Goal: Task Accomplishment & Management: Use online tool/utility

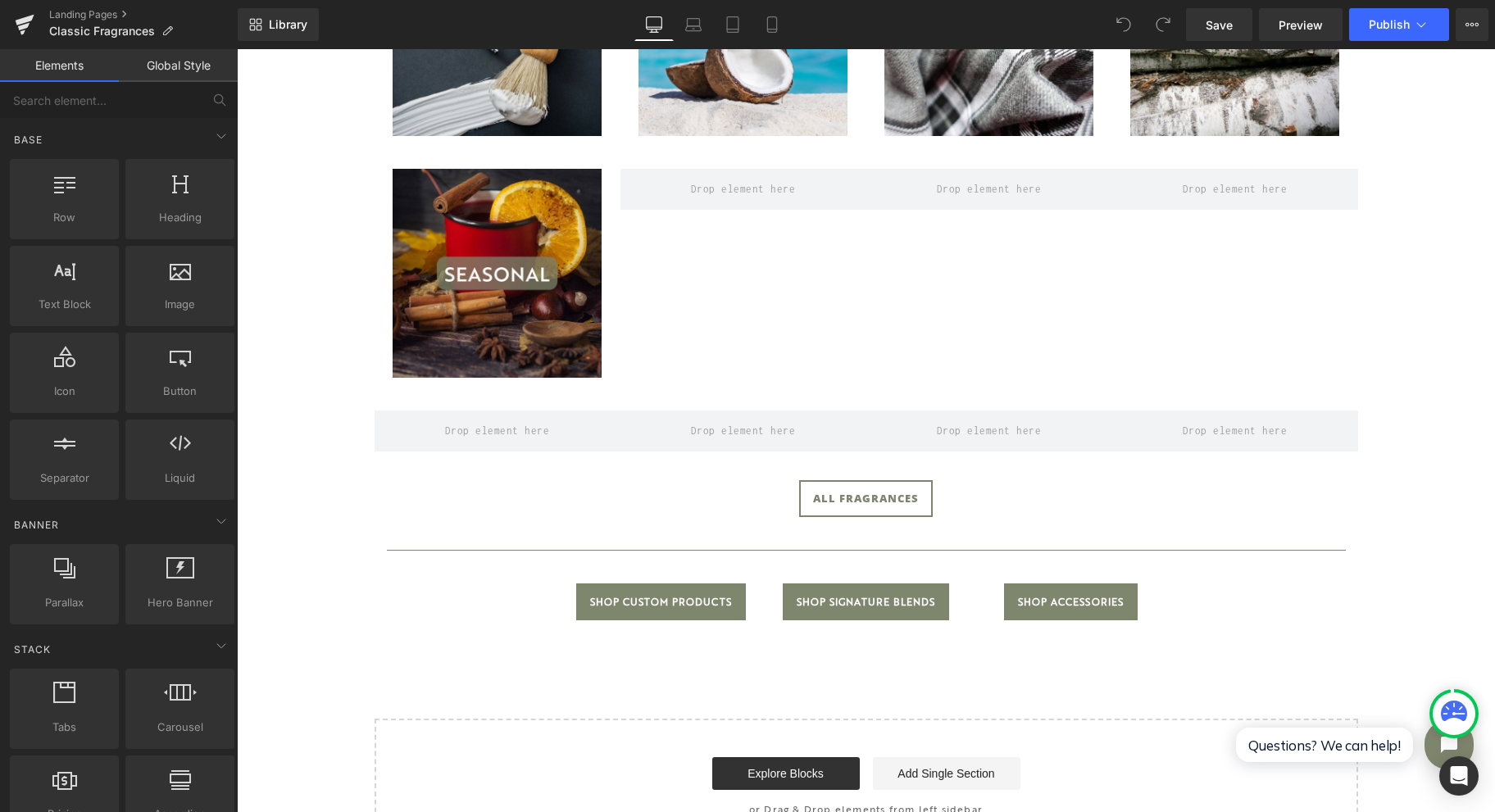
scroll to position [983, 0]
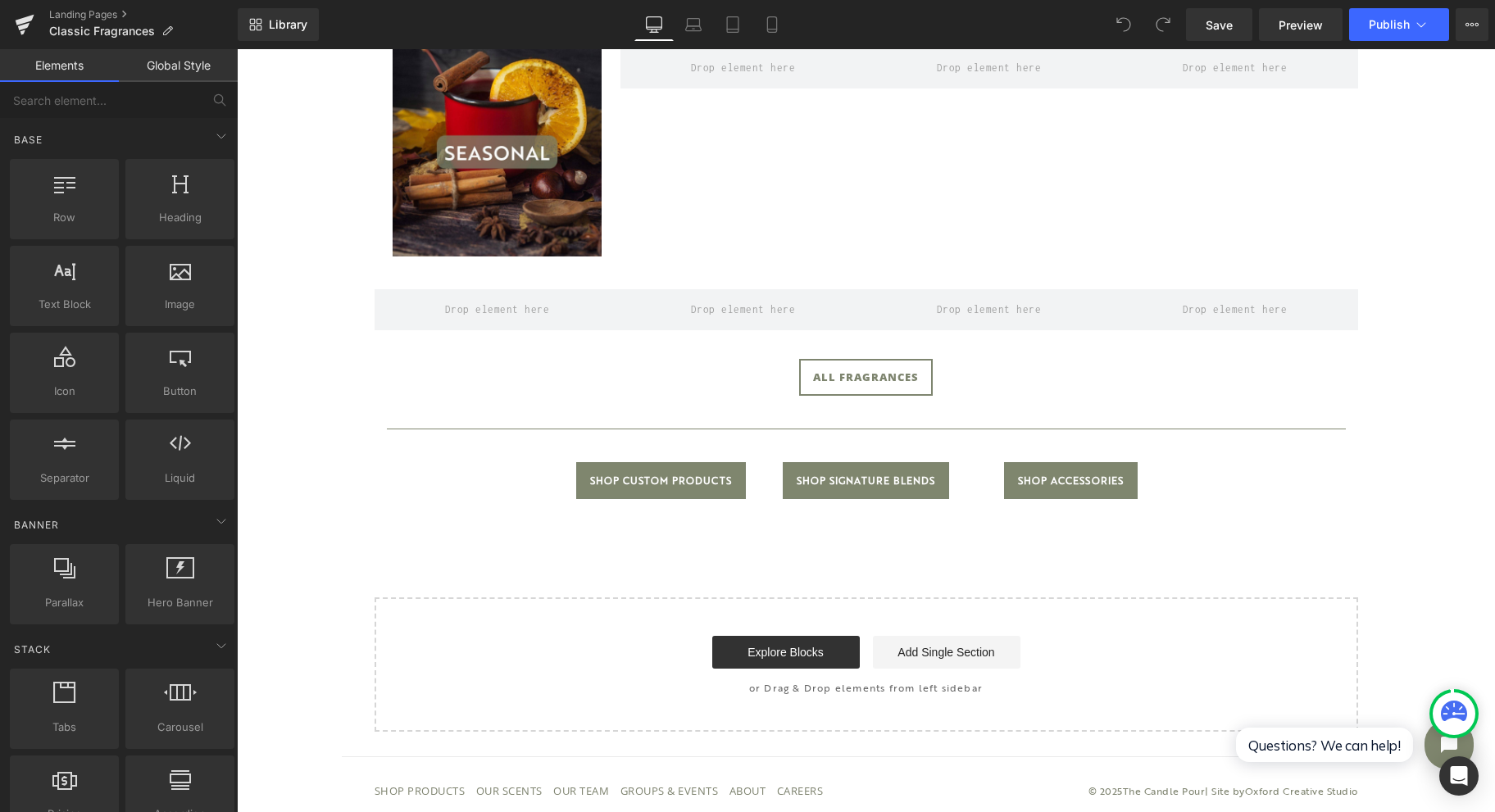
click at [16, 16] on icon at bounding box center [24, 24] width 20 height 41
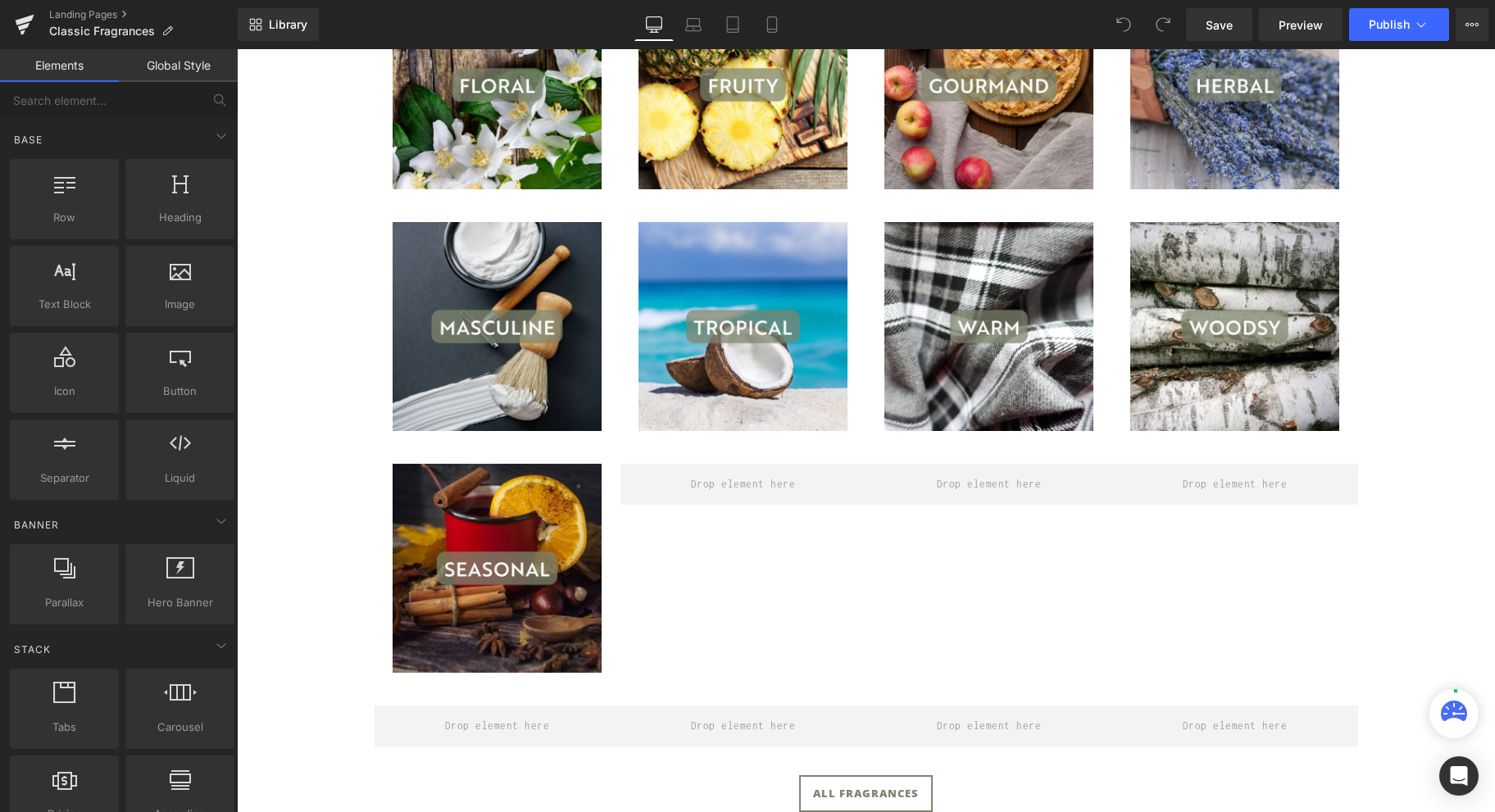
scroll to position [983, 0]
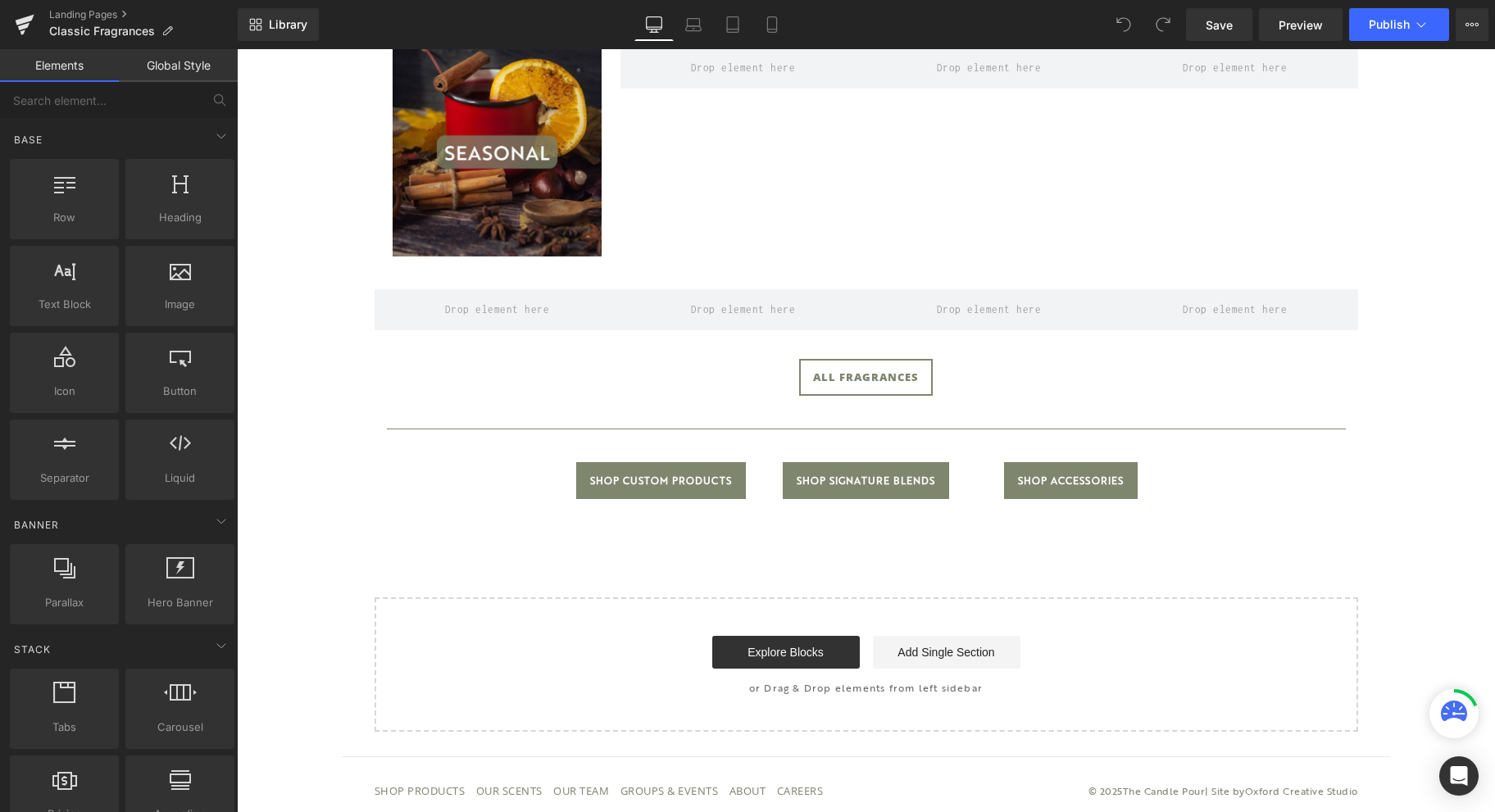
click at [883, 479] on div "Shop Signature Blends Button" at bounding box center [865, 480] width 181 height 37
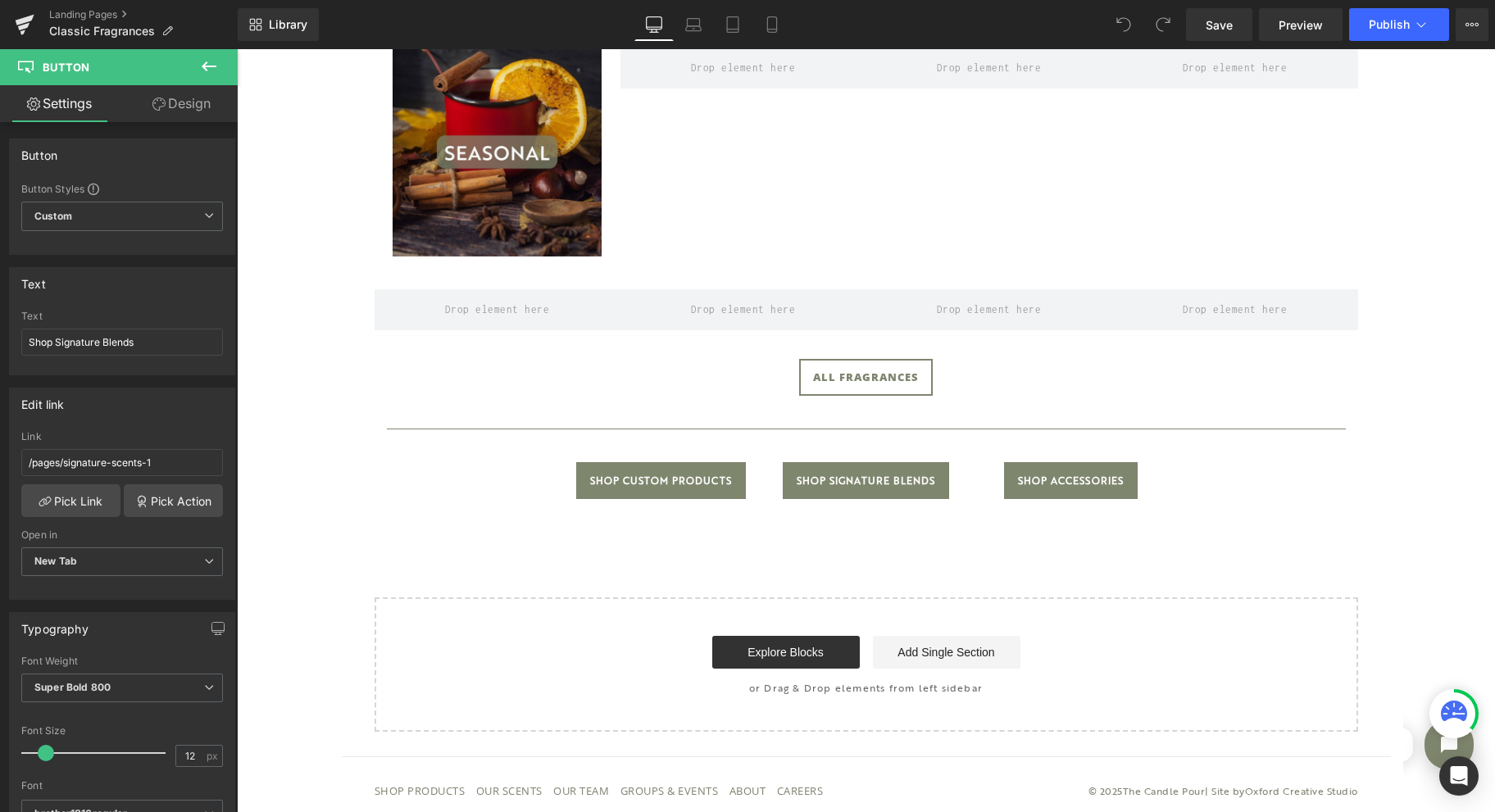
scroll to position [0, 0]
click at [102, 492] on link "Pick Link" at bounding box center [71, 501] width 100 height 33
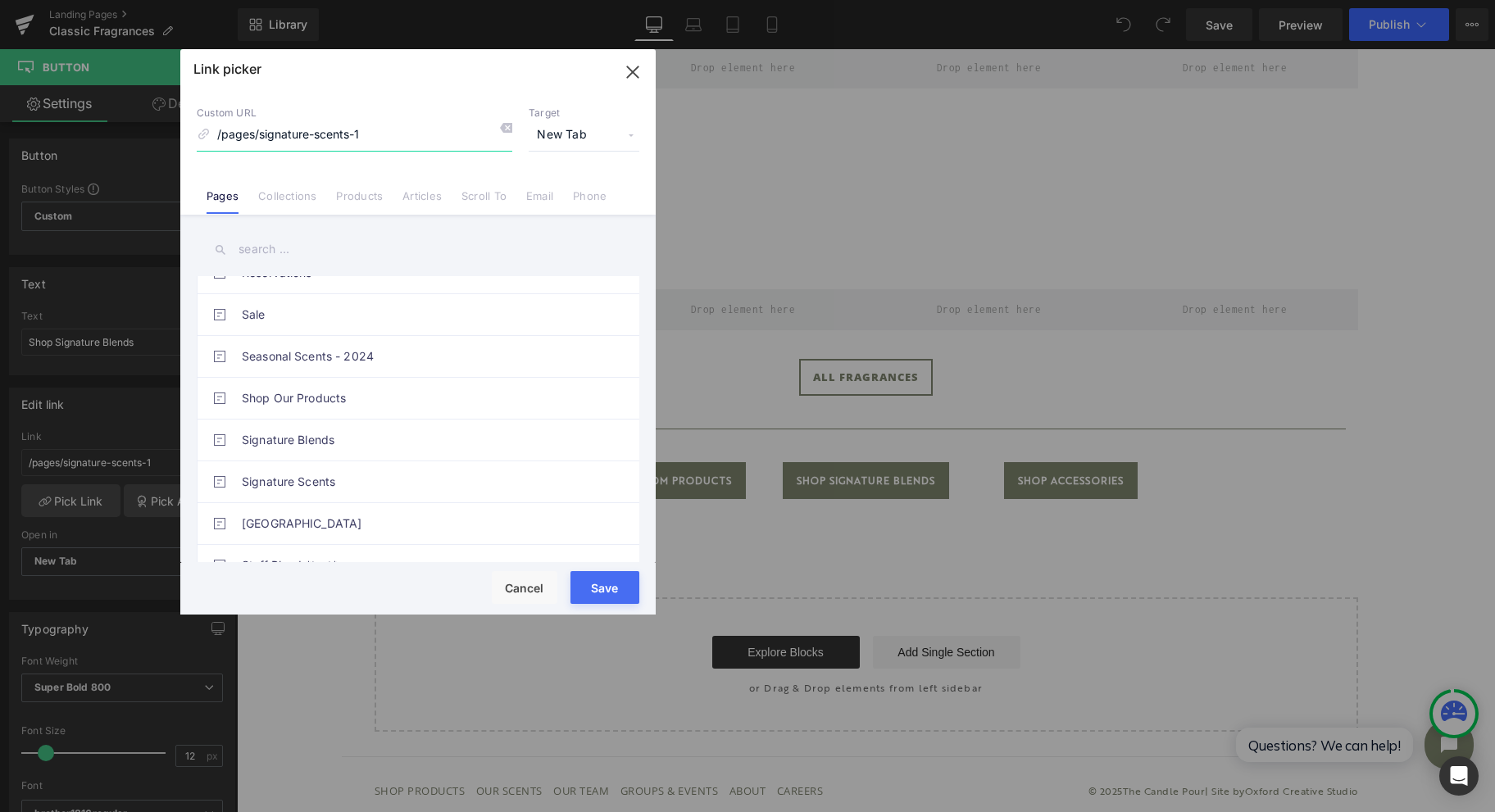
scroll to position [1581, 0]
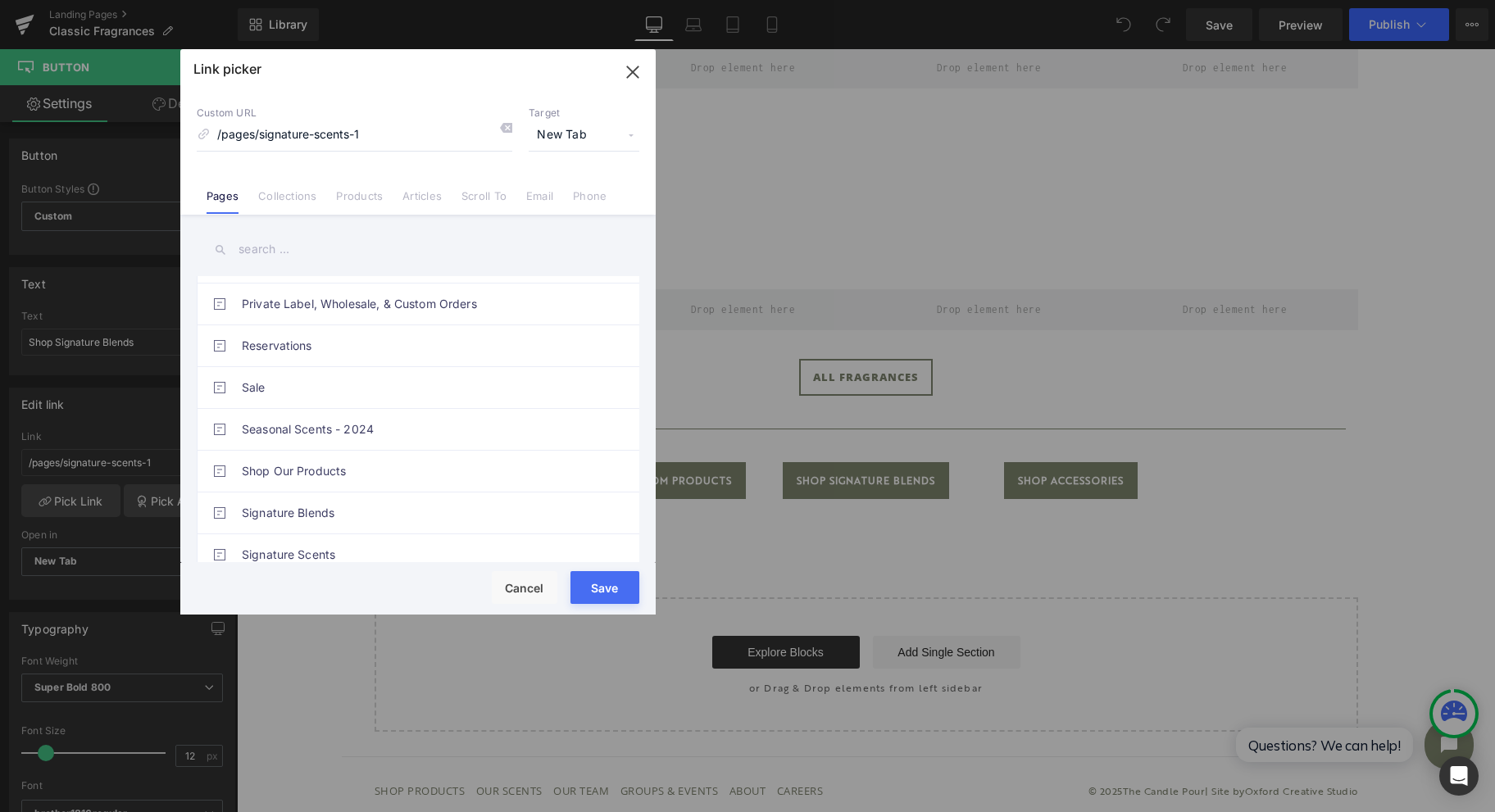
click at [386, 493] on link "Signature Blends" at bounding box center [422, 513] width 360 height 41
type input "/pages/signature-fragrance-collection"
click at [611, 589] on button "Save" at bounding box center [604, 588] width 69 height 33
type input "/pages/signature-fragrance-collection"
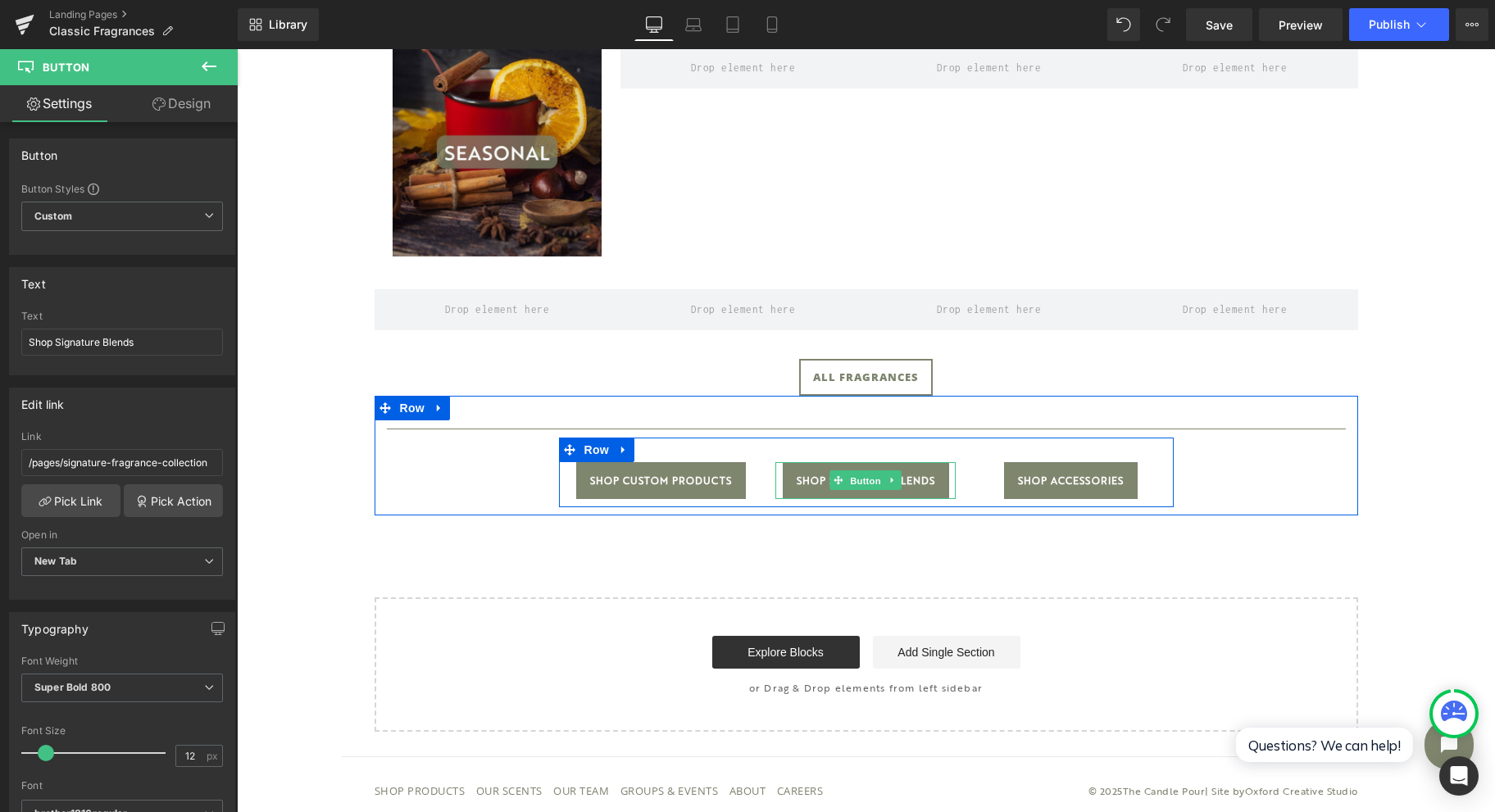
click at [848, 485] on span "Button" at bounding box center [866, 481] width 38 height 20
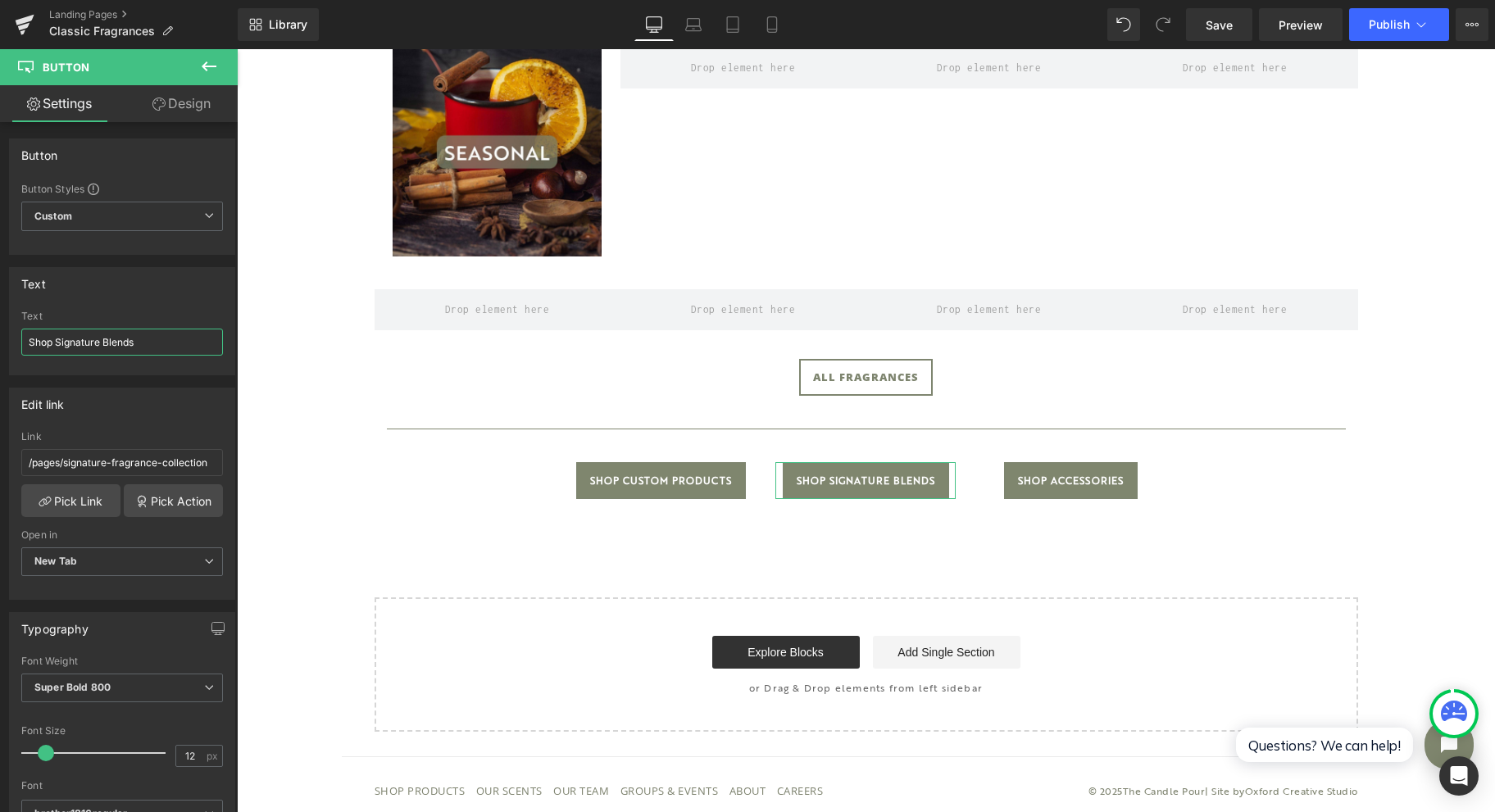
drag, startPoint x: 342, startPoint y: 391, endPoint x: 249, endPoint y: 345, distance: 103.8
type input "Shop Signature Fragrance Collection"
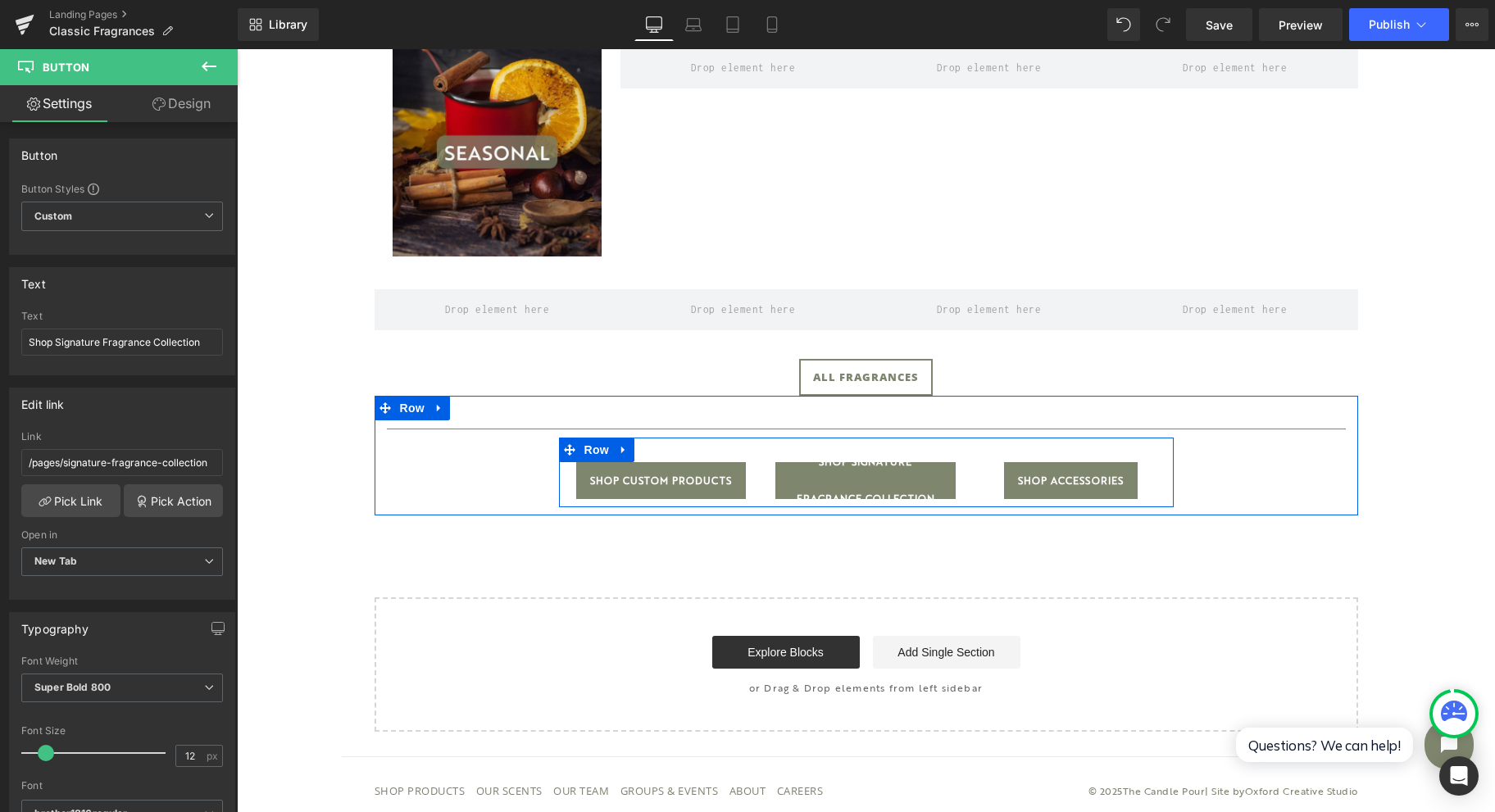
click at [564, 451] on icon at bounding box center [570, 450] width 12 height 12
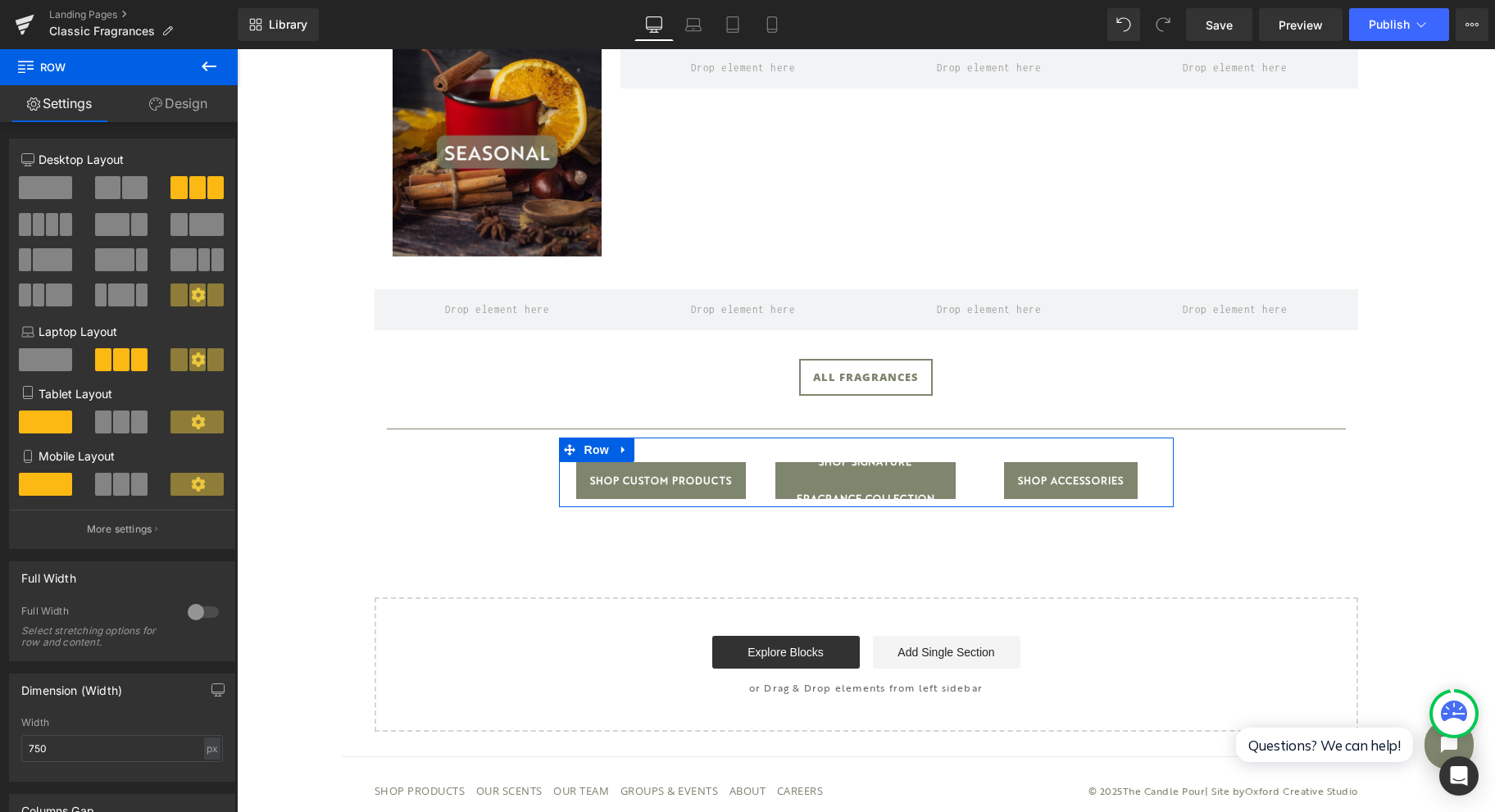
drag, startPoint x: 191, startPoint y: 117, endPoint x: 112, endPoint y: 196, distance: 111.7
click at [191, 116] on link "Design" at bounding box center [179, 103] width 119 height 37
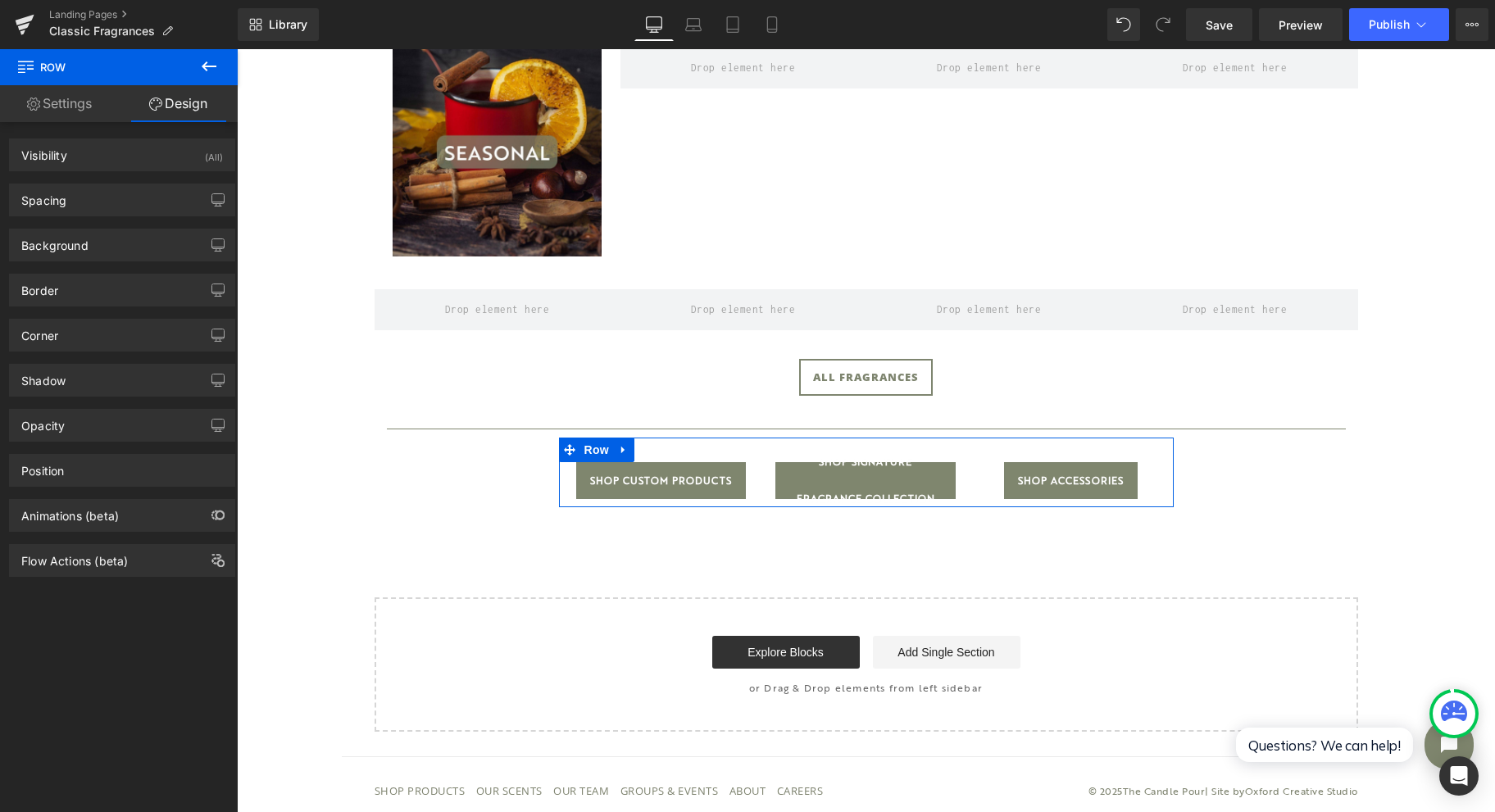
click at [111, 196] on div "Spacing" at bounding box center [122, 200] width 225 height 31
type input "0"
type input "30"
type input "0"
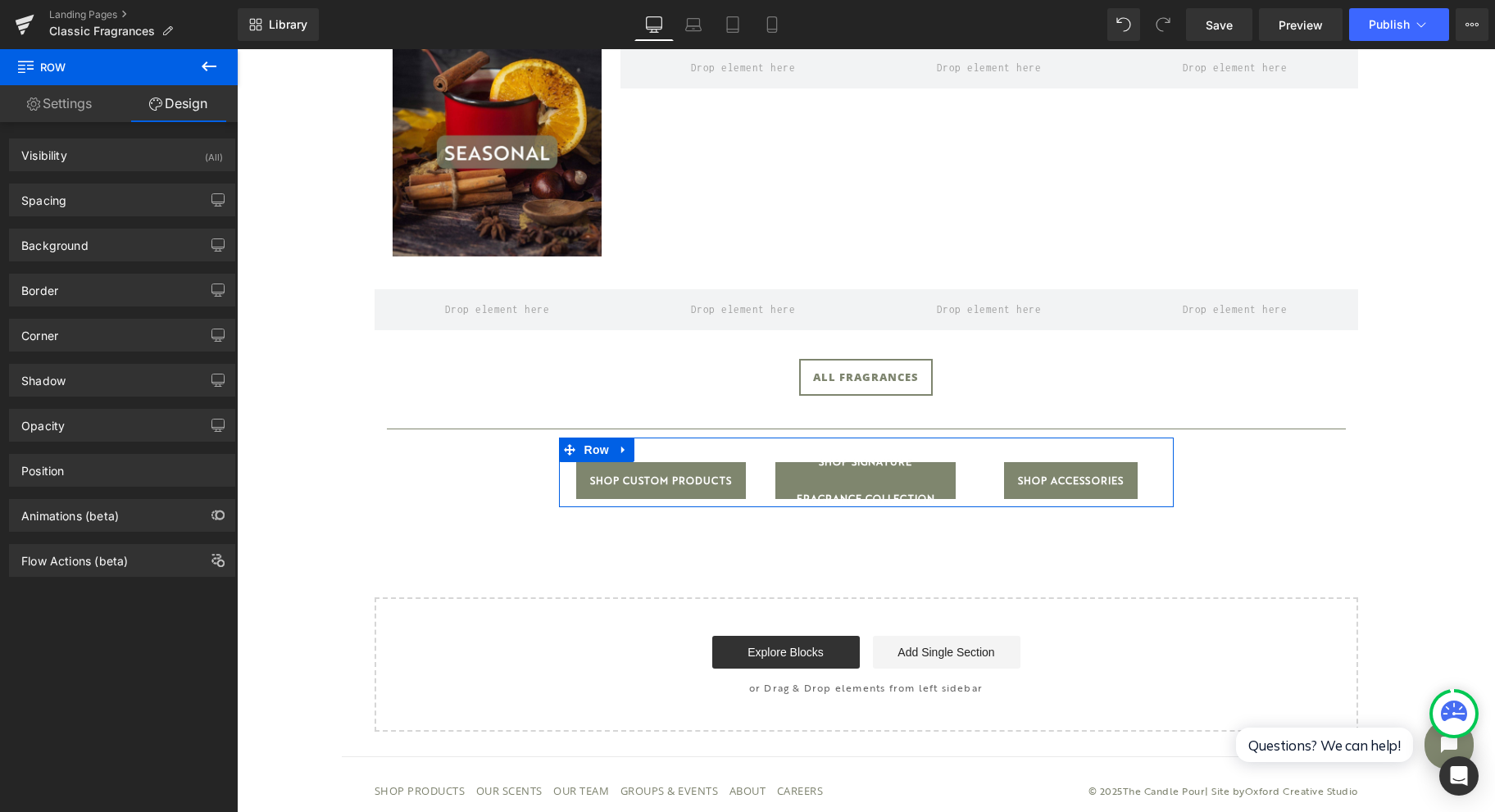
type input "10"
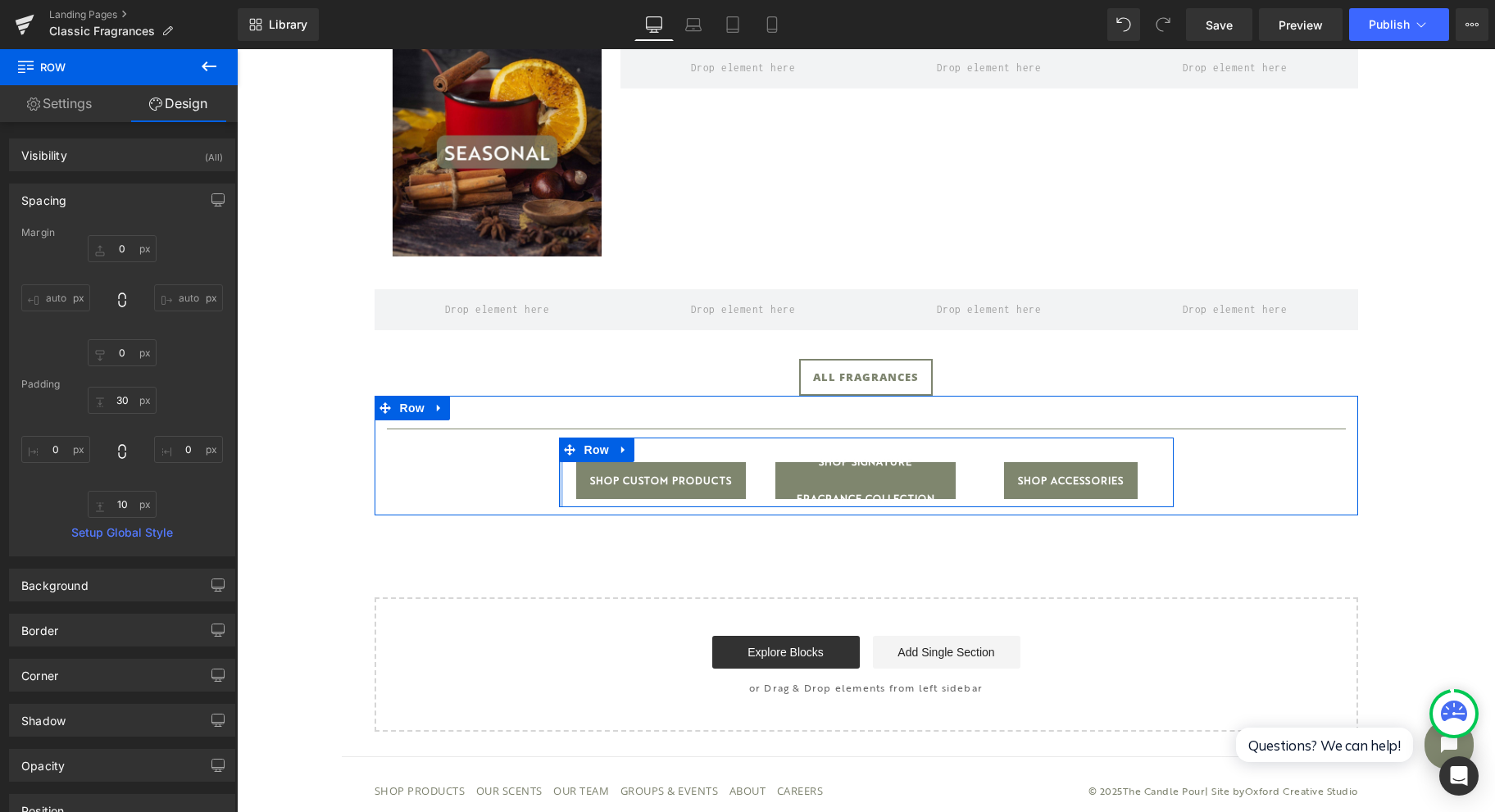
type input "0px"
drag, startPoint x: 551, startPoint y: 477, endPoint x: 543, endPoint y: 478, distance: 8.1
click at [471, 473] on div "Separator Shop Custom Products Button Shop Signature Fragrance Collection Butto…" at bounding box center [866, 464] width 983 height 87
drag, startPoint x: 551, startPoint y: 479, endPoint x: 523, endPoint y: 476, distance: 28.2
click at [508, 480] on div "Separator Shop Custom Products Button Shop Signature Fragrance Collection Butto…" at bounding box center [866, 464] width 983 height 87
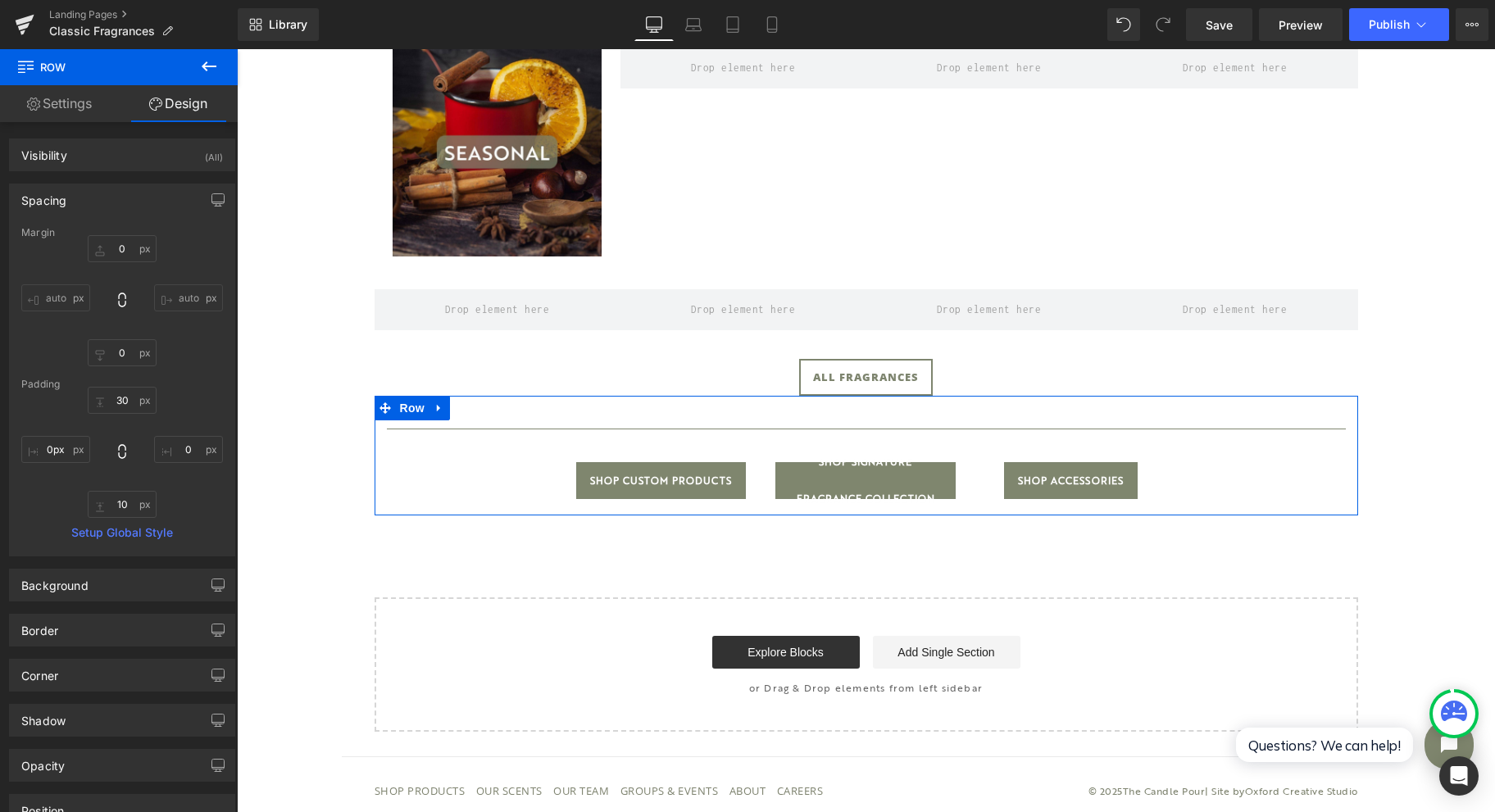
click at [444, 436] on div "Separator" at bounding box center [866, 429] width 959 height 18
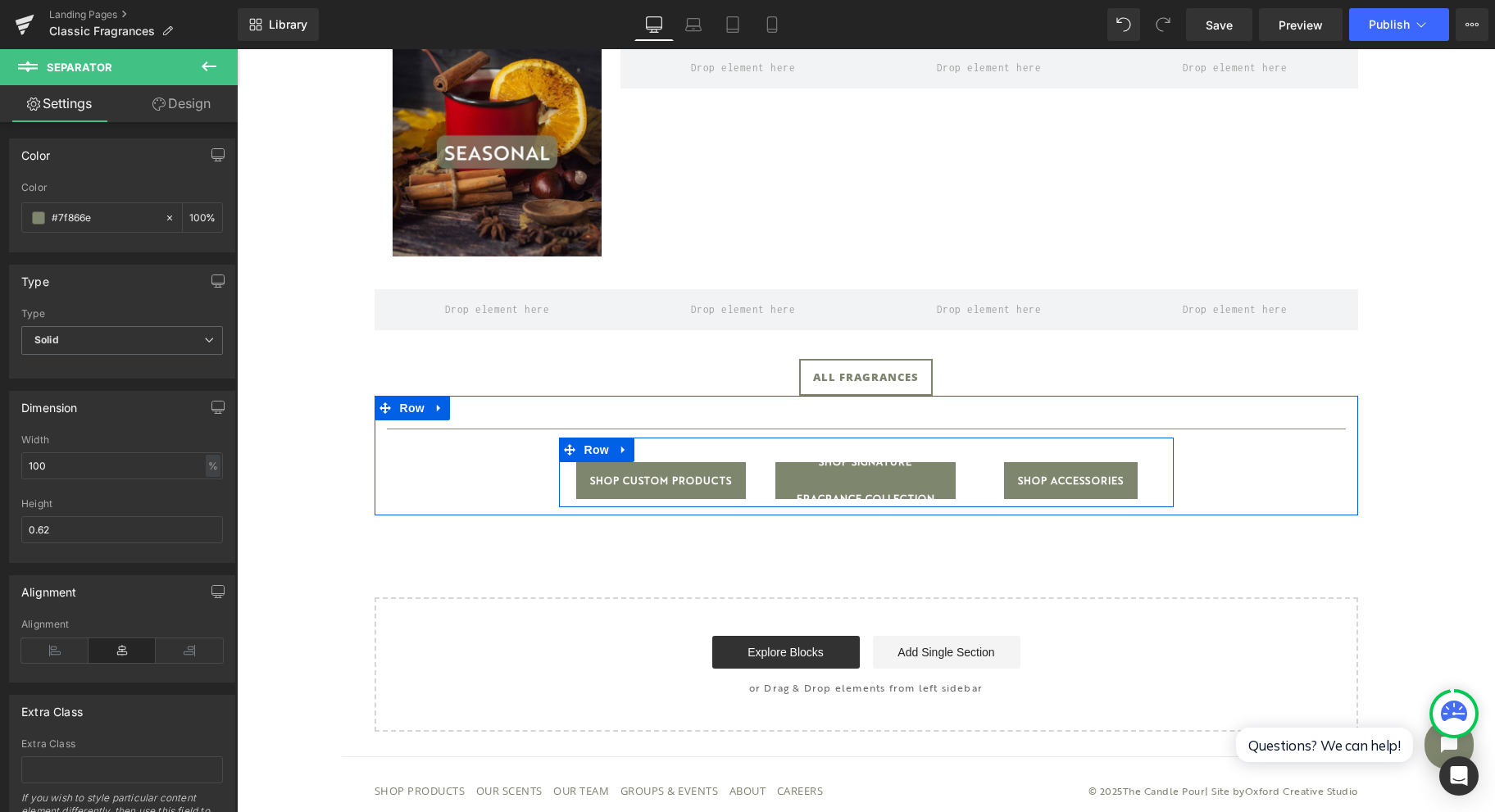
click at [582, 443] on span "Row" at bounding box center [597, 449] width 33 height 24
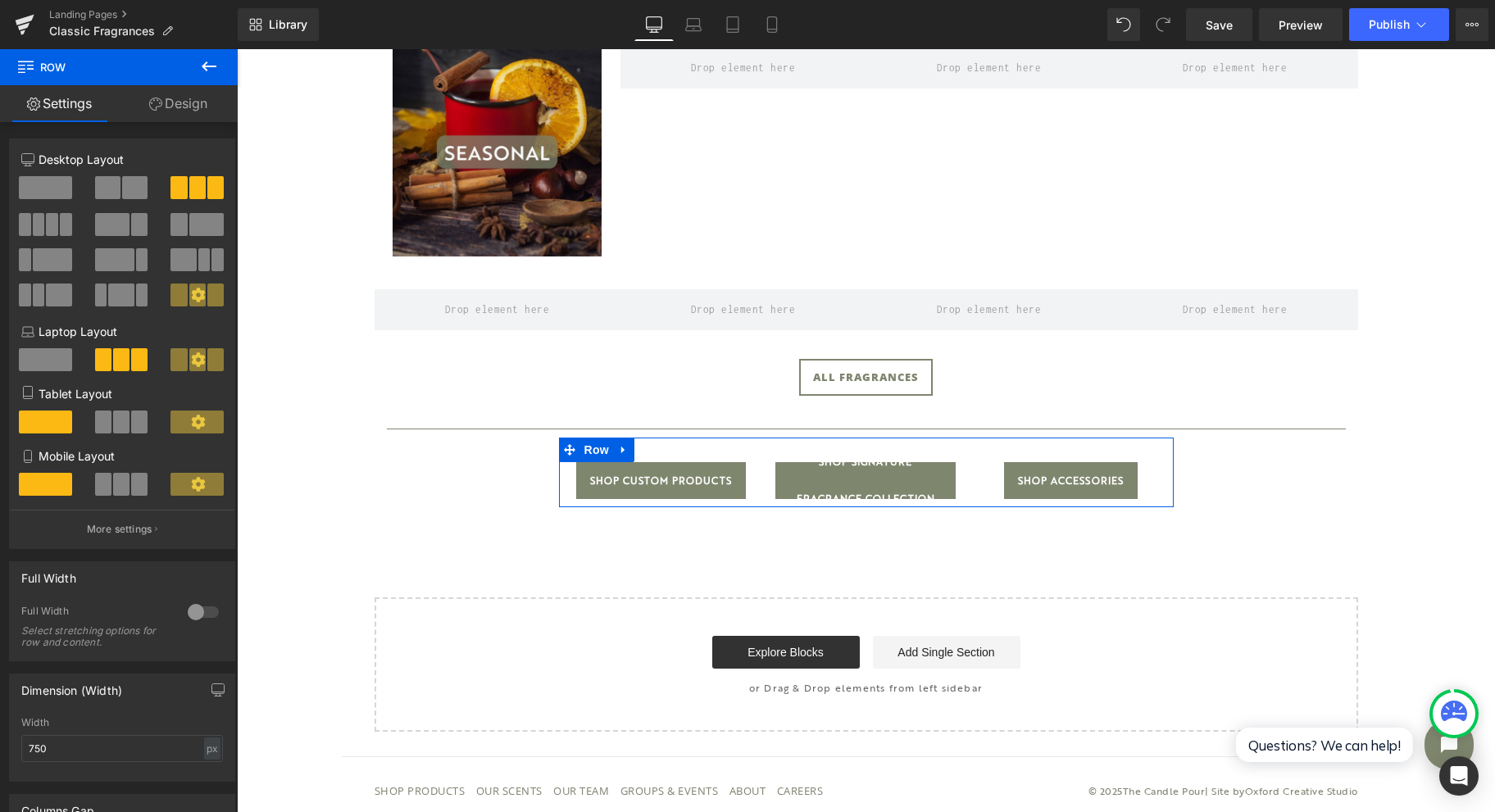
click at [193, 612] on div at bounding box center [203, 612] width 39 height 26
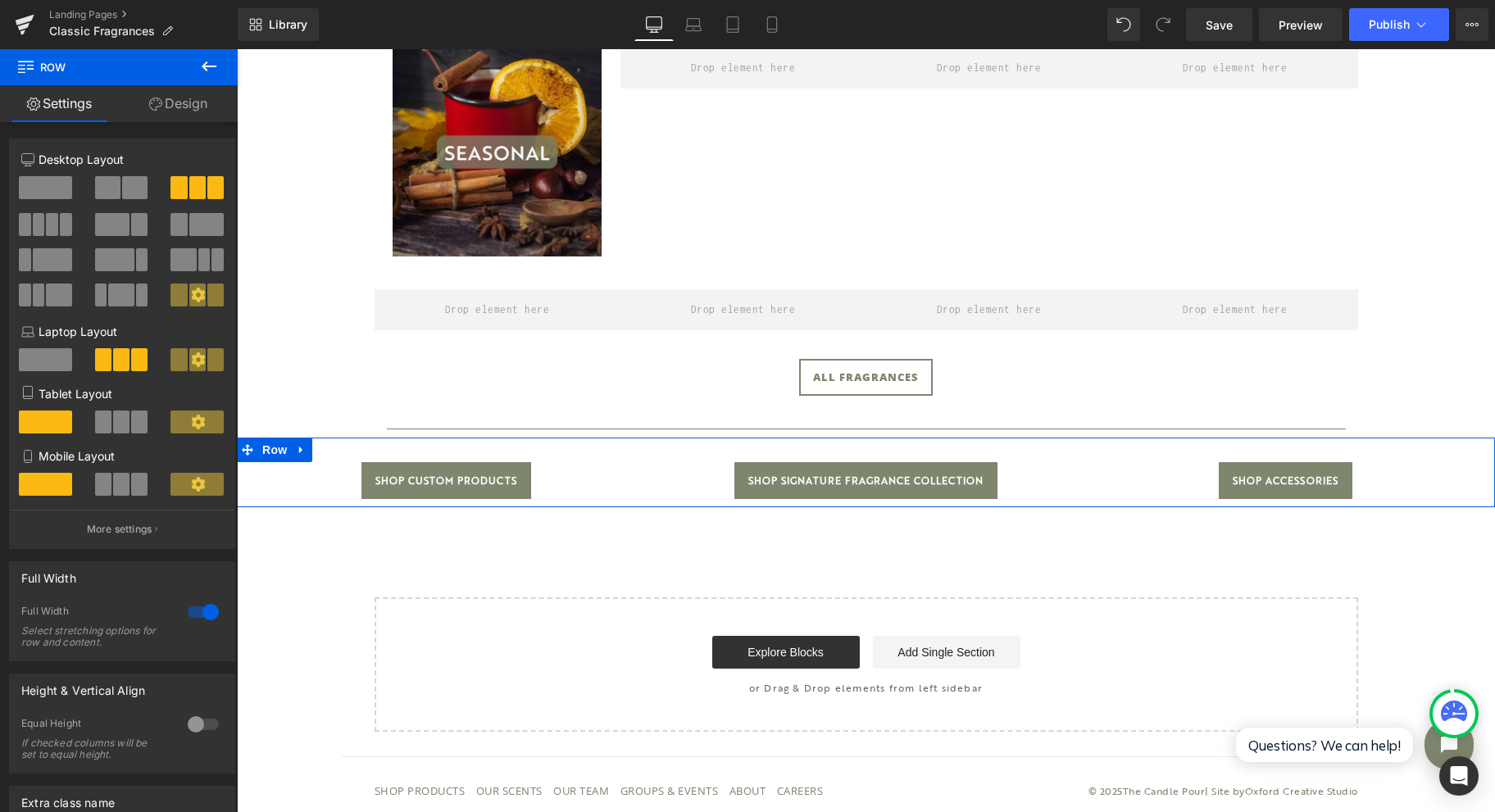
click at [191, 726] on div at bounding box center [203, 724] width 39 height 26
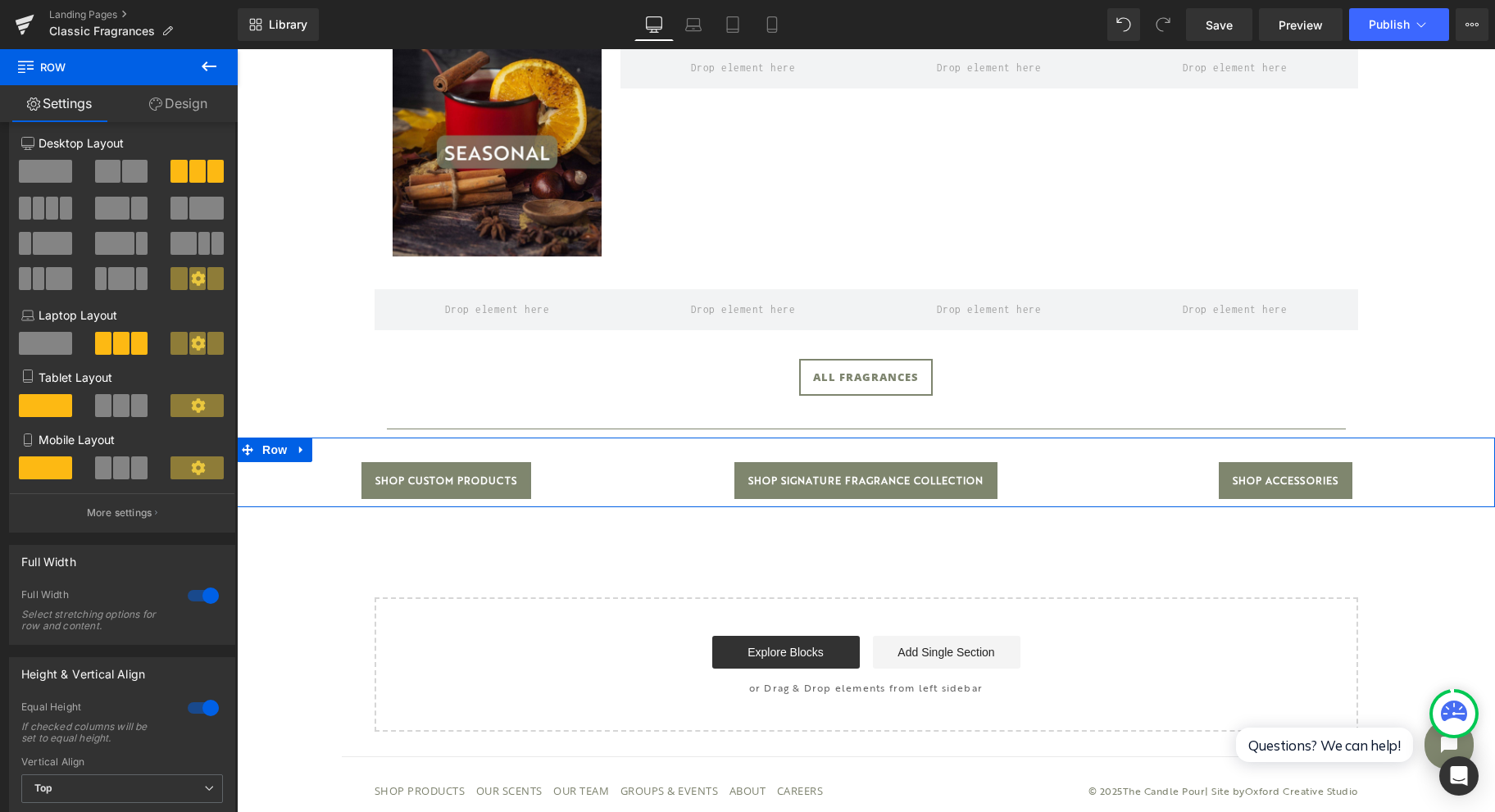
scroll to position [0, 0]
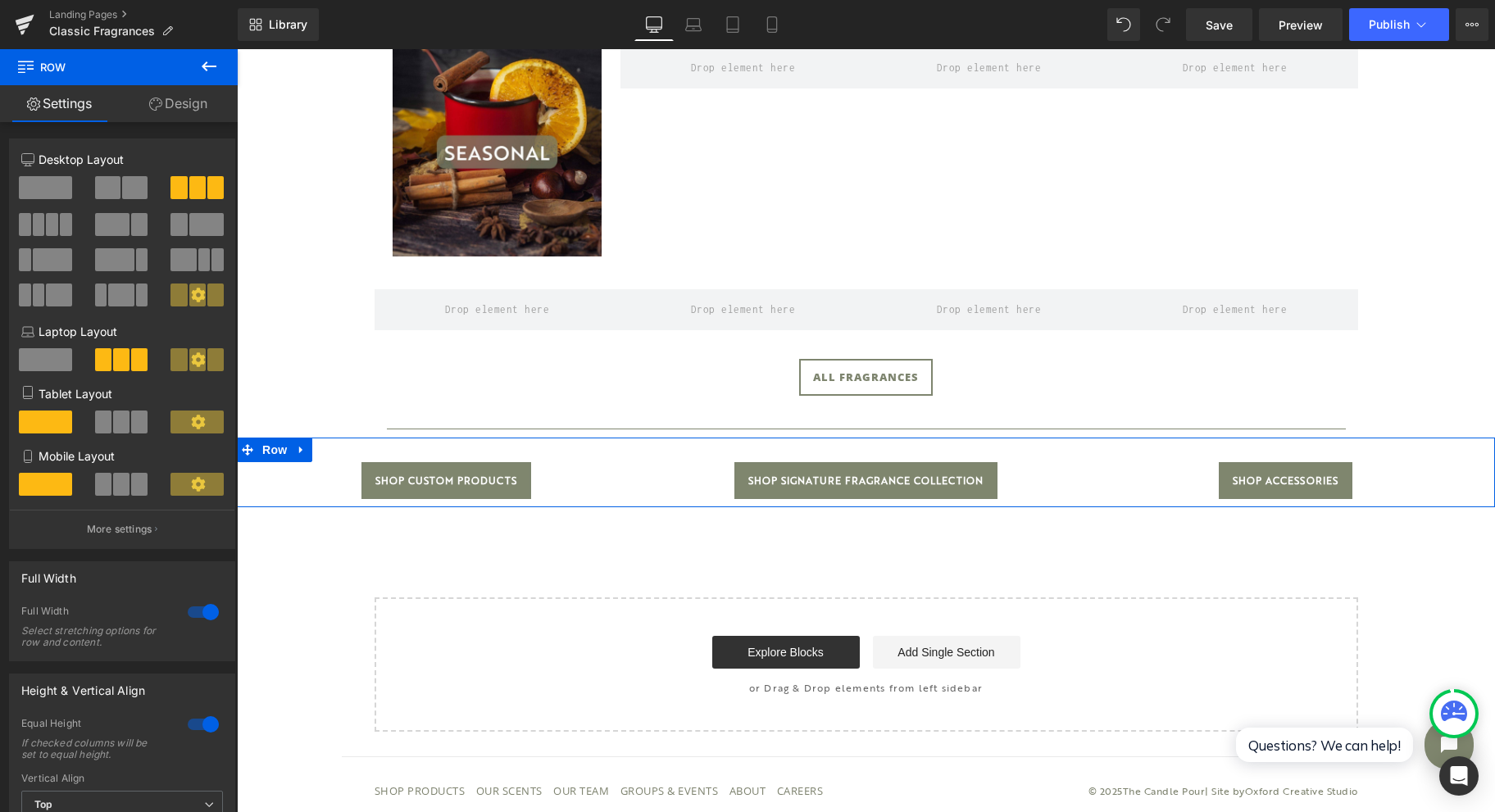
click at [46, 354] on span at bounding box center [45, 360] width 54 height 23
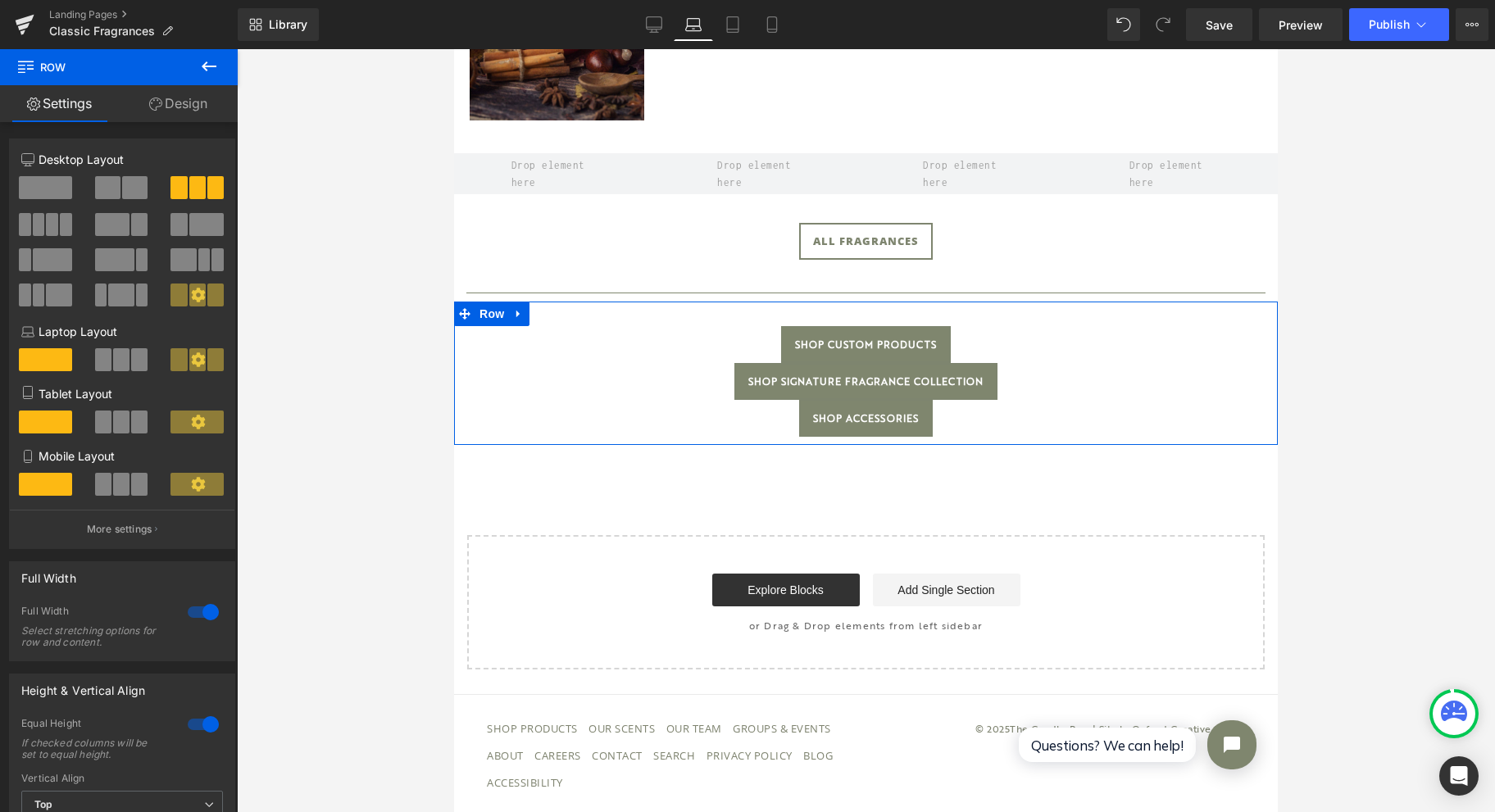
scroll to position [908, 0]
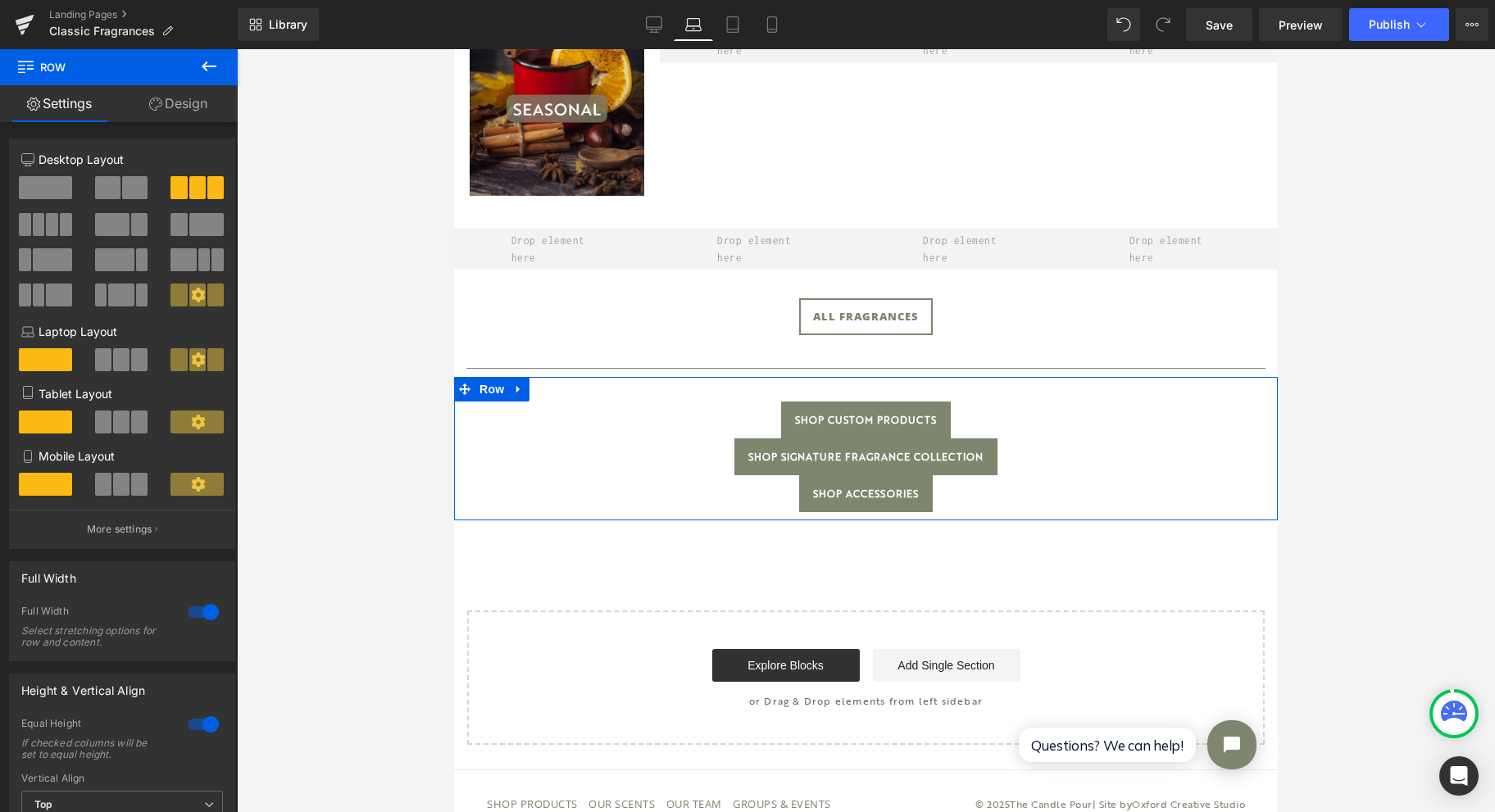
click at [100, 363] on span at bounding box center [103, 360] width 17 height 23
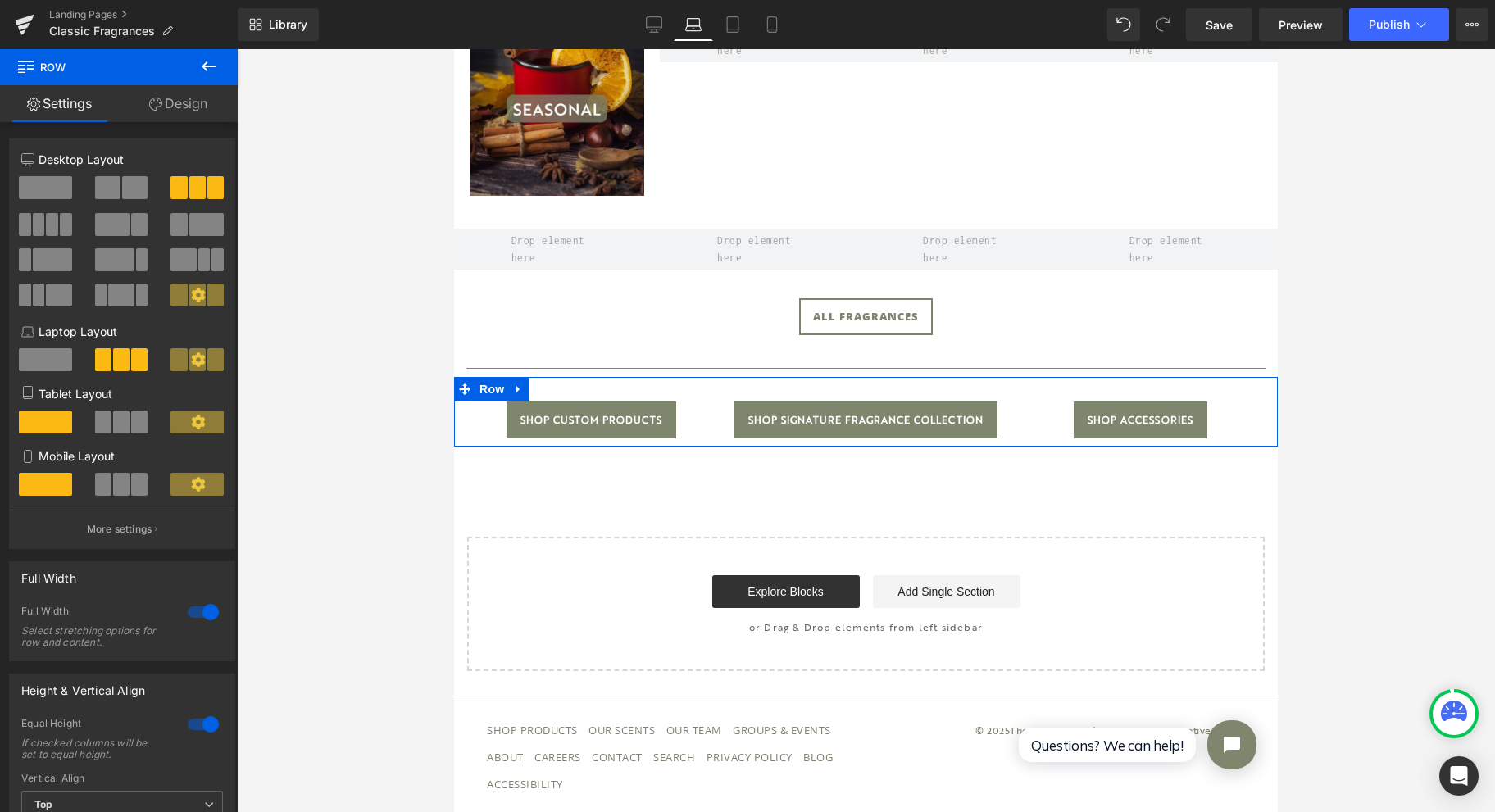
click at [182, 364] on button at bounding box center [198, 360] width 55 height 23
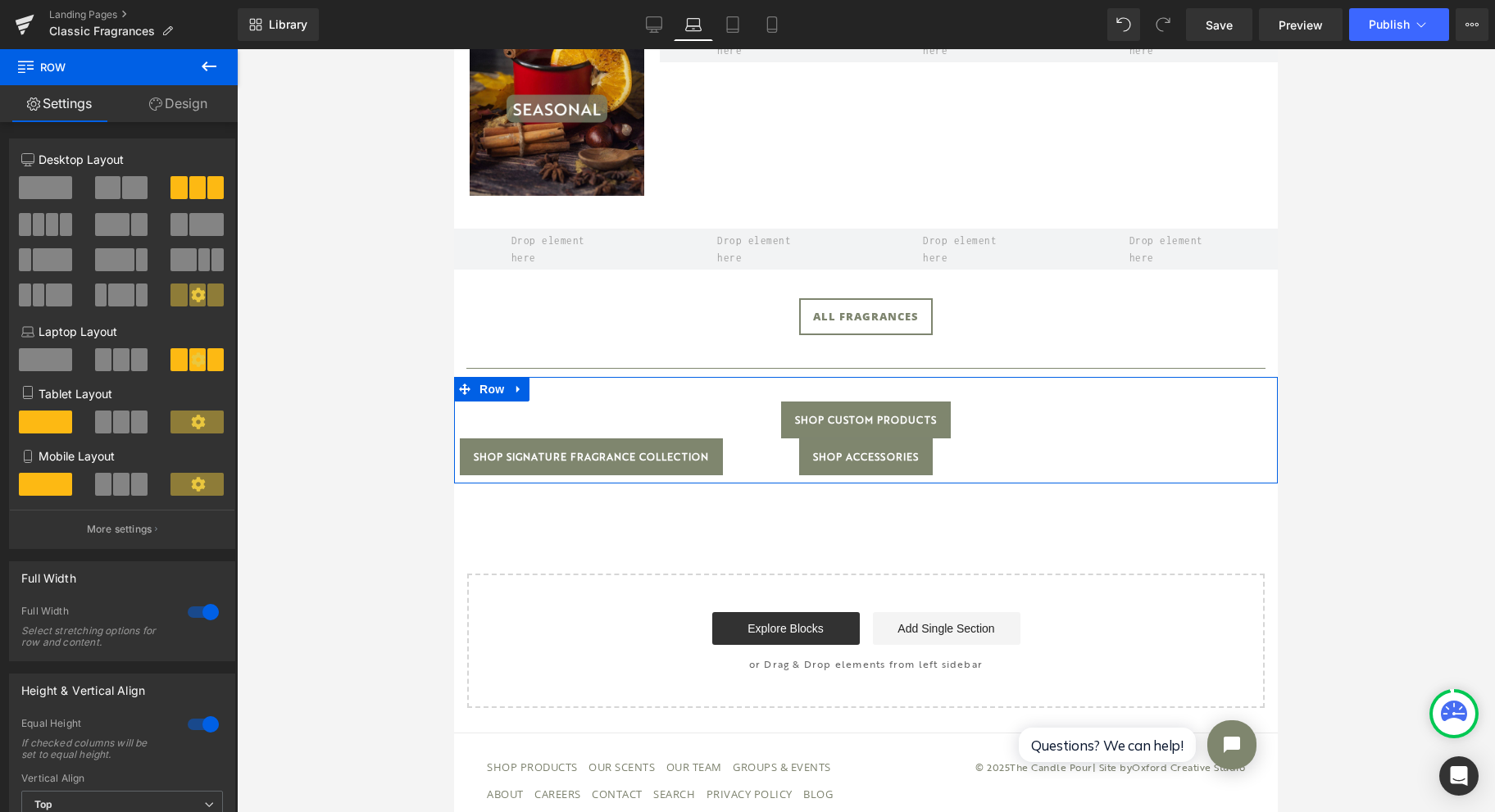
click at [120, 362] on span at bounding box center [121, 360] width 17 height 23
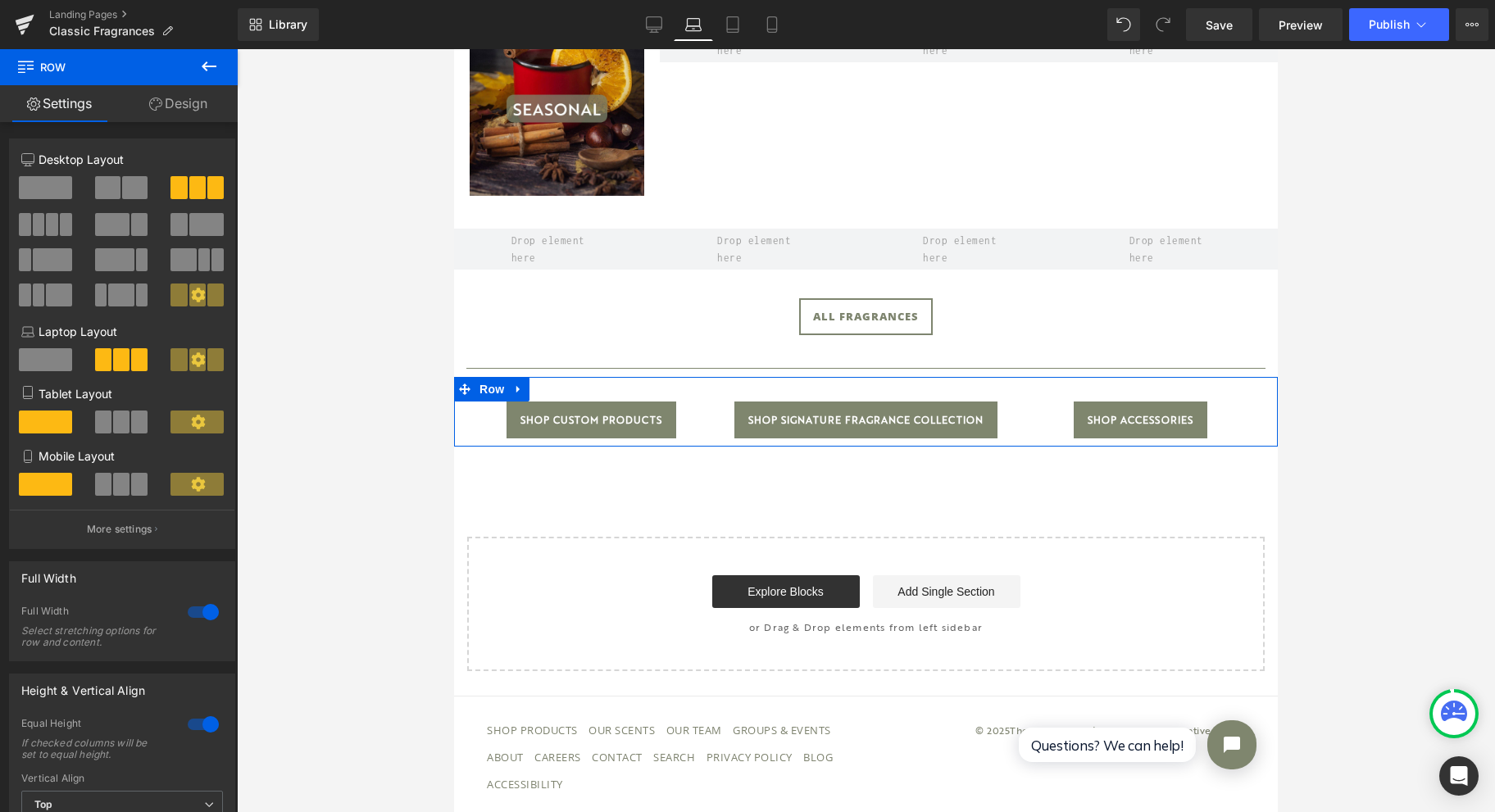
click at [178, 424] on span at bounding box center [197, 423] width 54 height 23
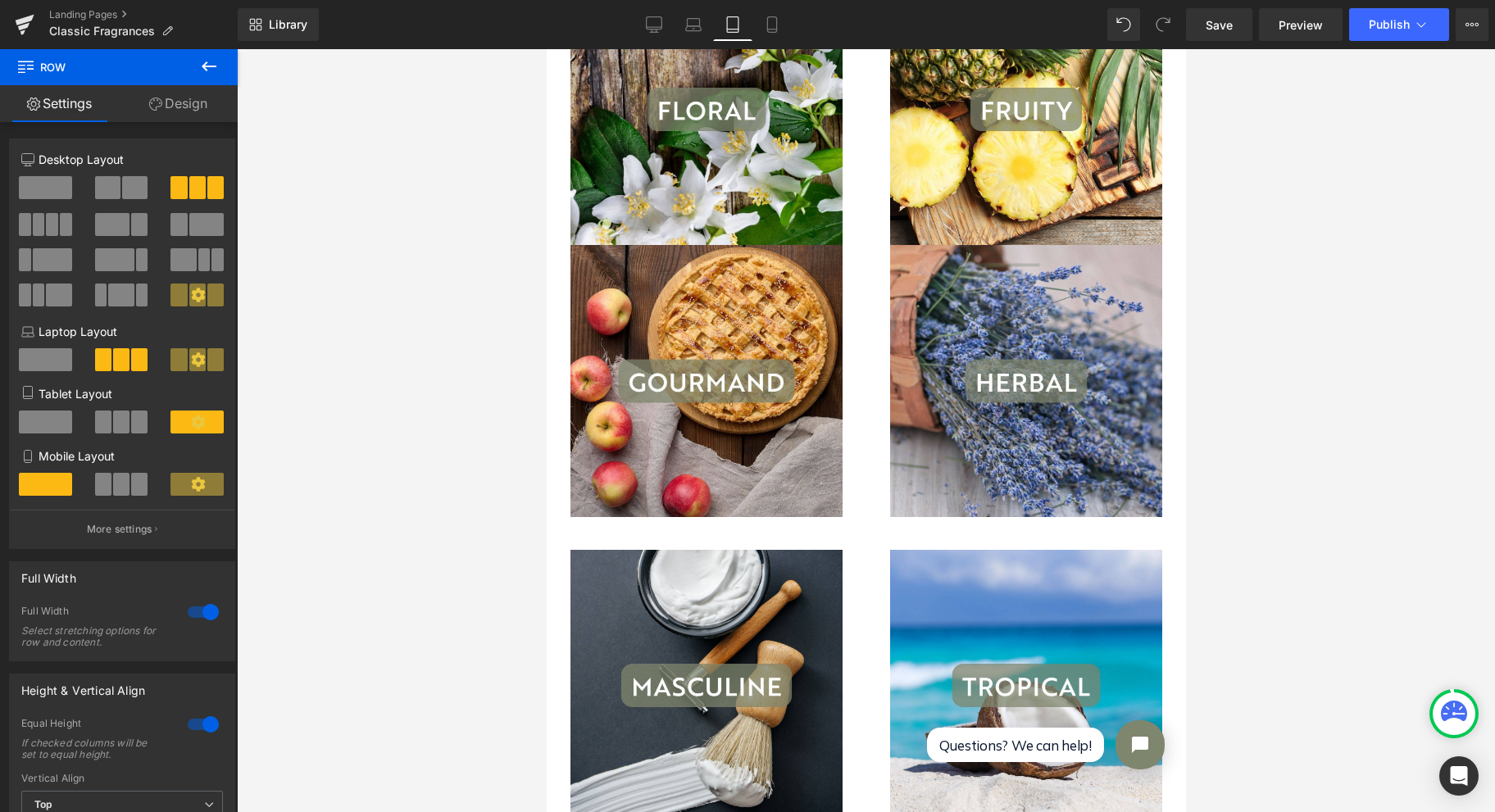
scroll to position [2115, 0]
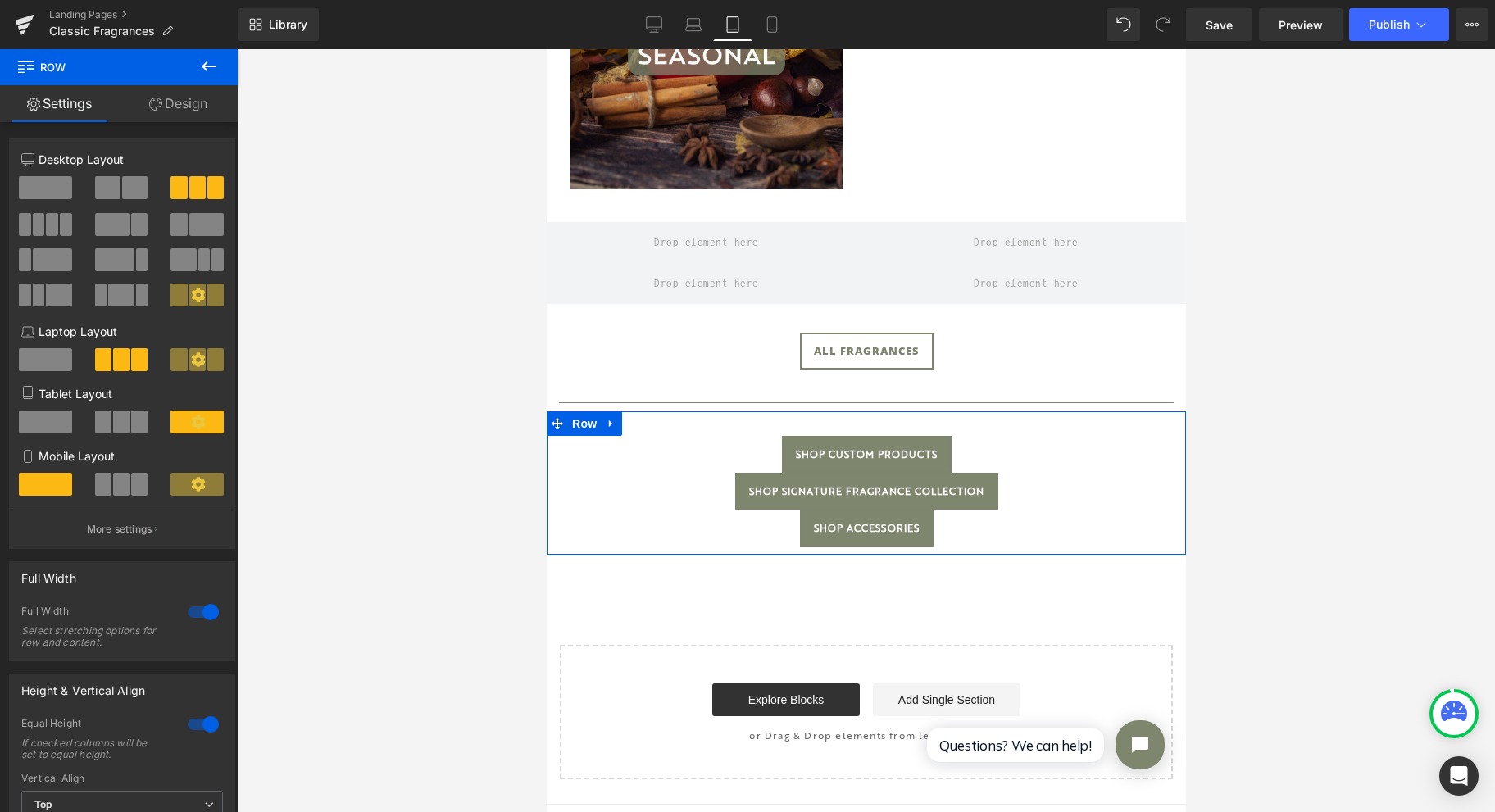
click at [62, 429] on span at bounding box center [45, 423] width 54 height 23
click at [175, 190] on span at bounding box center [179, 187] width 17 height 23
click at [176, 302] on span at bounding box center [179, 295] width 17 height 23
click at [123, 191] on span at bounding box center [135, 187] width 25 height 23
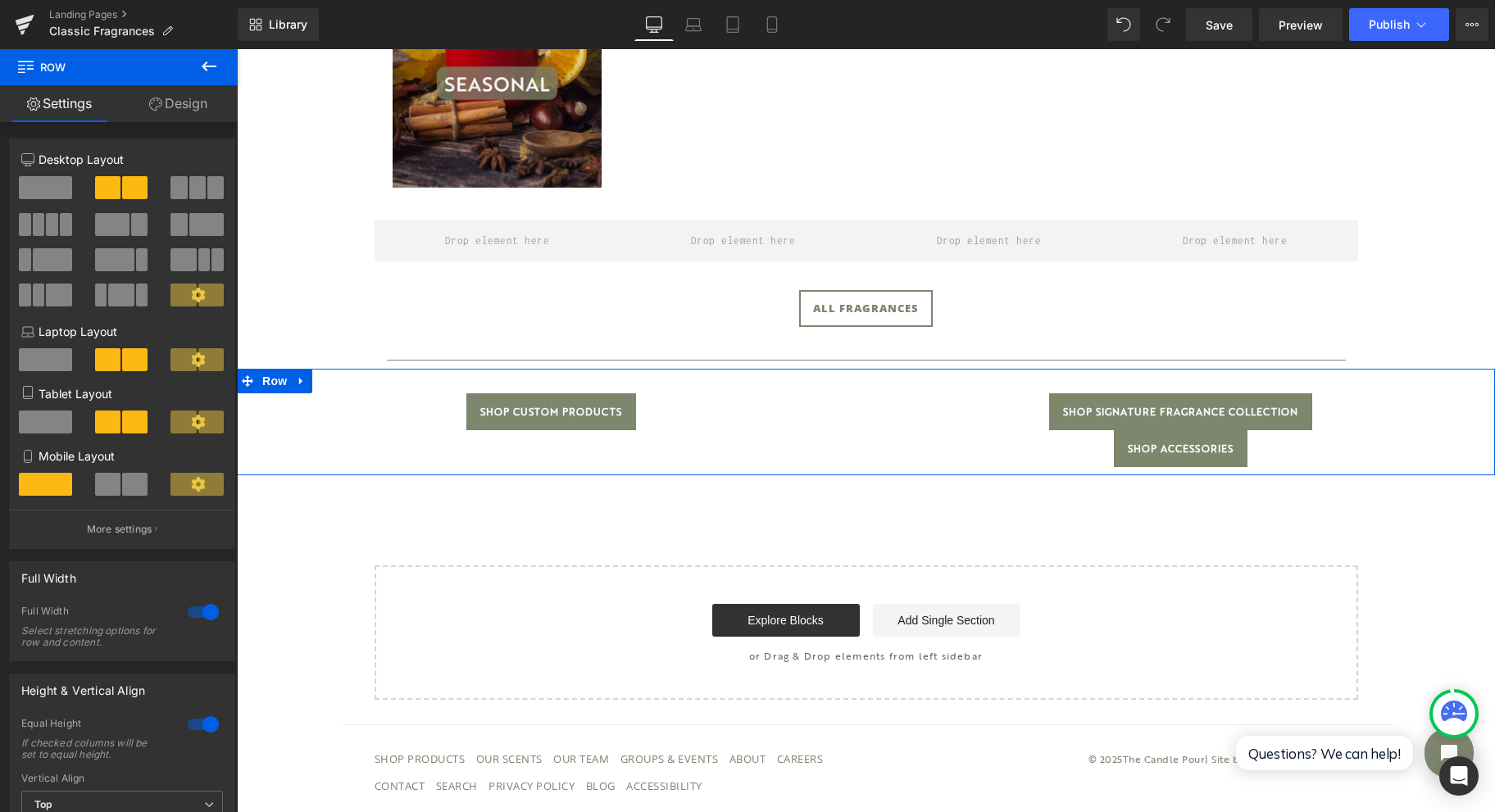
scroll to position [1031, 0]
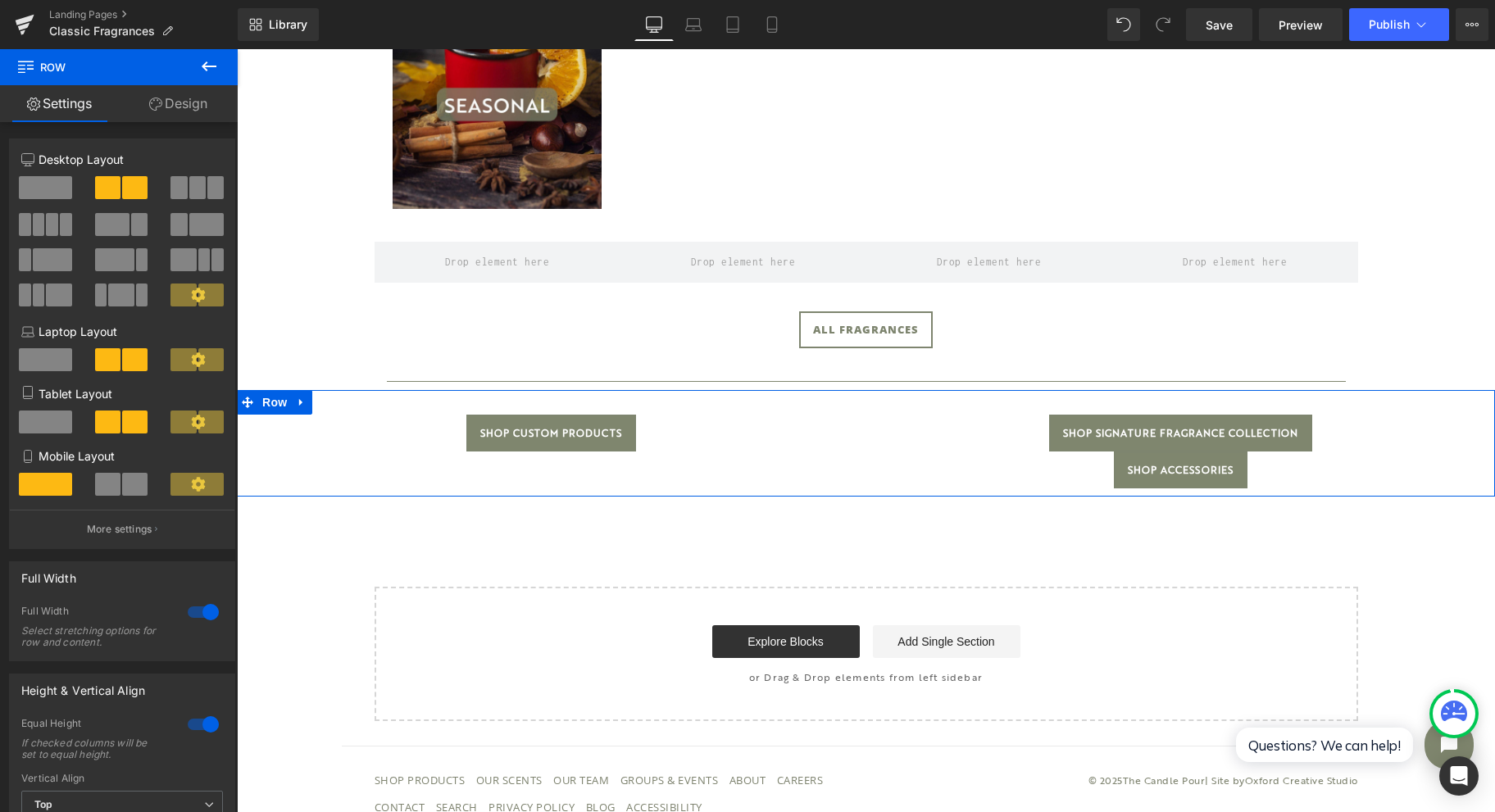
click at [189, 195] on span at bounding box center [197, 187] width 17 height 23
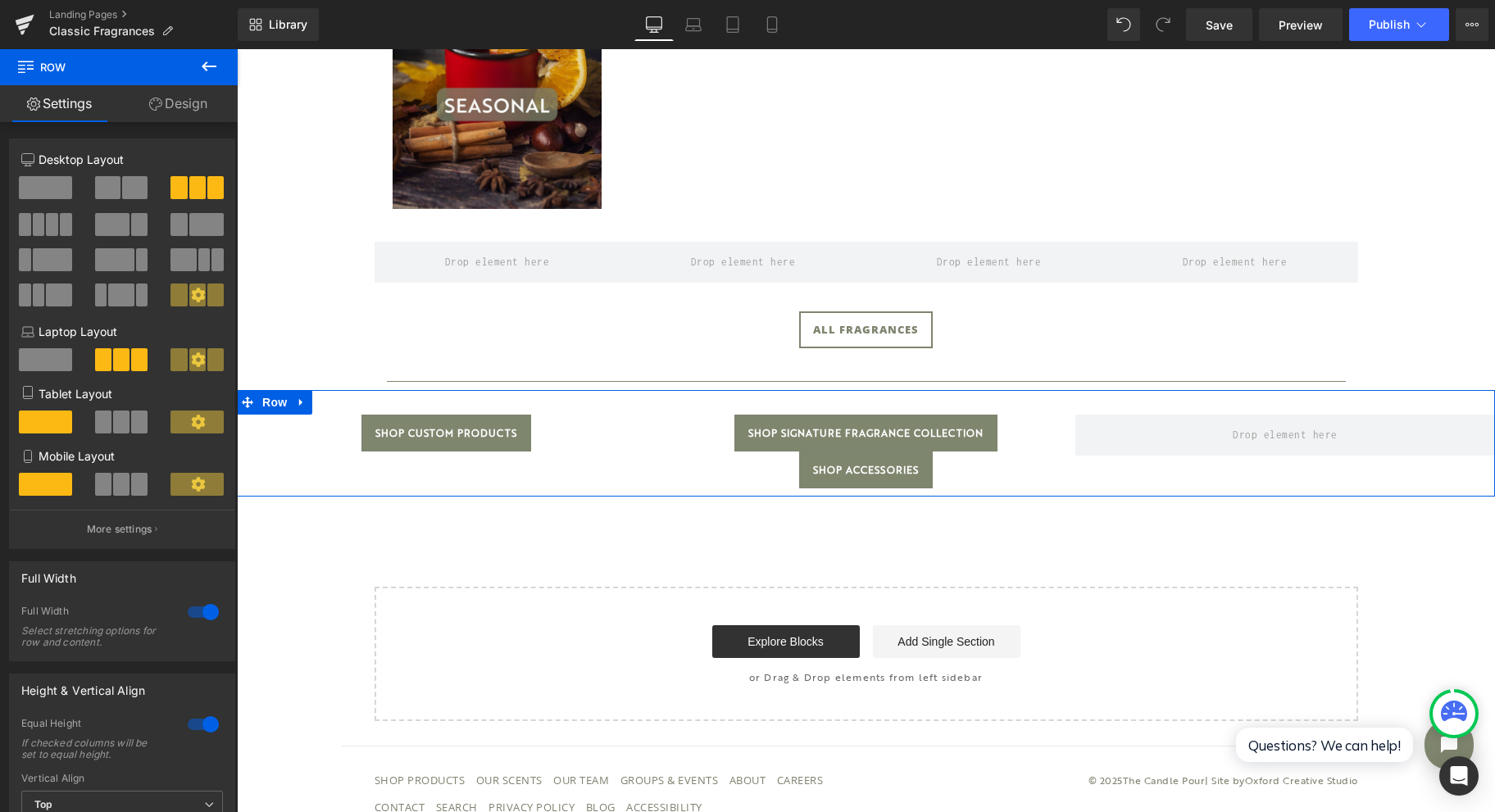
click at [176, 294] on span at bounding box center [179, 295] width 17 height 23
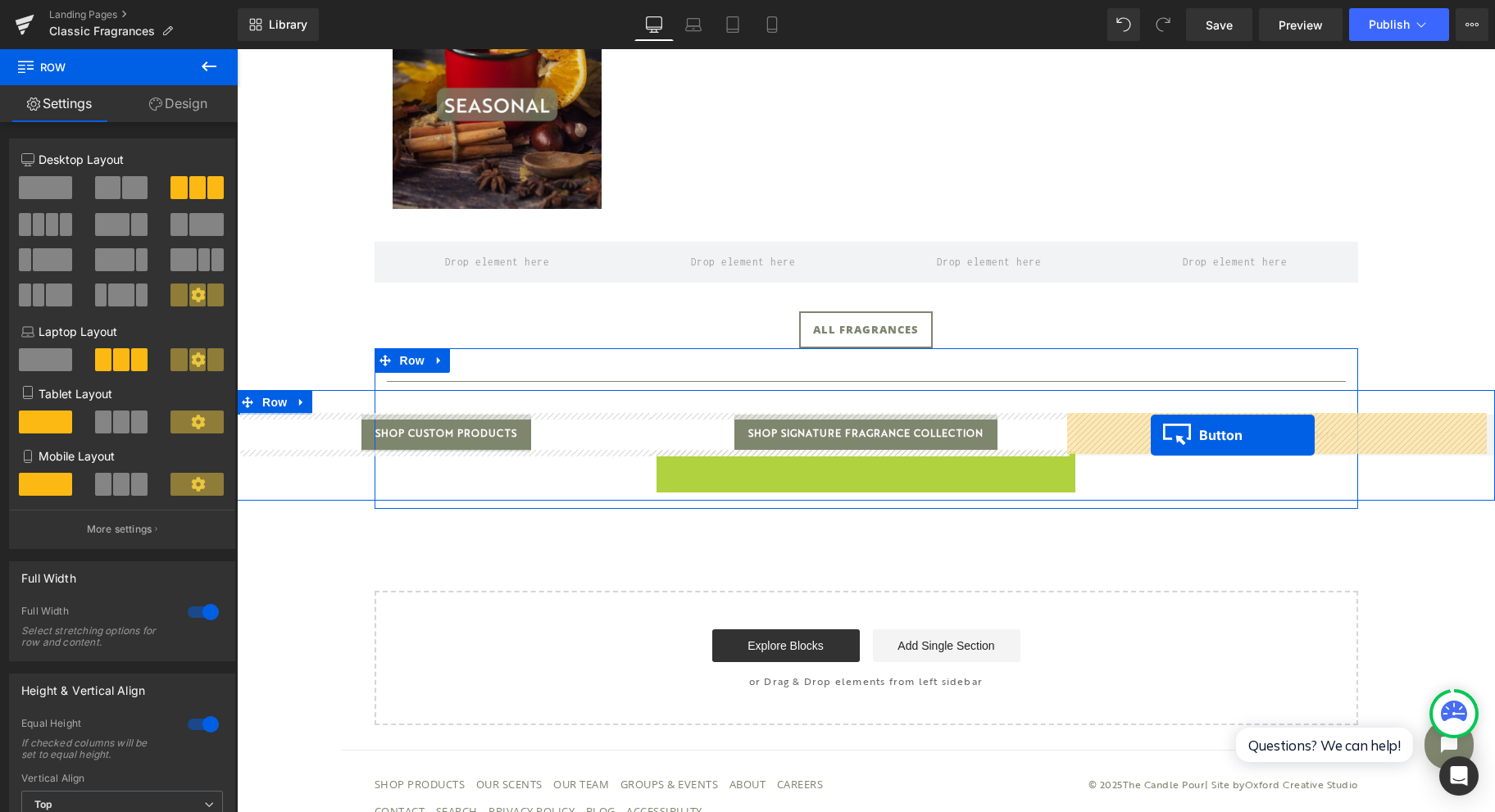
drag, startPoint x: 830, startPoint y: 467, endPoint x: 1151, endPoint y: 435, distance: 322.6
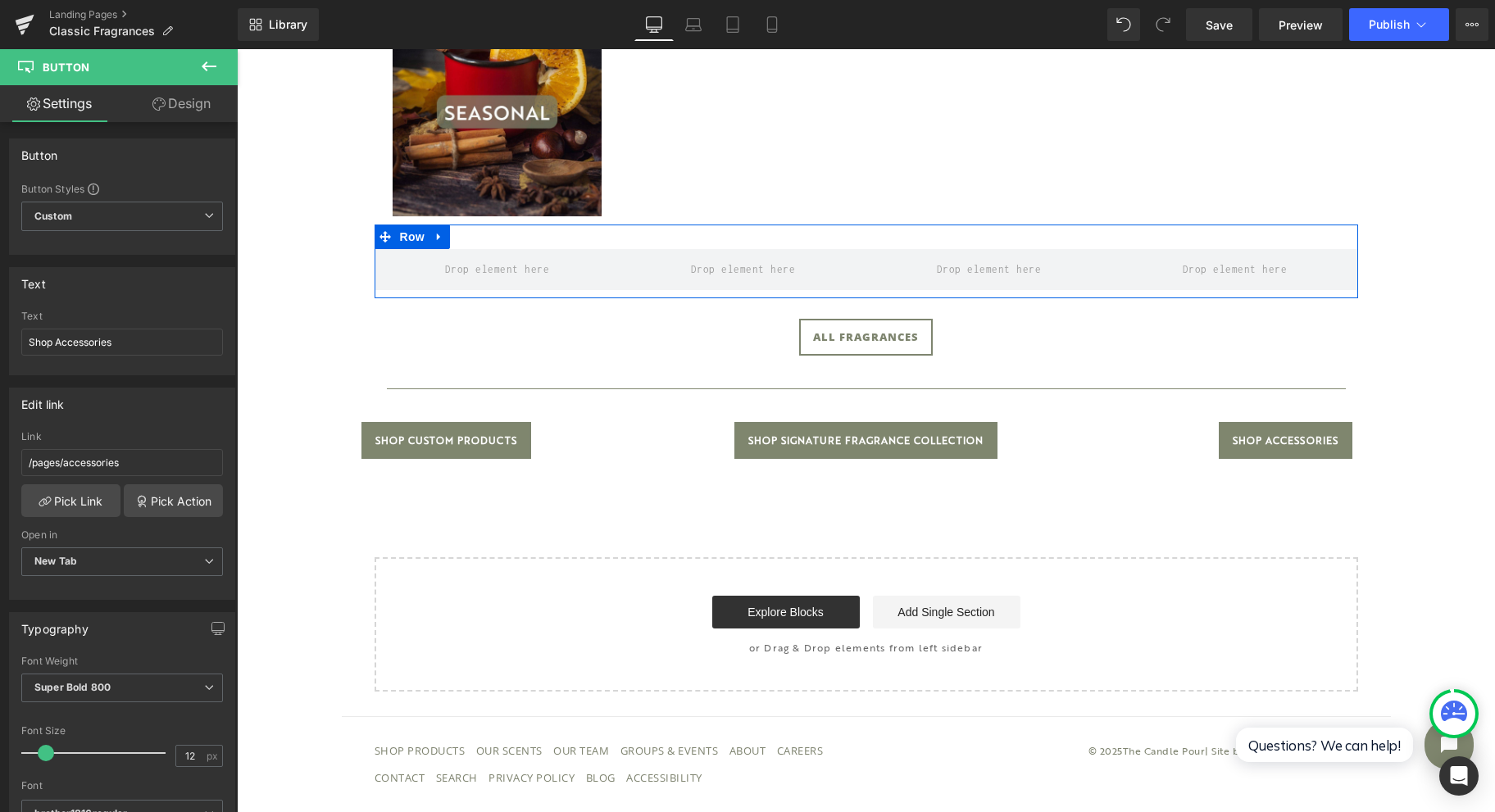
click at [434, 230] on icon at bounding box center [439, 236] width 12 height 13
click at [477, 232] on icon at bounding box center [482, 237] width 12 height 12
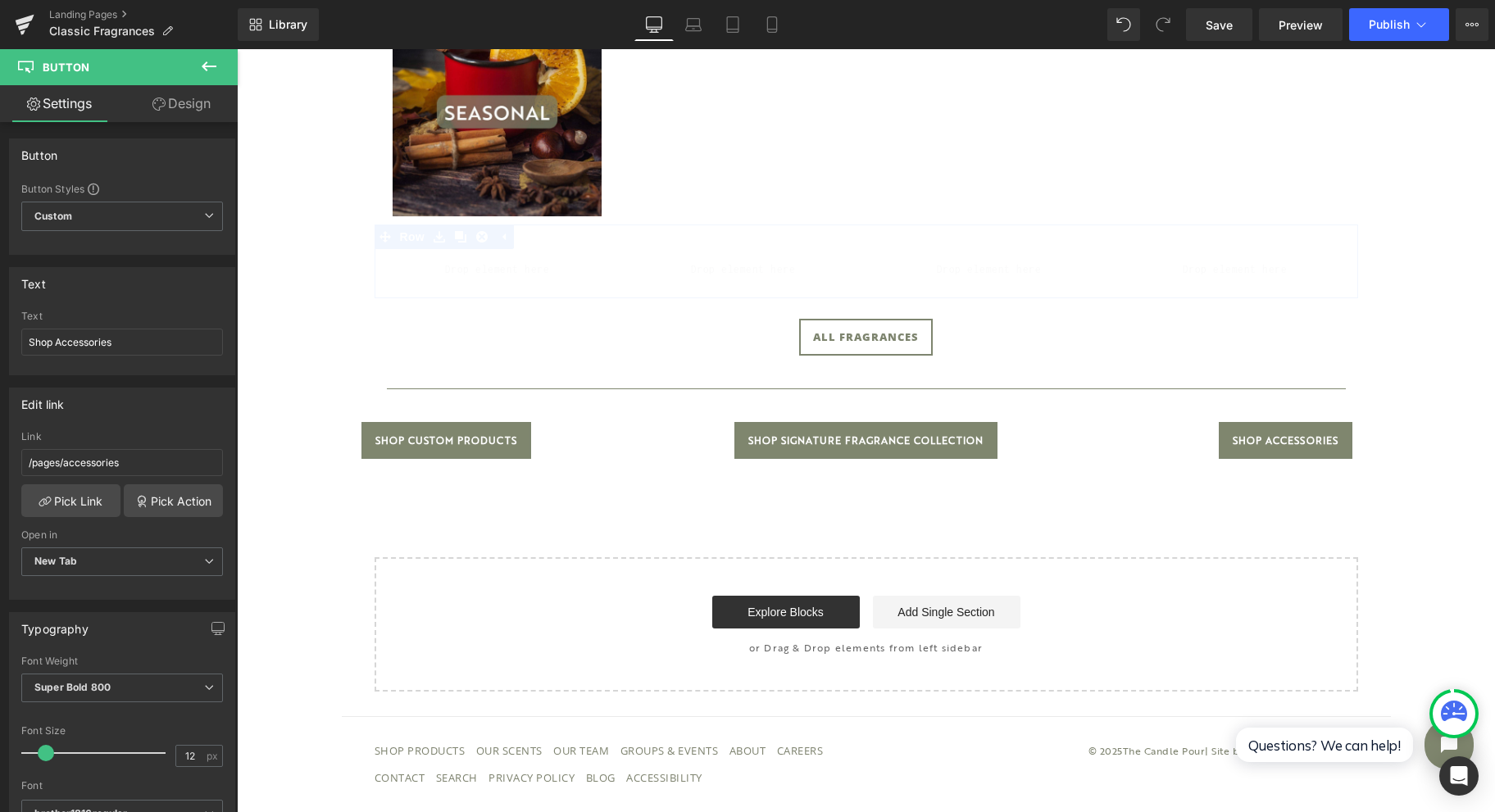
scroll to position [956, 0]
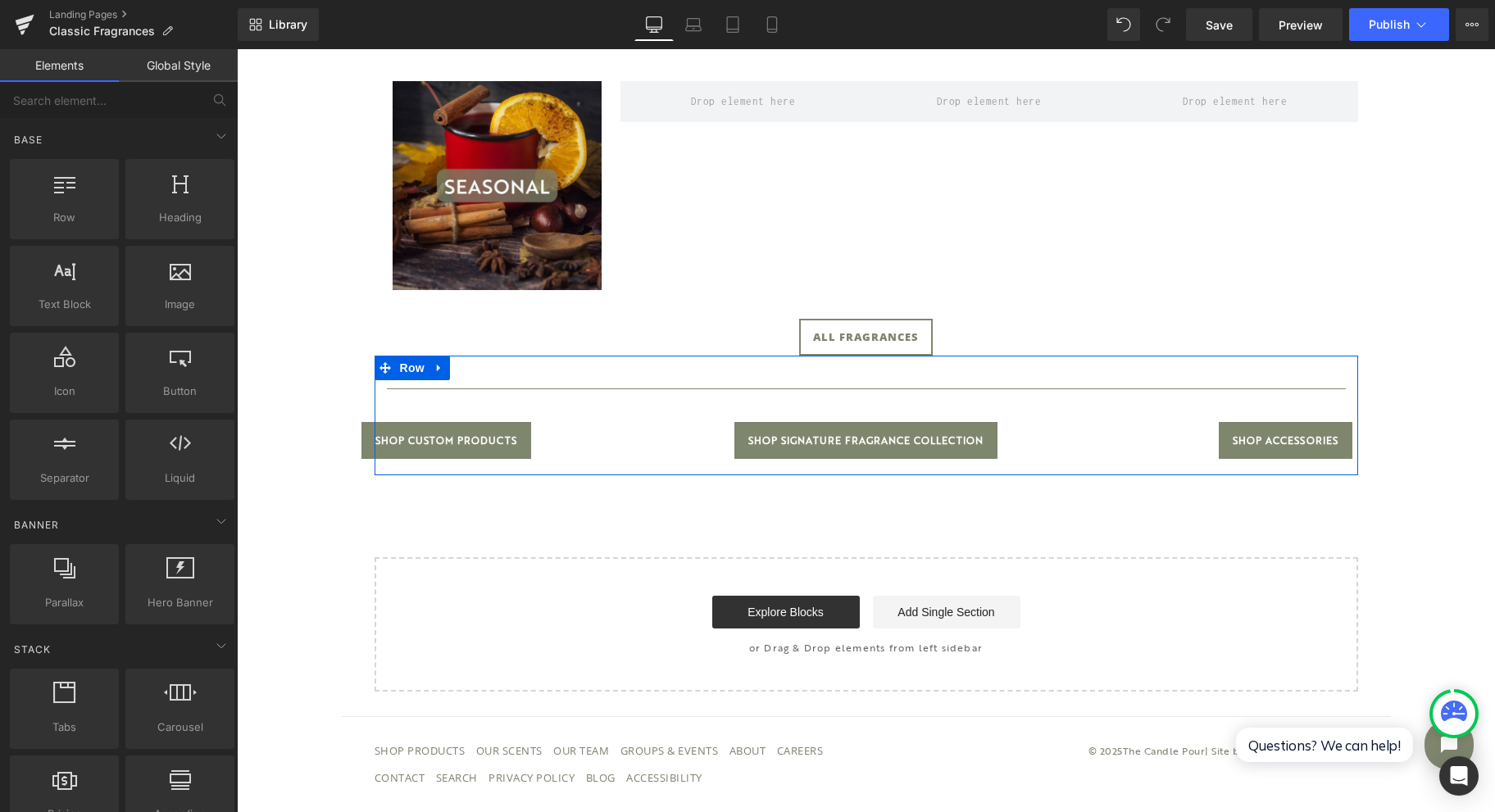
click at [436, 365] on icon at bounding box center [437, 369] width 3 height 8
click at [477, 362] on icon at bounding box center [482, 368] width 12 height 12
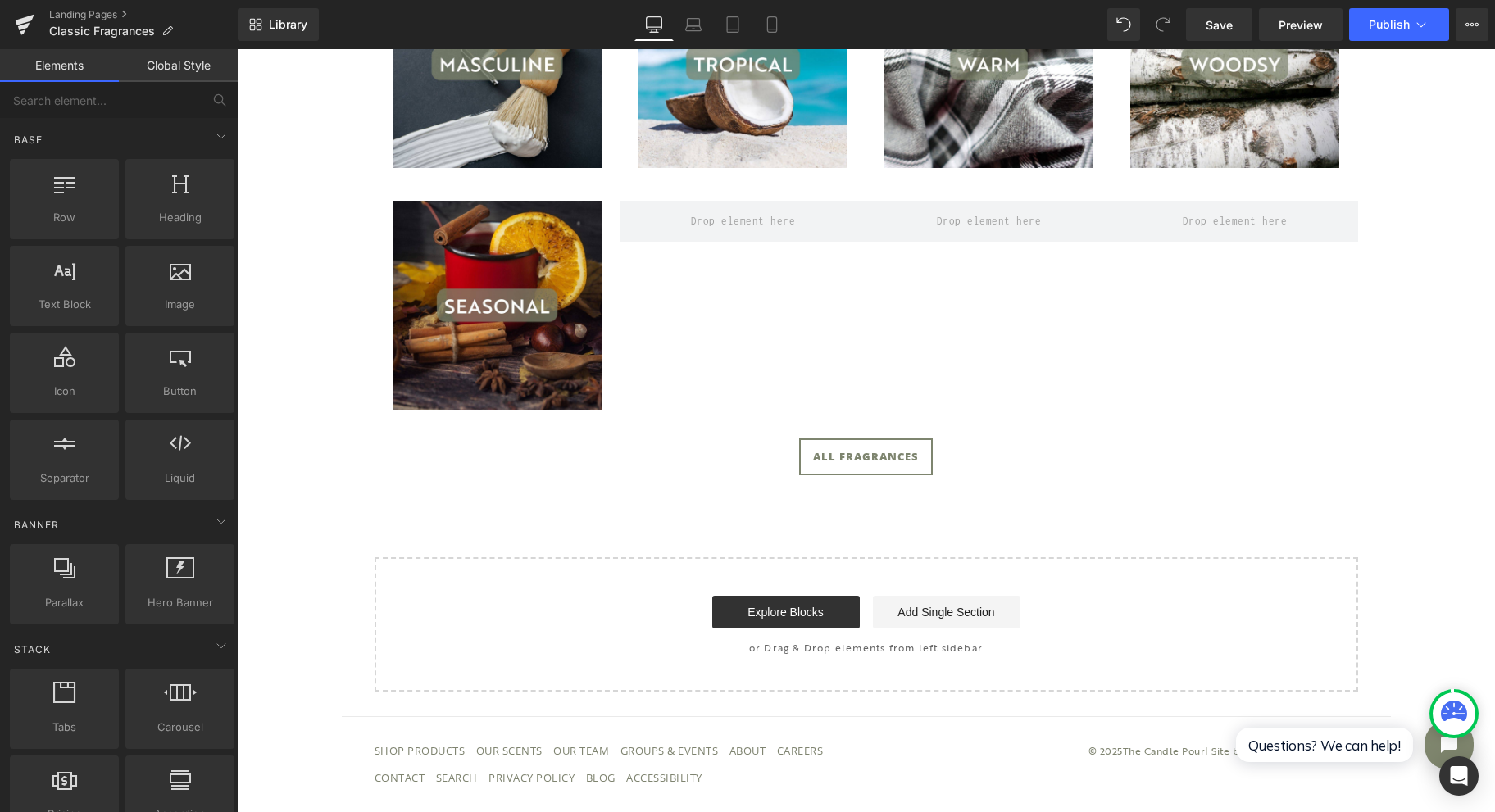
scroll to position [821, 0]
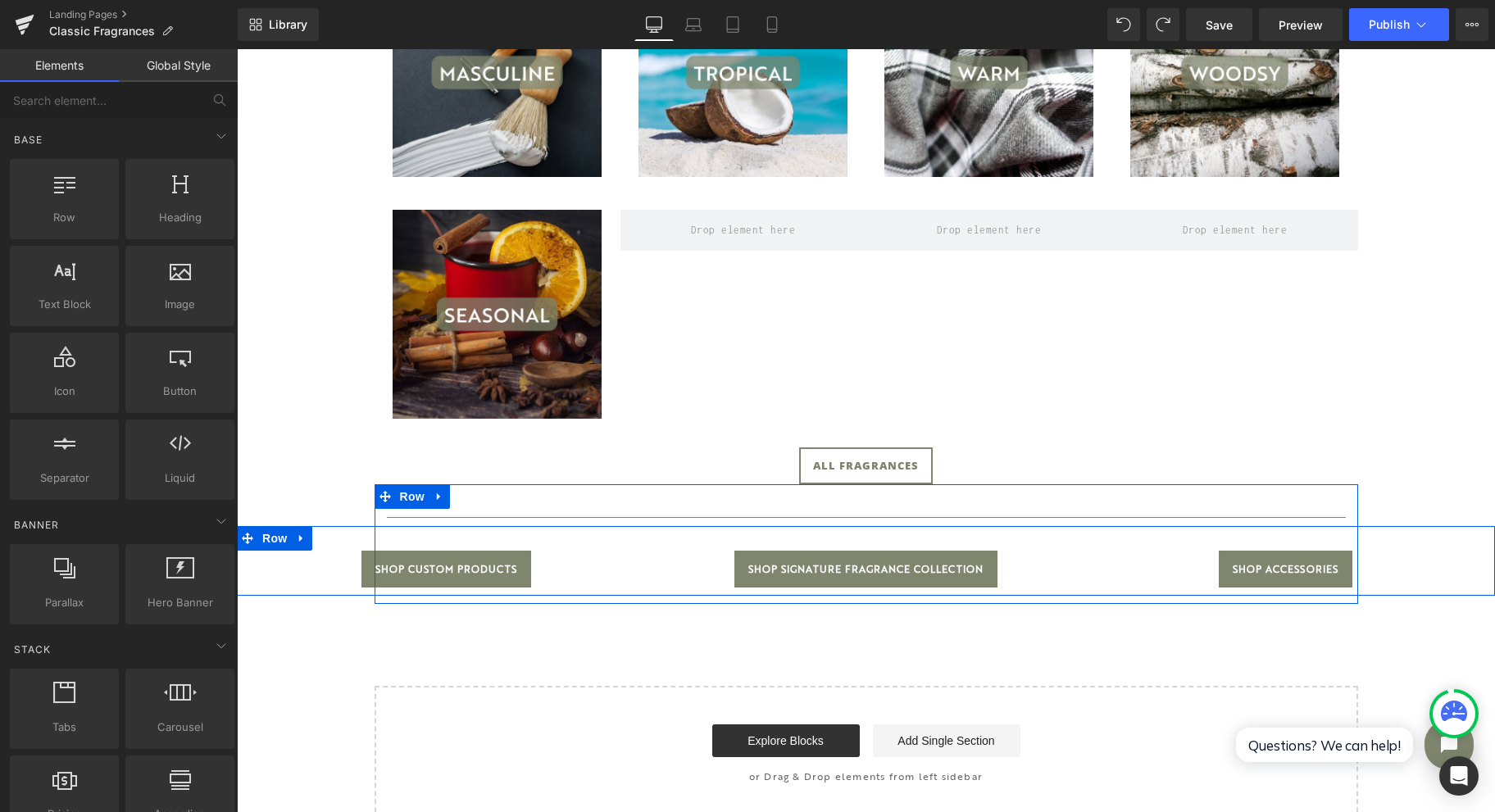
click at [267, 535] on span "Row" at bounding box center [274, 538] width 33 height 24
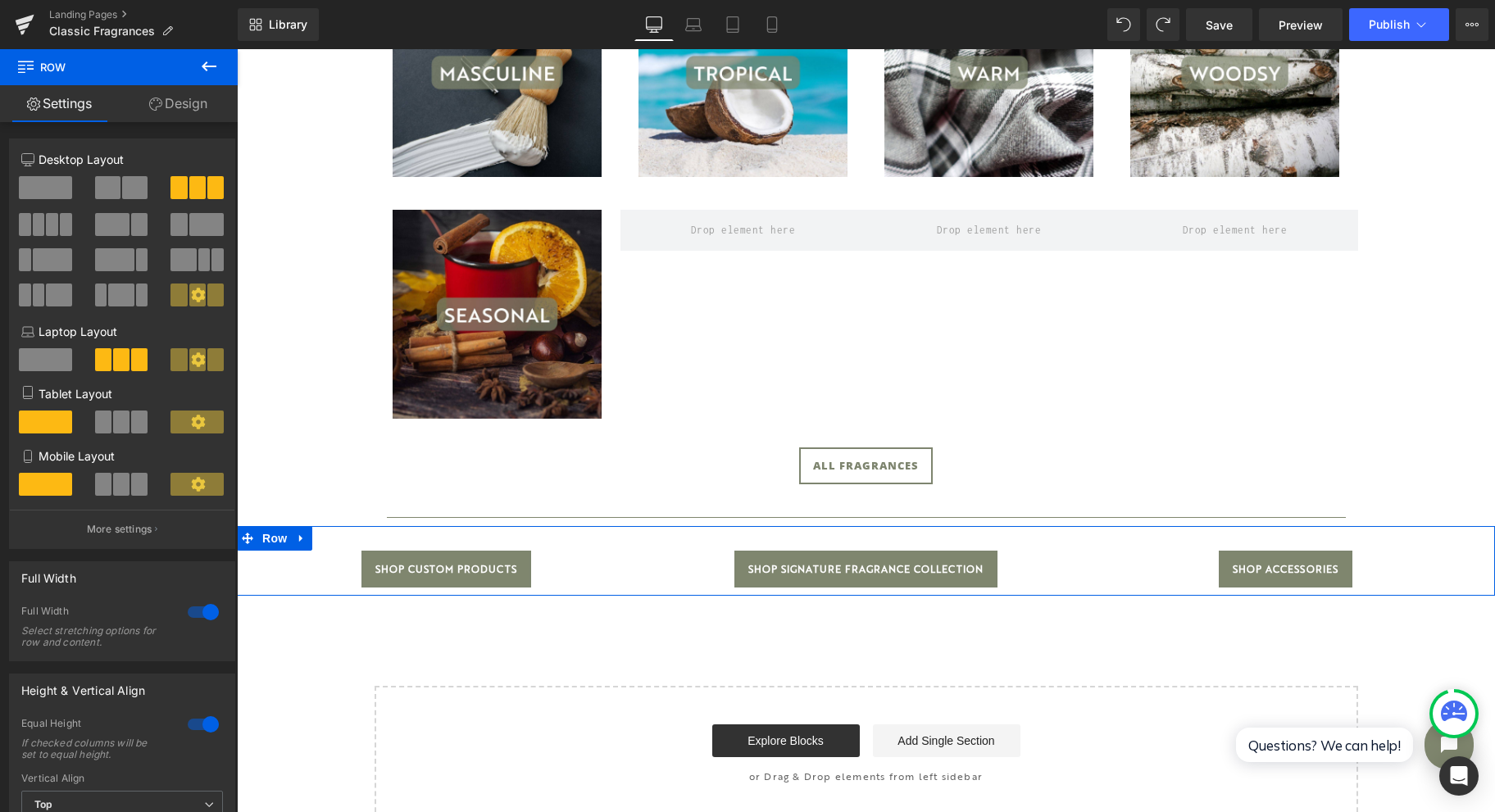
click at [199, 610] on div at bounding box center [203, 612] width 39 height 26
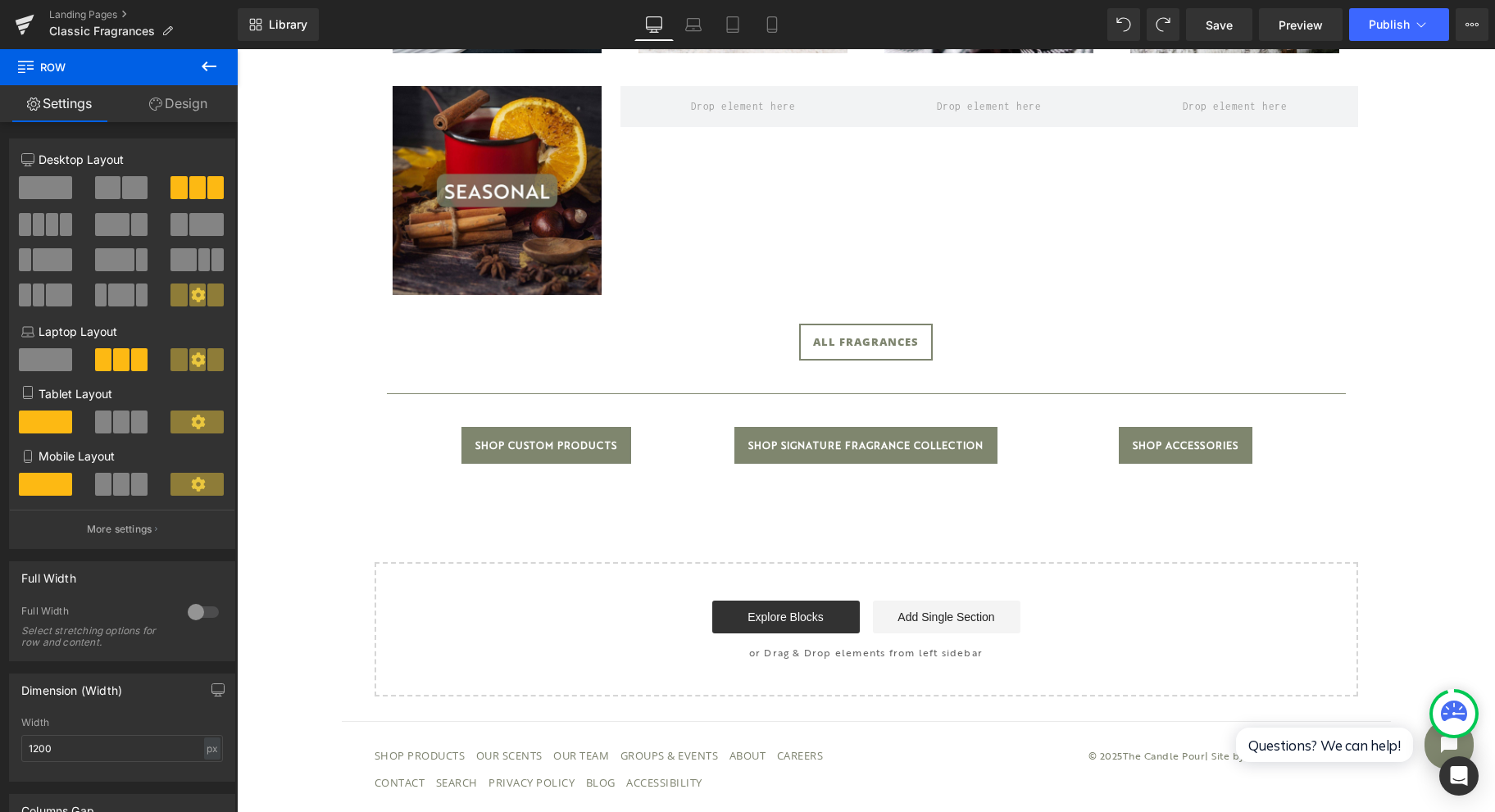
scroll to position [949, 0]
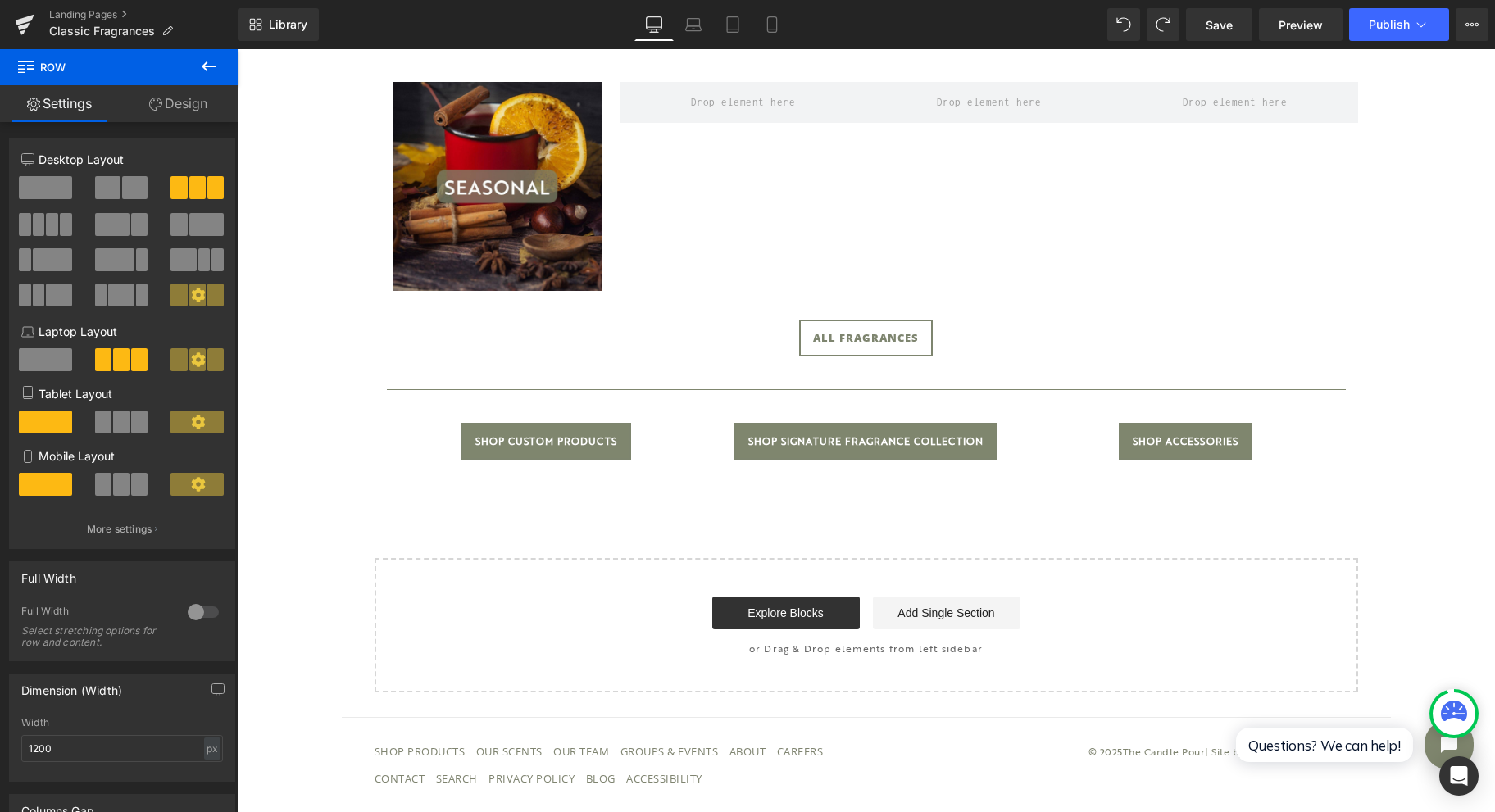
click at [1233, 18] on span "Save" at bounding box center [1220, 25] width 27 height 18
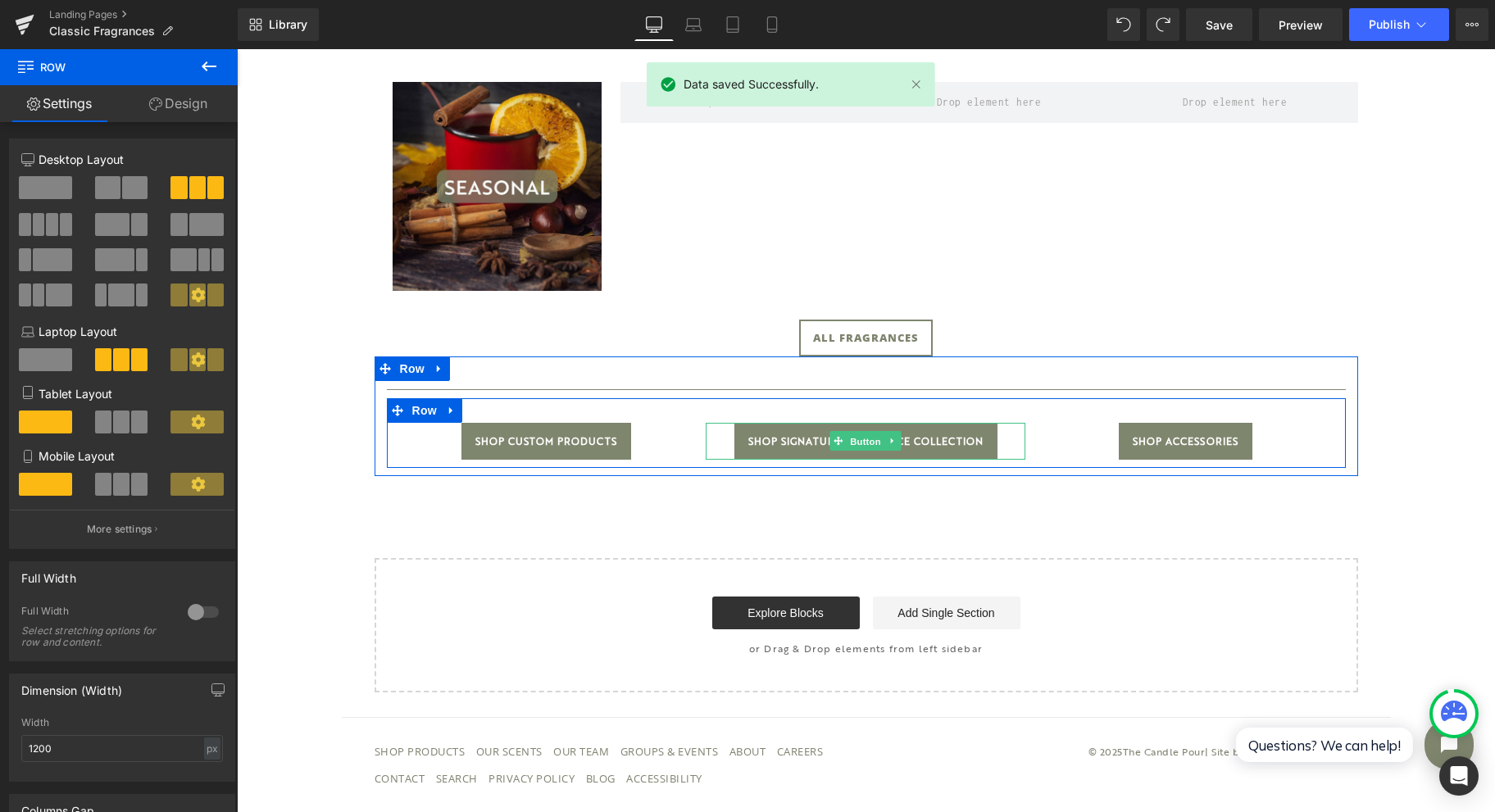
click at [848, 444] on span "Button" at bounding box center [866, 441] width 38 height 20
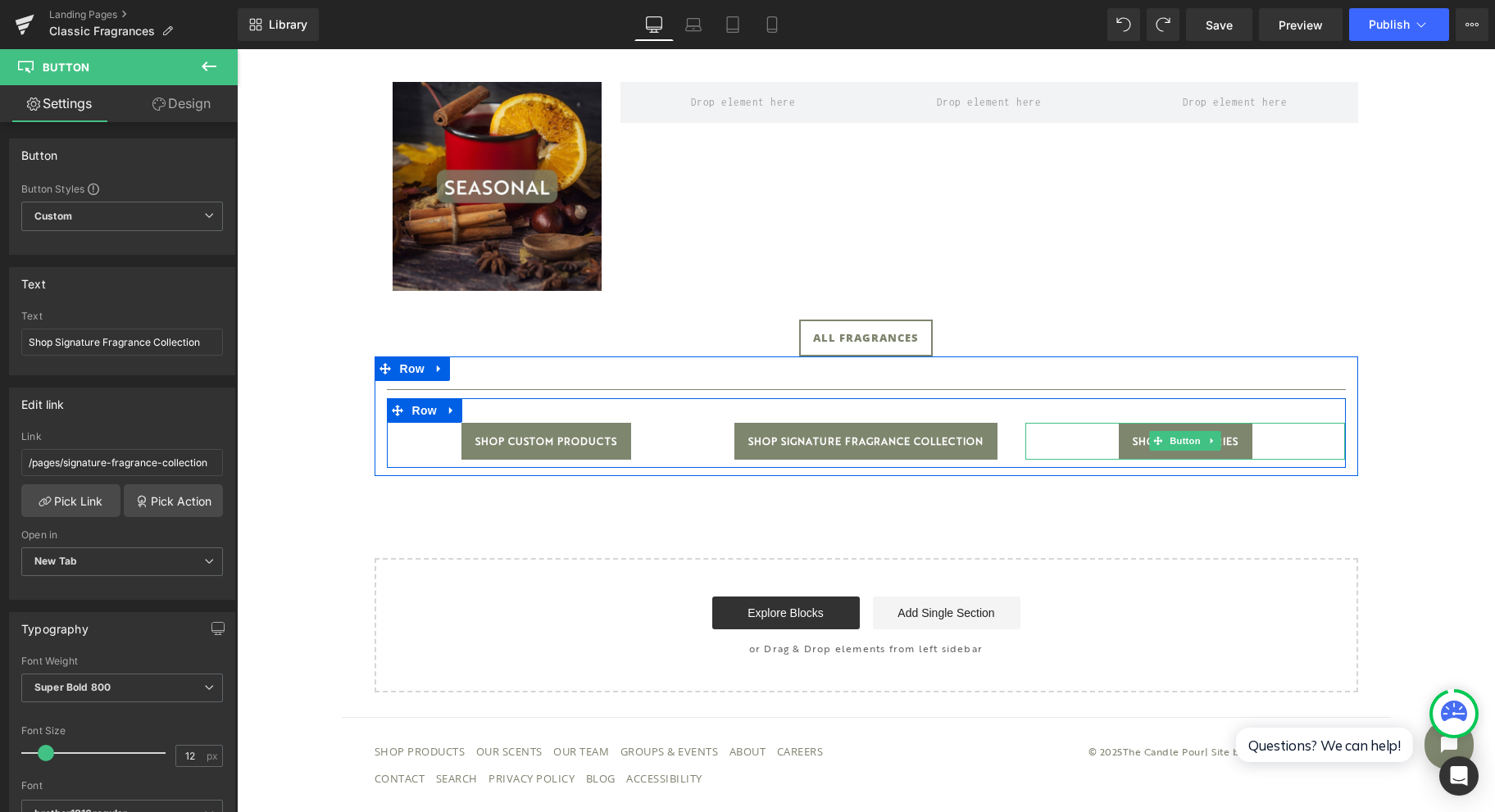
click at [1184, 440] on span "Button" at bounding box center [1185, 441] width 38 height 20
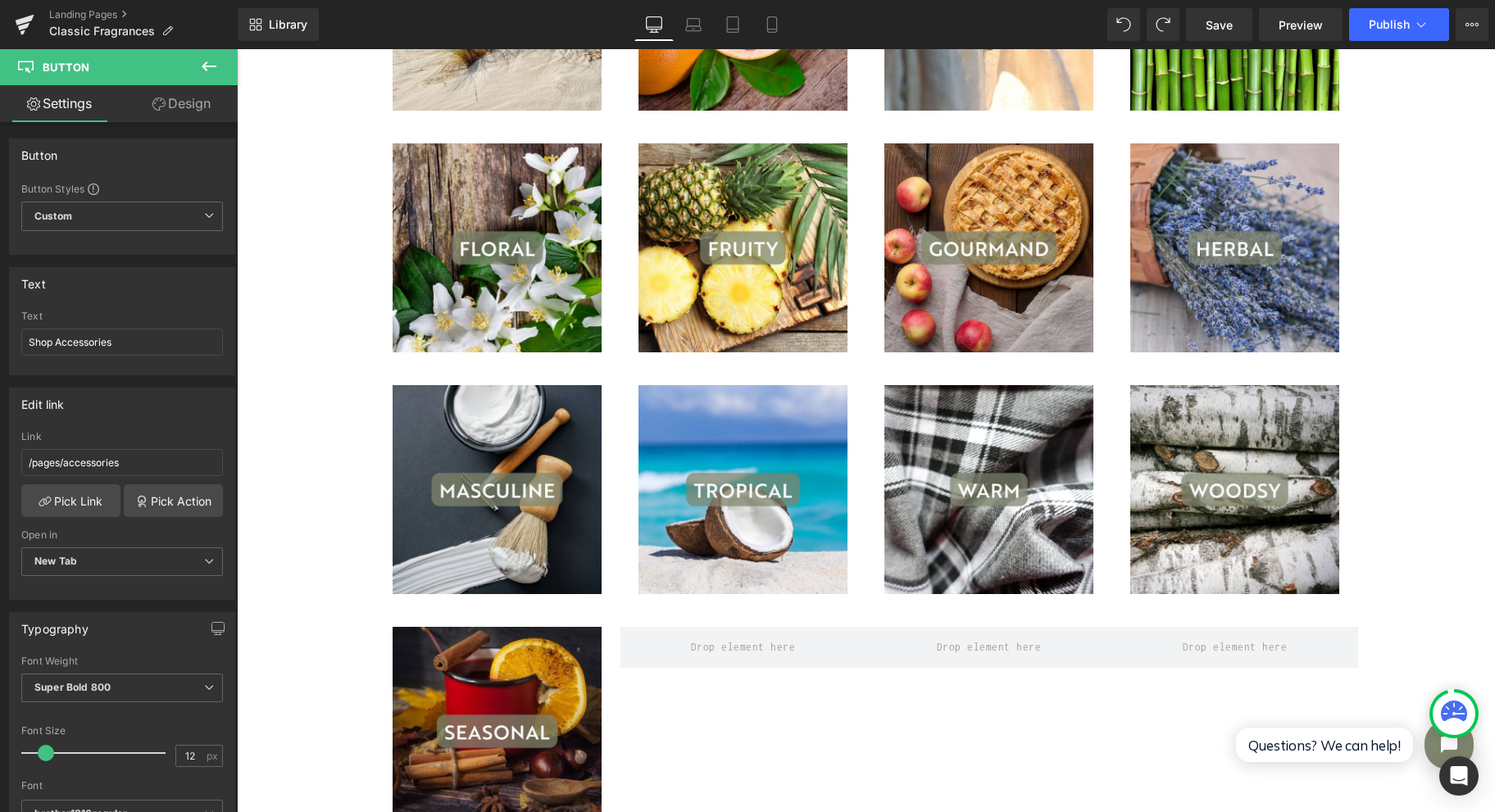
scroll to position [294, 0]
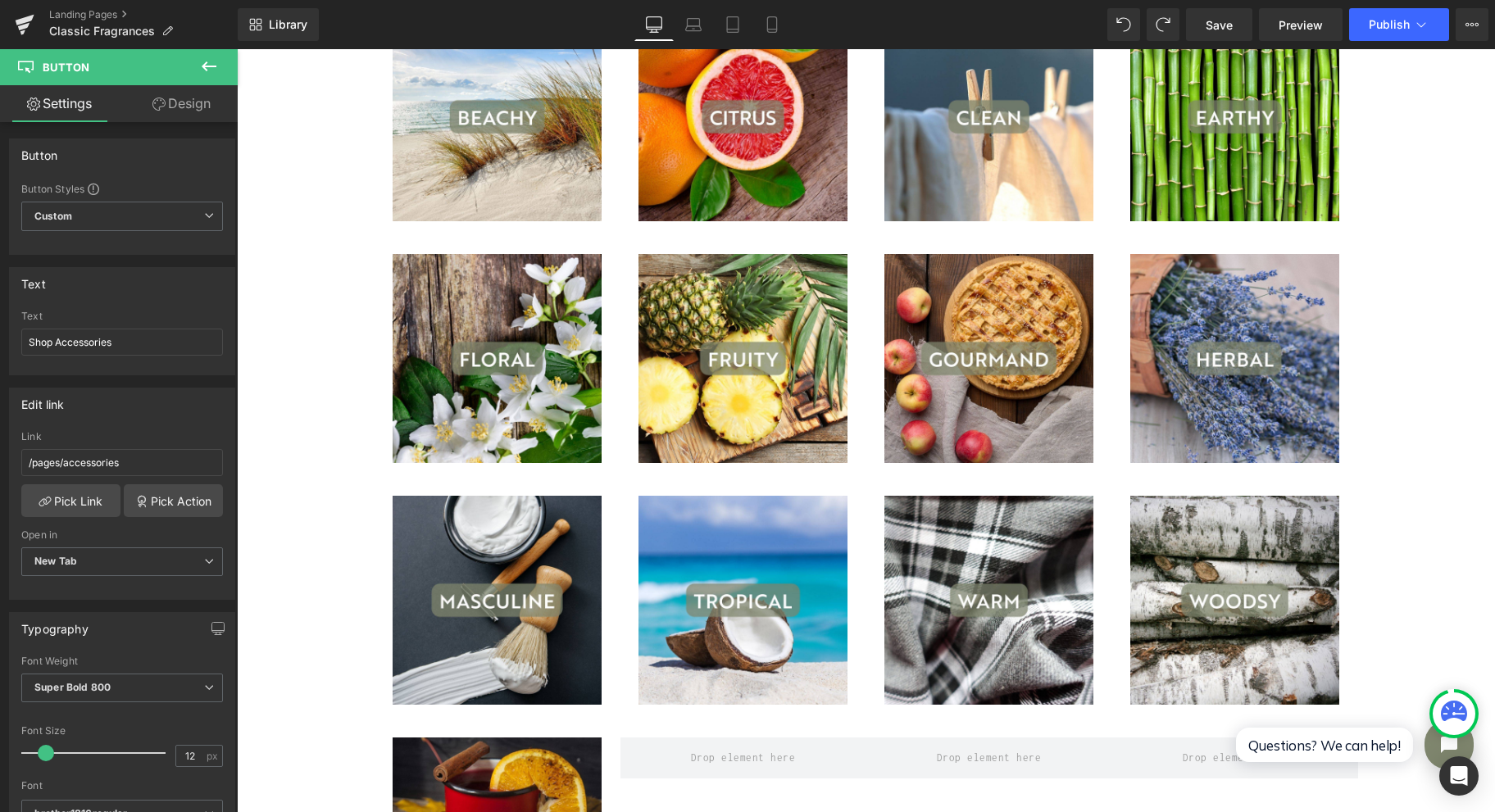
click at [1391, 27] on span "Publish" at bounding box center [1390, 23] width 41 height 13
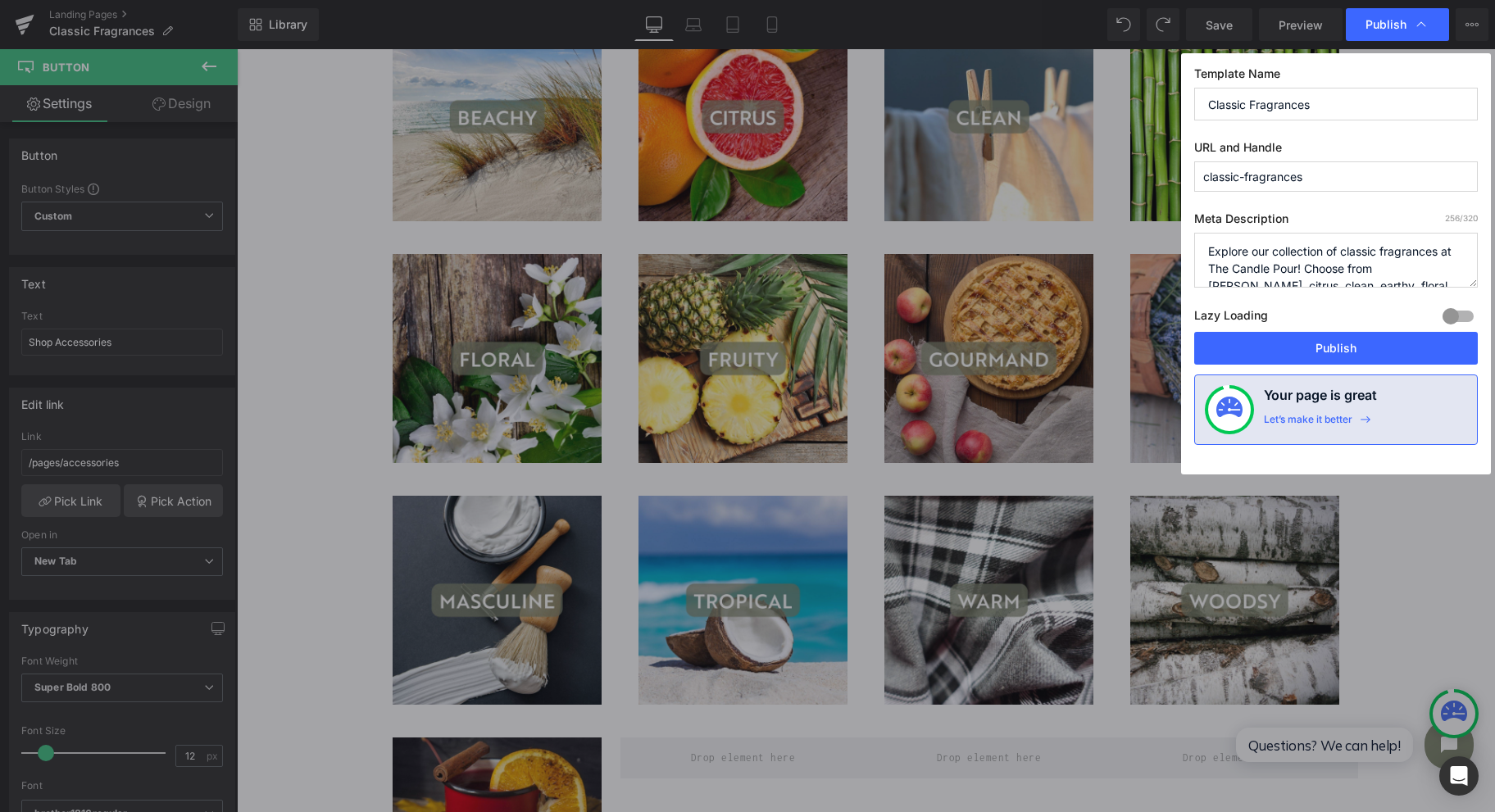
click at [1337, 343] on button "Publish" at bounding box center [1336, 348] width 283 height 33
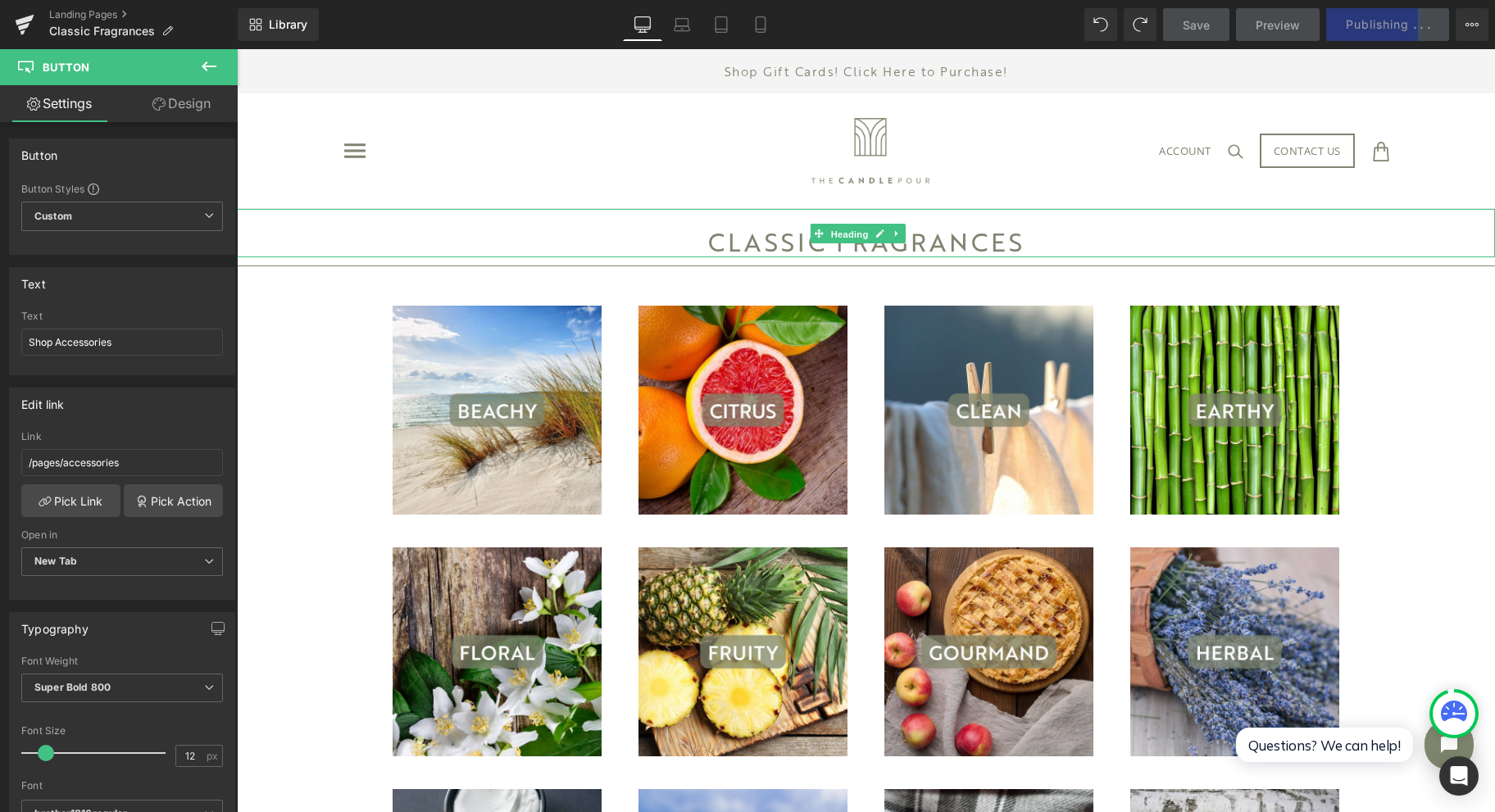
click at [839, 241] on span "Heading" at bounding box center [849, 233] width 44 height 20
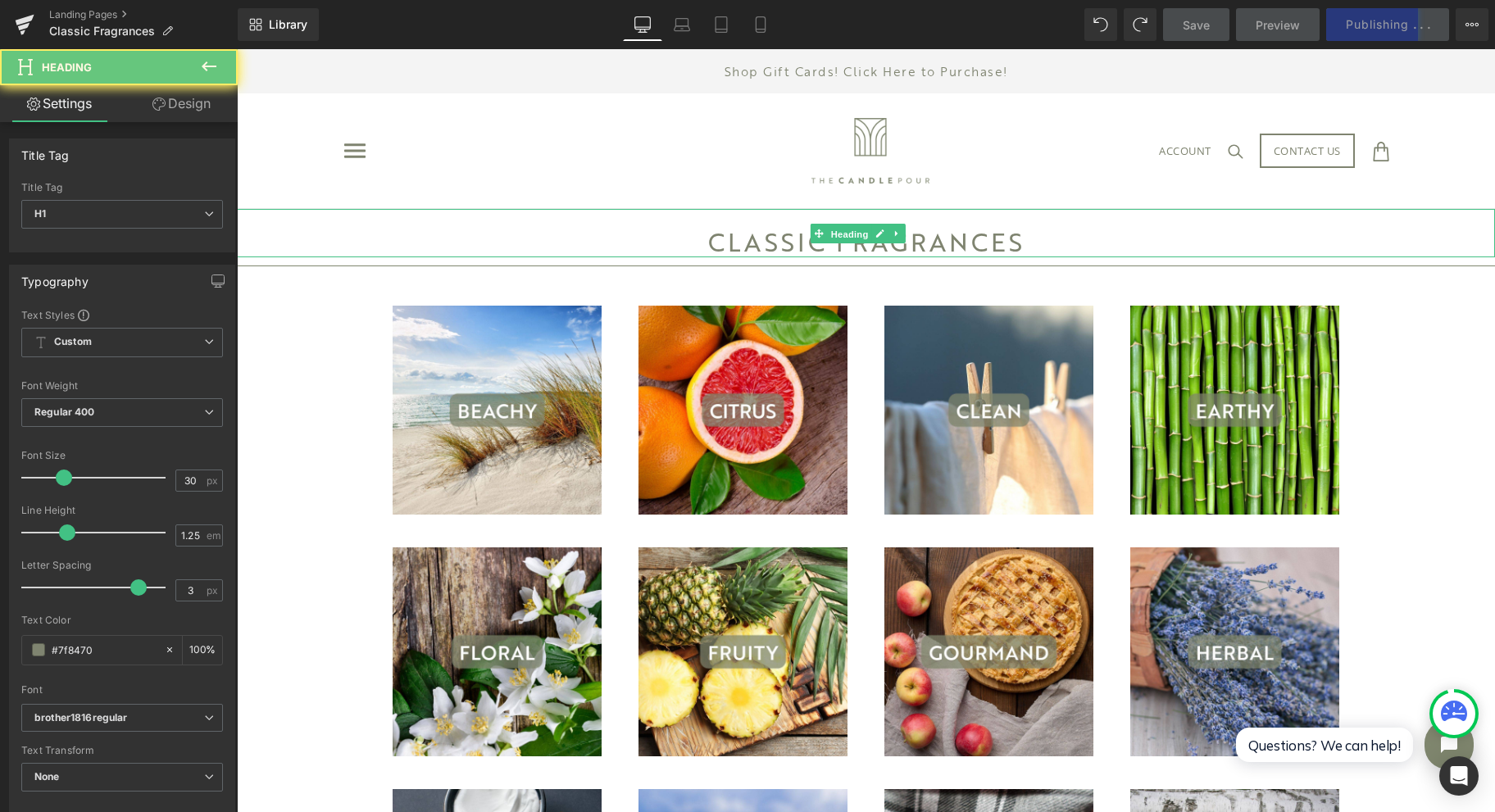
click at [977, 235] on h1 "CLASSIC FRAGRANCES" at bounding box center [866, 242] width 1259 height 31
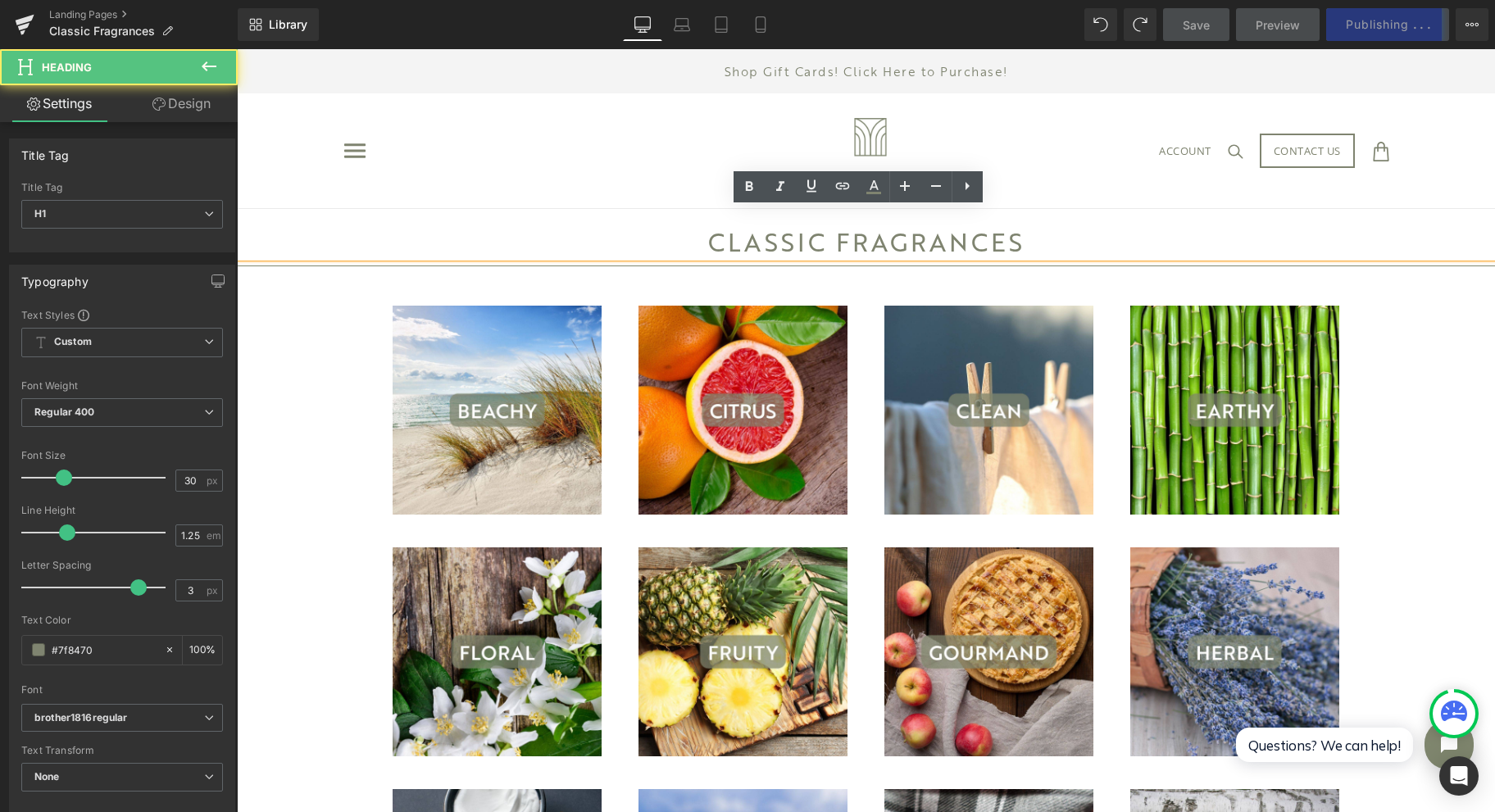
click at [1003, 242] on h1 "CLASSIC FRAGRANCES" at bounding box center [866, 242] width 1259 height 31
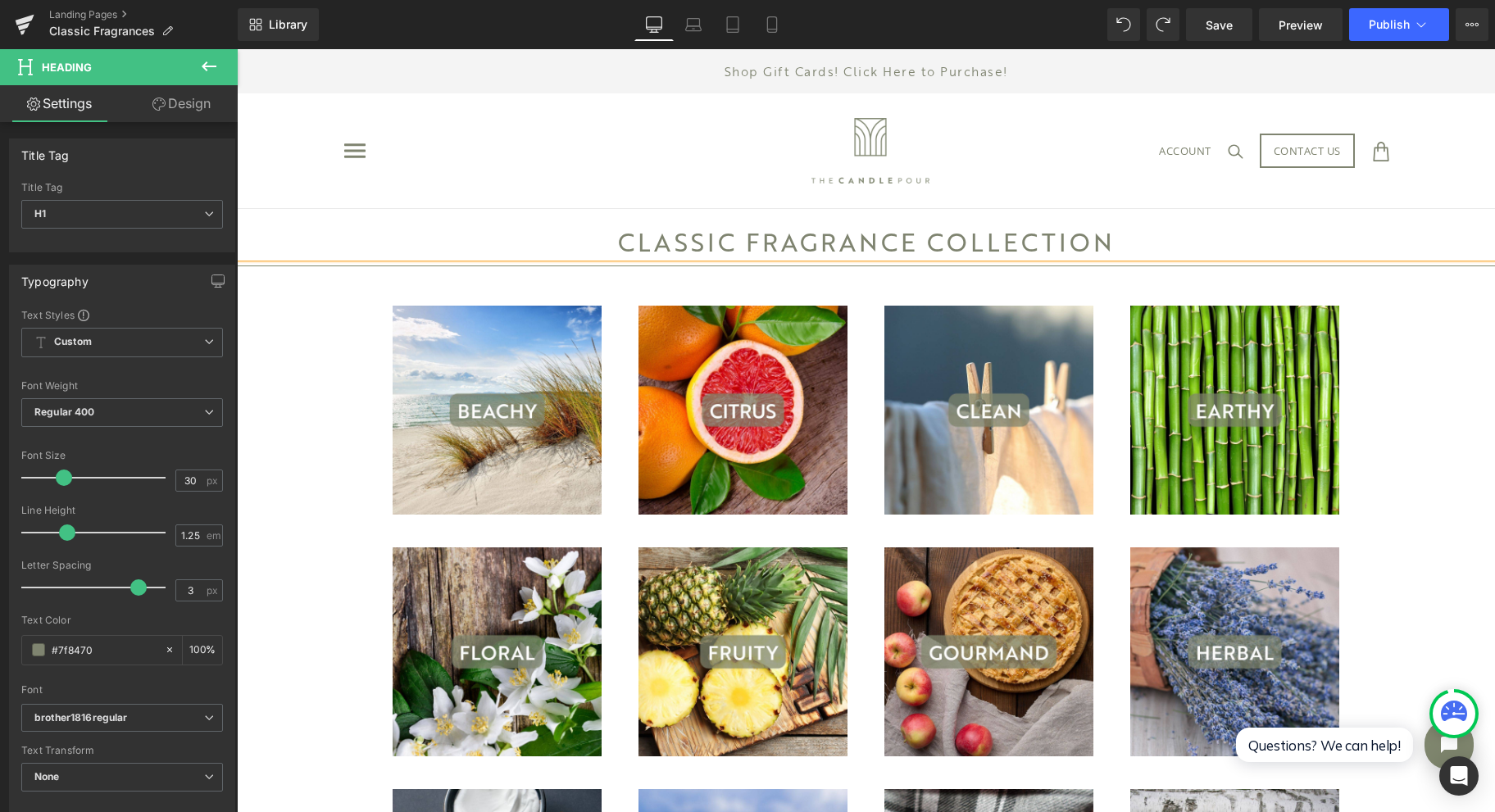
click at [1433, 212] on div "CLASSIC FRAGRANCE COLLECTION" at bounding box center [866, 233] width 1259 height 49
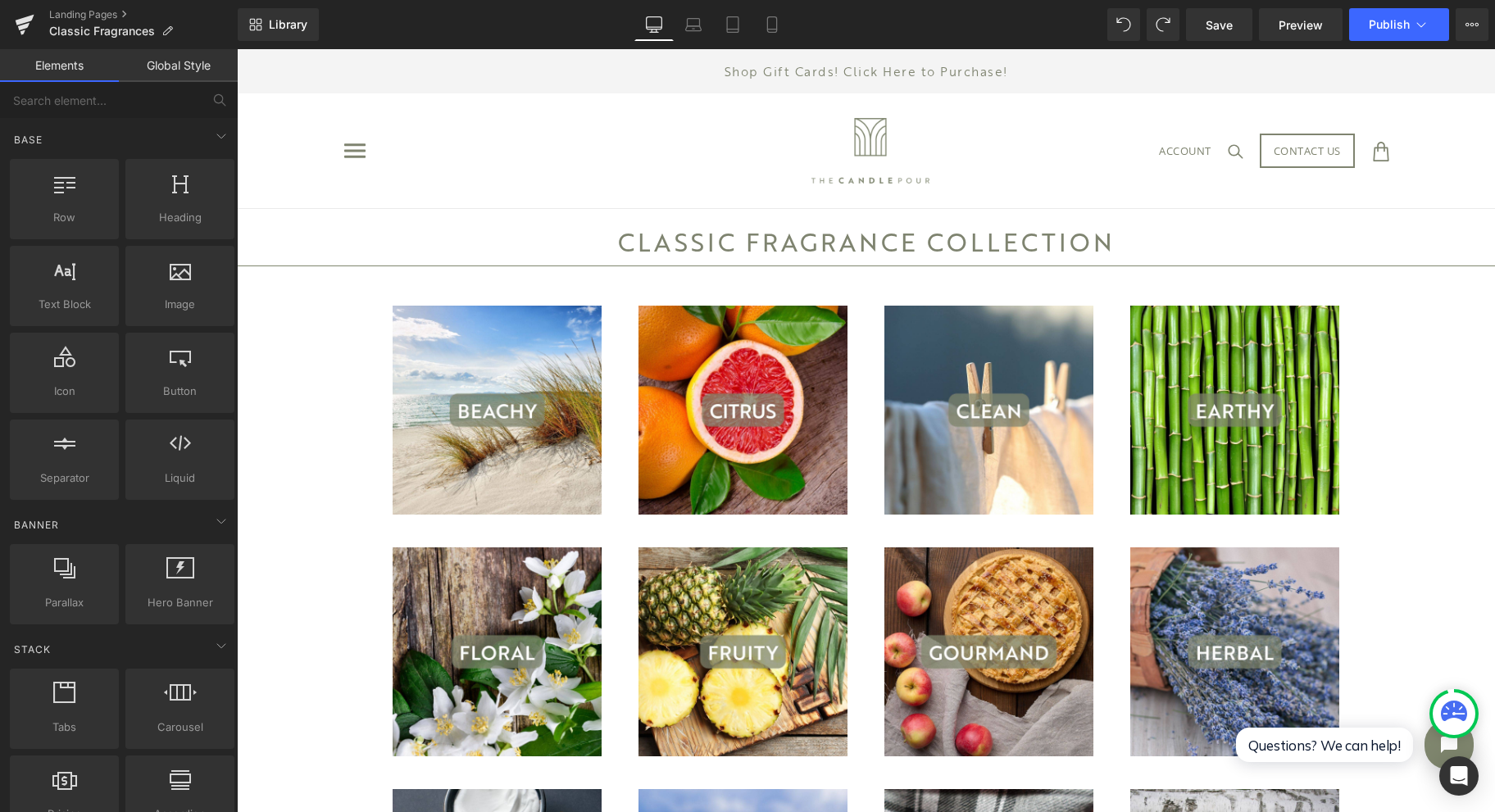
click at [1238, 32] on link "Save" at bounding box center [1220, 24] width 66 height 33
click at [1365, 22] on button "Publish" at bounding box center [1399, 24] width 100 height 33
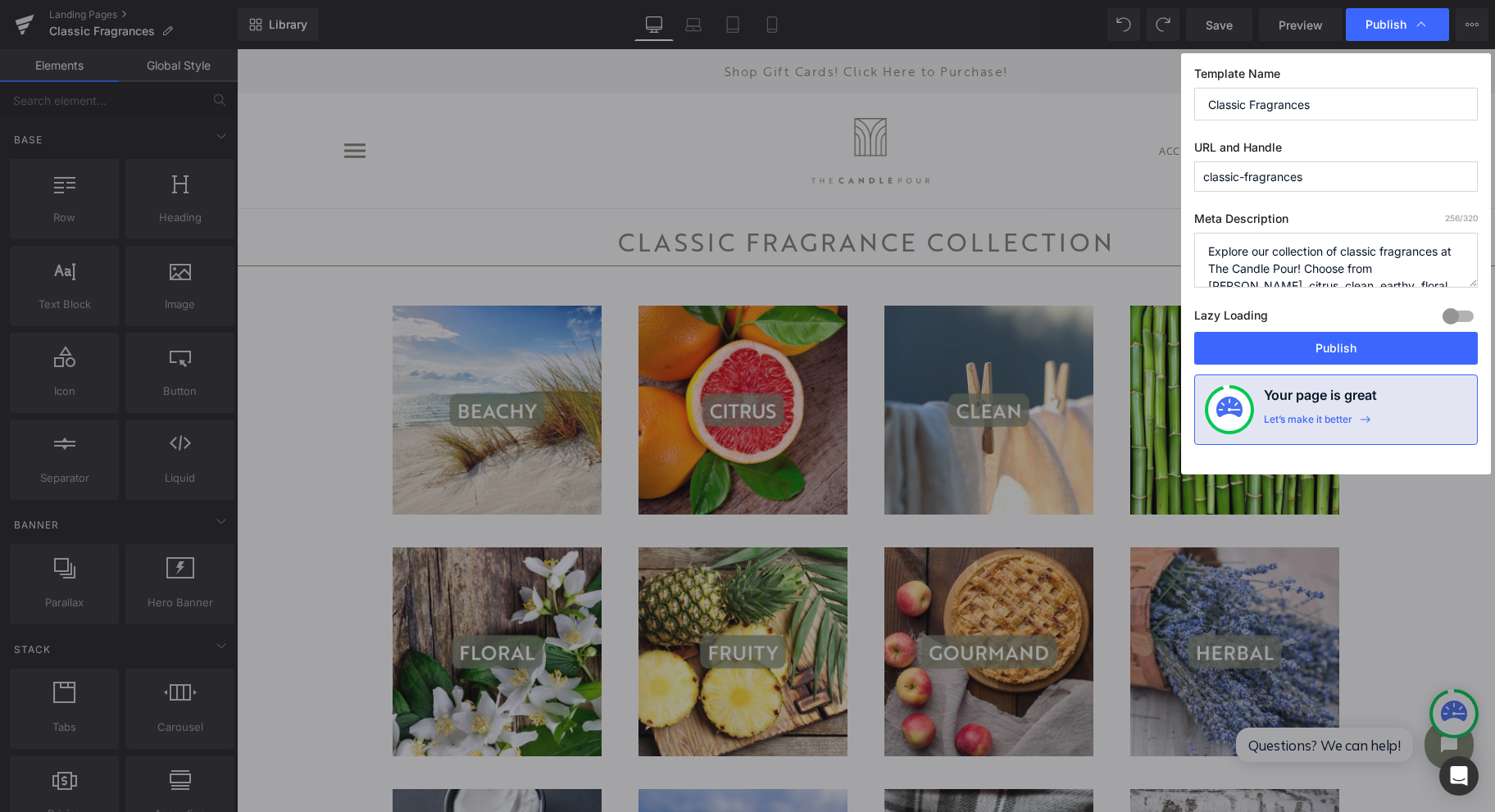
click at [1341, 340] on button "Publish" at bounding box center [1336, 348] width 283 height 33
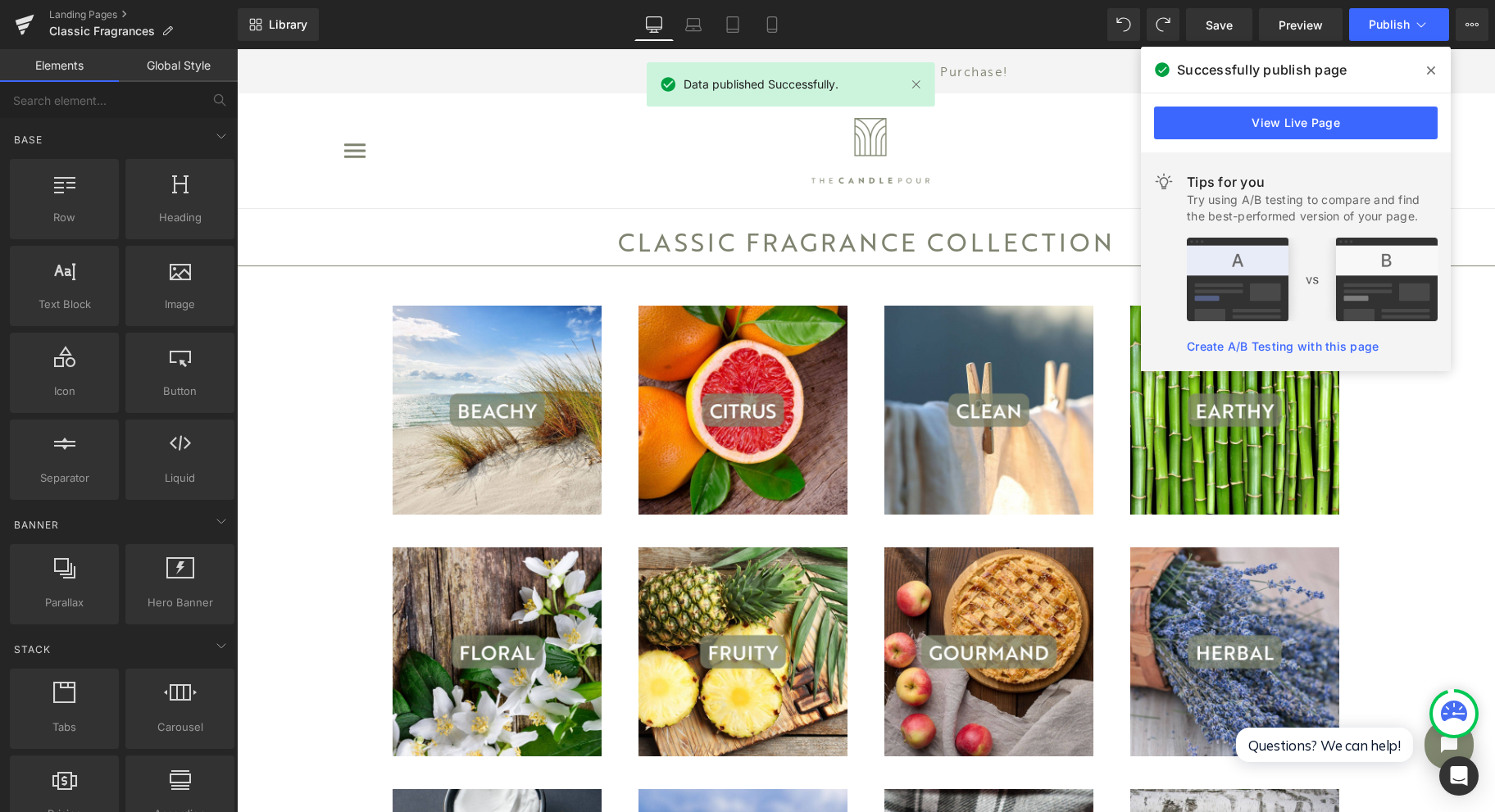
click at [20, 23] on icon at bounding box center [24, 24] width 20 height 41
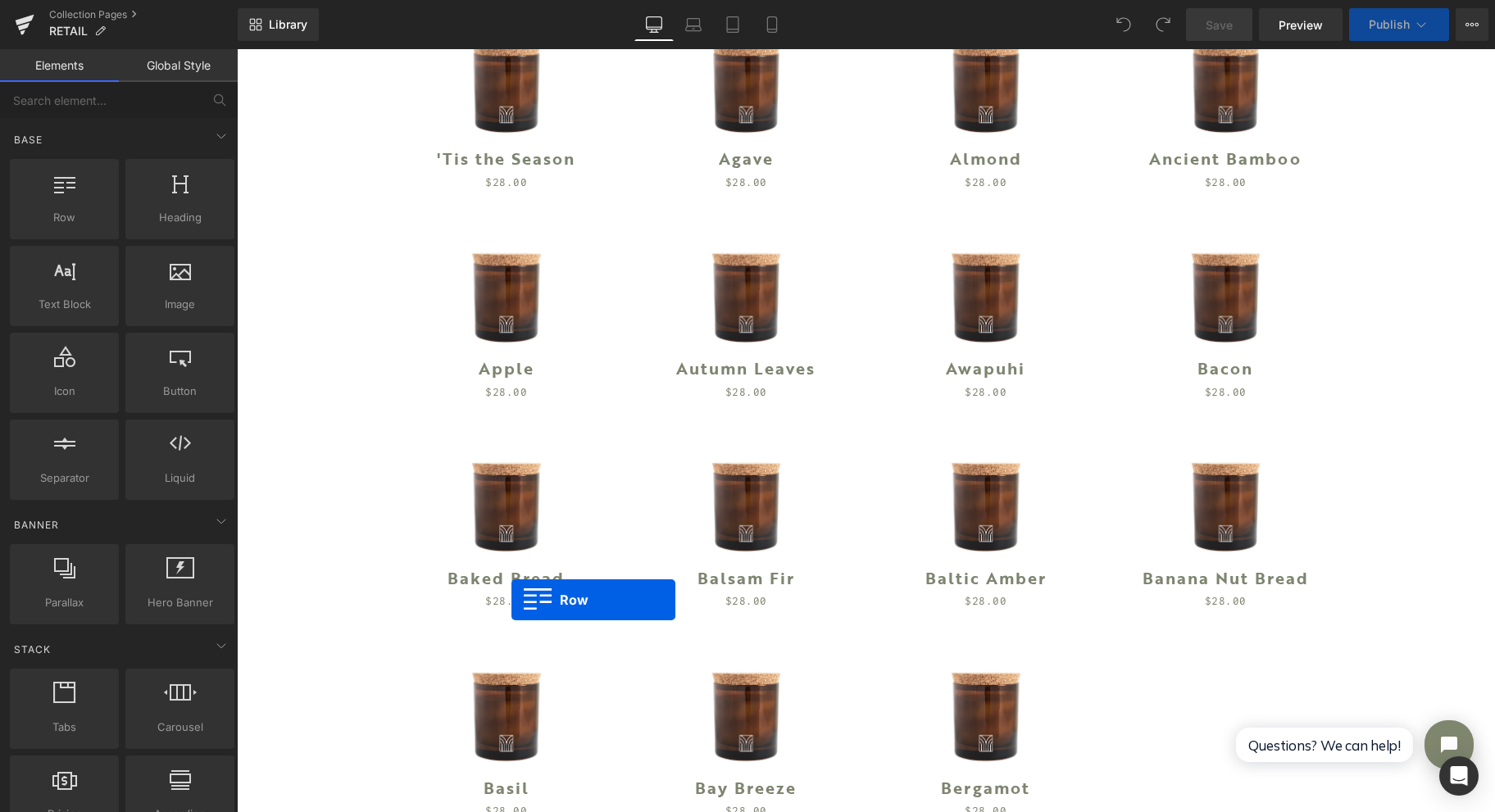
scroll to position [546, 0]
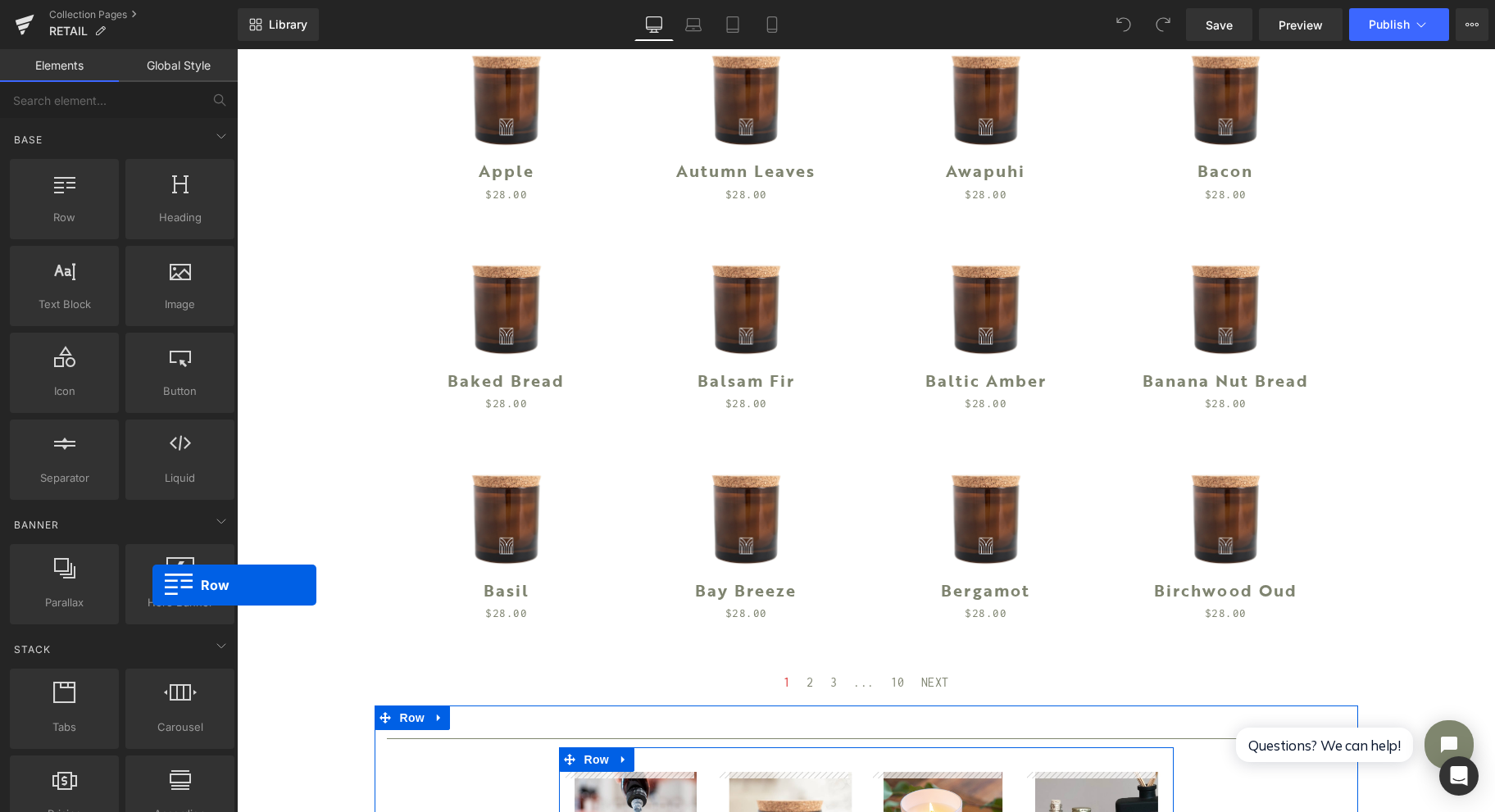
drag, startPoint x: 56, startPoint y: 203, endPoint x: 152, endPoint y: 585, distance: 393.9
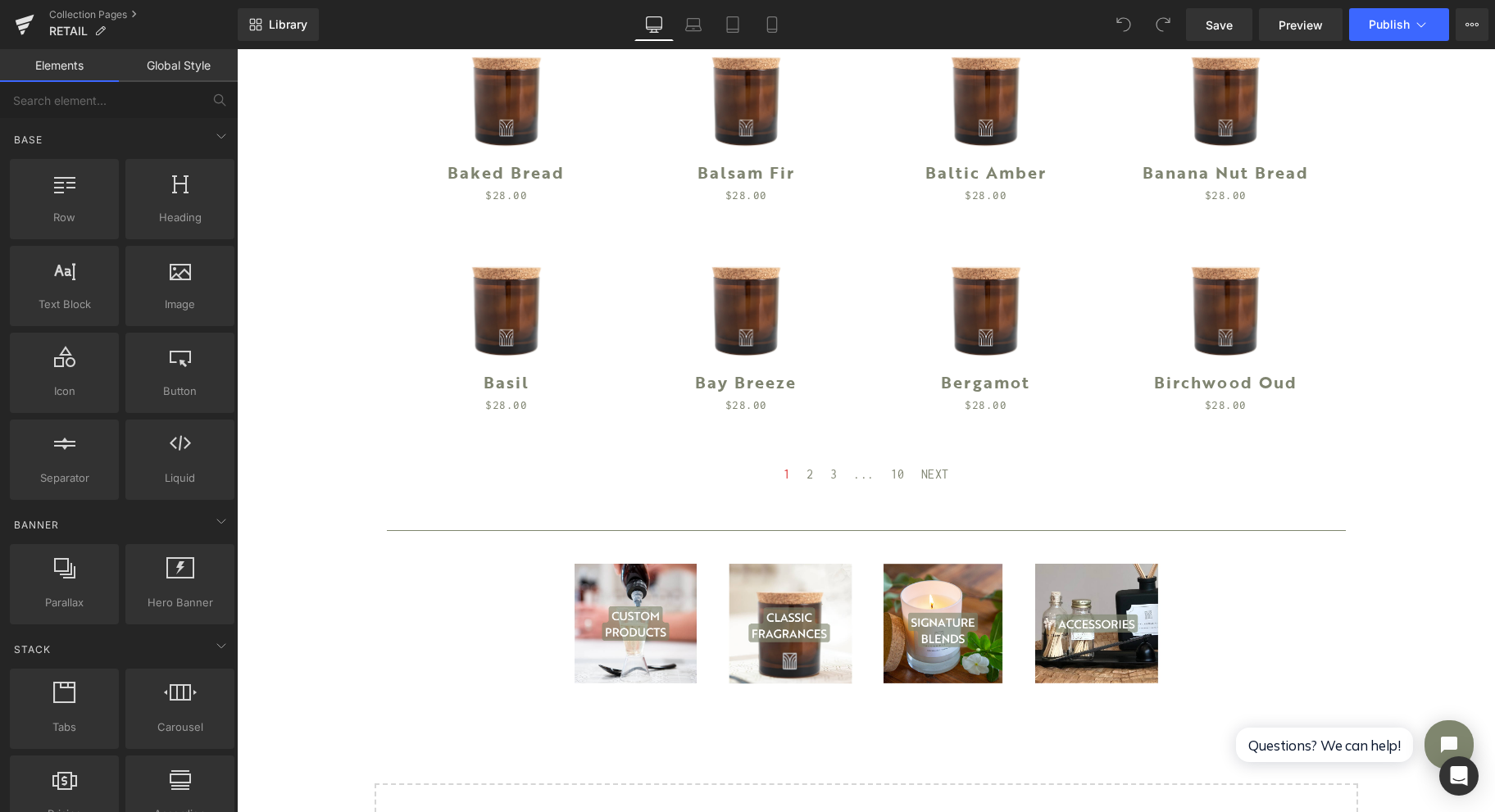
scroll to position [764, 0]
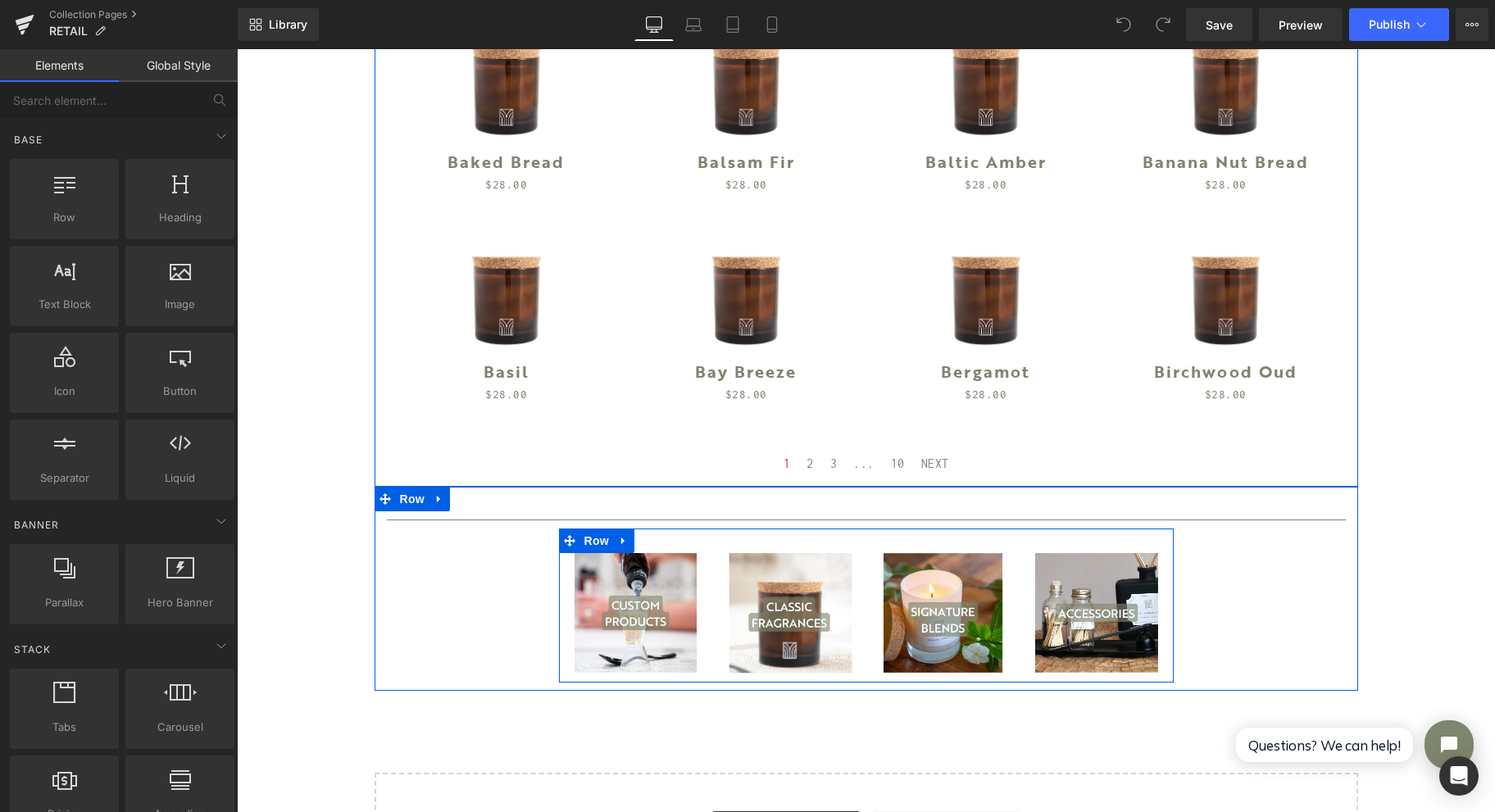
click at [618, 546] on icon at bounding box center [624, 541] width 12 height 13
drag, startPoint x: 636, startPoint y: 548, endPoint x: 592, endPoint y: 540, distance: 44.7
click at [636, 548] on link at bounding box center [645, 540] width 21 height 24
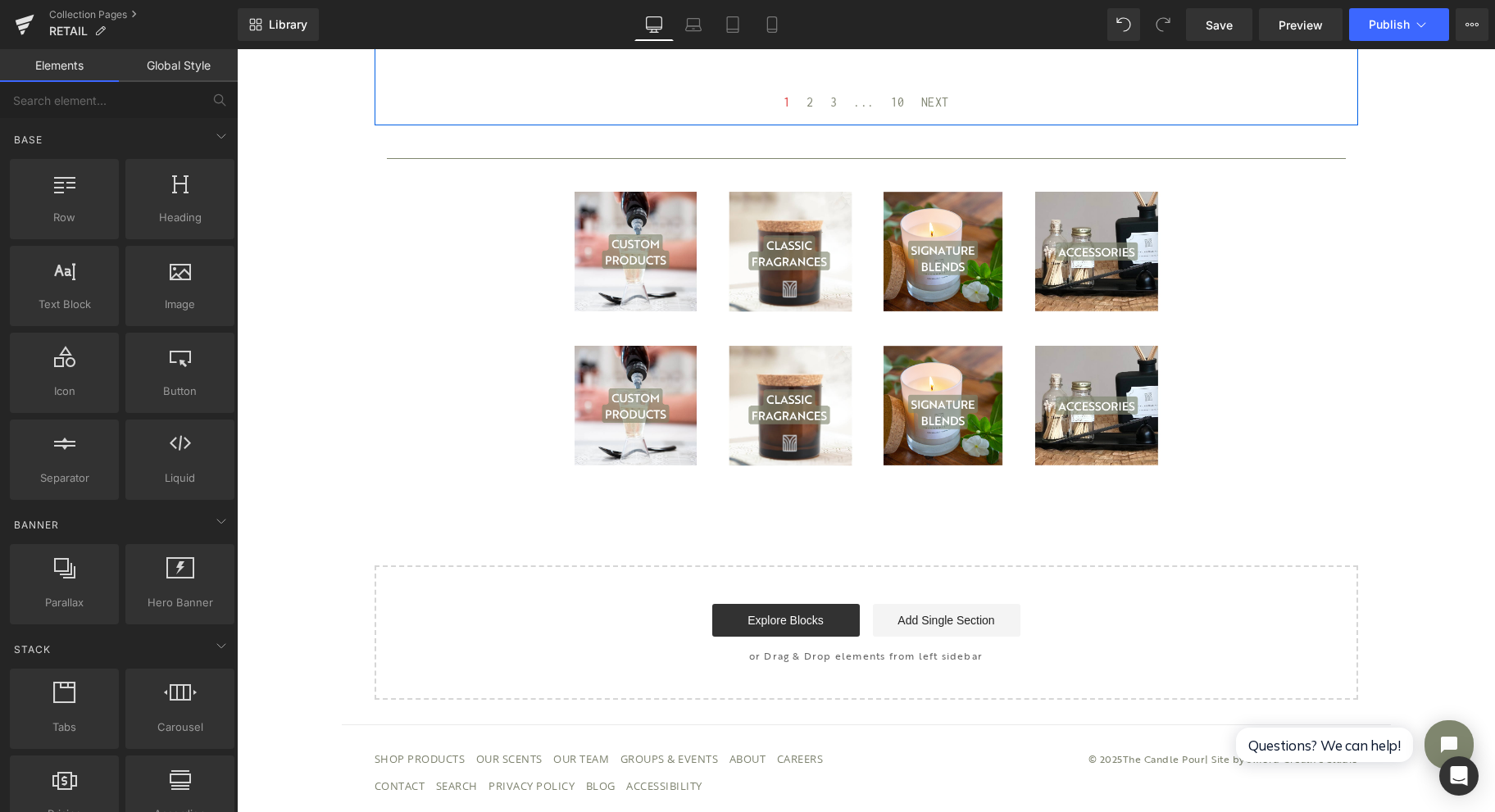
scroll to position [1134, 0]
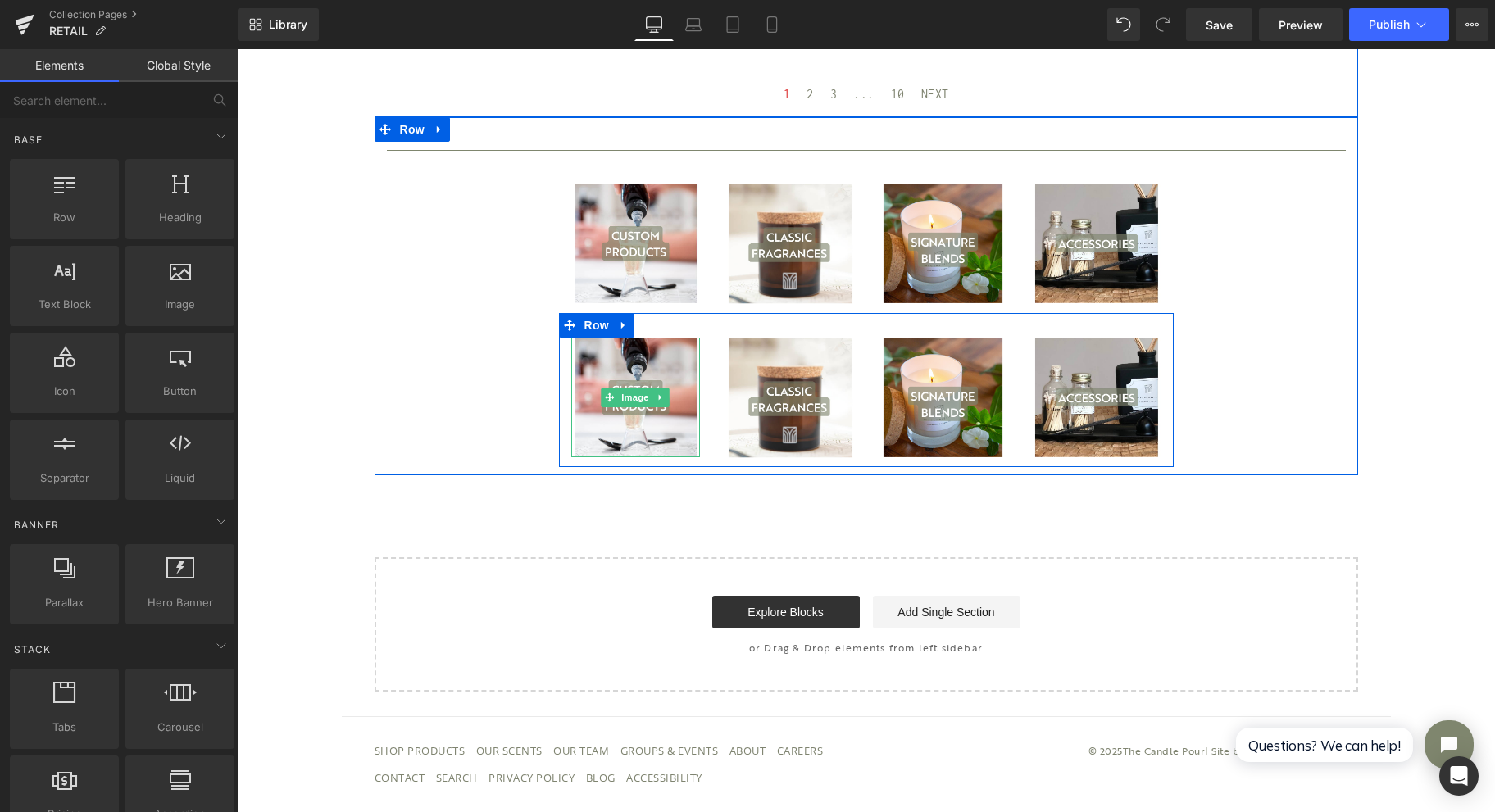
click at [659, 400] on link at bounding box center [661, 397] width 18 height 20
click at [665, 401] on icon at bounding box center [669, 397] width 9 height 10
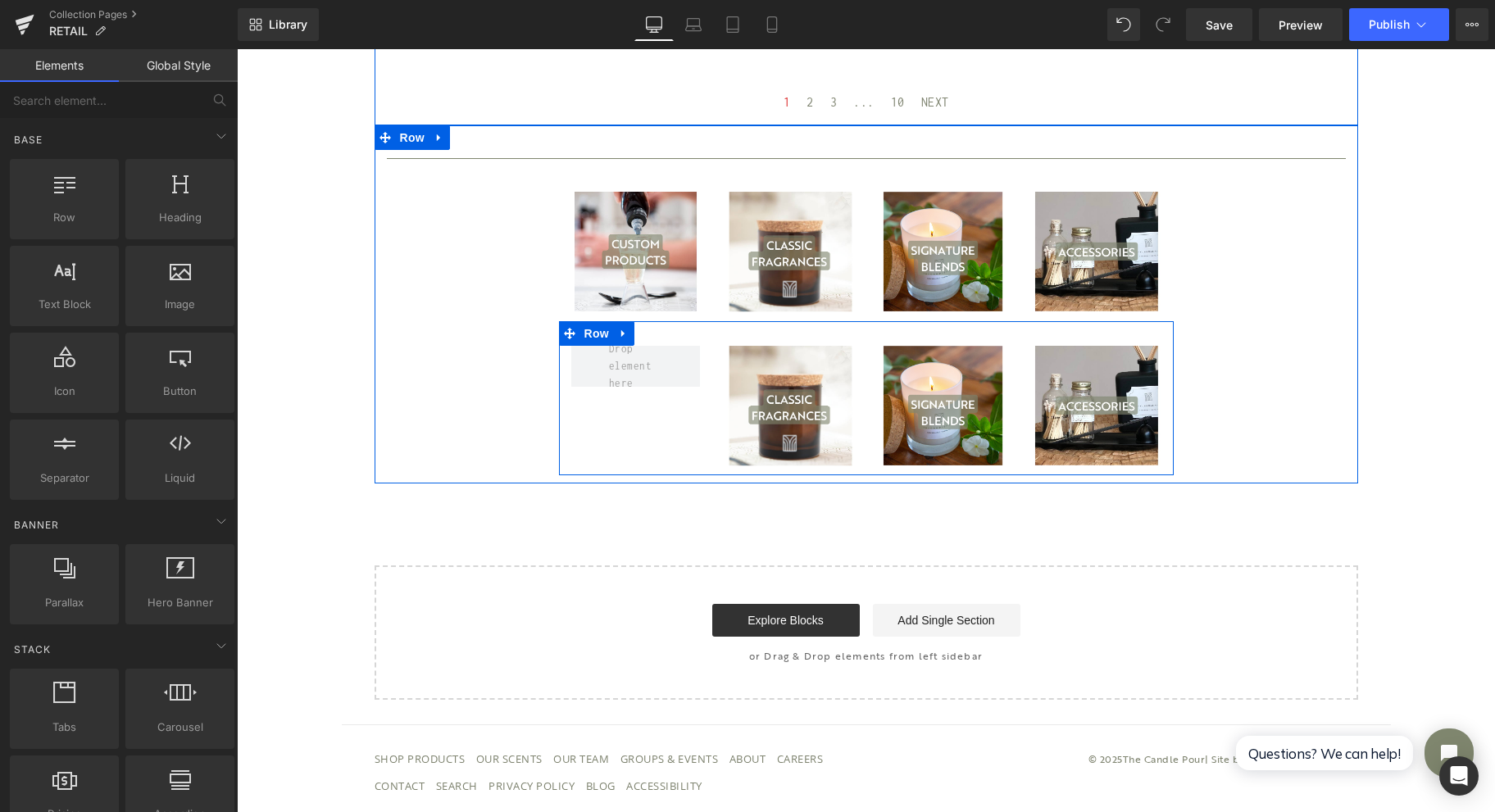
scroll to position [1125, 0]
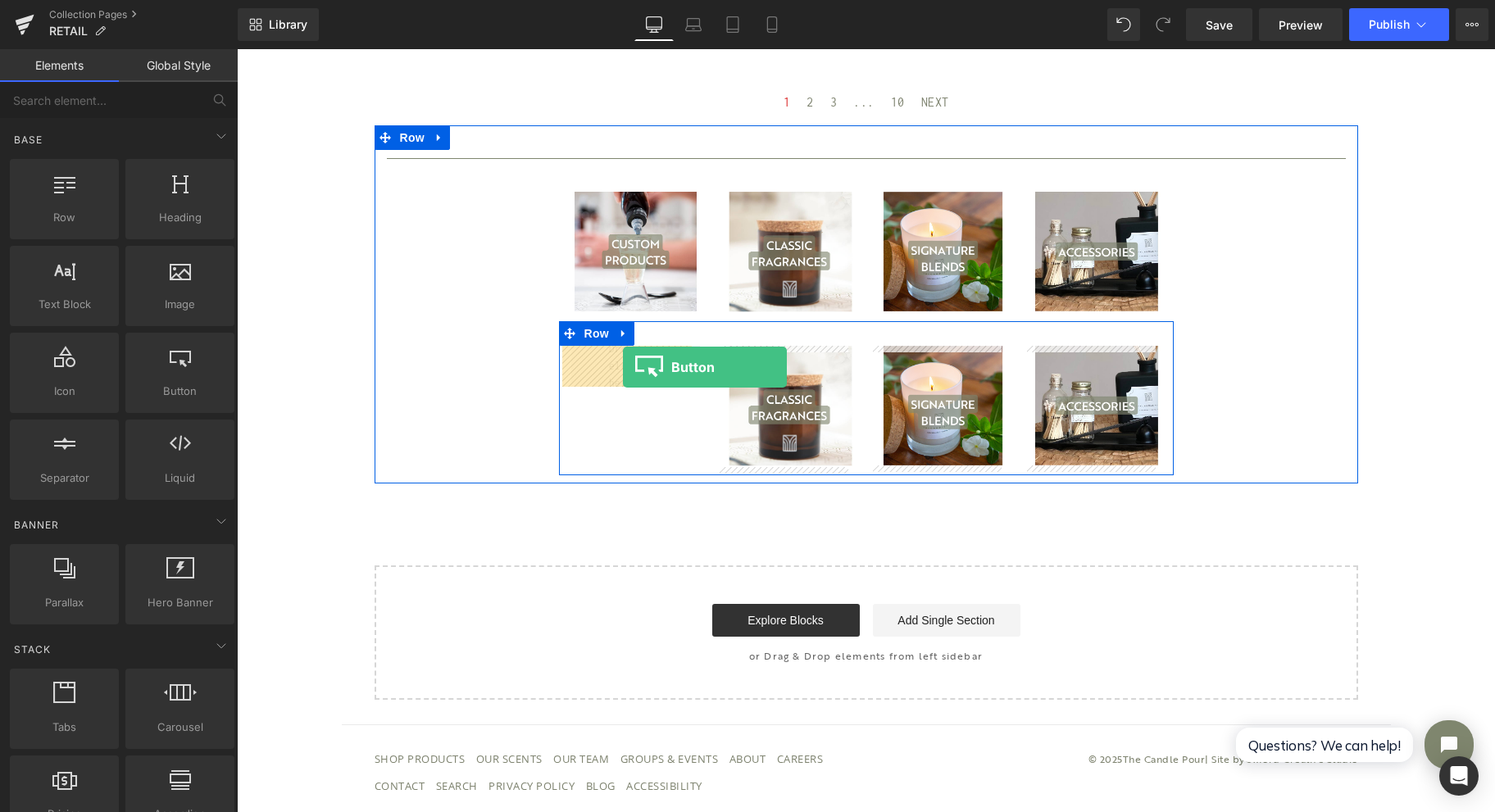
drag, startPoint x: 431, startPoint y: 419, endPoint x: 622, endPoint y: 368, distance: 197.7
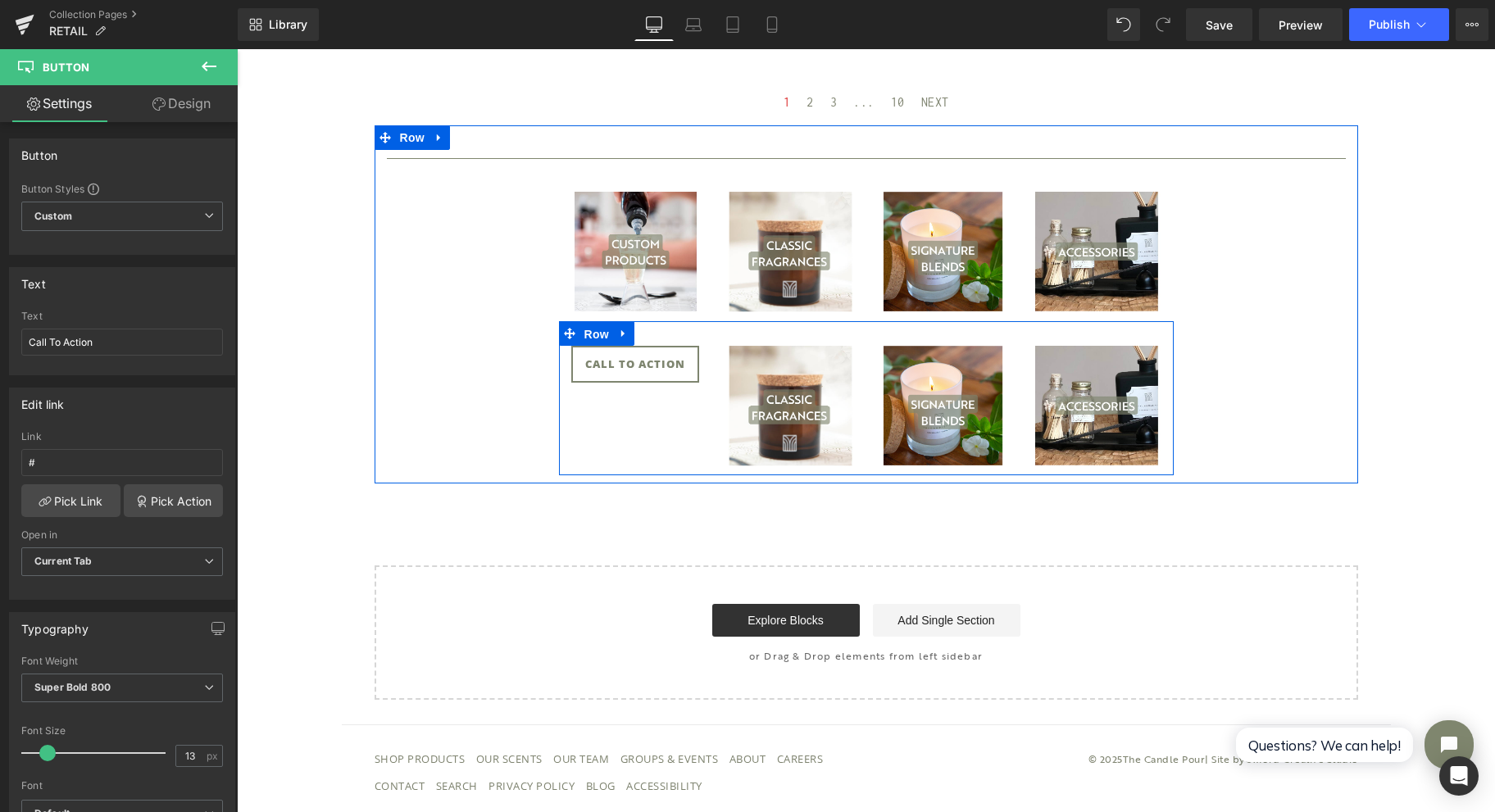
click at [580, 333] on span "Row" at bounding box center [597, 334] width 33 height 24
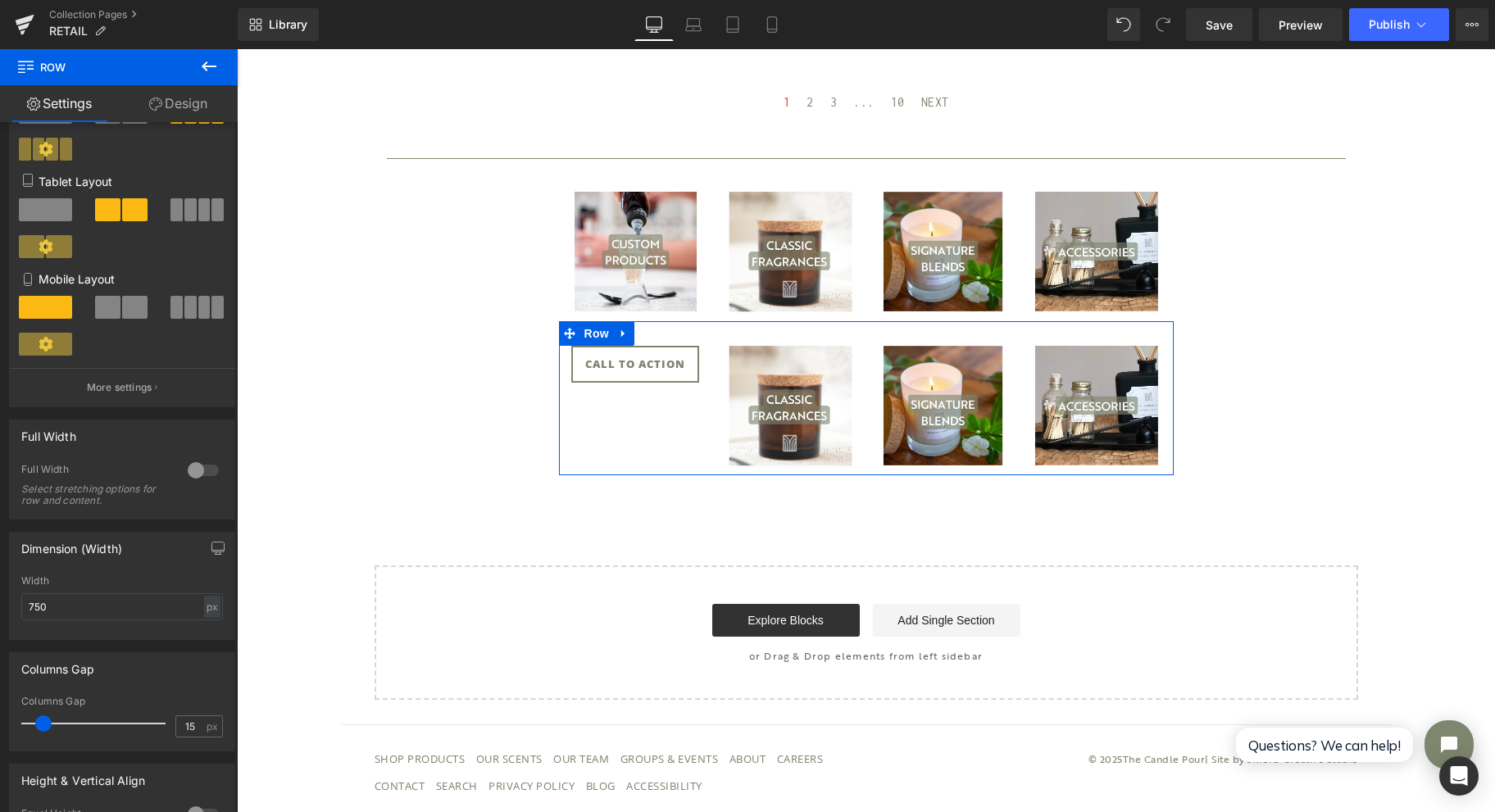
scroll to position [191, 0]
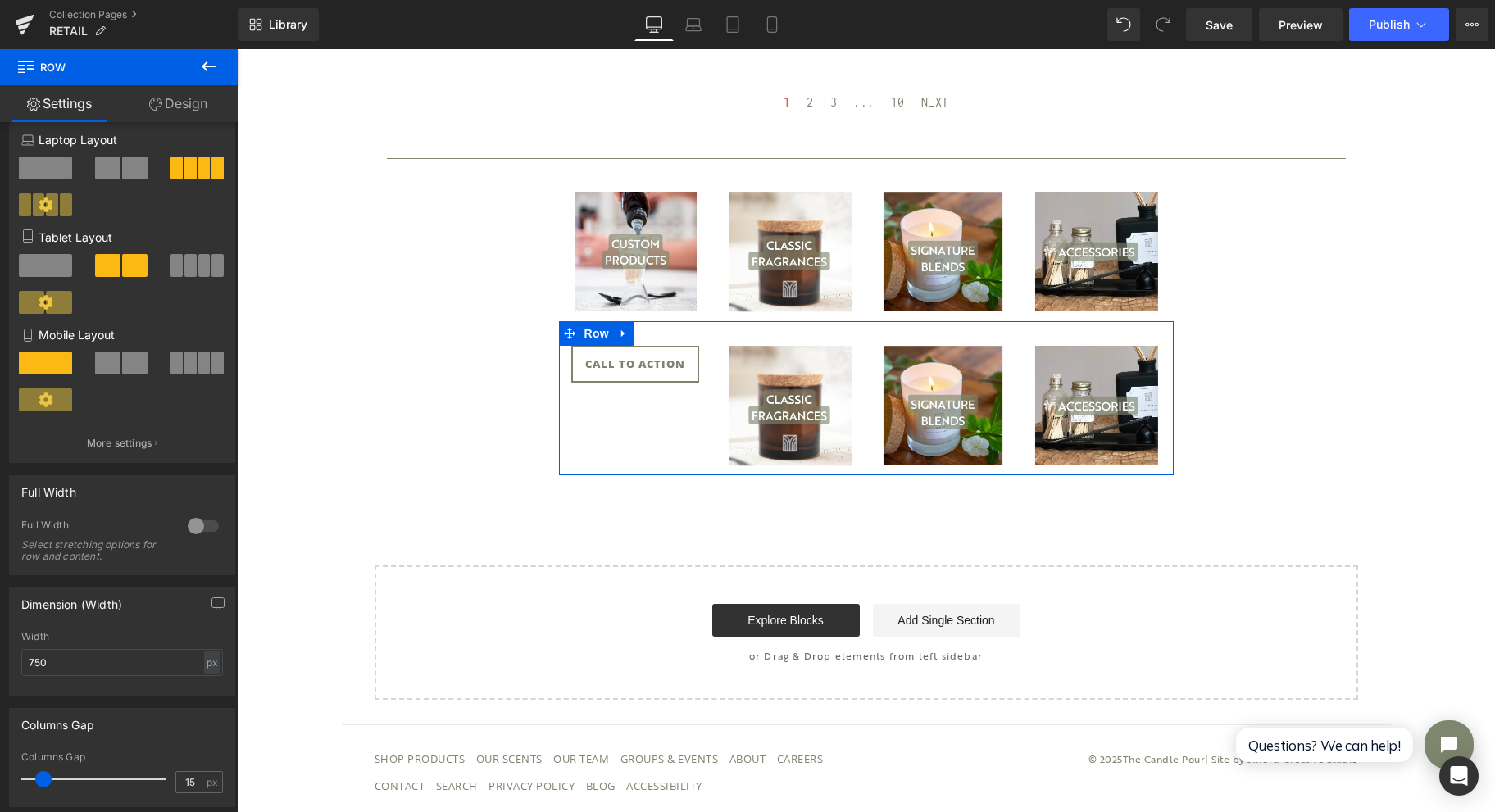
click at [196, 528] on div at bounding box center [203, 525] width 39 height 26
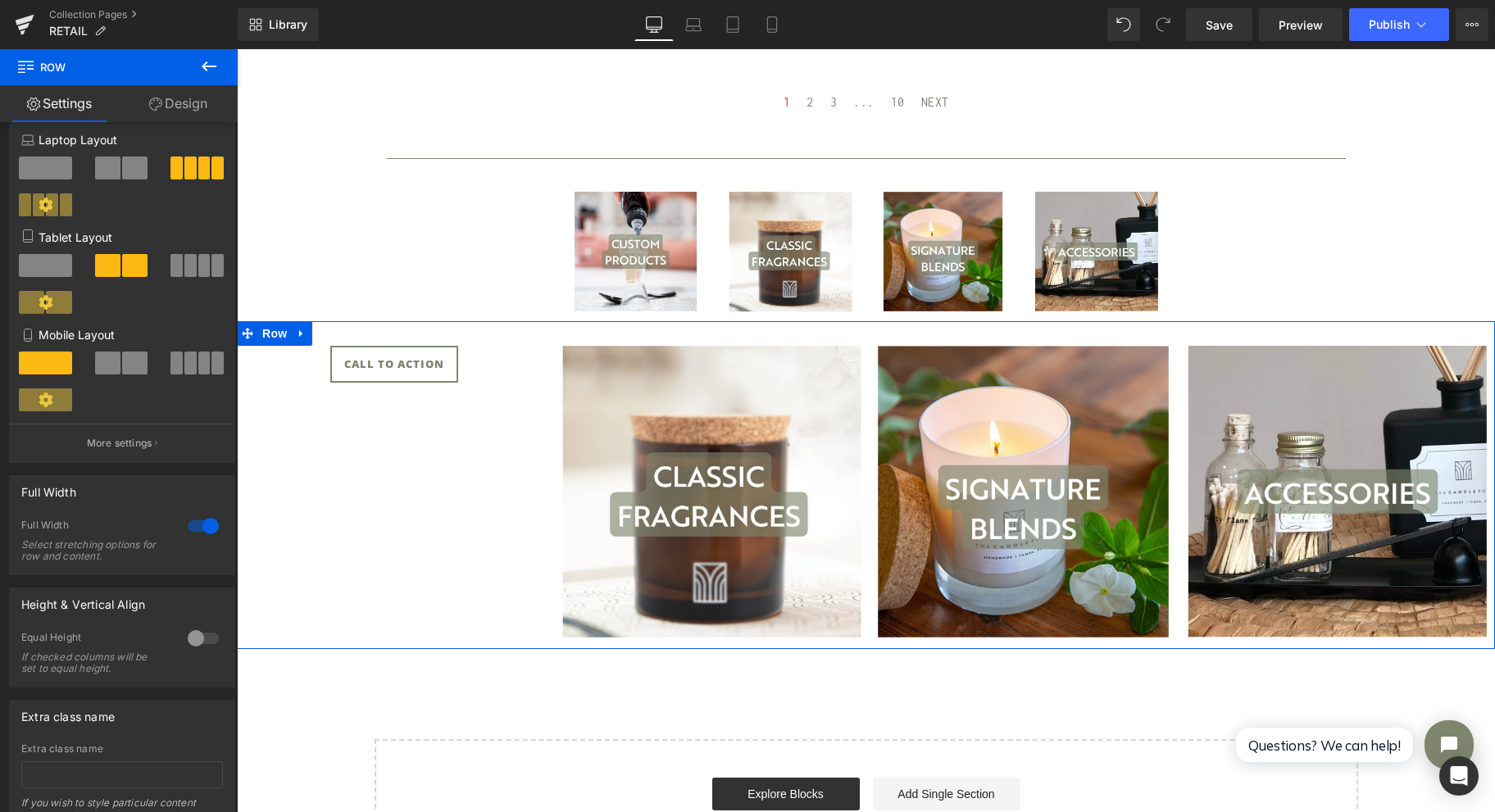
click at [196, 528] on div at bounding box center [203, 525] width 39 height 26
type input "1200"
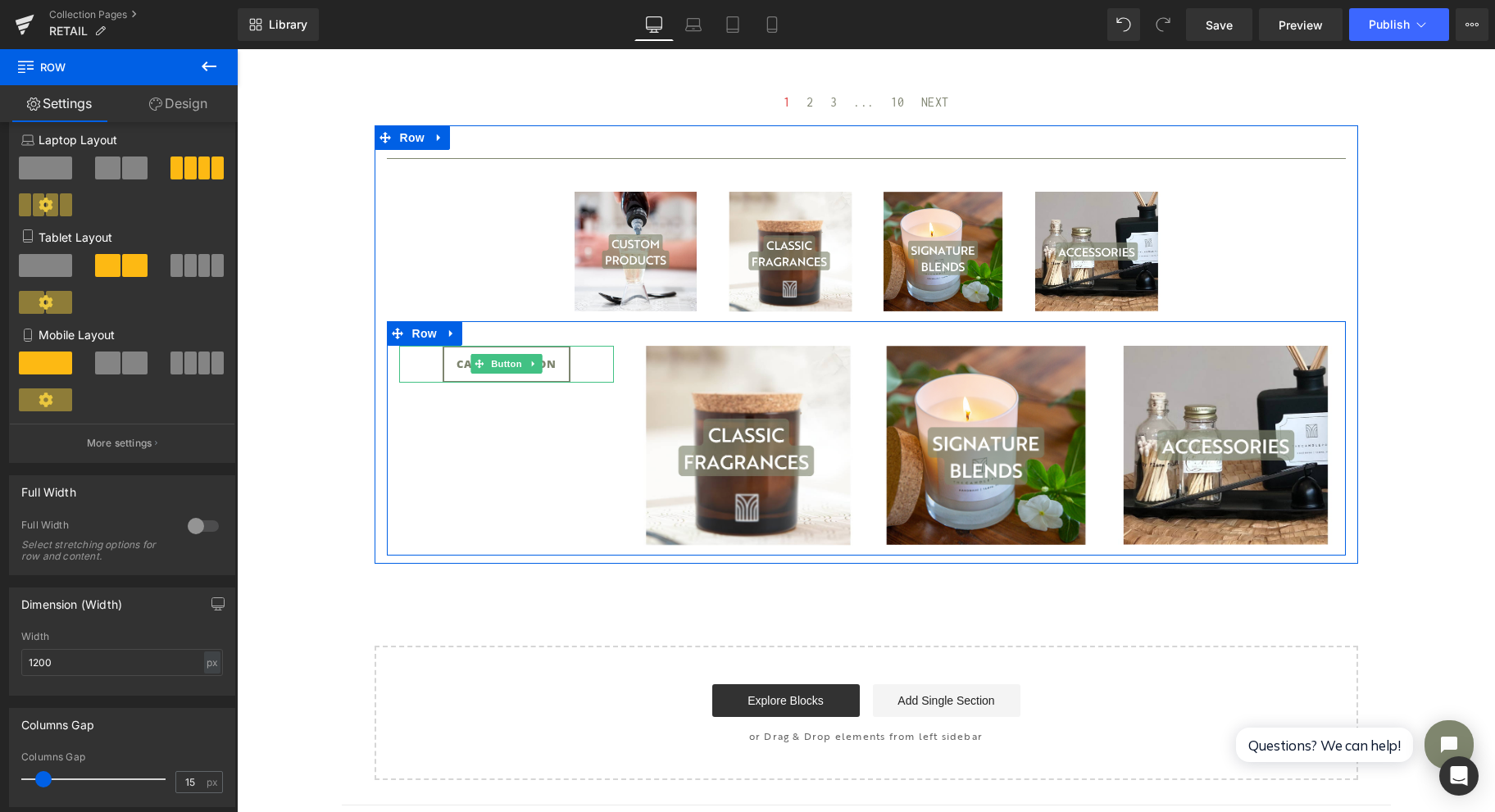
click at [494, 363] on span "Button" at bounding box center [506, 364] width 38 height 20
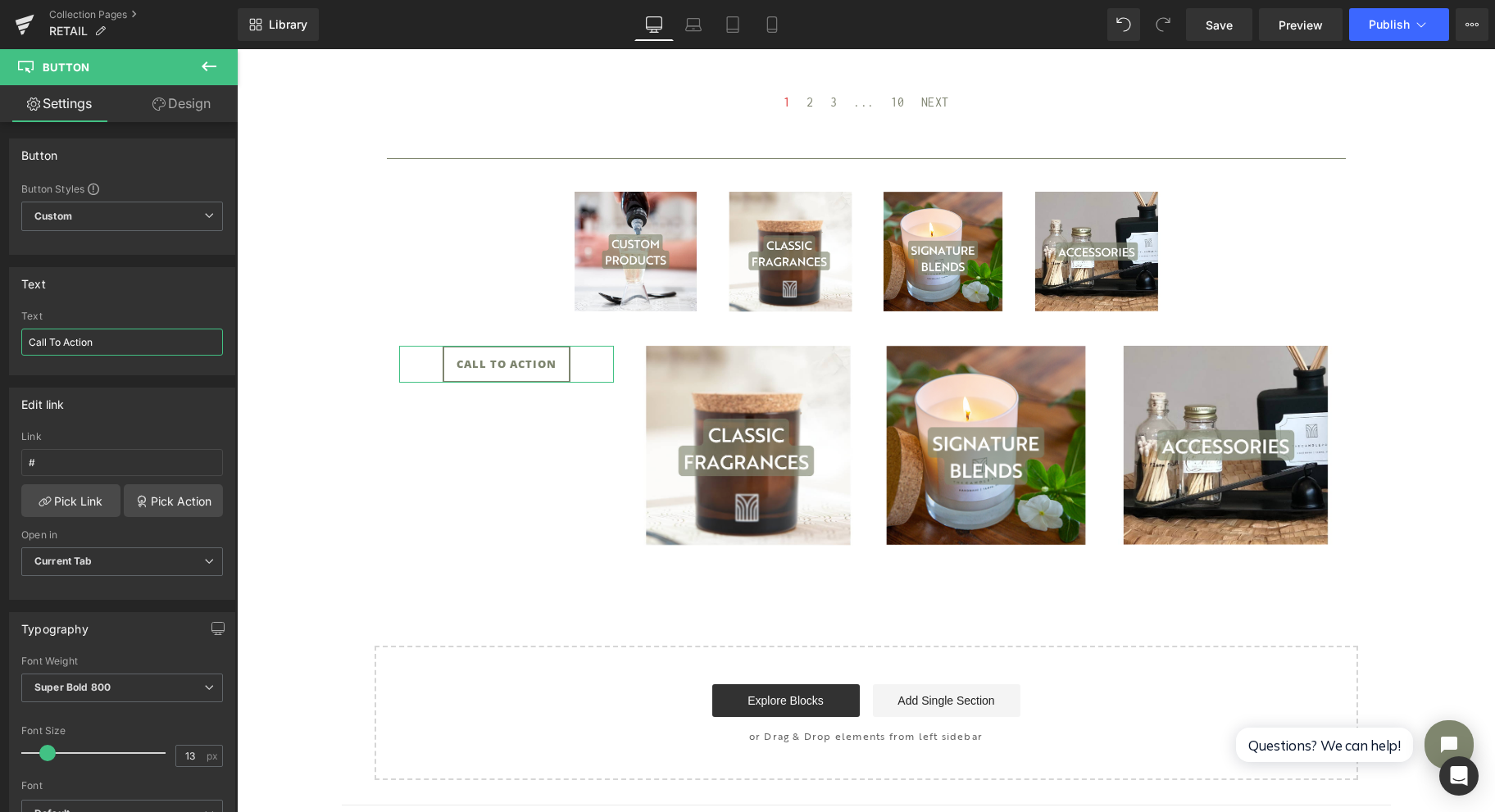
drag, startPoint x: 150, startPoint y: 334, endPoint x: -165, endPoint y: 469, distance: 342.7
click at [0, 469] on html "Button You are previewing how the will restyle your page. You can not edit Elem…" at bounding box center [747, 406] width 1495 height 812
type input "Custom Products"
click at [62, 491] on link "Pick Link" at bounding box center [71, 501] width 100 height 33
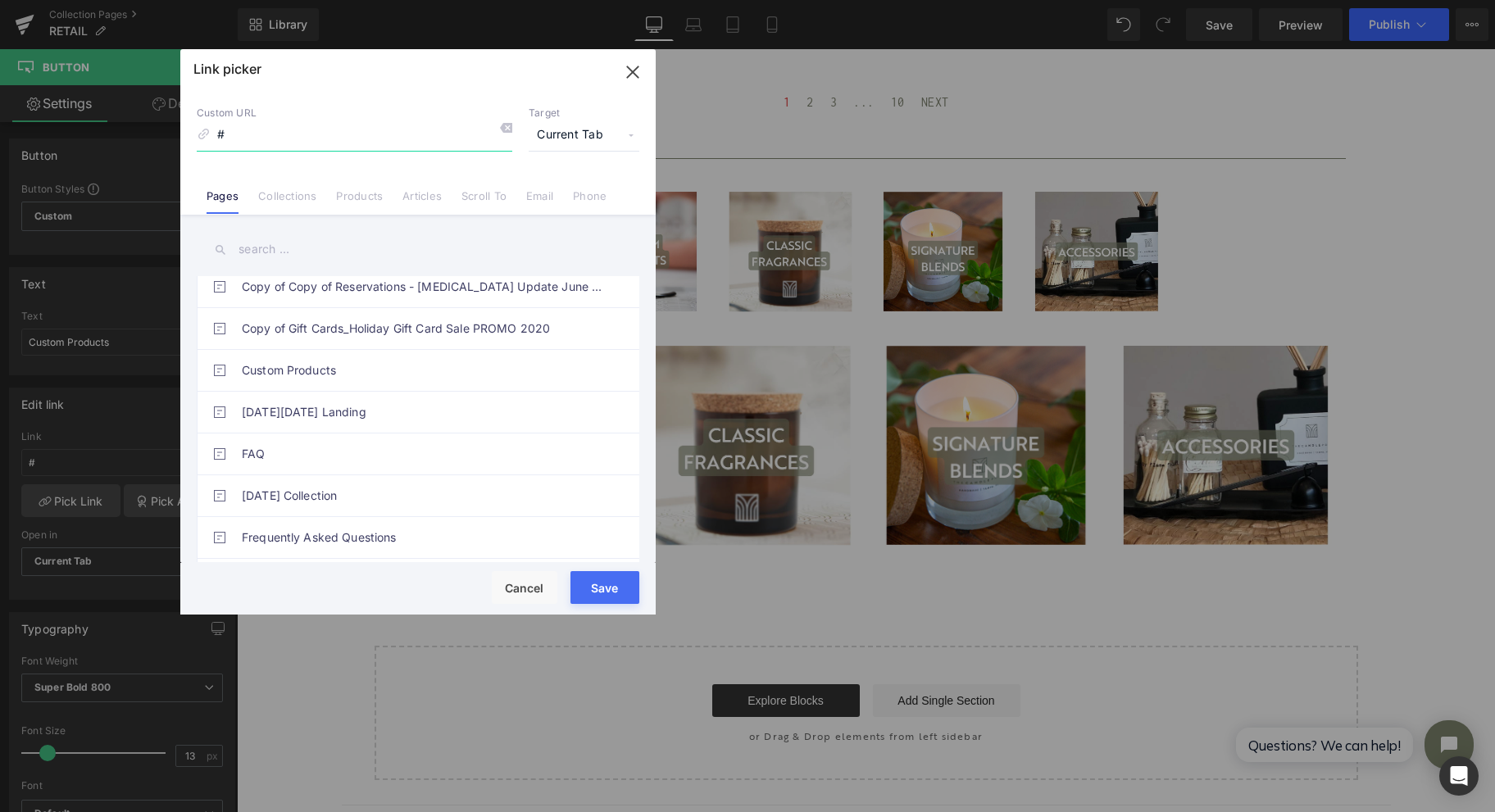
scroll to position [436, 0]
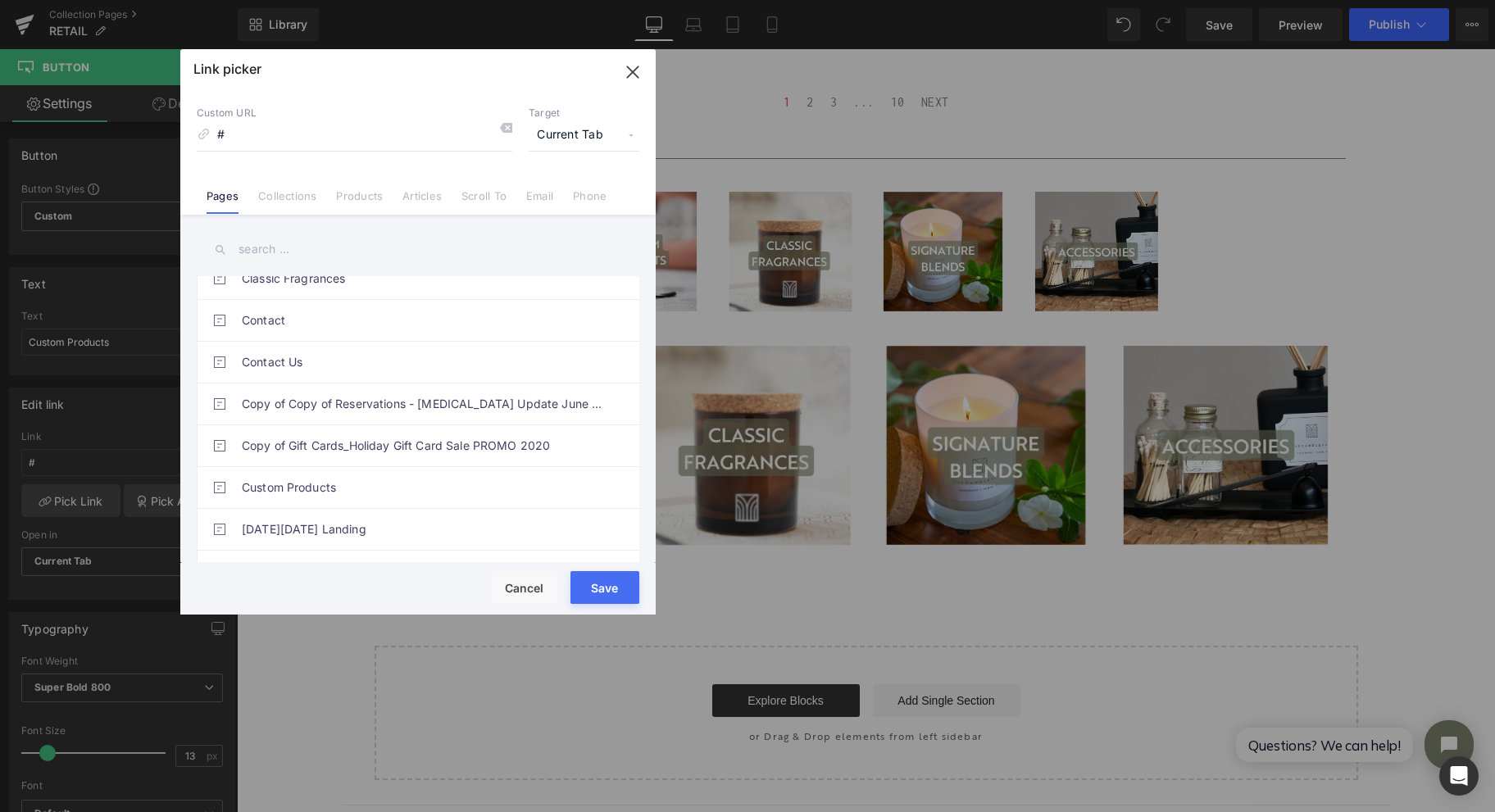
click at [333, 471] on link "Custom Products" at bounding box center [422, 487] width 360 height 41
type input "/pages/custom-products"
click at [615, 591] on button "Save" at bounding box center [604, 588] width 69 height 33
type input "/pages/custom-products"
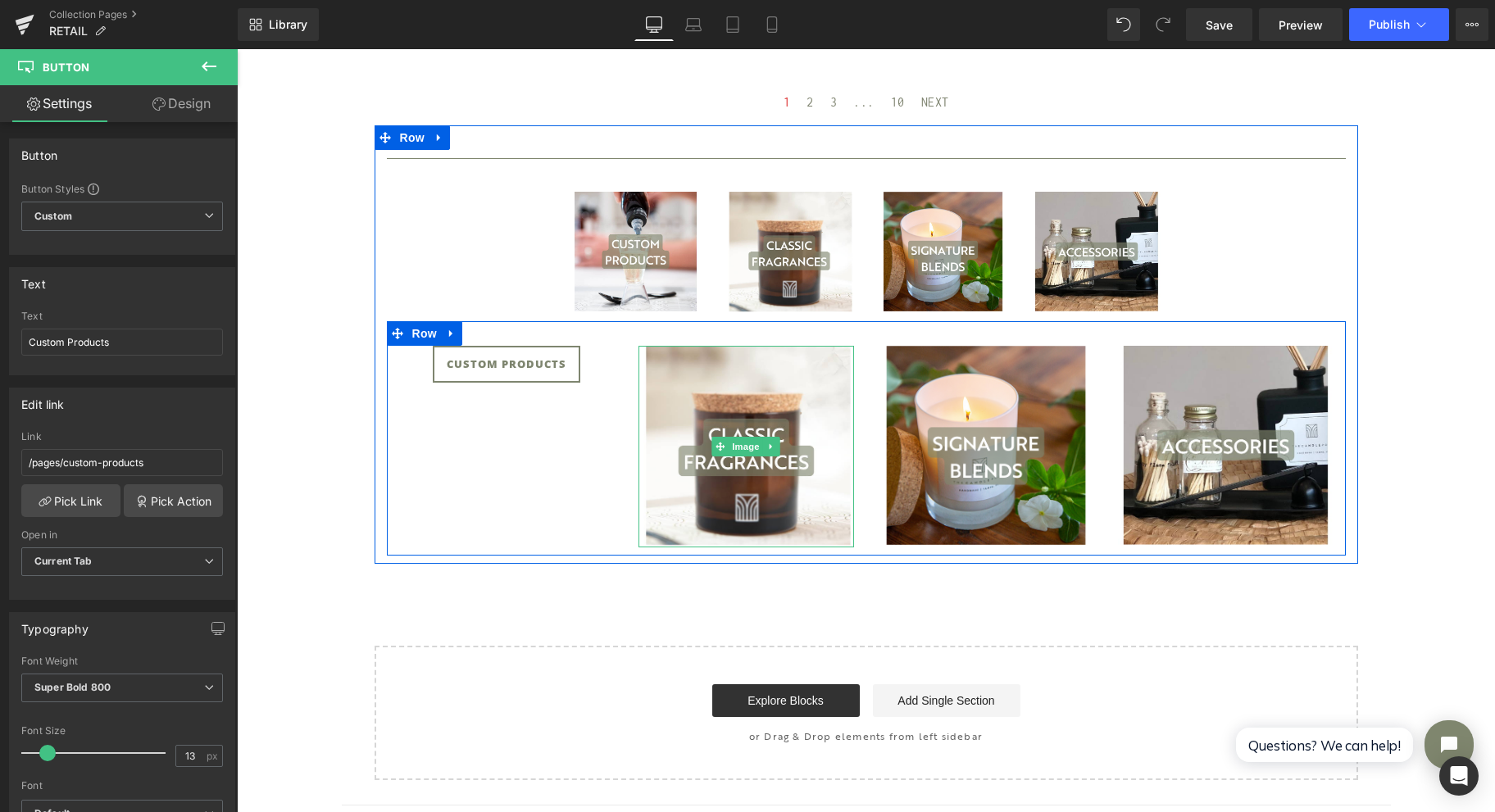
click at [768, 443] on icon at bounding box center [771, 446] width 9 height 10
click at [775, 446] on icon at bounding box center [779, 445] width 9 height 9
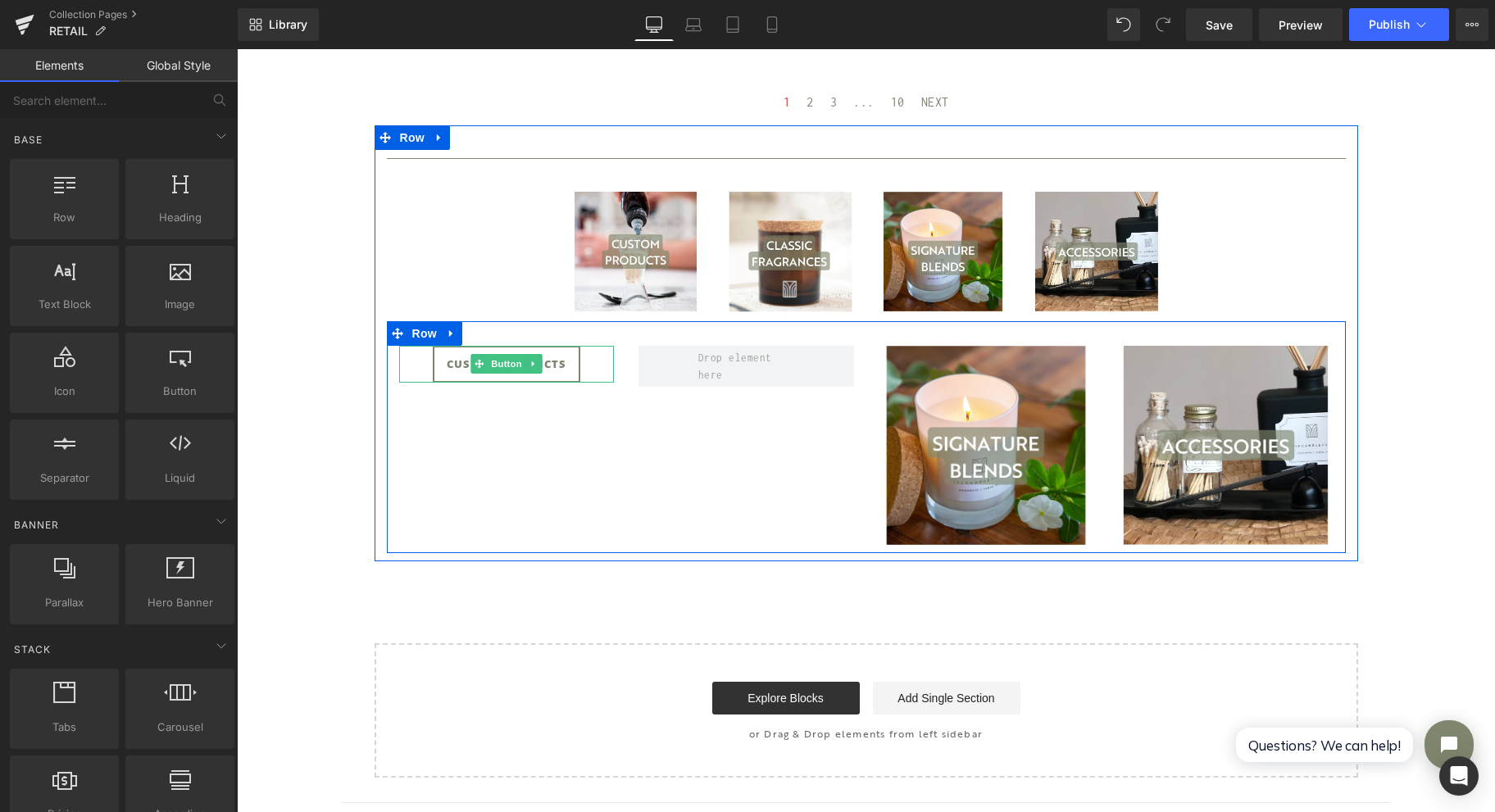
click at [528, 364] on icon at bounding box center [532, 364] width 9 height 10
click at [520, 366] on icon at bounding box center [524, 364] width 9 height 10
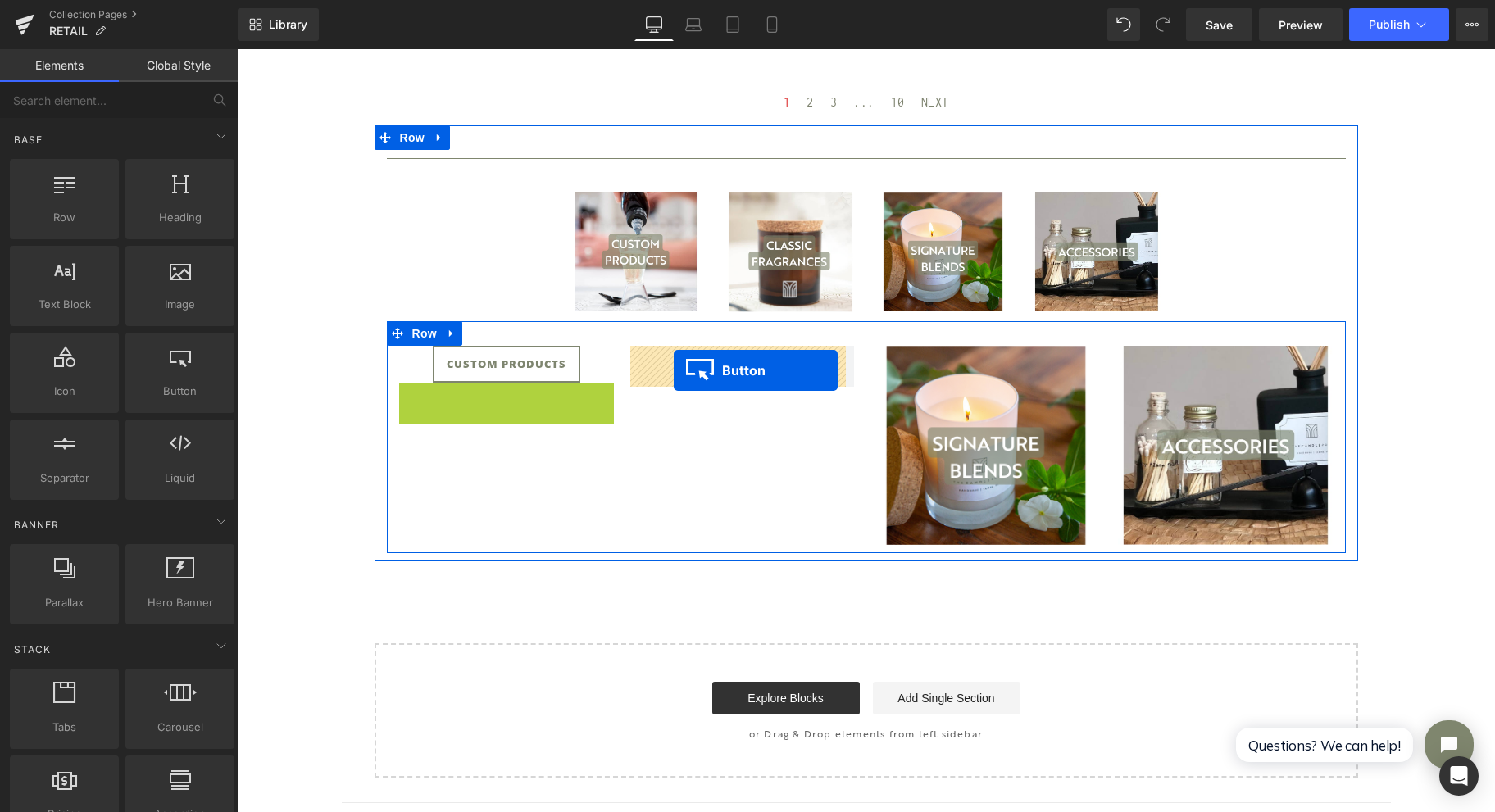
drag, startPoint x: 471, startPoint y: 400, endPoint x: 674, endPoint y: 370, distance: 205.2
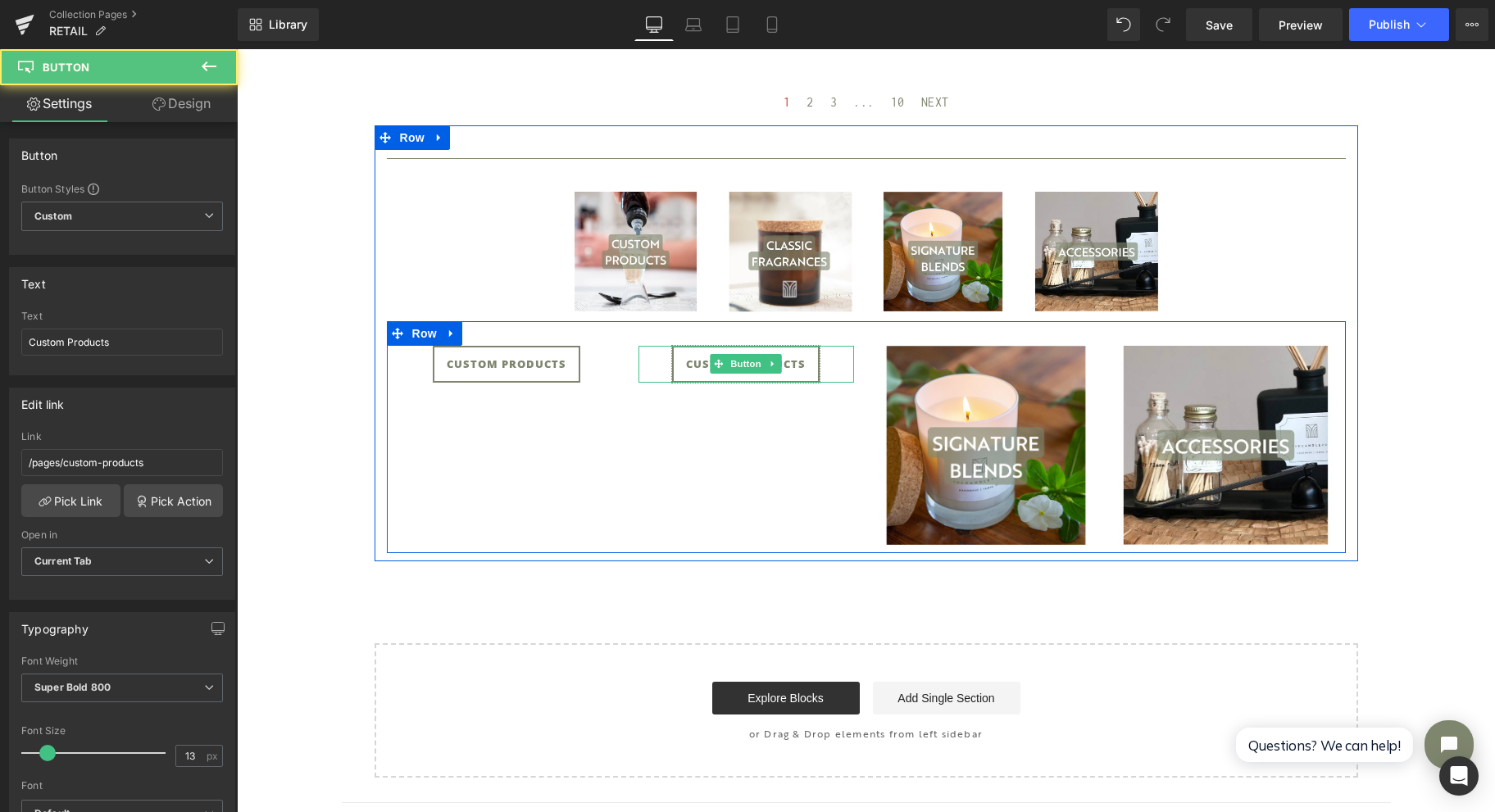
click at [686, 377] on span "Custom Products" at bounding box center [746, 364] width 120 height 37
click at [734, 365] on span "Button" at bounding box center [746, 364] width 38 height 20
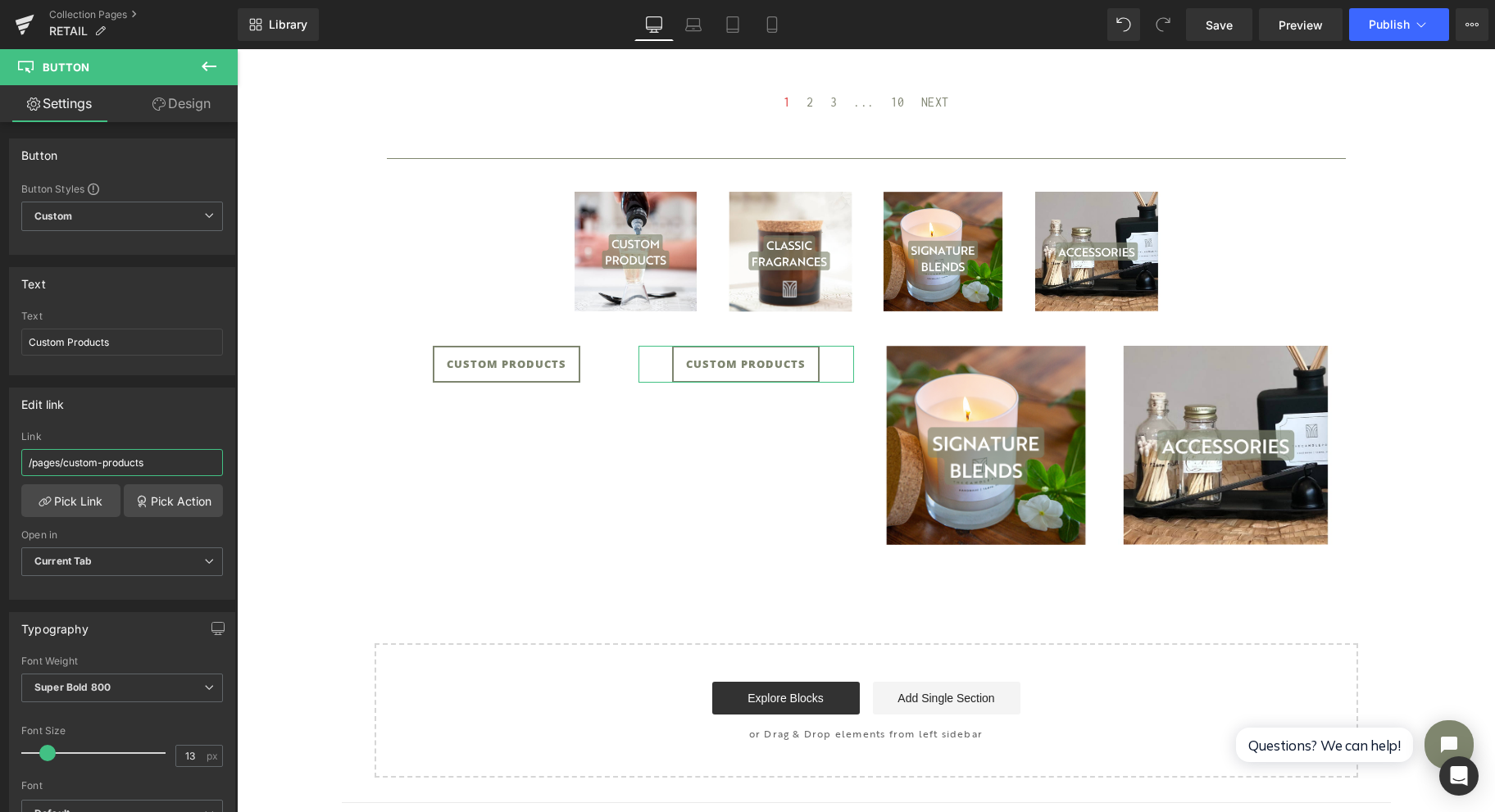
click at [159, 462] on input "/pages/custom-products" at bounding box center [122, 463] width 202 height 27
drag, startPoint x: 150, startPoint y: 337, endPoint x: -49, endPoint y: 467, distance: 237.7
click at [0, 467] on html "Button You are previewing how the will restyle your page. You can not edit Elem…" at bounding box center [747, 406] width 1495 height 812
type input "Classic Fragrance Collection"
click at [191, 747] on input "13" at bounding box center [189, 755] width 28 height 20
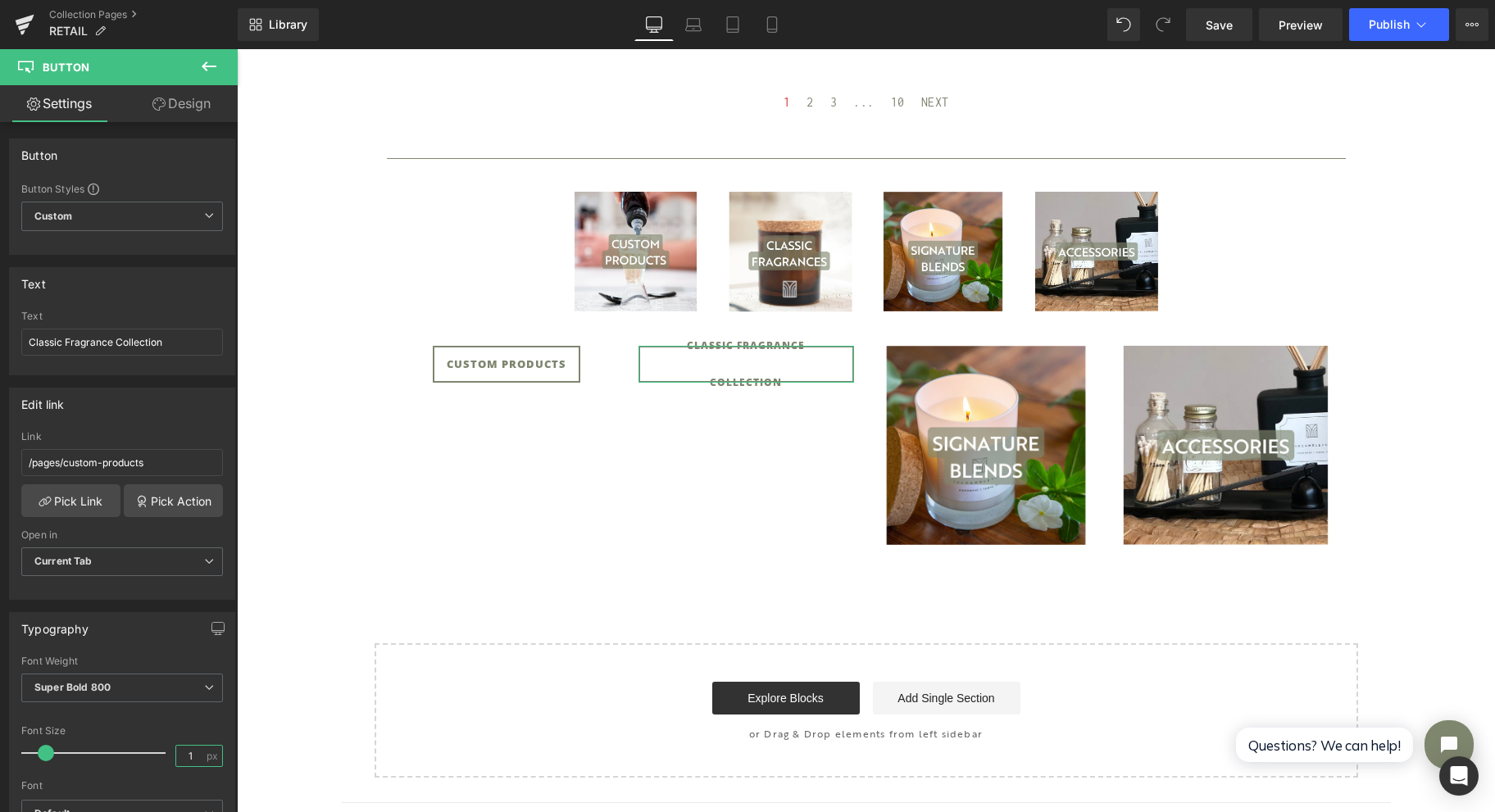
type input "13"
click at [84, 492] on link "Pick Link" at bounding box center [71, 501] width 100 height 33
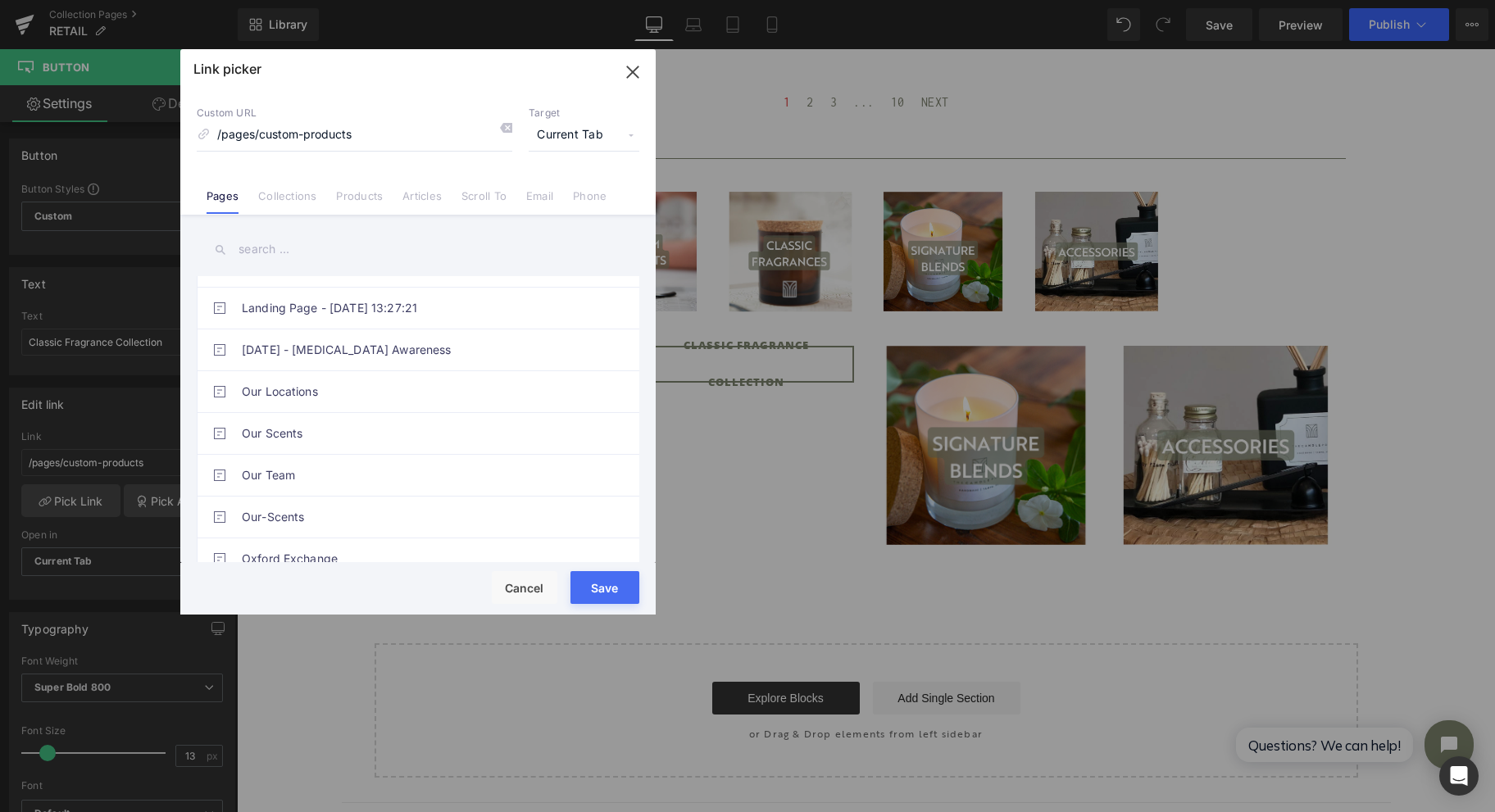
scroll to position [1799, 0]
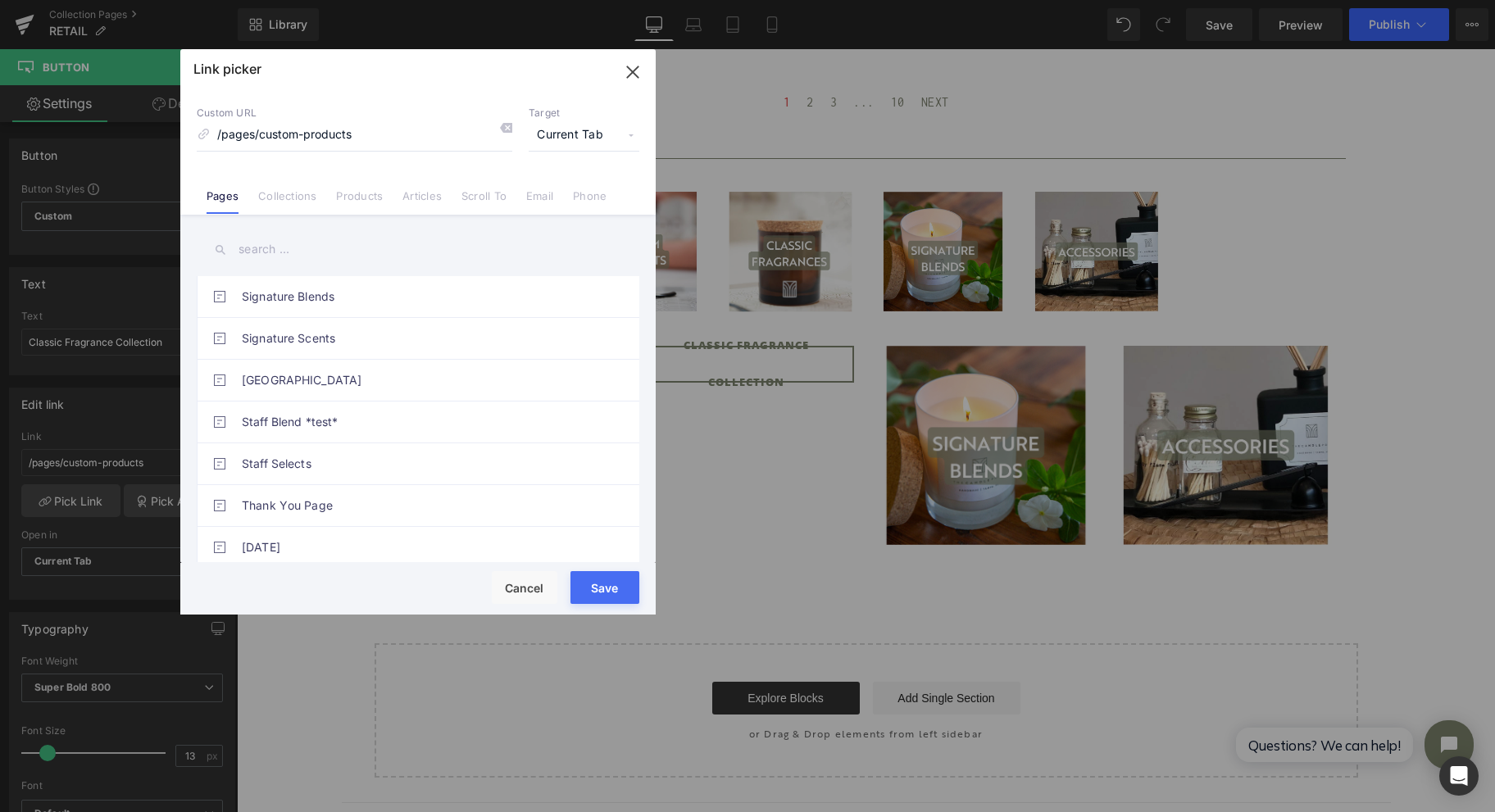
click at [389, 321] on link "Signature Scents" at bounding box center [422, 339] width 360 height 41
click at [386, 284] on link "Signature Blends" at bounding box center [422, 297] width 360 height 41
type input "/pages/signature-fragrance-collection"
click at [601, 583] on button "Save" at bounding box center [604, 588] width 69 height 33
type input "/pages/signature-fragrance-collection"
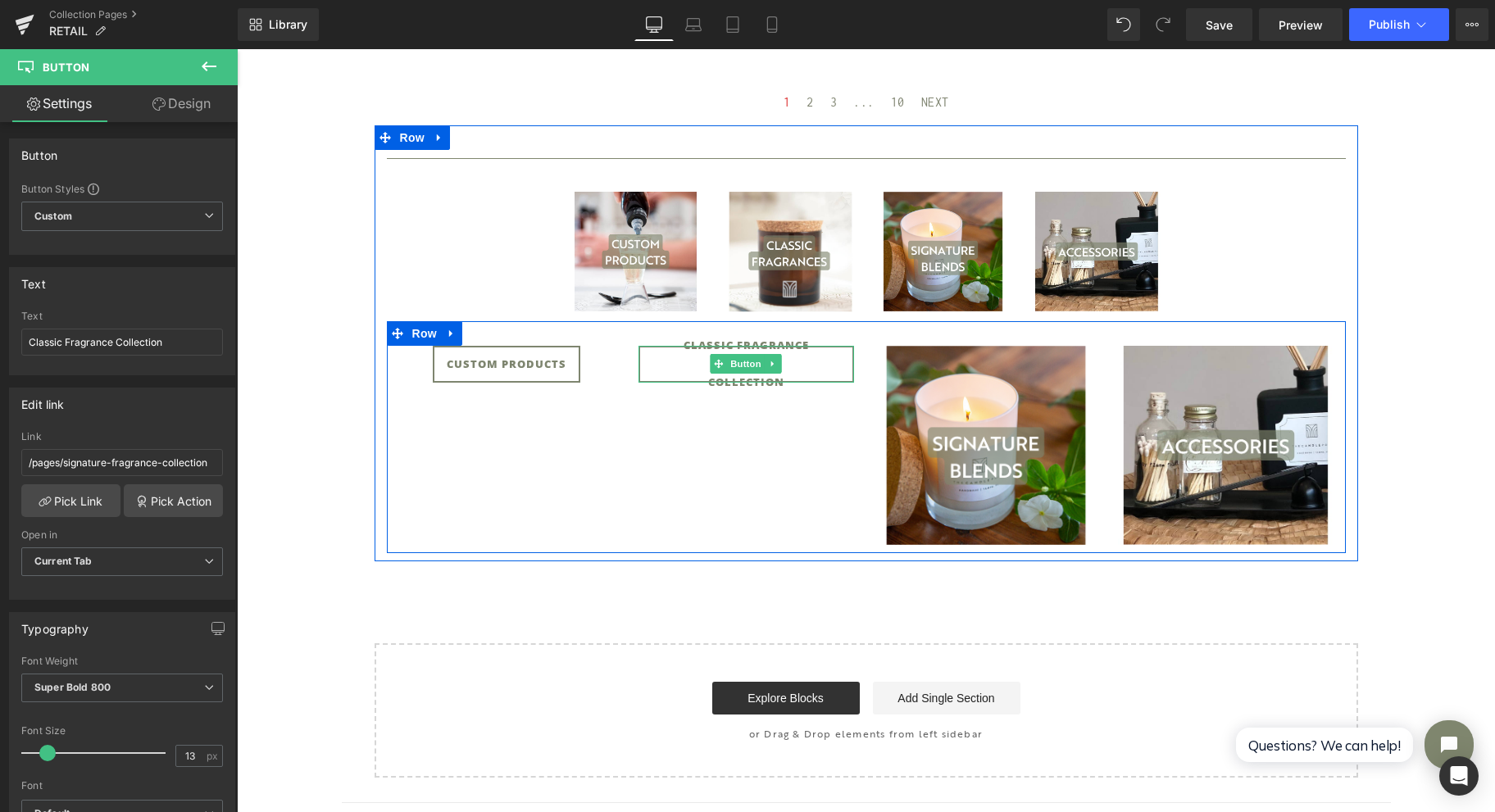
click at [742, 365] on span "Button" at bounding box center [746, 364] width 38 height 20
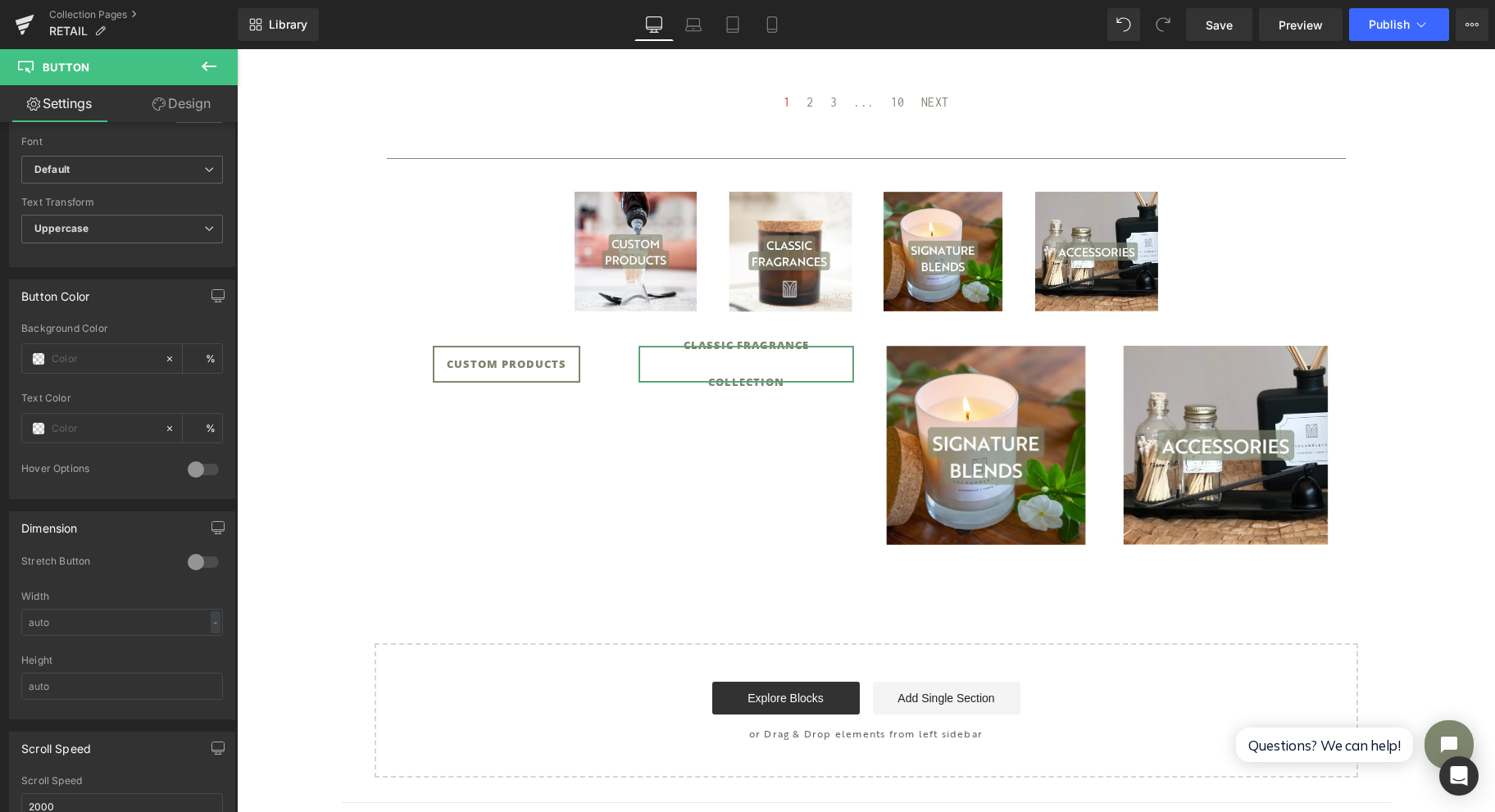
scroll to position [764, 0]
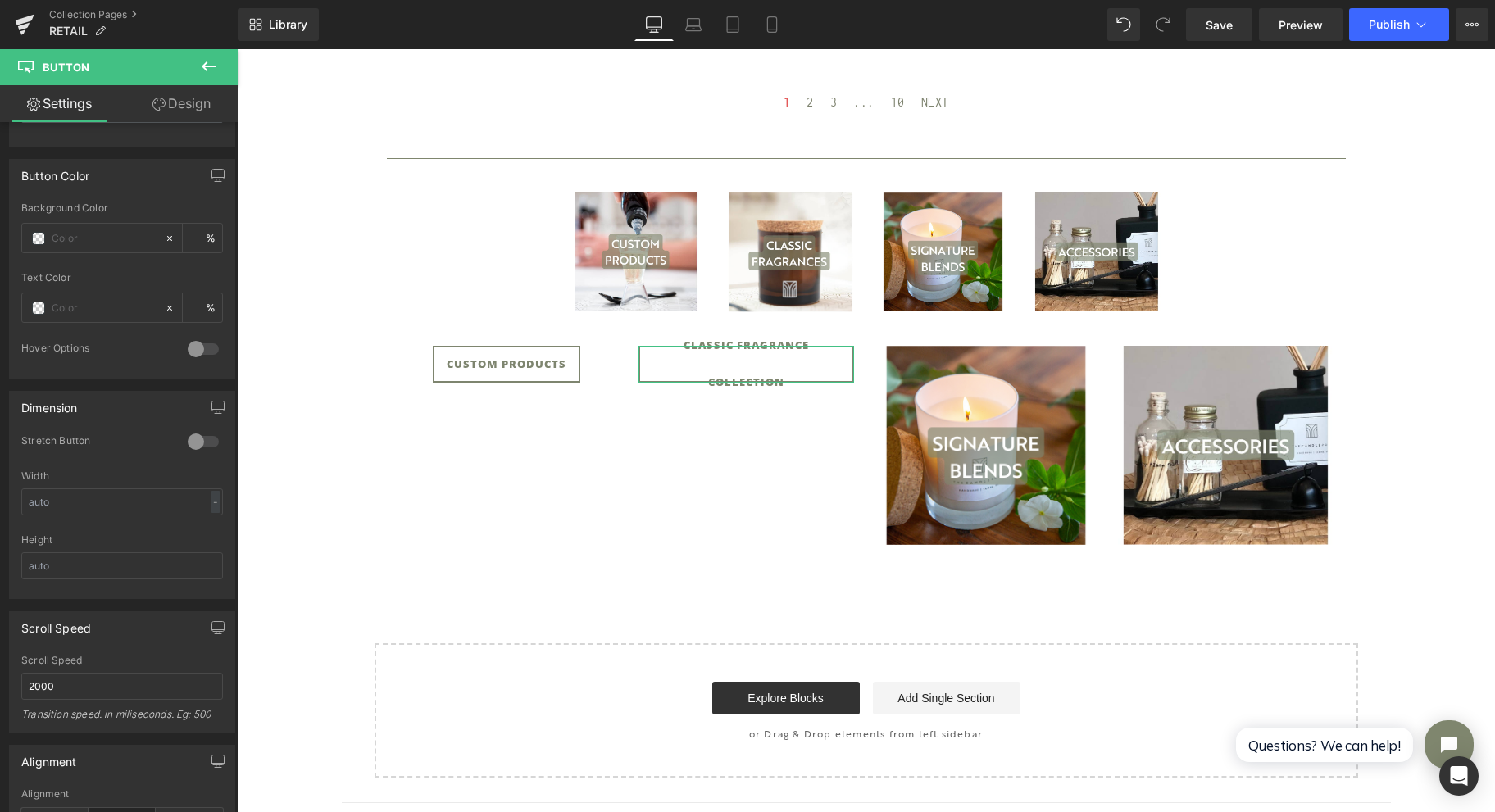
click at [196, 434] on div at bounding box center [203, 441] width 39 height 26
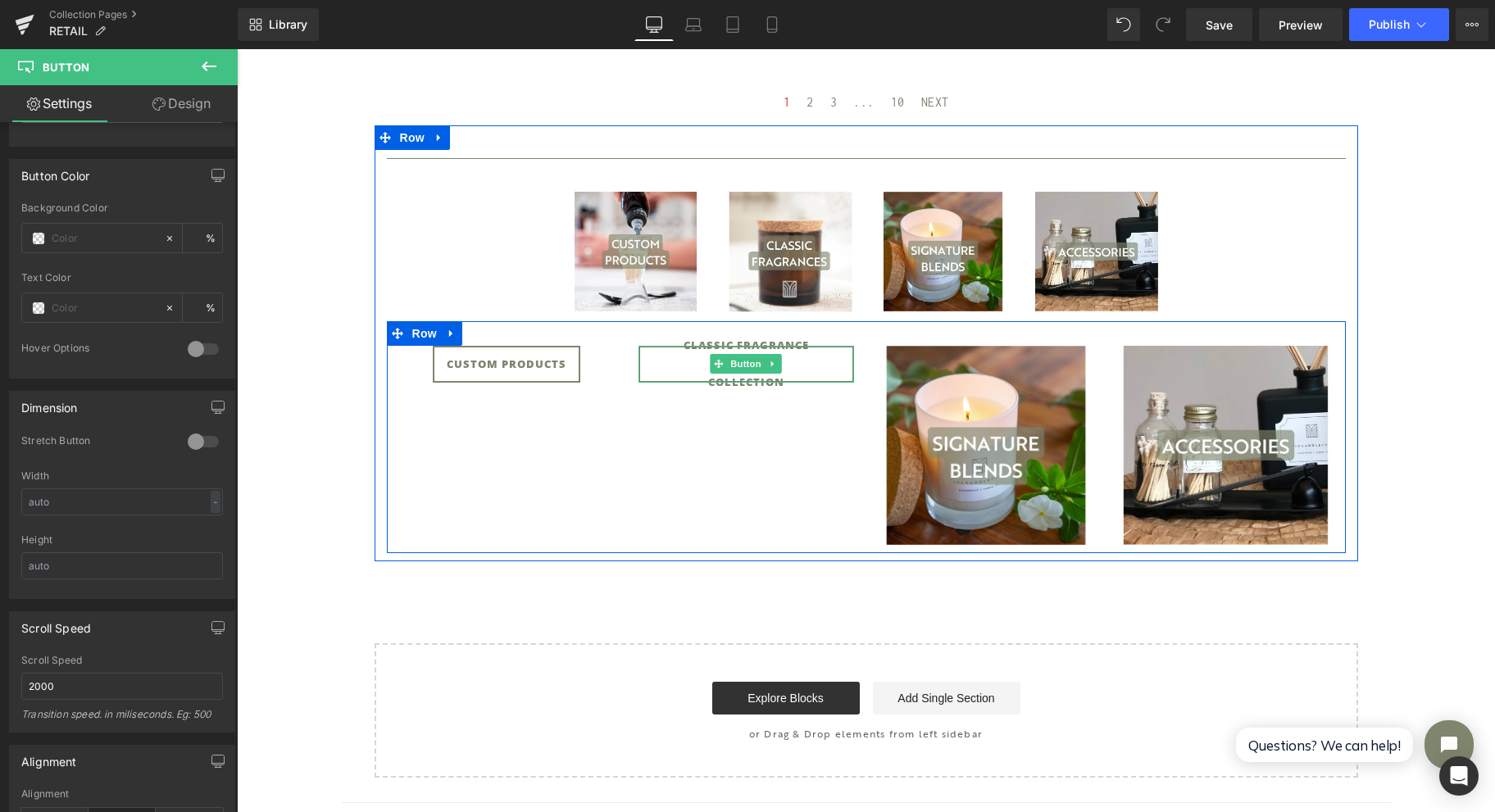
click at [734, 365] on span "Button" at bounding box center [746, 364] width 38 height 20
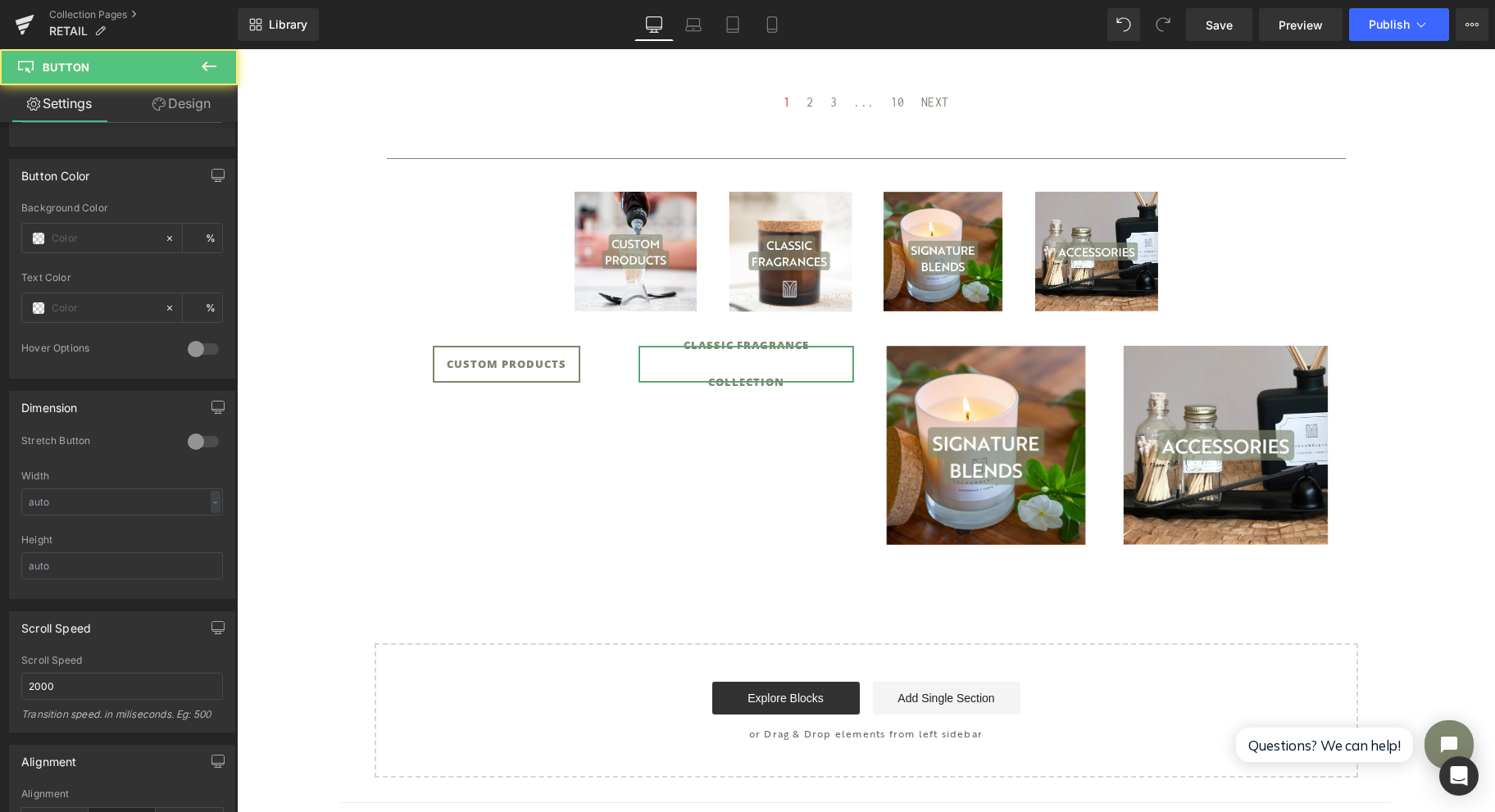
click at [187, 431] on div at bounding box center [203, 441] width 39 height 26
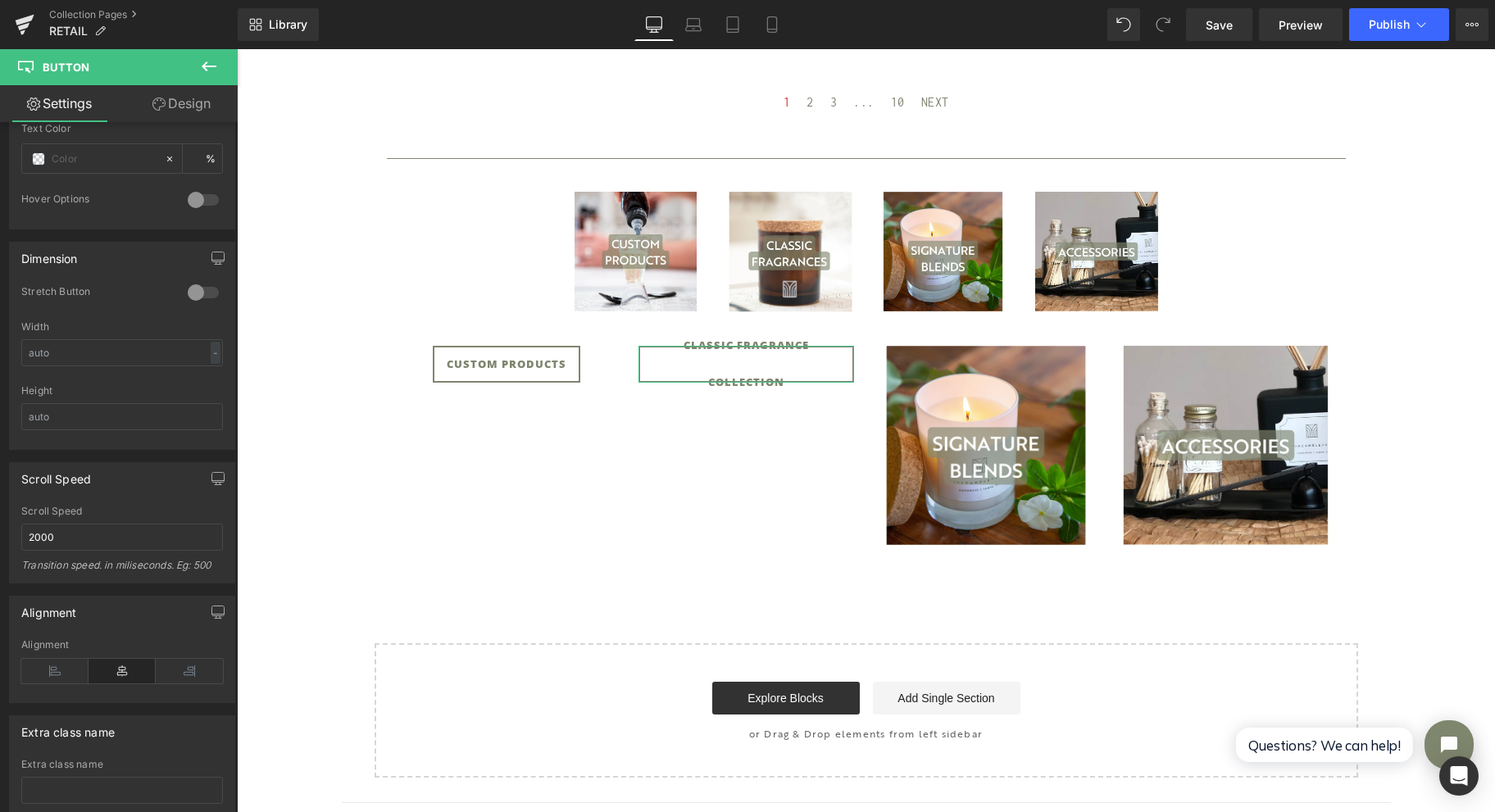
scroll to position [873, 0]
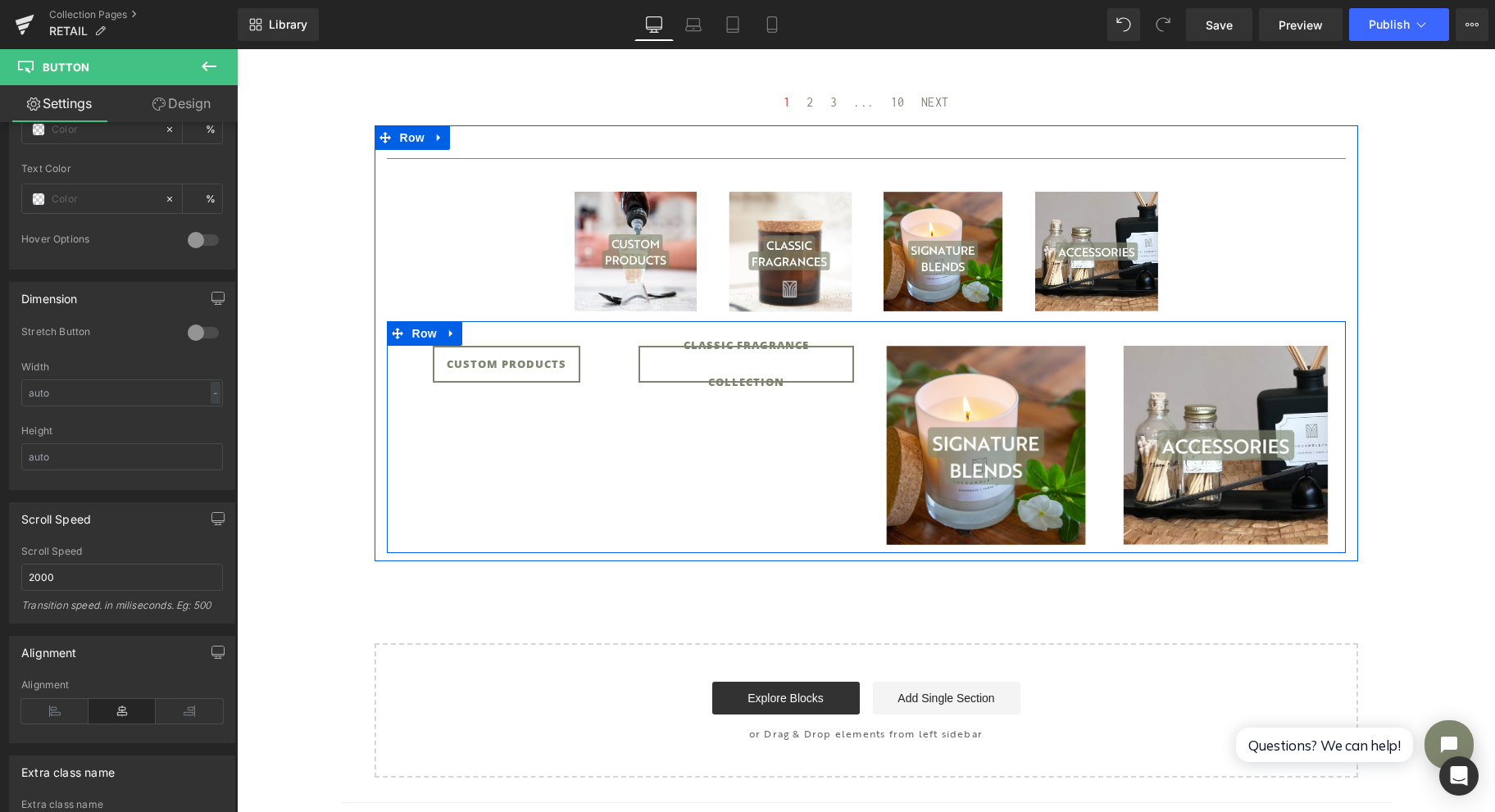
click at [408, 331] on span "Row" at bounding box center [425, 333] width 33 height 24
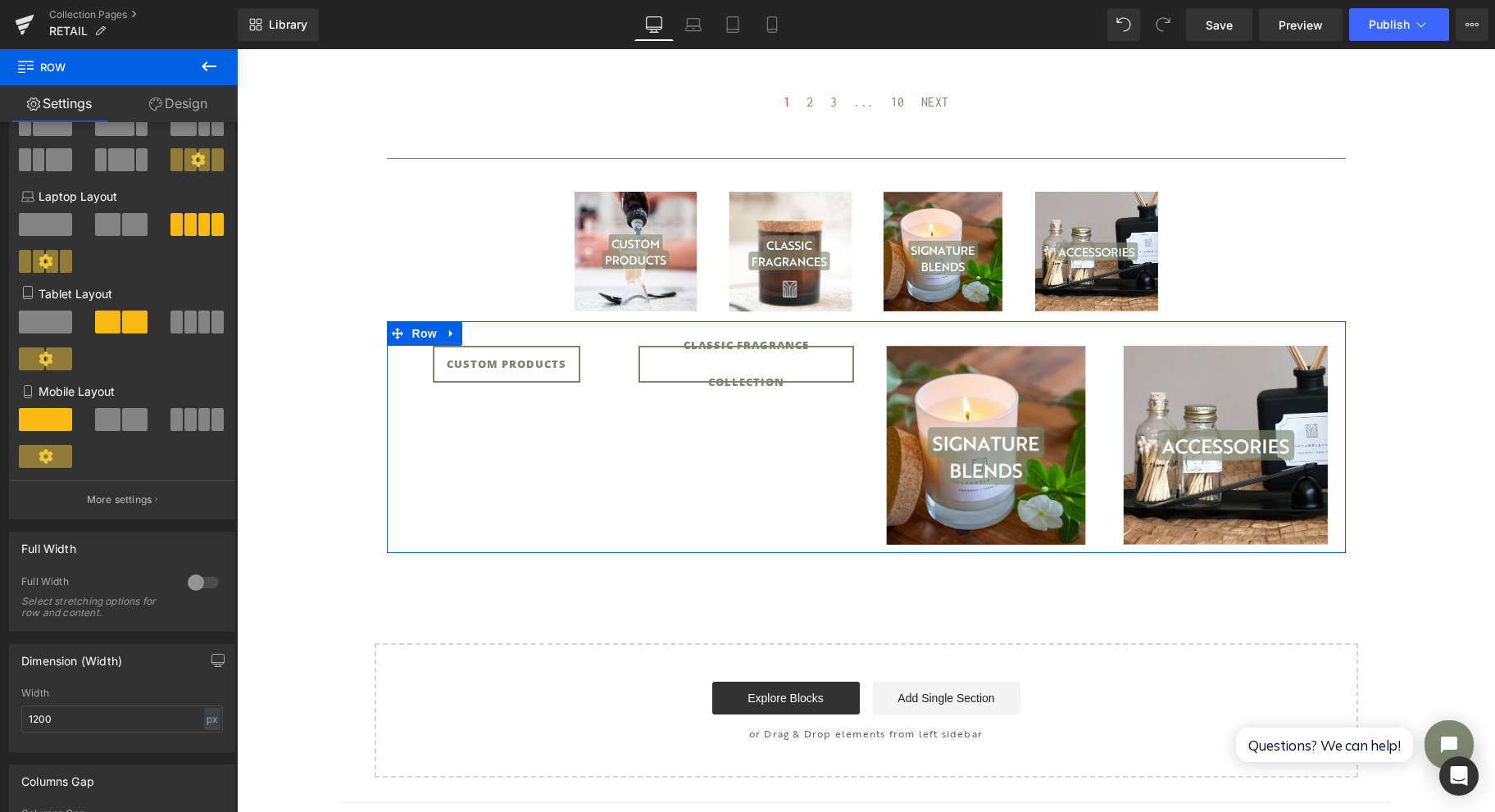
scroll to position [218, 0]
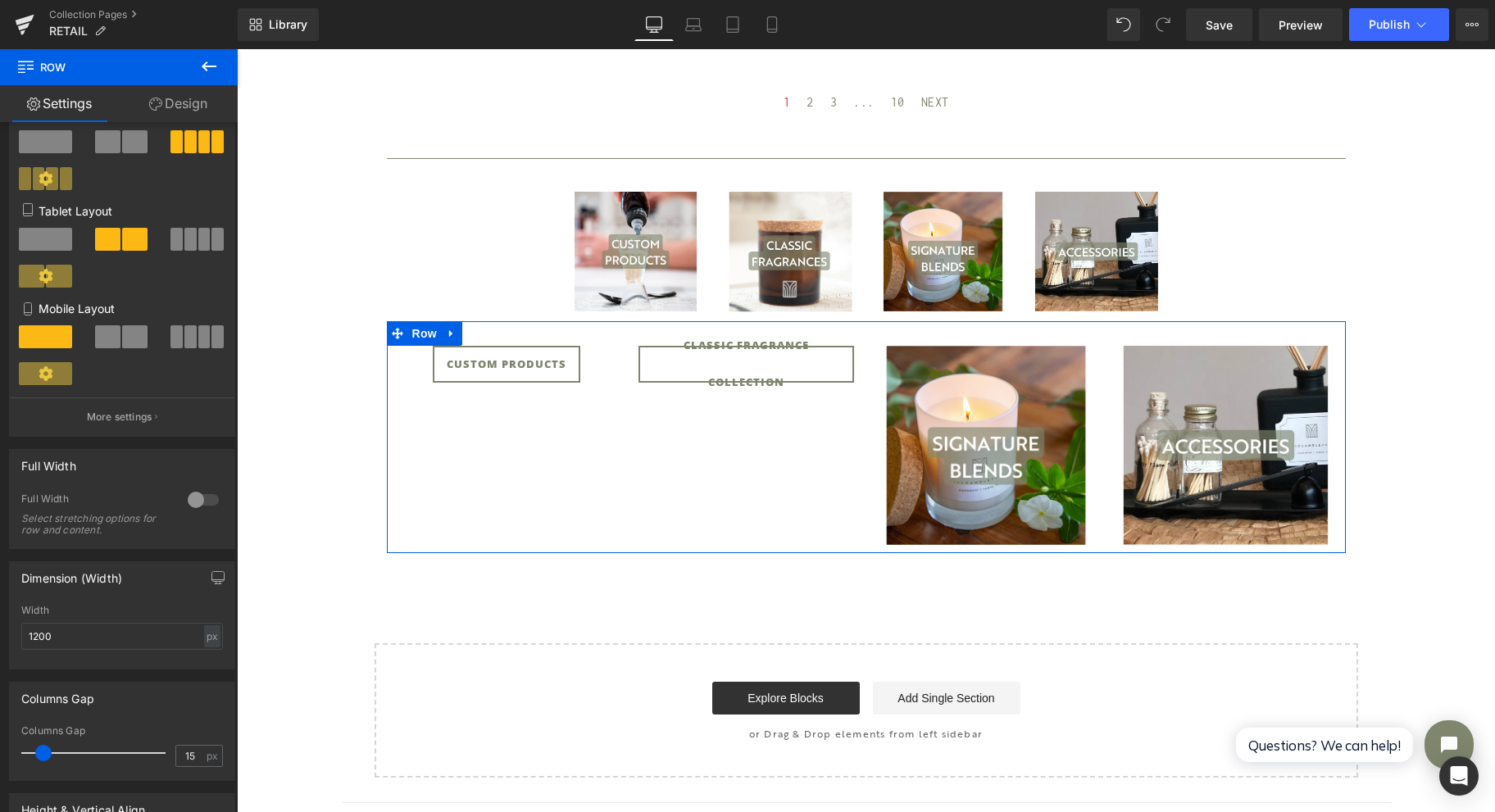
click at [196, 503] on div at bounding box center [203, 500] width 39 height 26
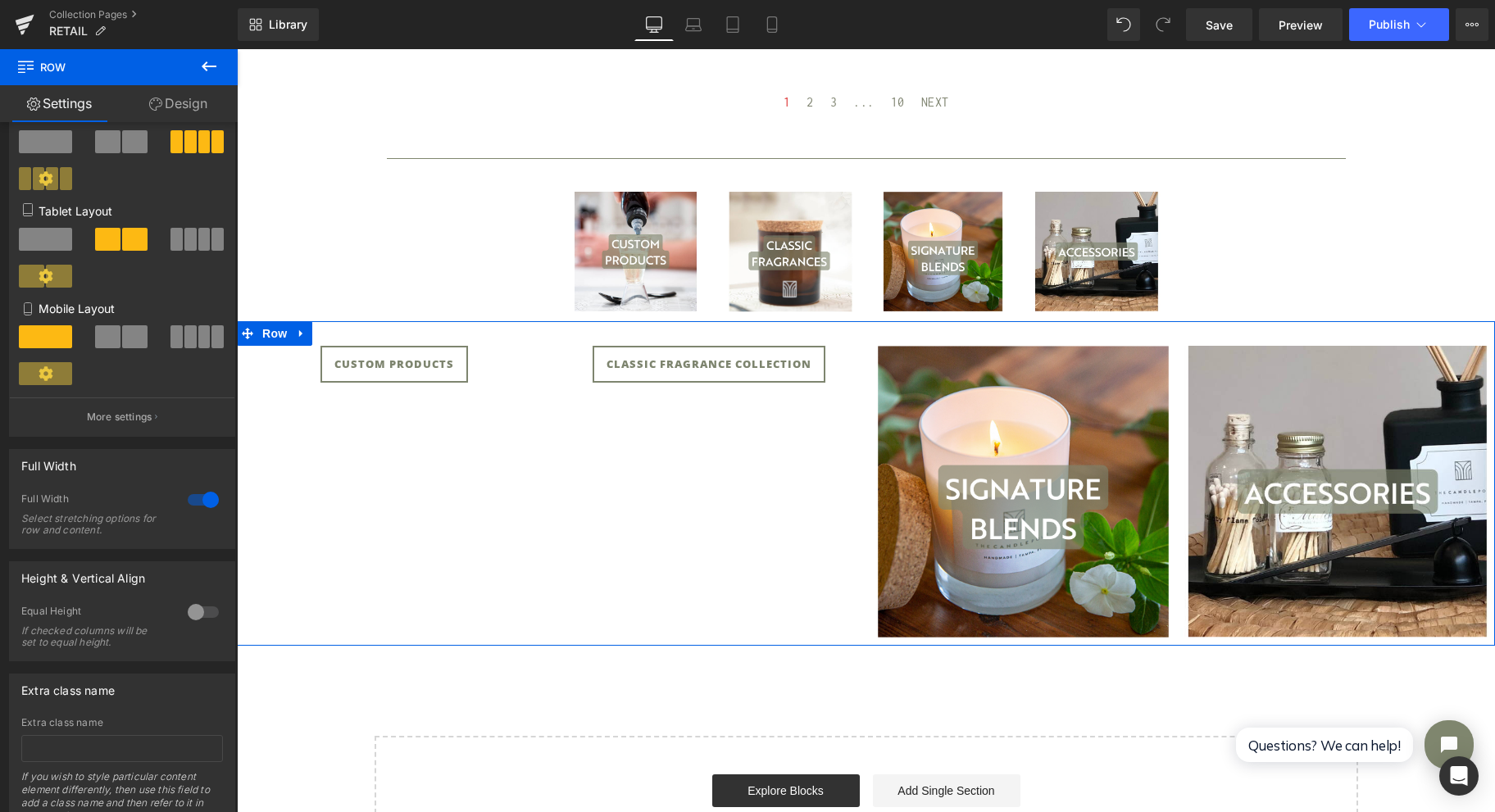
click at [197, 504] on div at bounding box center [203, 500] width 39 height 26
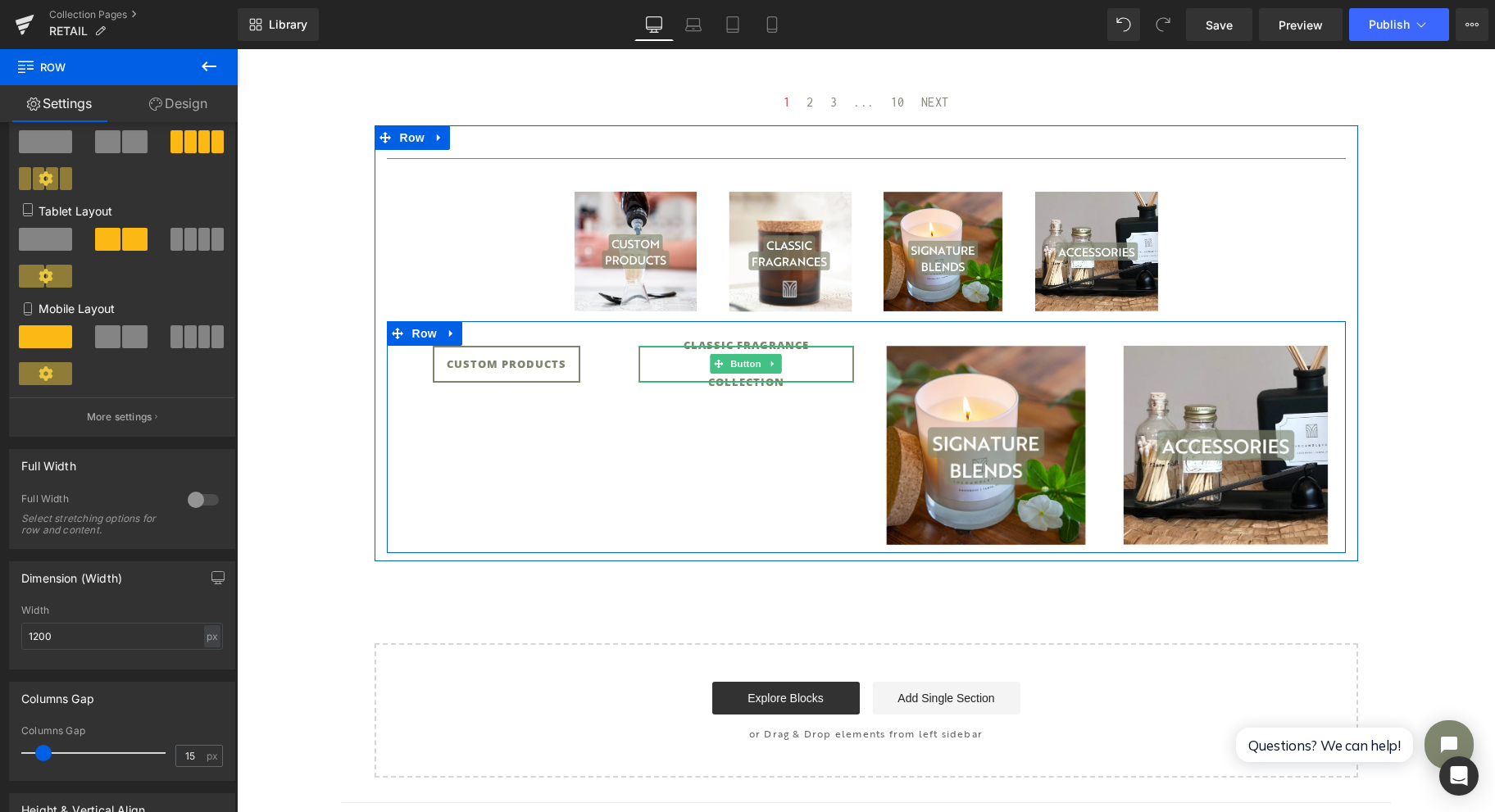
click at [733, 367] on span "Button" at bounding box center [746, 364] width 38 height 20
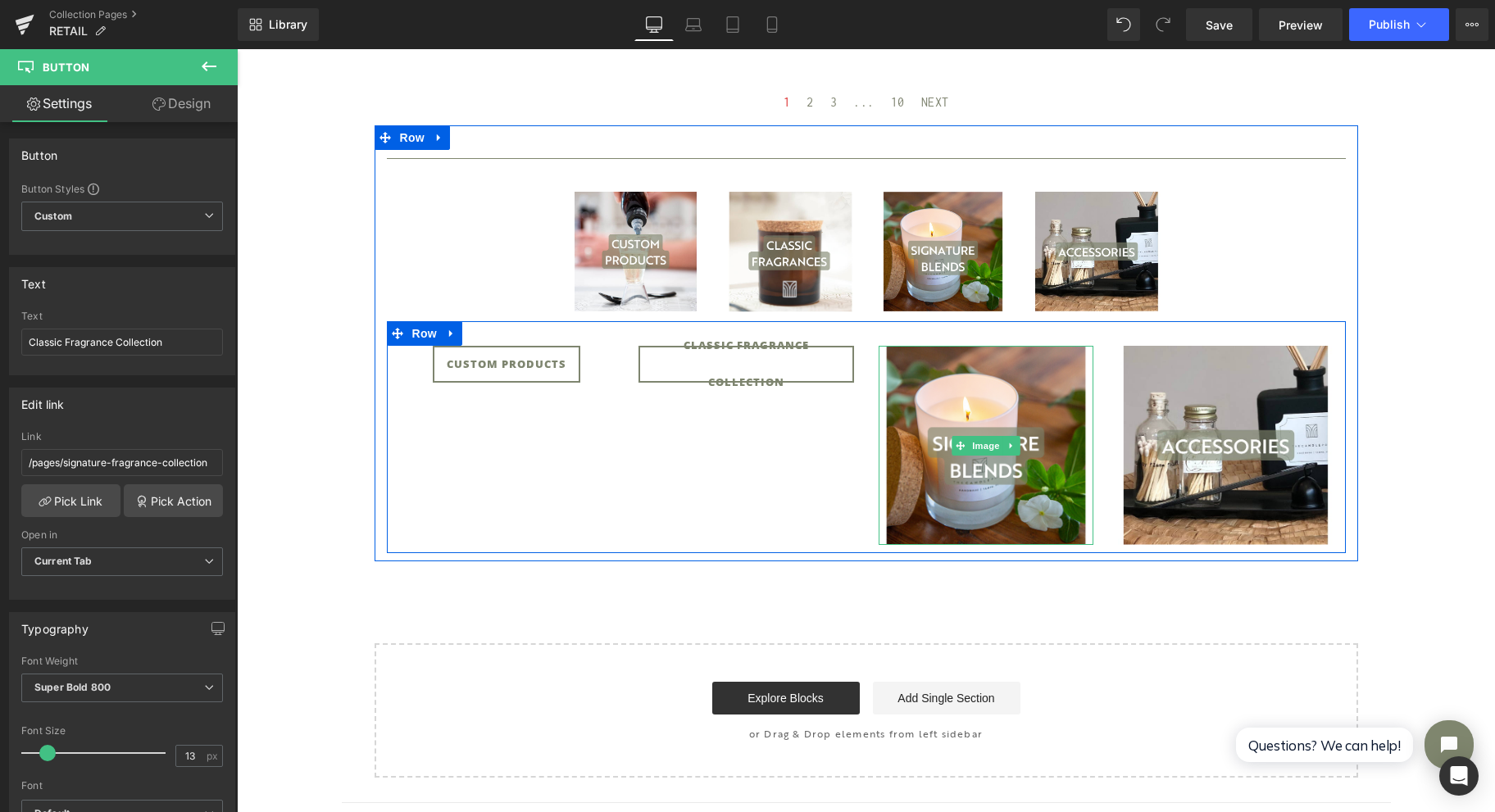
click at [1007, 443] on icon at bounding box center [1011, 446] width 9 height 10
click at [1016, 447] on icon at bounding box center [1019, 445] width 9 height 9
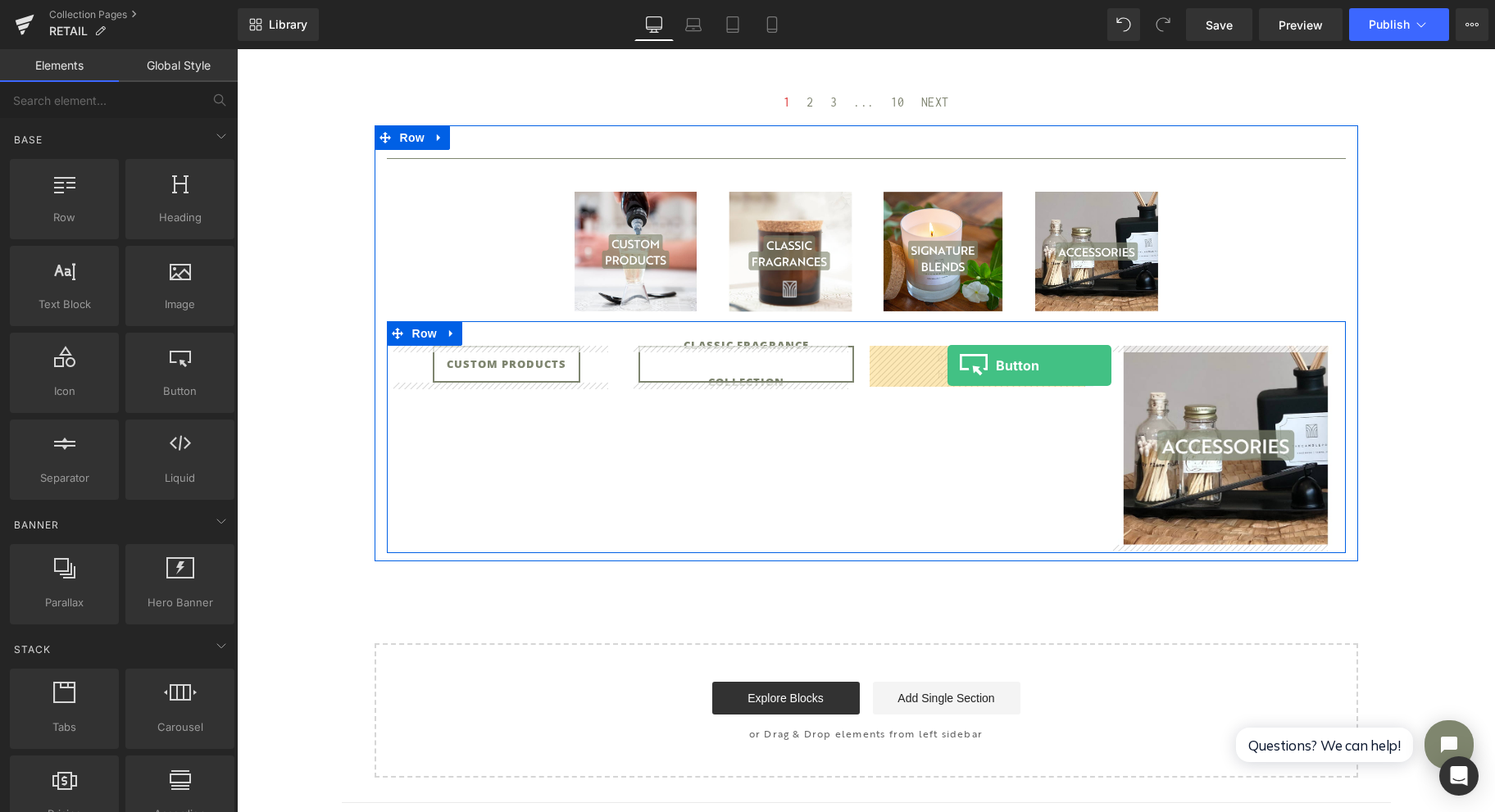
drag, startPoint x: 429, startPoint y: 443, endPoint x: 947, endPoint y: 365, distance: 523.8
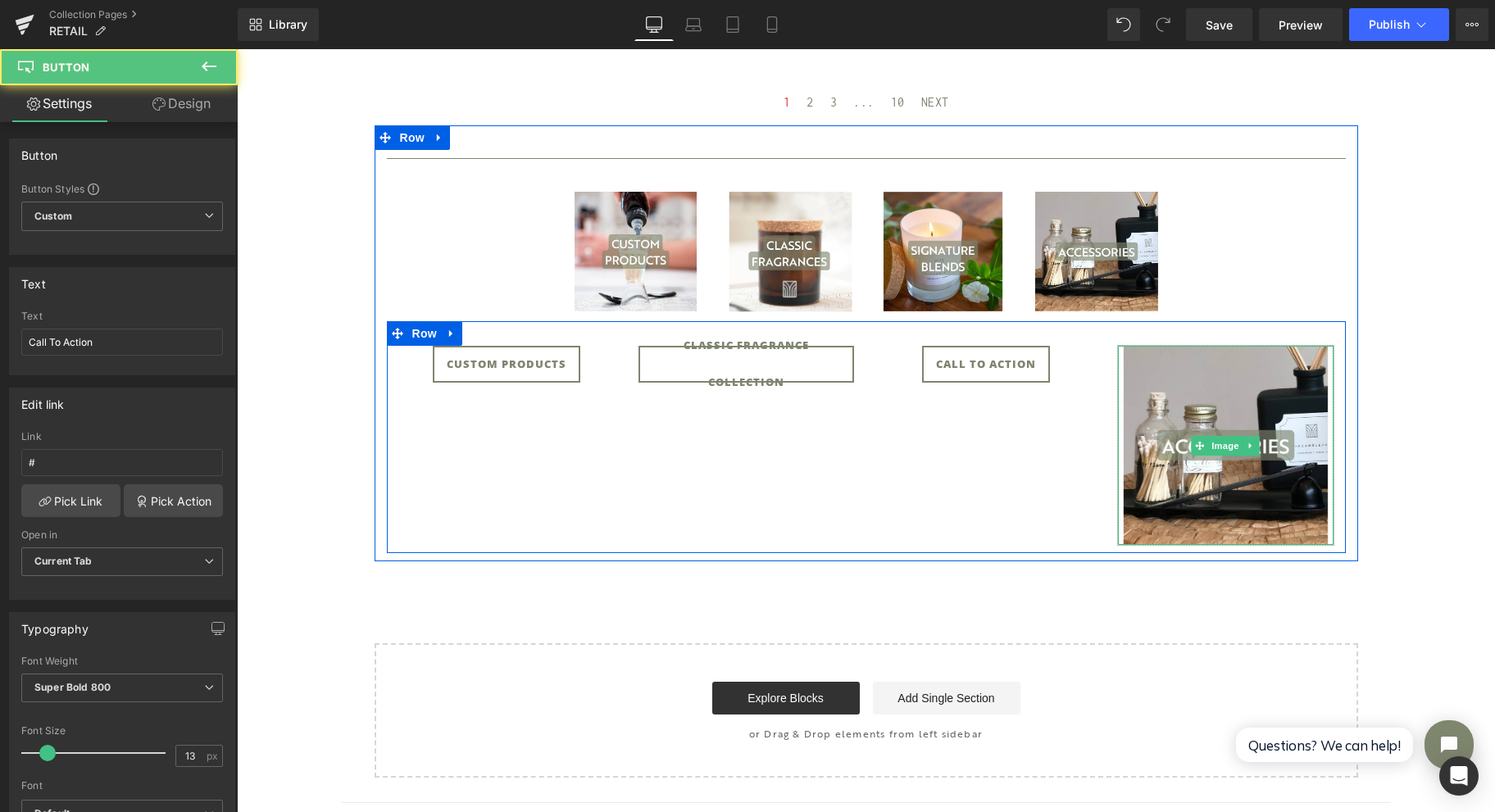
click at [1305, 365] on img at bounding box center [1225, 445] width 216 height 199
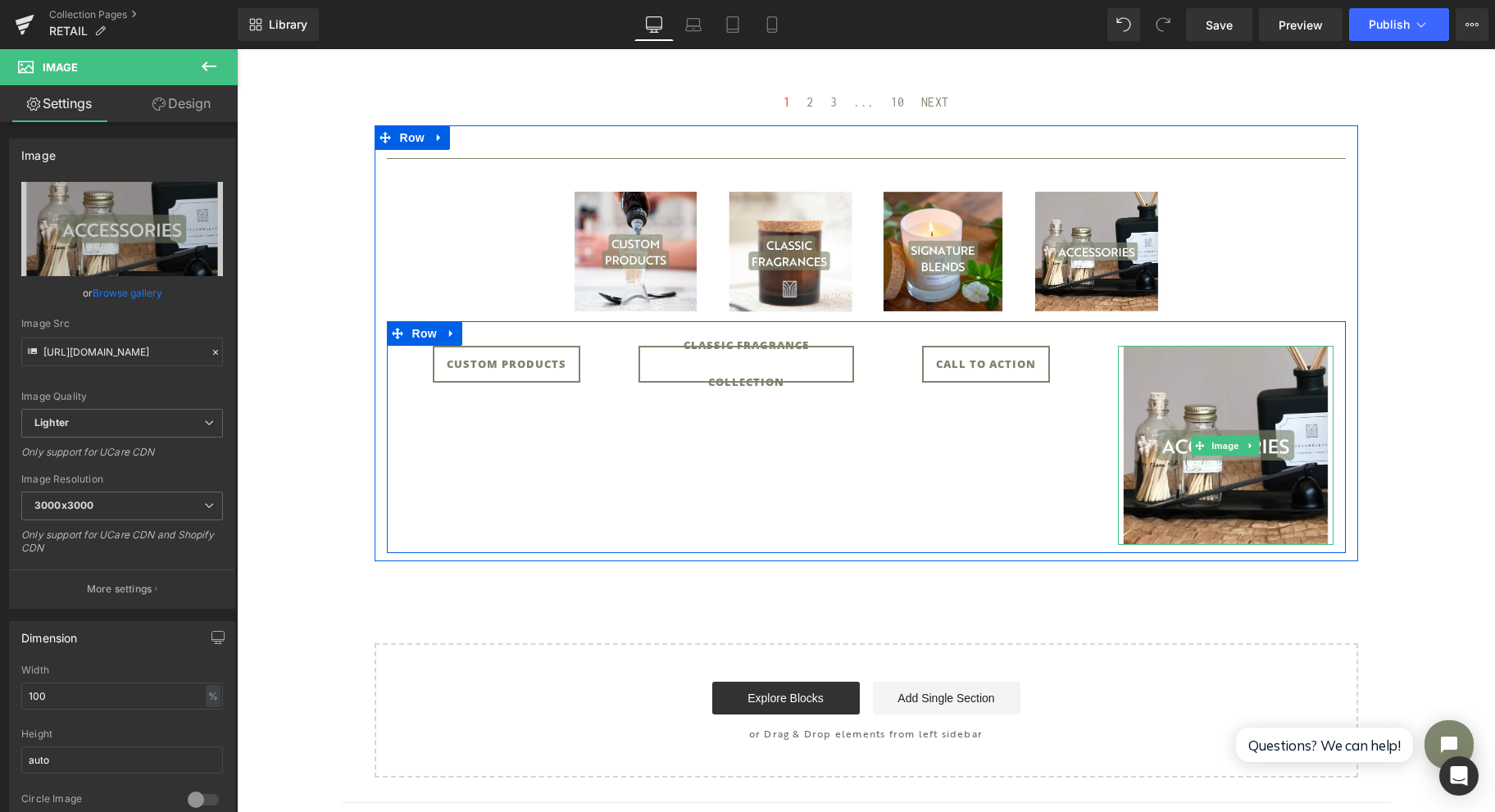
click at [1243, 437] on link at bounding box center [1252, 446] width 18 height 20
click at [1255, 447] on icon at bounding box center [1259, 446] width 9 height 10
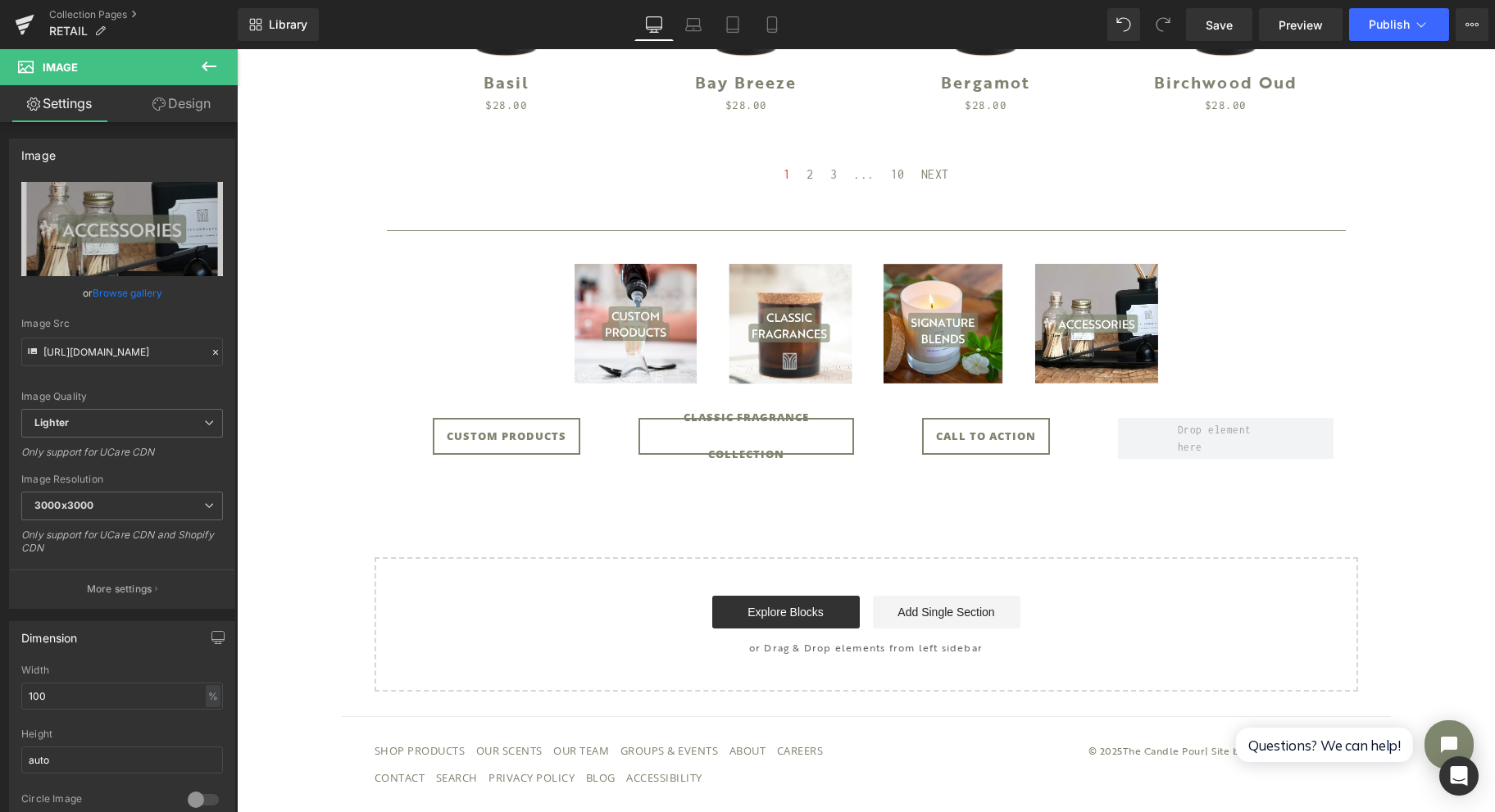
scroll to position [1045, 0]
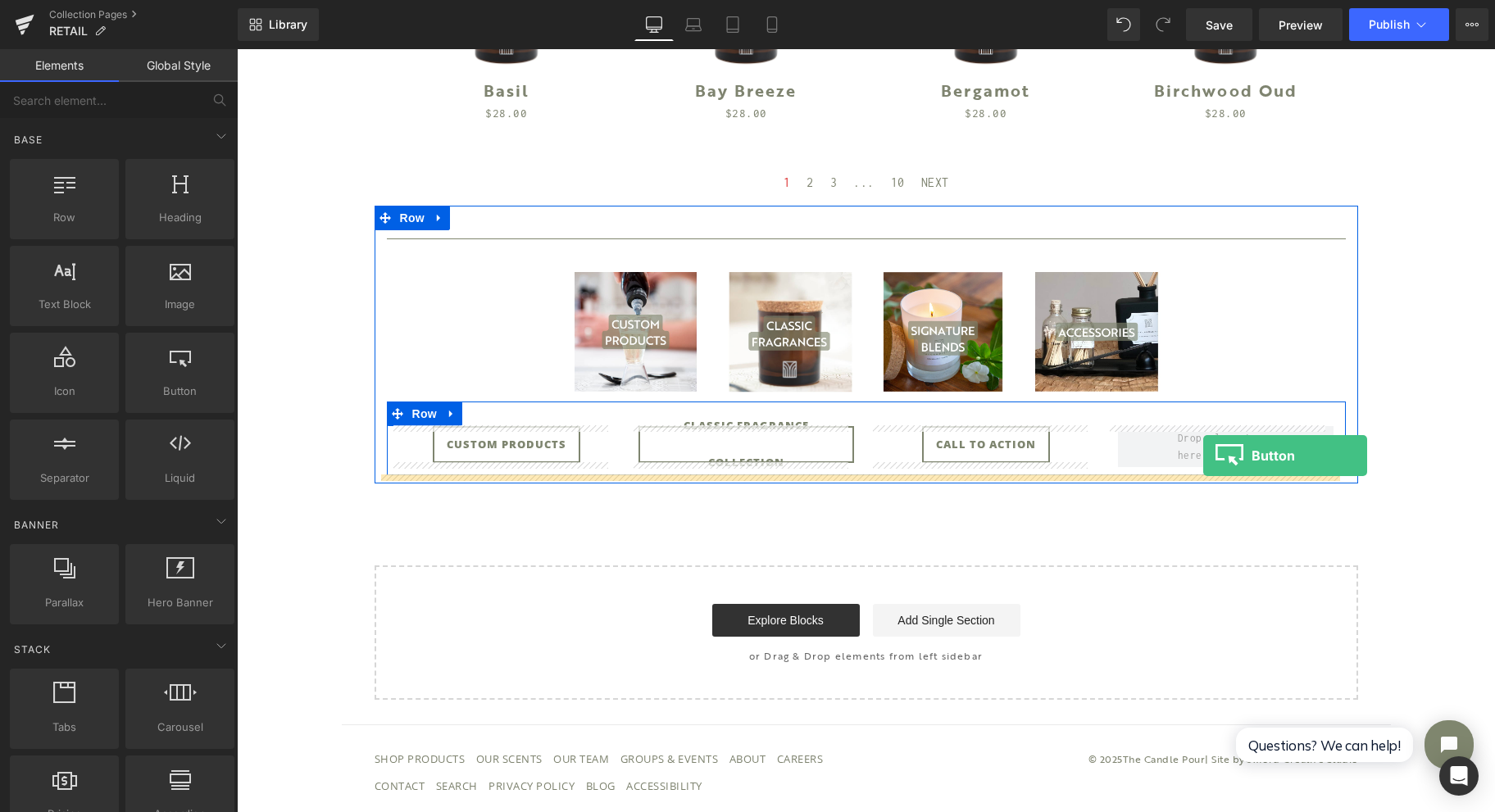
drag, startPoint x: 425, startPoint y: 423, endPoint x: 1203, endPoint y: 456, distance: 778.7
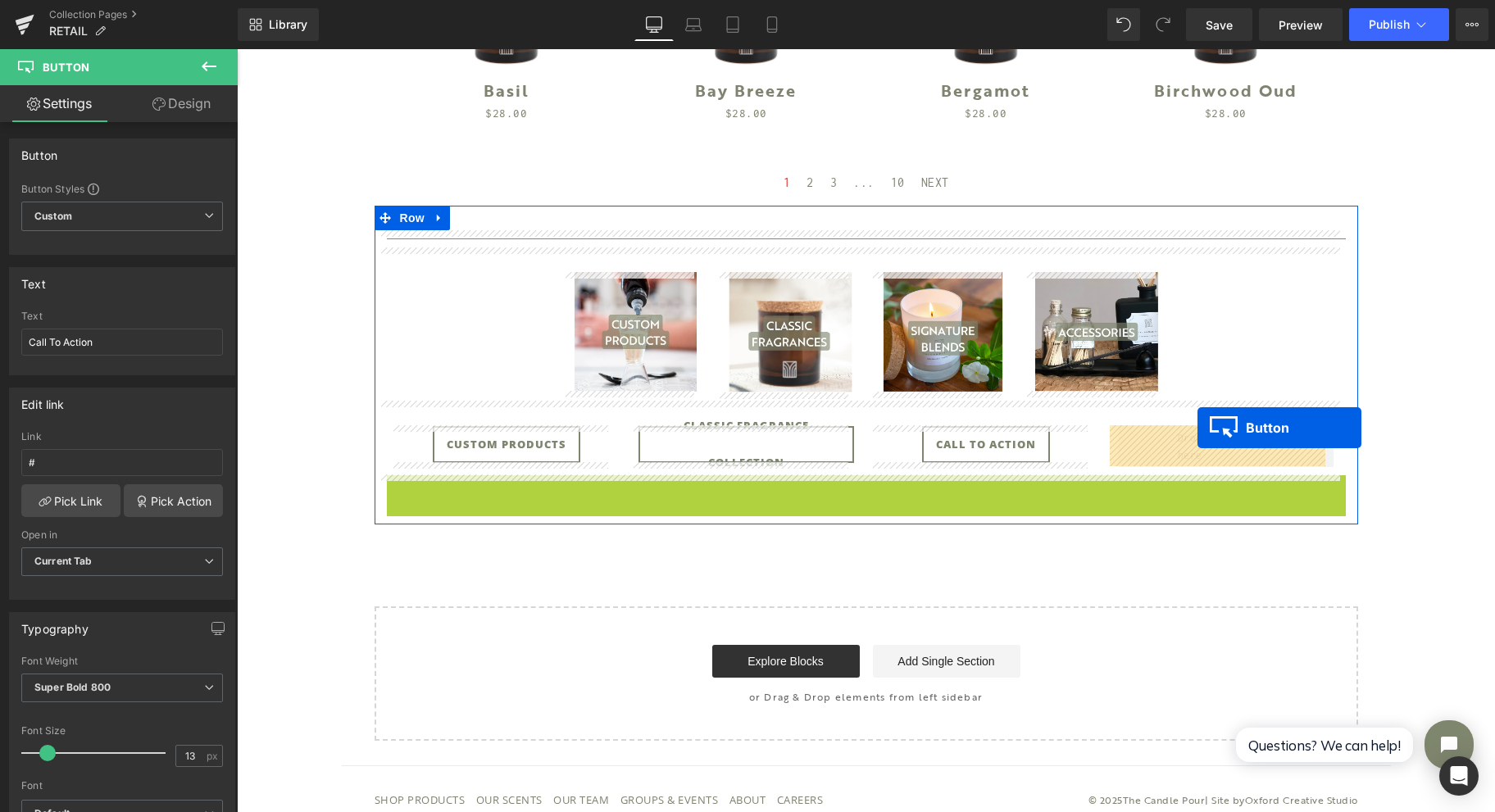
drag, startPoint x: 851, startPoint y: 487, endPoint x: 1197, endPoint y: 427, distance: 351.2
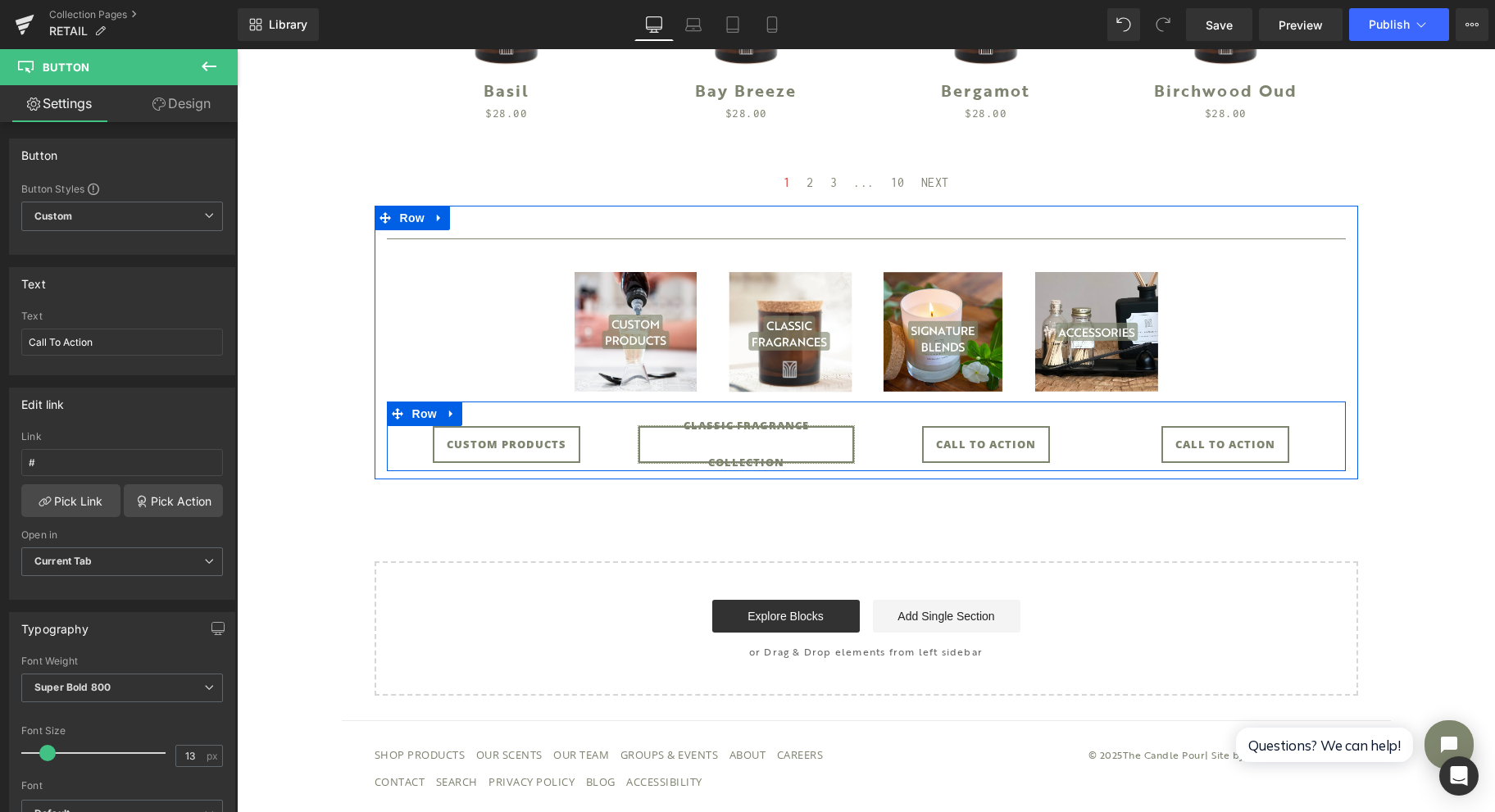
click at [681, 441] on span "Classic Fragrance Collection" at bounding box center [746, 444] width 187 height 74
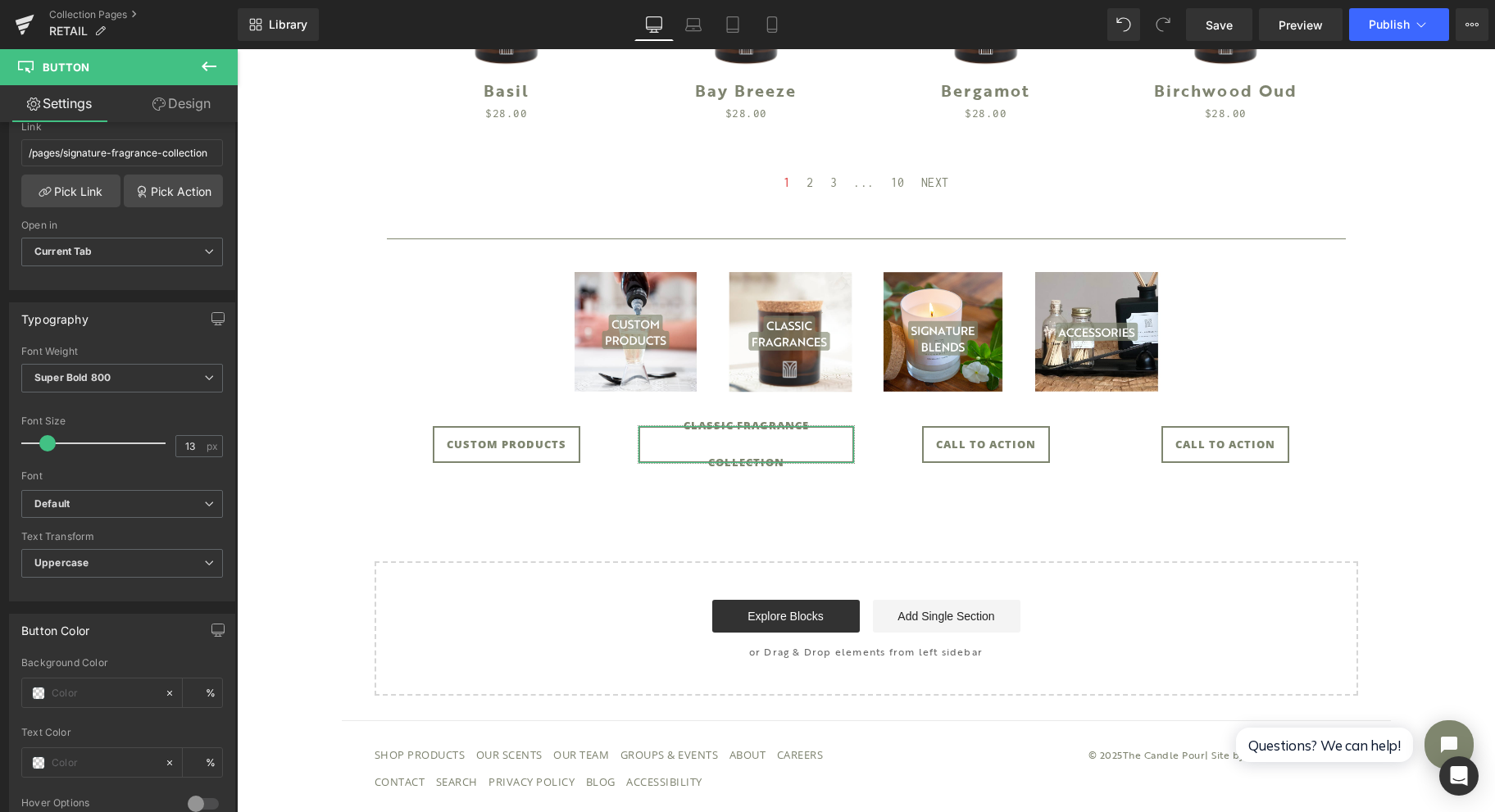
scroll to position [328, 0]
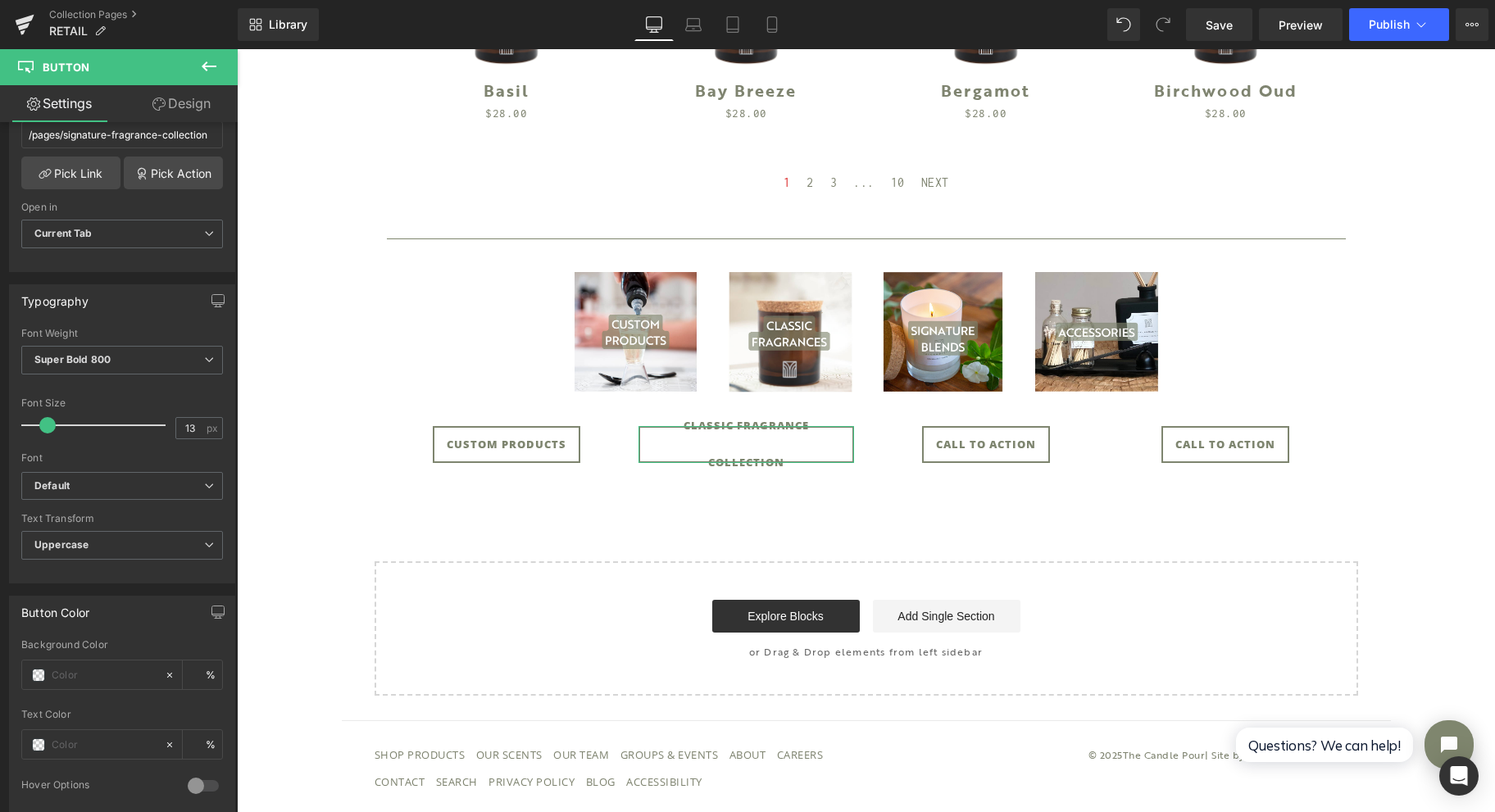
click at [136, 487] on span "Default" at bounding box center [122, 486] width 202 height 28
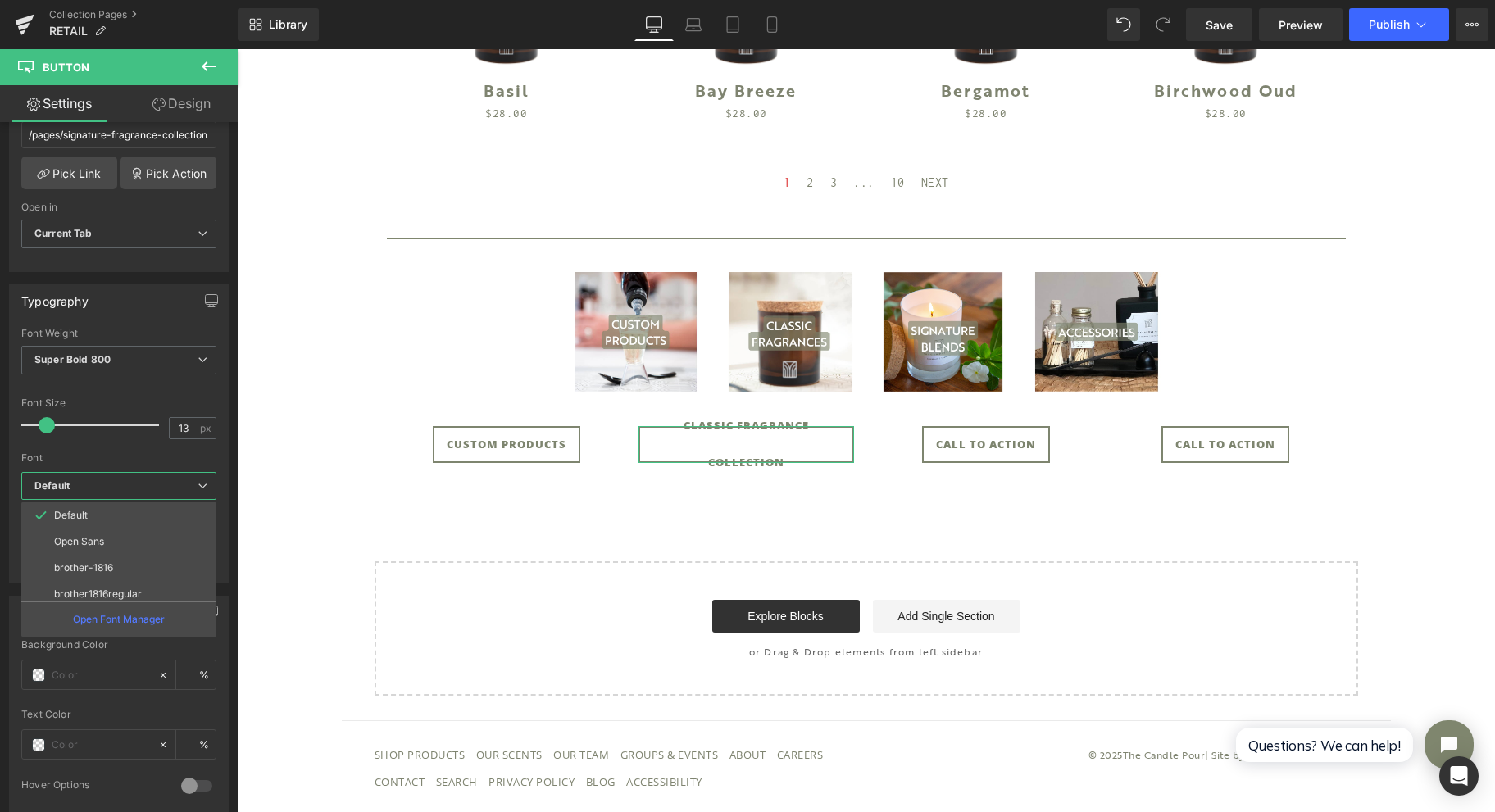
click at [141, 568] on li "brother-1816" at bounding box center [122, 567] width 202 height 26
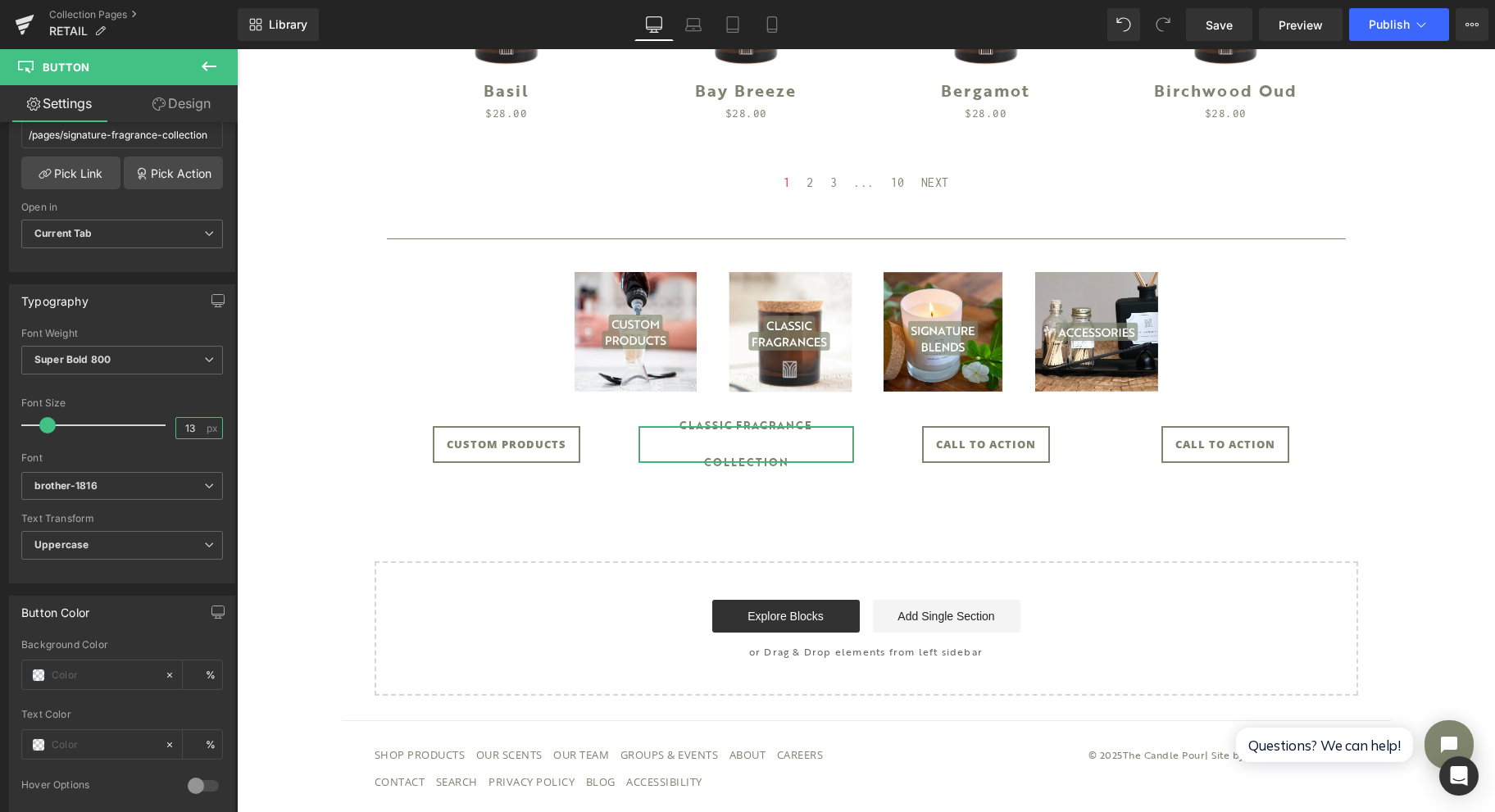
click at [176, 425] on input "13" at bounding box center [189, 427] width 28 height 20
type input "3"
type input "11"
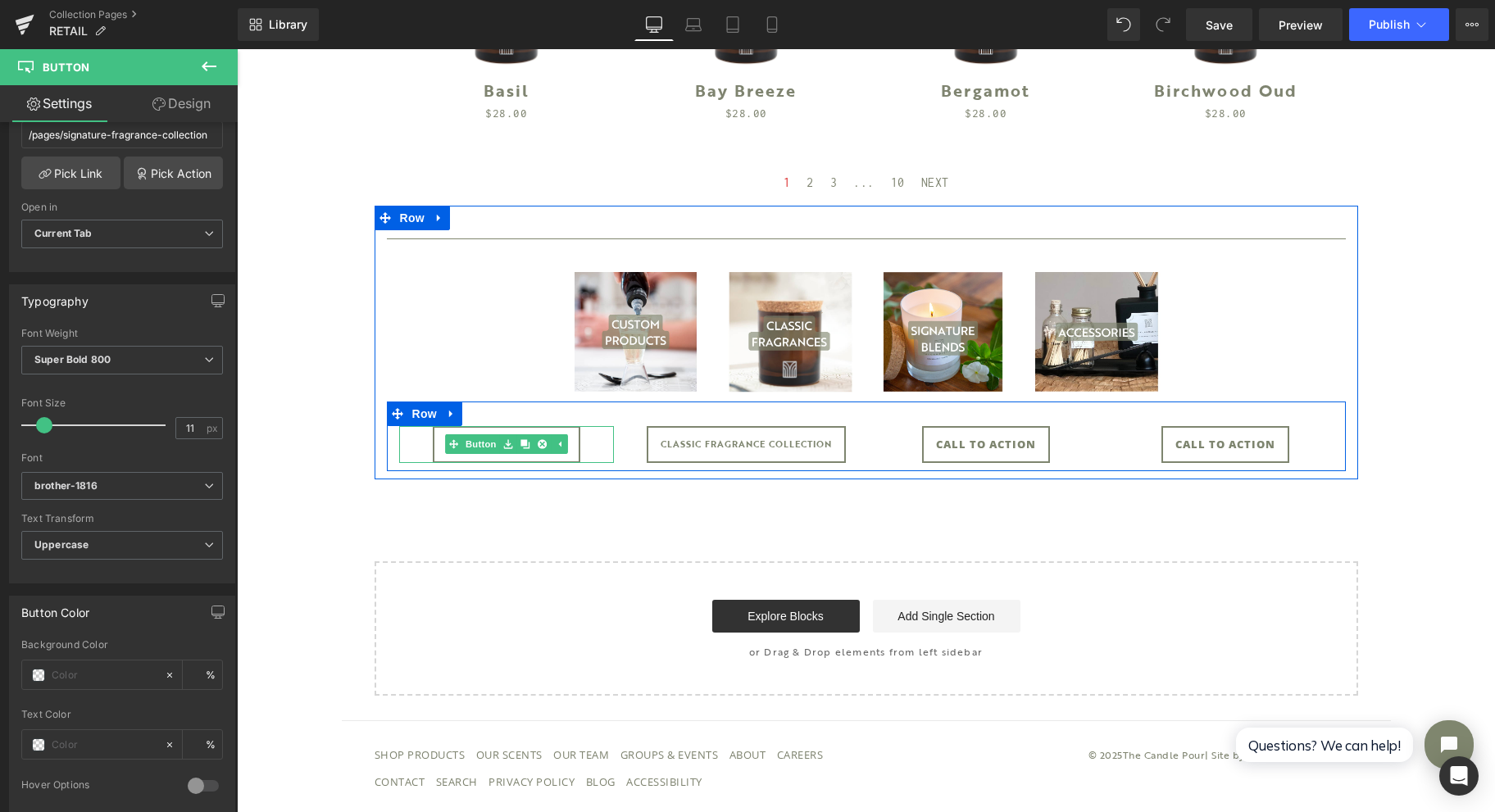
click at [471, 445] on link "Button" at bounding box center [472, 444] width 54 height 20
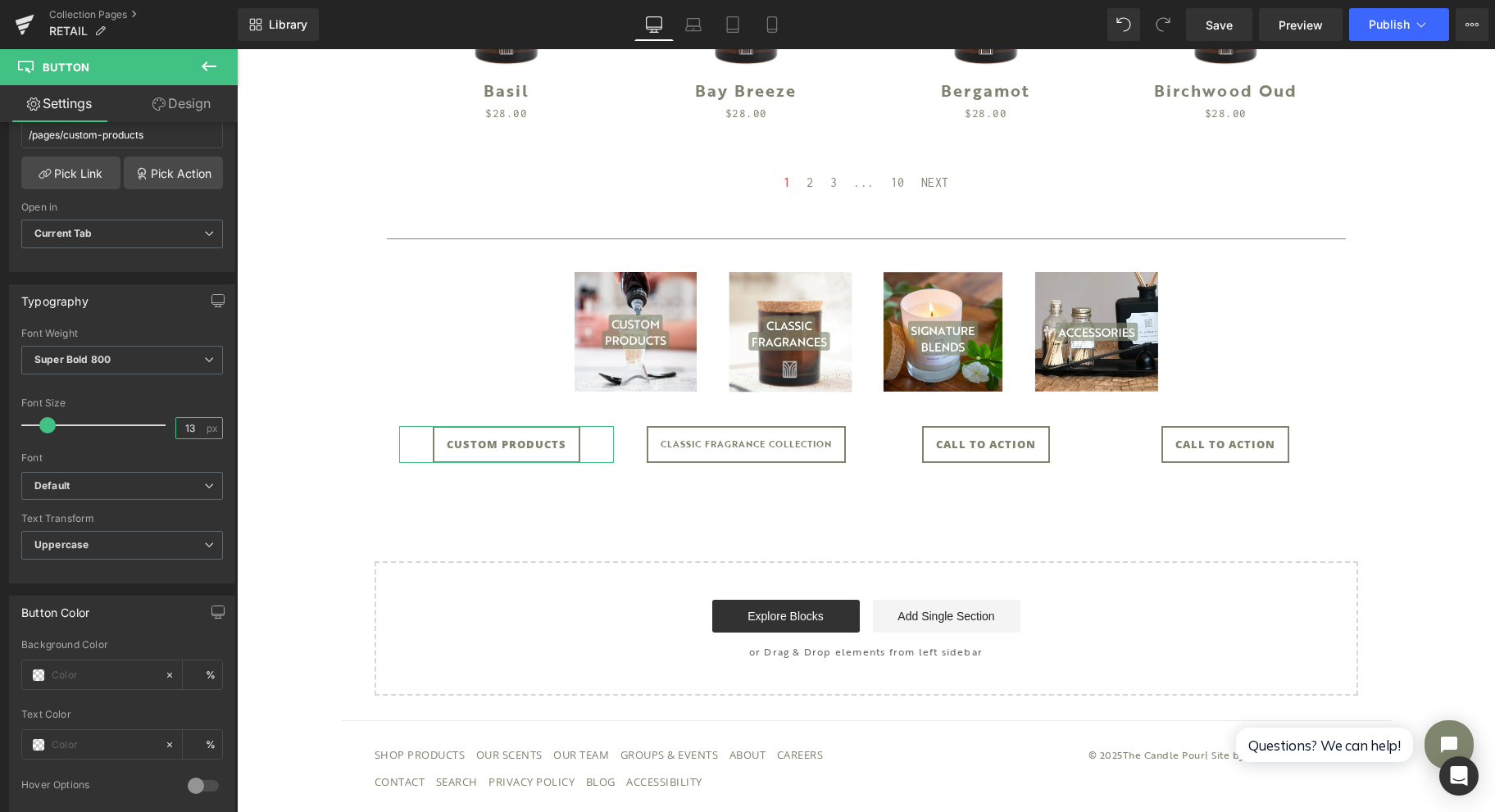
click at [190, 426] on input "13" at bounding box center [189, 427] width 28 height 20
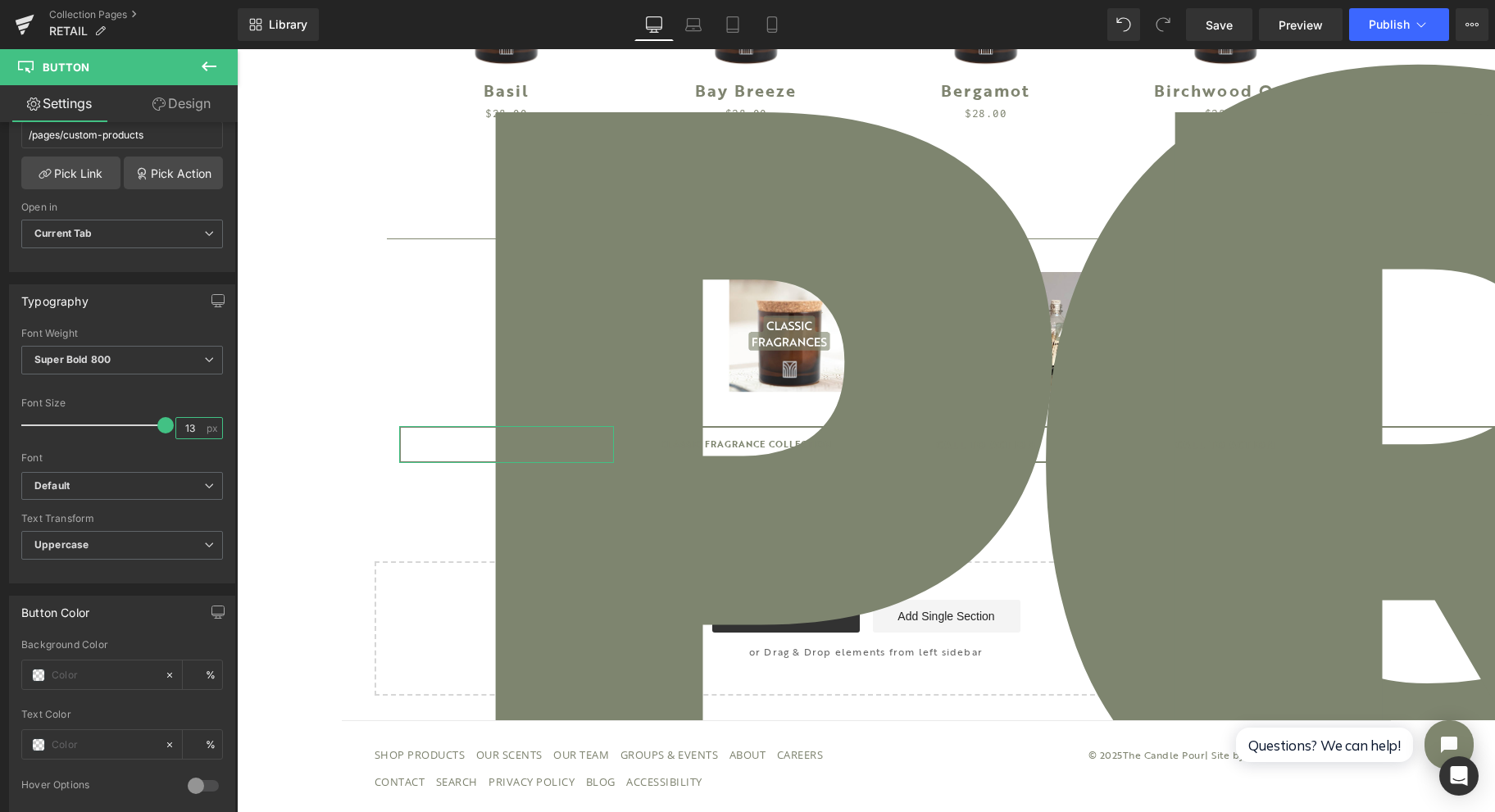
type input "1"
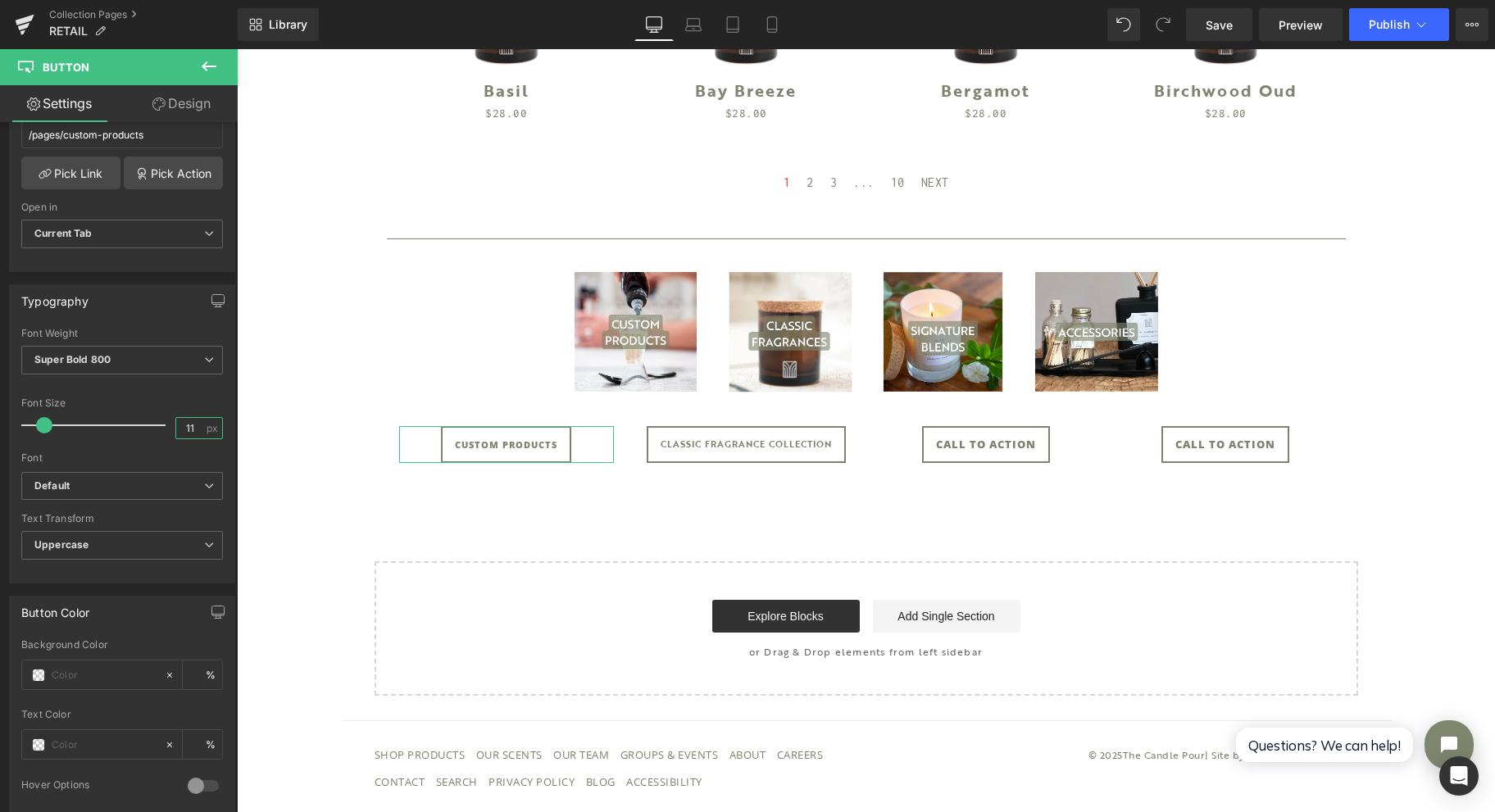
type input "11"
click at [118, 531] on span "Uppercase" at bounding box center [122, 545] width 202 height 28
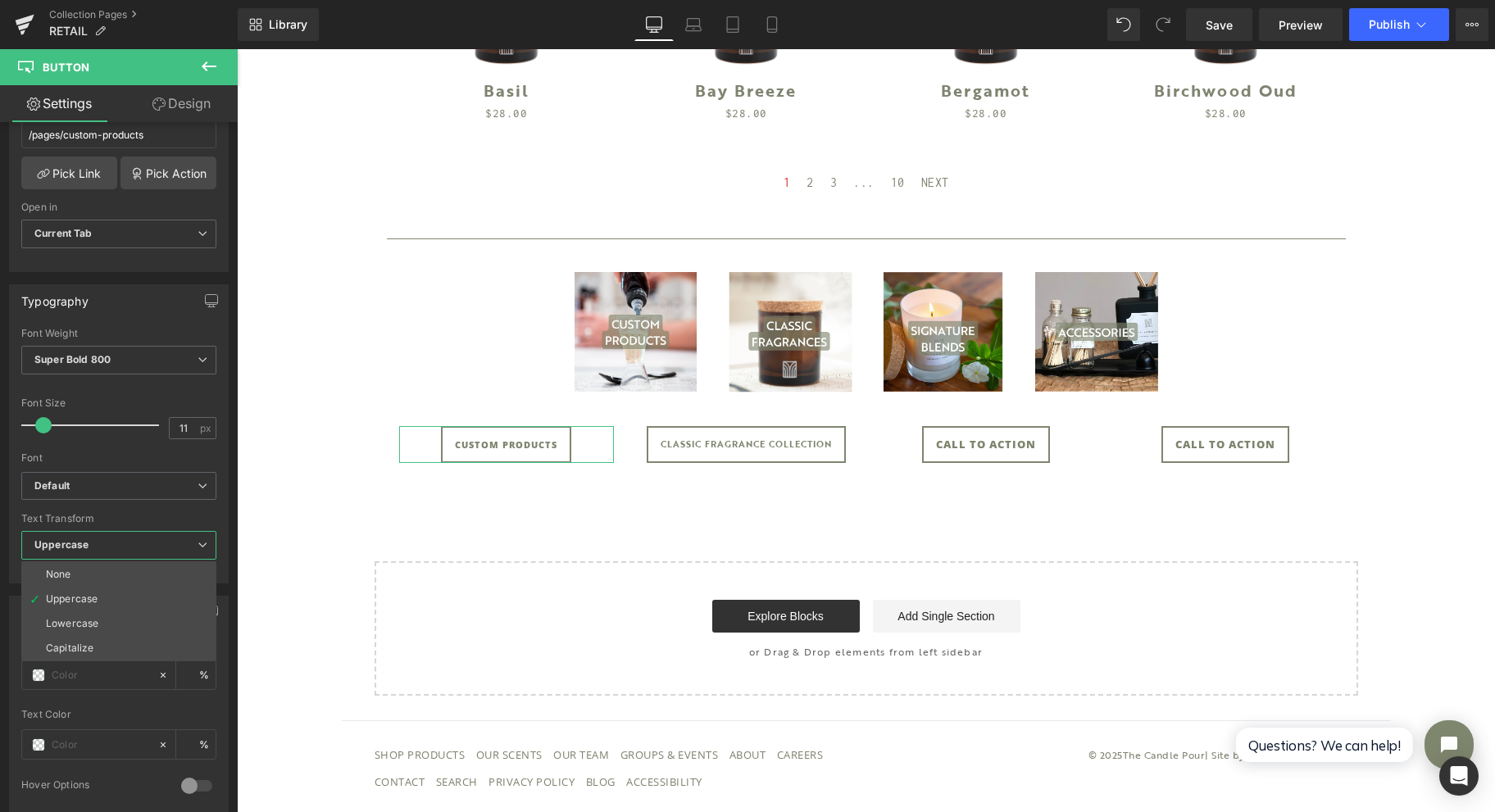
click at [125, 479] on b "Default" at bounding box center [115, 486] width 163 height 14
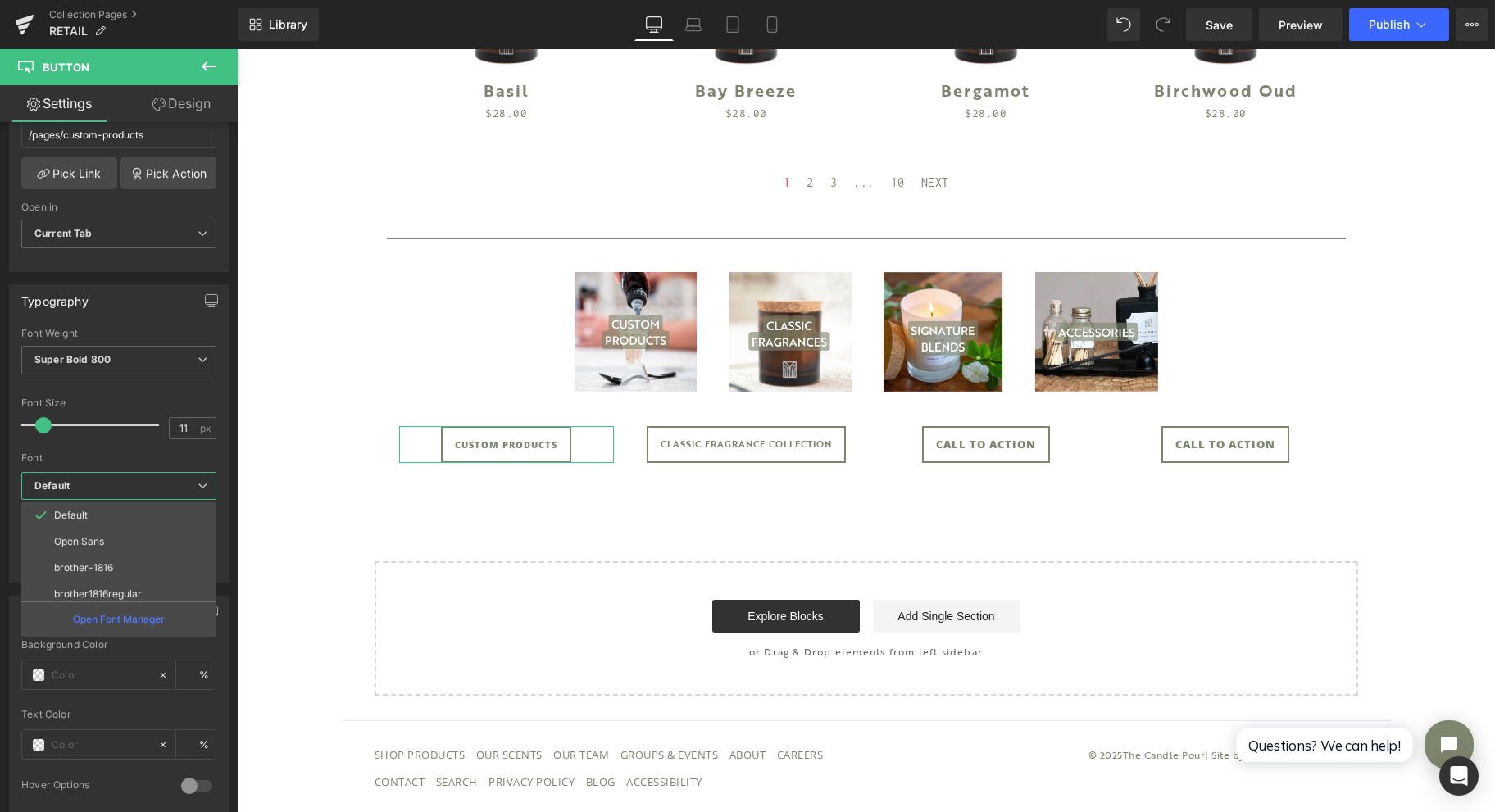
click at [122, 557] on li "brother-1816" at bounding box center [122, 567] width 202 height 26
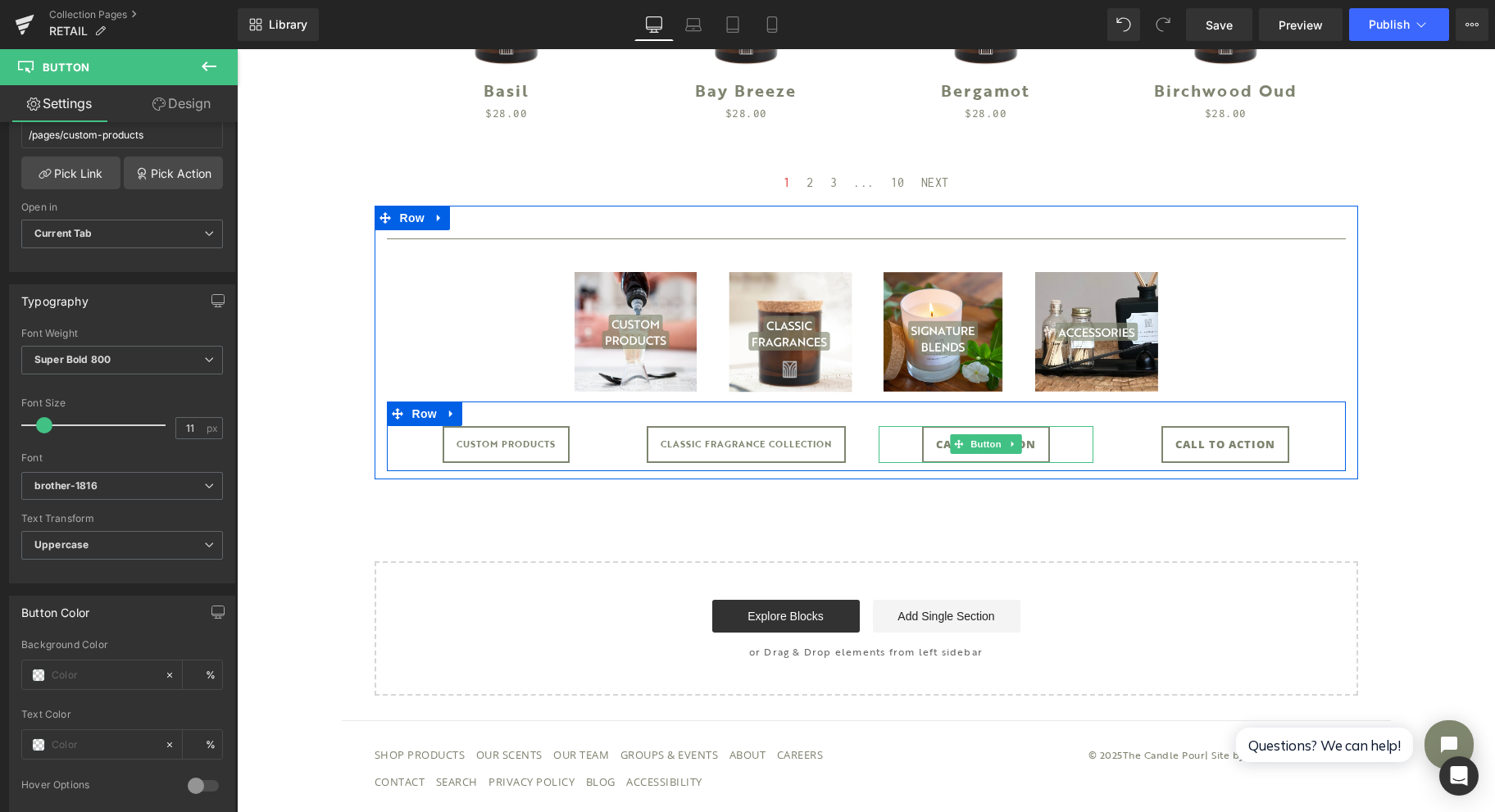
click at [1009, 443] on icon at bounding box center [1013, 444] width 9 height 10
click at [1020, 448] on link at bounding box center [1022, 444] width 18 height 20
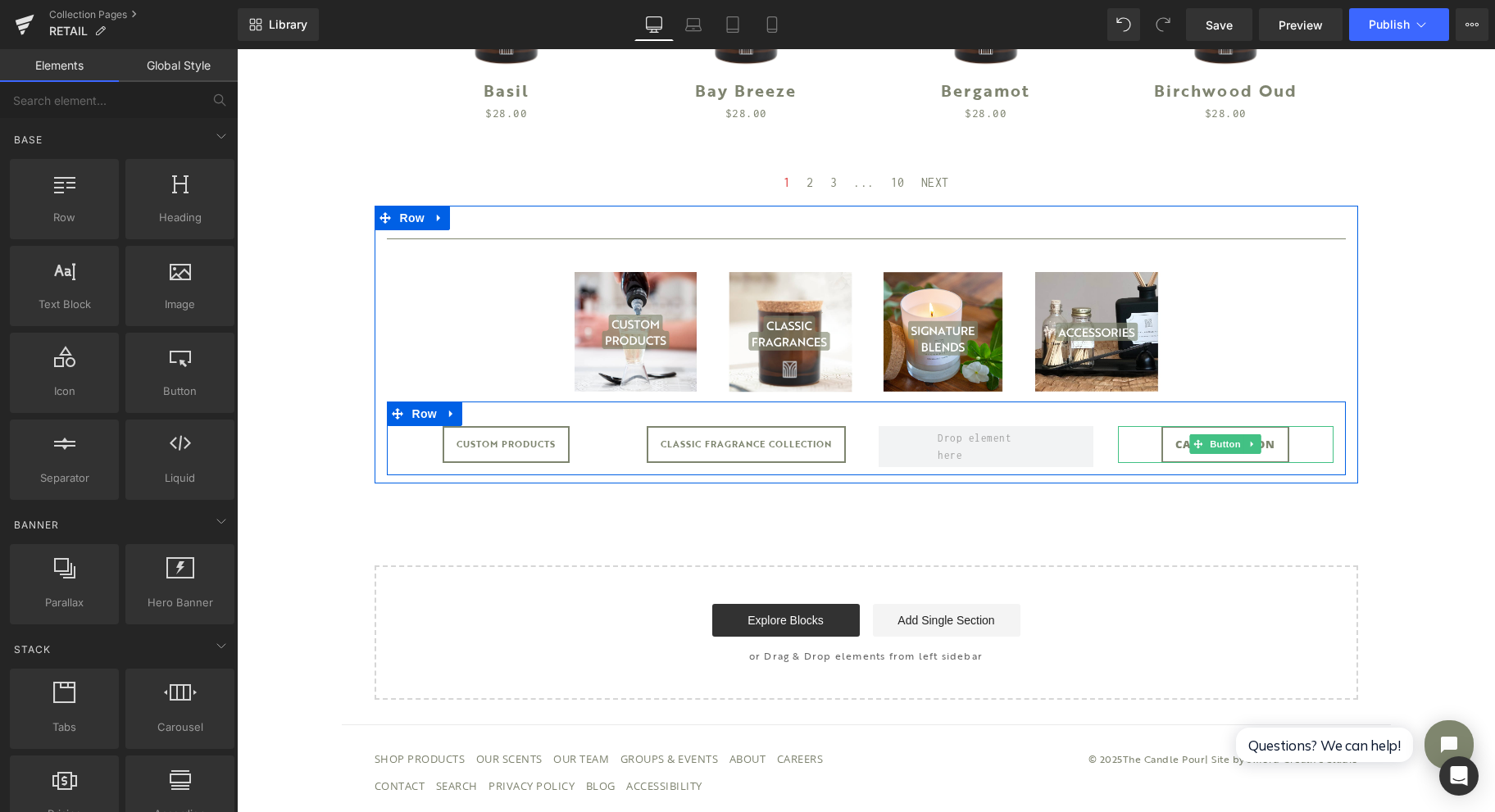
click at [1248, 446] on icon at bounding box center [1252, 444] width 9 height 10
click at [1259, 445] on link at bounding box center [1262, 444] width 18 height 20
click at [500, 447] on span "Button" at bounding box center [506, 444] width 38 height 20
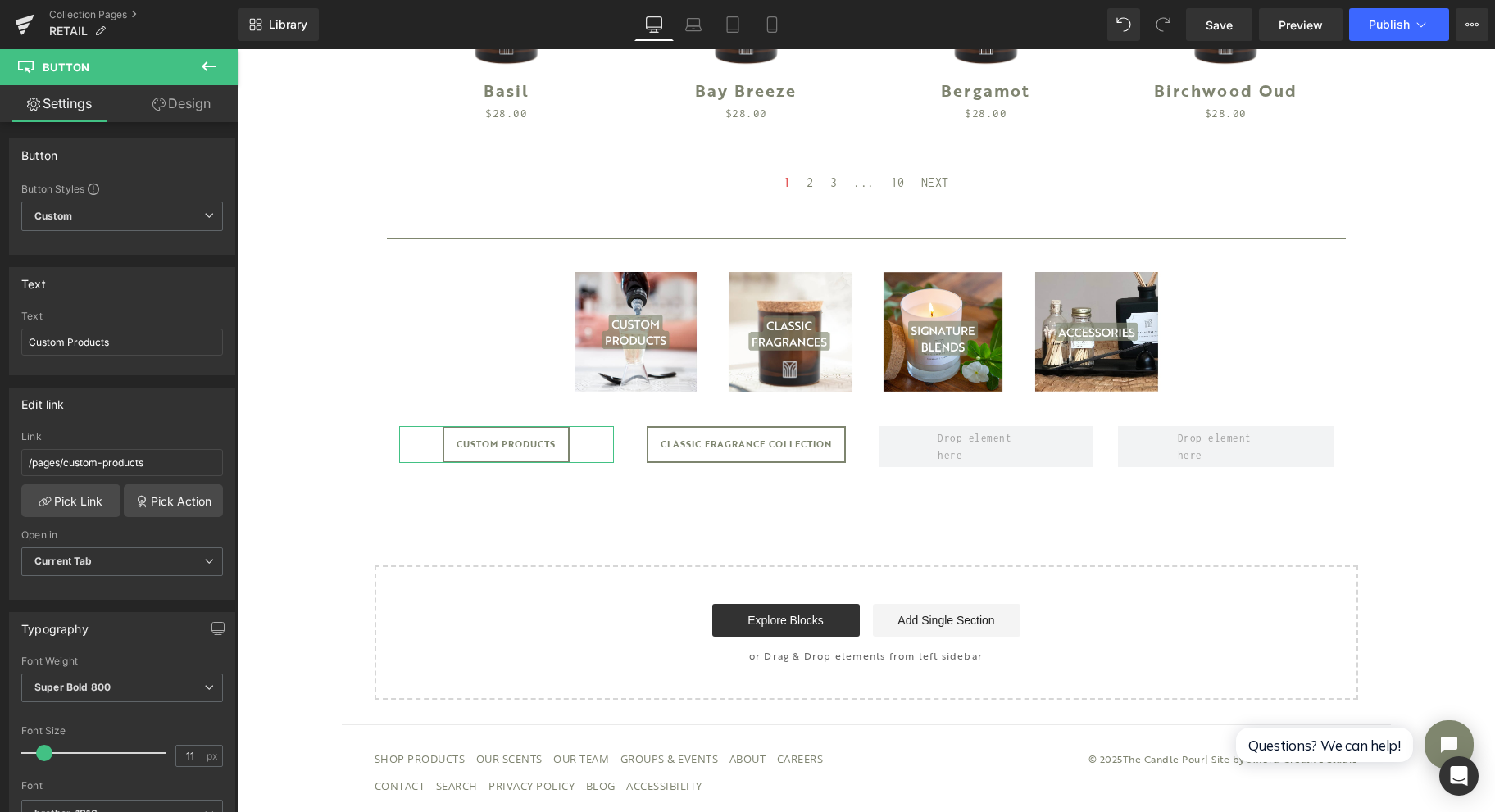
click at [157, 679] on span "Super Bold 800" at bounding box center [122, 687] width 202 height 28
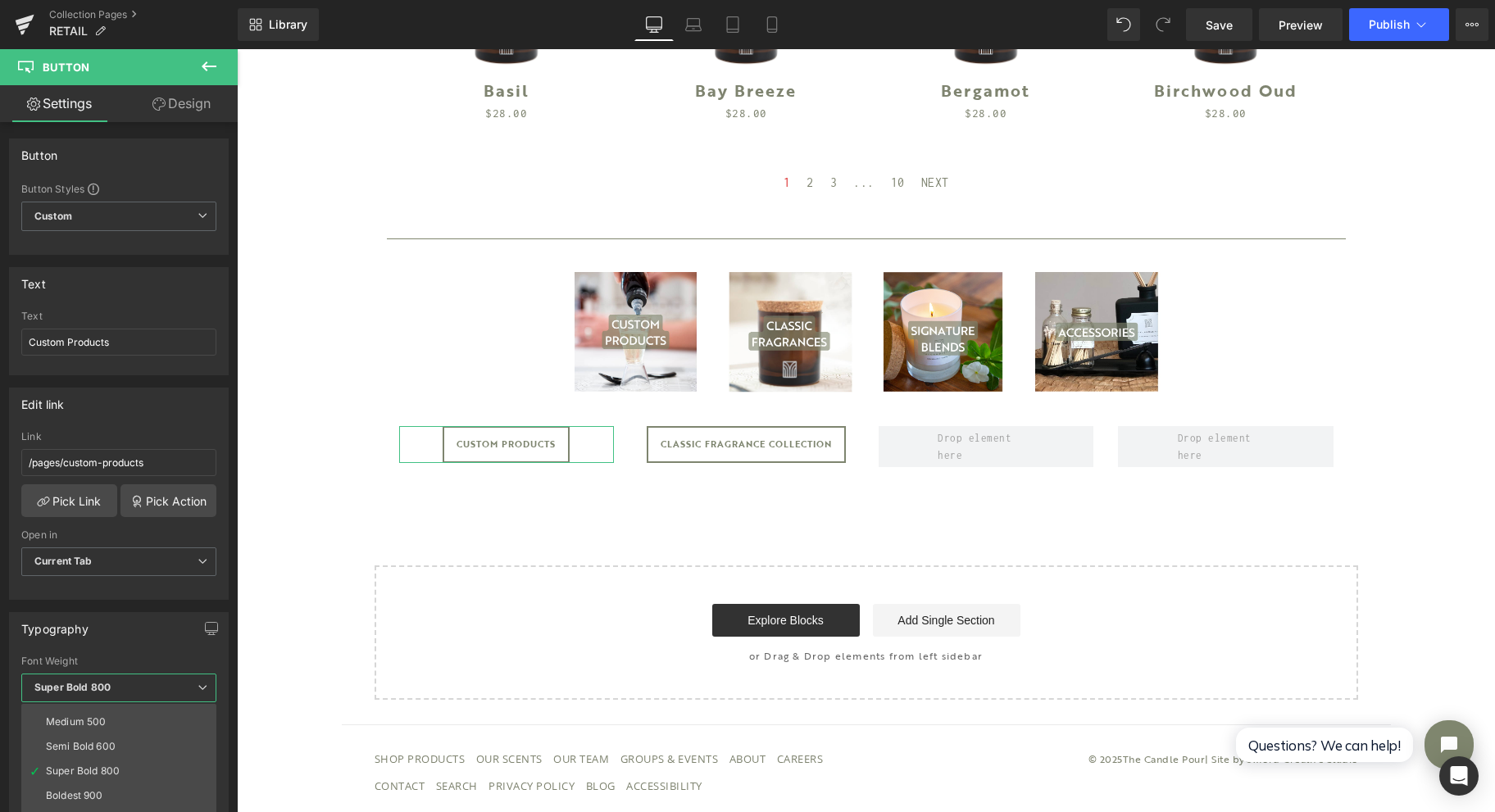
scroll to position [109, 0]
click at [148, 717] on li "Semi Bold 600" at bounding box center [122, 729] width 202 height 24
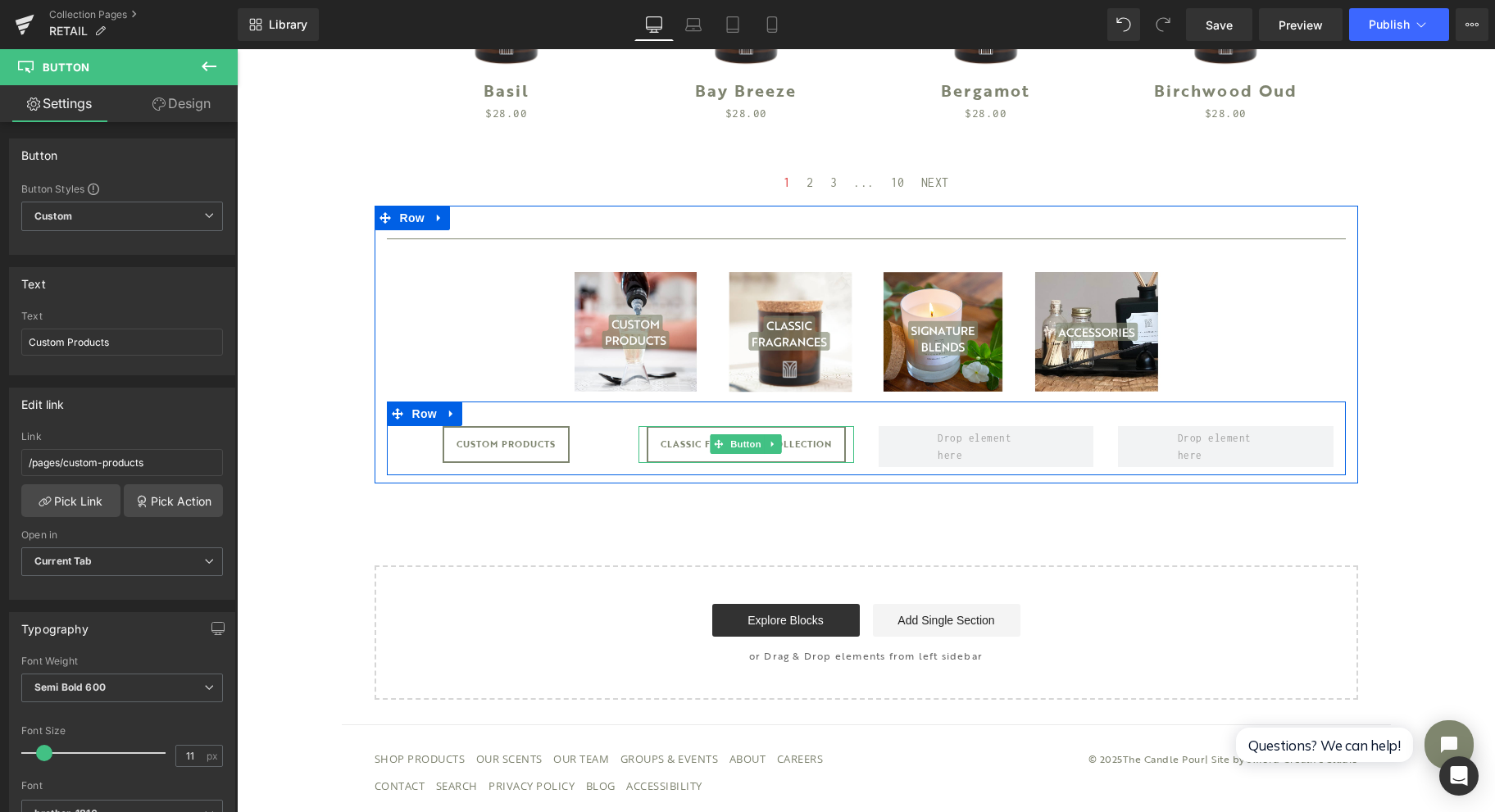
click at [743, 449] on span "Button" at bounding box center [746, 444] width 38 height 20
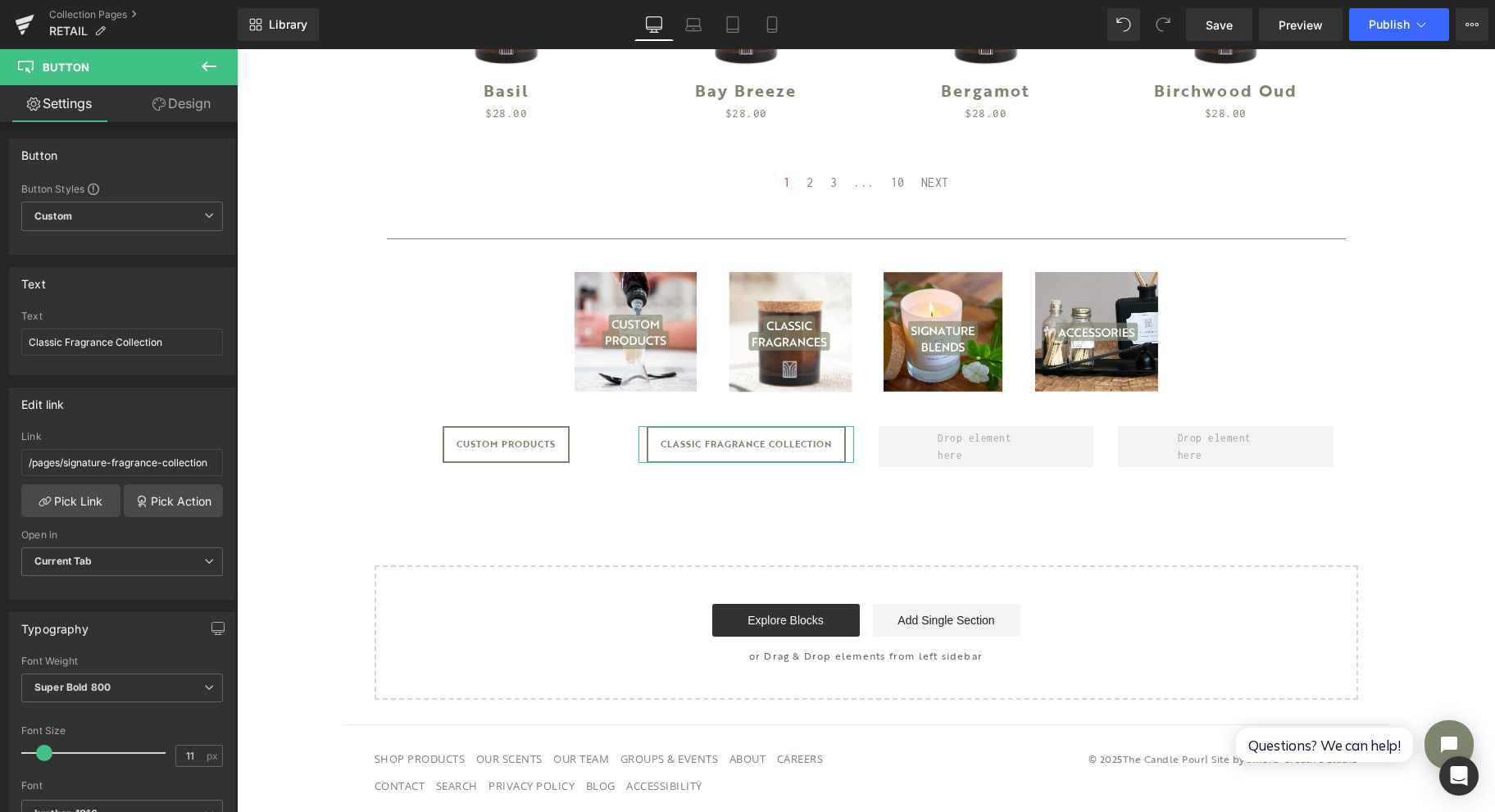
click at [174, 685] on span "Super Bold 800" at bounding box center [122, 687] width 202 height 28
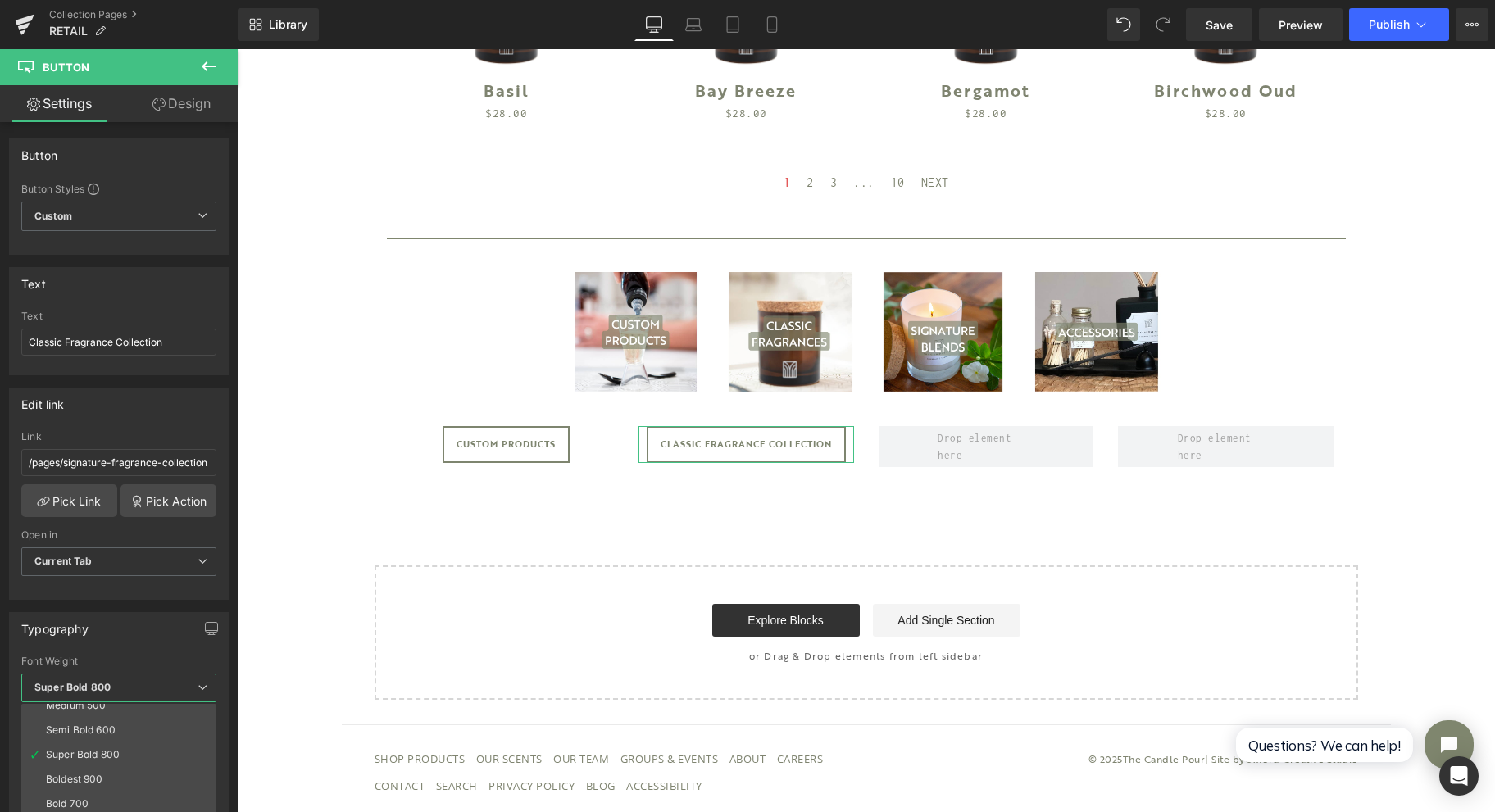
click at [128, 717] on li "Semi Bold 600" at bounding box center [122, 729] width 202 height 24
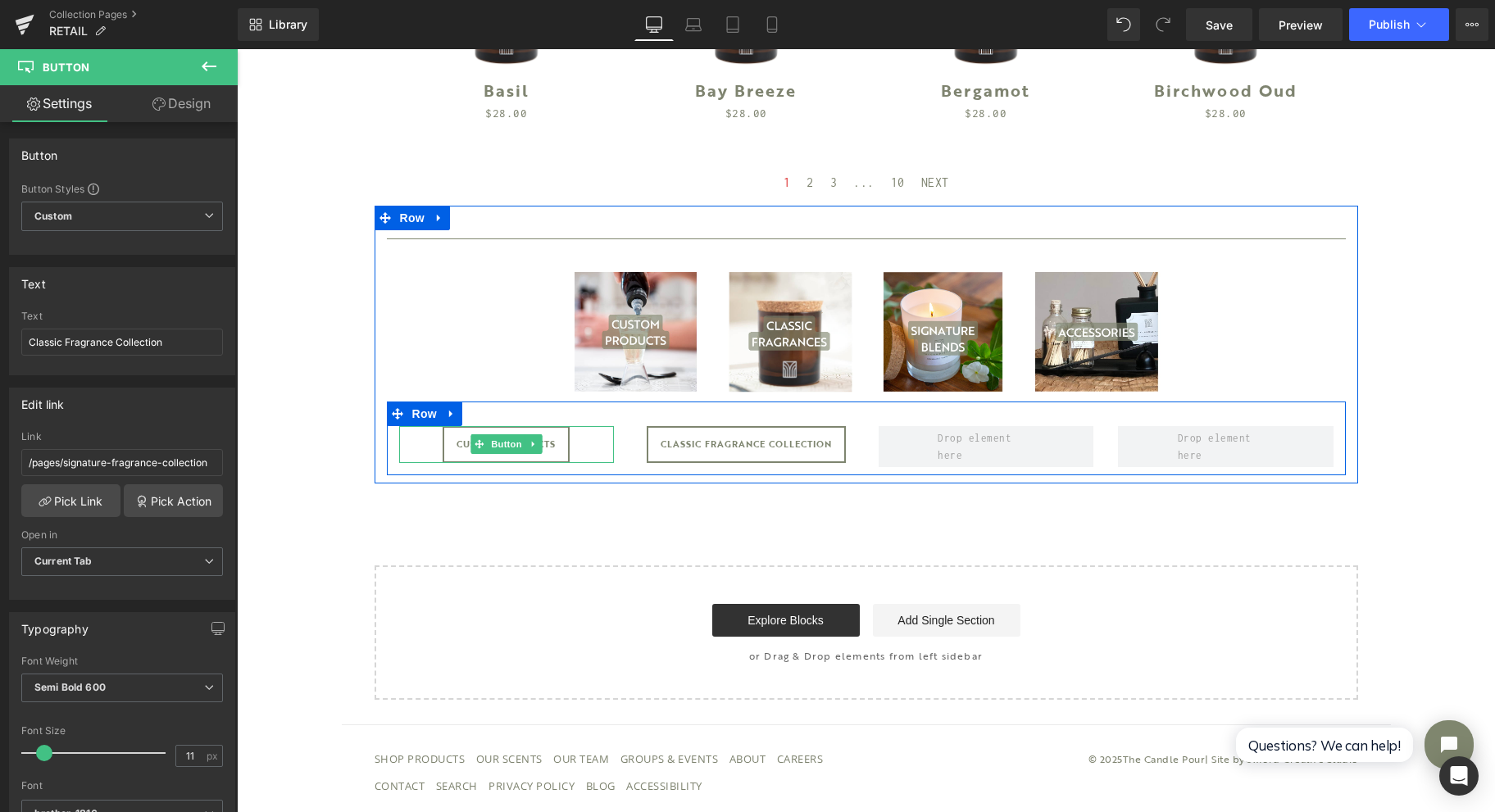
click at [493, 441] on span "Button" at bounding box center [506, 444] width 38 height 20
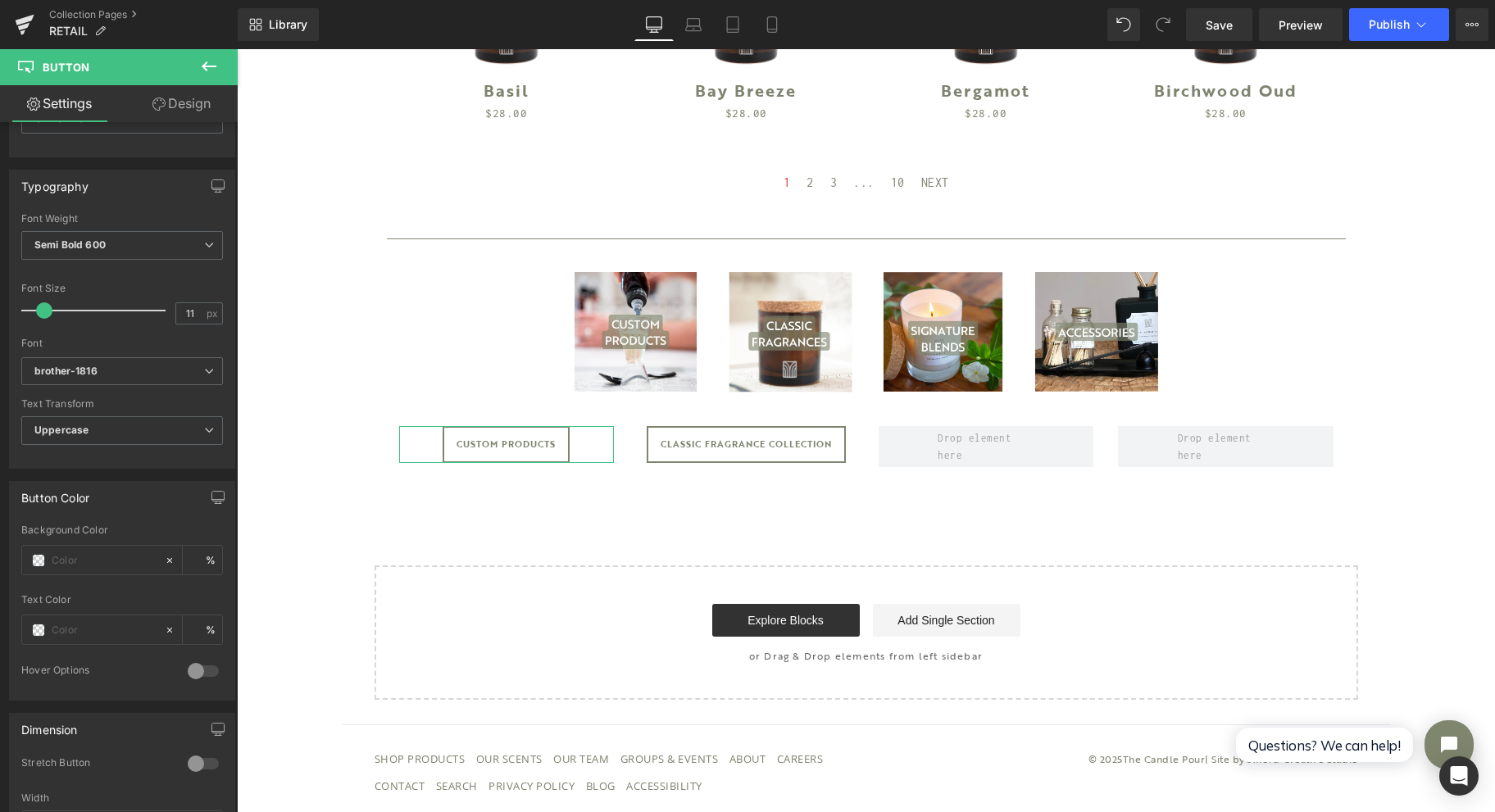
scroll to position [546, 0]
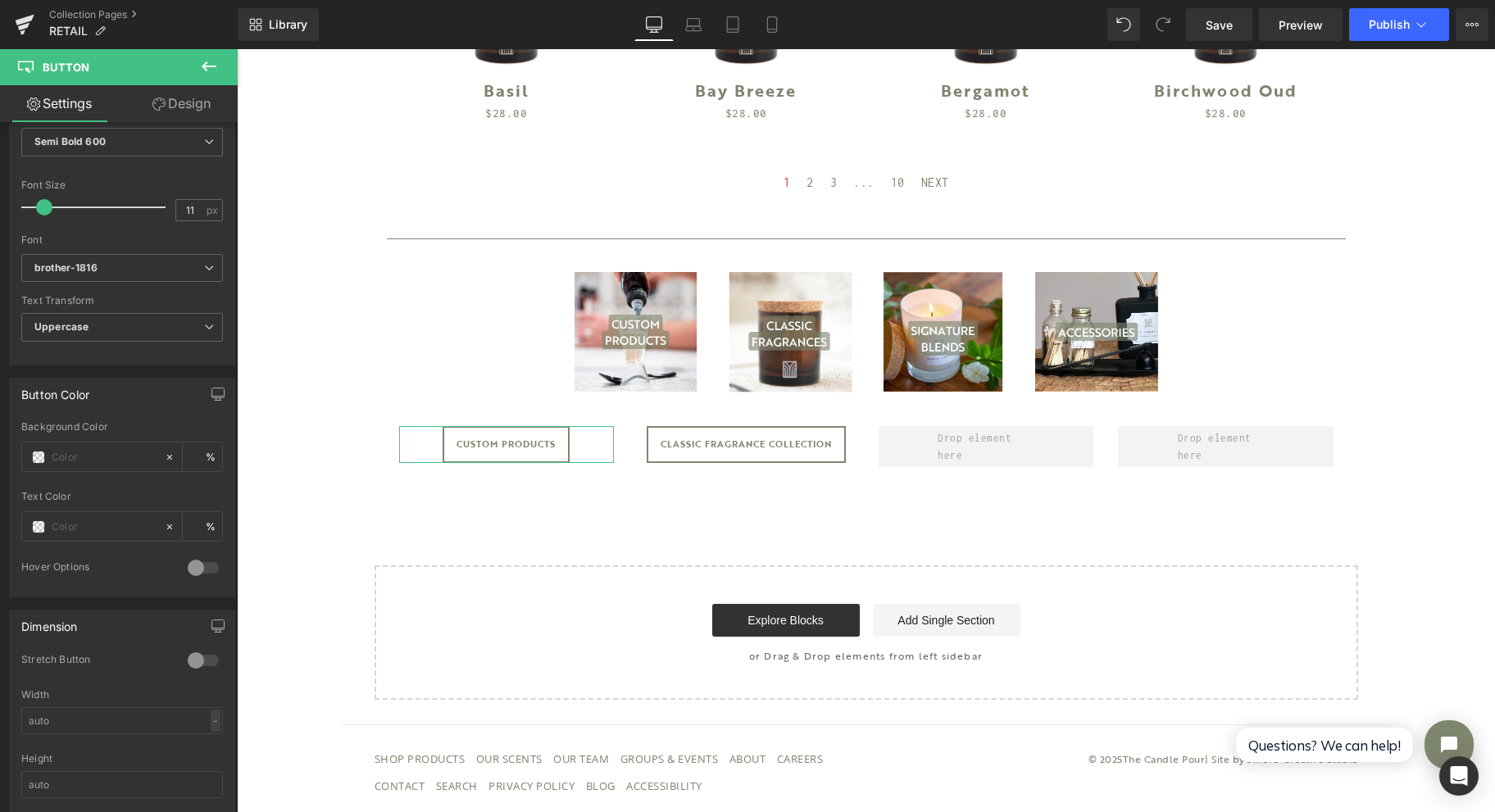
click at [34, 451] on span at bounding box center [38, 457] width 13 height 13
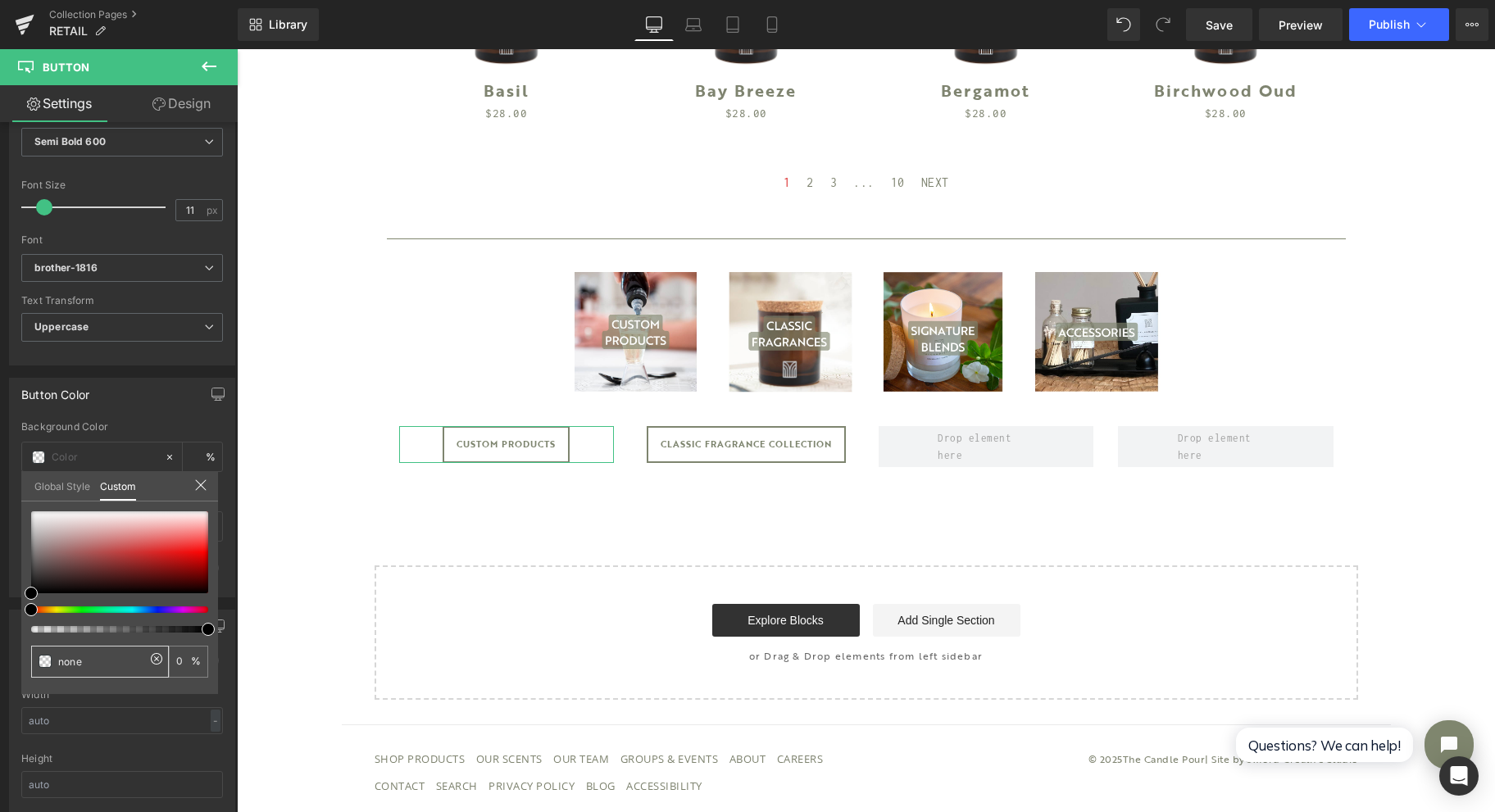
click at [130, 653] on input "none" at bounding box center [102, 662] width 87 height 18
type input "none"
type input "0"
type input "7"
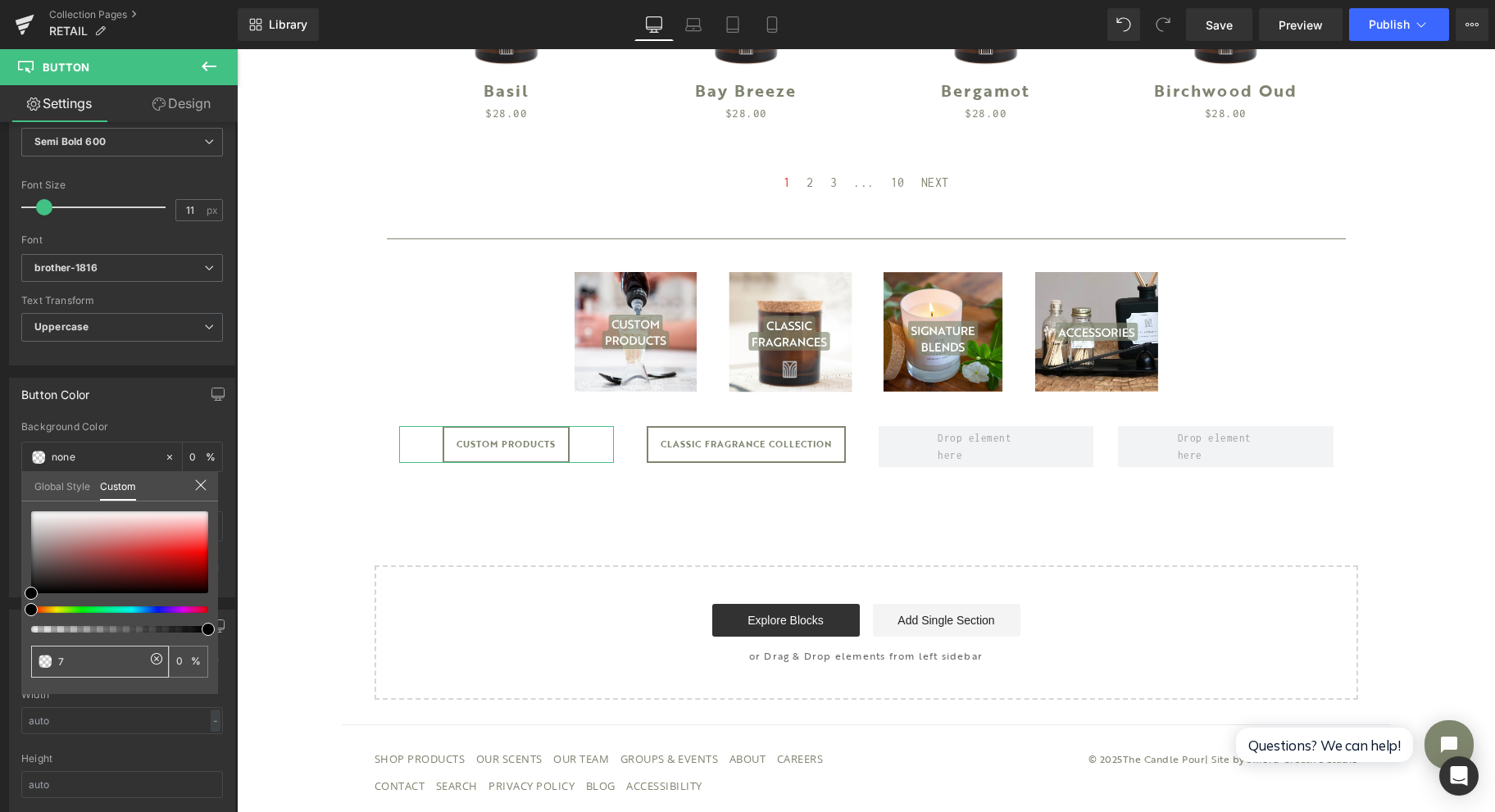
type input "7f"
type input "7f8"
type input "100"
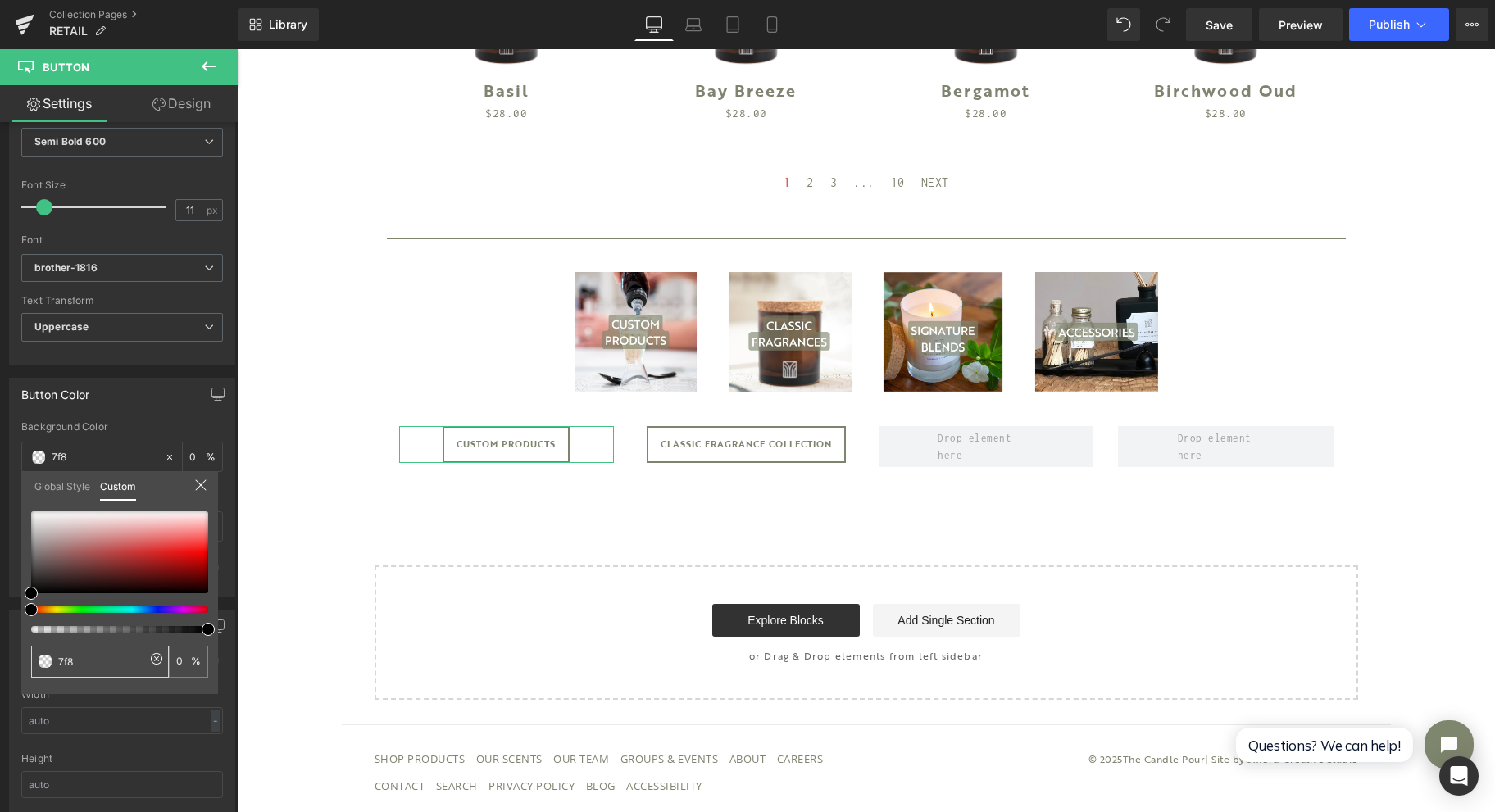
type input "100"
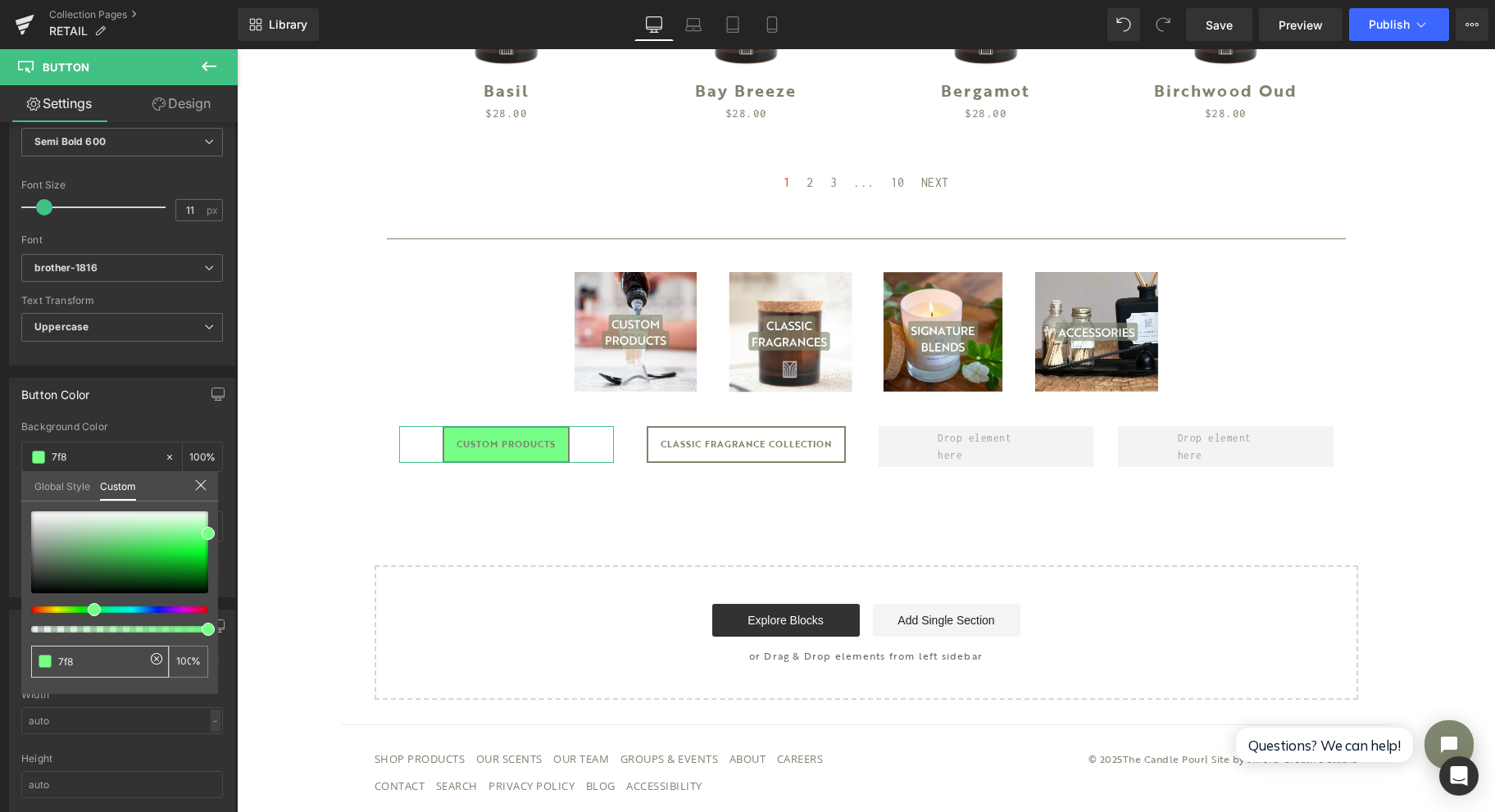
type input "7f86"
type input "40"
type input "7f866"
type input "40"
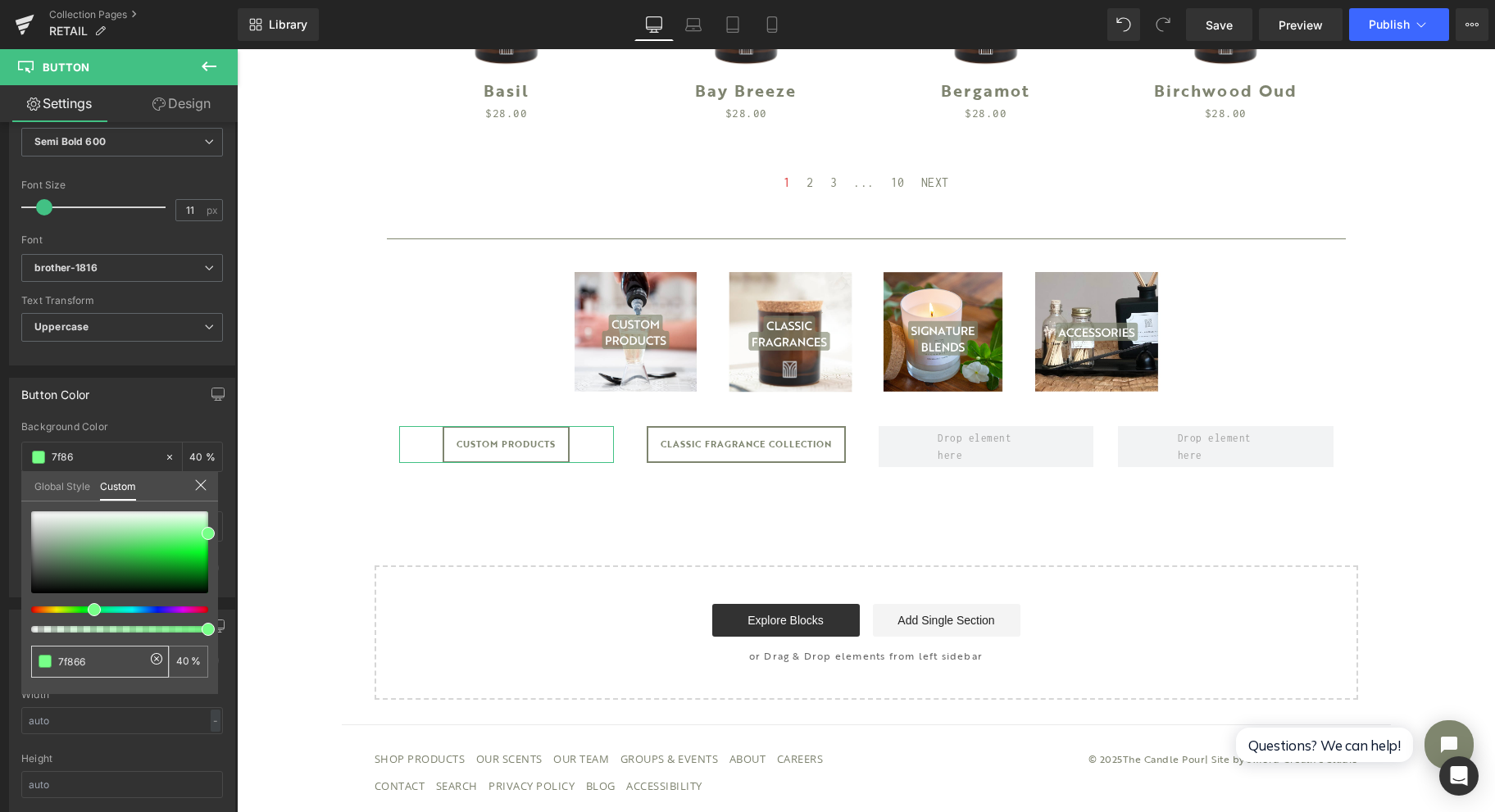
type input "7f866"
type input "0"
type input "7f866e"
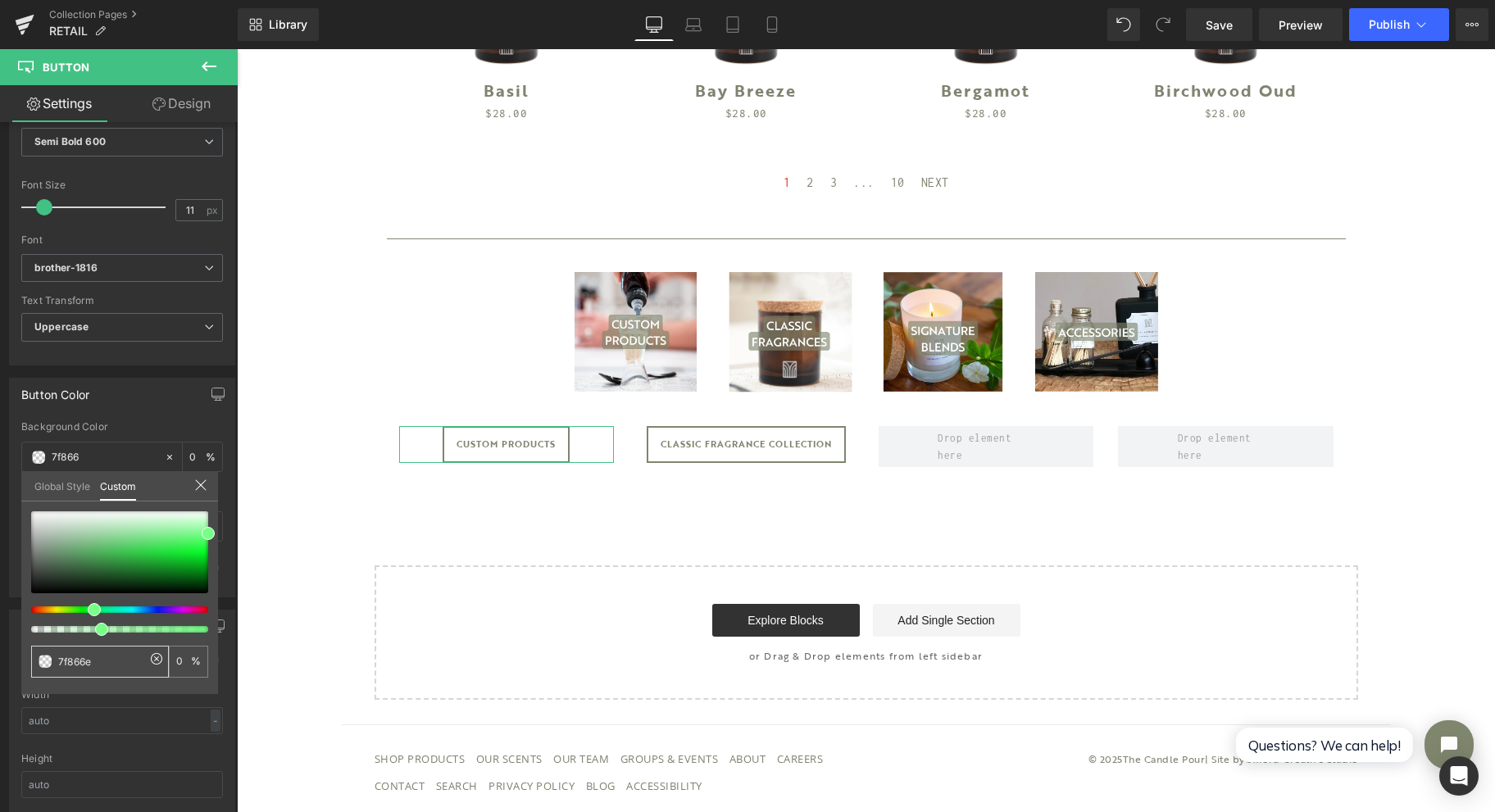
type input "100"
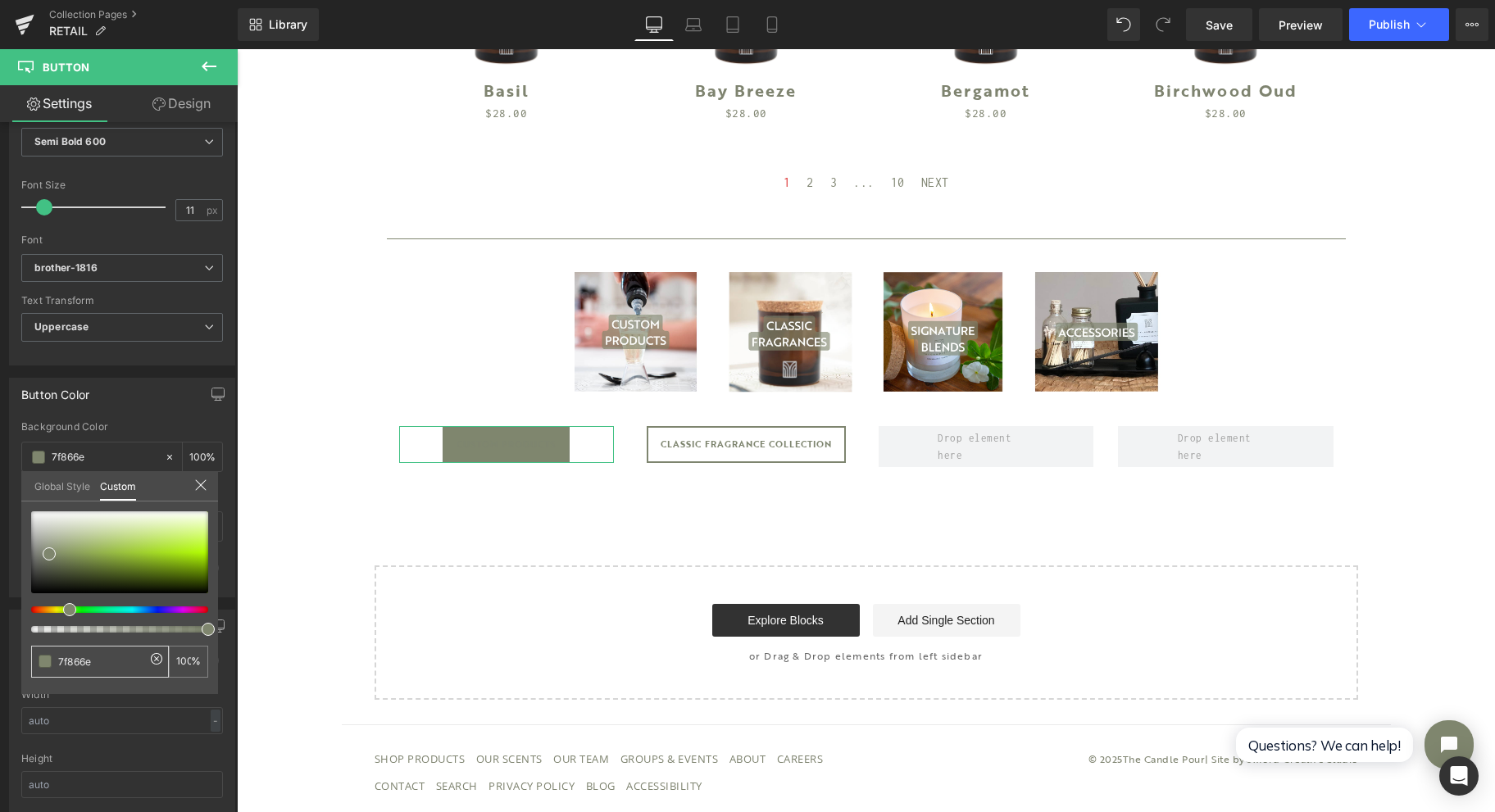
type input "7f866e"
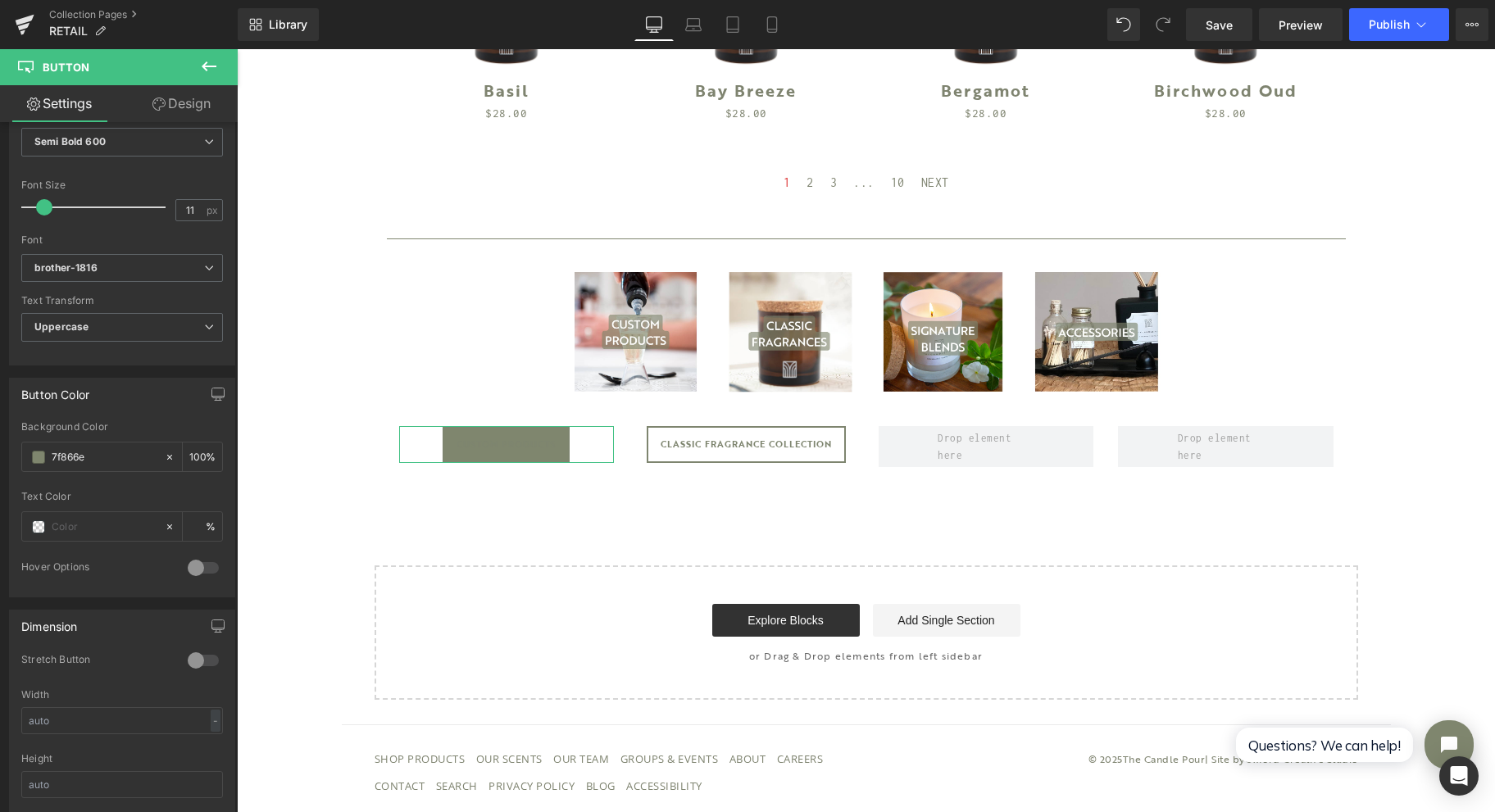
click at [88, 518] on input "text" at bounding box center [104, 527] width 104 height 18
click at [37, 520] on span at bounding box center [38, 526] width 13 height 13
type input "0"
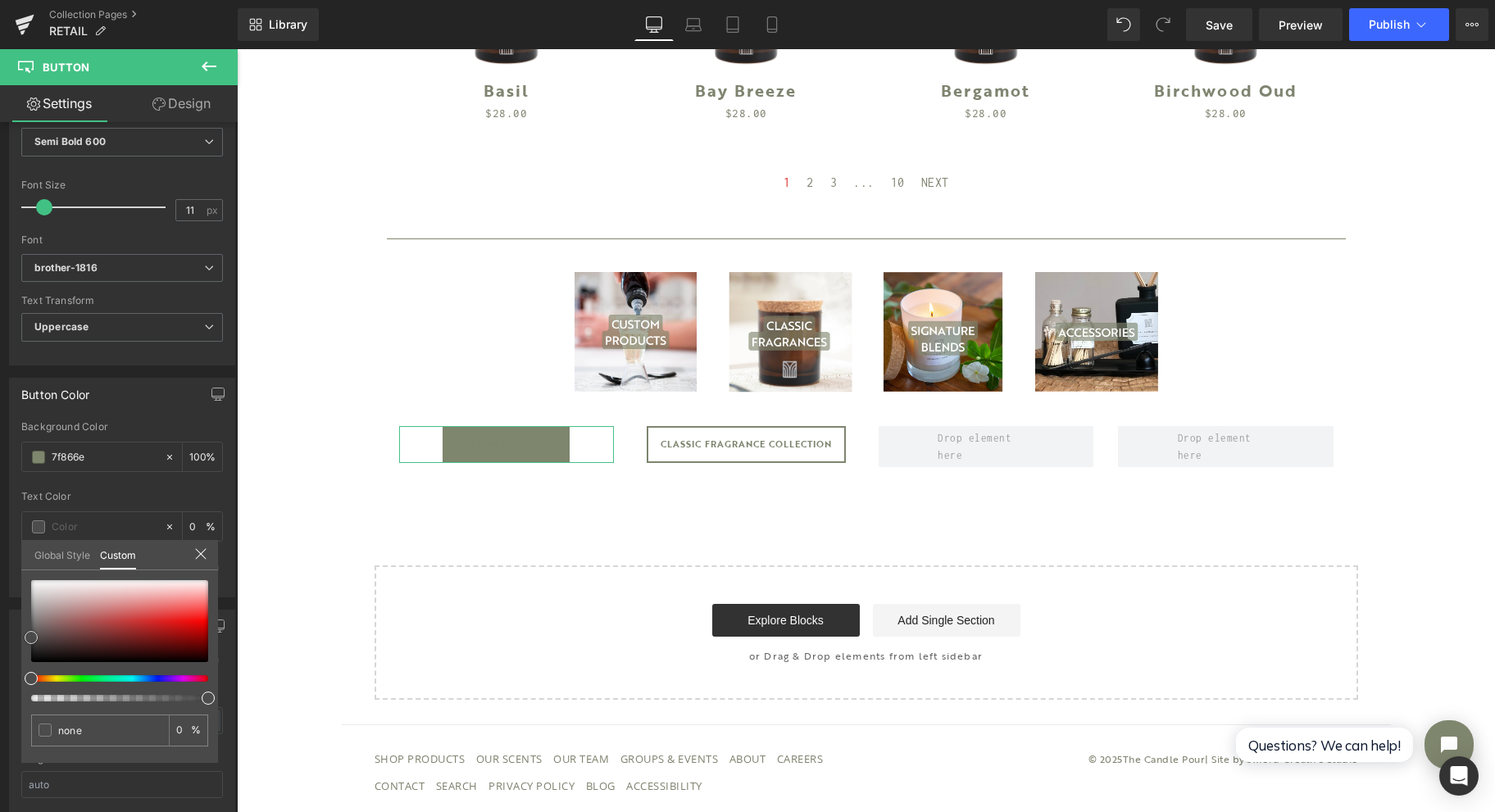
type input "#050505"
type input "100"
type input "#050505"
type input "100"
type input "#ffffff"
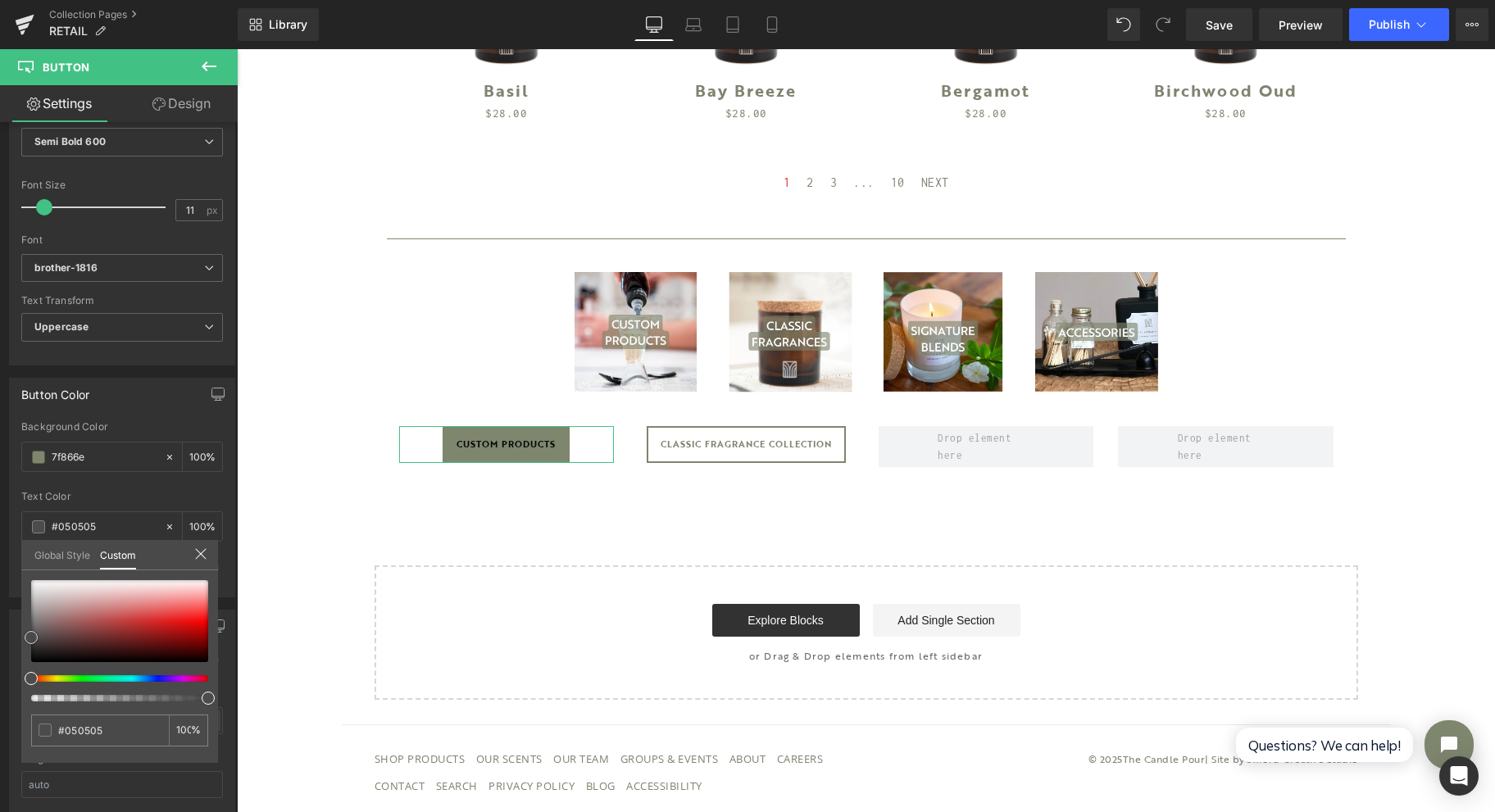
type input "#ffffff"
drag, startPoint x: 28, startPoint y: 640, endPoint x: 11, endPoint y: 507, distance: 134.1
click at [15, 510] on div "Button Color rgb(127, 134, 110) Background Color 7f866e 100 % rgba(255, 255, 25…" at bounding box center [122, 481] width 245 height 232
click at [718, 445] on div at bounding box center [866, 430] width 1259 height 763
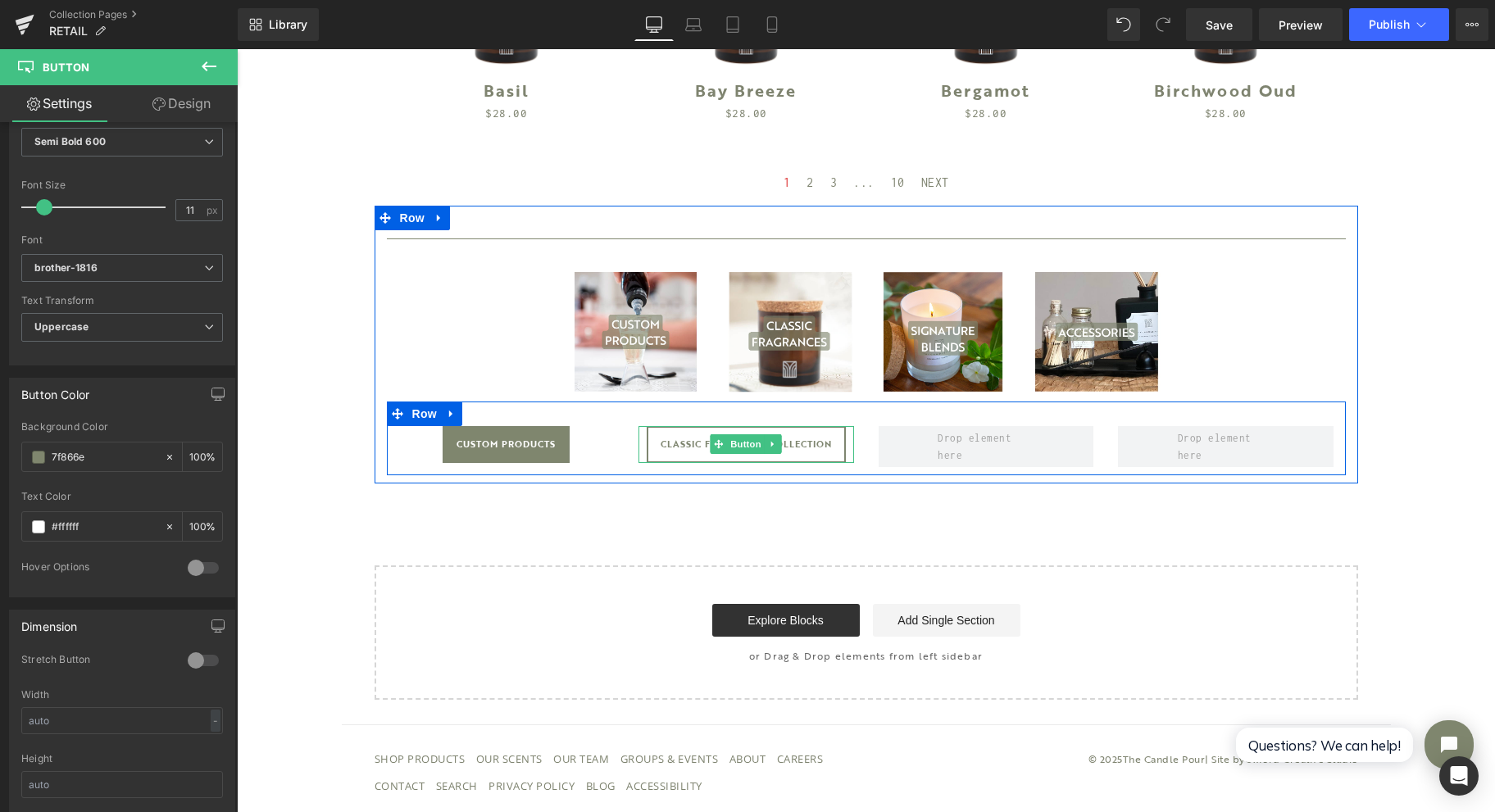
click at [748, 448] on span "Button" at bounding box center [746, 444] width 38 height 20
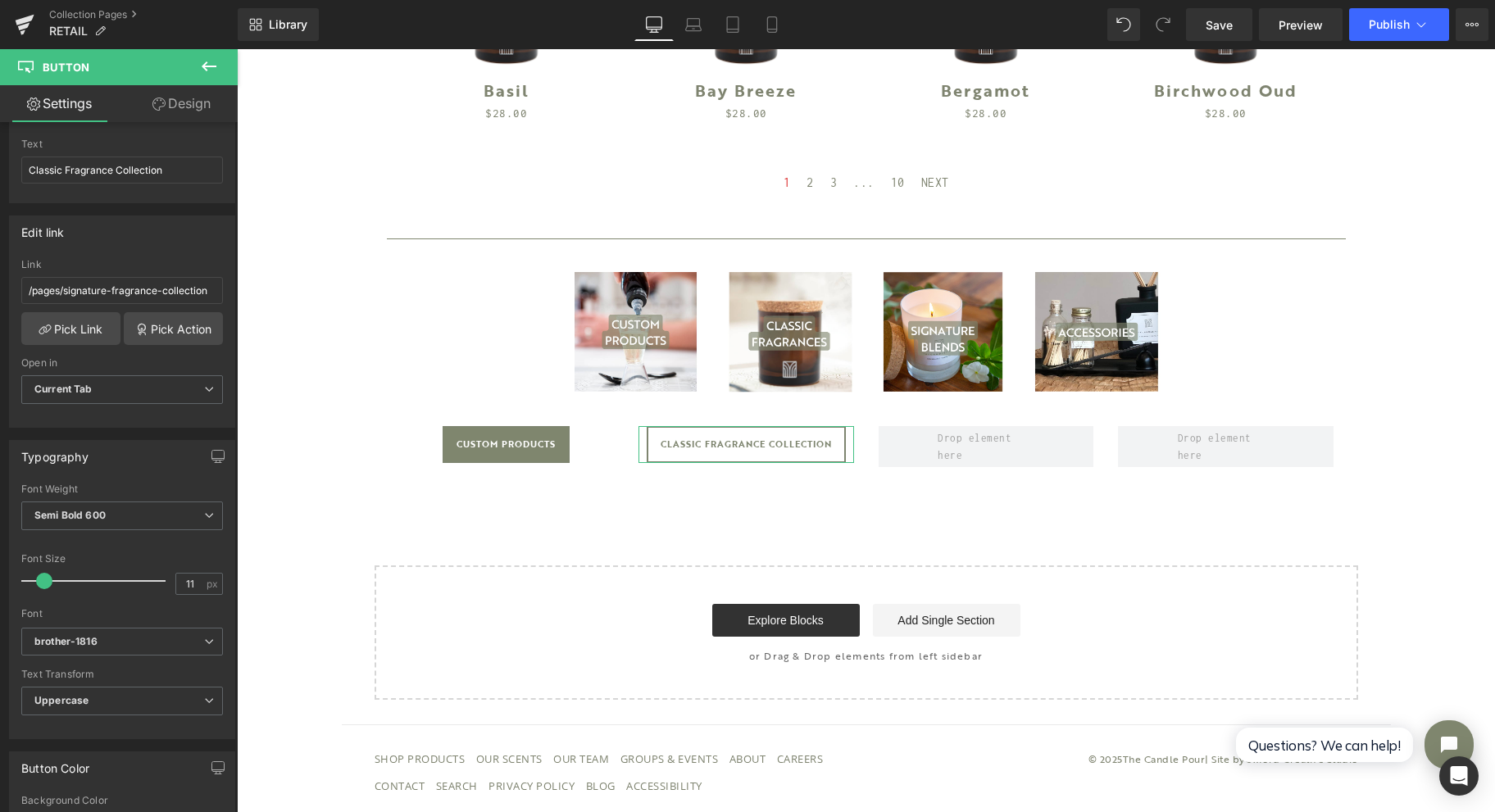
scroll to position [328, 0]
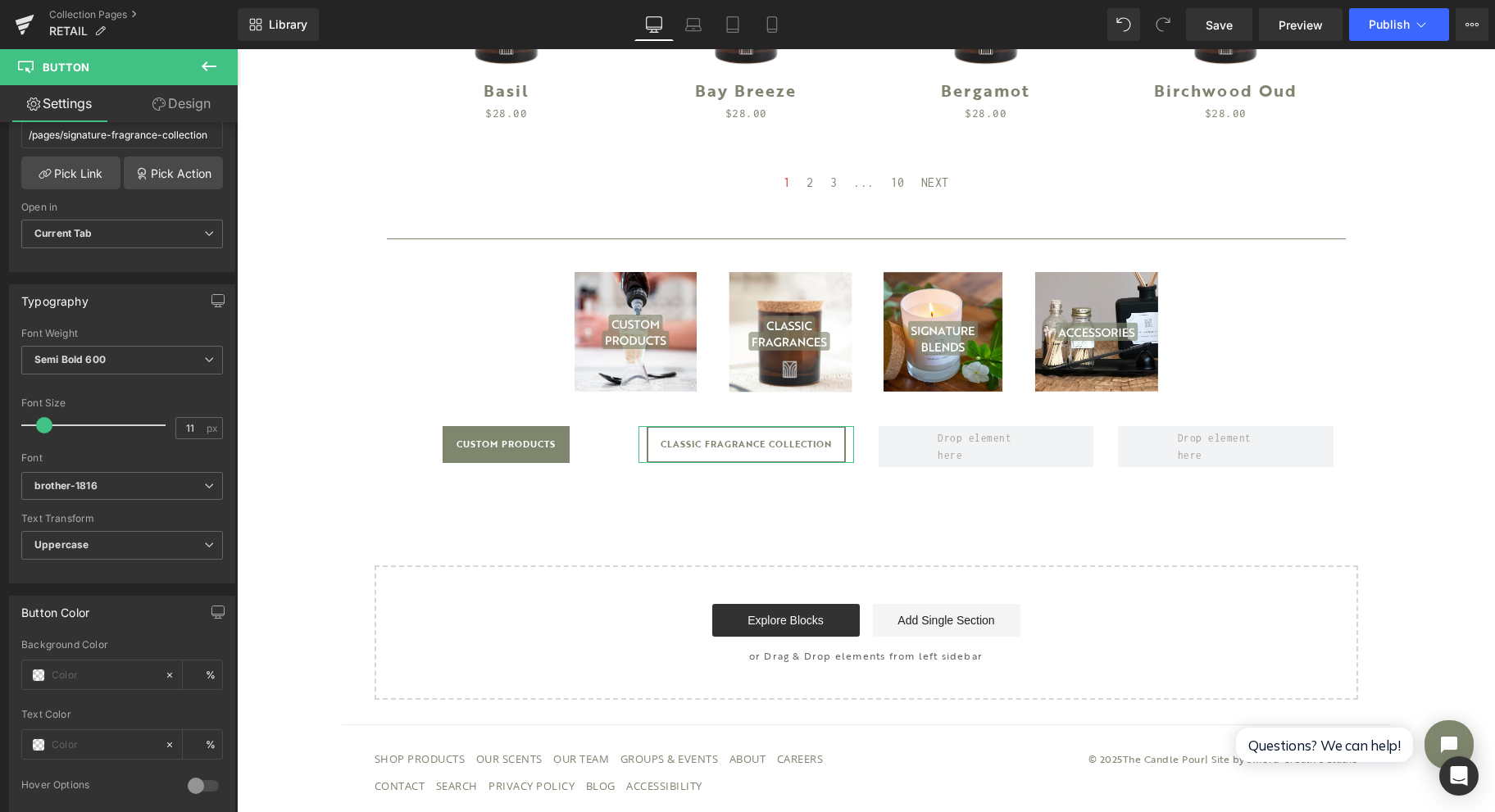
click at [120, 678] on div at bounding box center [93, 674] width 142 height 28
click at [115, 667] on input "text" at bounding box center [104, 674] width 104 height 18
type input "7f"
type input "0"
type input "7f866e"
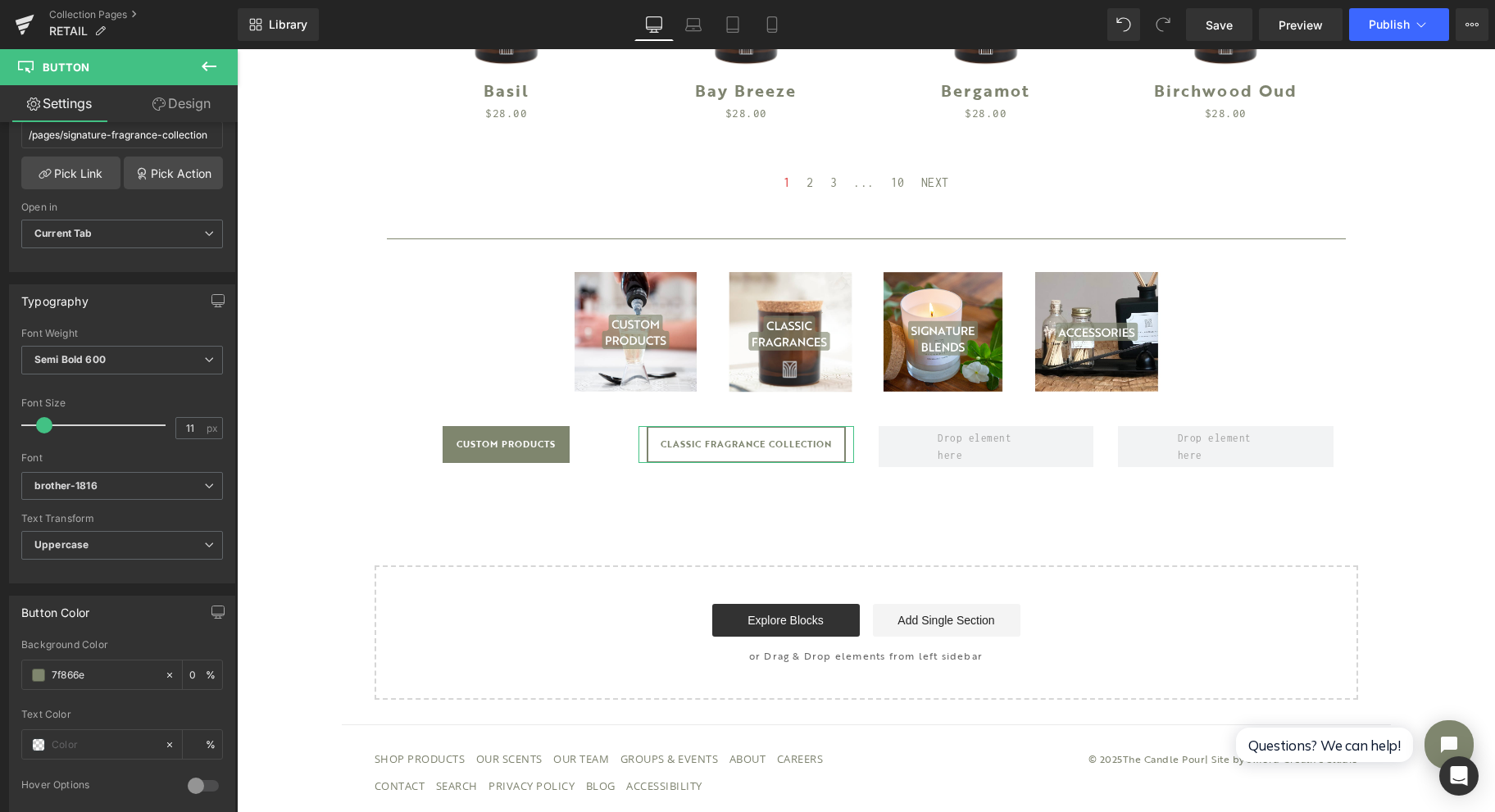
type input "100"
click at [125, 738] on input "text" at bounding box center [104, 745] width 104 height 18
type input "#7f866e"
click at [43, 739] on span at bounding box center [38, 744] width 13 height 13
type input "0"
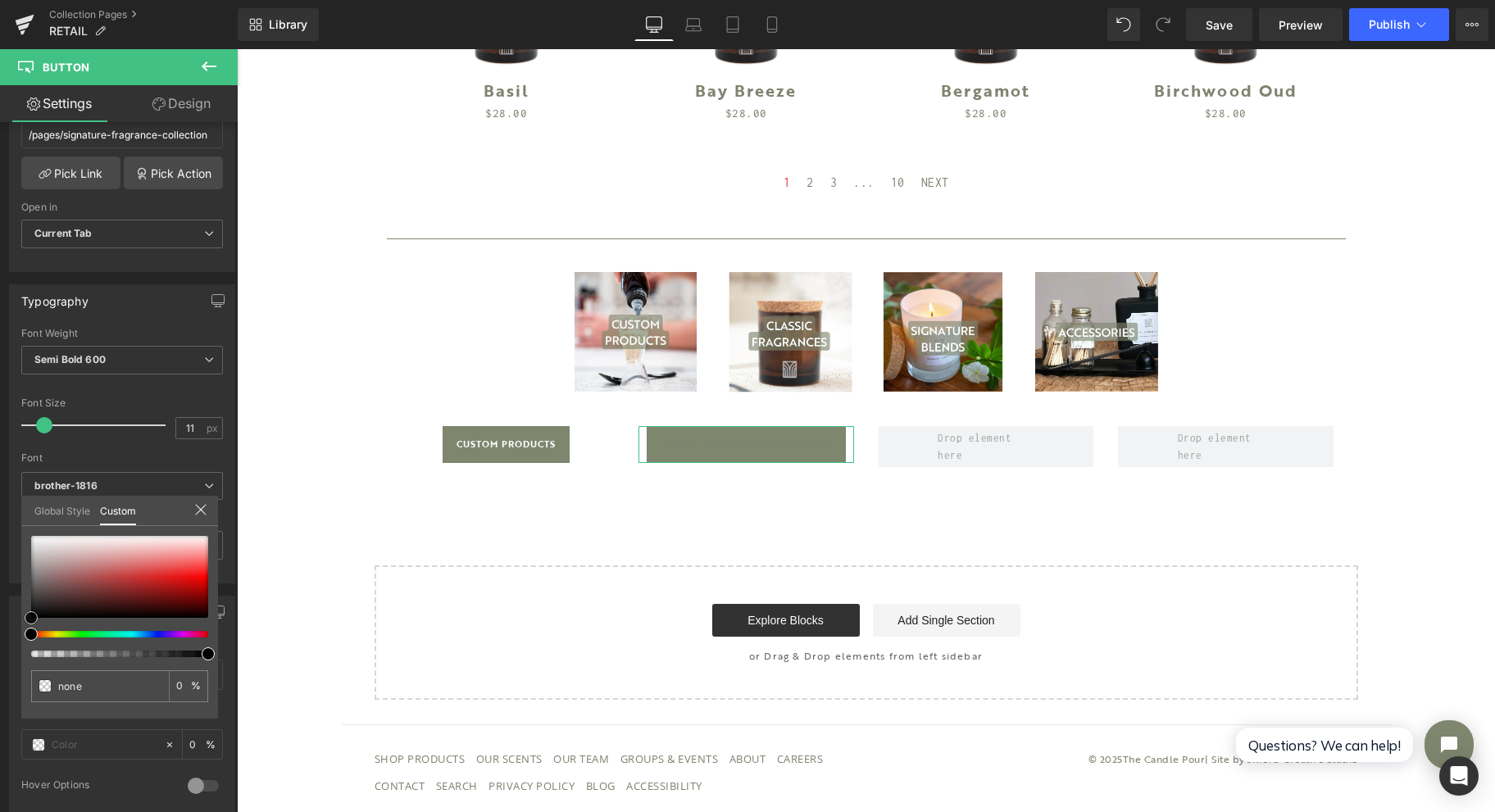
type input "#050505"
type input "100"
type input "#050505"
type input "100"
type input "#ffffff"
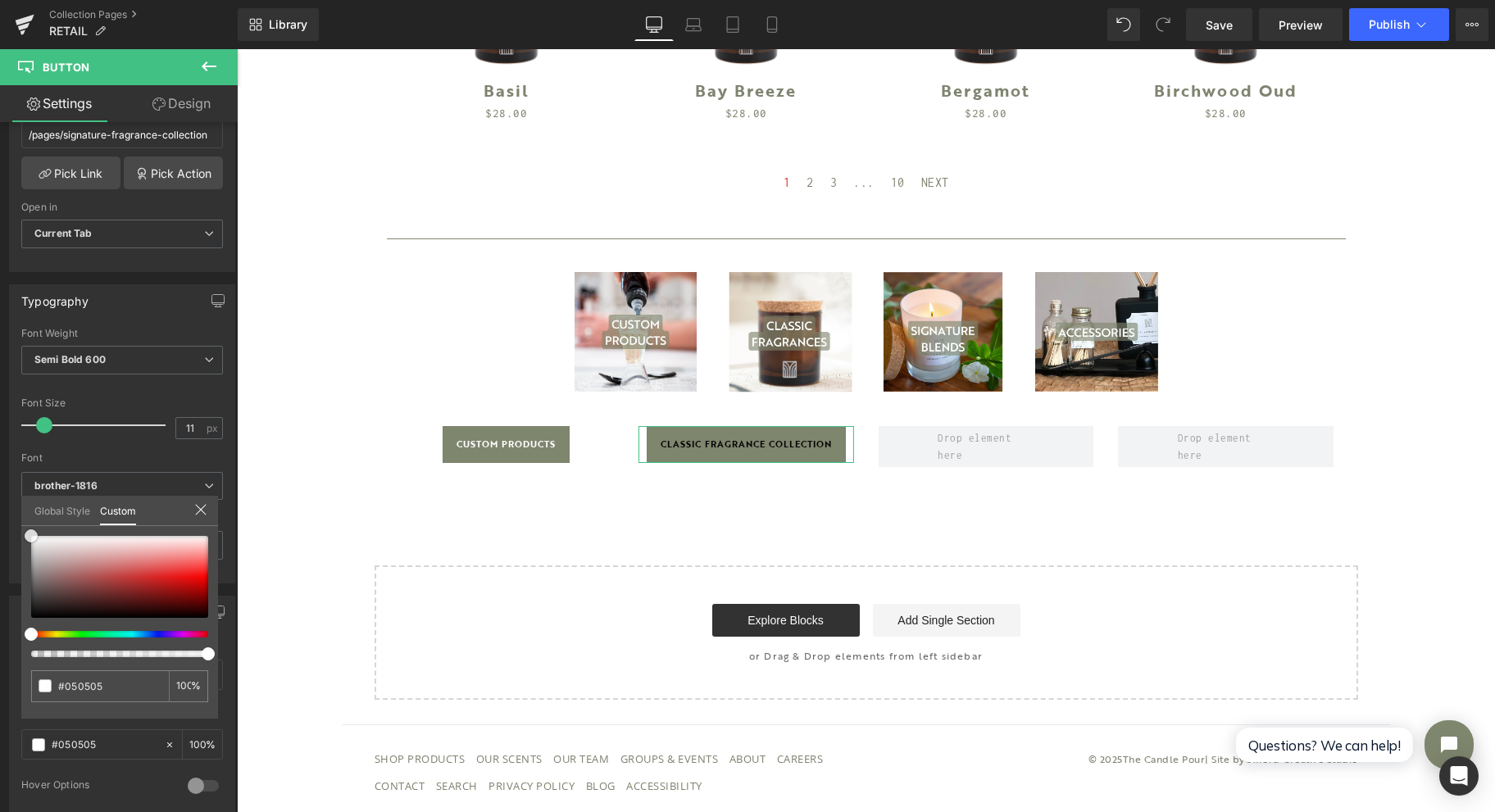
type input "#ffffff"
drag, startPoint x: 33, startPoint y: 614, endPoint x: 25, endPoint y: 502, distance: 112.3
click at [25, 502] on div "Global Style Custom Setup Global Style #ffffff 100 %" at bounding box center [119, 520] width 196 height 50
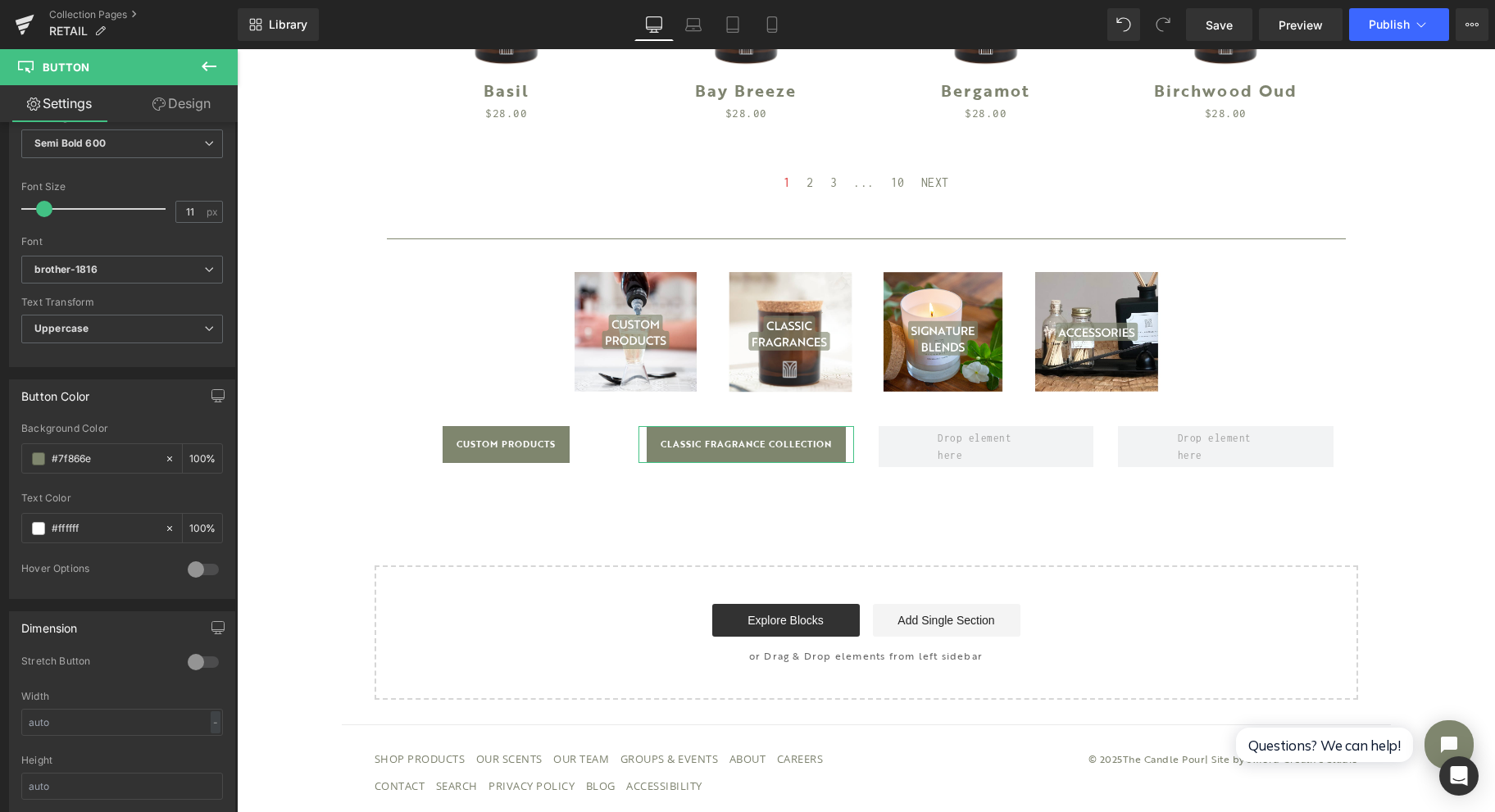
scroll to position [546, 0]
click at [189, 558] on div at bounding box center [203, 567] width 39 height 26
click at [71, 624] on input "text" at bounding box center [104, 632] width 104 height 18
click at [42, 626] on span at bounding box center [38, 631] width 13 height 13
type input "0"
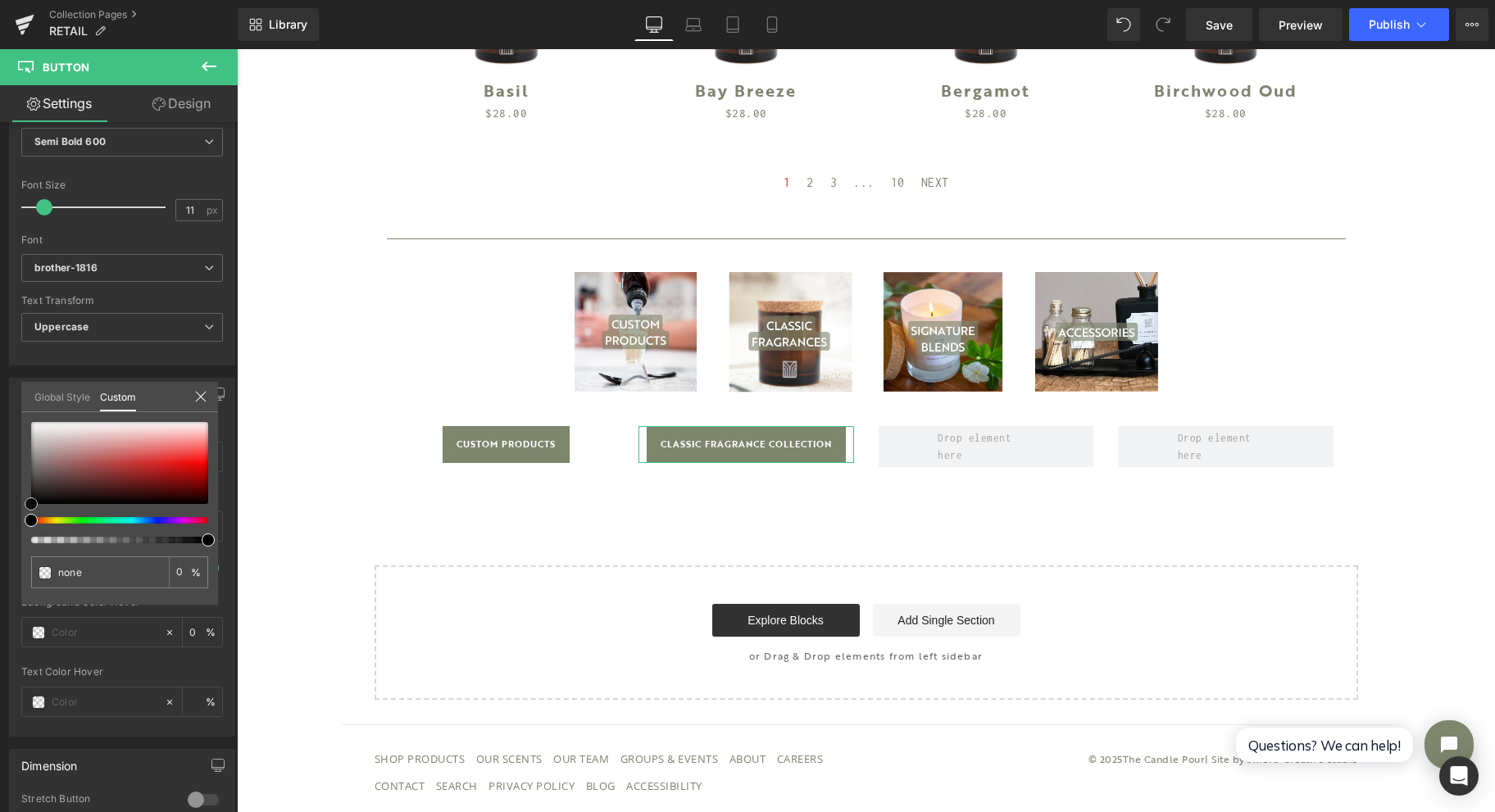
type input "#020202"
type input "100"
type input "#020202"
type input "100"
drag, startPoint x: 32, startPoint y: 507, endPoint x: 21, endPoint y: 355, distance: 152.4
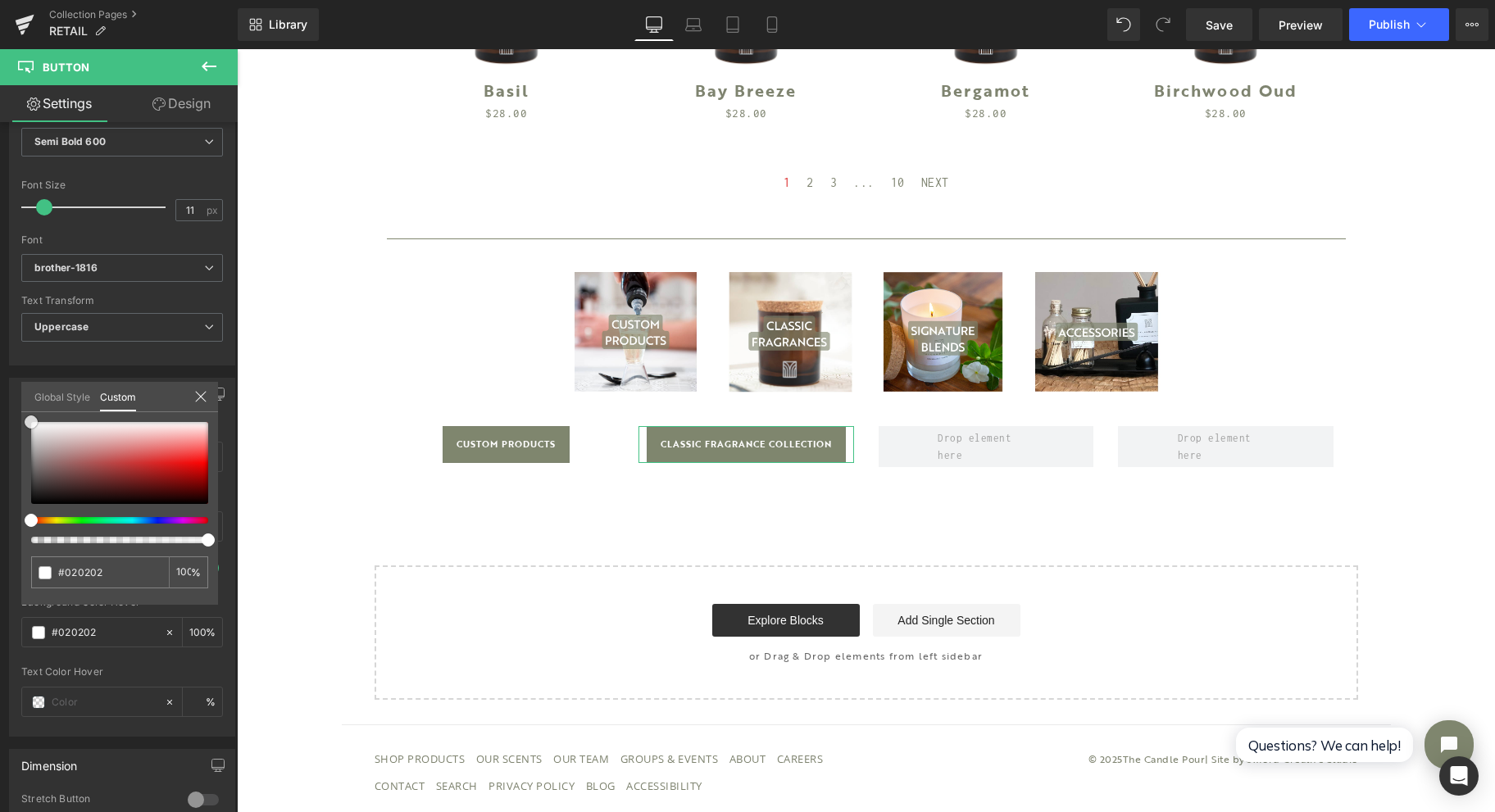
click at [21, 365] on div "Button Color rgba(127, 134, 110, 1) Background Color #7f866e 100 % rgba(255, 25…" at bounding box center [122, 550] width 245 height 371
type input "#ffffff"
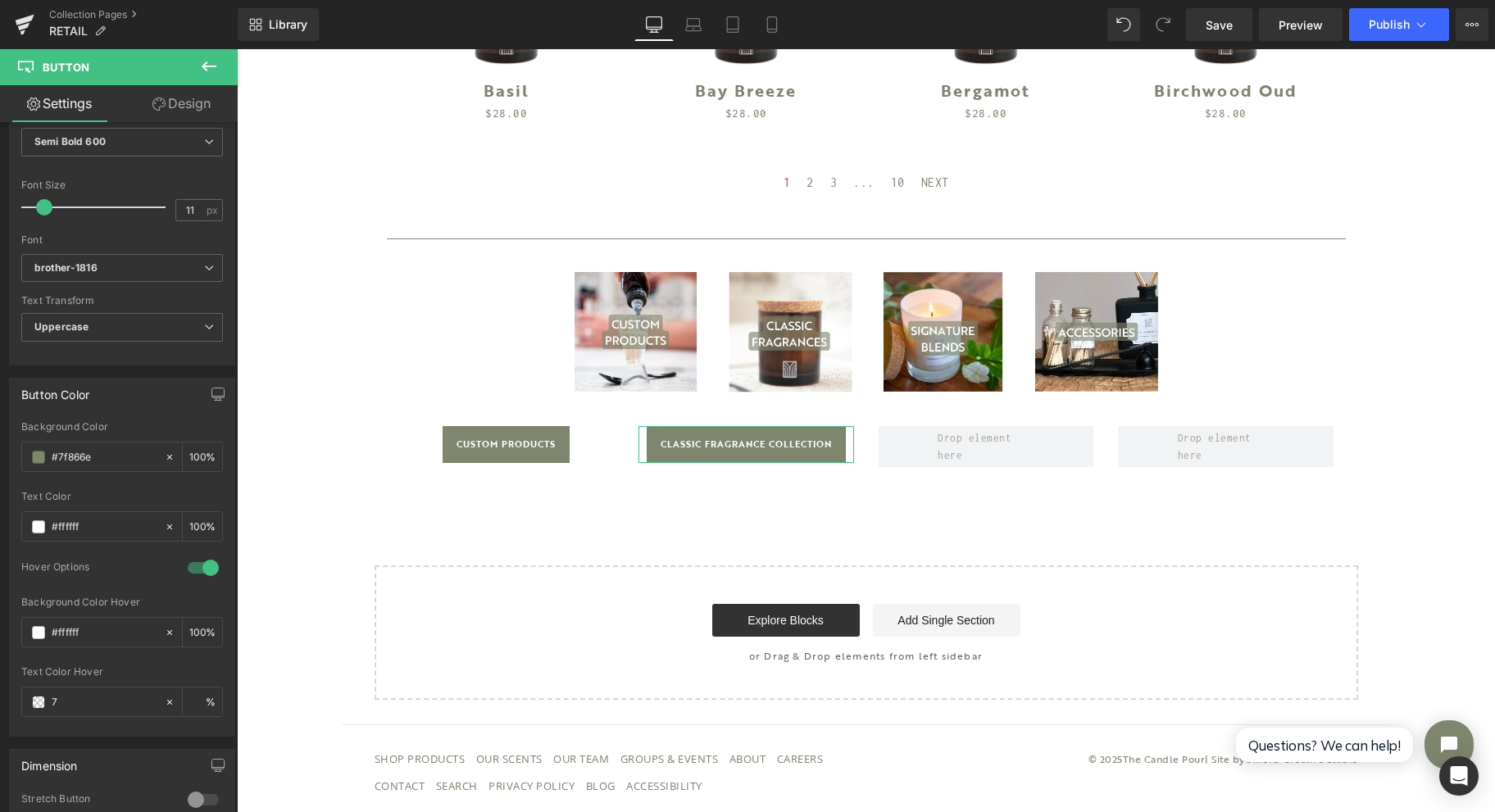
type input "7f"
type input "0"
type input "7f866e"
type input "100"
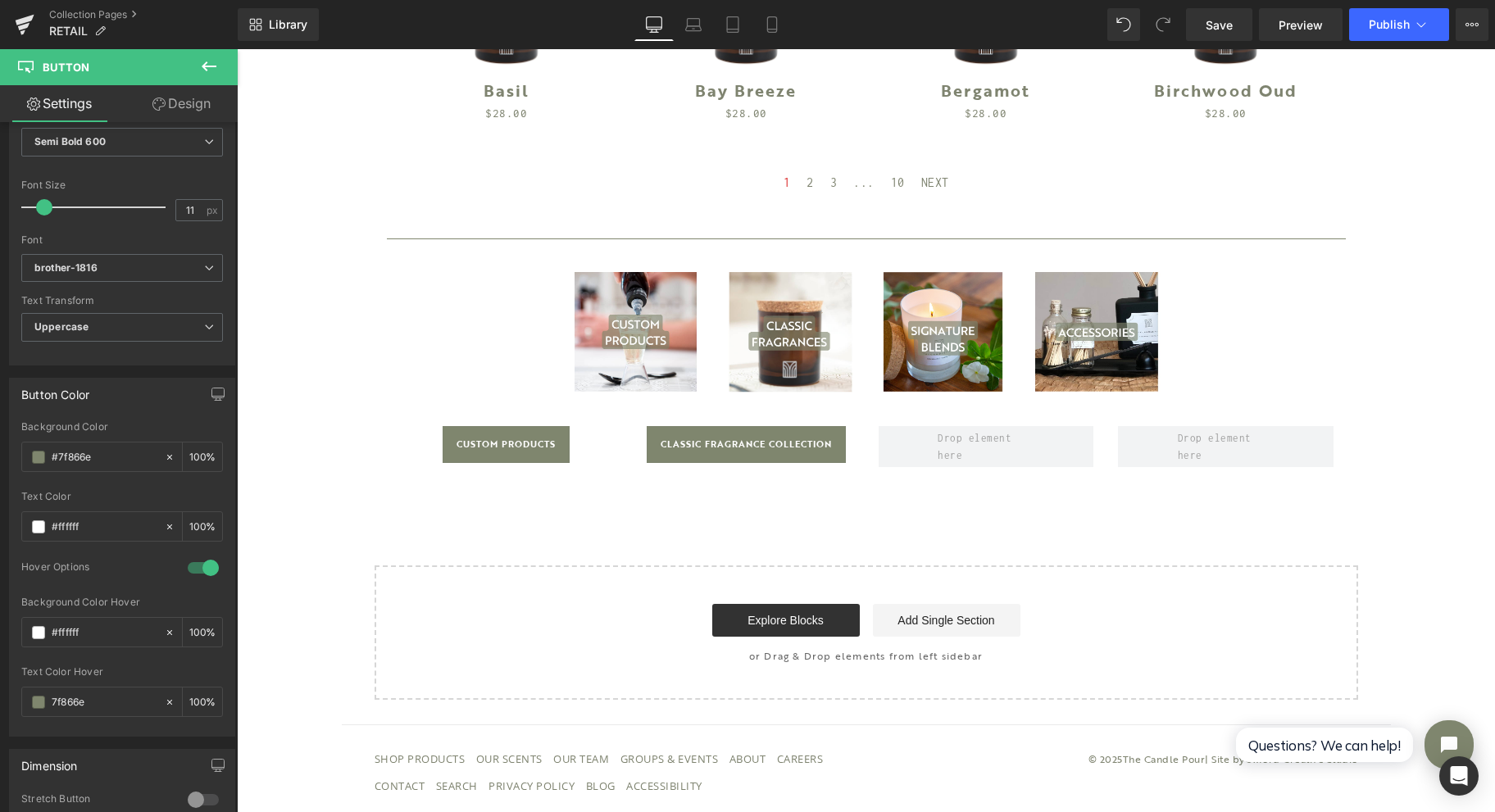
type input "#7f866e"
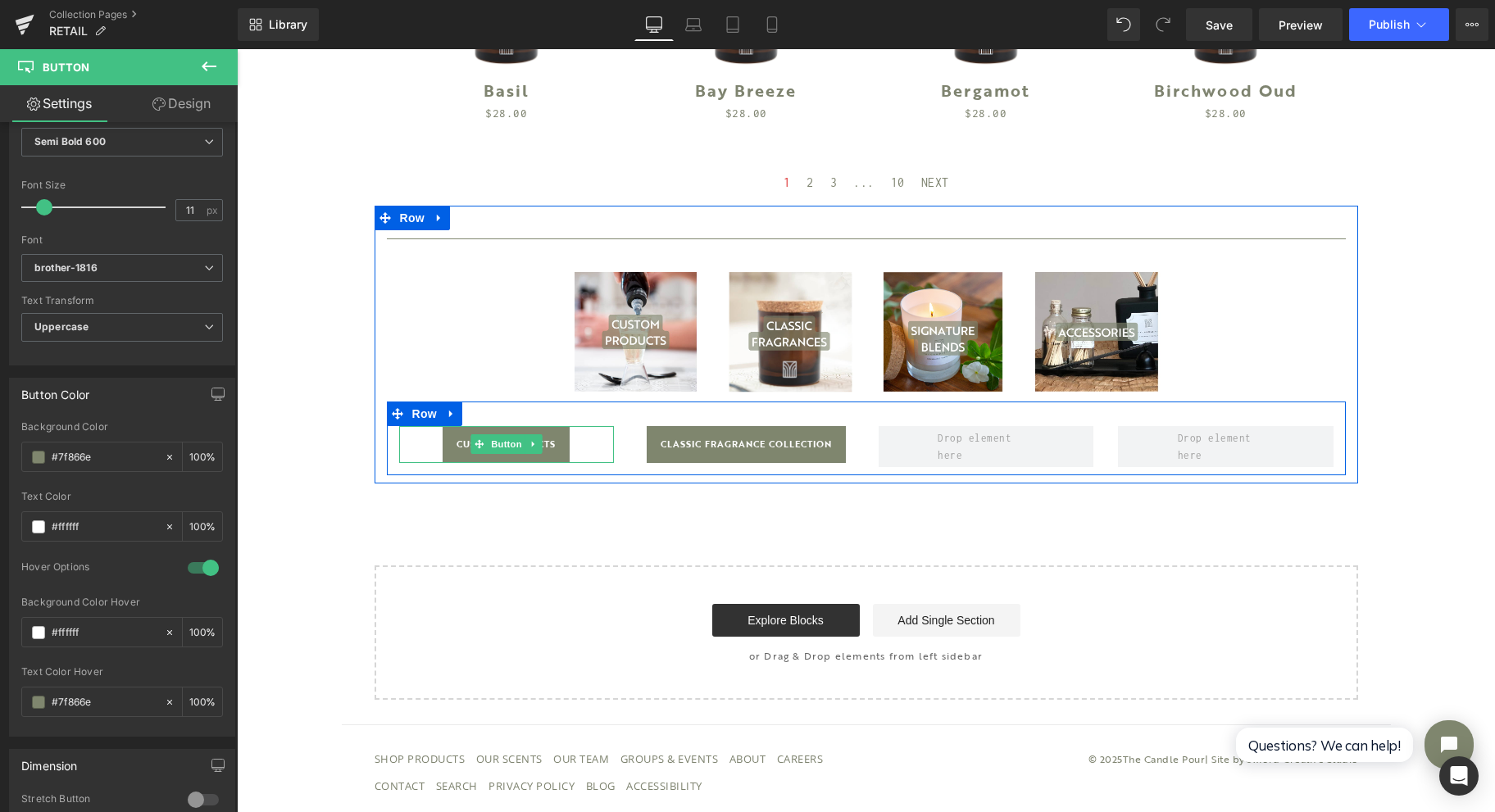
click at [487, 444] on span "Button" at bounding box center [506, 444] width 38 height 20
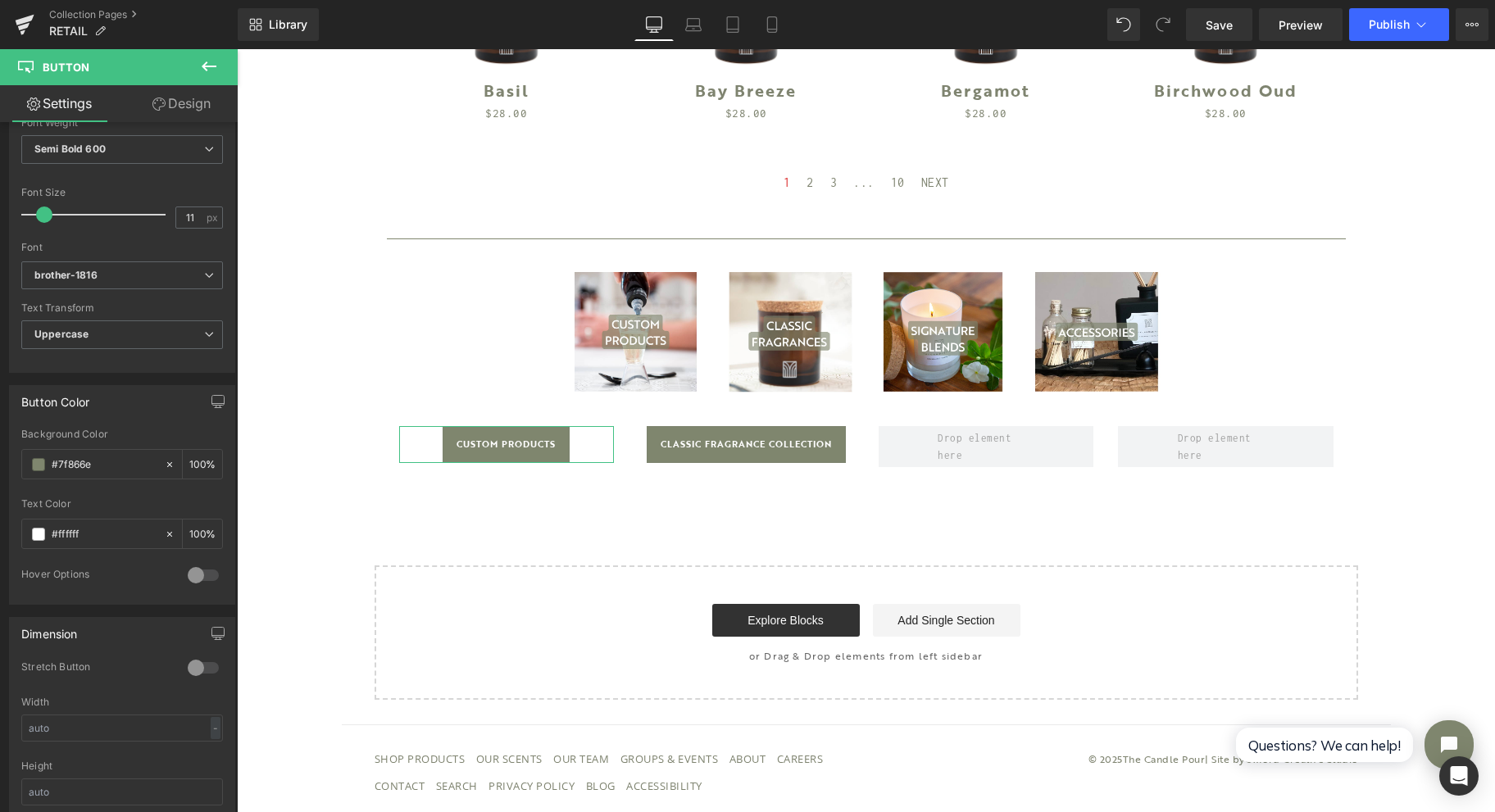
scroll to position [656, 0]
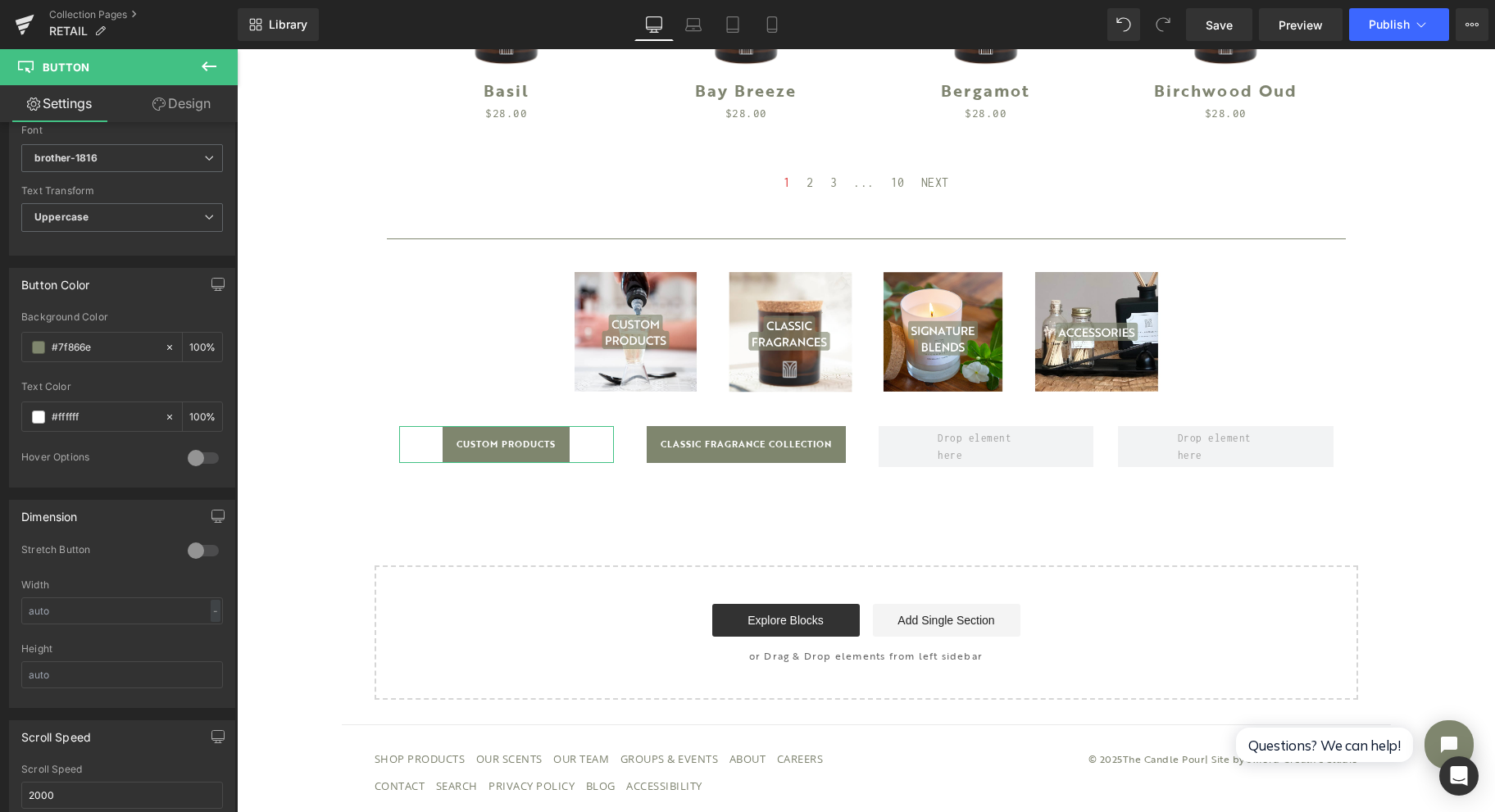
click at [190, 451] on div at bounding box center [203, 458] width 39 height 26
click at [104, 518] on input "text" at bounding box center [104, 522] width 104 height 18
click at [34, 516] on span at bounding box center [38, 522] width 13 height 13
type input "0"
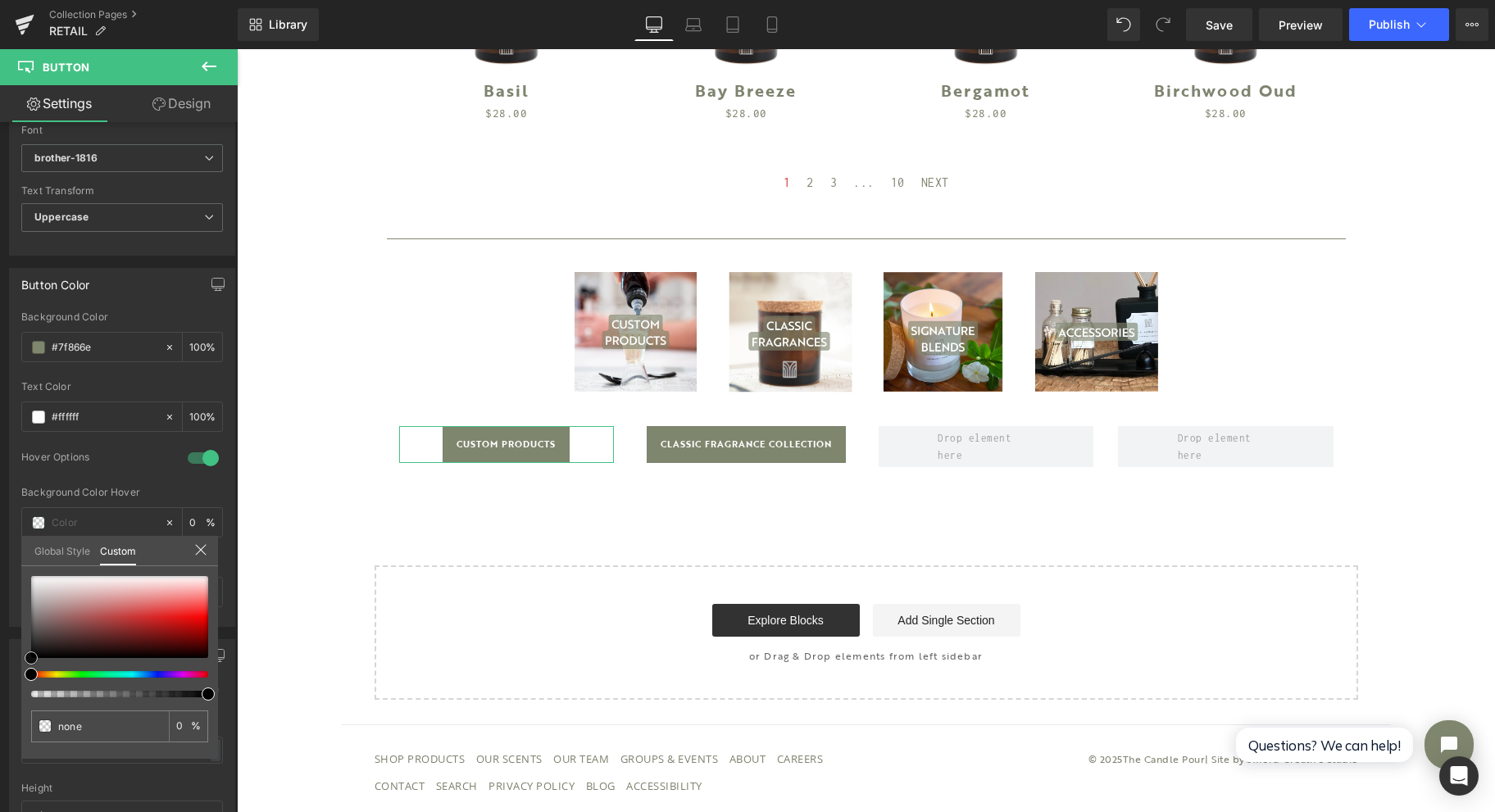
type input "#020202"
type input "100"
type input "#020202"
type input "100"
drag, startPoint x: 13, startPoint y: 492, endPoint x: 17, endPoint y: 470, distance: 22.4
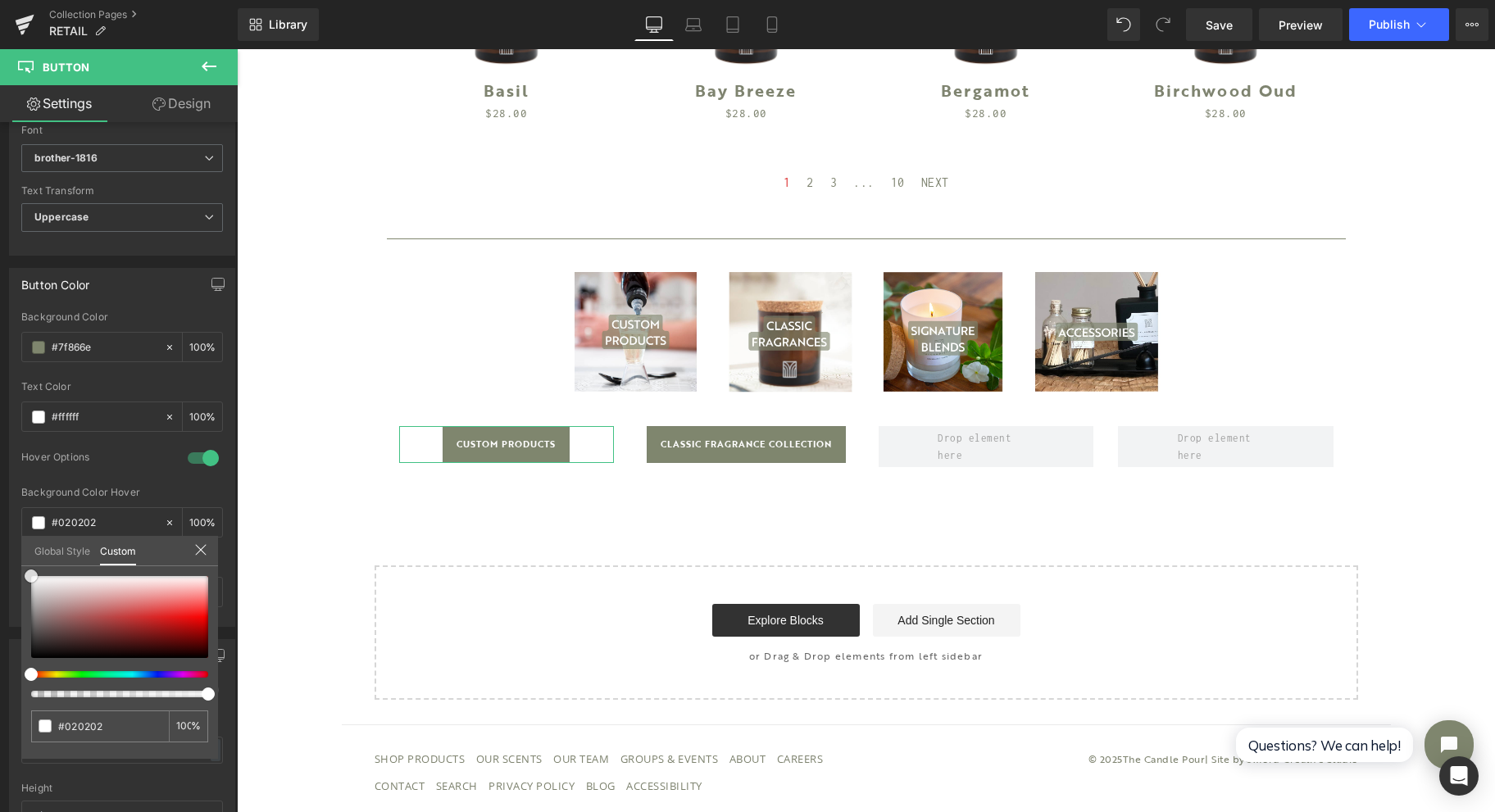
click at [16, 467] on div "Button Color rgb(127, 134, 110) Background Color #7f866e 100 % rgba(255, 255, 2…" at bounding box center [122, 441] width 245 height 371
type input "#ffffff"
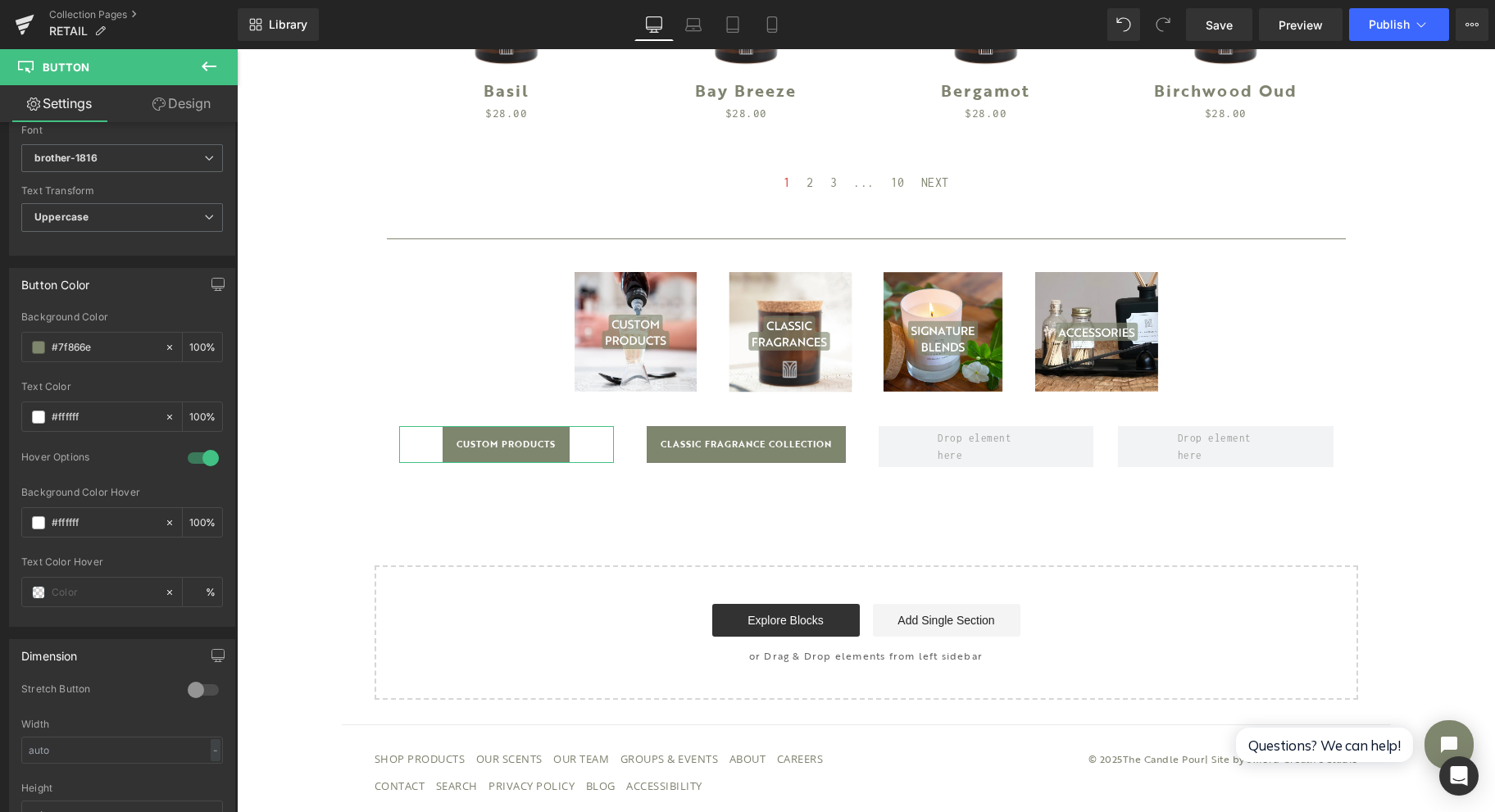
click at [125, 585] on input "text" at bounding box center [104, 592] width 104 height 18
type input "7f"
type input "0"
type input "7f866e"
type input "100"
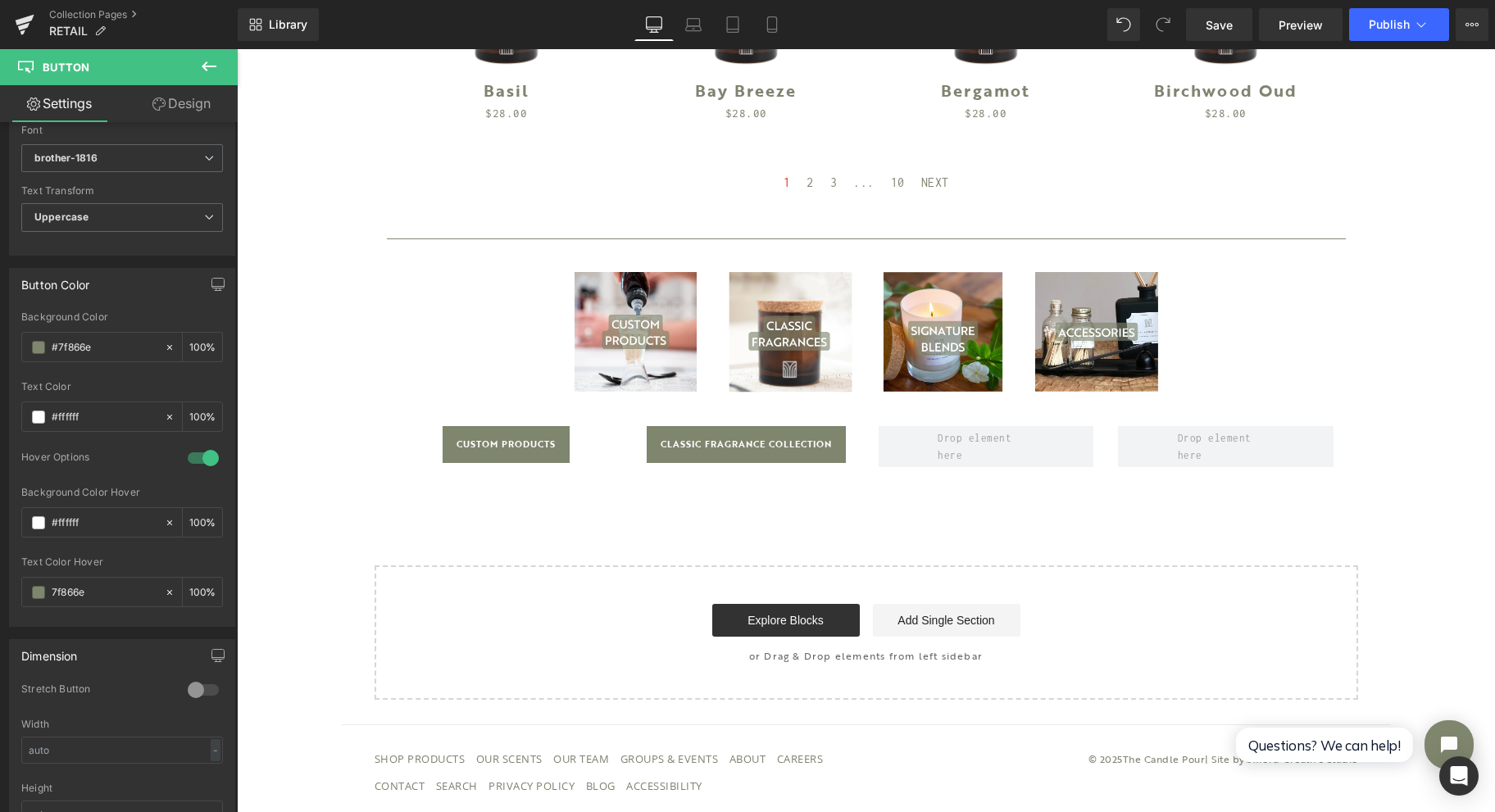
type input "#7f866e"
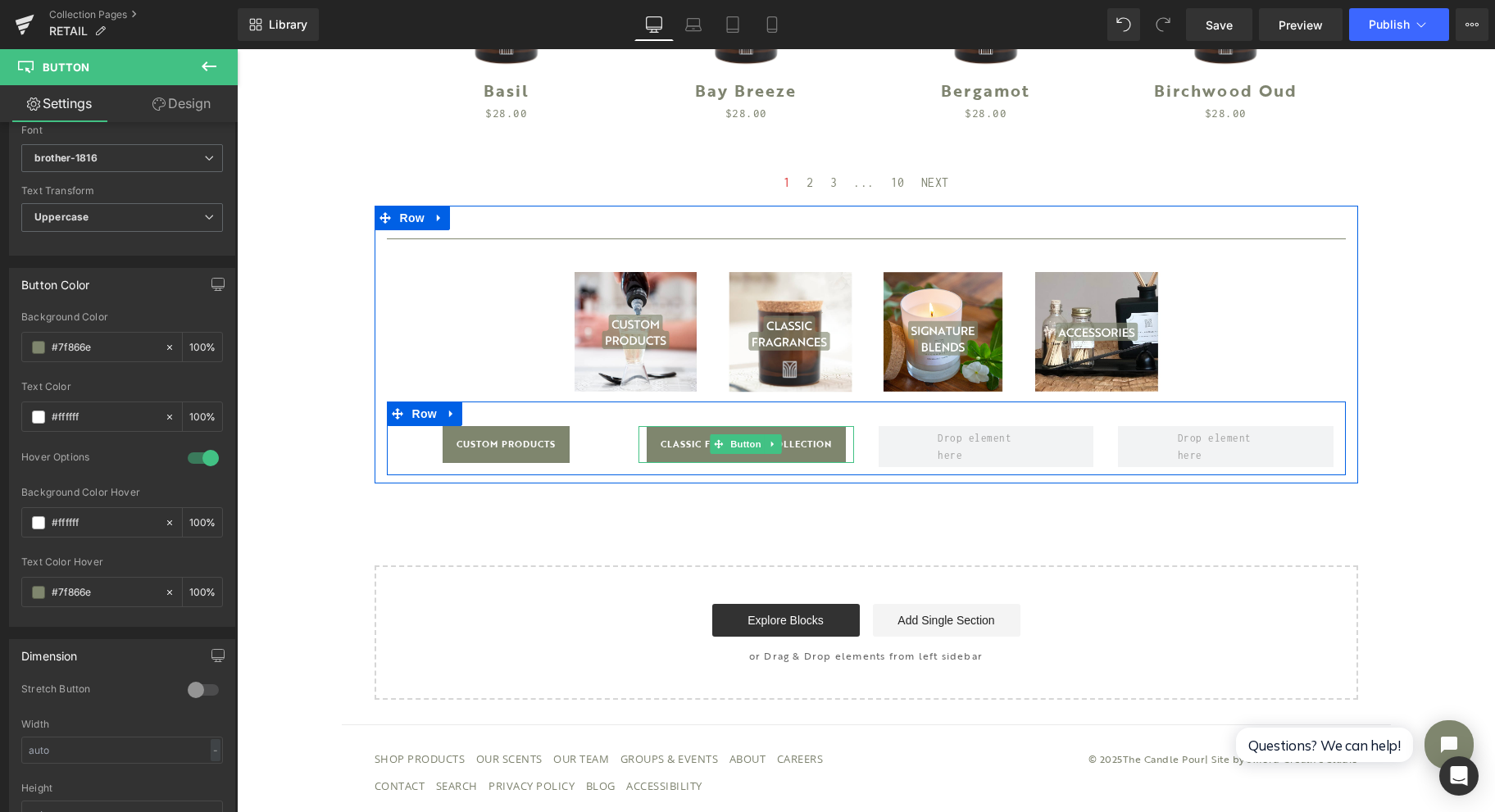
click at [768, 444] on icon at bounding box center [772, 444] width 9 height 10
click at [760, 448] on icon at bounding box center [764, 444] width 9 height 9
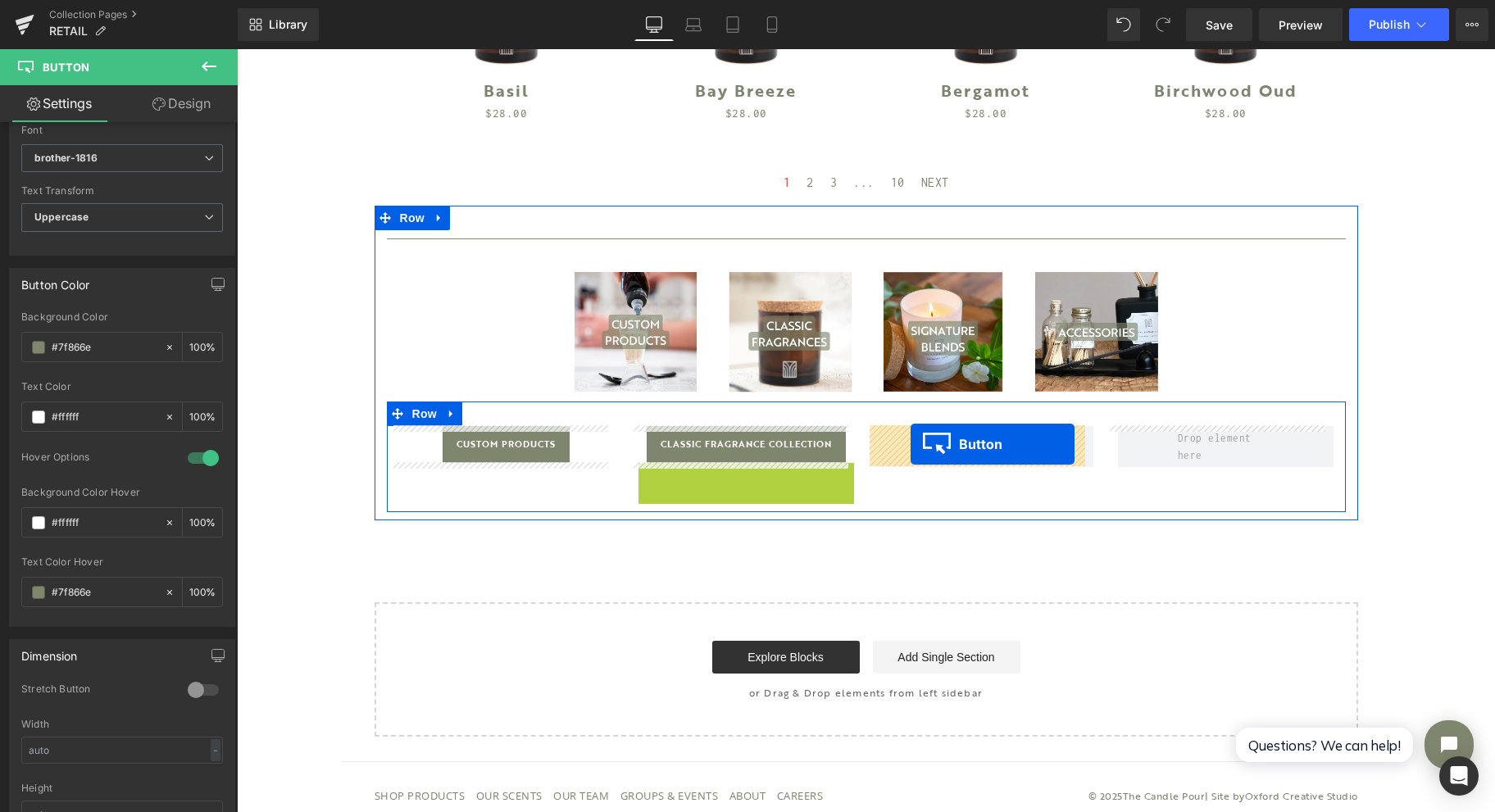
drag, startPoint x: 708, startPoint y: 482, endPoint x: 911, endPoint y: 445, distance: 206.3
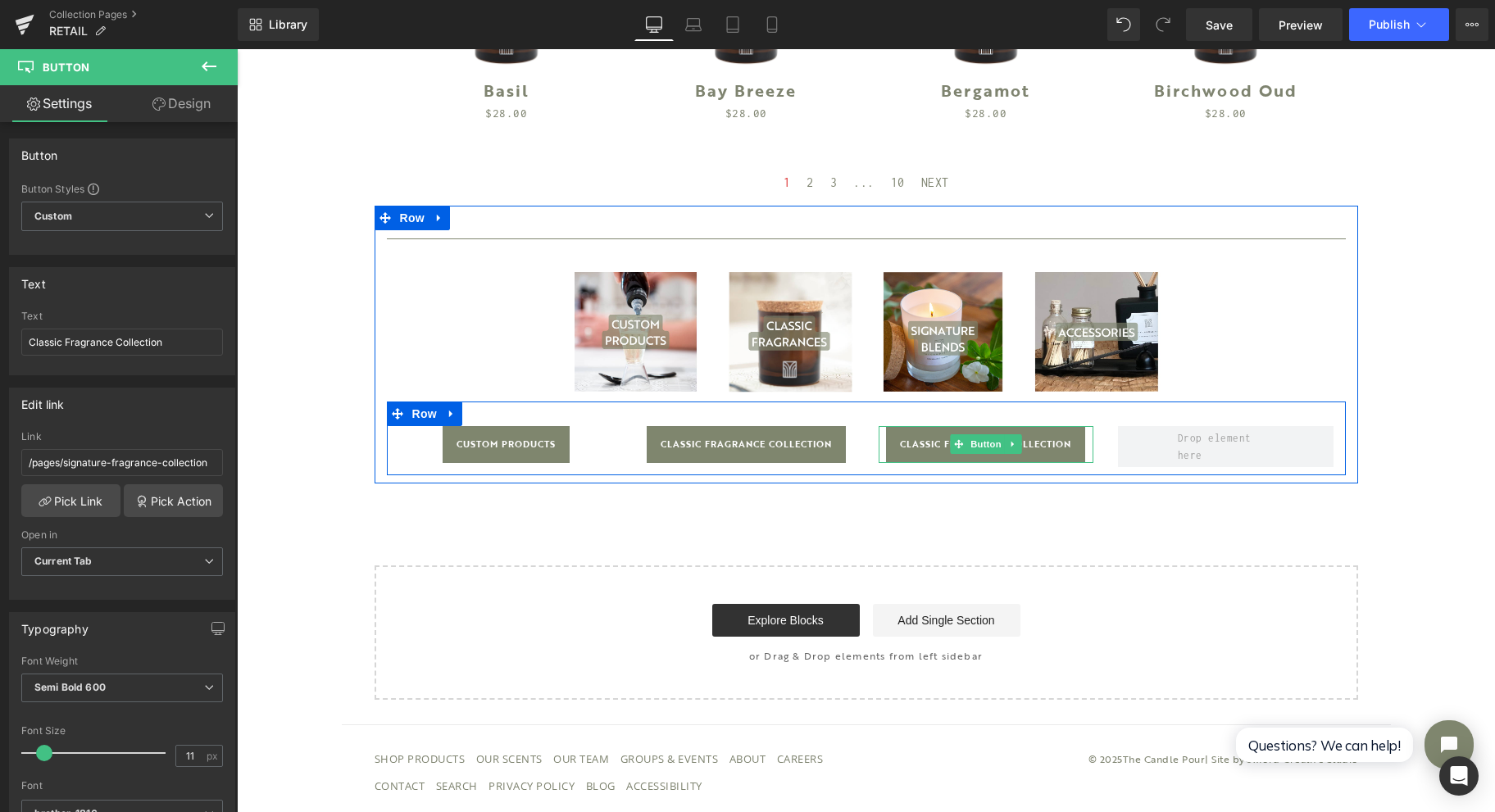
click at [913, 449] on span "Classic Fragrance Collection" at bounding box center [985, 445] width 171 height 37
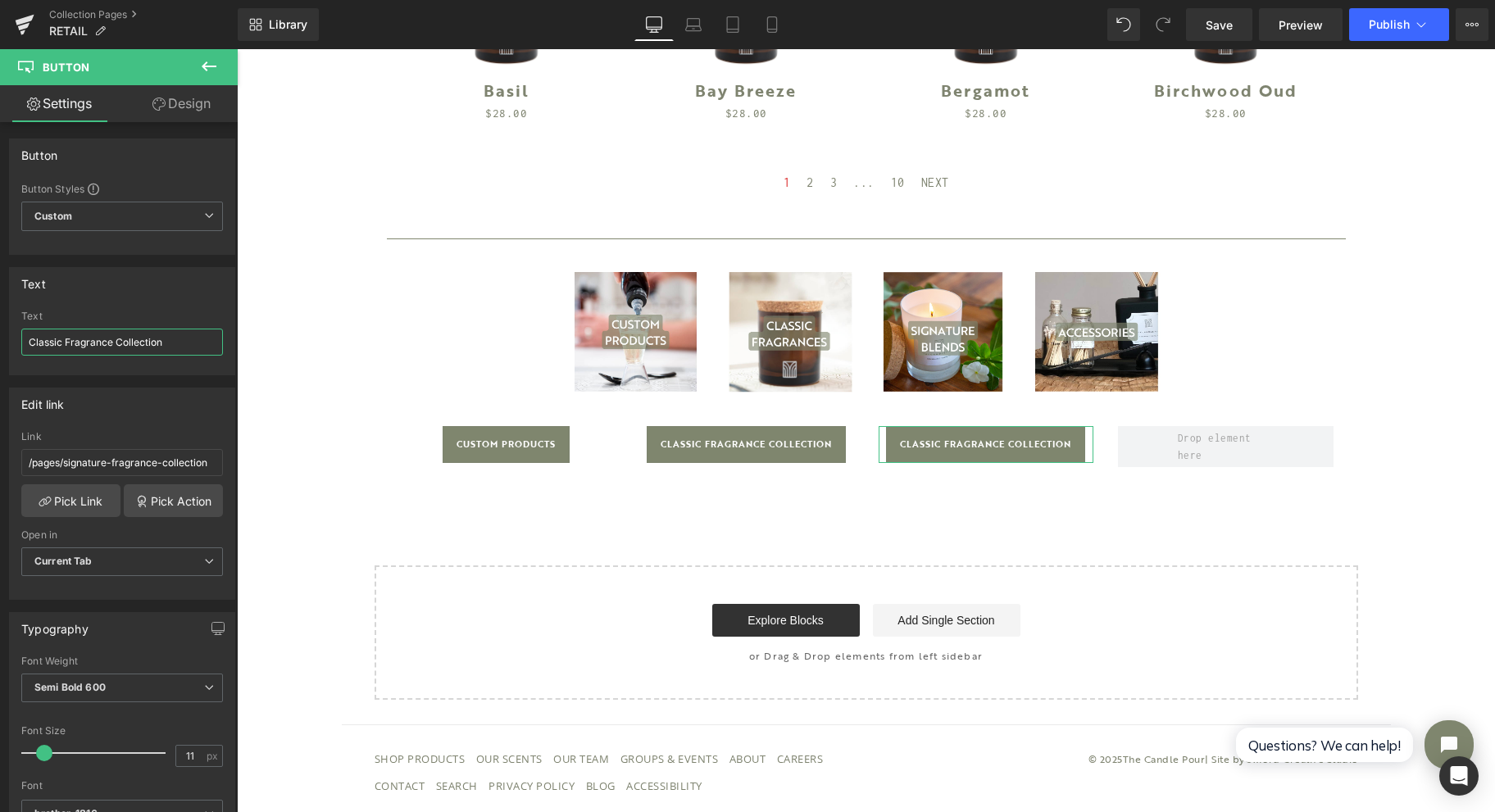
drag, startPoint x: 62, startPoint y: 341, endPoint x: 13, endPoint y: 334, distance: 49.5
click at [13, 334] on div "Classic Fragrance Collection Text Classic Fragrance Collection" at bounding box center [122, 342] width 225 height 63
drag, startPoint x: 123, startPoint y: 340, endPoint x: 220, endPoint y: 337, distance: 97.0
click at [220, 337] on div "Signature Fragrance Collection Text Signature Fragrance Collection" at bounding box center [122, 342] width 225 height 63
type input "Signature Fragrances"
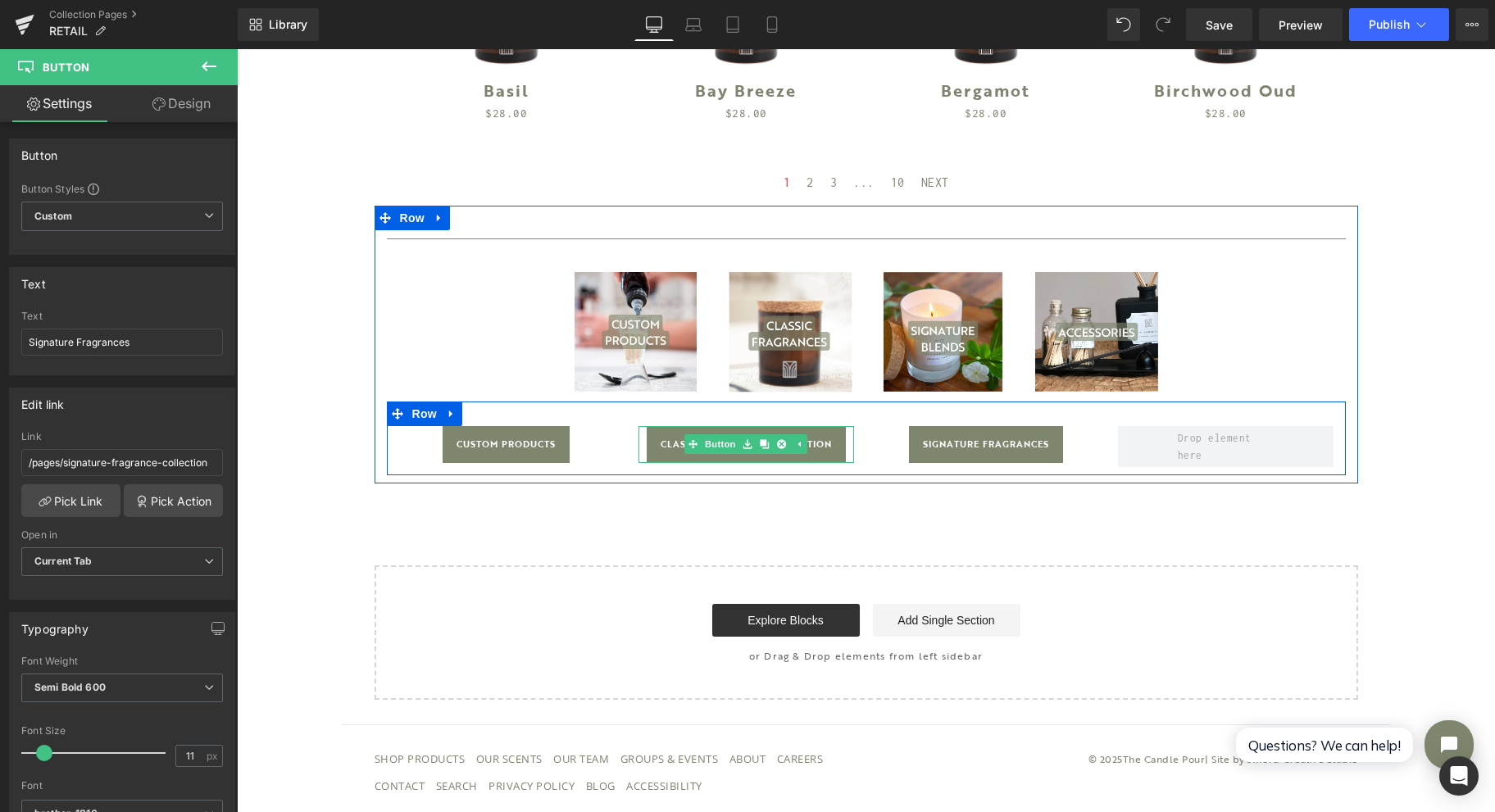
click at [662, 444] on span "Classic Fragrance Collection" at bounding box center [746, 445] width 171 height 37
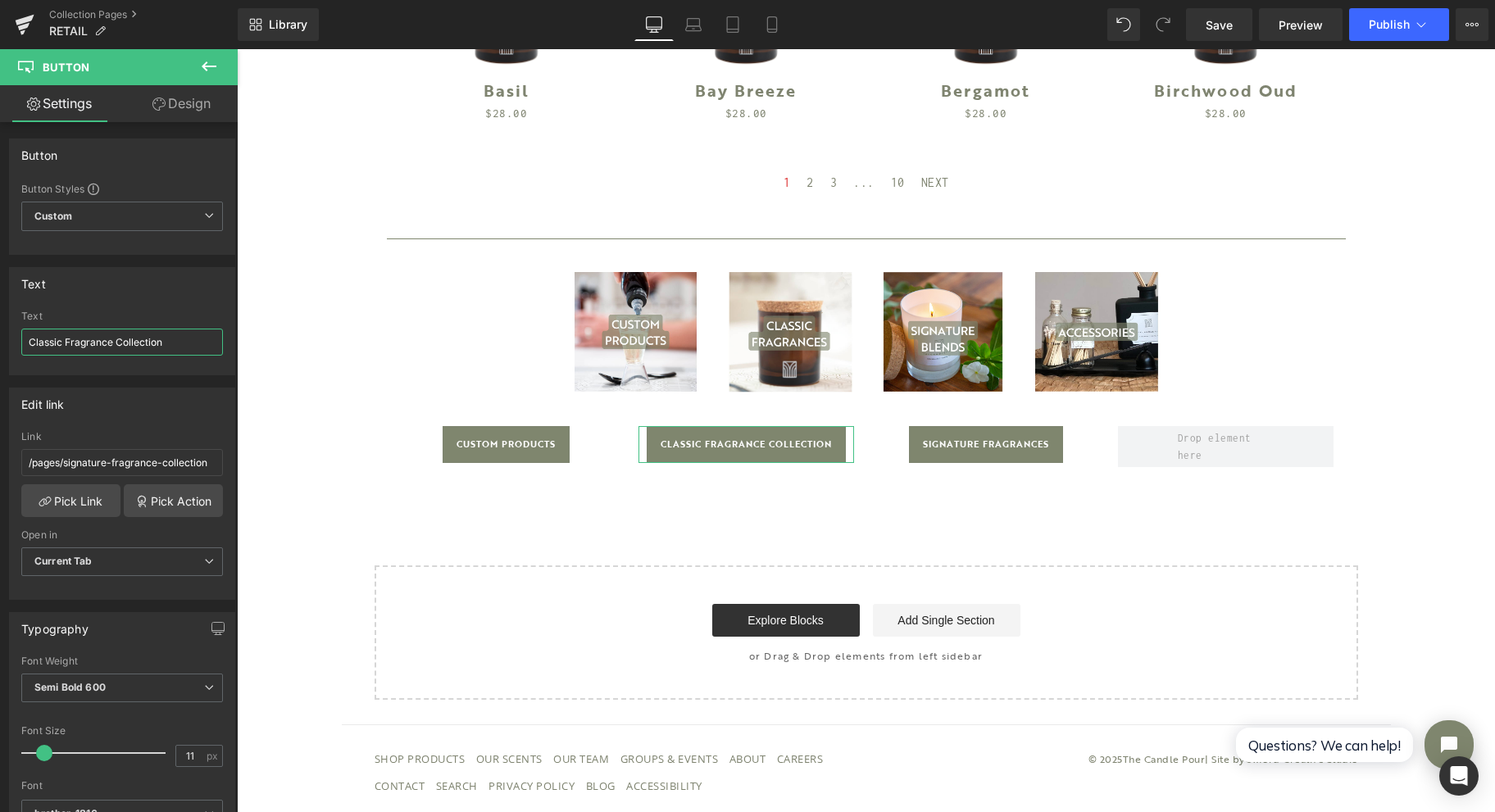
drag, startPoint x: 111, startPoint y: 341, endPoint x: 228, endPoint y: 345, distance: 117.1
click at [228, 345] on div "Text Classic Fragrance Collection Text Classic Fragrance Collection" at bounding box center [122, 321] width 227 height 108
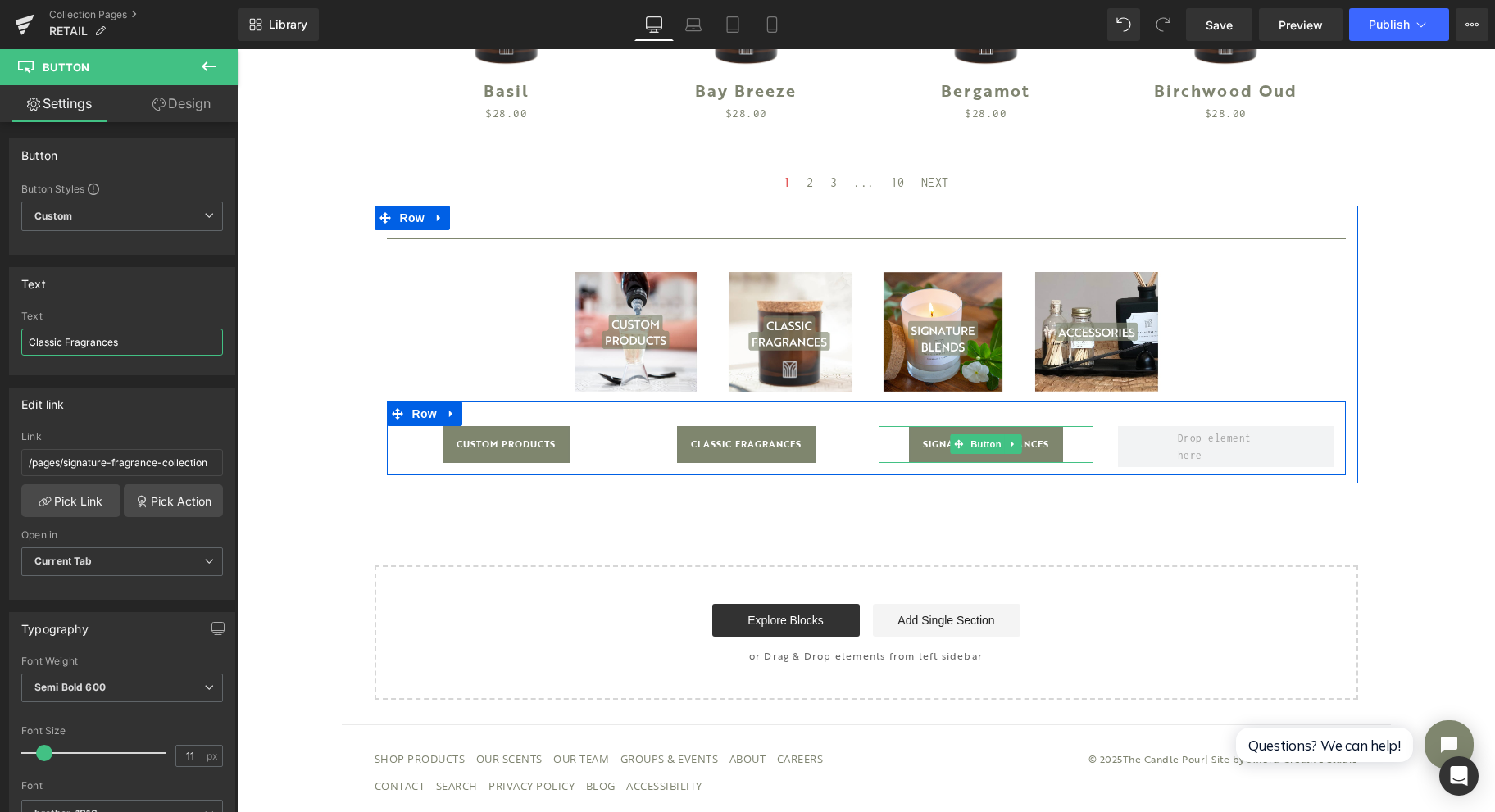
type input "Classic Fragrances"
click at [1009, 446] on icon at bounding box center [1013, 444] width 9 height 10
click at [1000, 449] on link at bounding box center [1005, 444] width 18 height 20
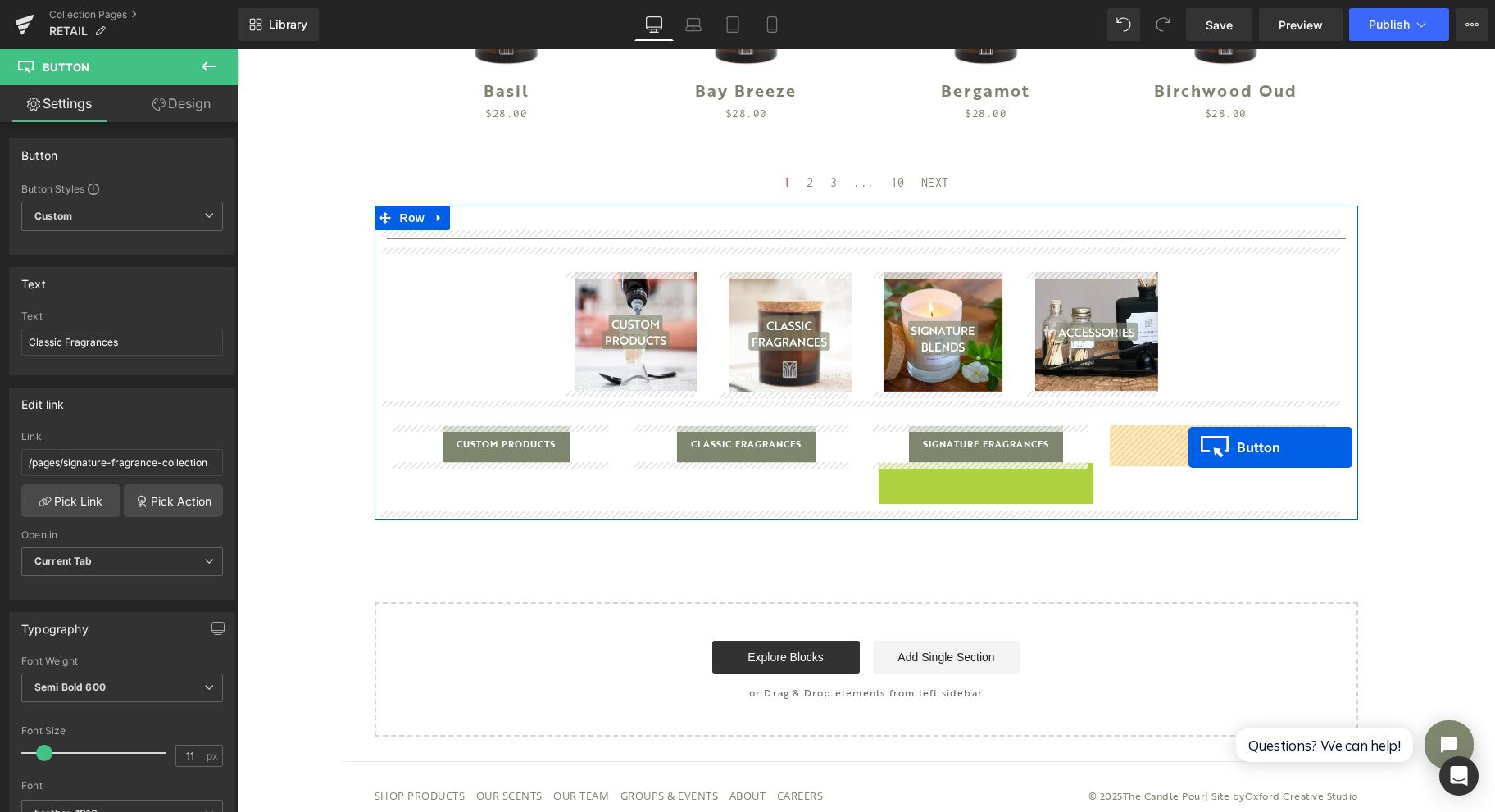
drag, startPoint x: 951, startPoint y: 484, endPoint x: 1188, endPoint y: 448, distance: 239.7
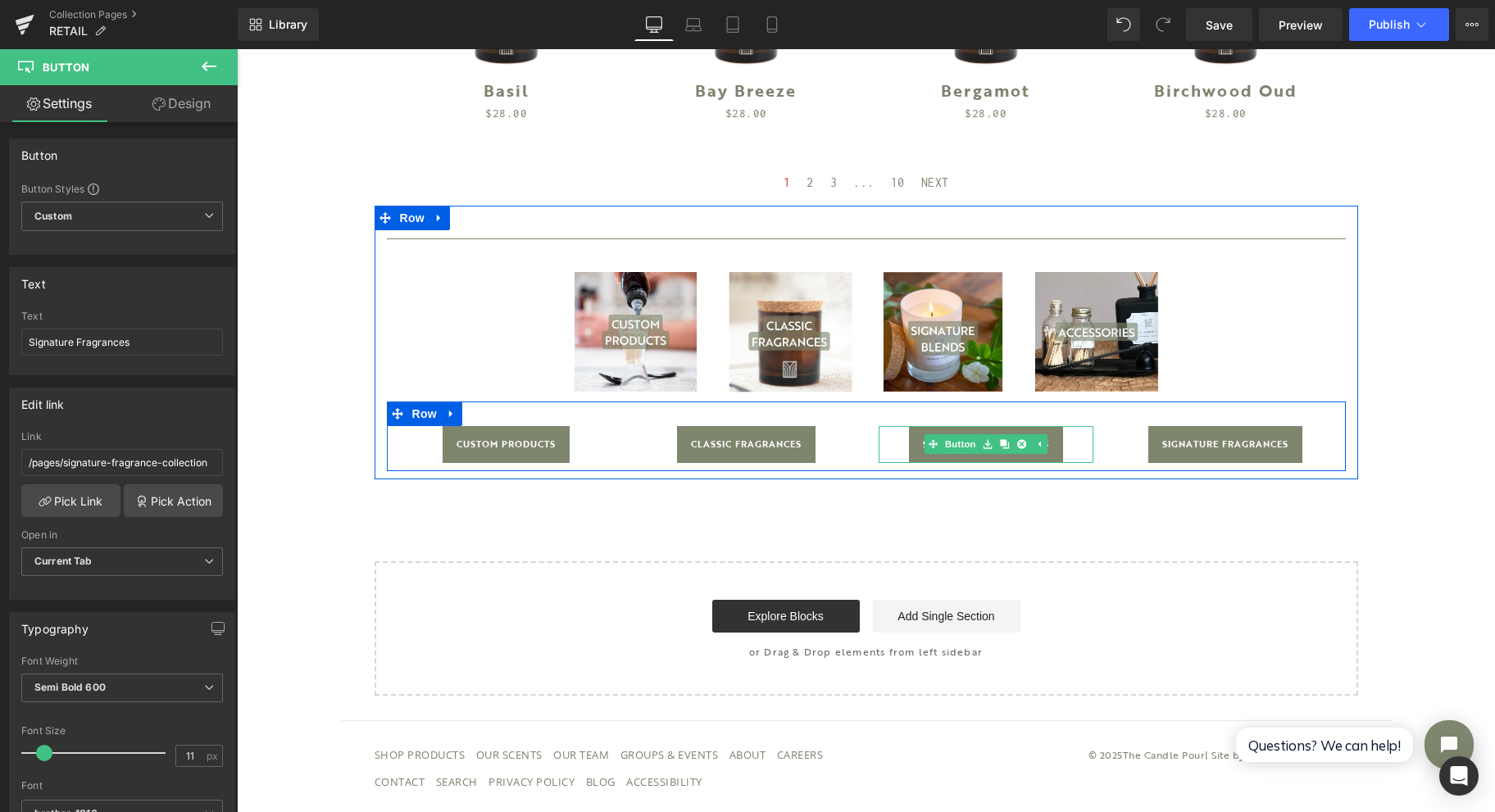
click at [946, 451] on link "Button" at bounding box center [951, 444] width 54 height 20
click at [707, 446] on link "Button" at bounding box center [711, 444] width 54 height 20
click at [728, 446] on span "Button" at bounding box center [746, 444] width 38 height 20
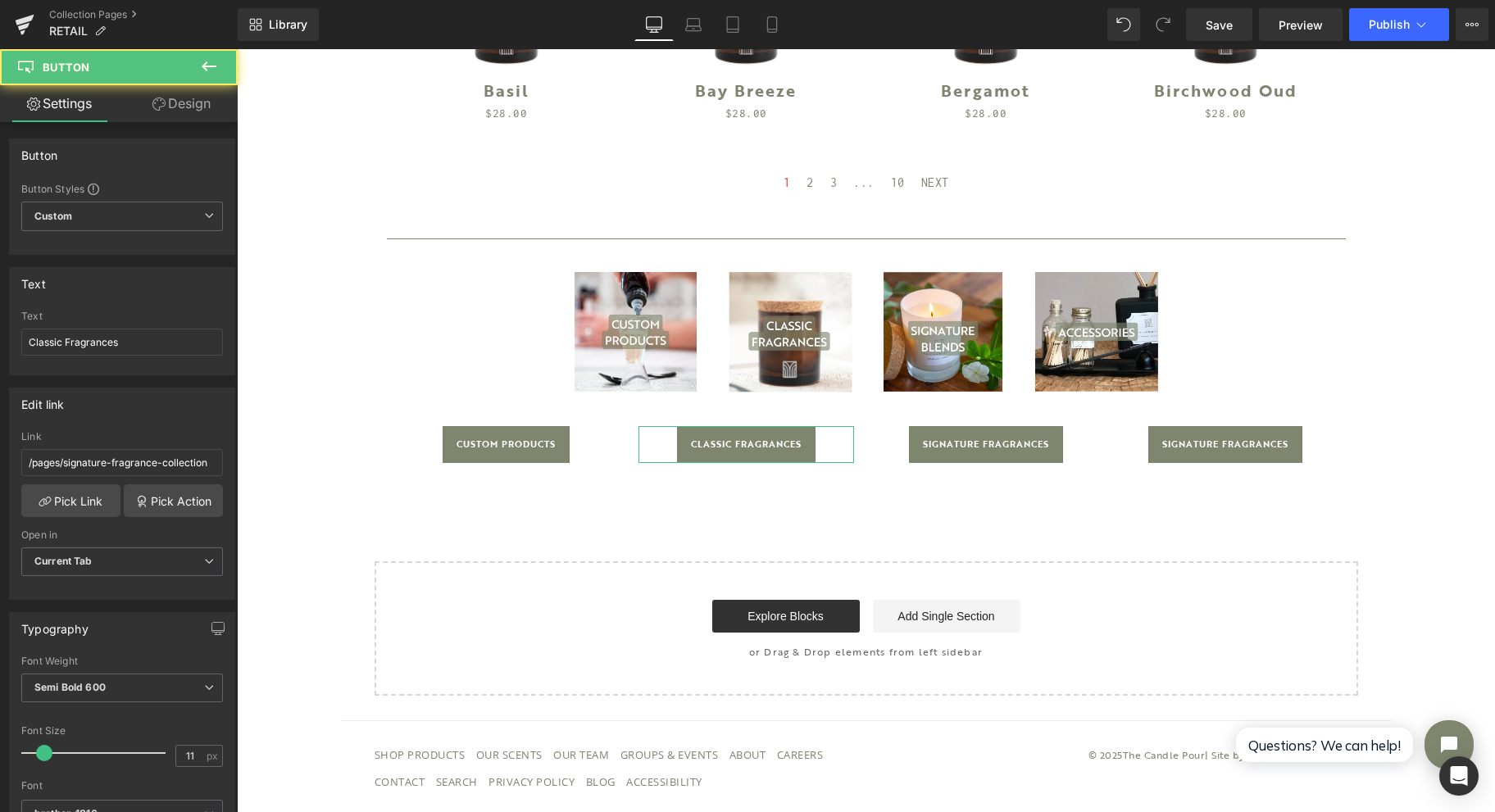
click at [38, 495] on icon at bounding box center [44, 501] width 13 height 13
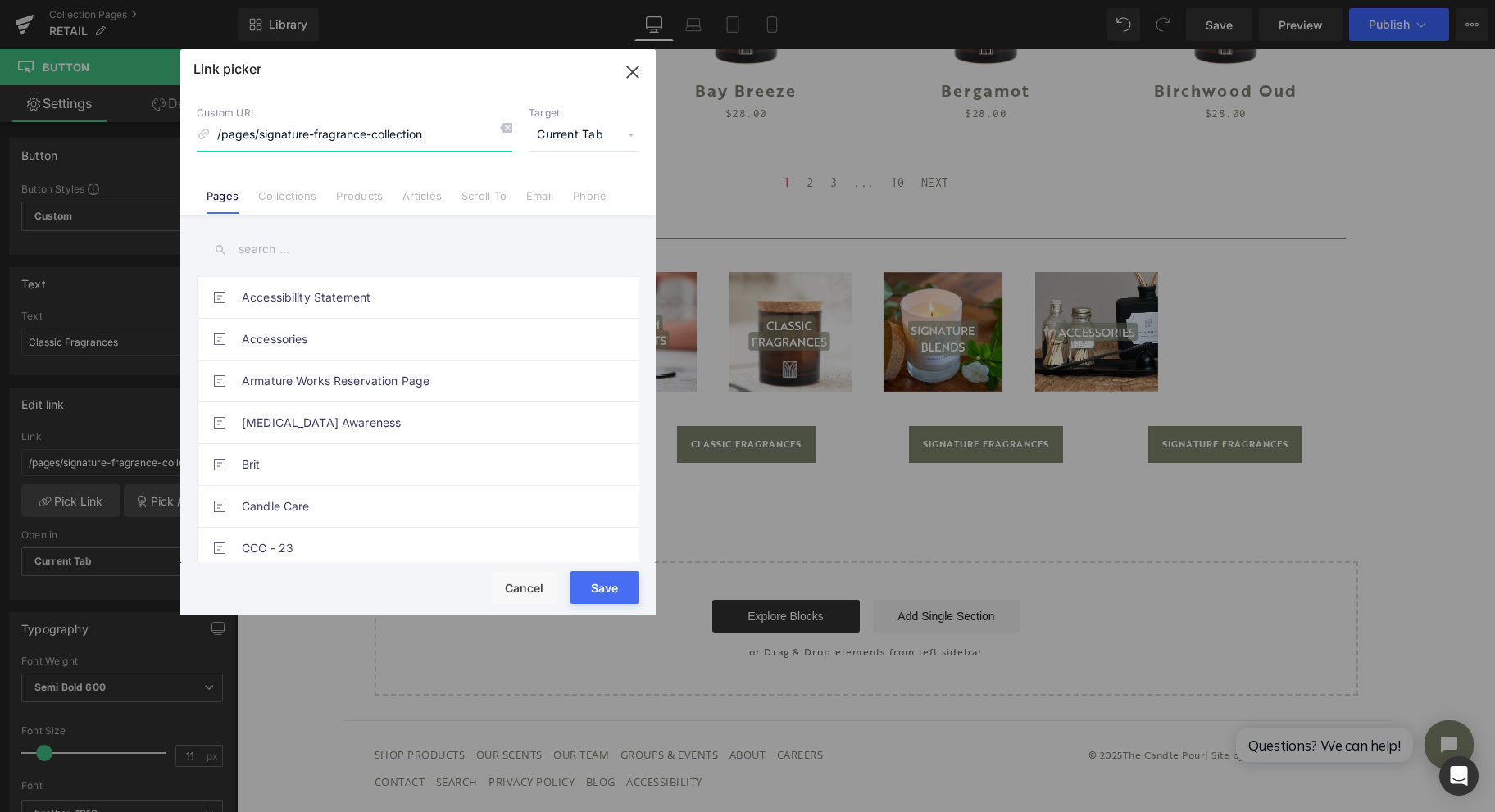
scroll to position [328, 0]
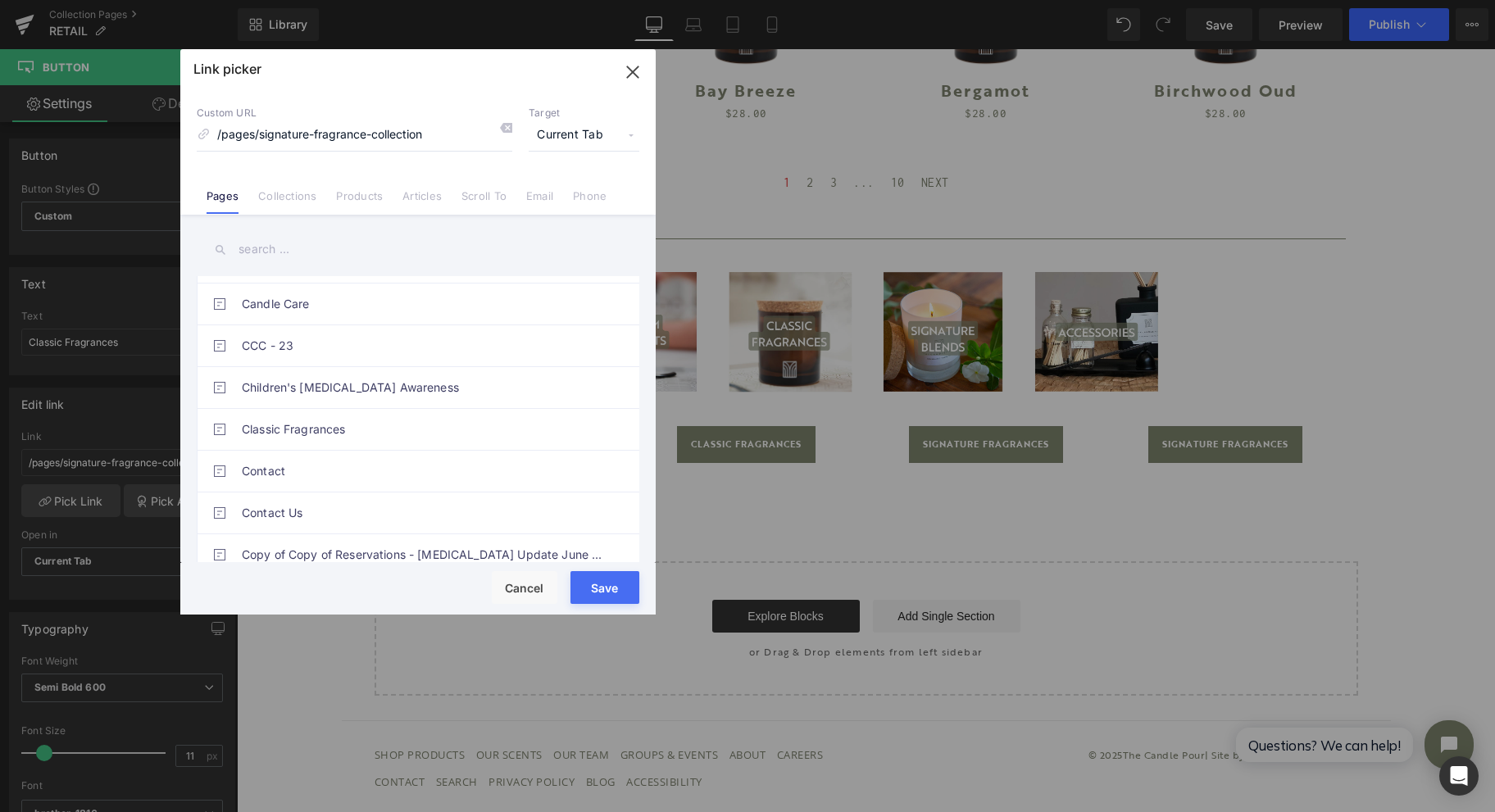
click at [350, 413] on link "Classic Fragrances" at bounding box center [422, 429] width 360 height 41
type input "/pages/classic-fragrances"
click at [617, 582] on button "Save" at bounding box center [604, 588] width 69 height 33
type input "/pages/classic-fragrances"
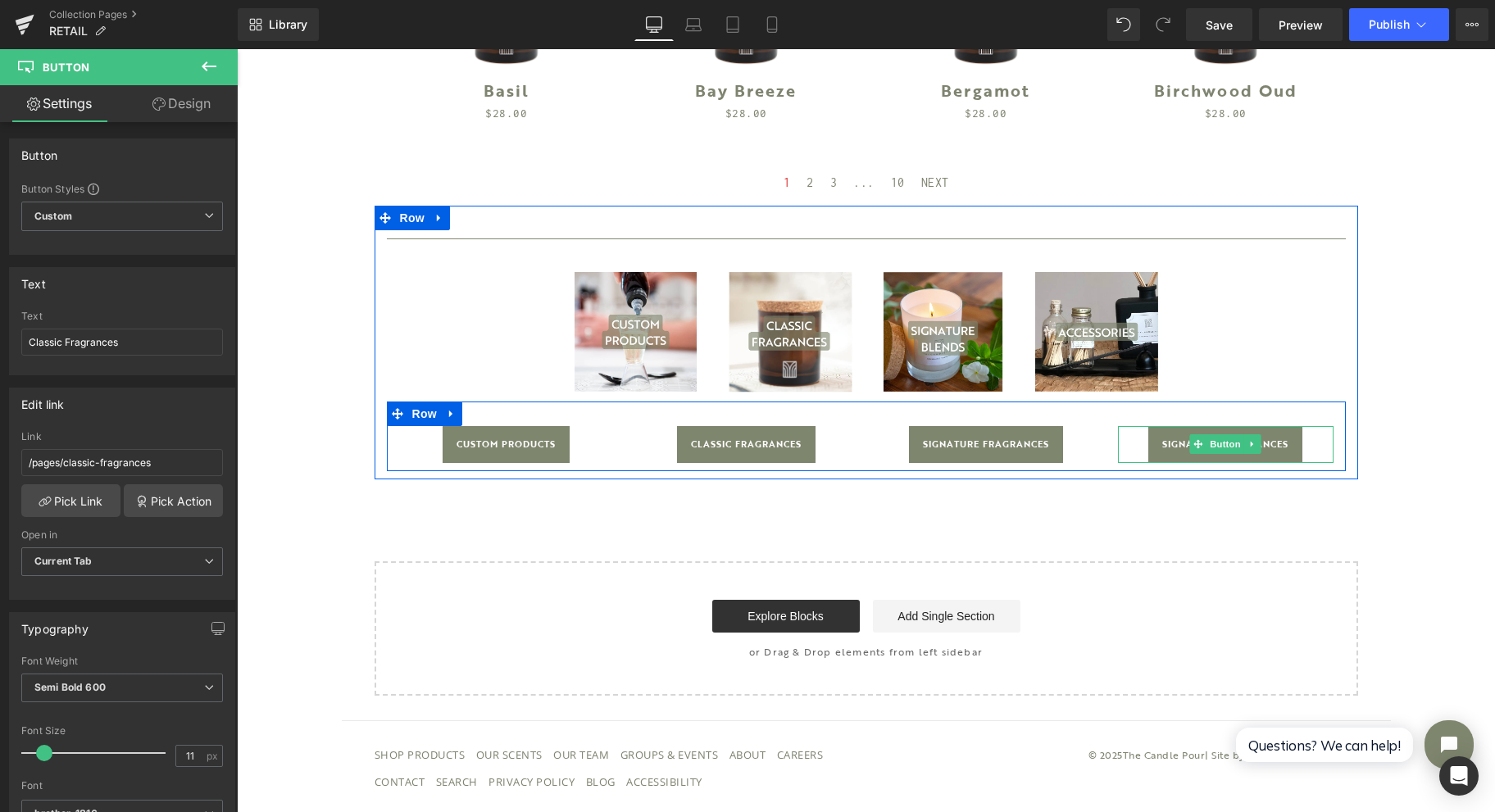
click at [1213, 449] on span "Button" at bounding box center [1225, 444] width 38 height 20
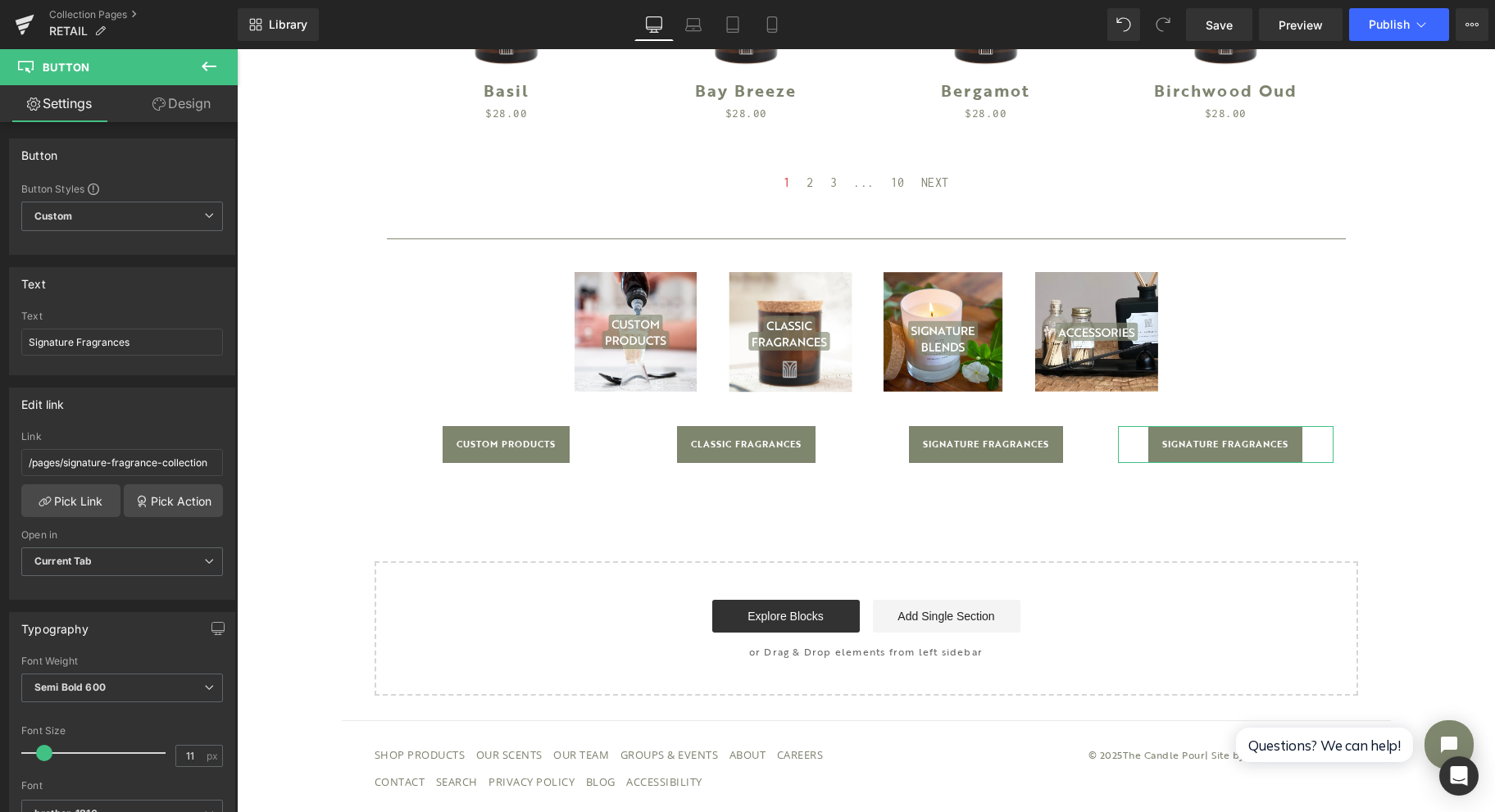
click at [63, 498] on link "Pick Link" at bounding box center [71, 501] width 100 height 33
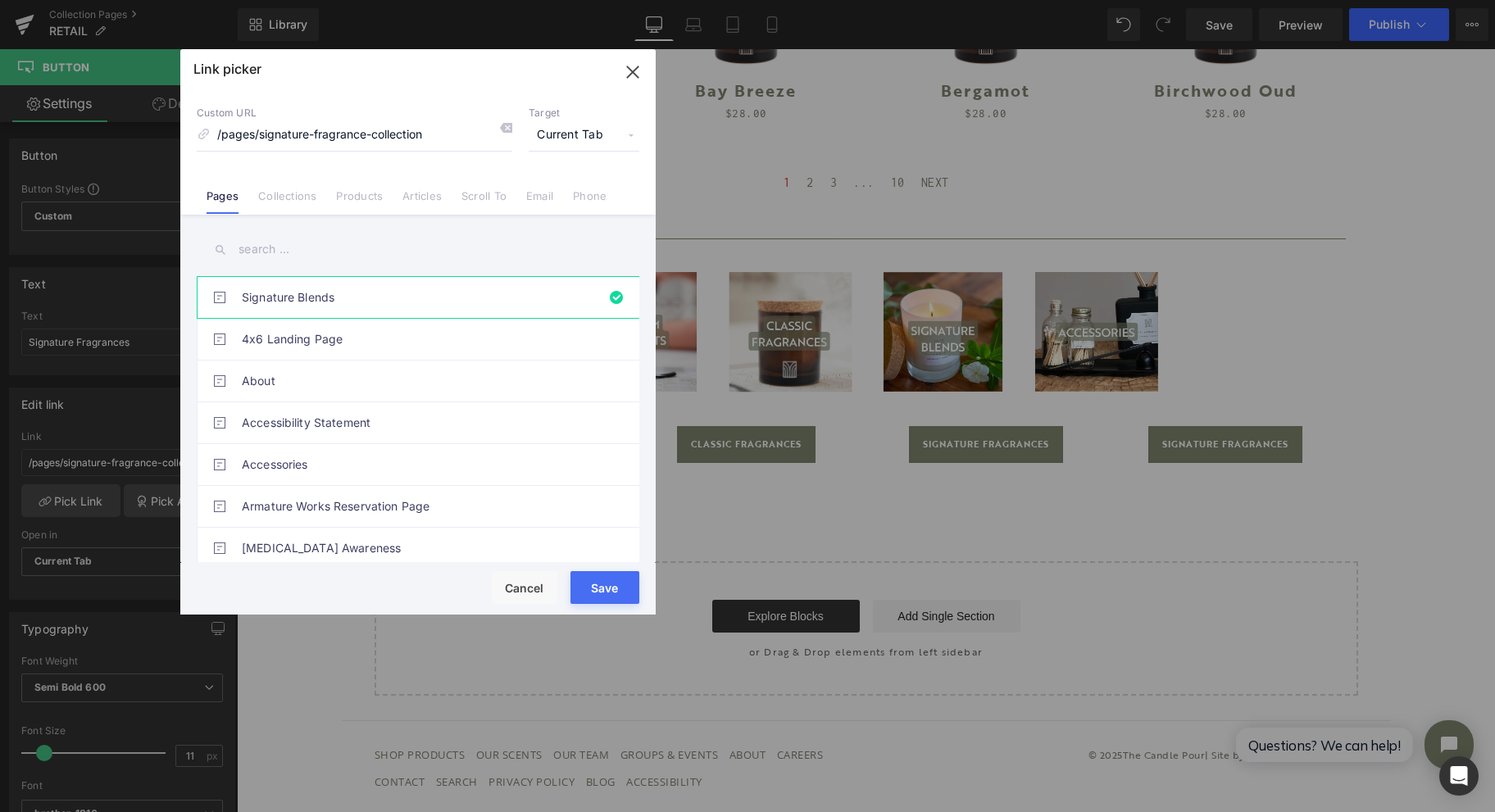
click at [329, 444] on link "Accessories" at bounding box center [422, 465] width 360 height 41
type input "/pages/accessories"
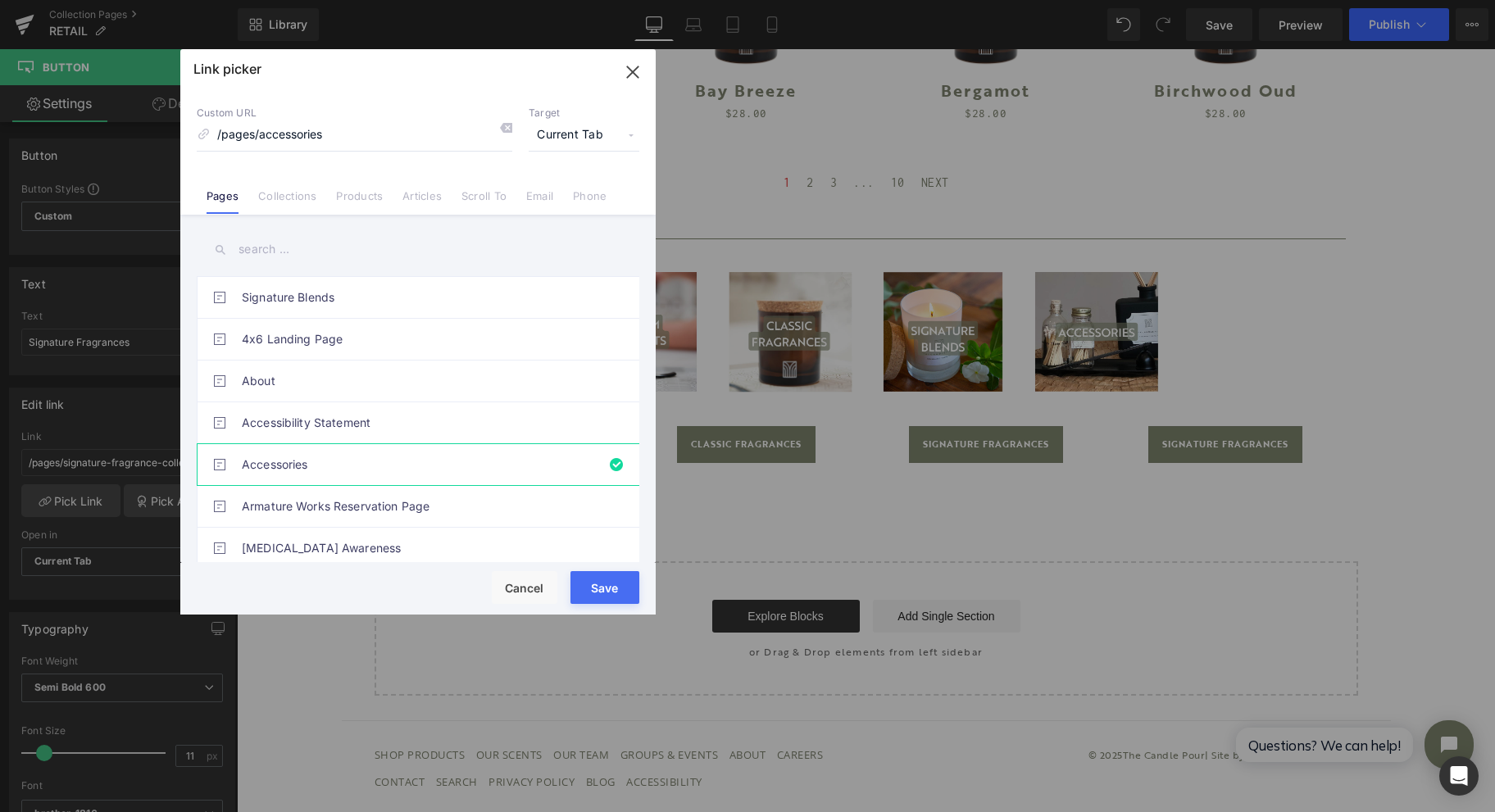
click at [617, 579] on button "Save" at bounding box center [604, 588] width 69 height 33
type input "/pages/accessories"
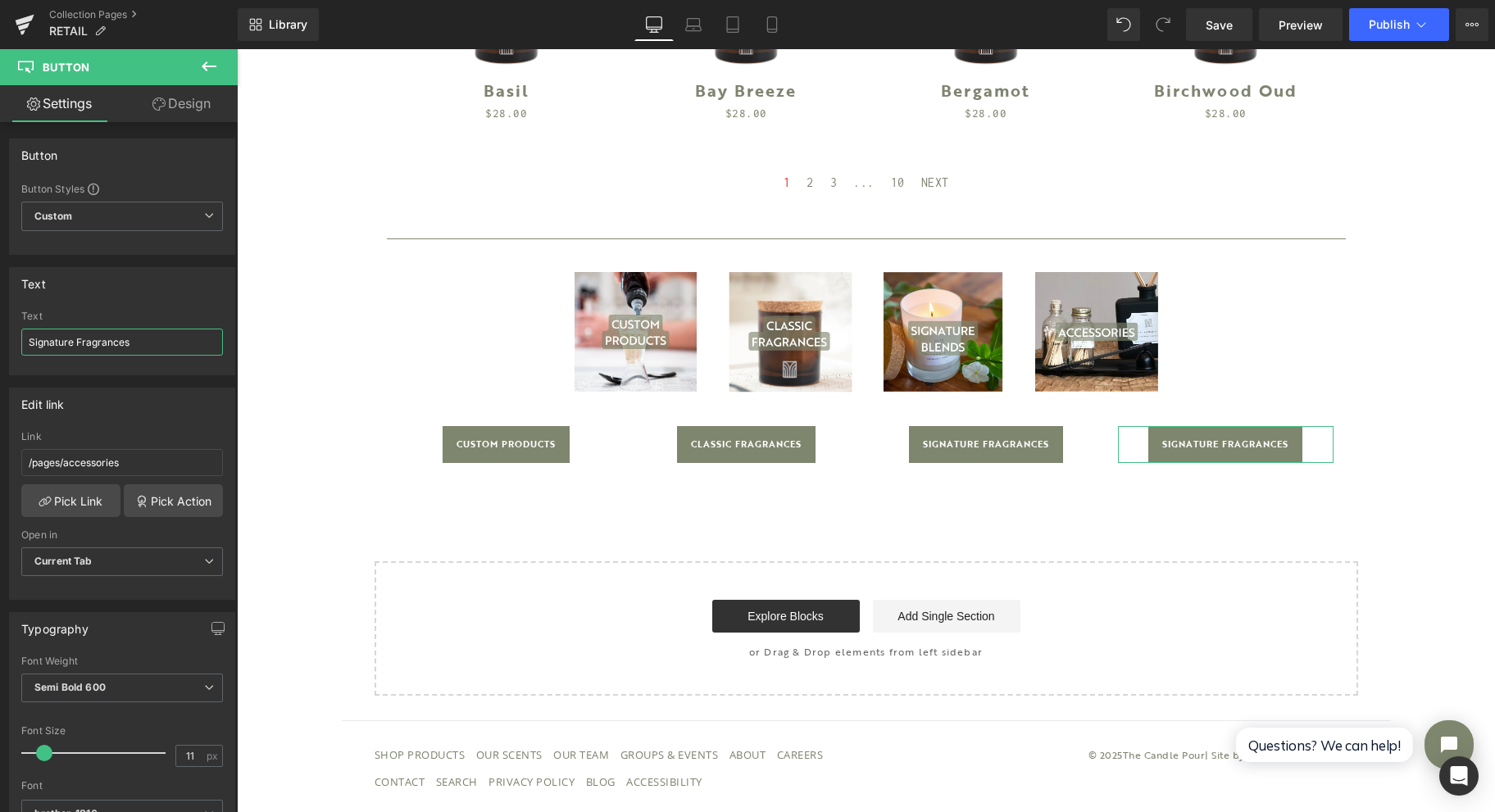
drag, startPoint x: 150, startPoint y: 337, endPoint x: -24, endPoint y: 471, distance: 219.6
click at [0, 471] on html "Button You are previewing how the will restyle your page. You can not edit Elem…" at bounding box center [747, 406] width 1495 height 812
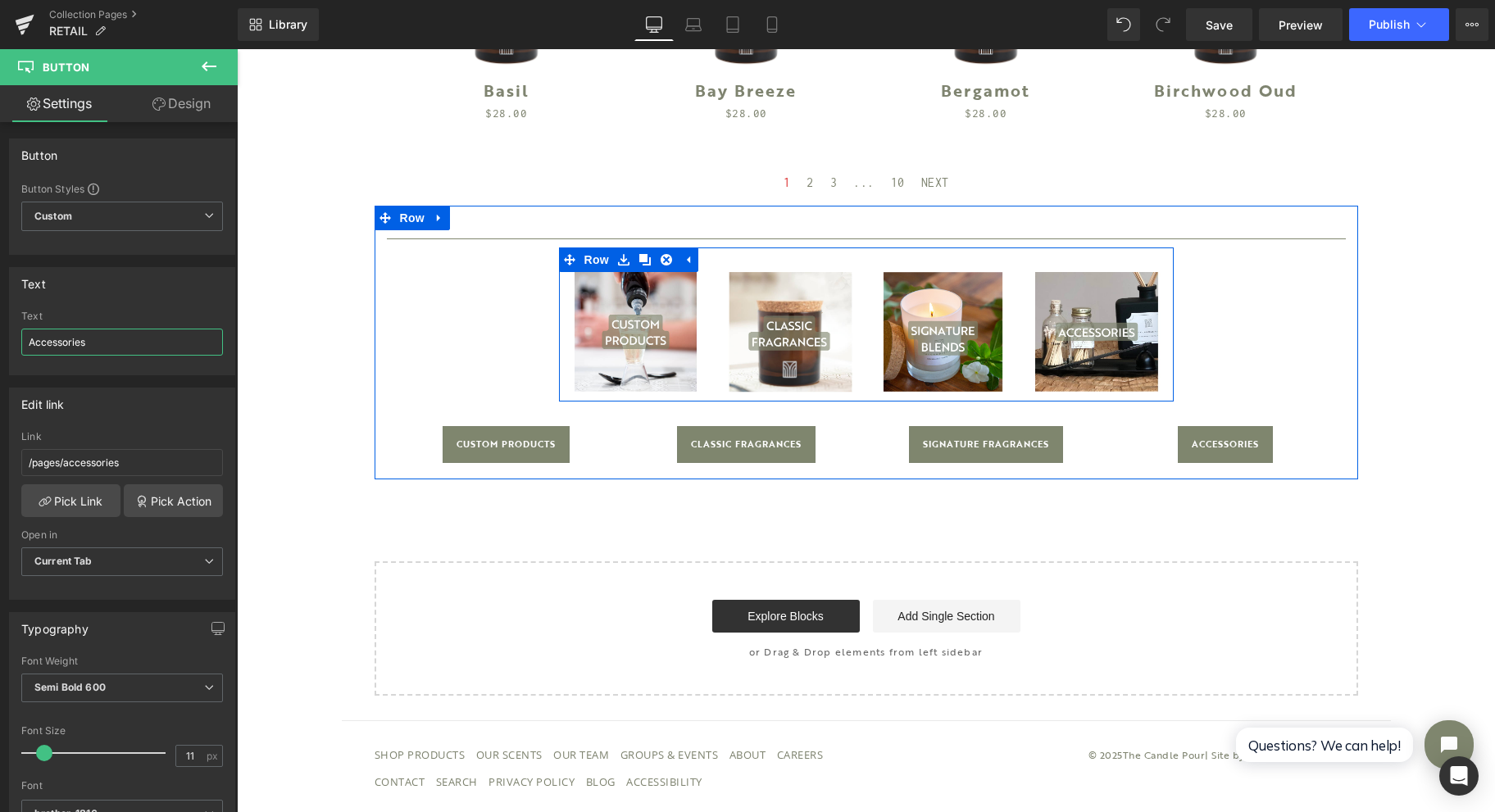
type input "Accessories"
click at [661, 258] on icon at bounding box center [667, 260] width 12 height 12
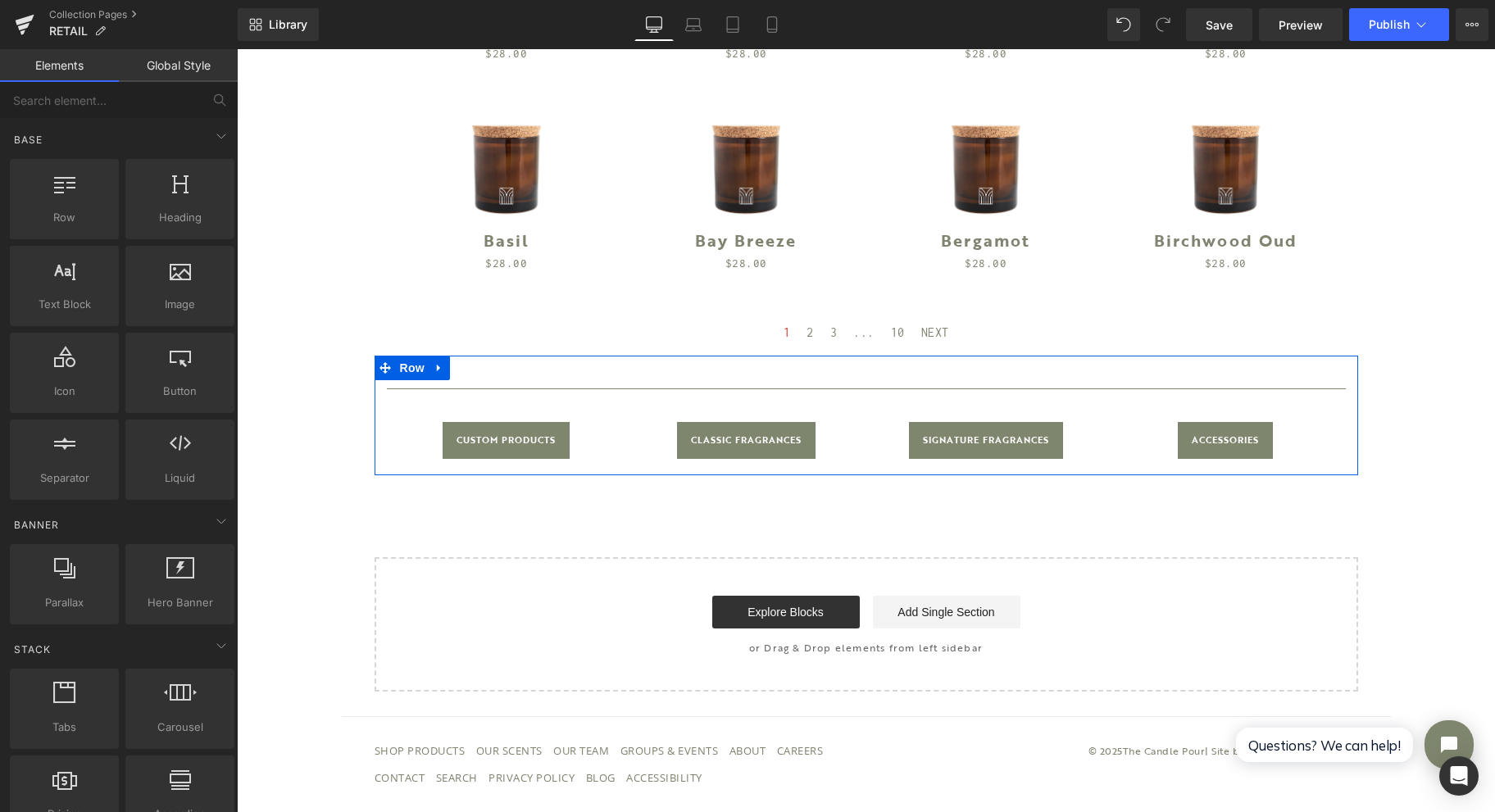
scroll to position [888, 0]
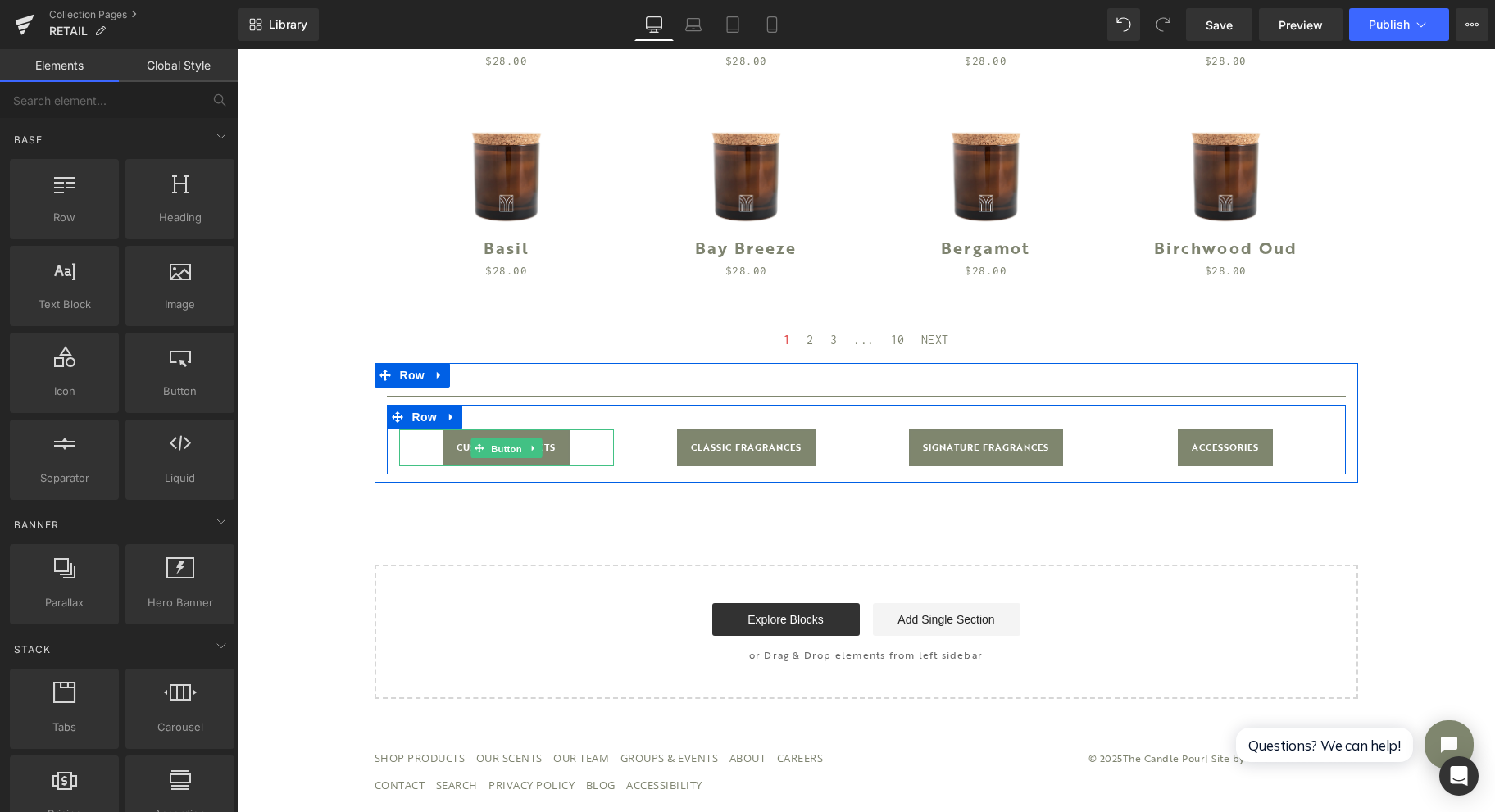
click at [487, 442] on span "Button" at bounding box center [506, 449] width 38 height 20
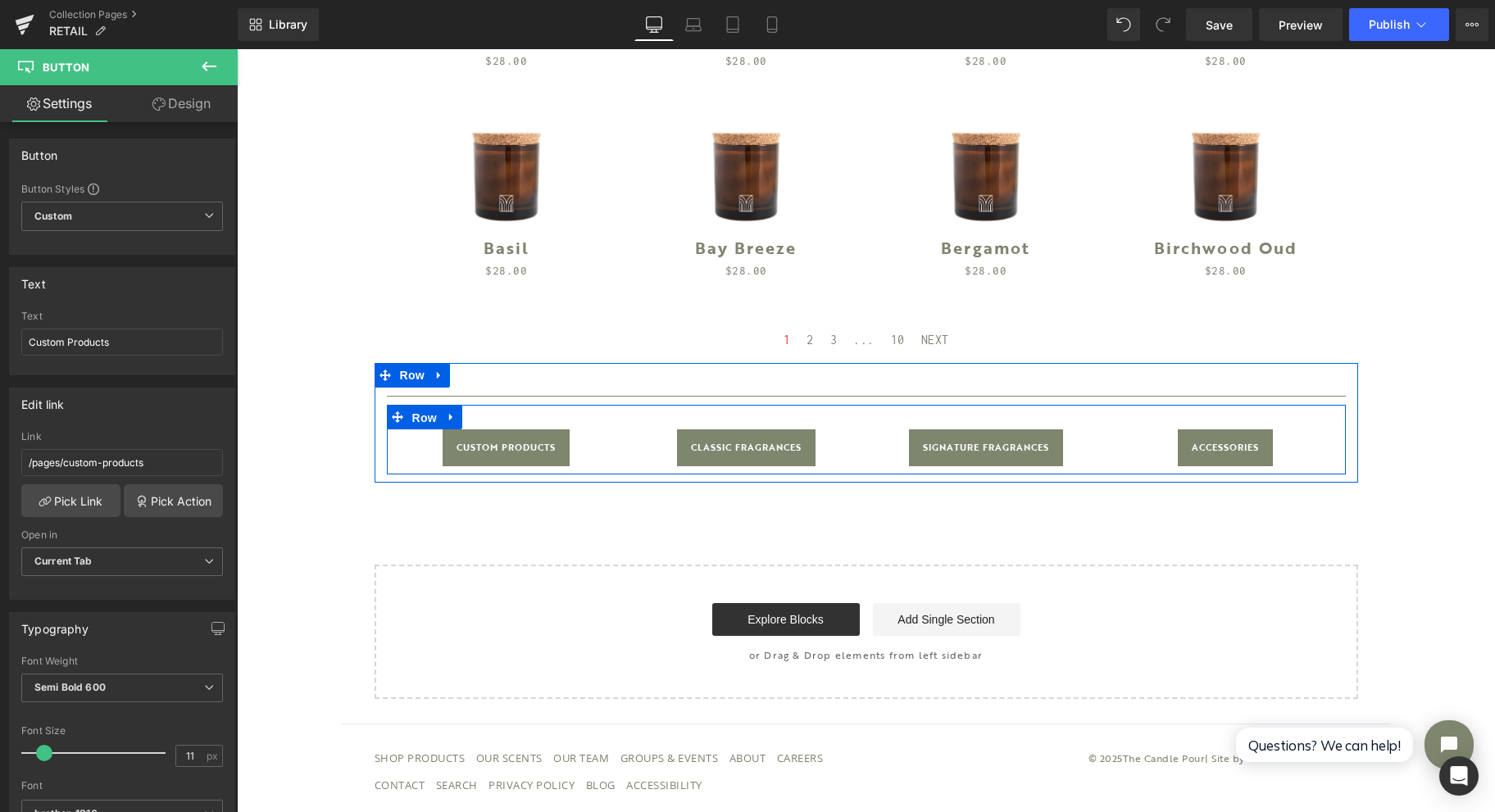
click at [411, 420] on span "Row" at bounding box center [425, 418] width 33 height 24
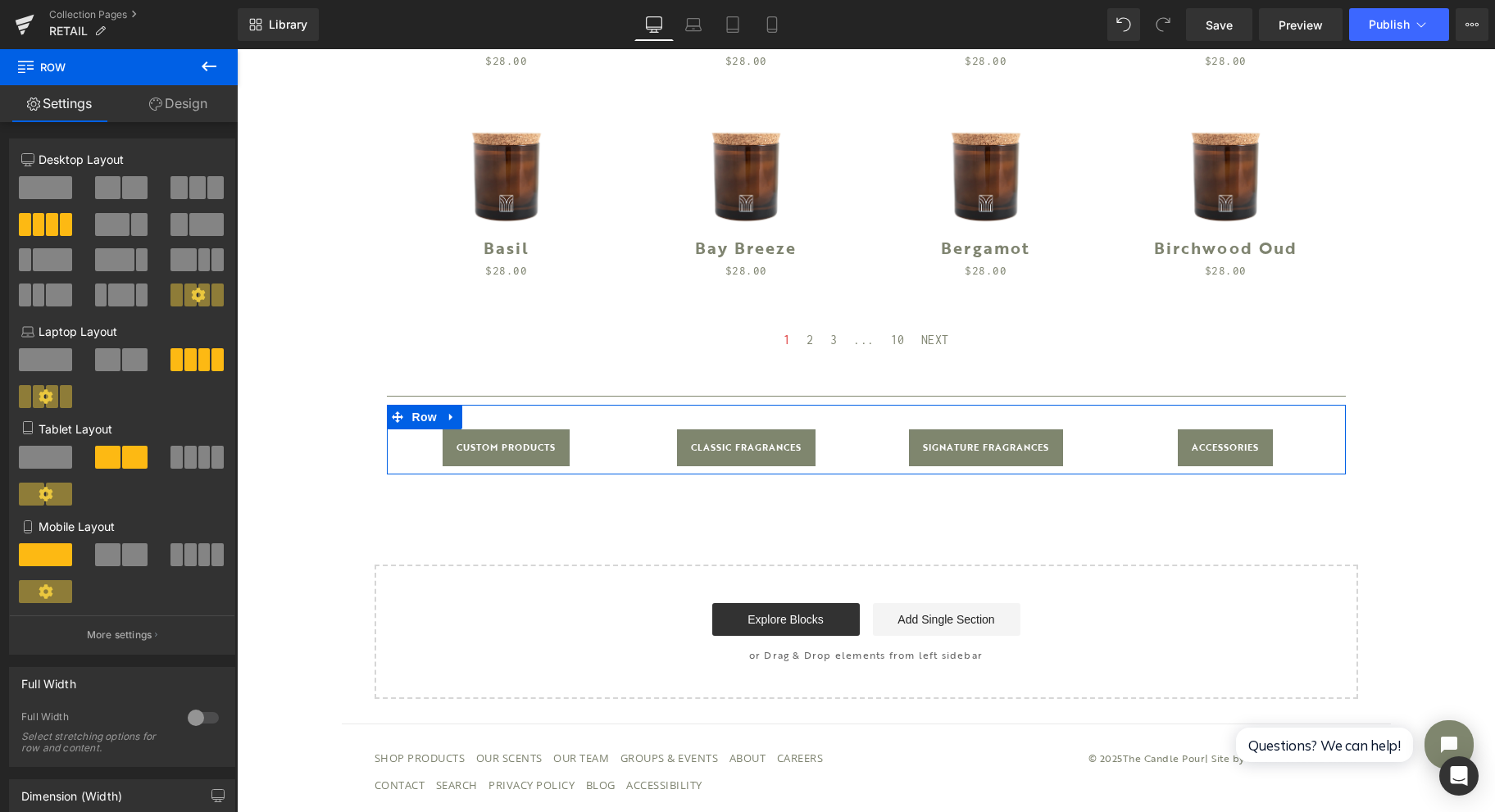
click at [171, 304] on span at bounding box center [177, 295] width 13 height 23
click at [60, 401] on span at bounding box center [65, 397] width 13 height 23
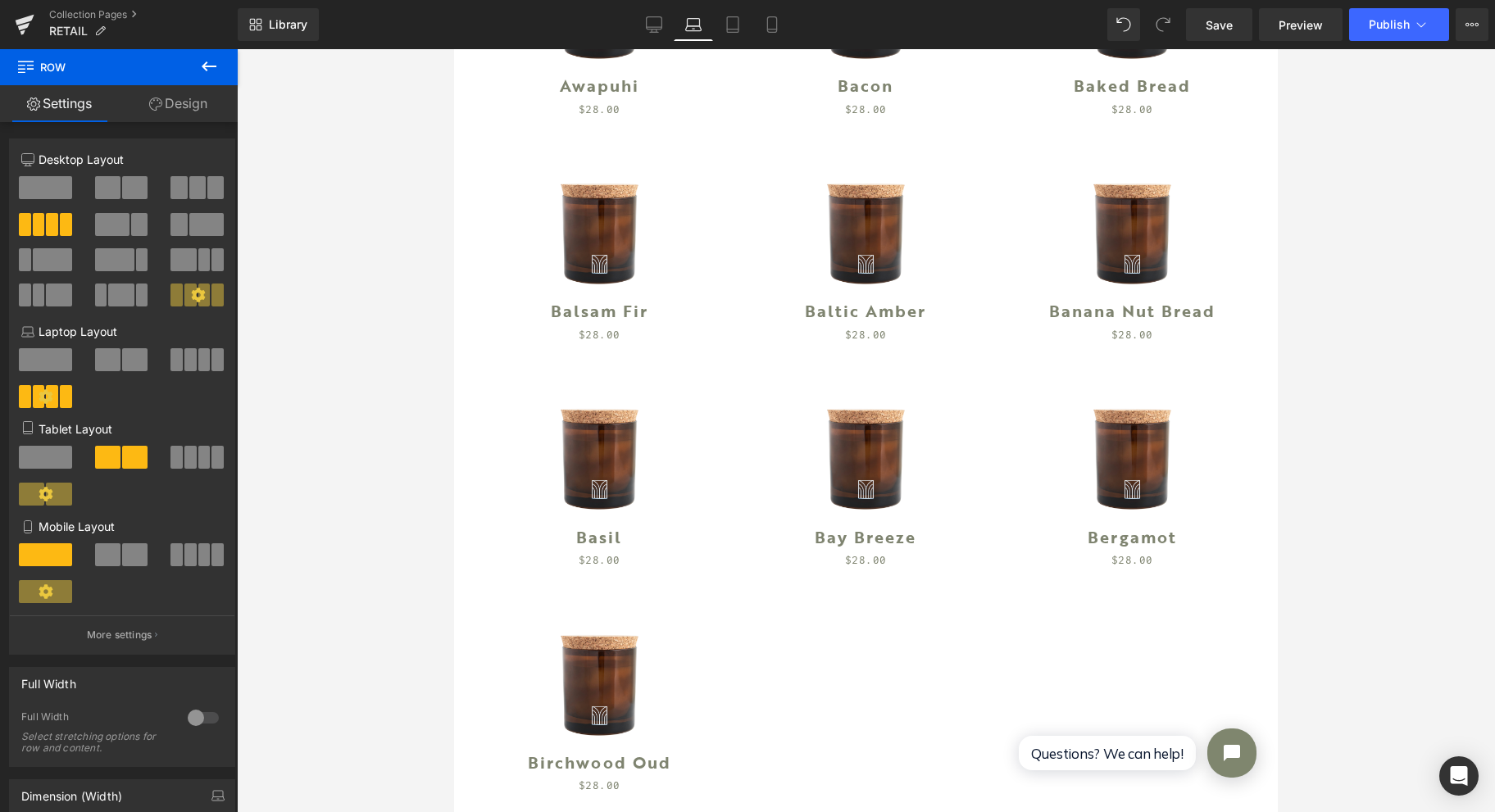
type input "100"
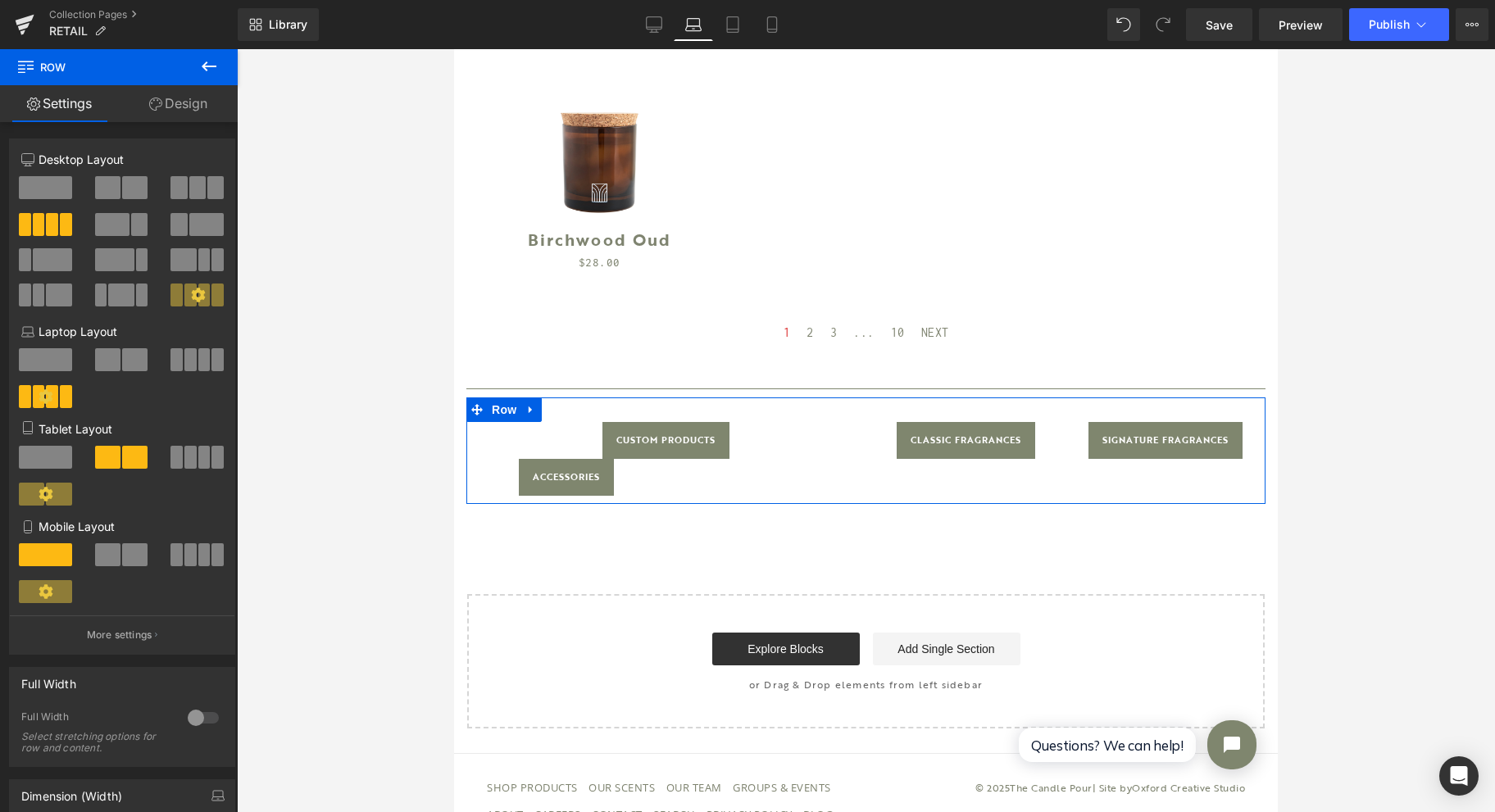
click at [191, 373] on div at bounding box center [198, 366] width 76 height 35
click at [198, 365] on span at bounding box center [204, 360] width 13 height 23
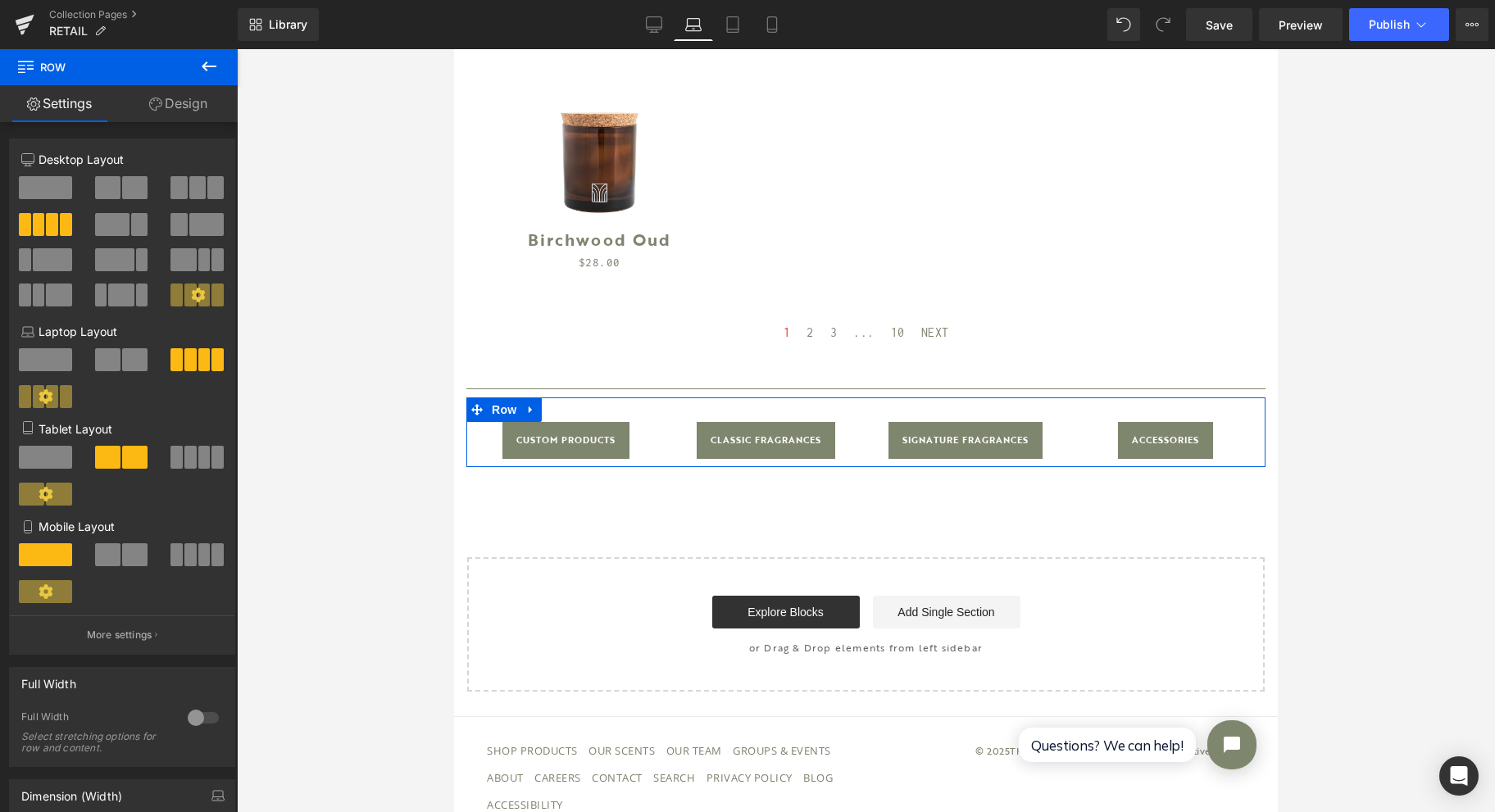
click at [145, 456] on button at bounding box center [122, 458] width 55 height 23
click at [131, 459] on span at bounding box center [135, 458] width 25 height 23
click at [187, 459] on span at bounding box center [190, 458] width 13 height 23
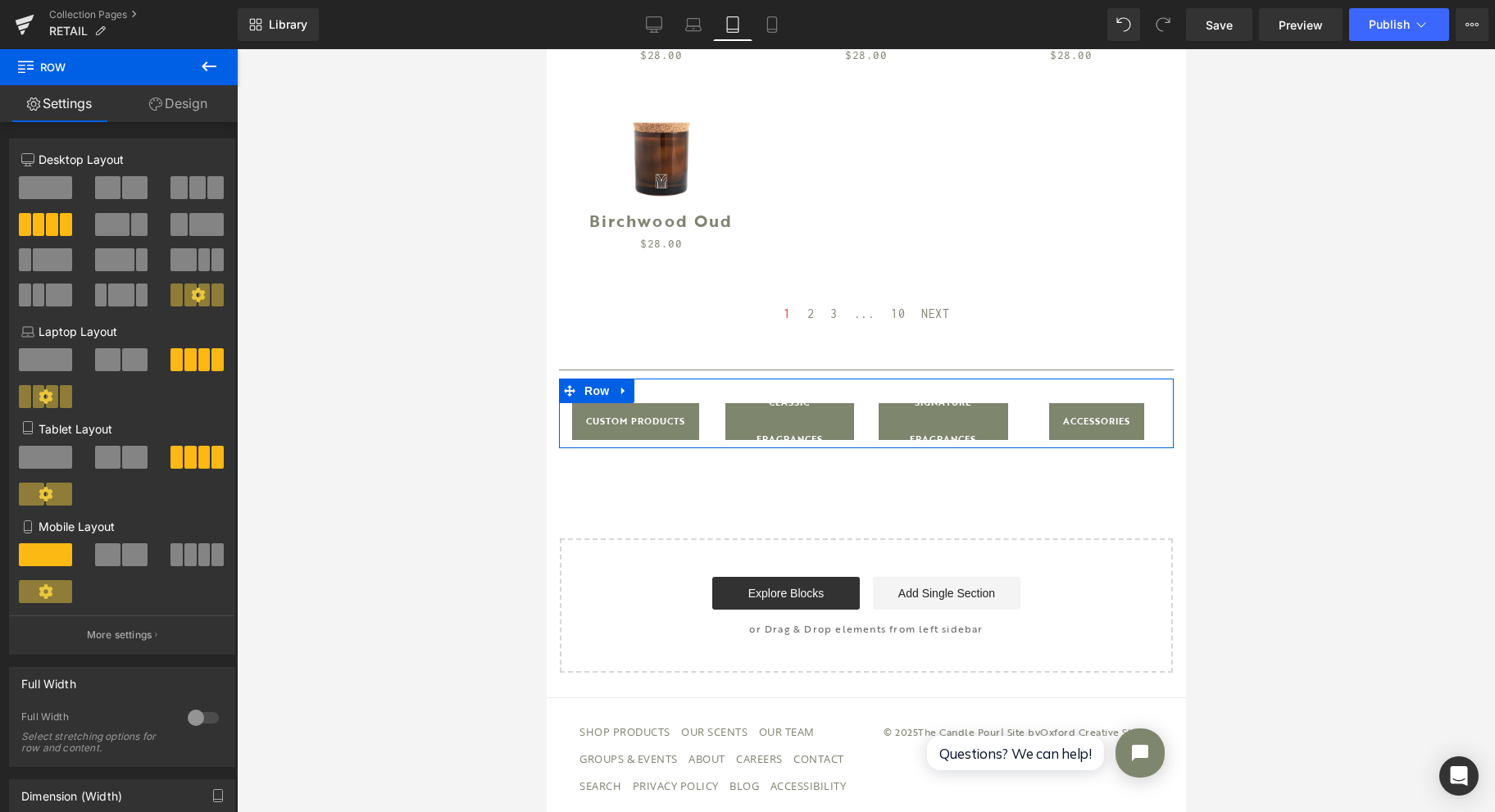
scroll to position [1190, 0]
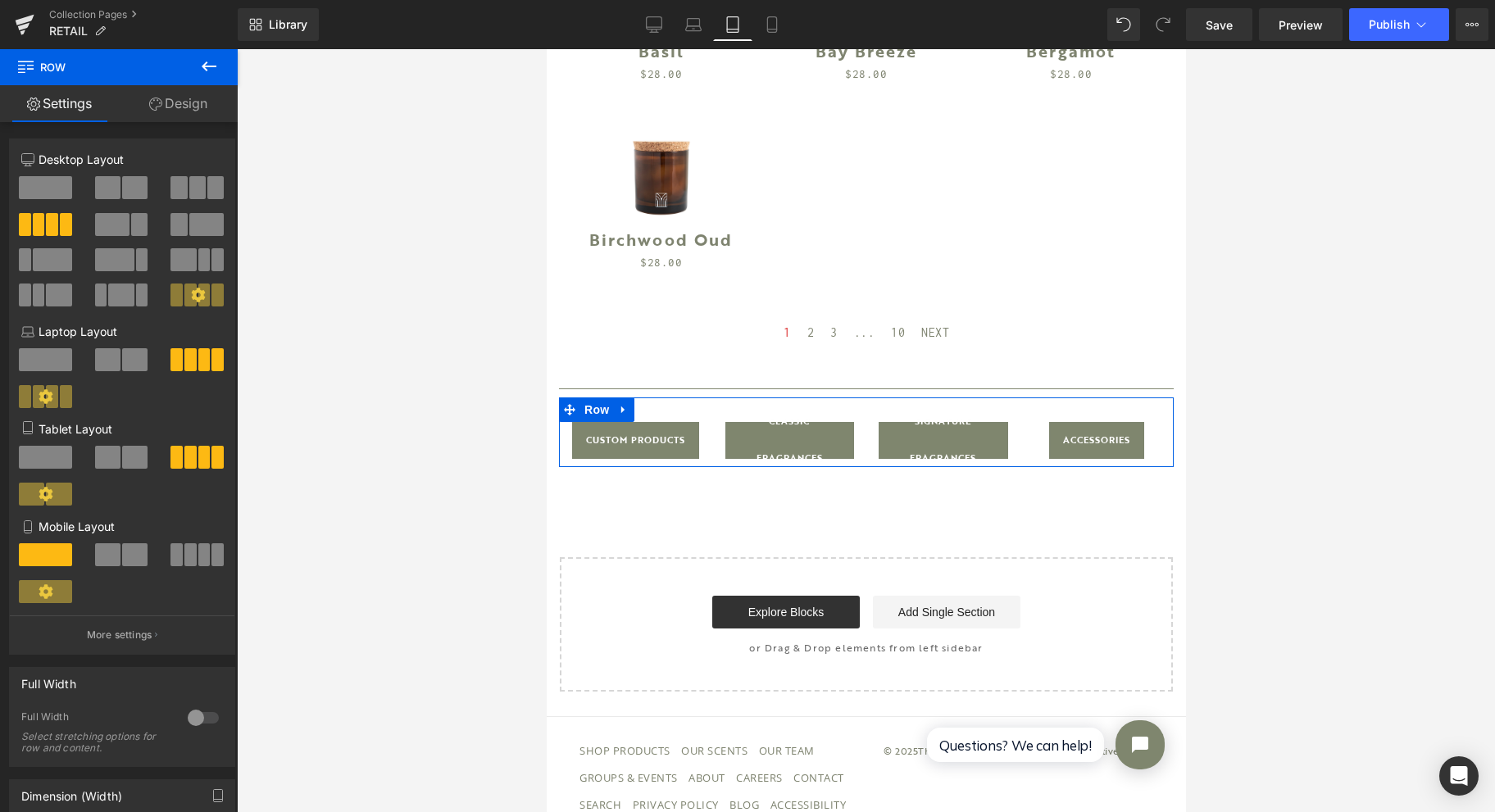
click at [134, 462] on span at bounding box center [135, 458] width 25 height 23
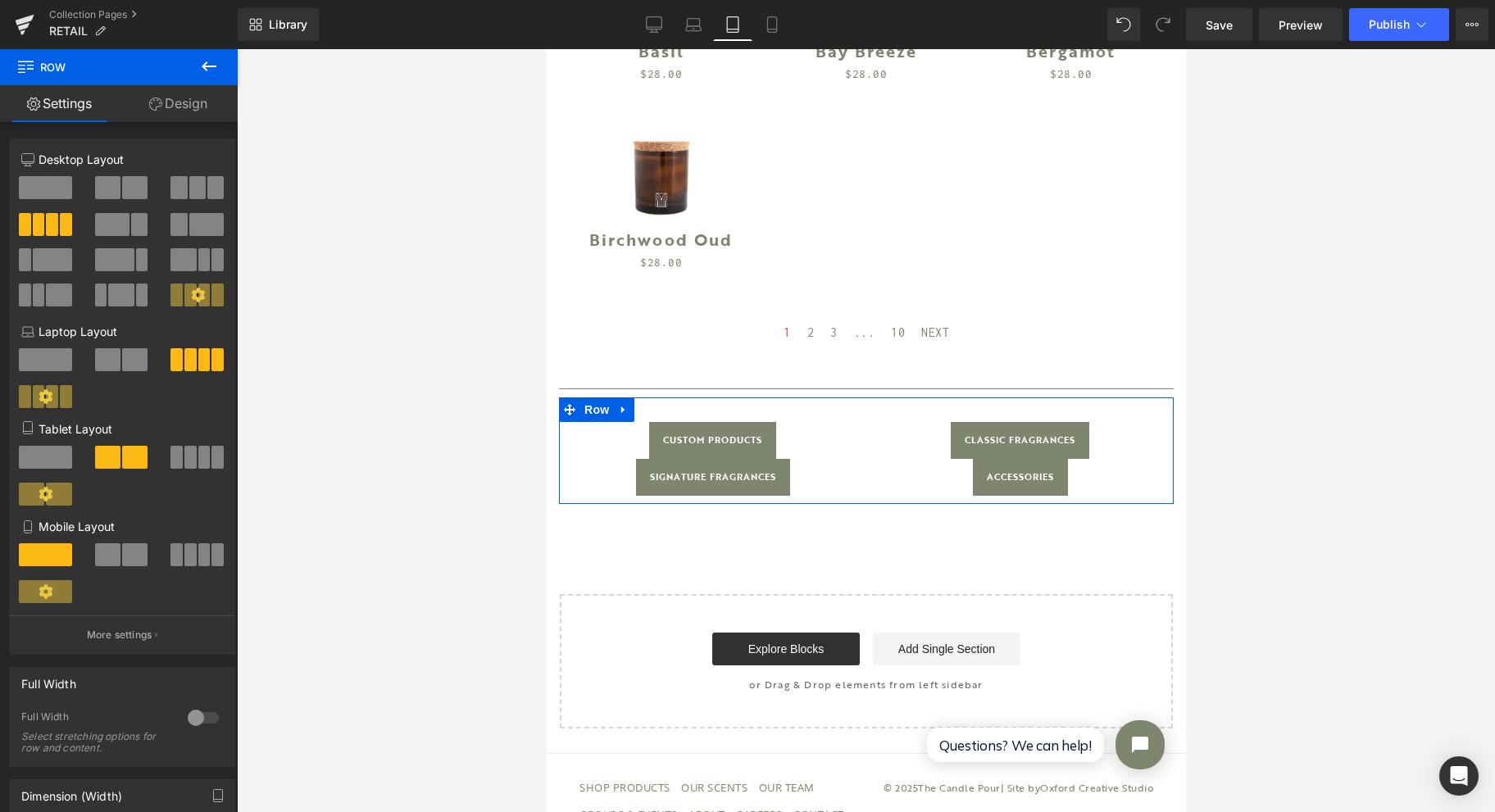
click at [56, 494] on span at bounding box center [59, 494] width 25 height 23
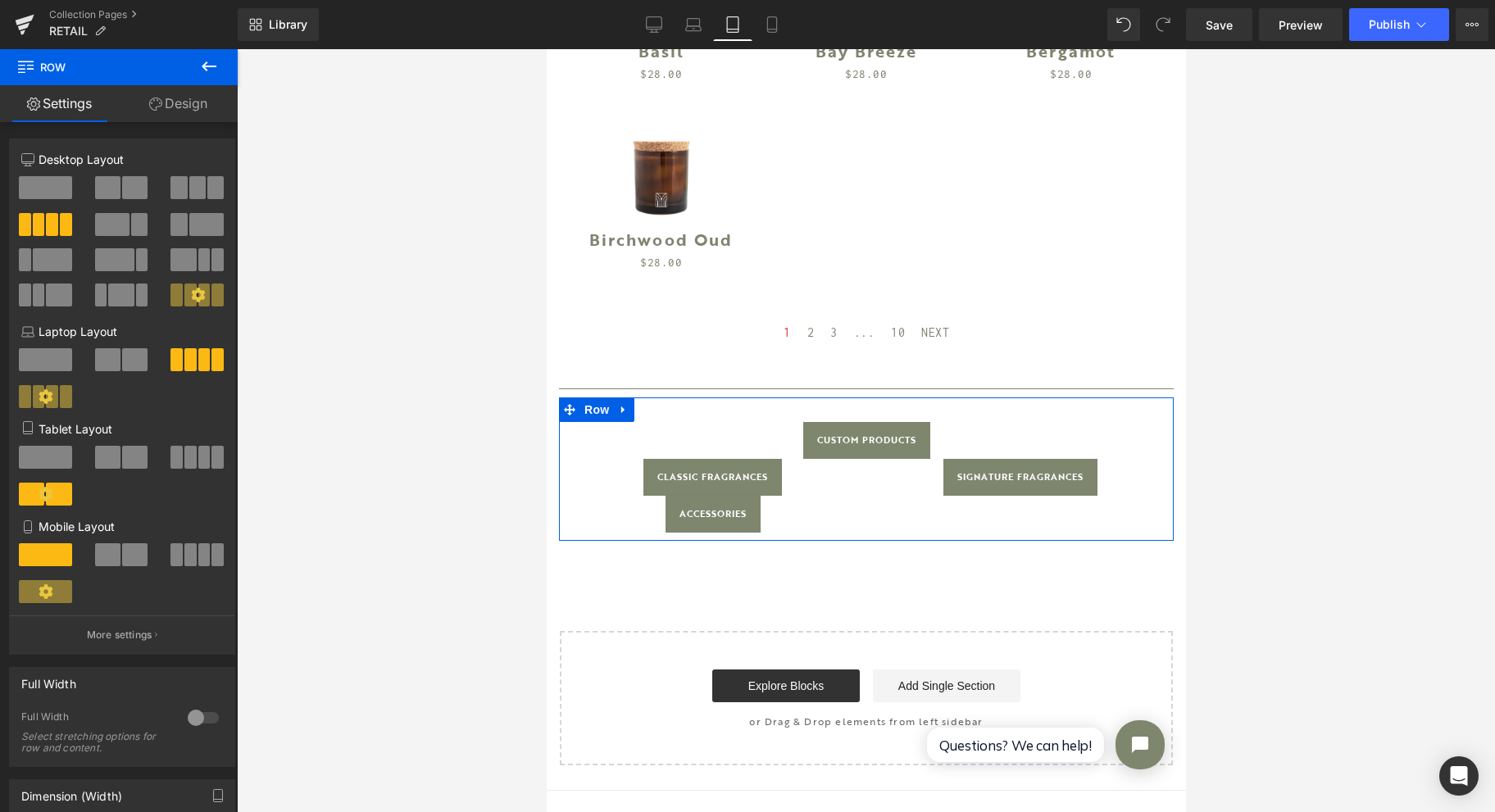
click at [134, 456] on span at bounding box center [135, 458] width 25 height 23
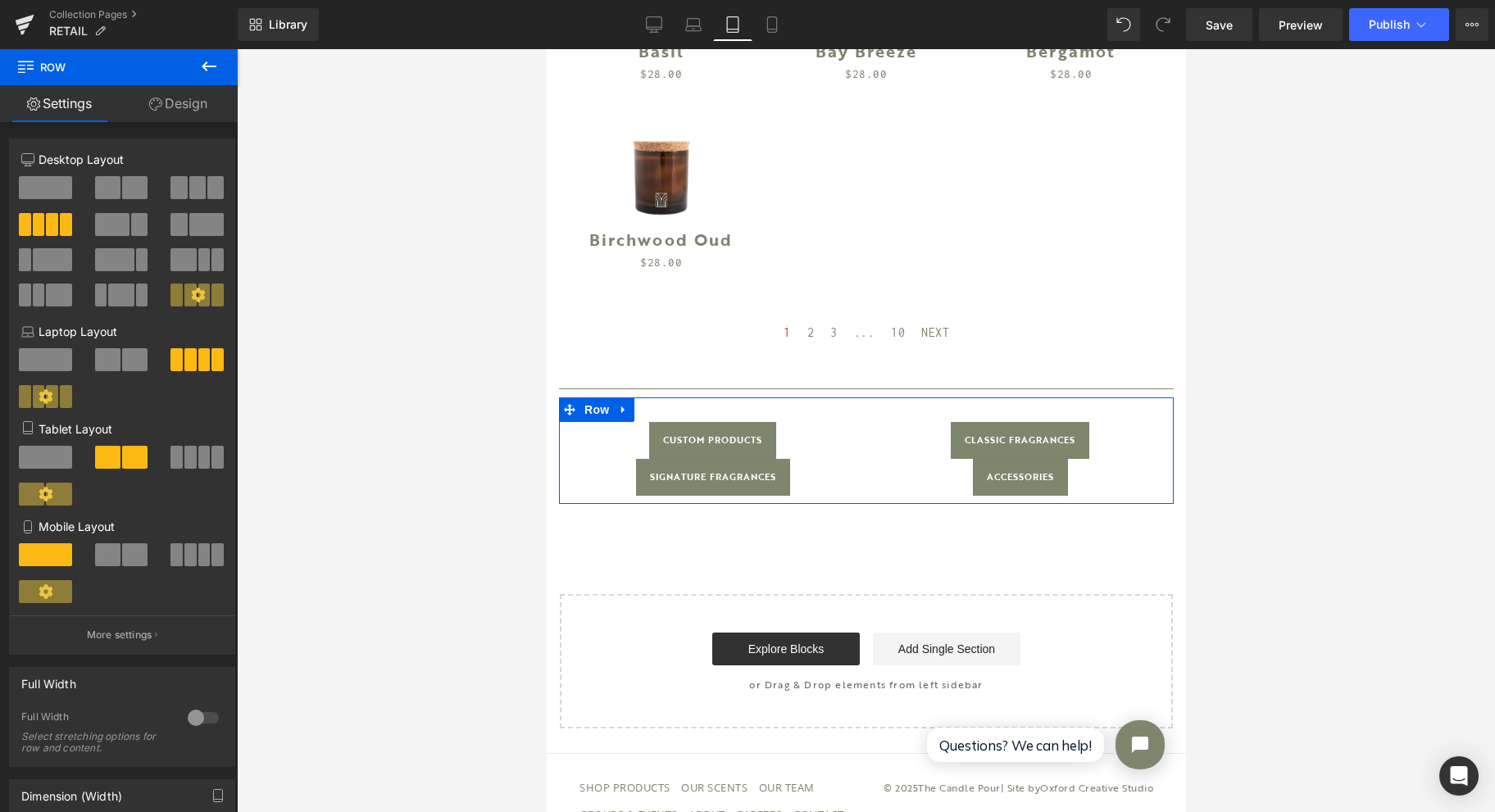
click at [67, 468] on span at bounding box center [45, 458] width 54 height 23
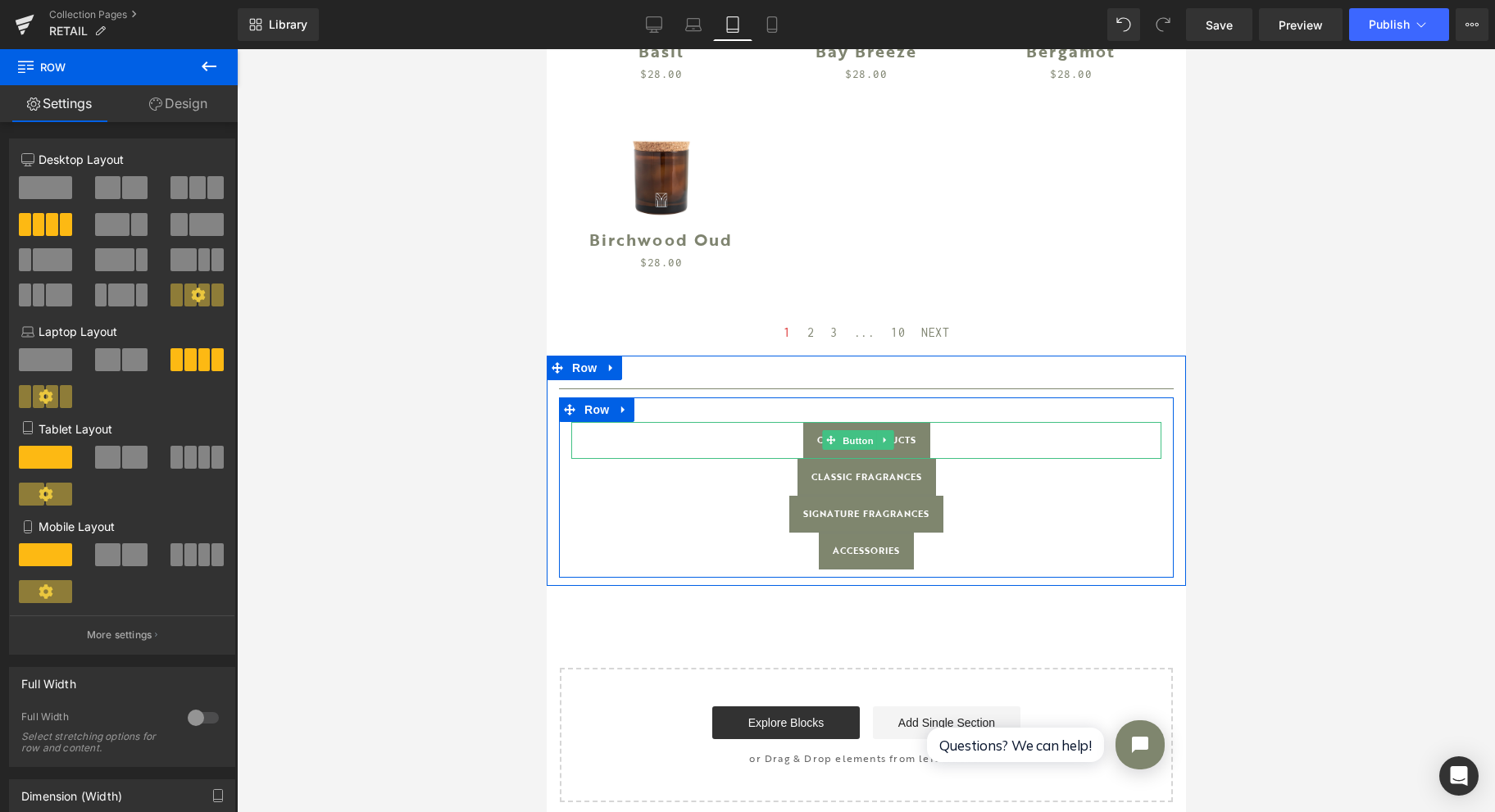
click at [850, 431] on span "Button" at bounding box center [857, 441] width 38 height 20
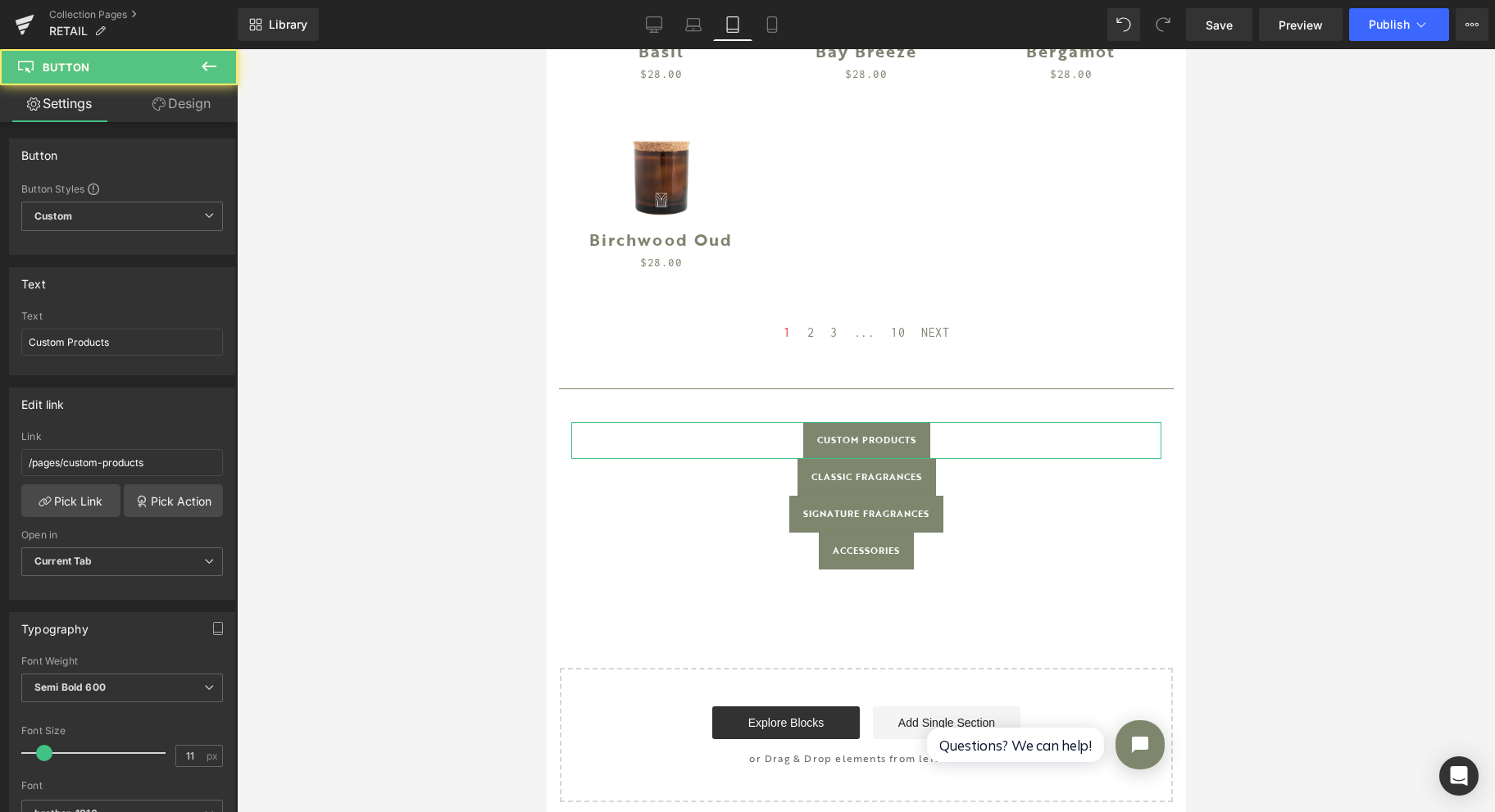
click at [184, 104] on link "Design" at bounding box center [182, 103] width 119 height 37
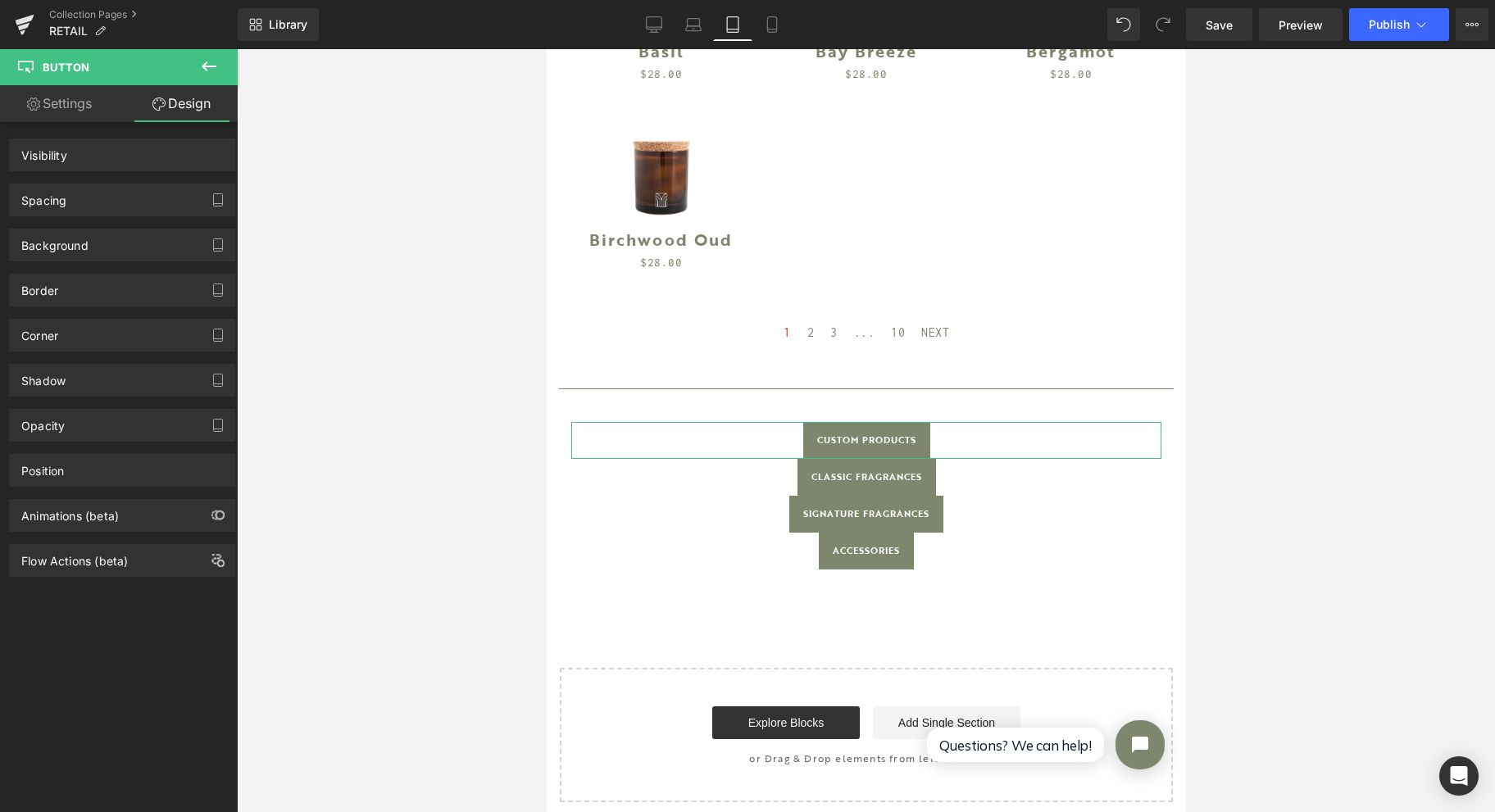
click at [147, 191] on div "Spacing" at bounding box center [122, 200] width 225 height 31
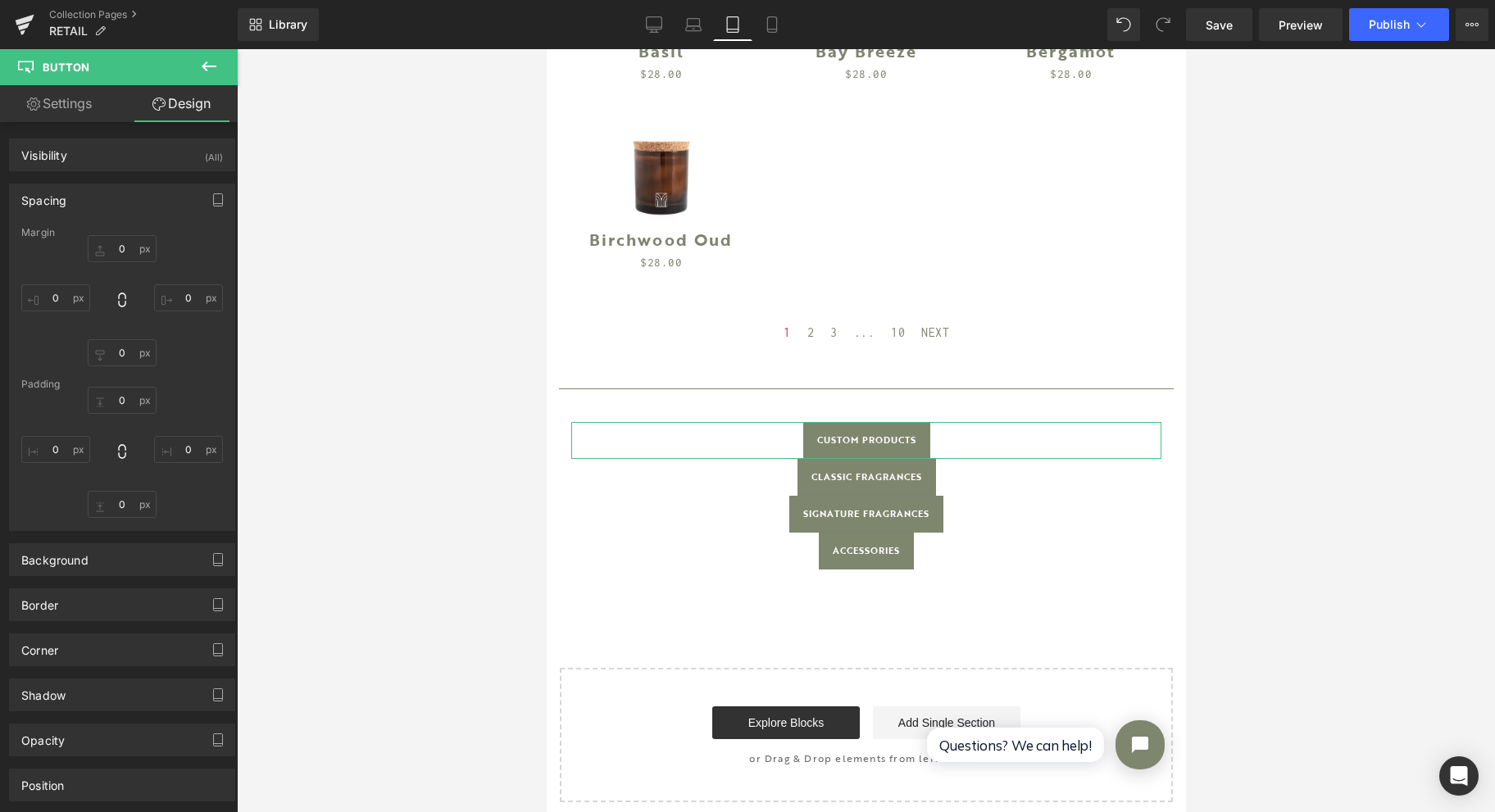
type input "0"
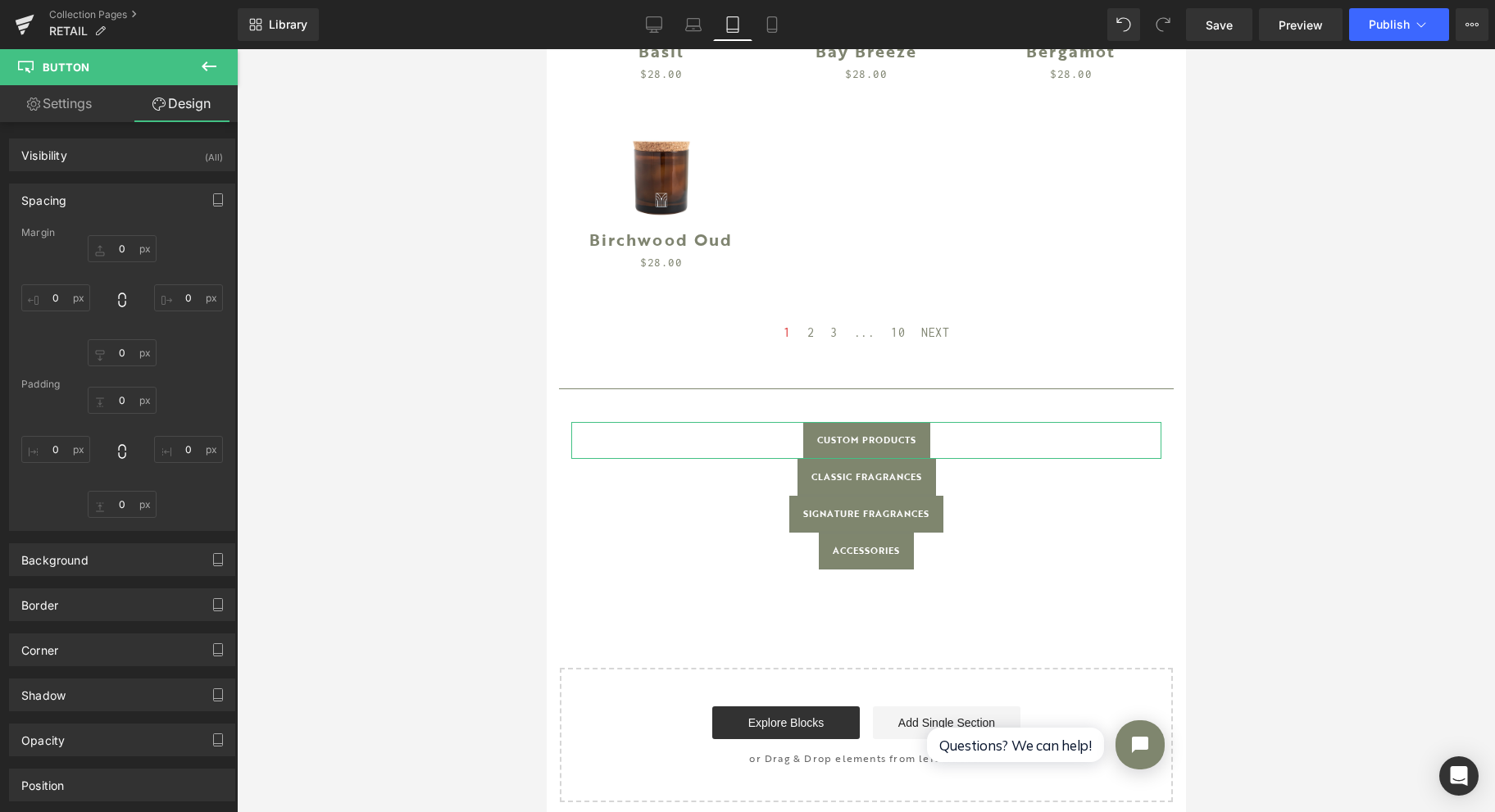
type input "15"
type input "0"
type input "15"
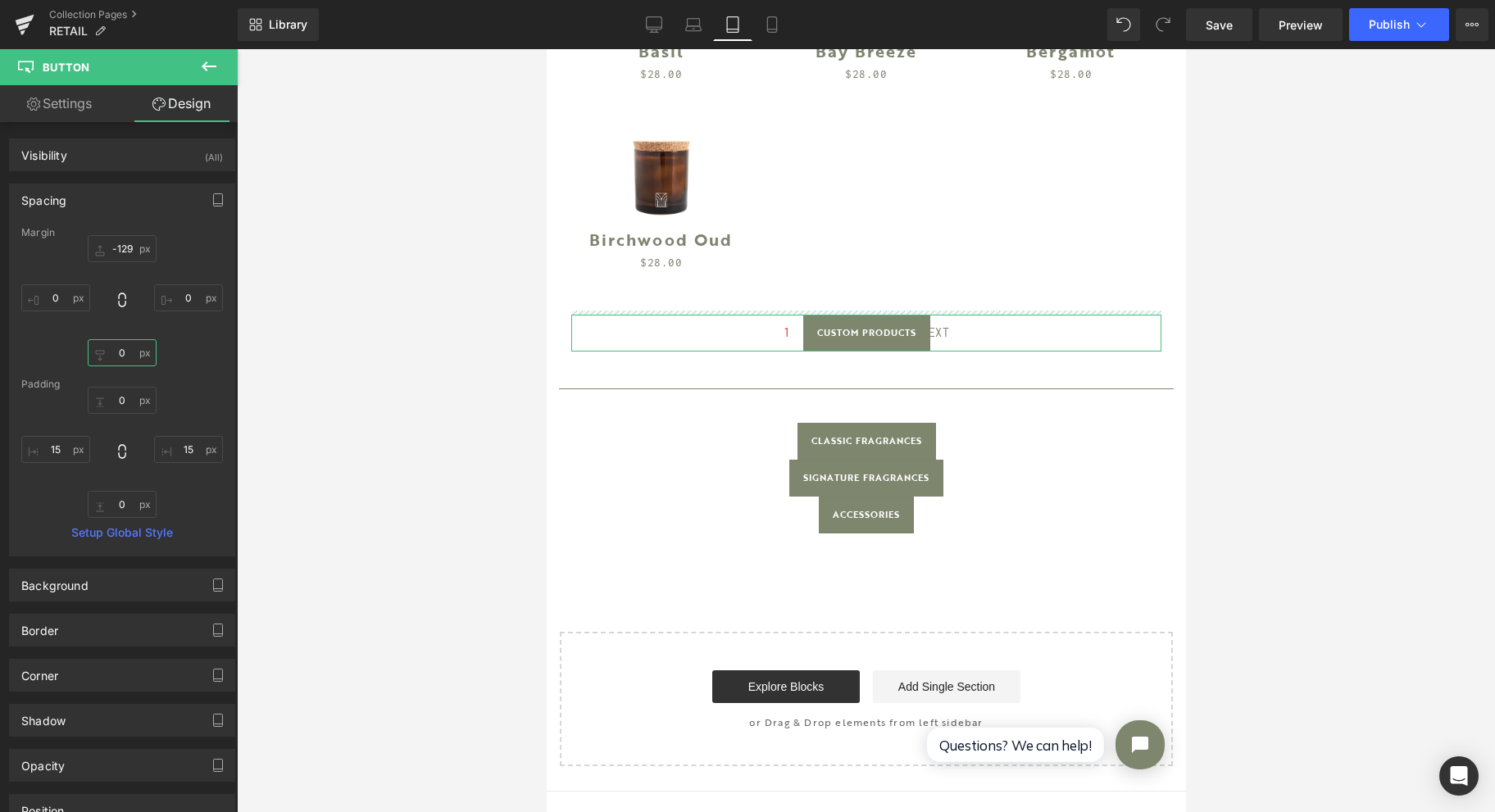
click at [126, 351] on input "0" at bounding box center [122, 353] width 69 height 27
type input "-128"
type input "10"
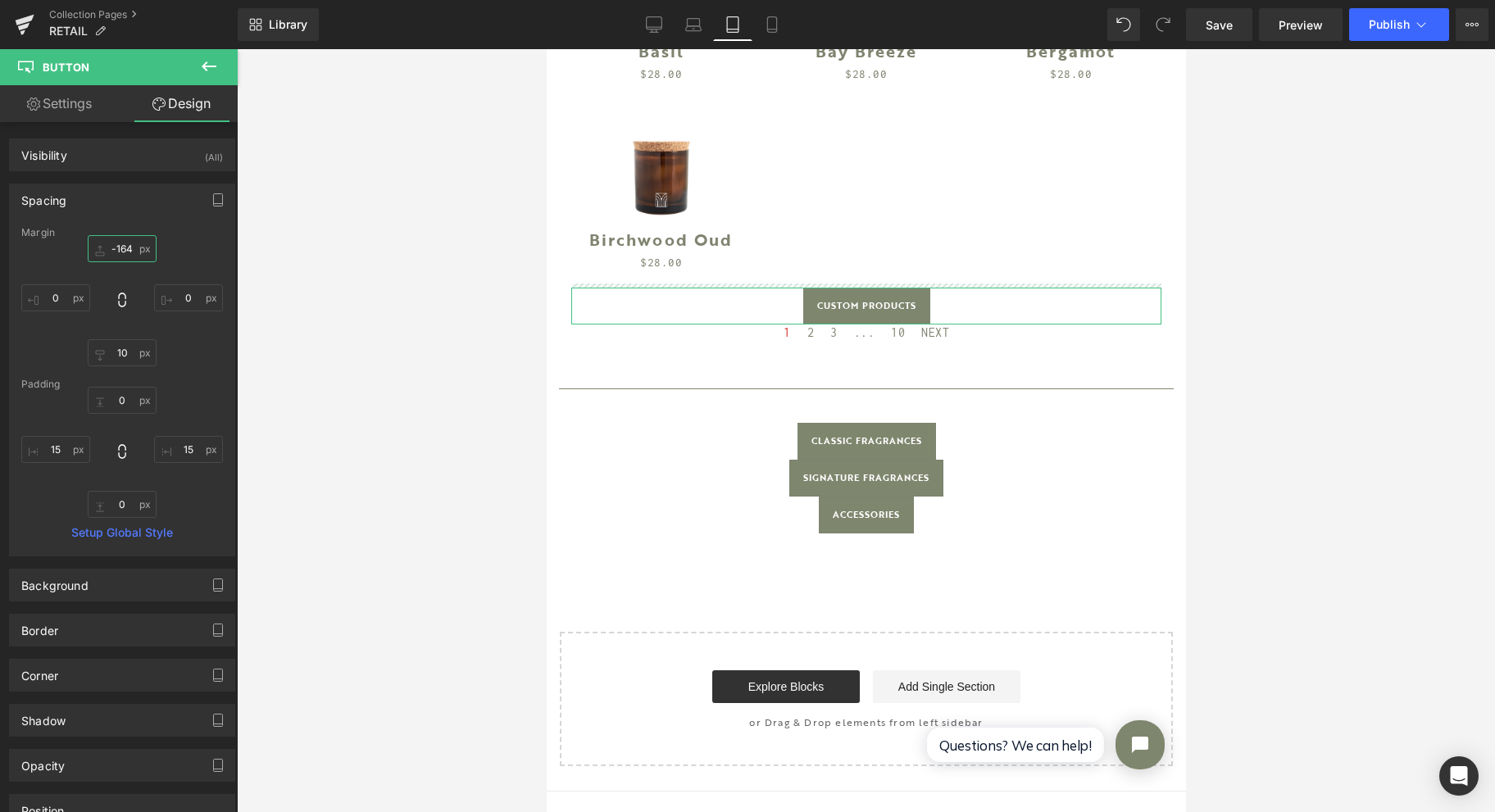
drag, startPoint x: 111, startPoint y: 237, endPoint x: 44, endPoint y: 228, distance: 67.6
type input "-164"
click at [44, 228] on div "Margin -164px -164 0px 0 10 10 0px 0 [GEOGRAPHIC_DATA] 0px 0 15px 15 0px 0 15px…" at bounding box center [122, 391] width 225 height 329
click at [126, 244] on input "-164" at bounding box center [122, 249] width 69 height 27
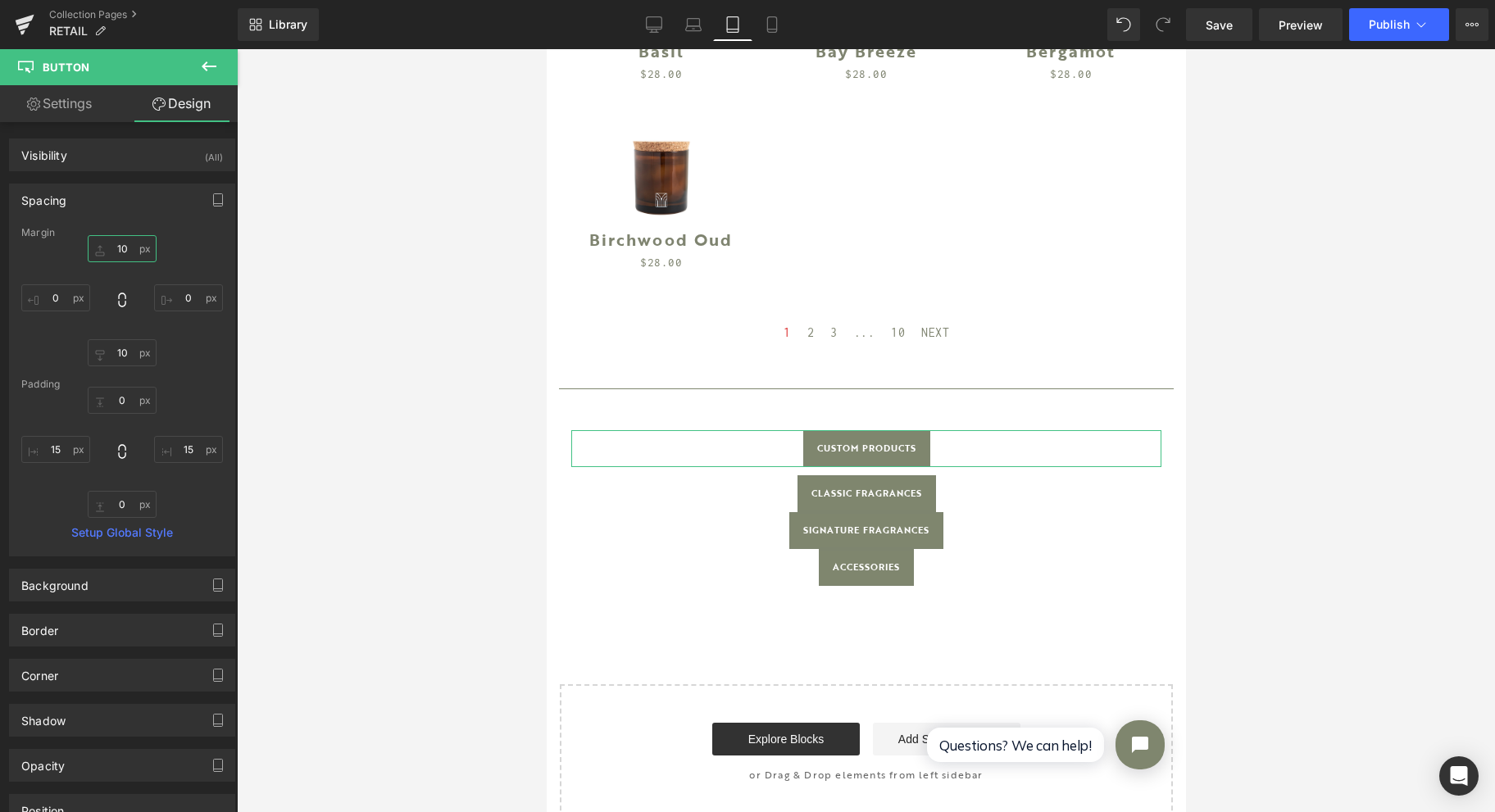
click at [124, 245] on input "10" at bounding box center [122, 249] width 69 height 27
click at [105, 251] on input "10" at bounding box center [122, 249] width 69 height 27
type input "10"
click at [131, 345] on input "10" at bounding box center [122, 353] width 69 height 27
type input "10"
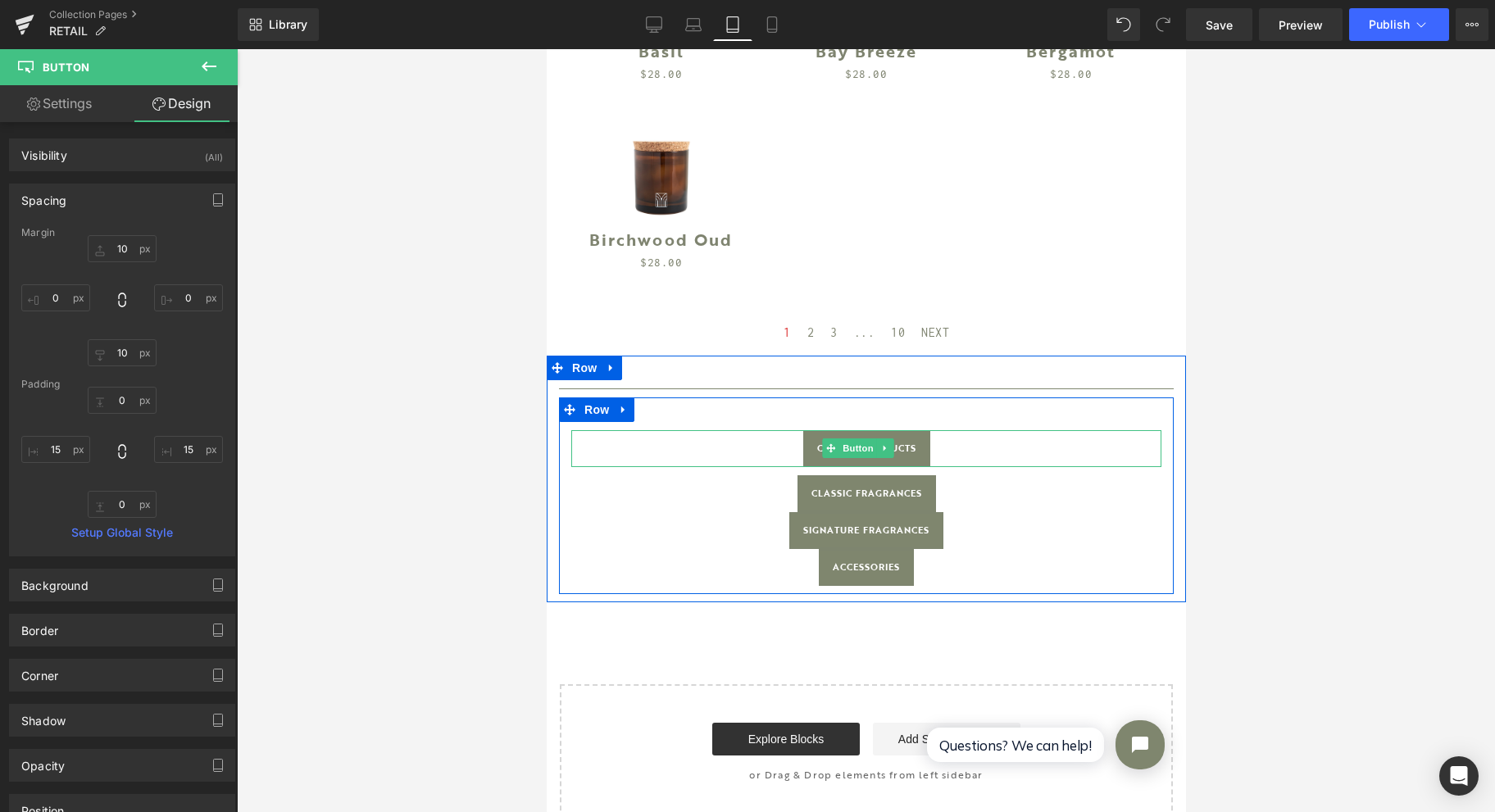
click at [852, 438] on span "Button" at bounding box center [857, 448] width 38 height 20
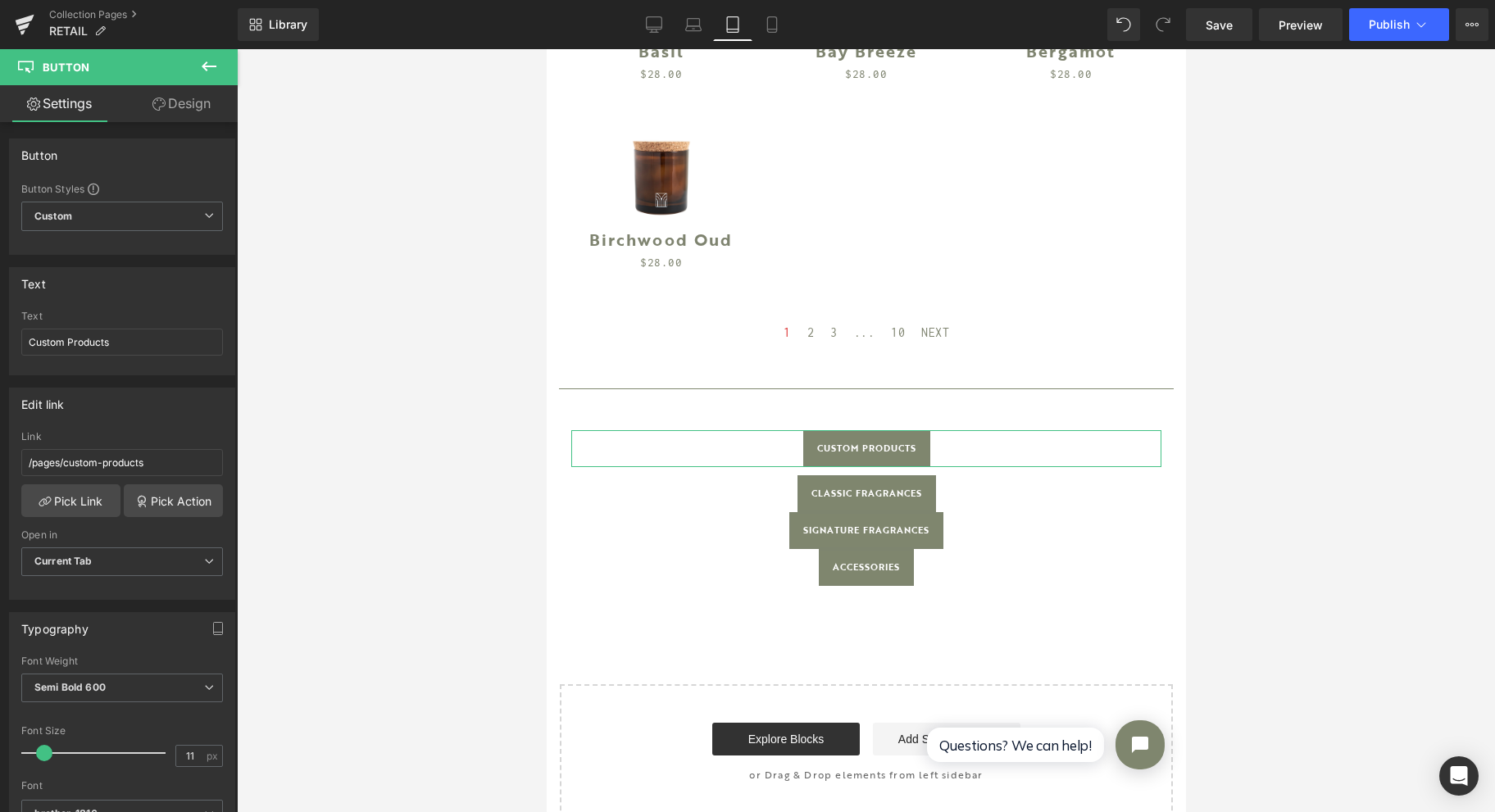
drag, startPoint x: 185, startPoint y: 107, endPoint x: 124, endPoint y: 201, distance: 112.1
click at [186, 106] on link "Design" at bounding box center [182, 103] width 119 height 37
click at [0, 0] on div "Spacing" at bounding box center [0, 0] width 0 height 0
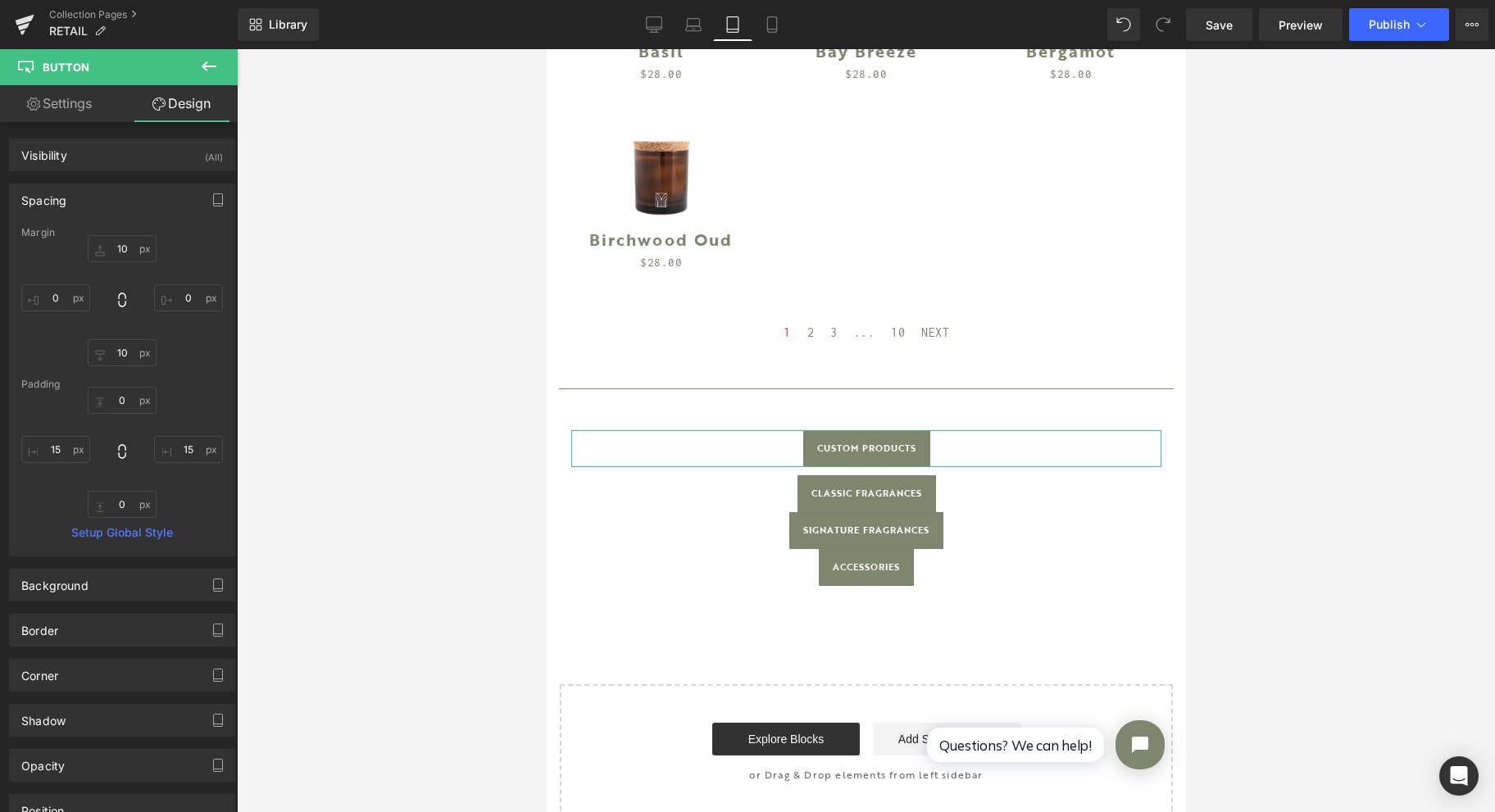
type input "10"
type input "0"
type input "10"
type input "0"
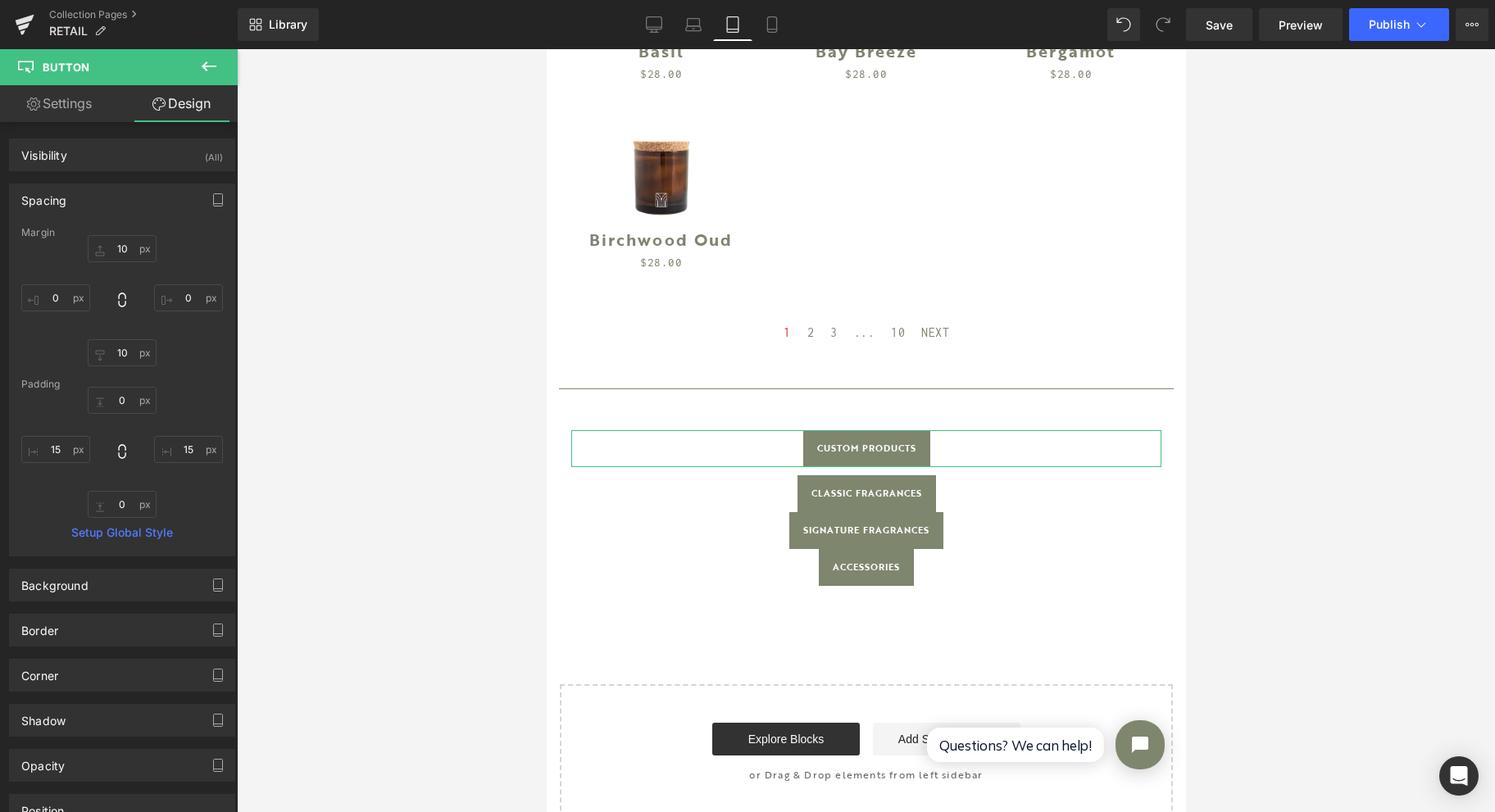
type input "15"
type input "0"
type input "15"
click at [128, 255] on input "10" at bounding box center [122, 249] width 69 height 27
type input "0"
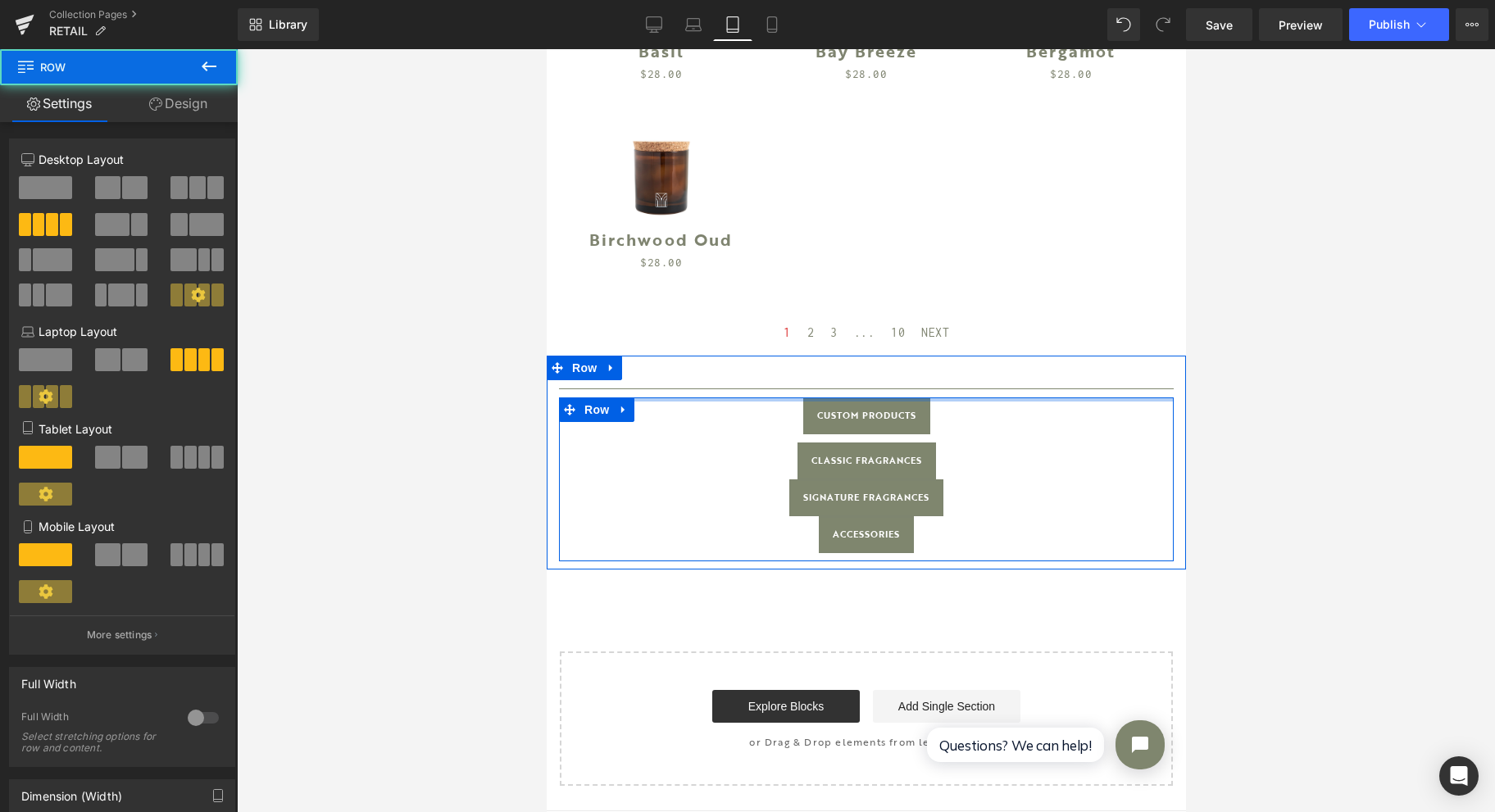
drag, startPoint x: 841, startPoint y: 386, endPoint x: 845, endPoint y: 344, distance: 42.2
click at [840, 355] on div "Separator Custom Products Button Classic Fragrances Button Signature Fragrances…" at bounding box center [865, 462] width 640 height 214
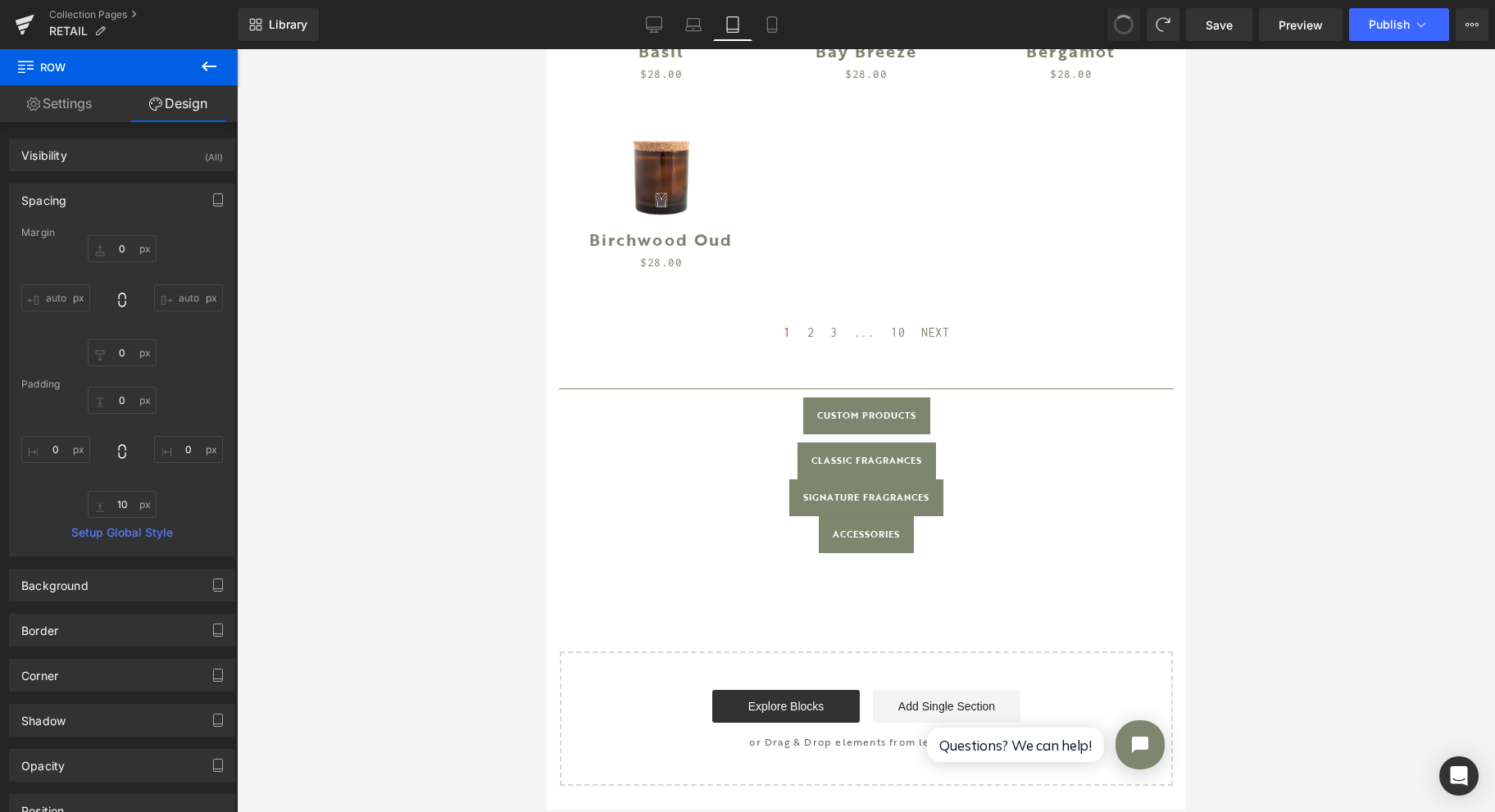
type input "0"
type input "10"
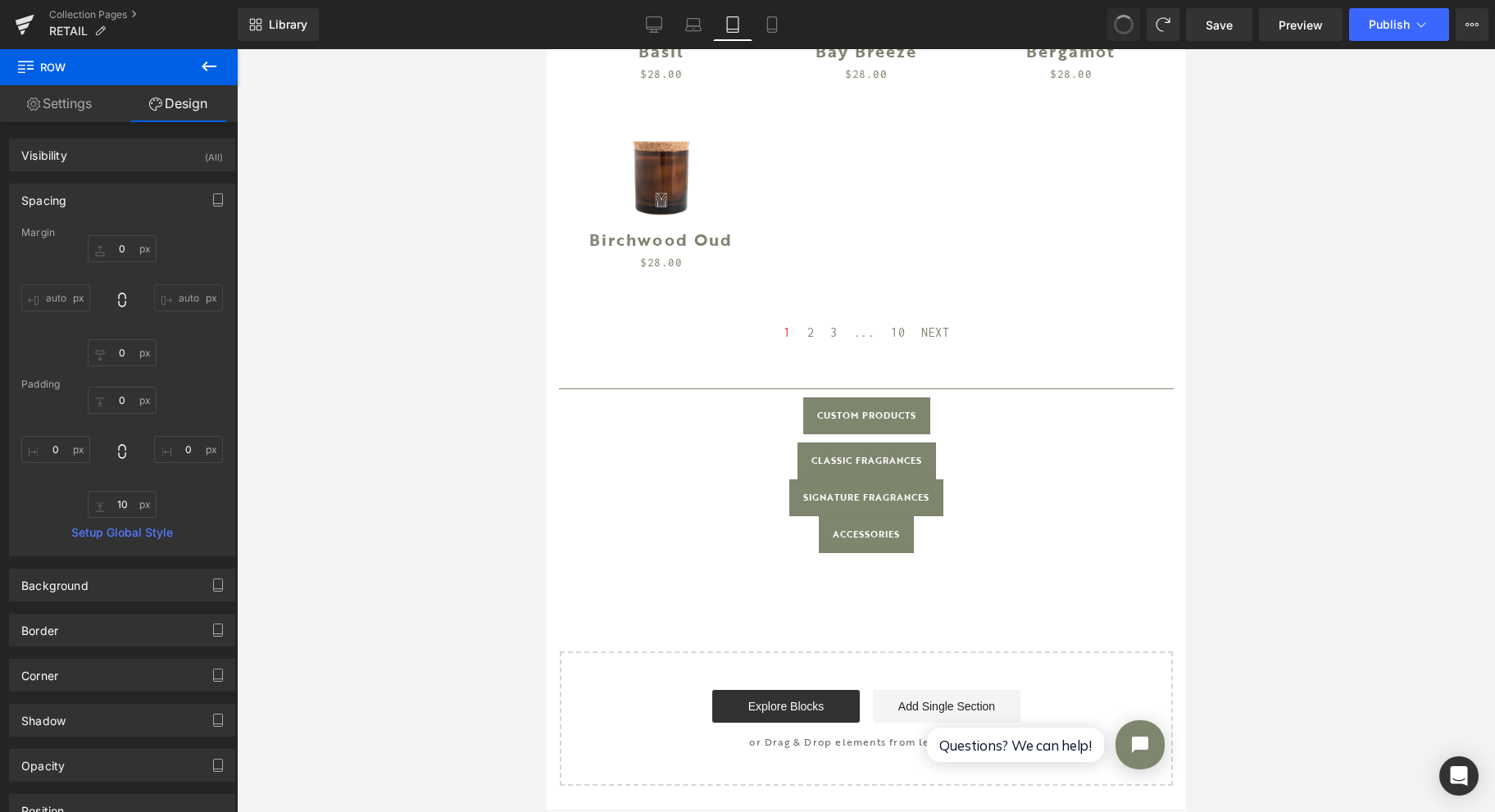
type input "0"
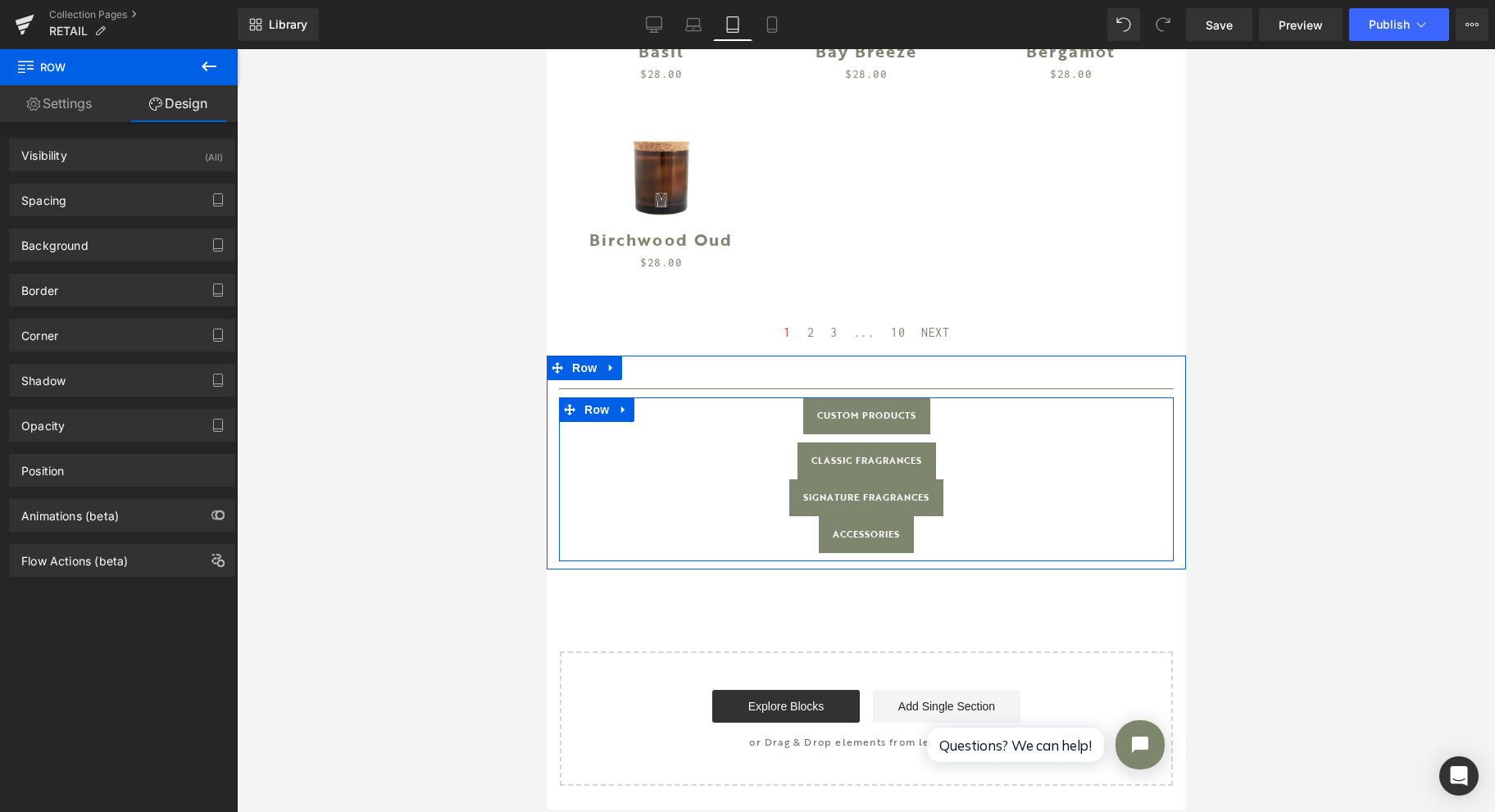
click at [593, 397] on span "Row" at bounding box center [596, 409] width 33 height 24
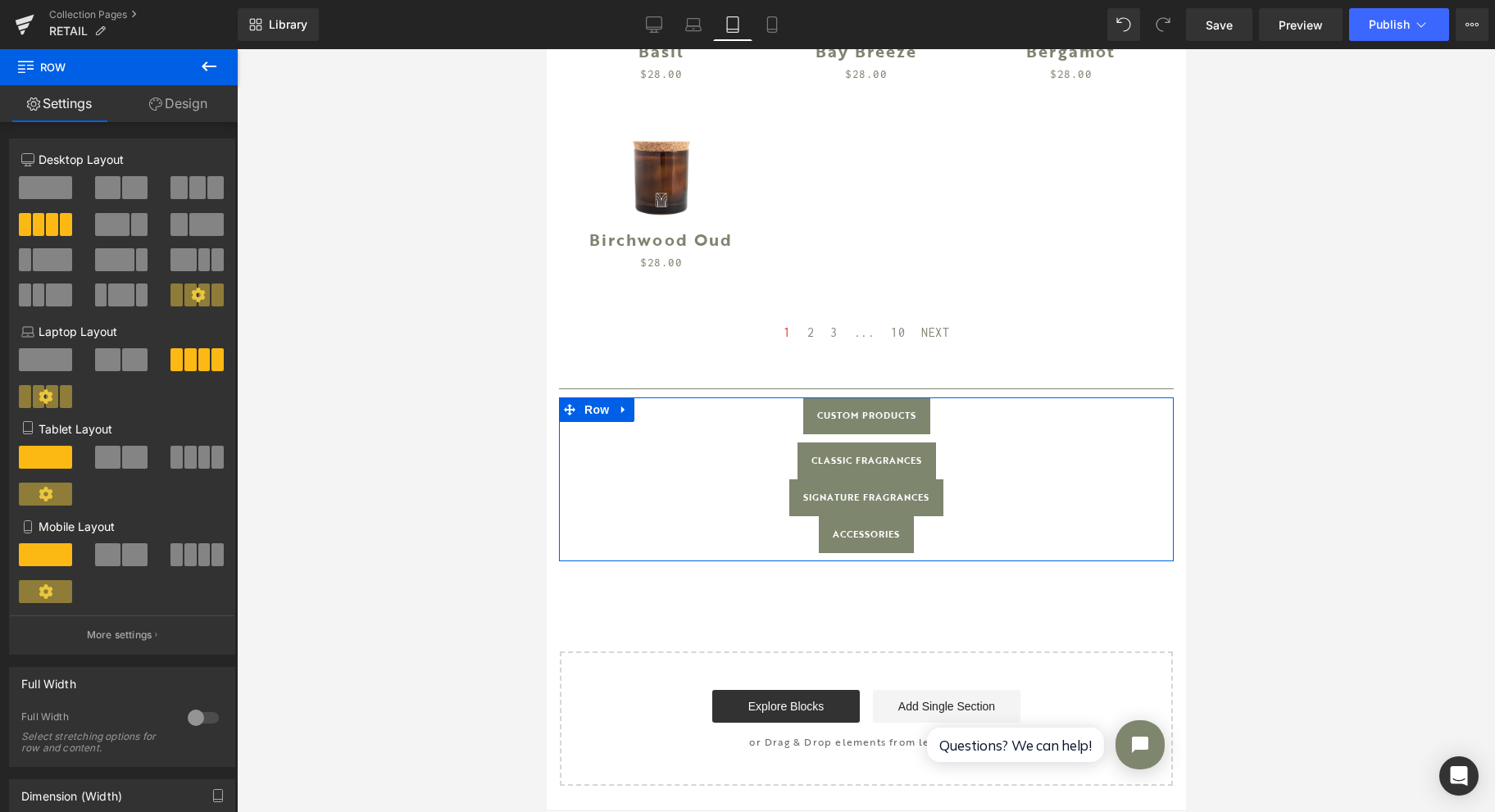
click at [190, 103] on link "Design" at bounding box center [179, 103] width 119 height 37
click at [0, 0] on div "Spacing" at bounding box center [0, 0] width 0 height 0
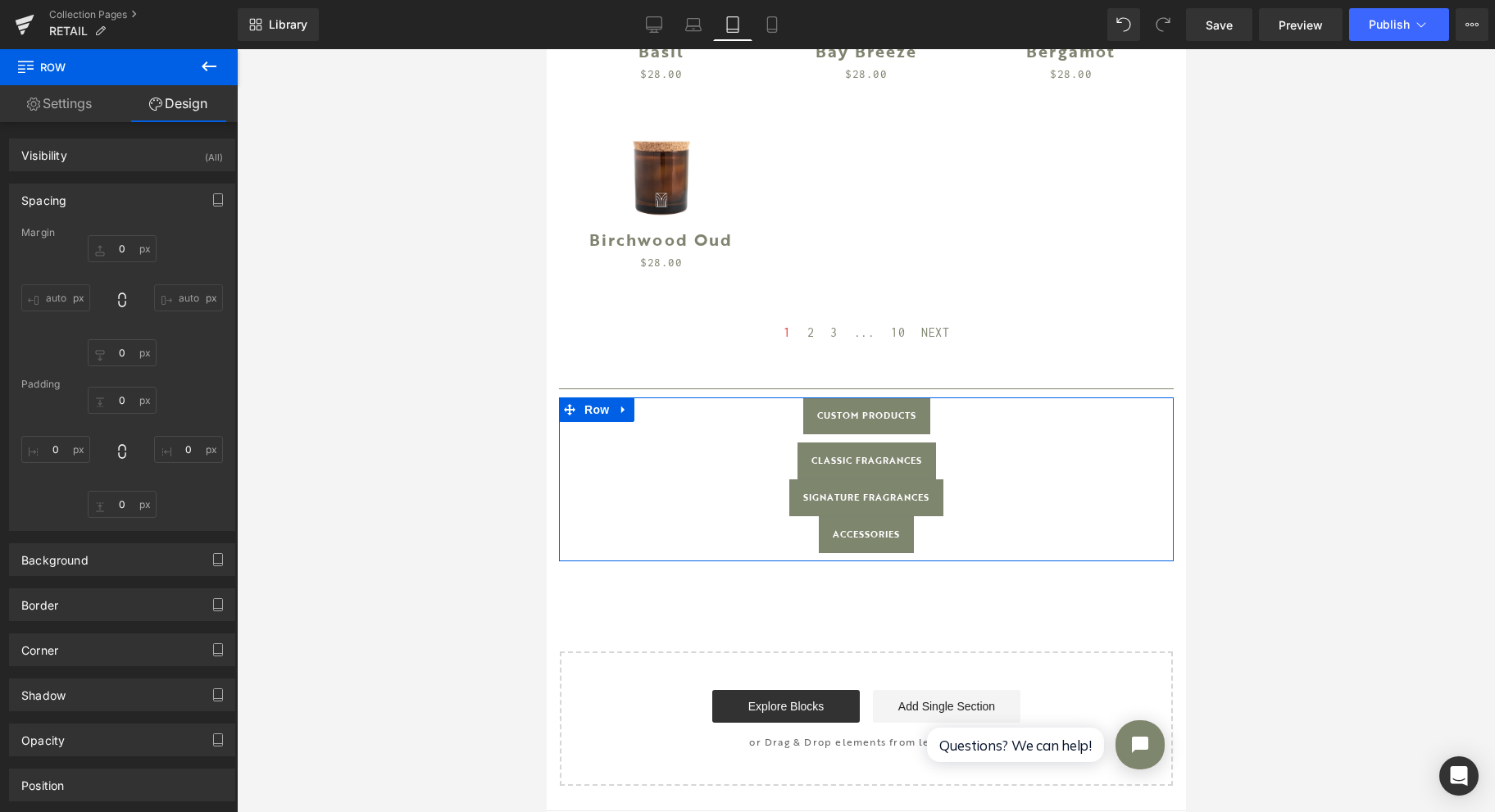
type input "0"
type input "10"
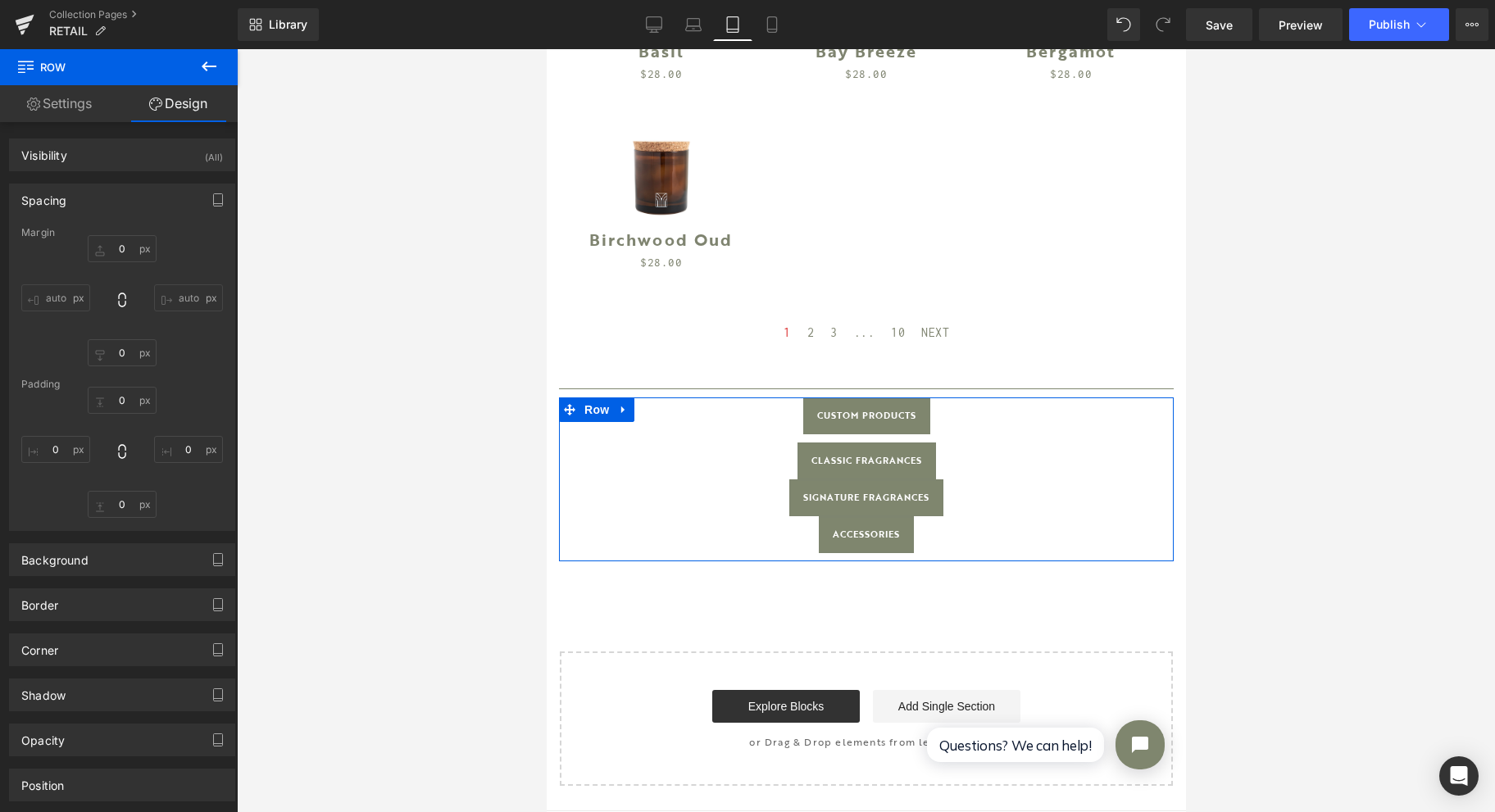
type input "0"
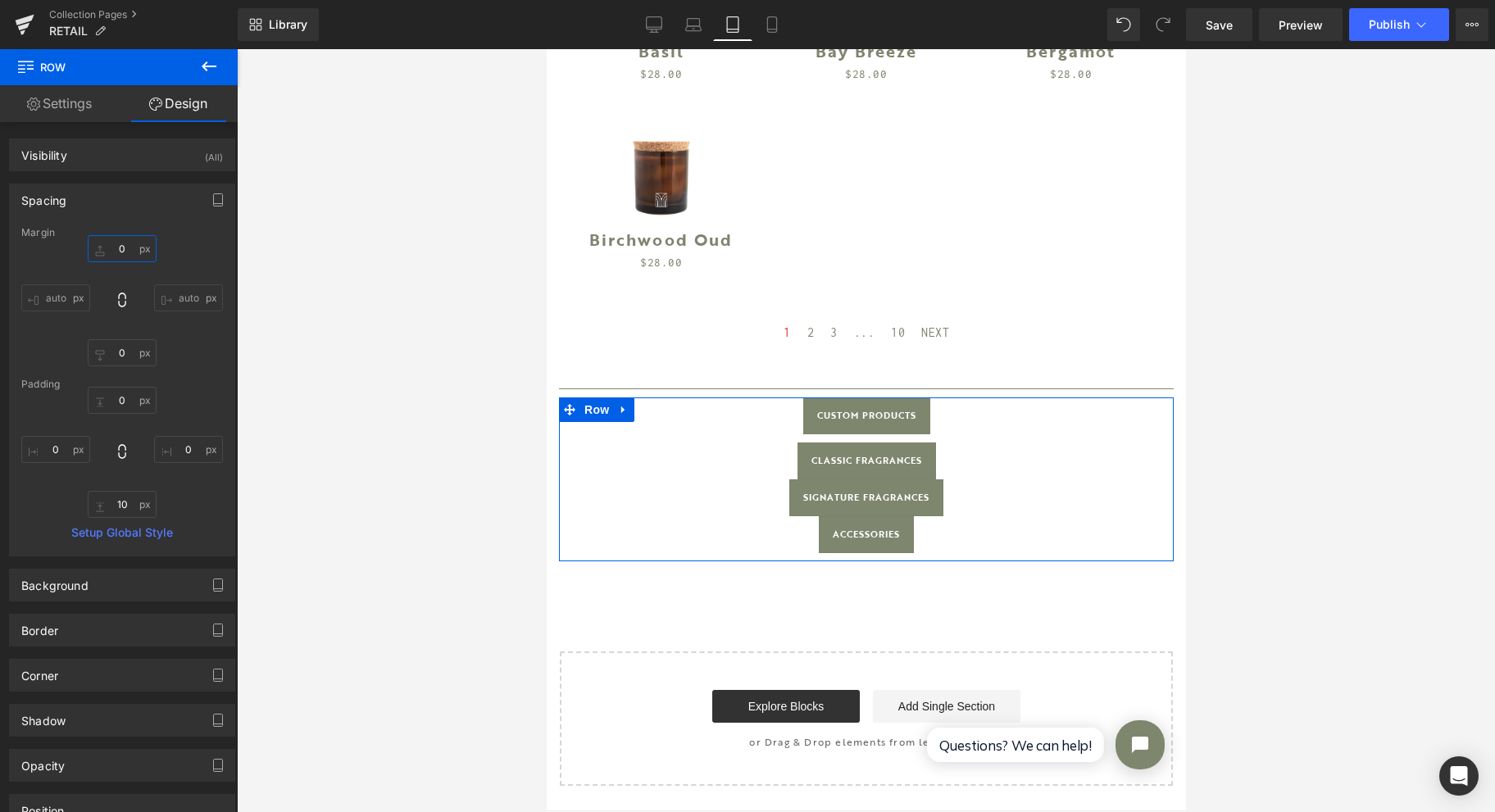
click at [122, 251] on input "0" at bounding box center [122, 249] width 69 height 27
type input "25"
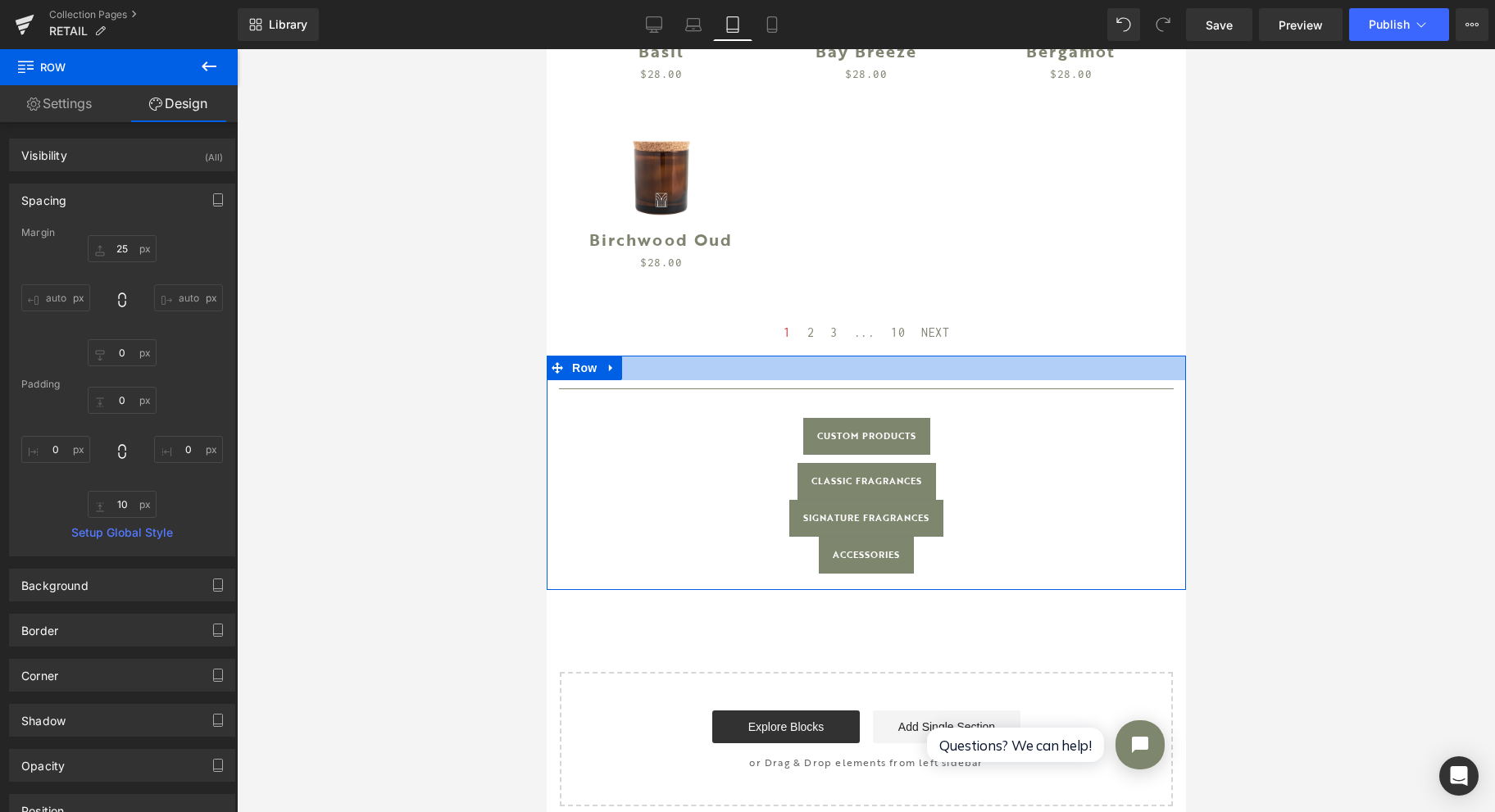
click at [848, 355] on div at bounding box center [865, 367] width 640 height 24
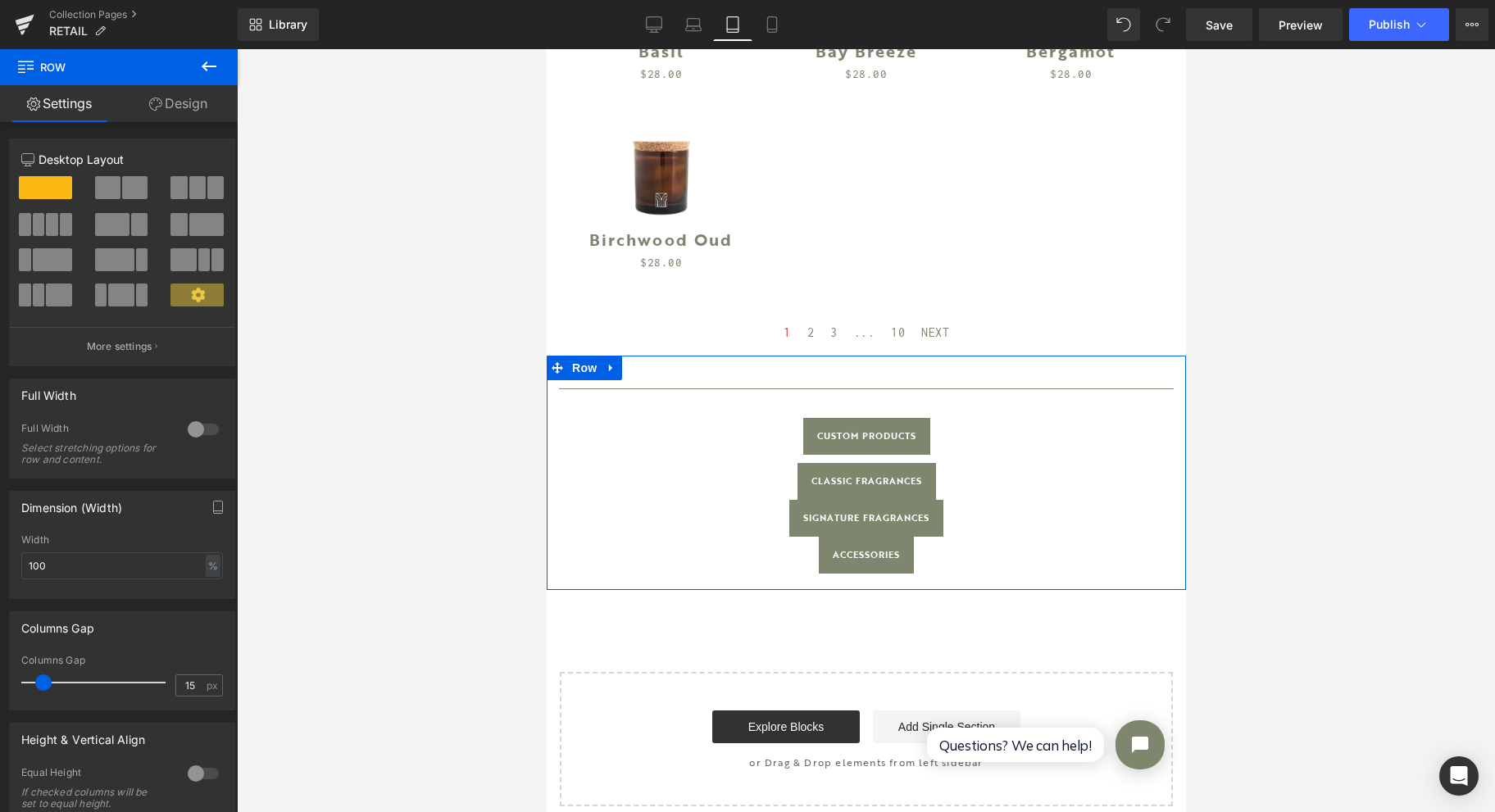
click at [190, 109] on link "Design" at bounding box center [179, 103] width 119 height 37
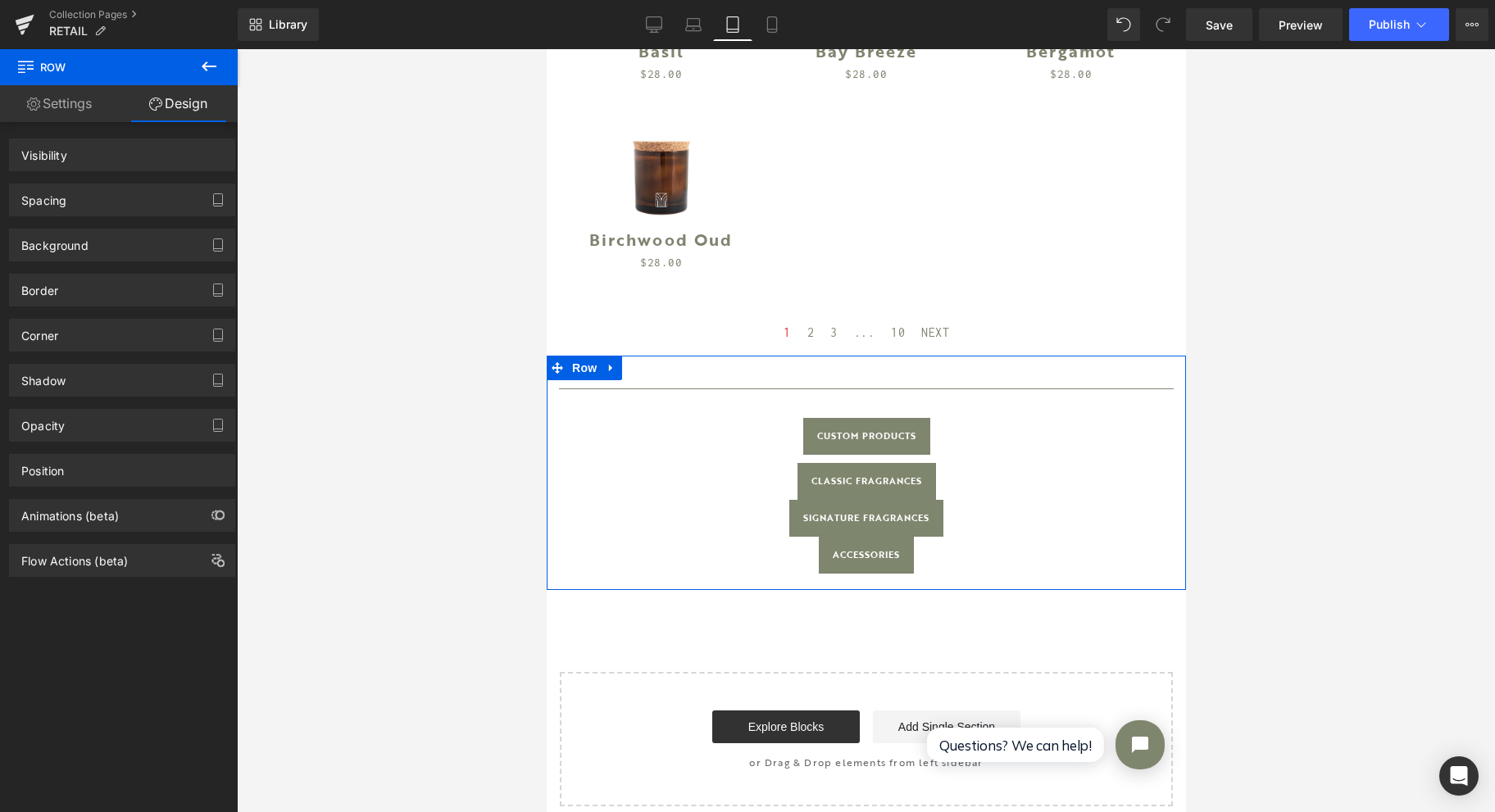
click at [148, 190] on div "Spacing" at bounding box center [122, 200] width 225 height 31
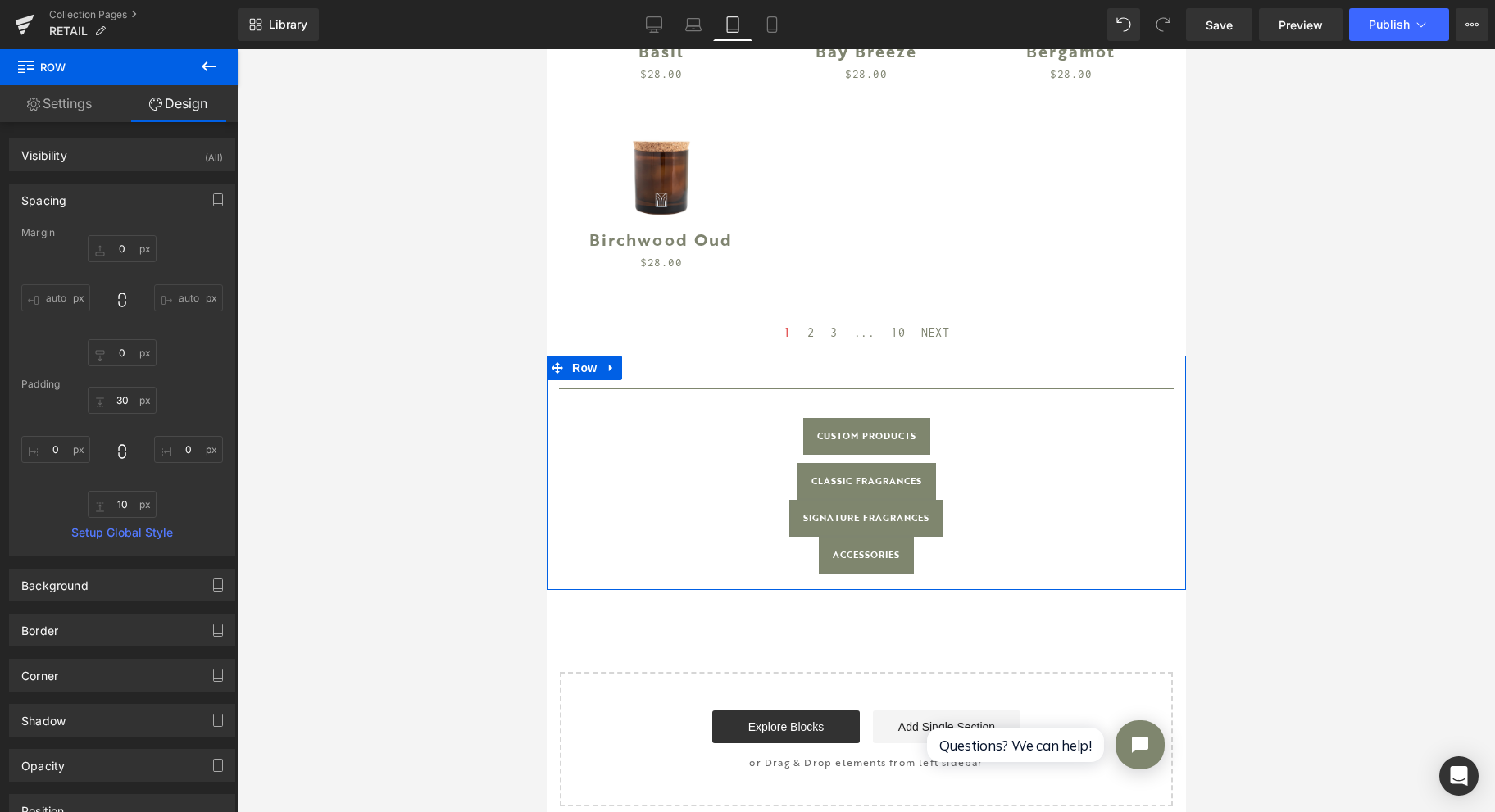
type input "0"
type input "30"
type input "0"
type input "10"
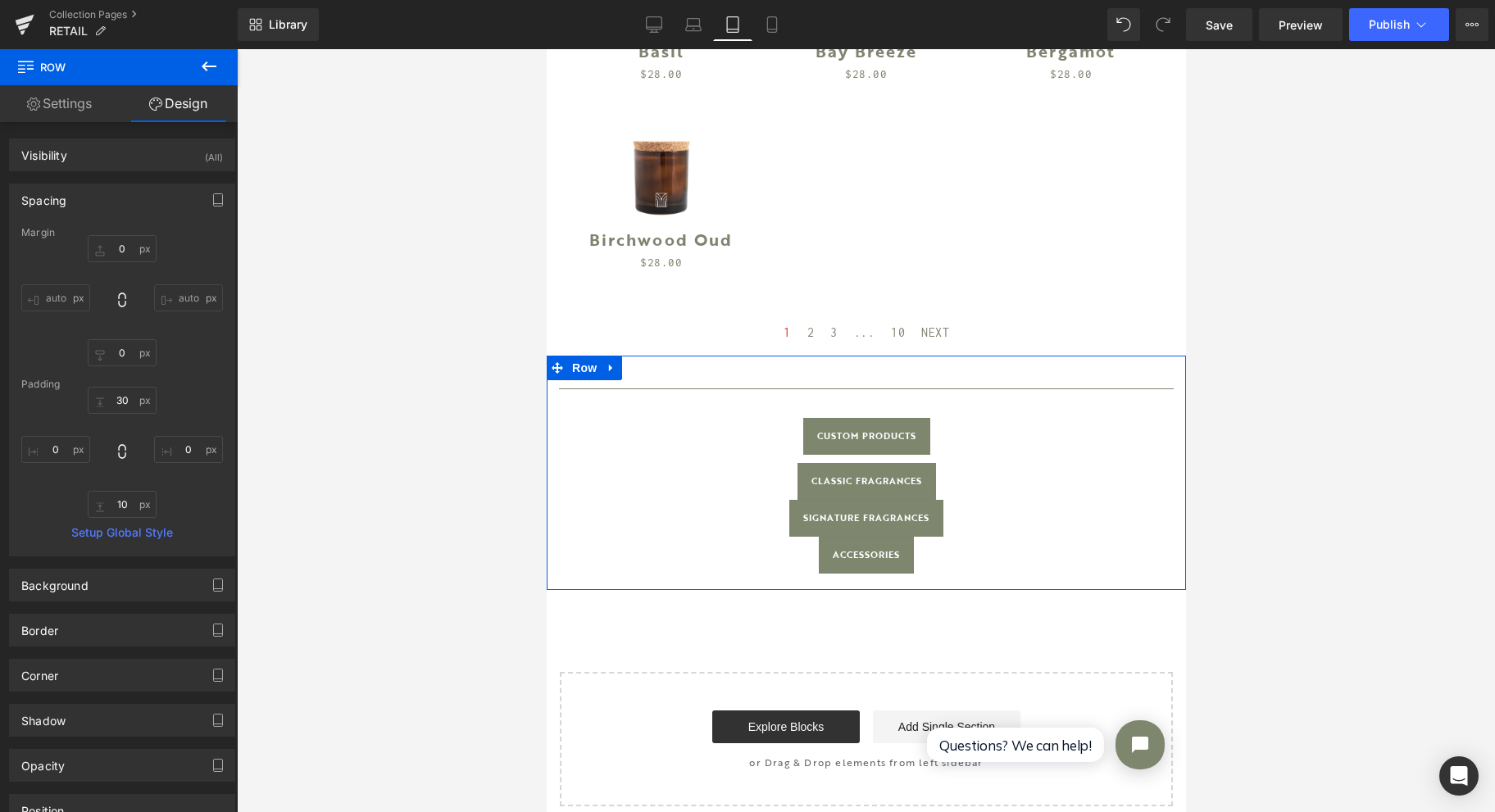
type input "0"
click at [599, 418] on span "Row" at bounding box center [596, 429] width 33 height 24
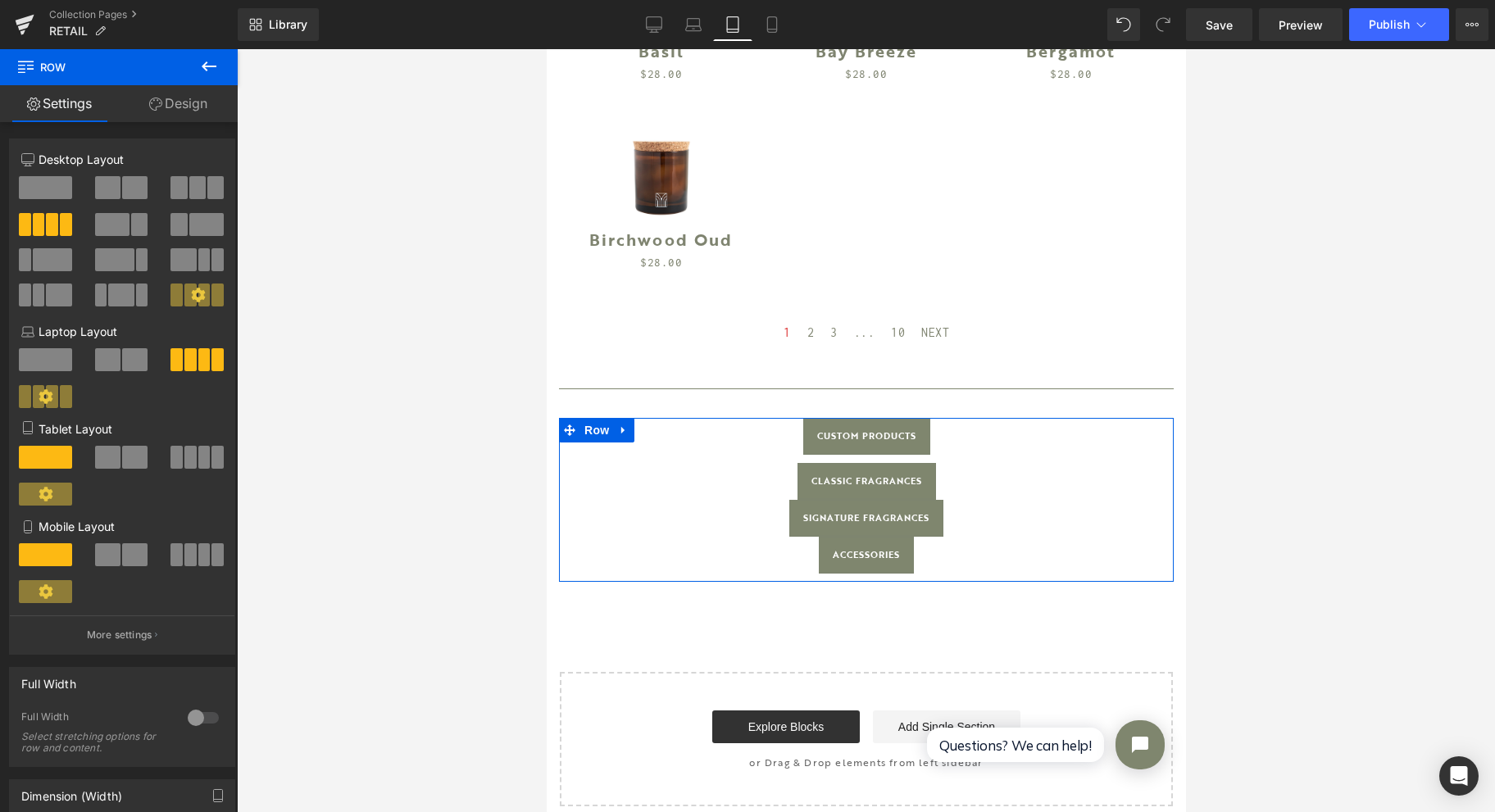
click at [169, 115] on link "Design" at bounding box center [179, 103] width 119 height 37
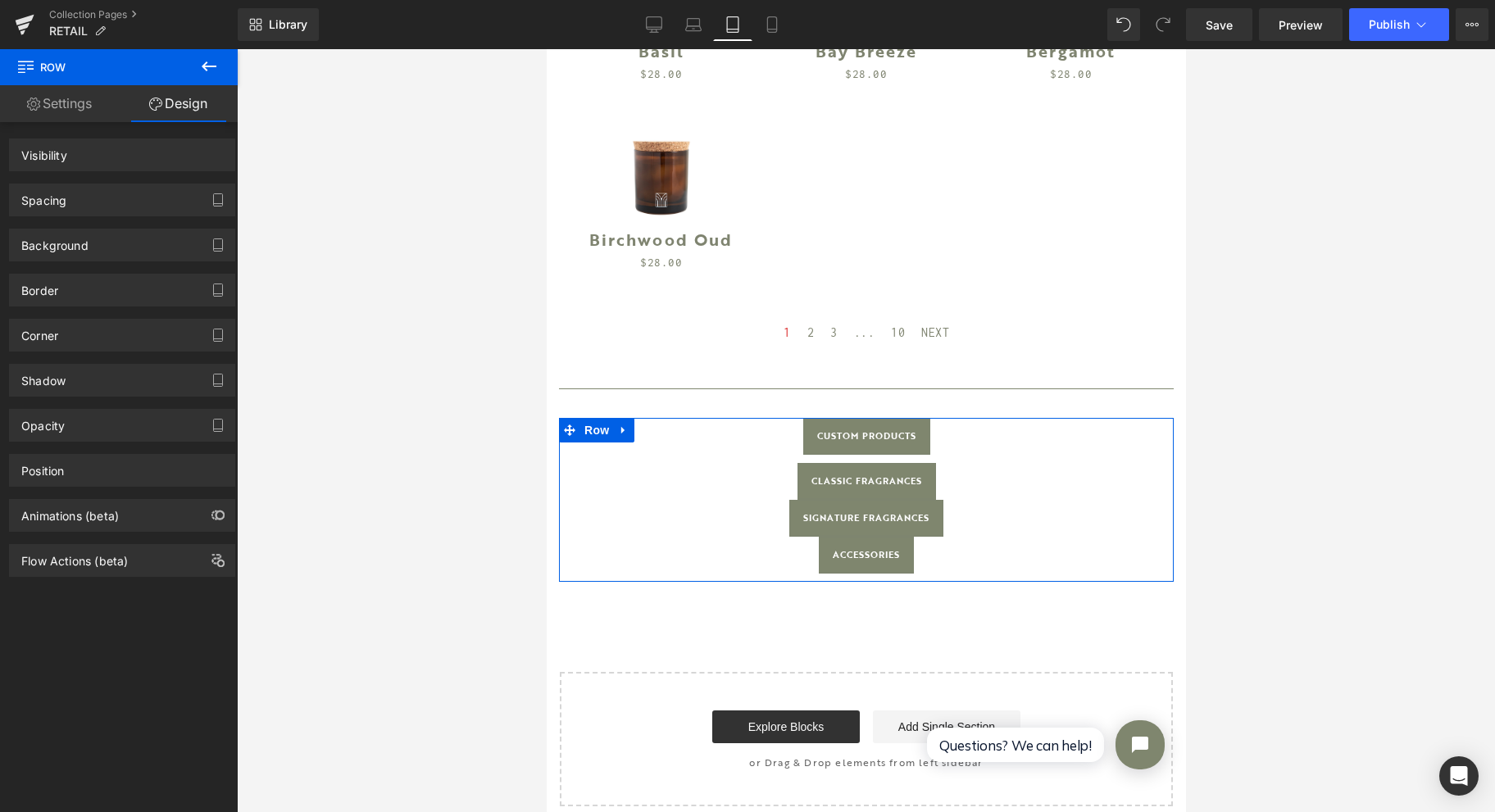
click at [107, 194] on div "Spacing" at bounding box center [122, 200] width 225 height 31
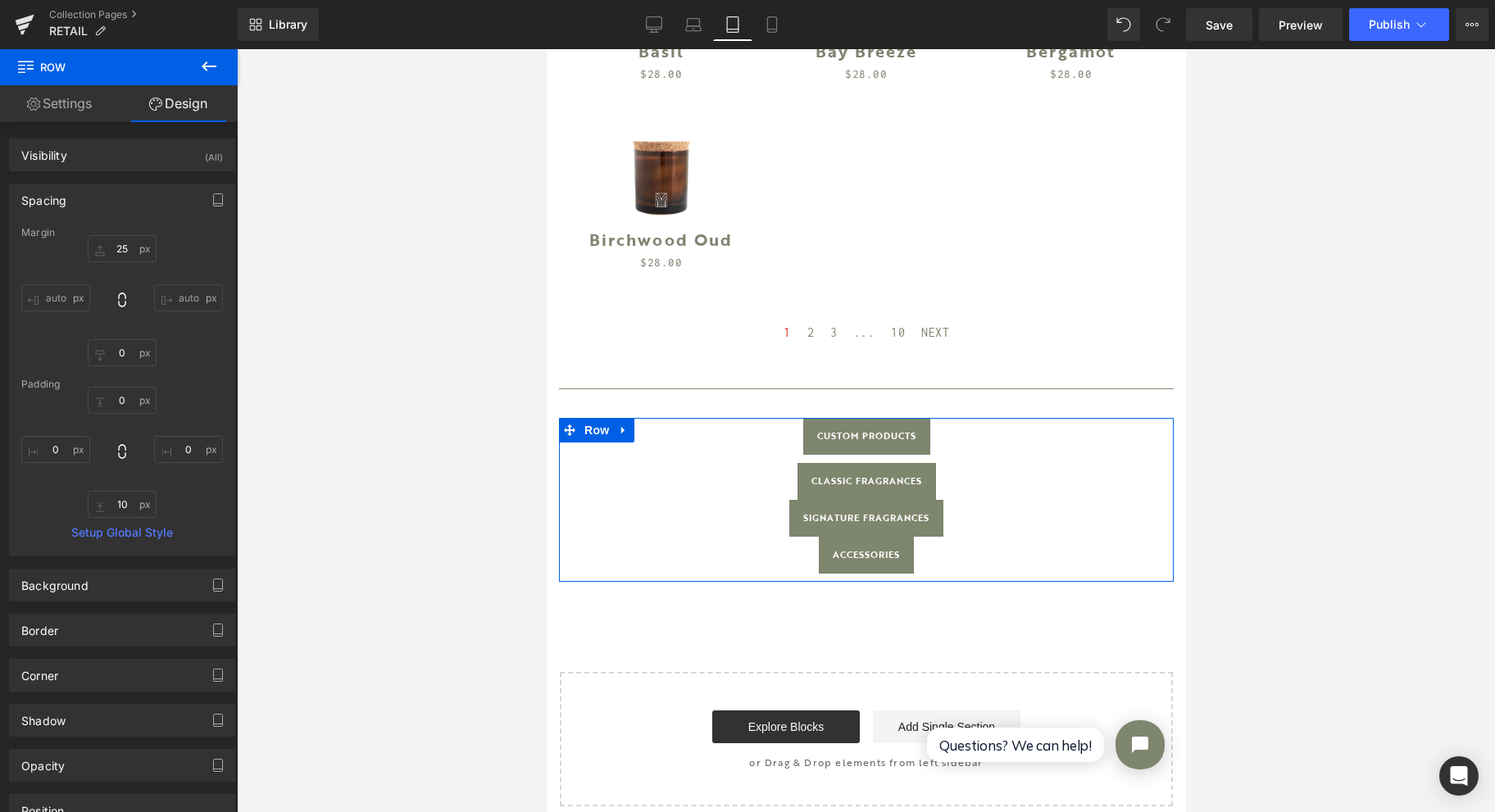
type input "25"
type input "0"
type input "10"
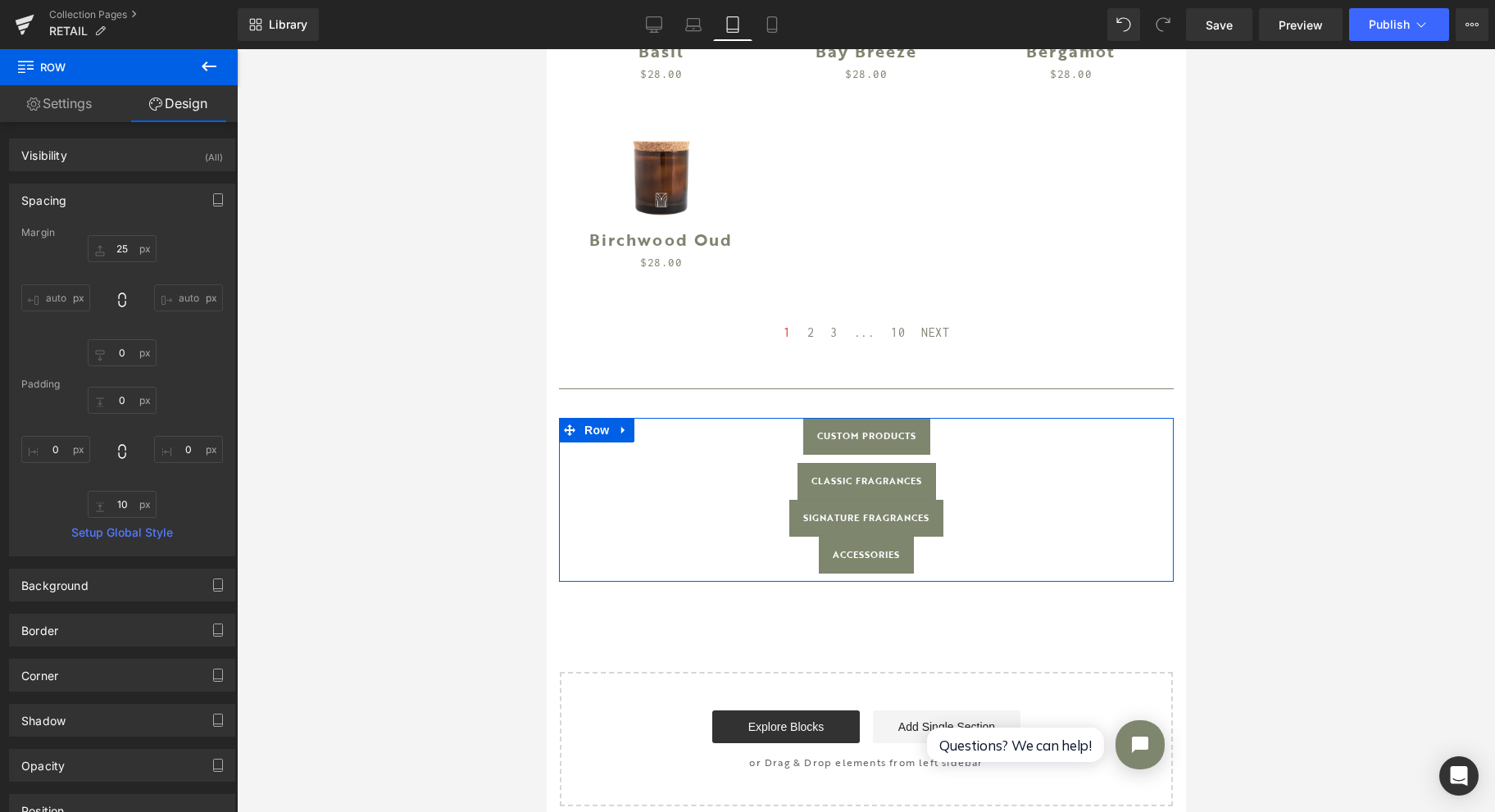
type input "0"
click at [128, 244] on input "25" at bounding box center [122, 249] width 69 height 27
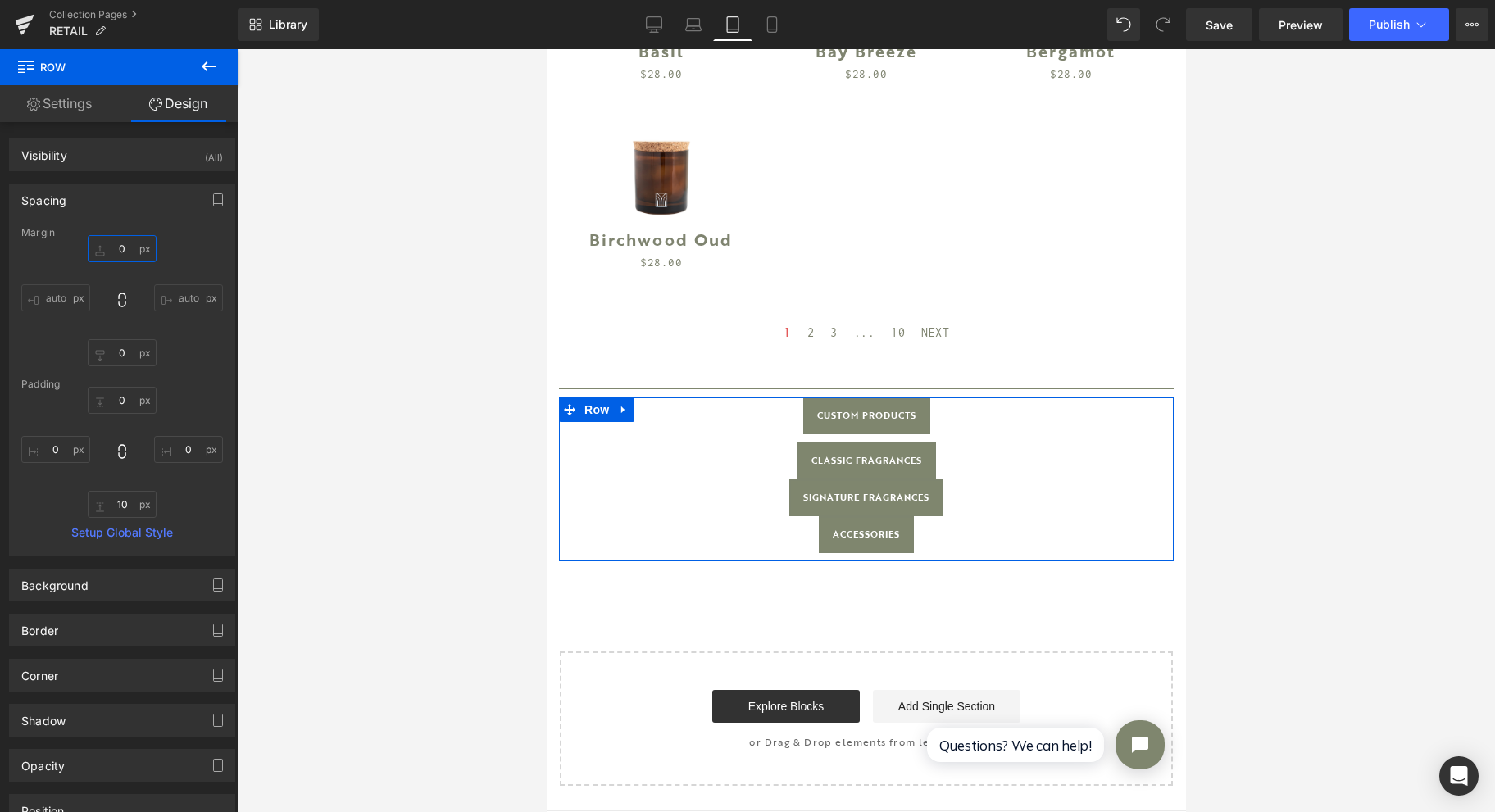
type input "0"
click at [131, 395] on input "0" at bounding box center [122, 400] width 69 height 27
type input "30"
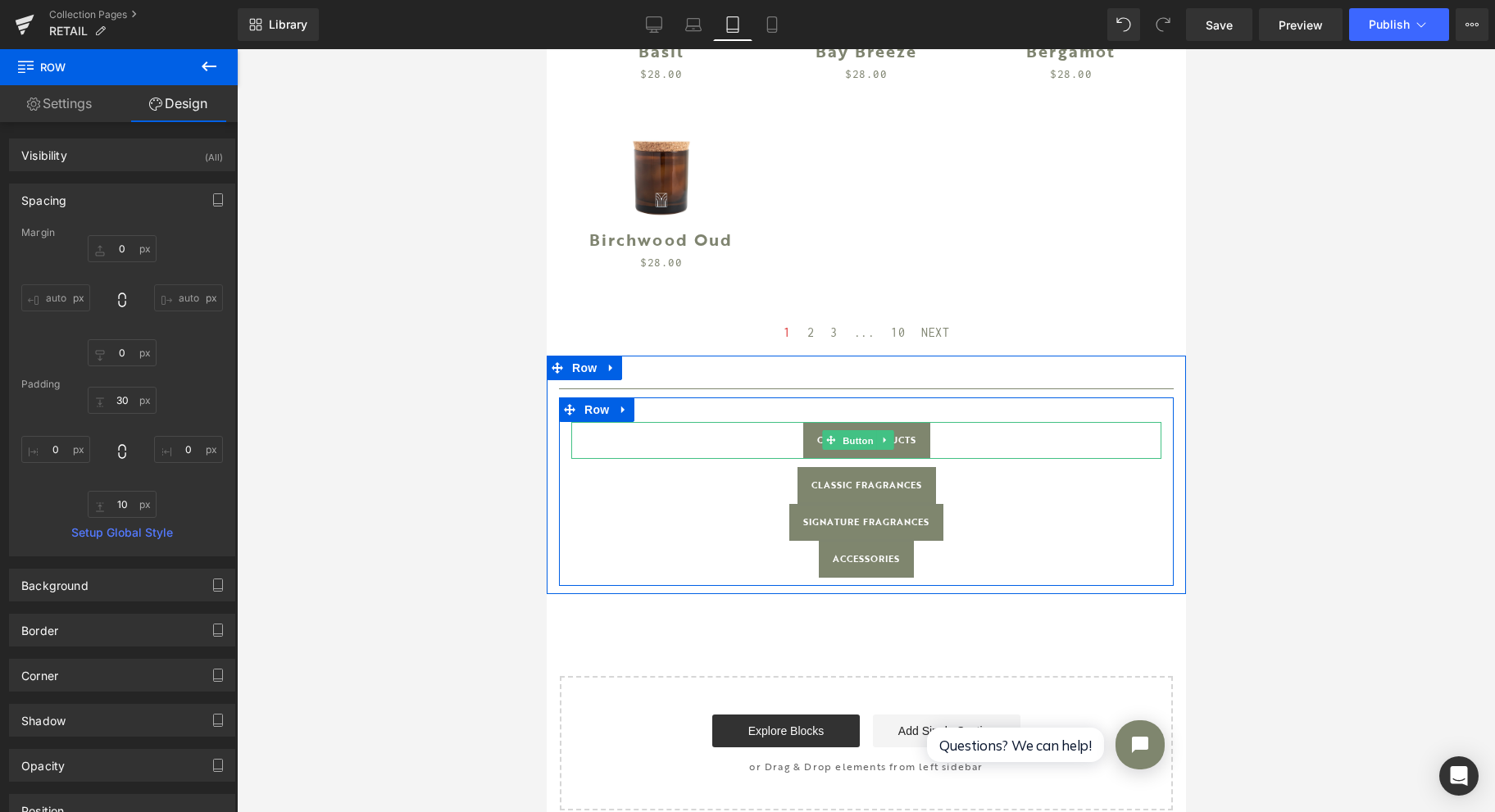
click at [848, 431] on span "Button" at bounding box center [857, 441] width 38 height 20
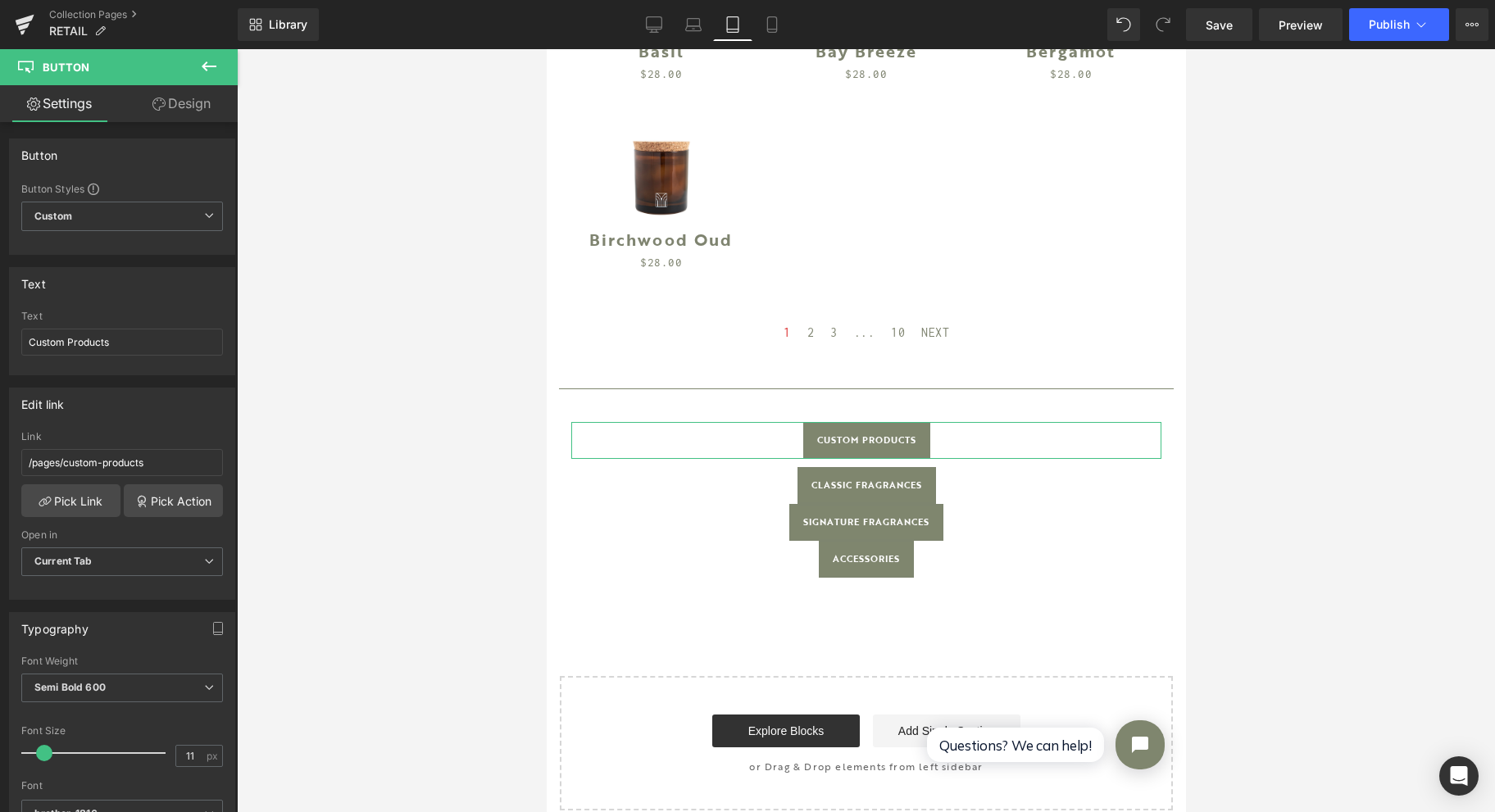
click at [182, 104] on link "Design" at bounding box center [182, 103] width 119 height 37
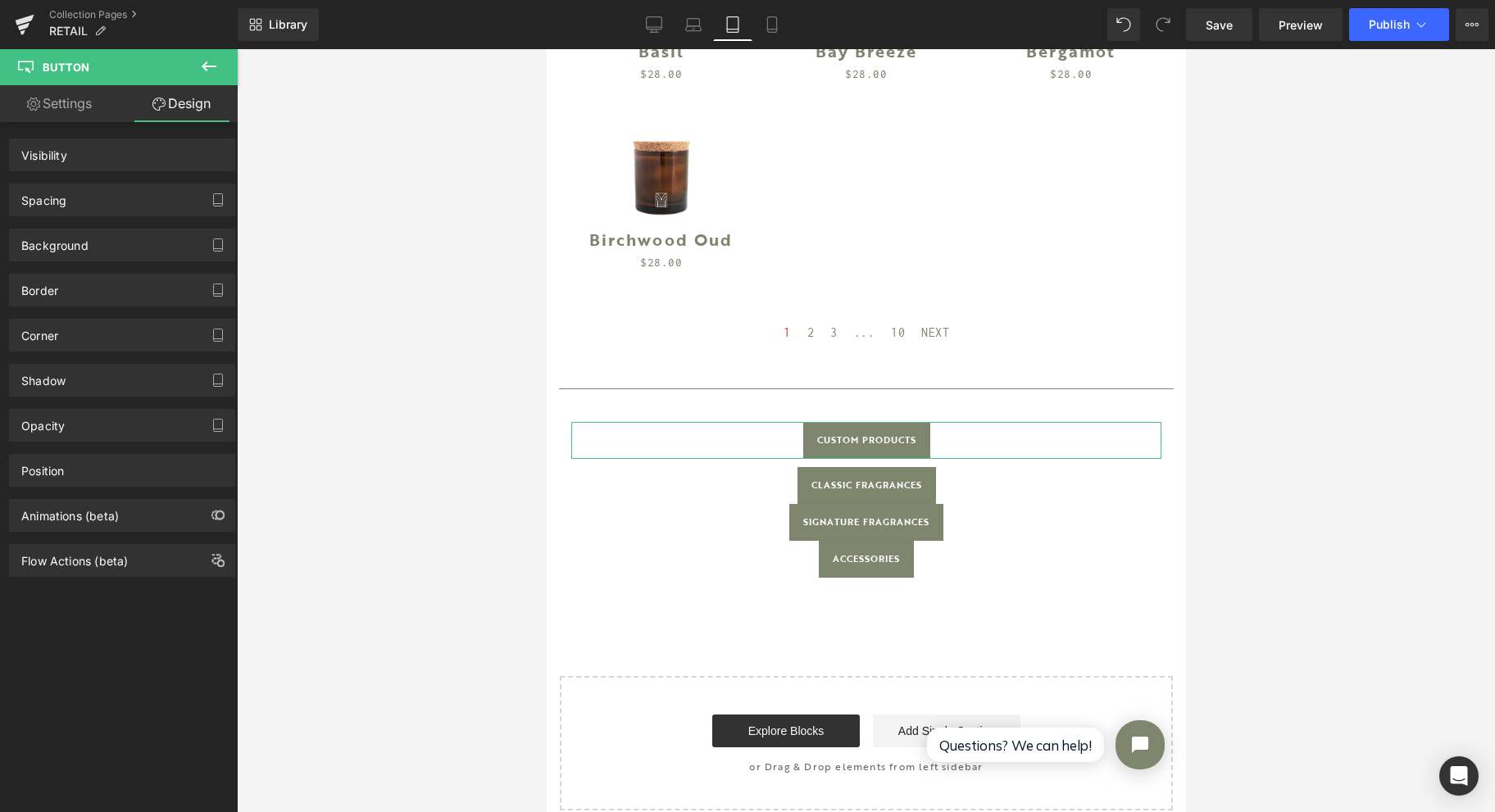
click at [97, 200] on div "Spacing" at bounding box center [122, 200] width 225 height 31
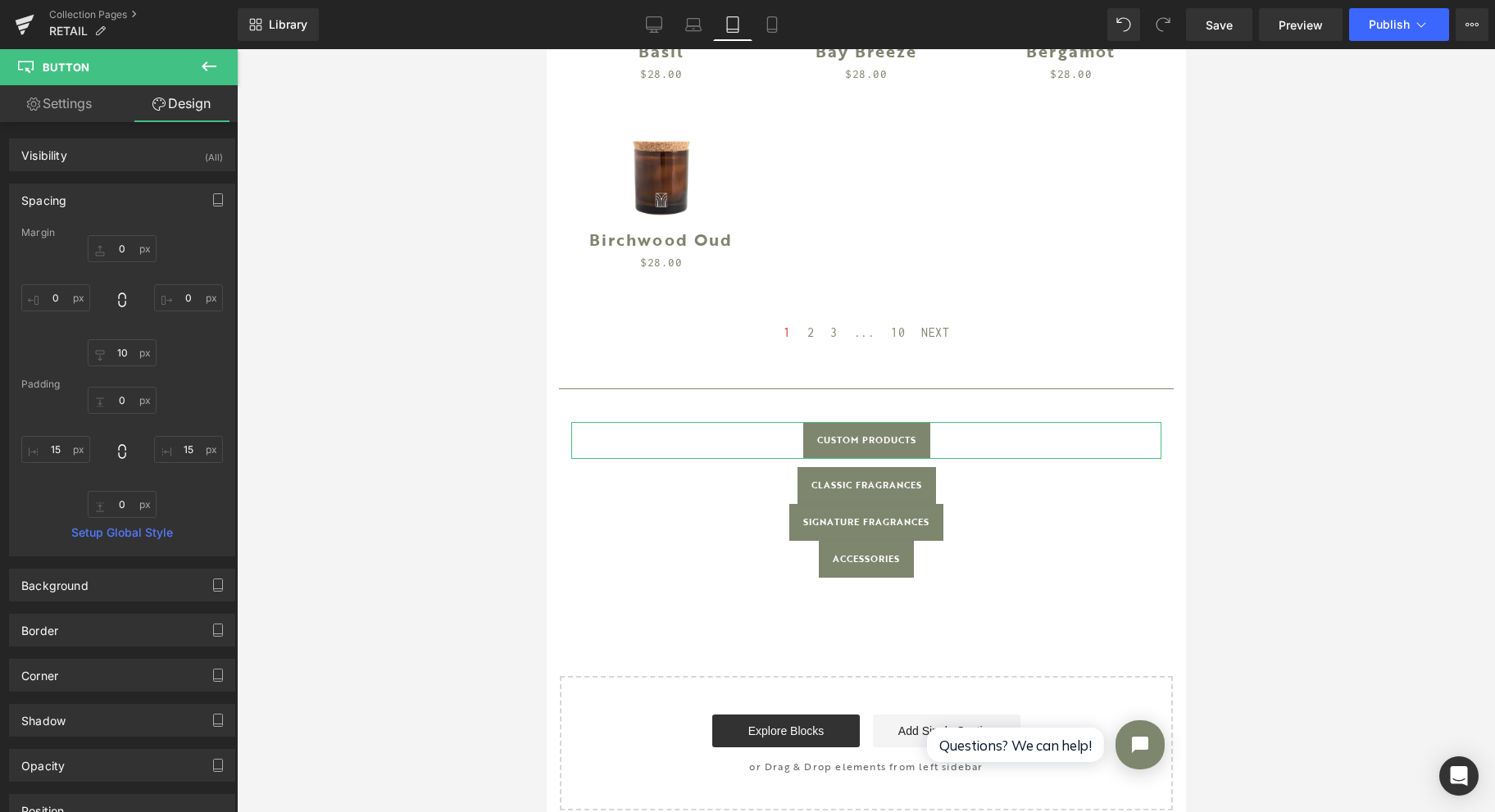
type input "0"
type input "10"
type input "0"
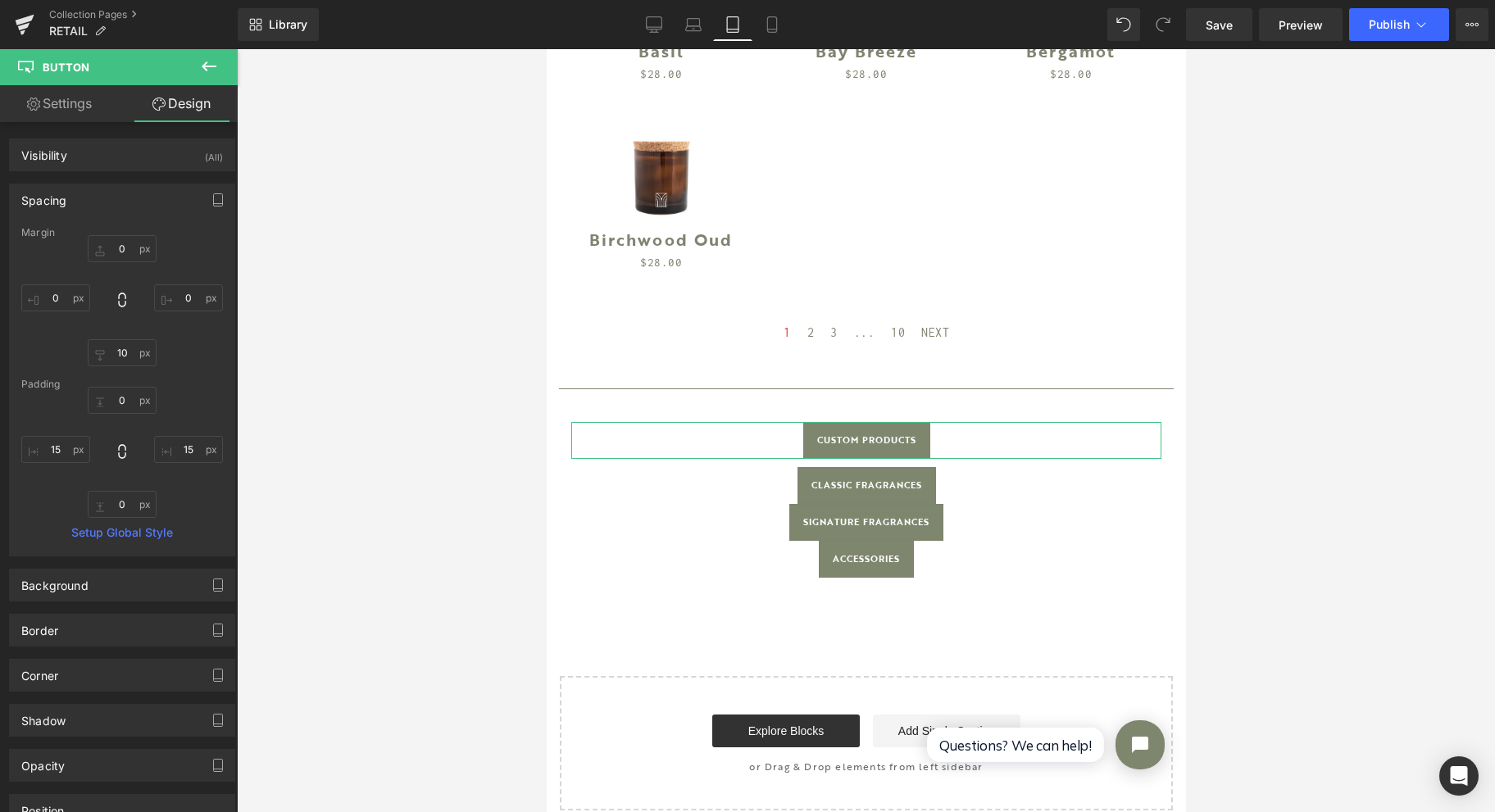
type input "15"
type input "0"
type input "15"
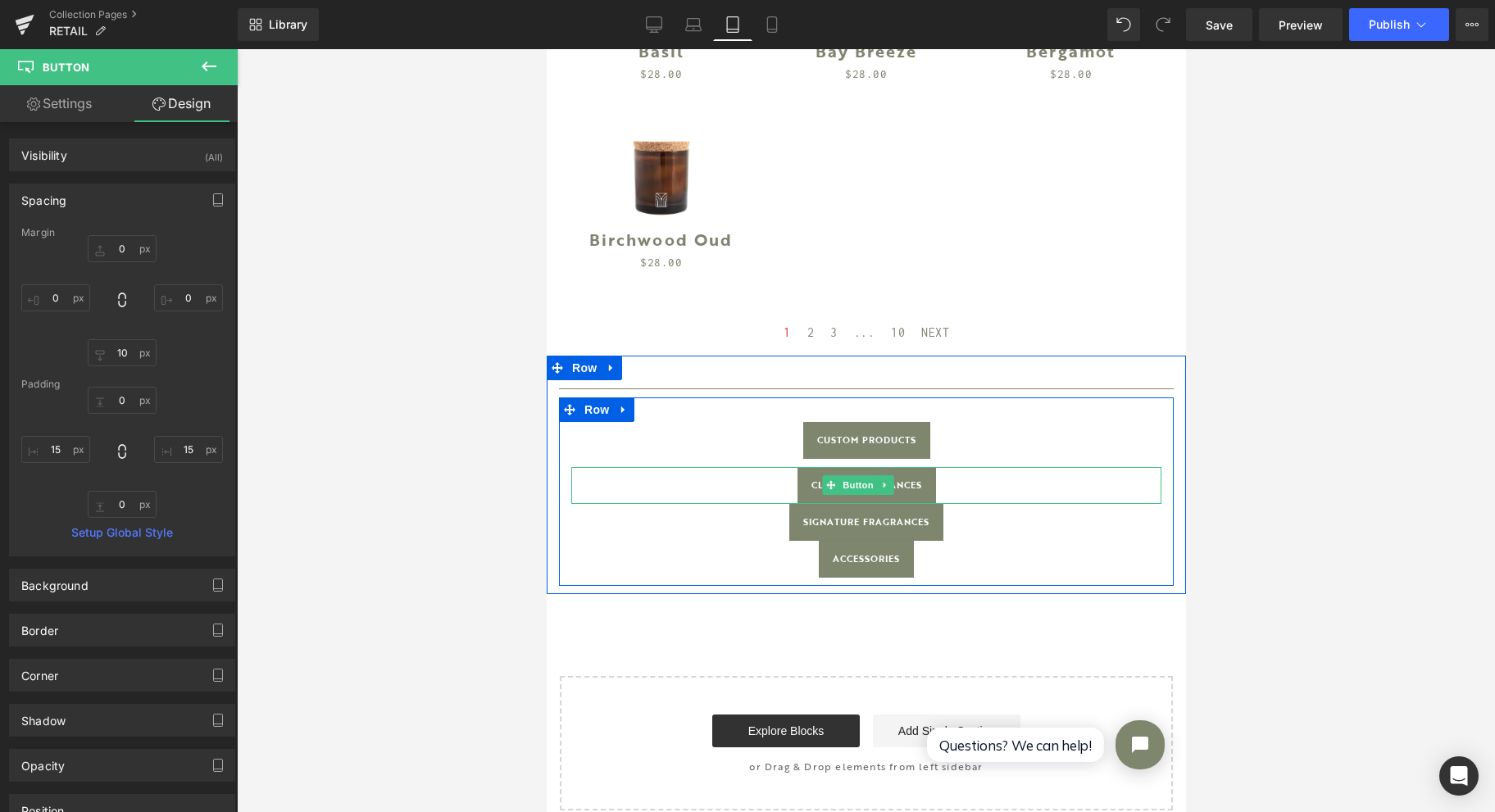
click at [860, 475] on span "Button" at bounding box center [857, 485] width 38 height 20
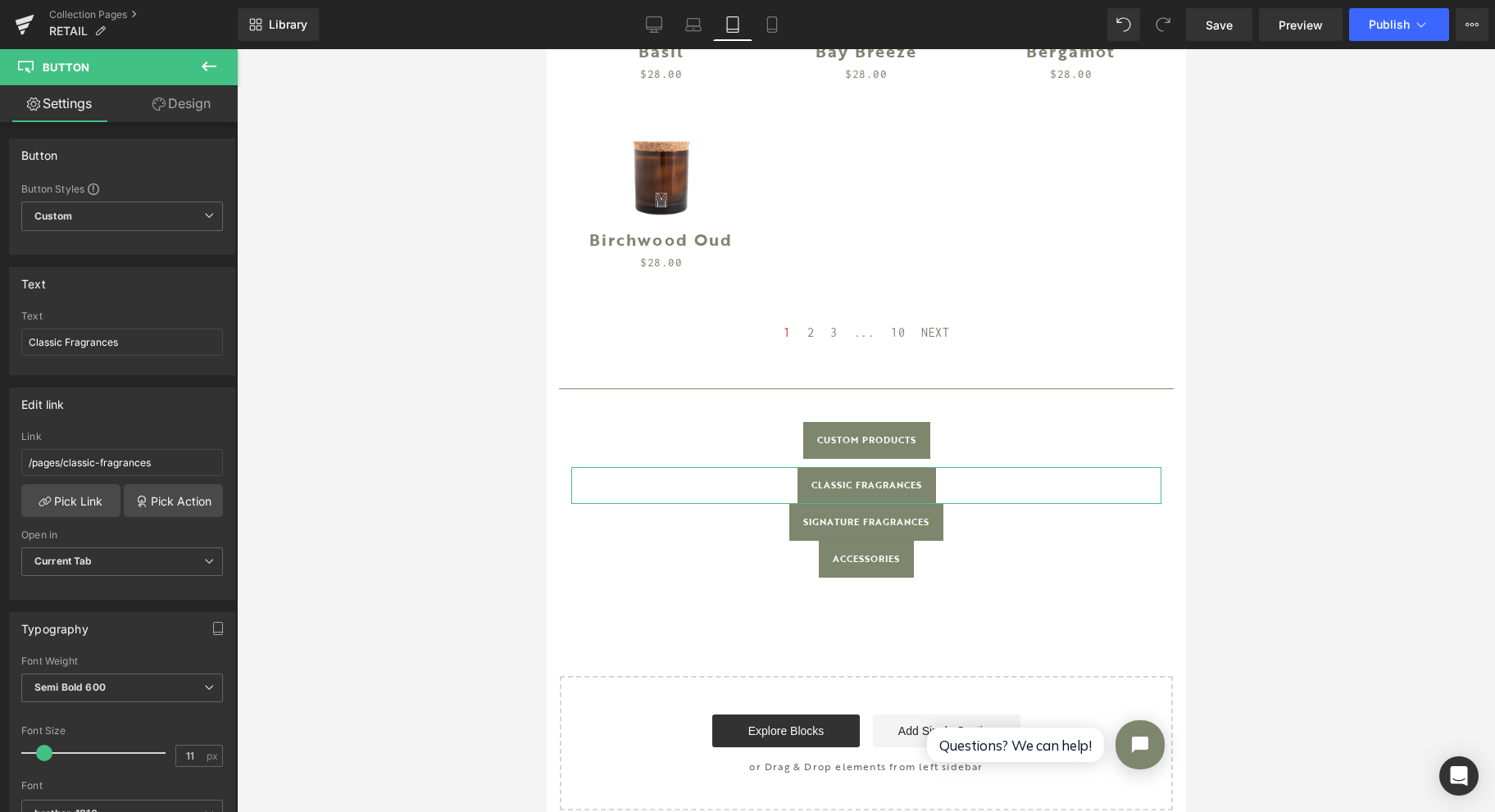
click at [182, 102] on link "Design" at bounding box center [182, 103] width 119 height 37
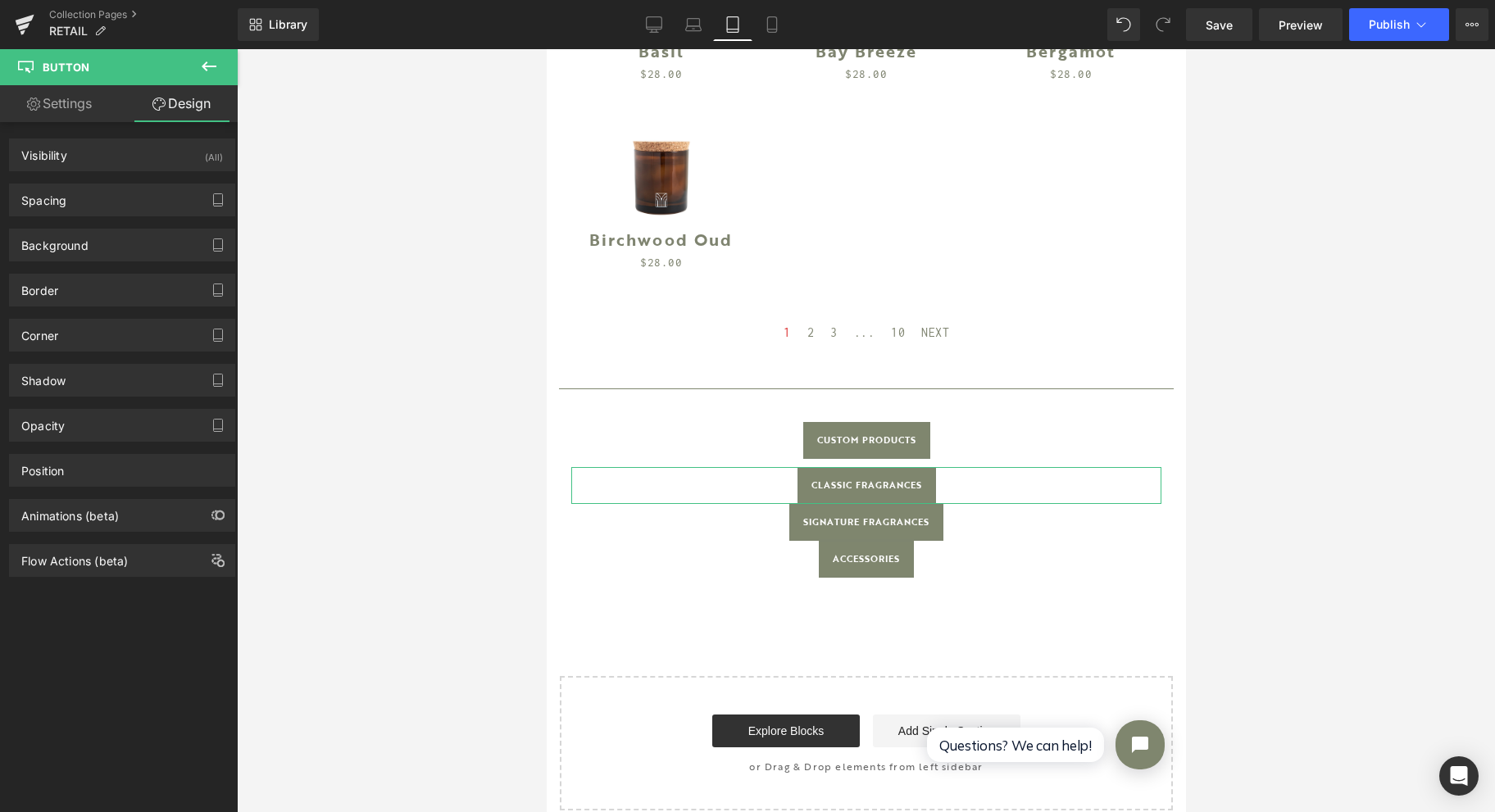
click at [83, 204] on div "Spacing" at bounding box center [122, 200] width 225 height 31
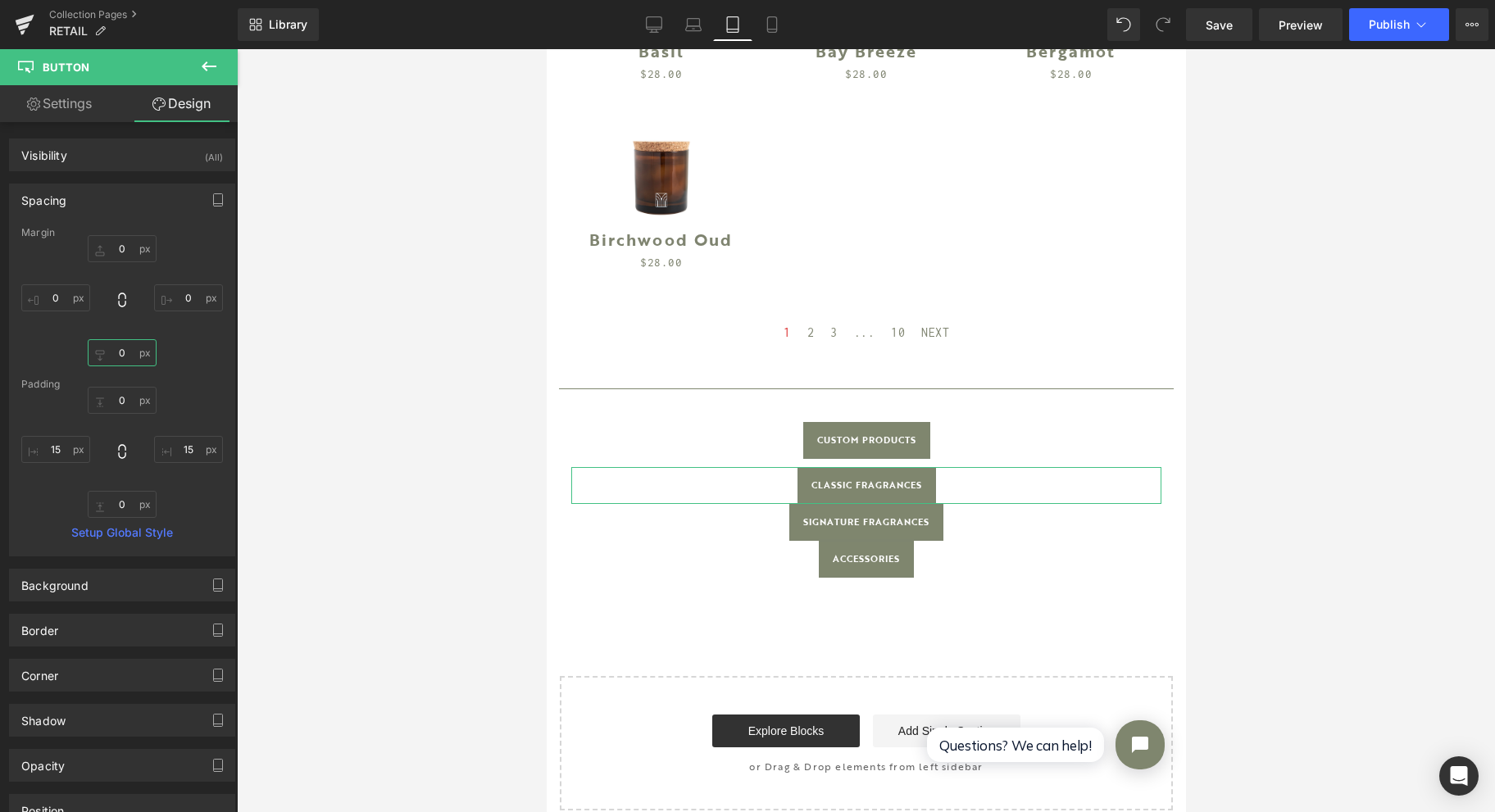
click at [128, 354] on input "0" at bounding box center [122, 353] width 69 height 27
type input "10"
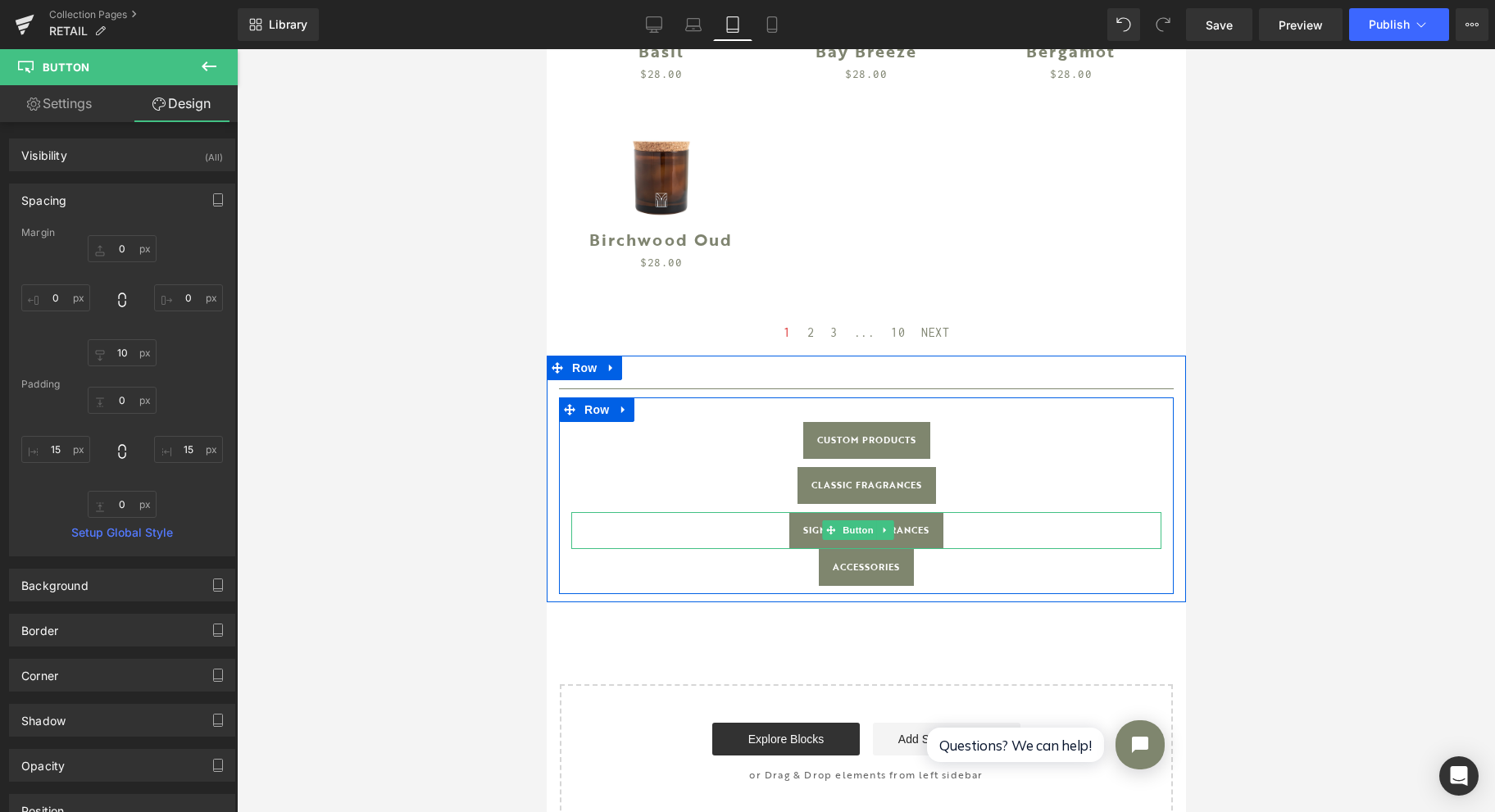
click at [854, 520] on span "Button" at bounding box center [857, 530] width 38 height 20
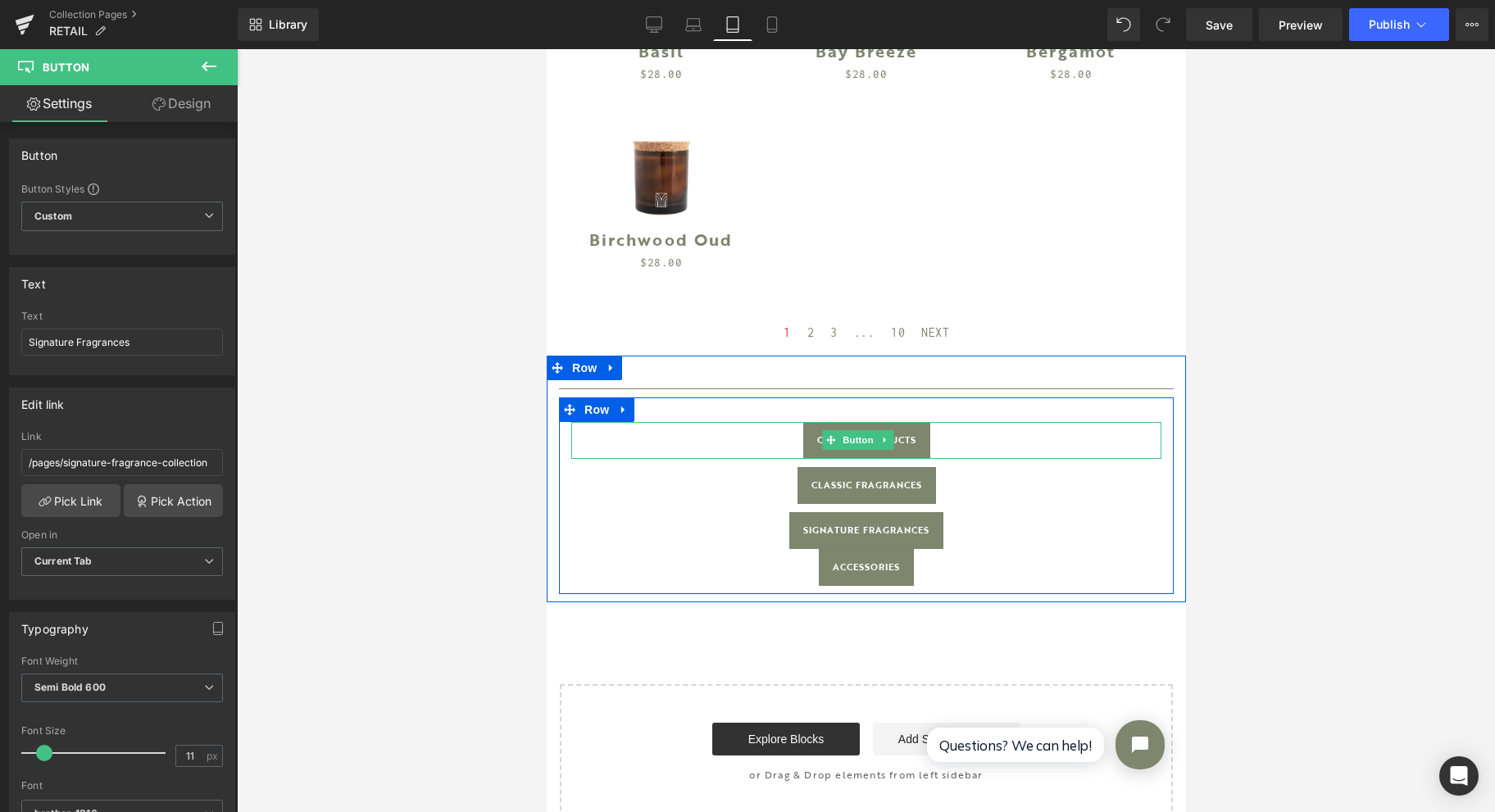
click at [854, 430] on span "Button" at bounding box center [857, 440] width 38 height 20
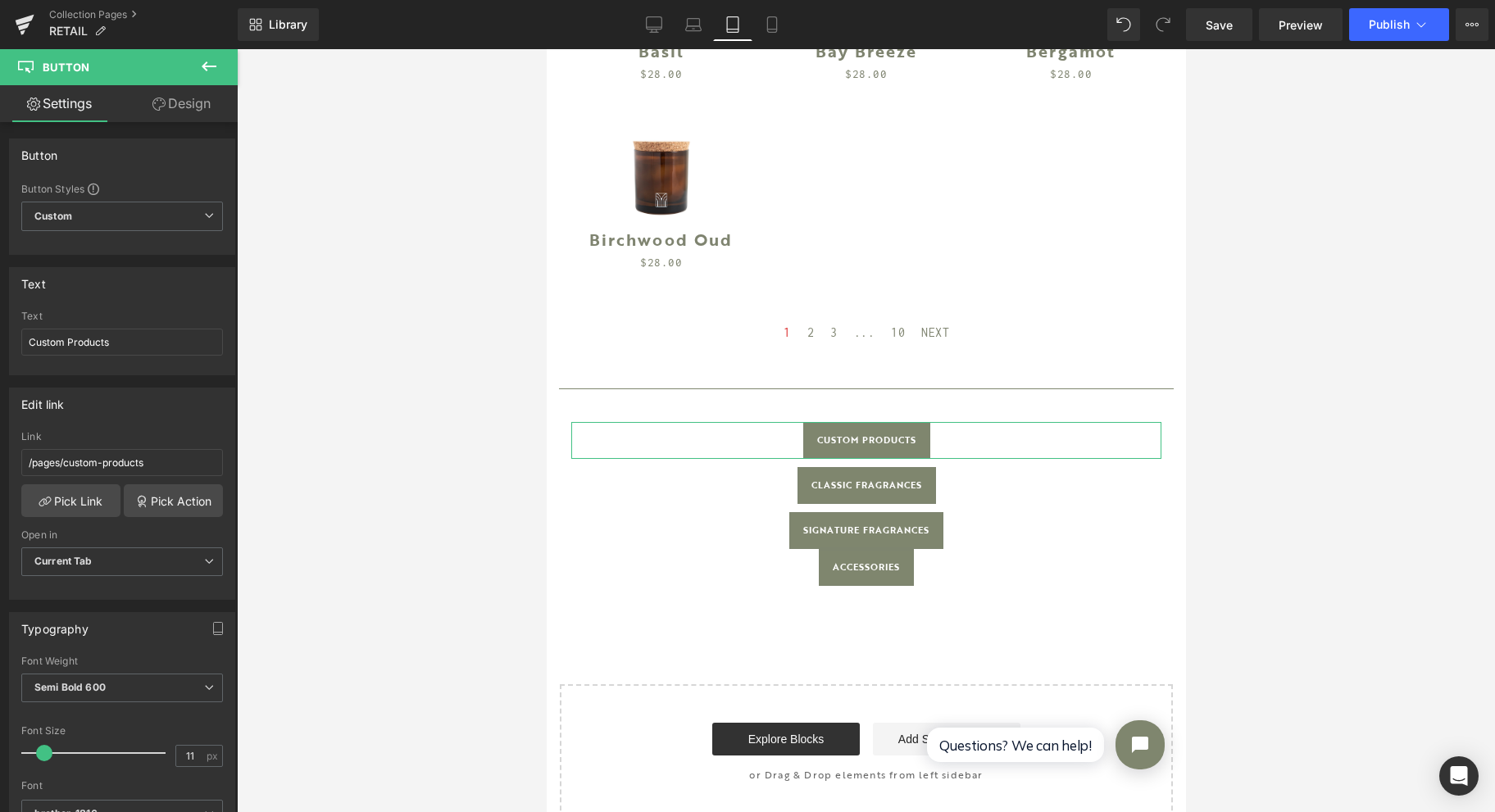
click at [176, 115] on link "Design" at bounding box center [182, 103] width 119 height 37
click at [0, 0] on div "Spacing" at bounding box center [0, 0] width 0 height 0
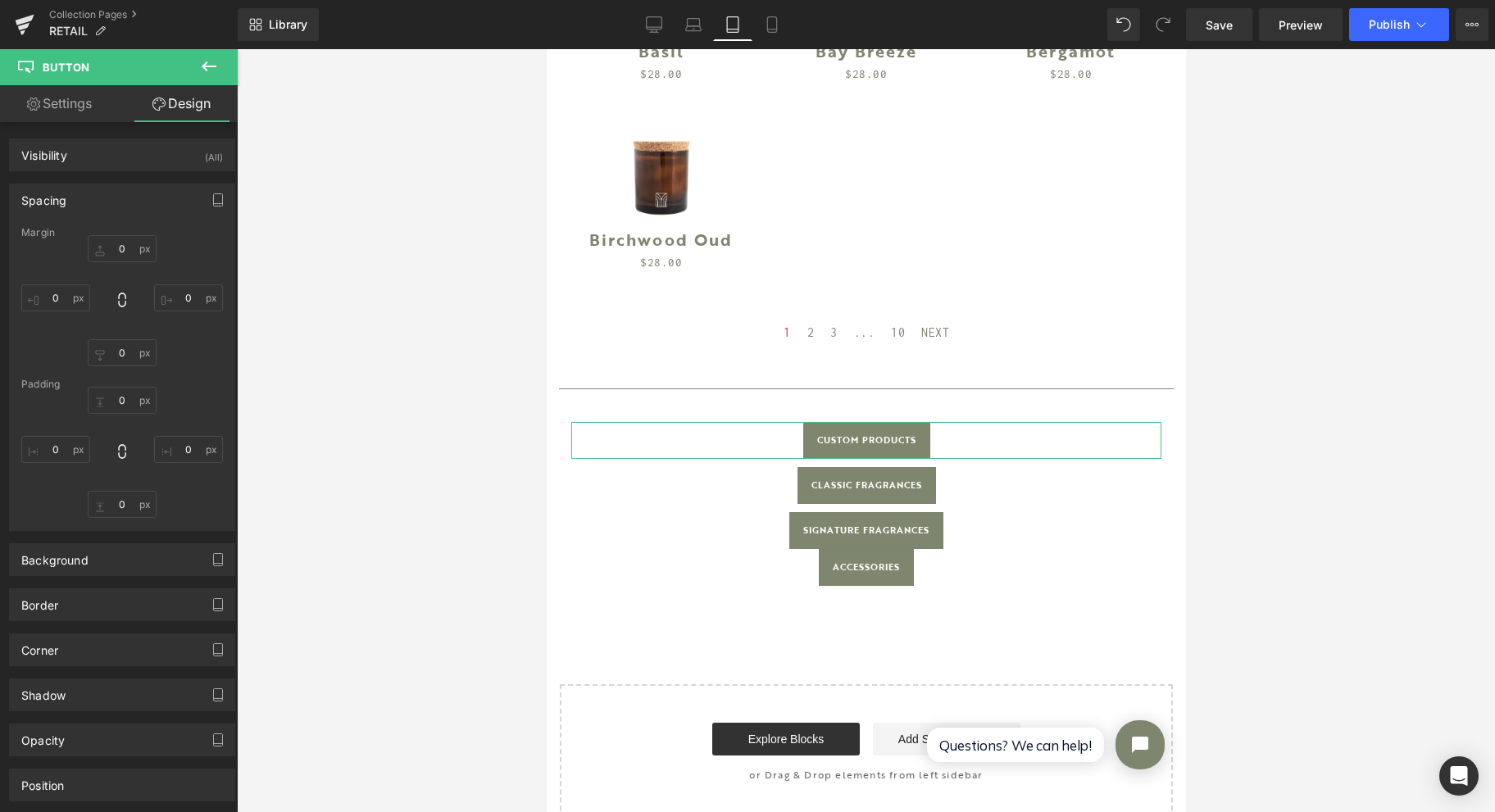
type input "0"
type input "10"
type input "0"
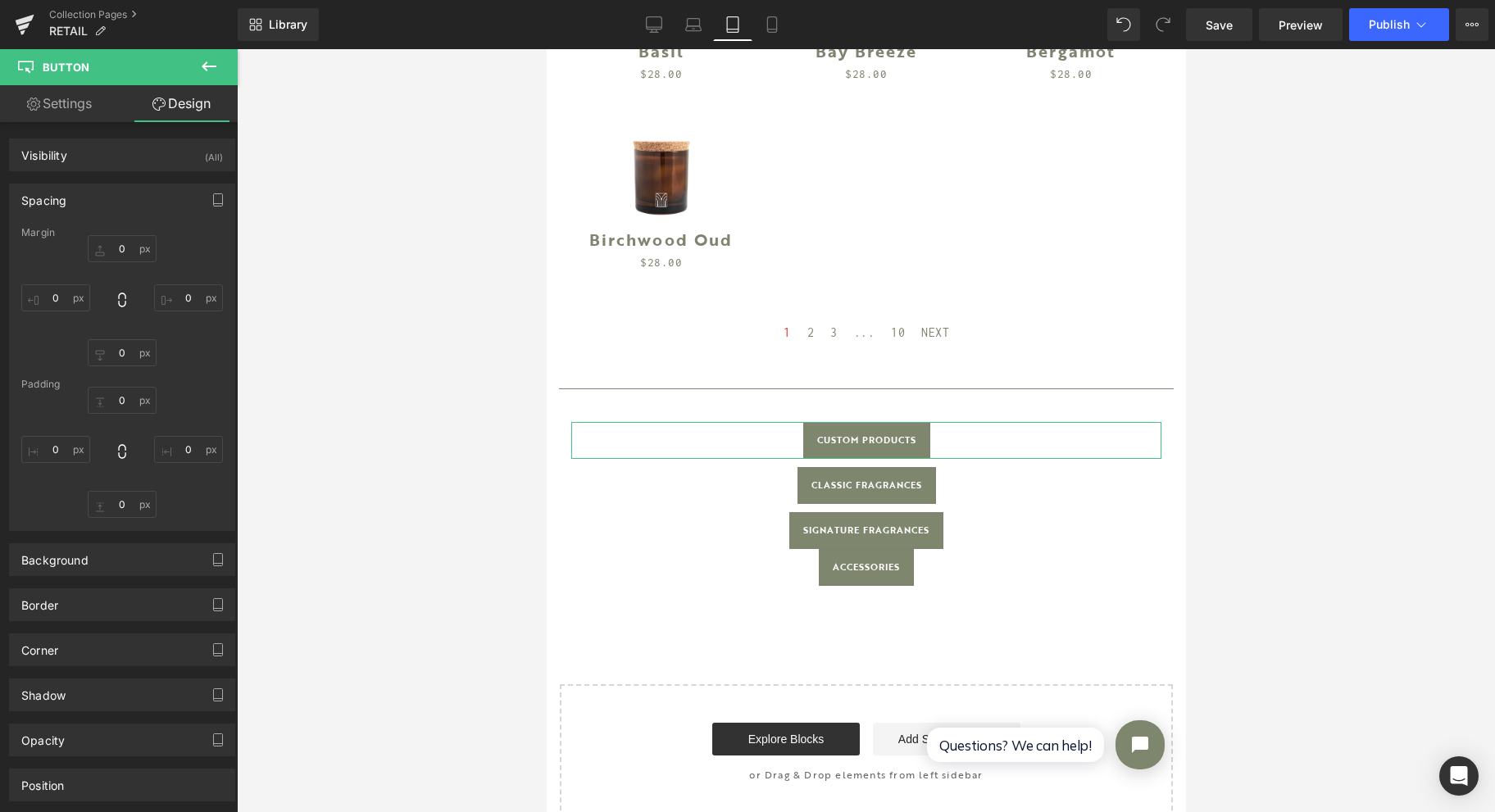
type input "15"
type input "0"
type input "15"
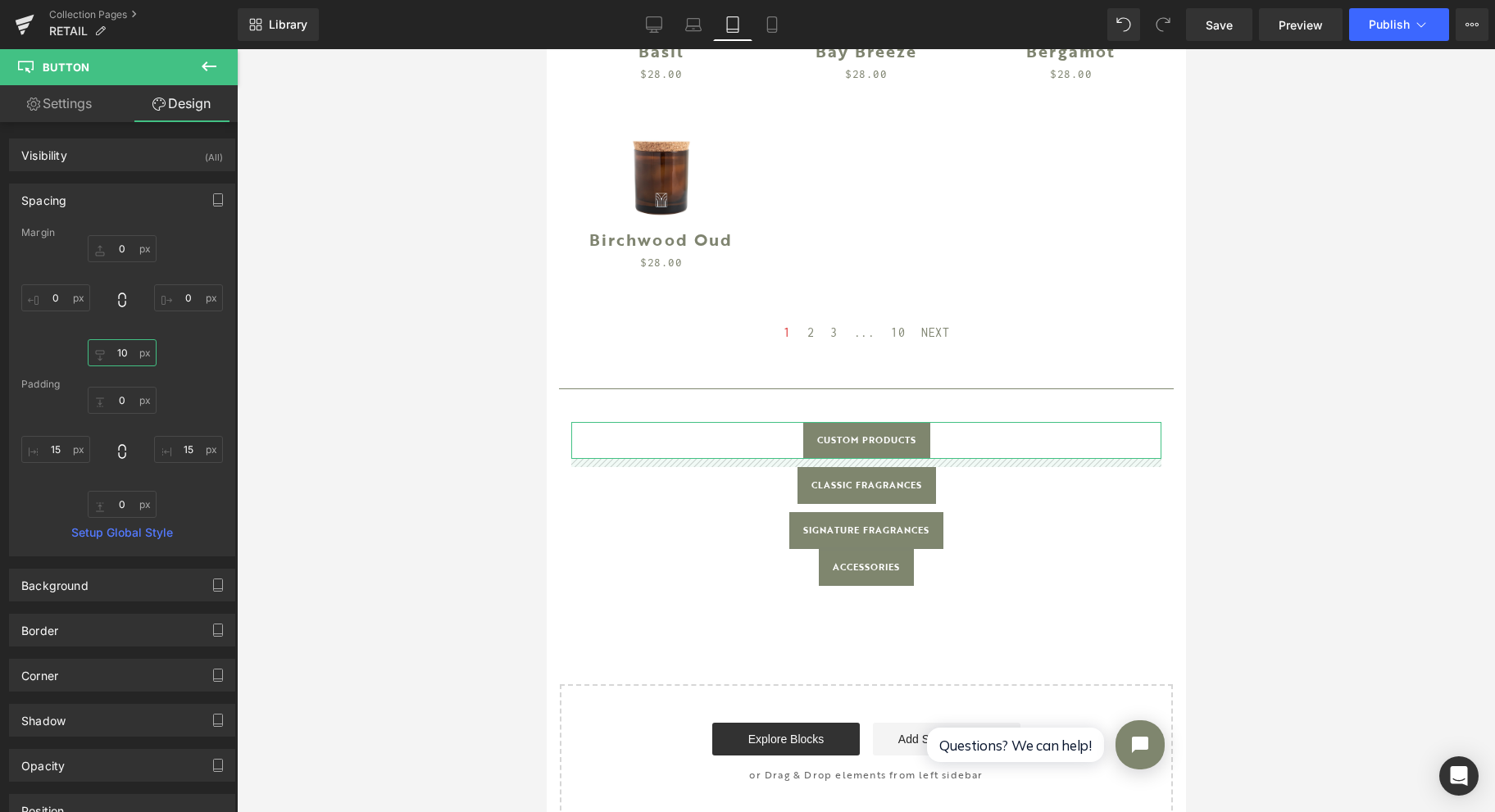
click at [126, 357] on input "10" at bounding box center [122, 353] width 69 height 27
type input "25"
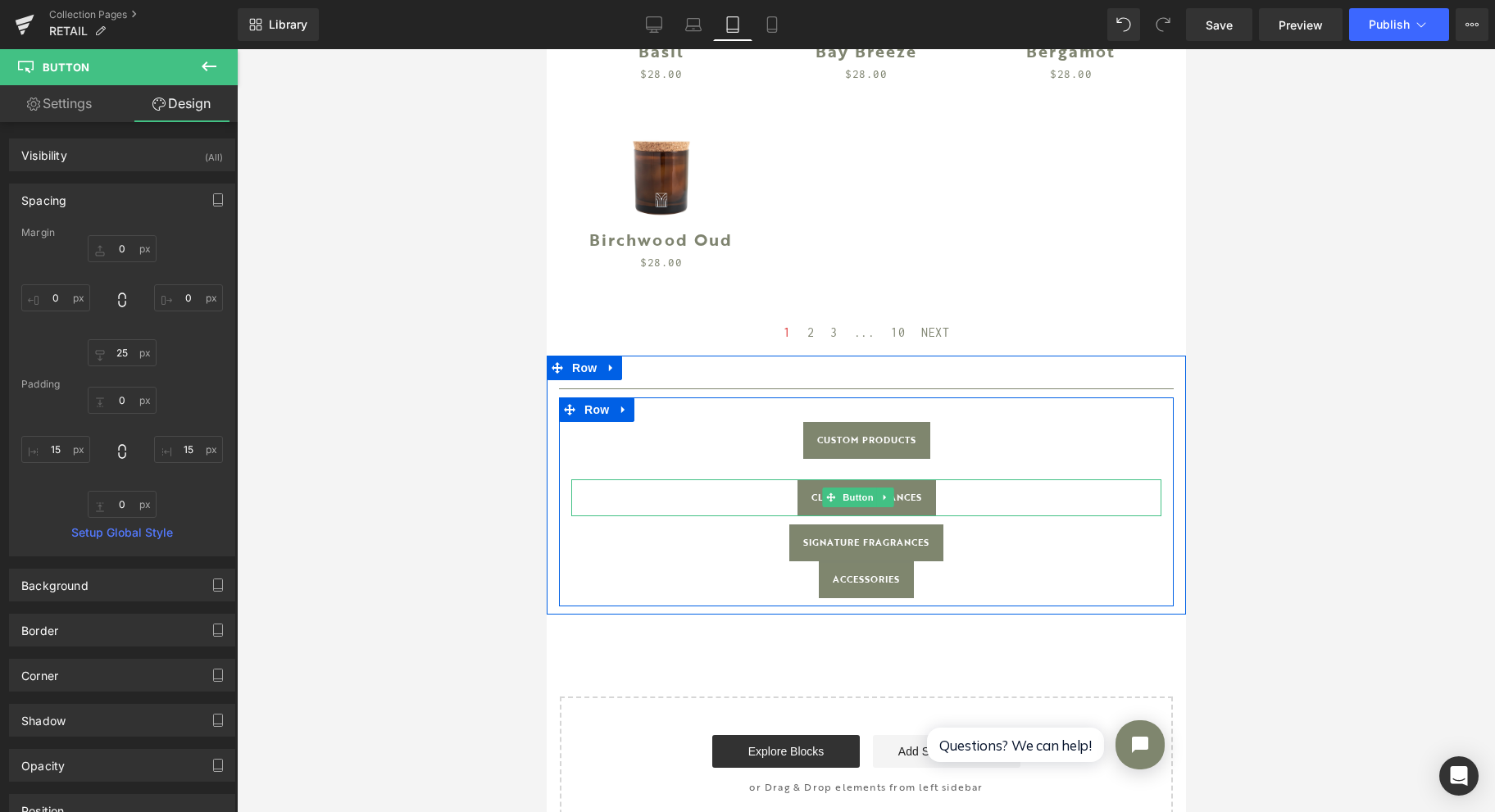
click at [858, 487] on span "Button" at bounding box center [857, 497] width 38 height 20
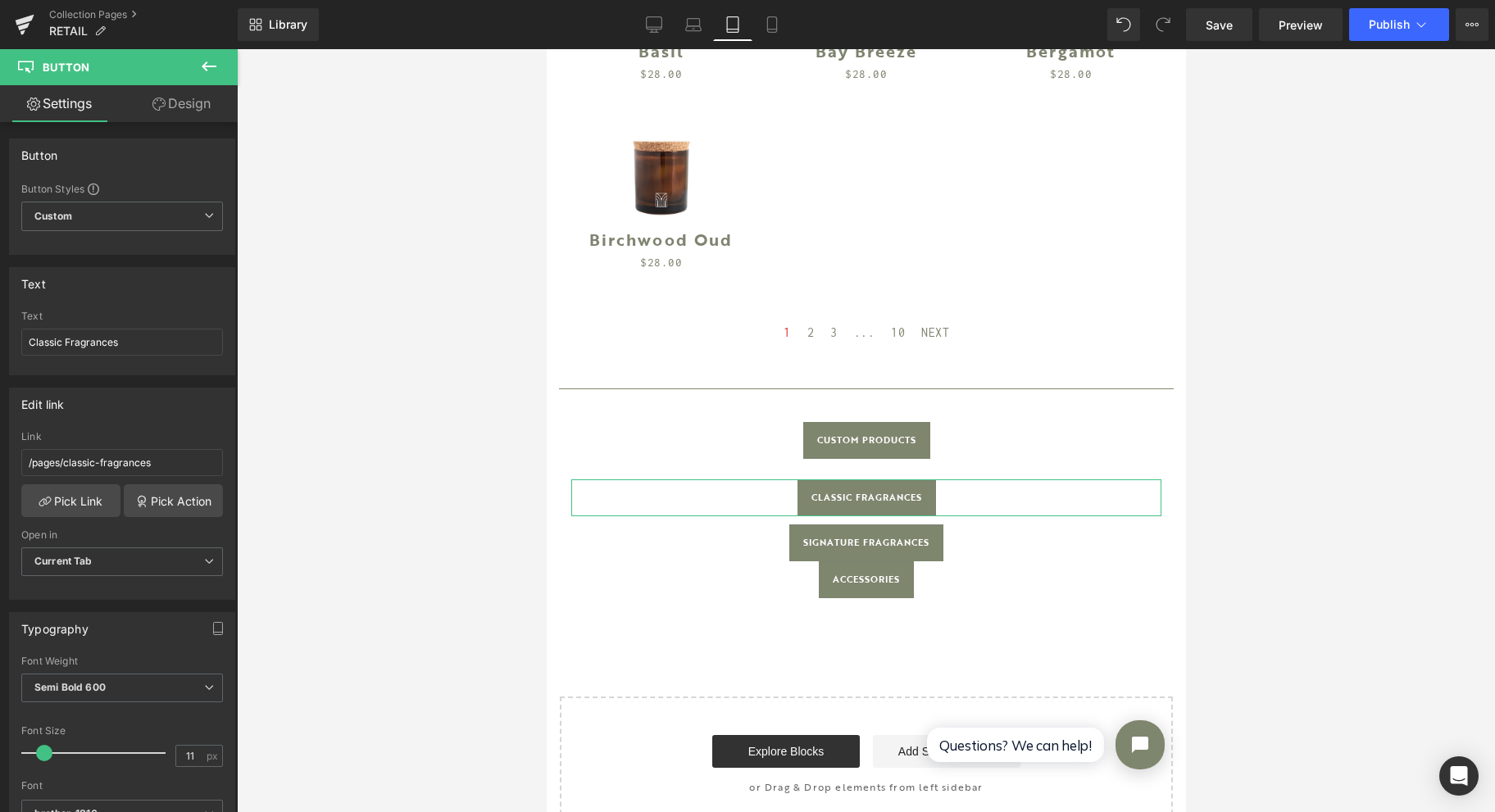
click at [182, 100] on link "Design" at bounding box center [182, 103] width 119 height 37
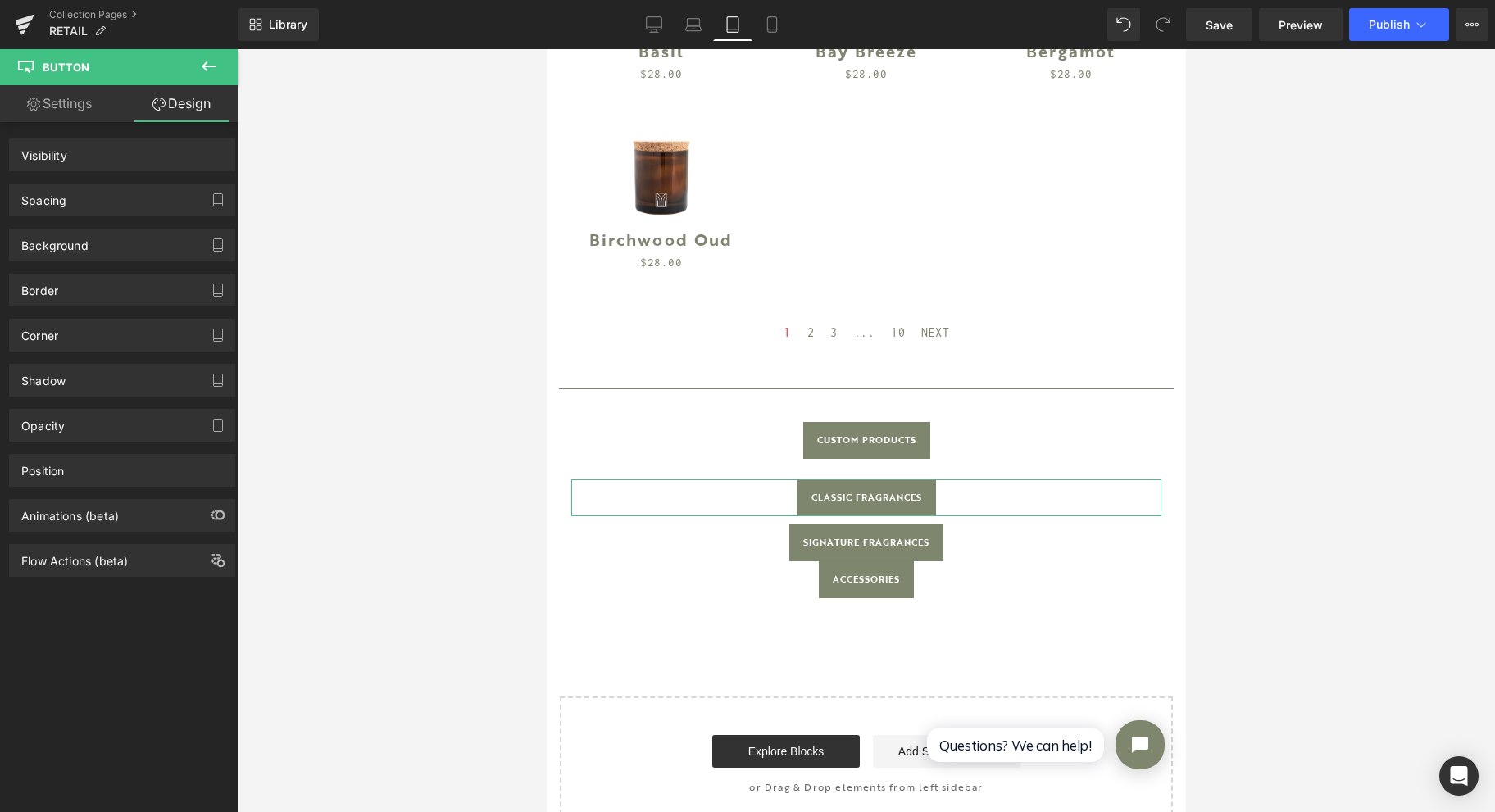
click at [79, 198] on div "Spacing" at bounding box center [122, 200] width 225 height 31
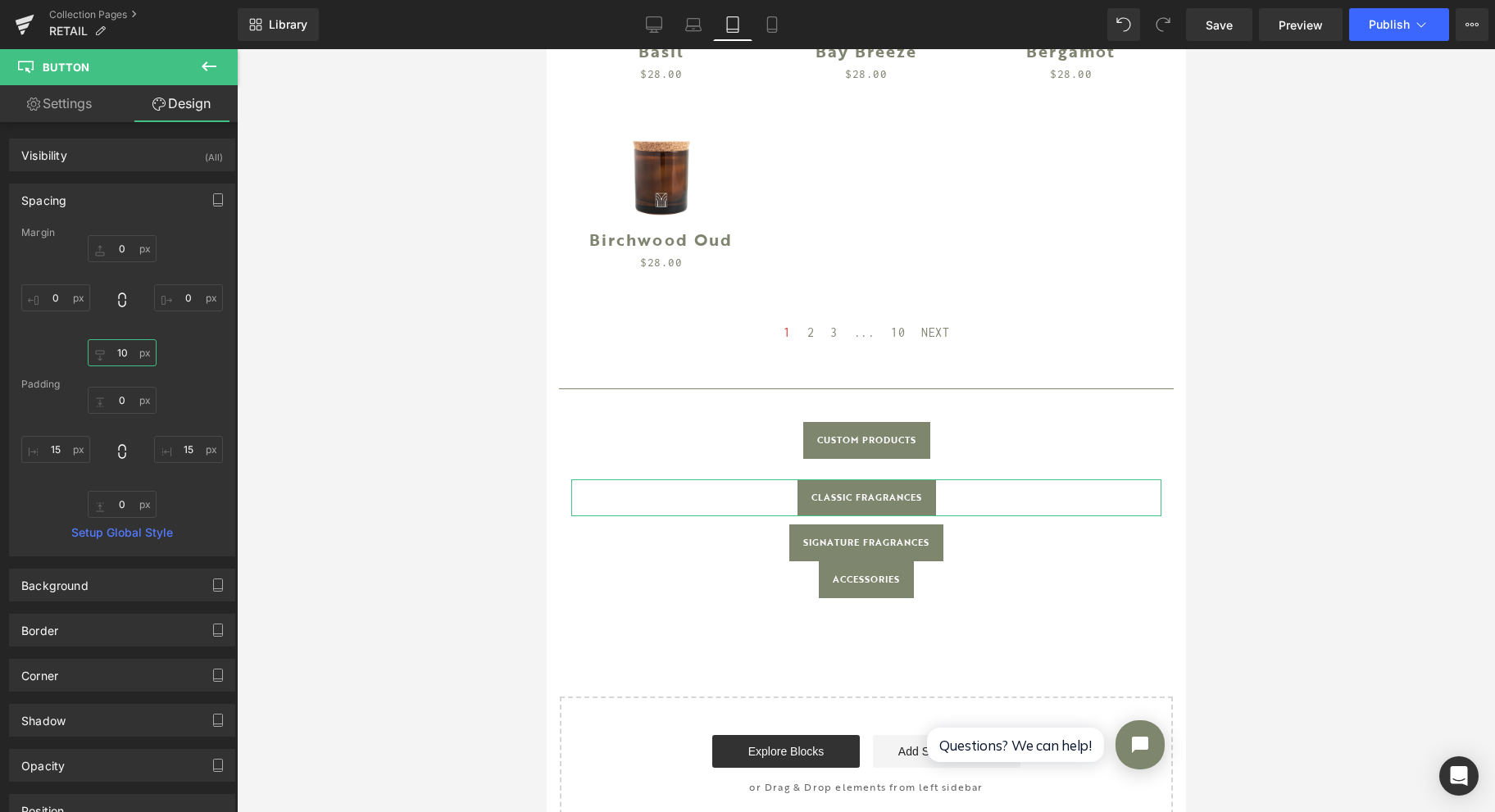
click at [125, 350] on input "10" at bounding box center [122, 353] width 69 height 27
type input "25"
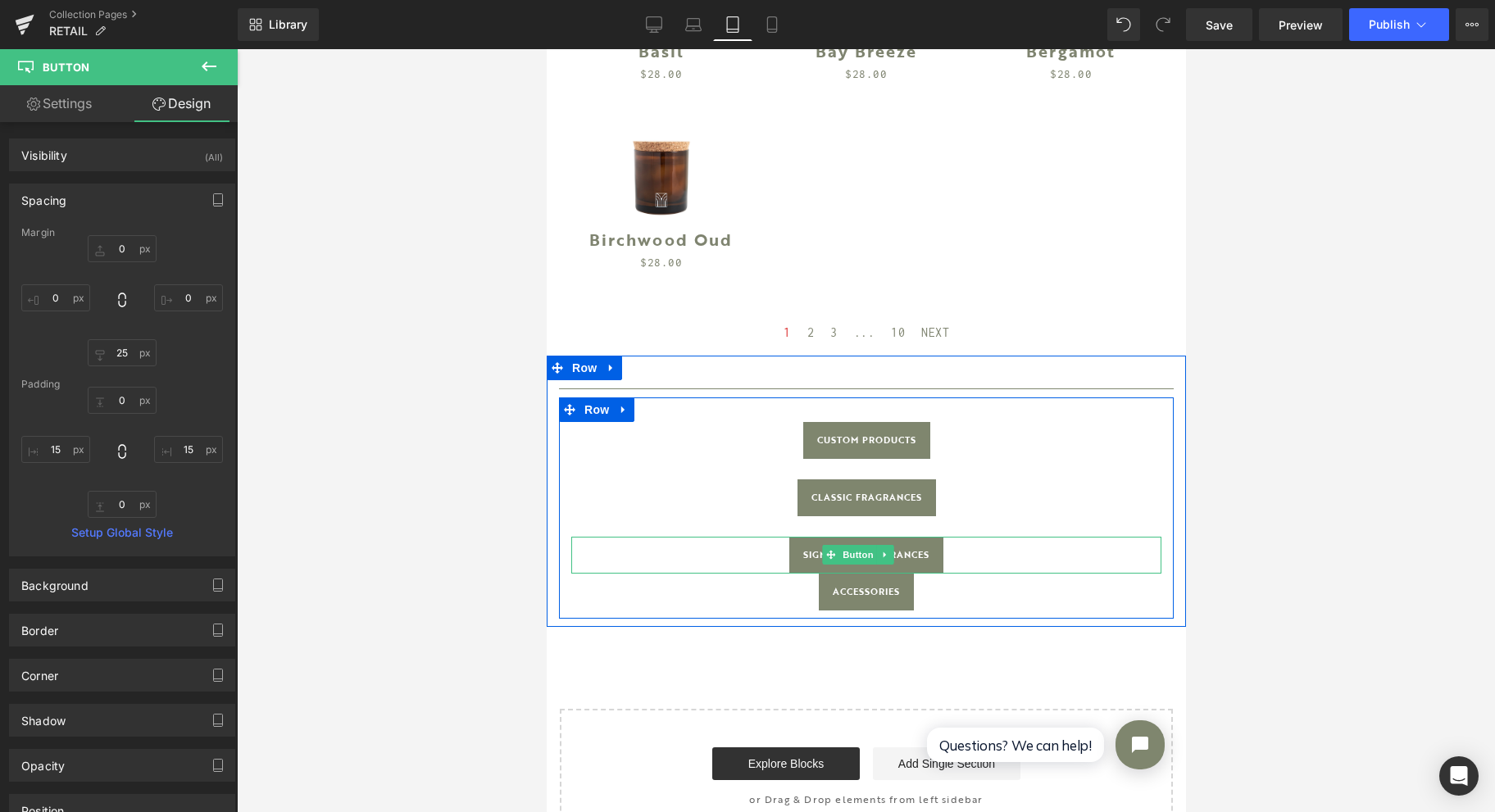
click at [857, 545] on span "Button" at bounding box center [857, 554] width 38 height 20
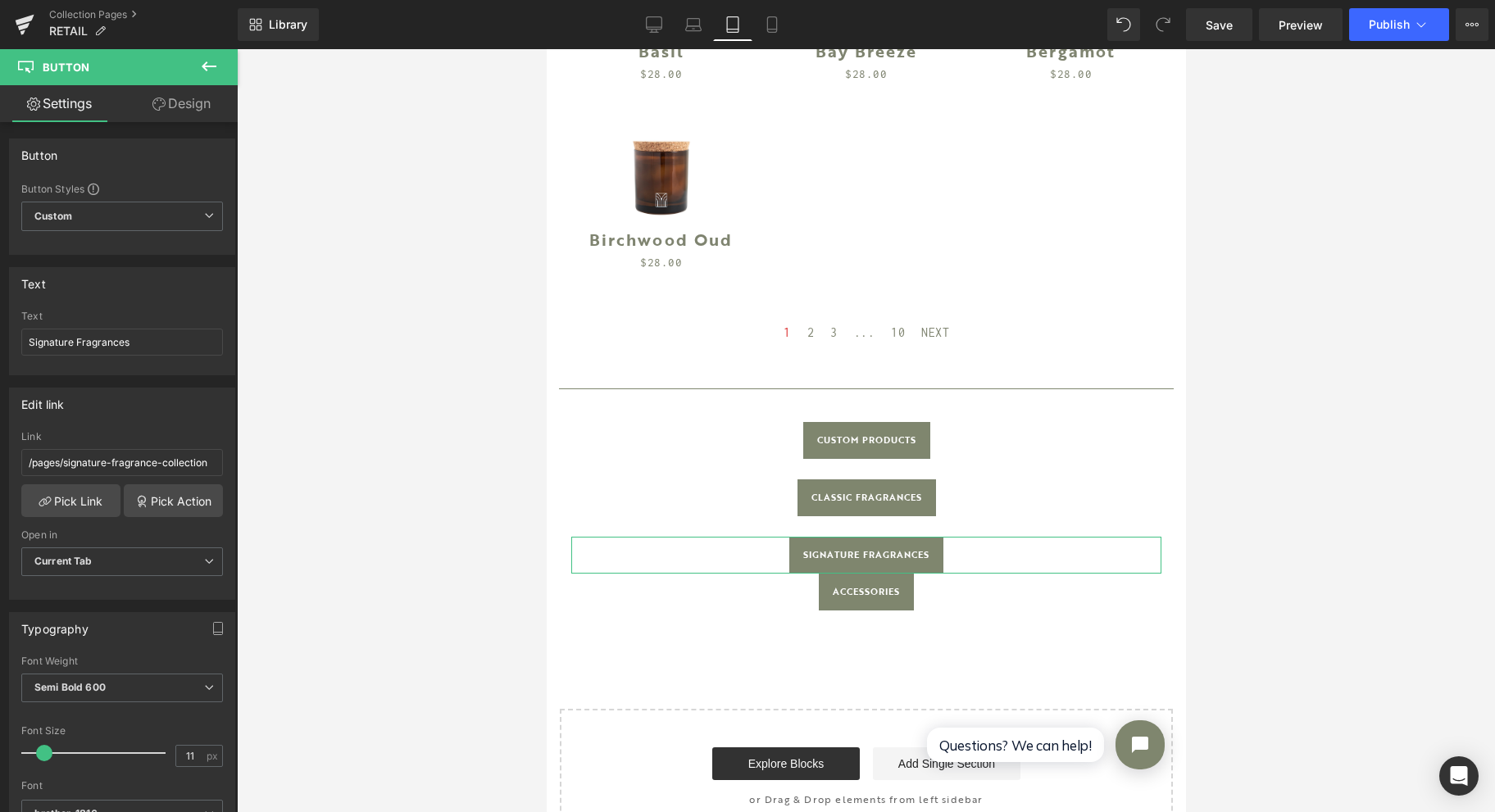
click at [198, 104] on link "Design" at bounding box center [182, 103] width 119 height 37
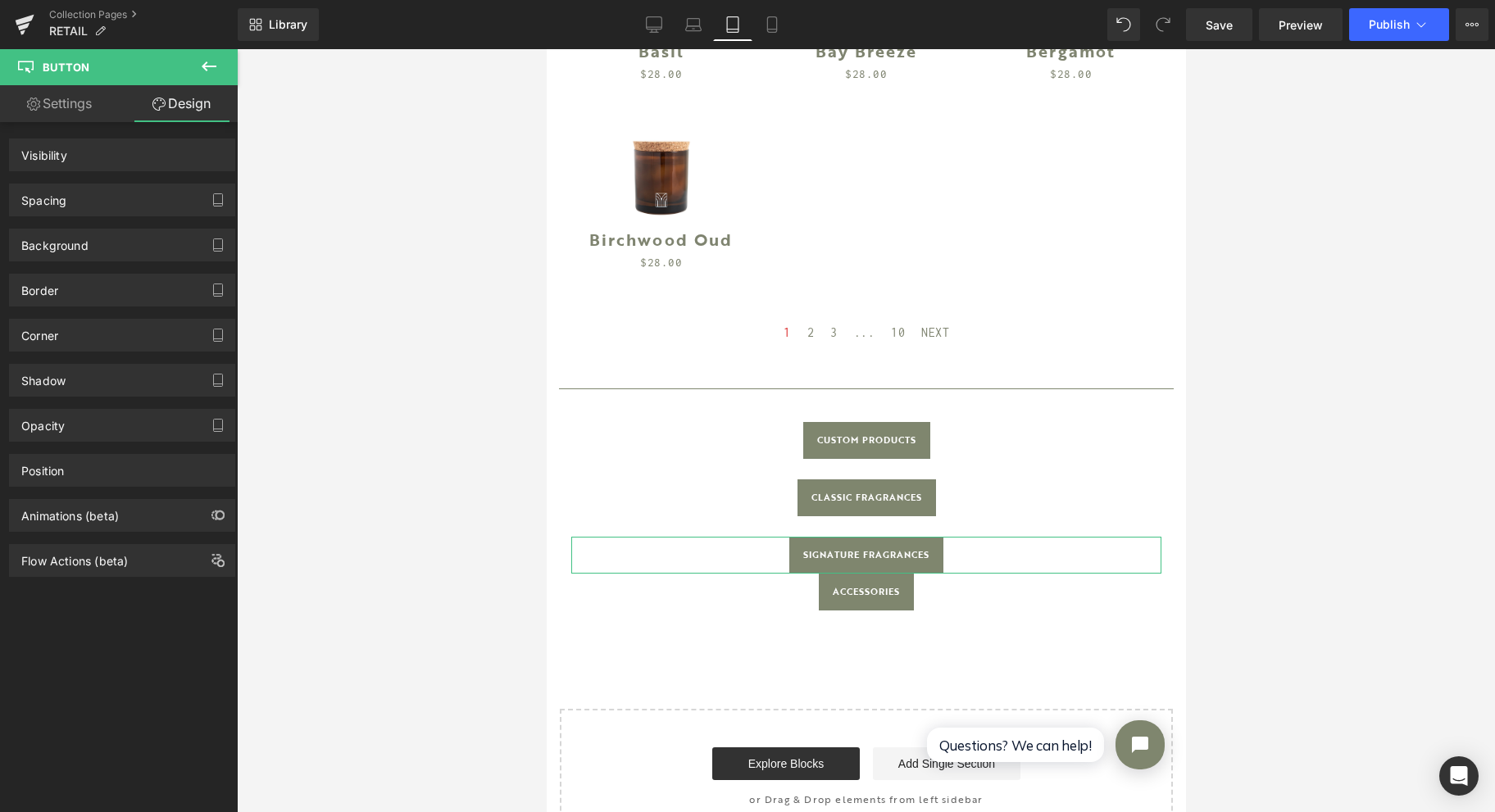
click at [98, 200] on div "Spacing" at bounding box center [122, 200] width 225 height 31
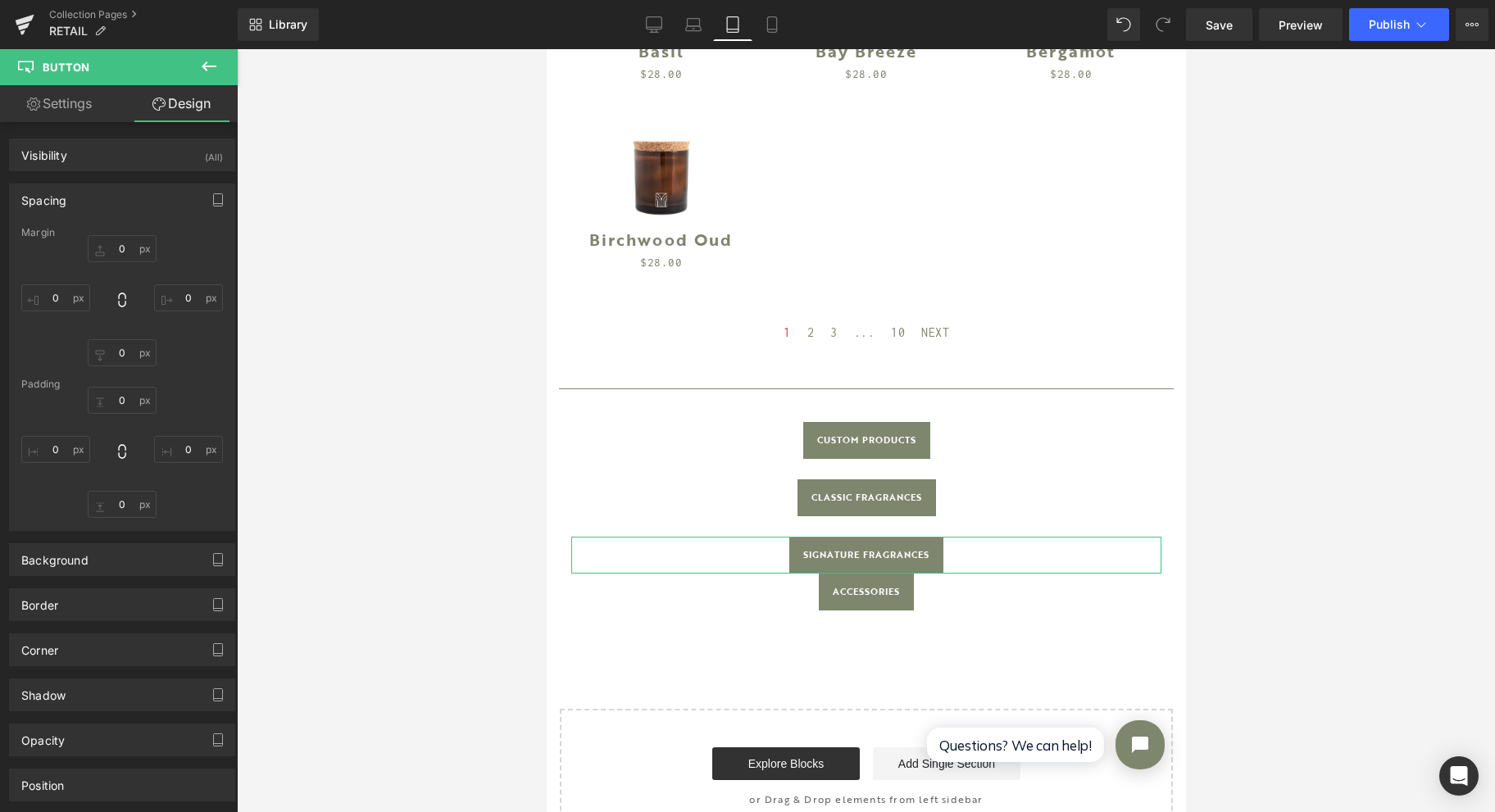
type input "0"
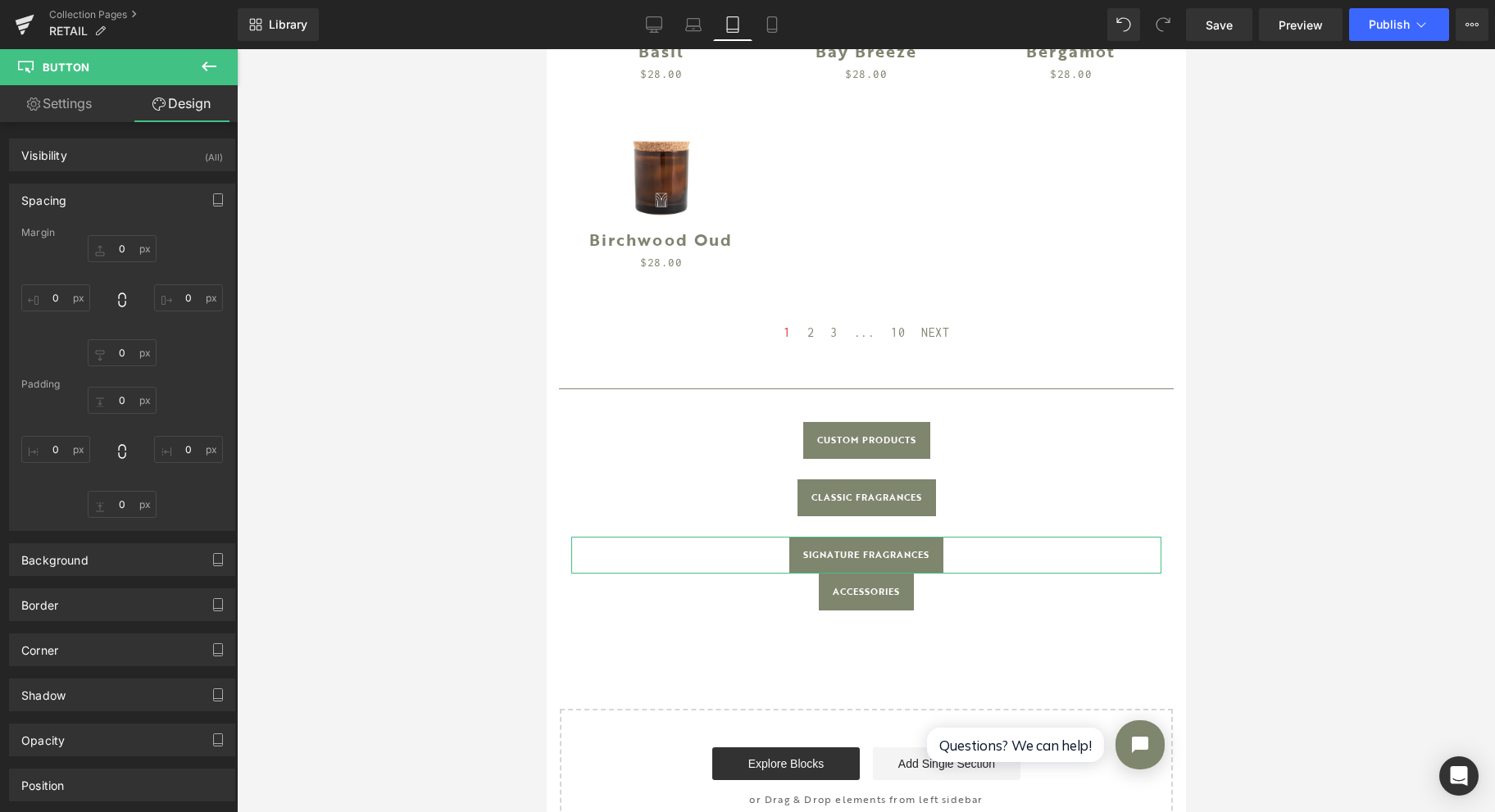
type input "15"
type input "0"
type input "15"
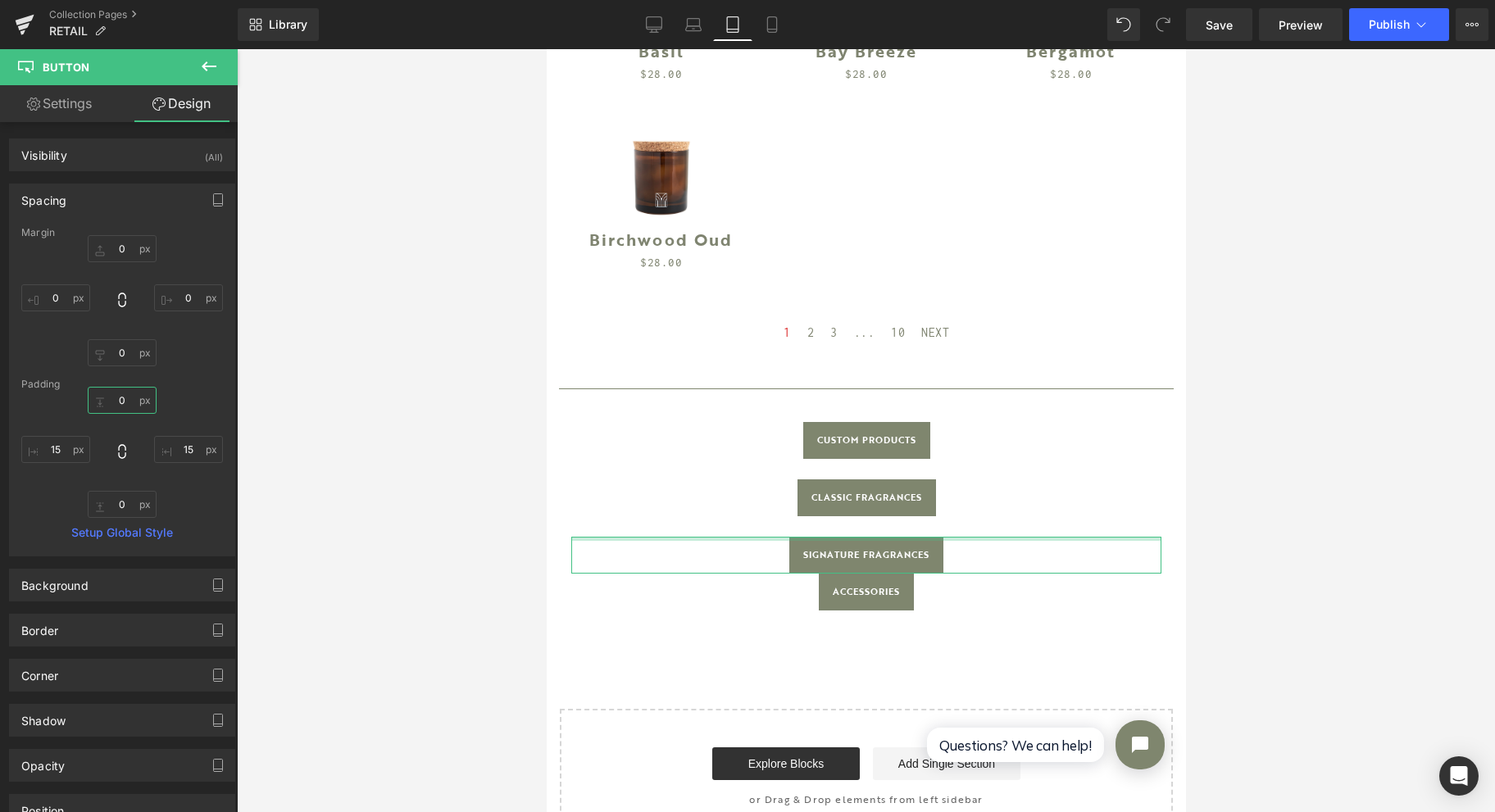
click at [129, 400] on input "0" at bounding box center [122, 400] width 69 height 27
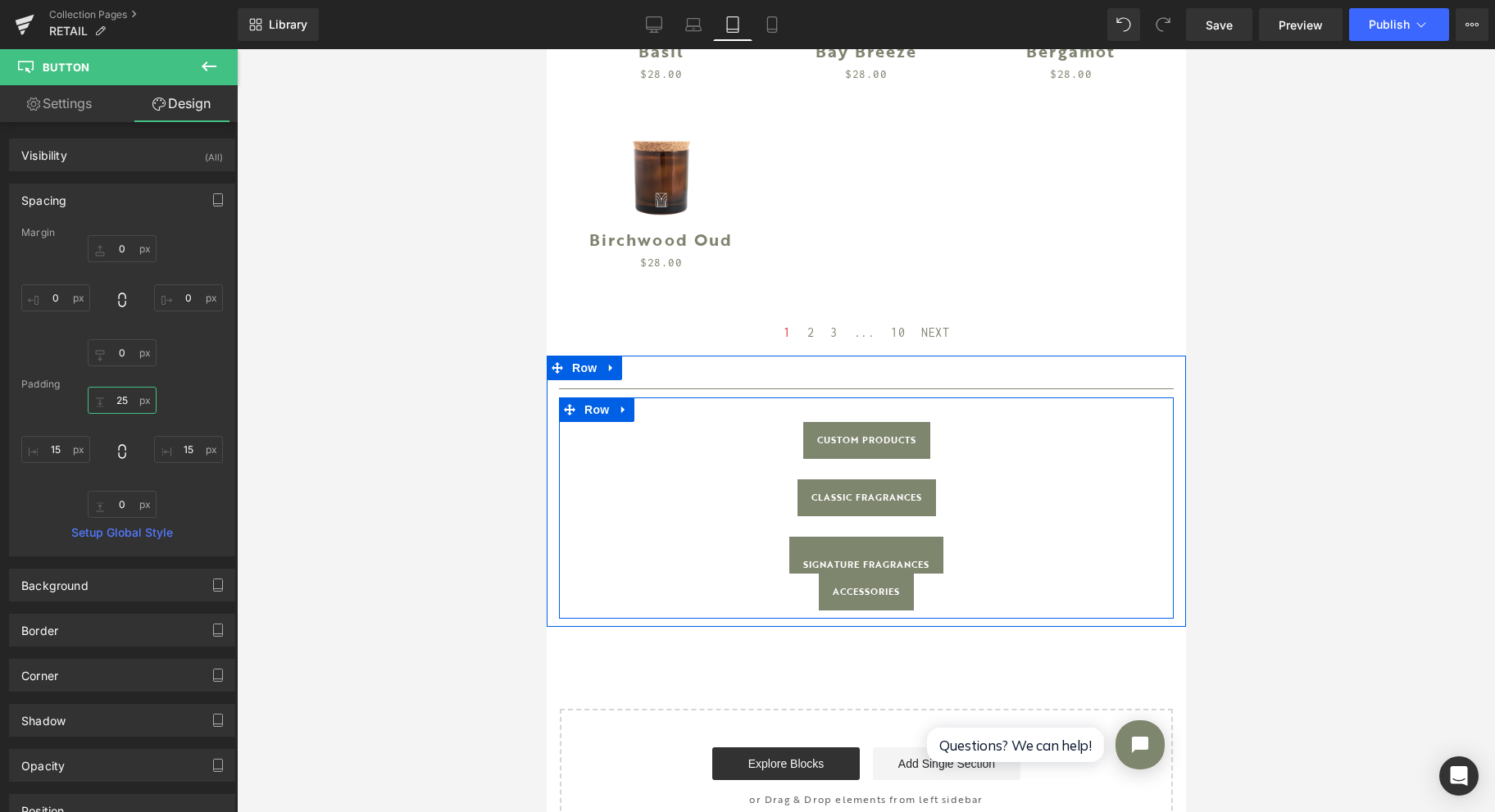
type input "2"
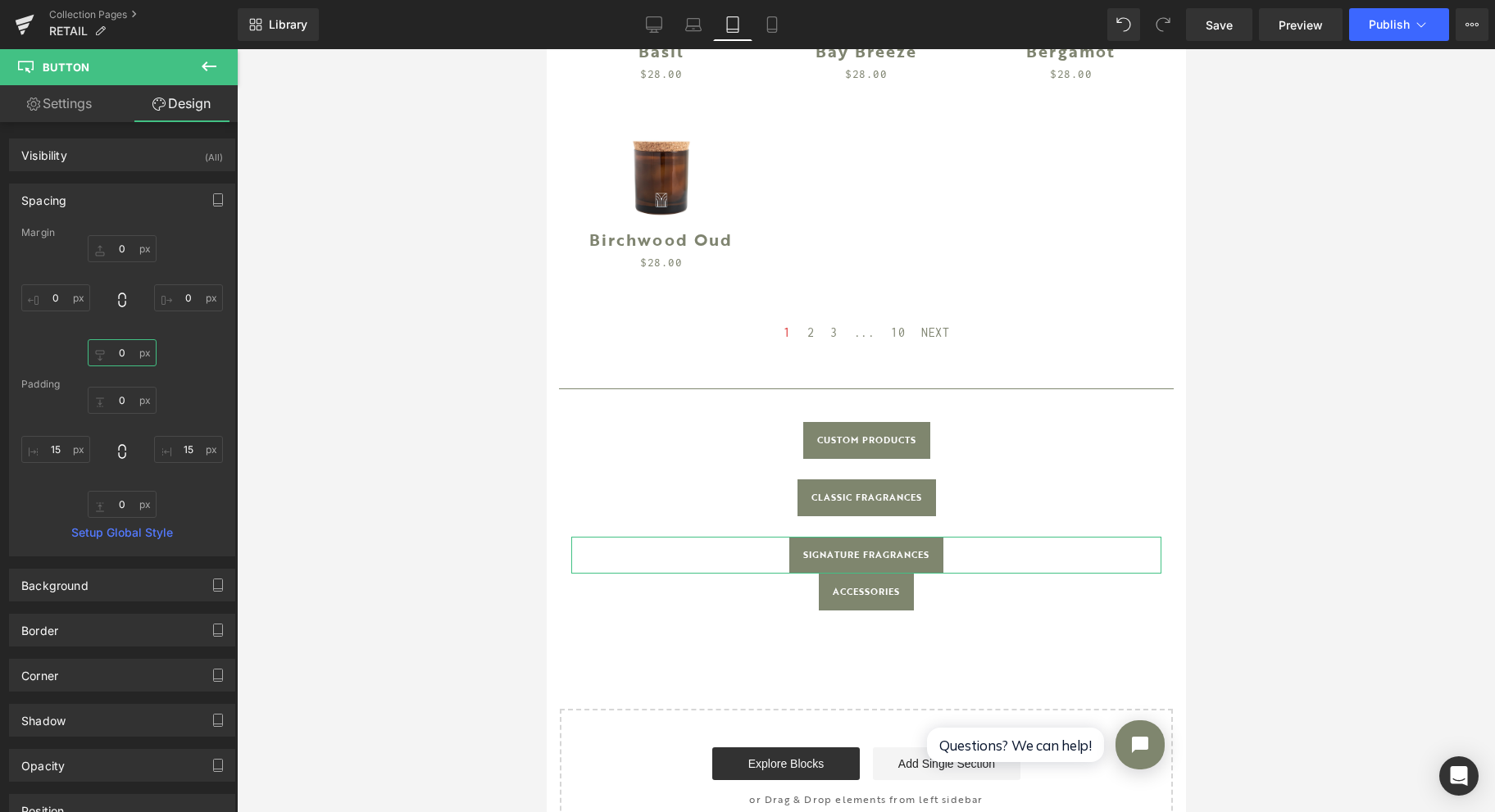
click at [125, 345] on input "0" at bounding box center [122, 353] width 69 height 27
type input "25"
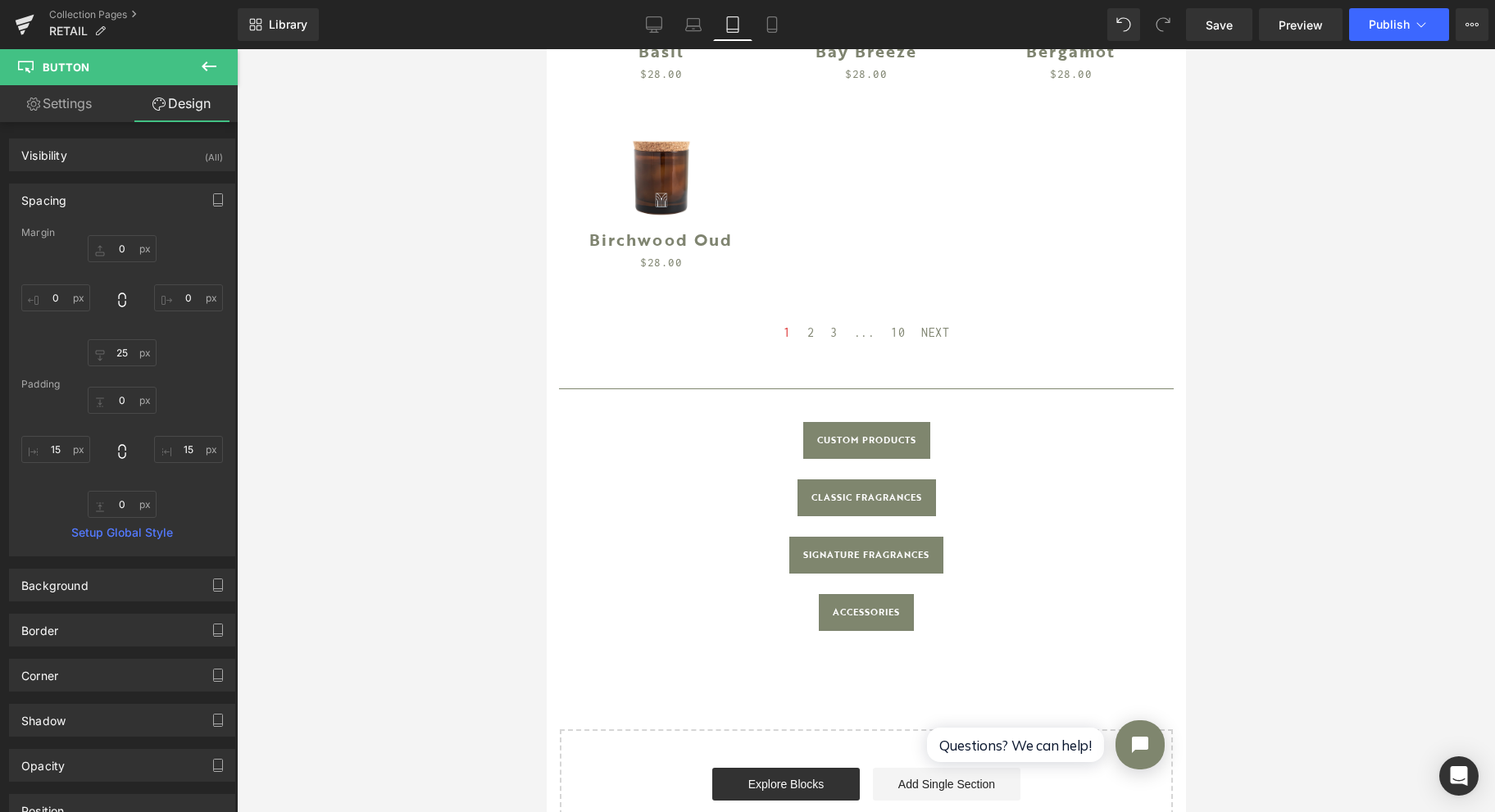
click at [398, 353] on div at bounding box center [866, 430] width 1259 height 763
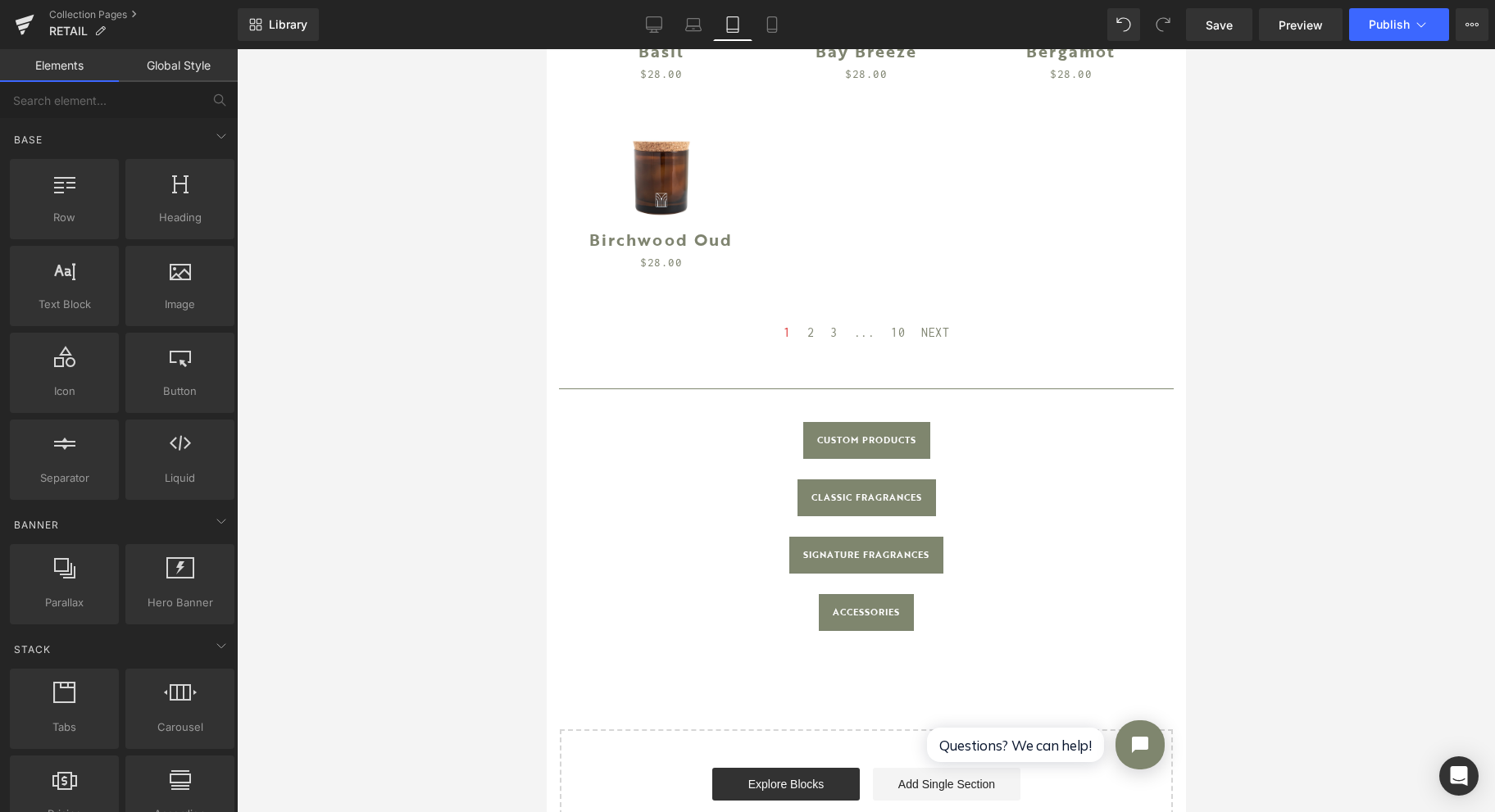
click at [773, 21] on icon at bounding box center [771, 24] width 17 height 17
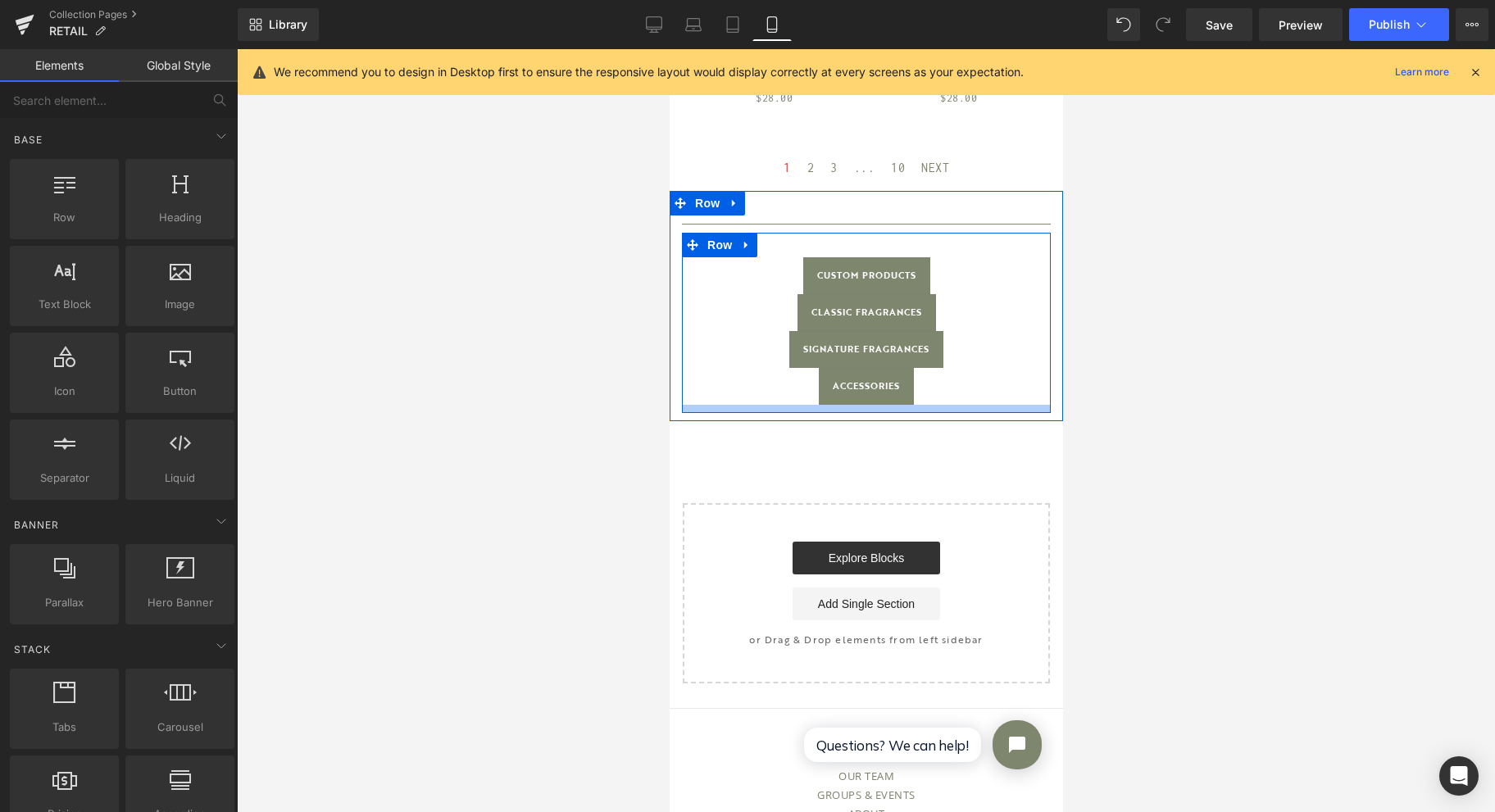
scroll to position [1489, 0]
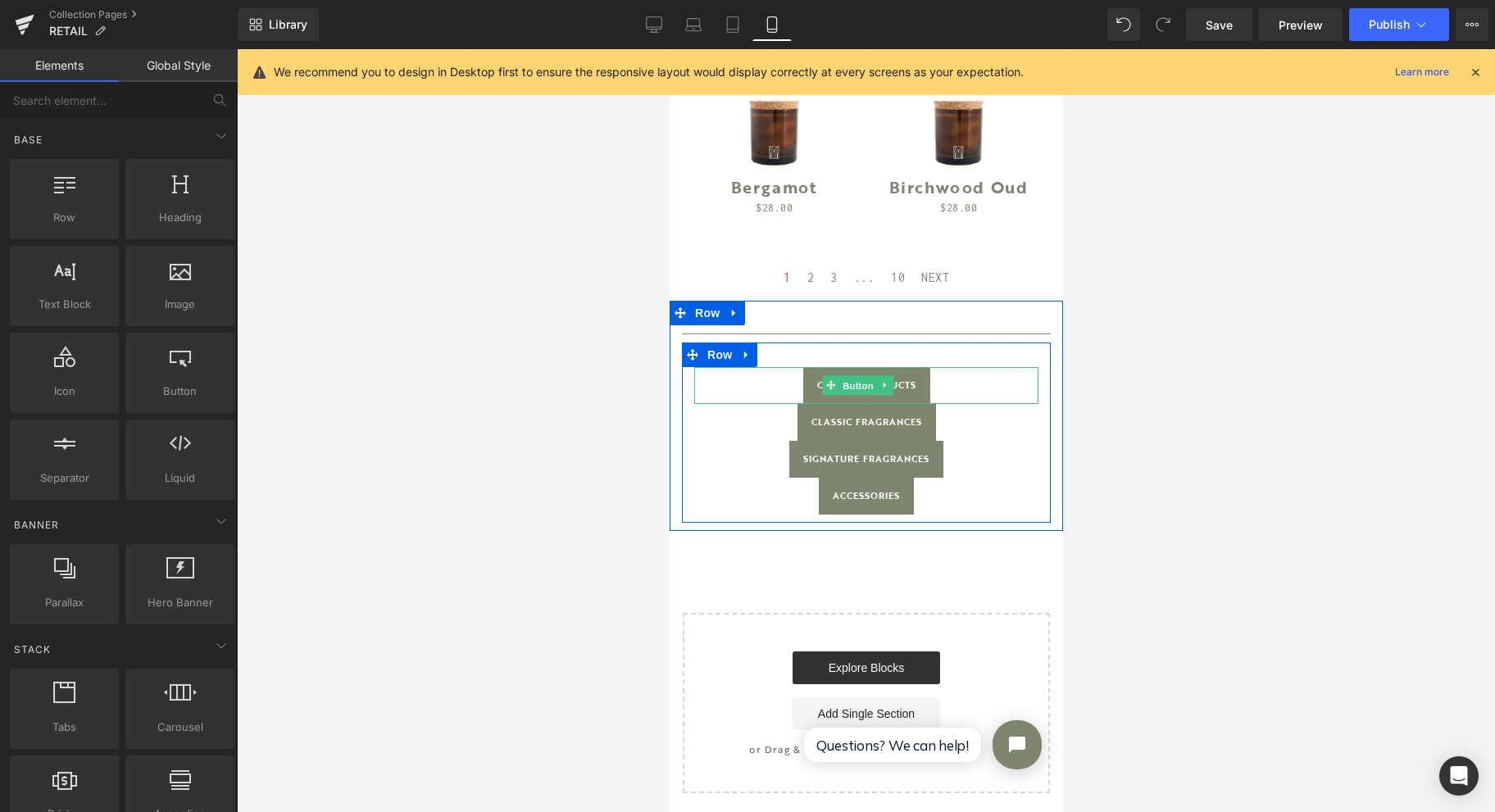
drag, startPoint x: 860, startPoint y: 357, endPoint x: 946, endPoint y: 294, distance: 106.6
click at [860, 376] on span "Button" at bounding box center [857, 386] width 38 height 20
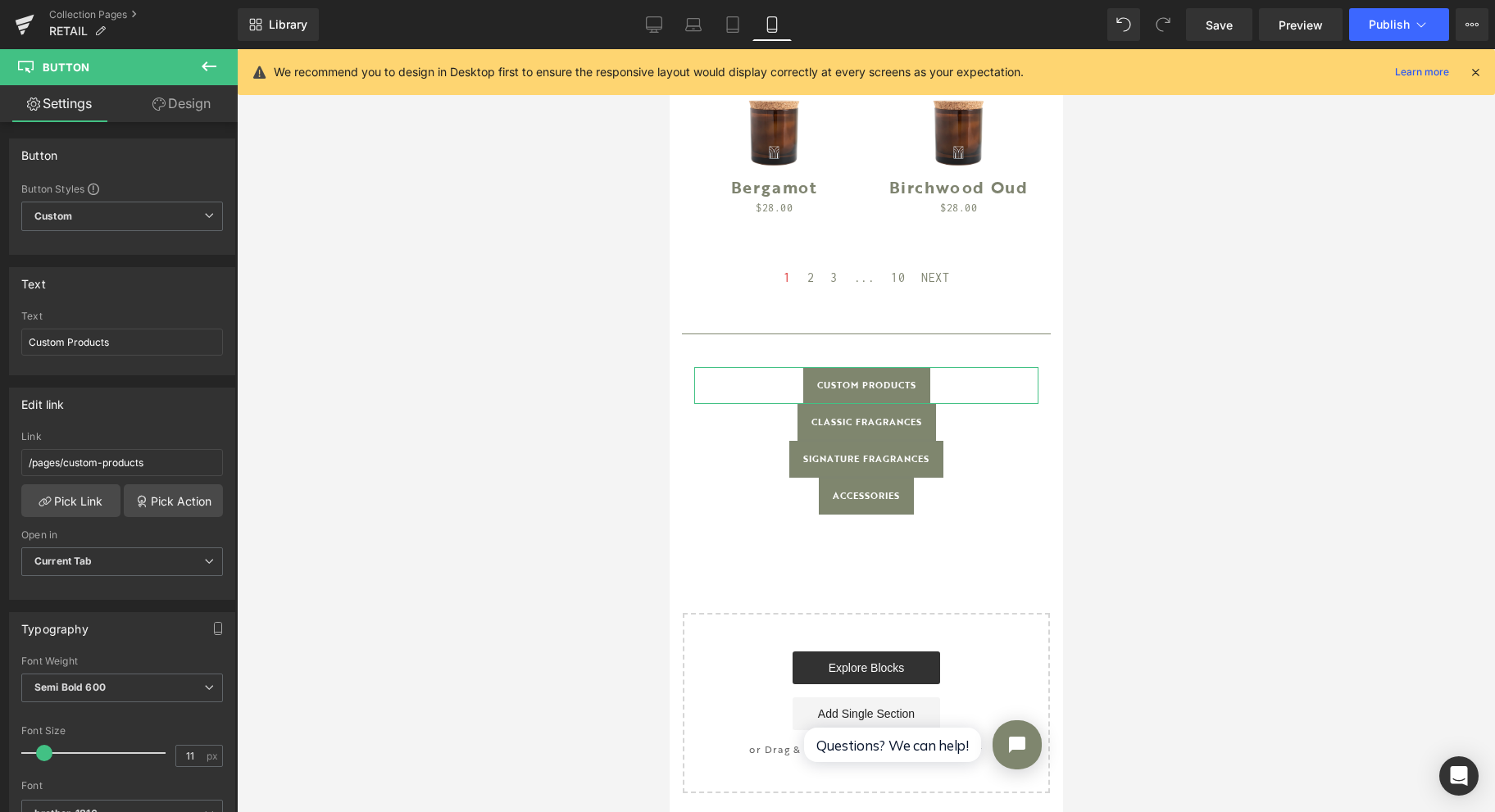
click at [169, 103] on link "Design" at bounding box center [182, 103] width 119 height 37
click at [0, 0] on div "Spacing" at bounding box center [0, 0] width 0 height 0
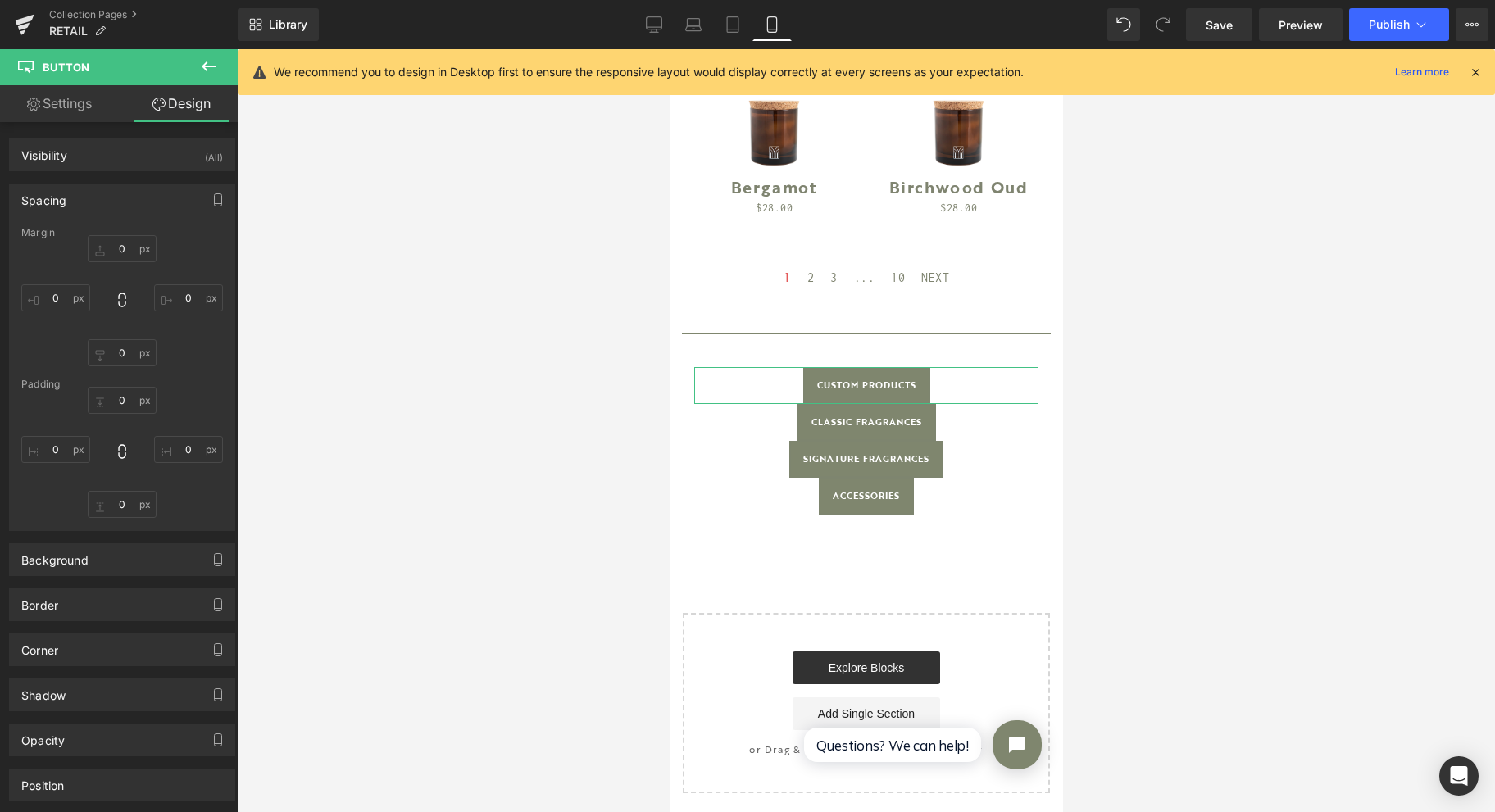
type input "0"
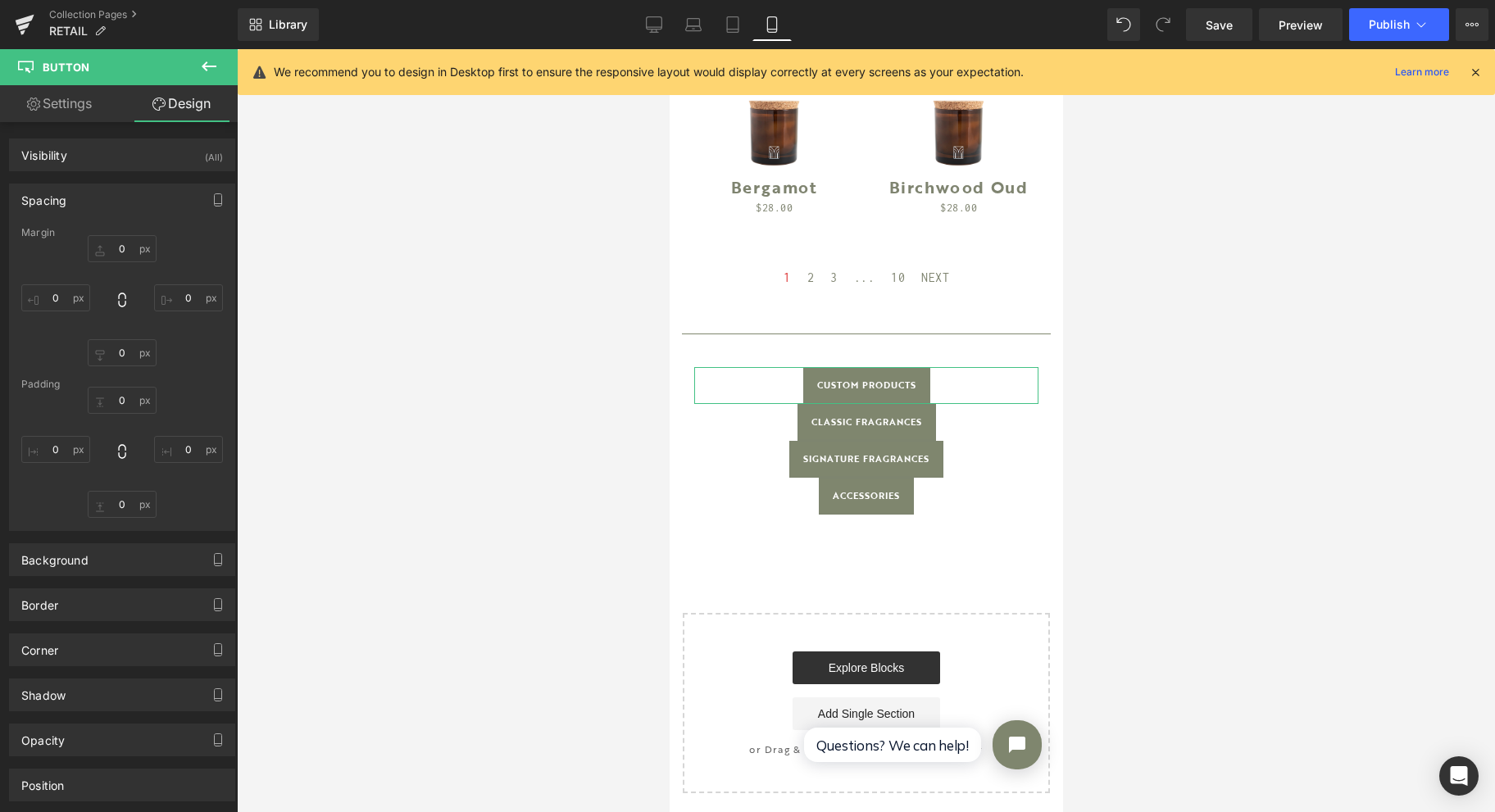
type input "15"
type input "0"
type input "15"
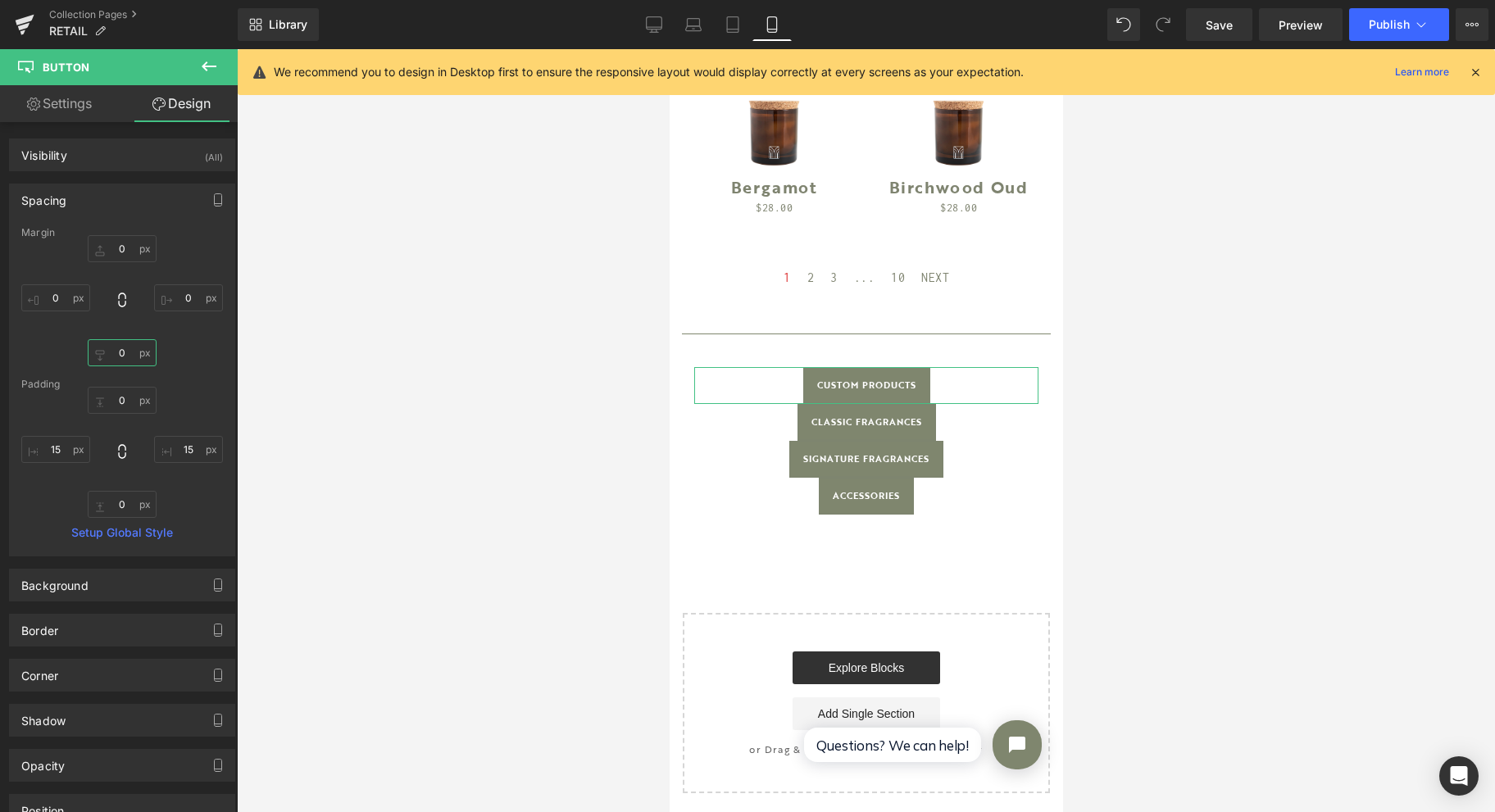
click at [129, 351] on input "0" at bounding box center [122, 353] width 69 height 27
type input "25"
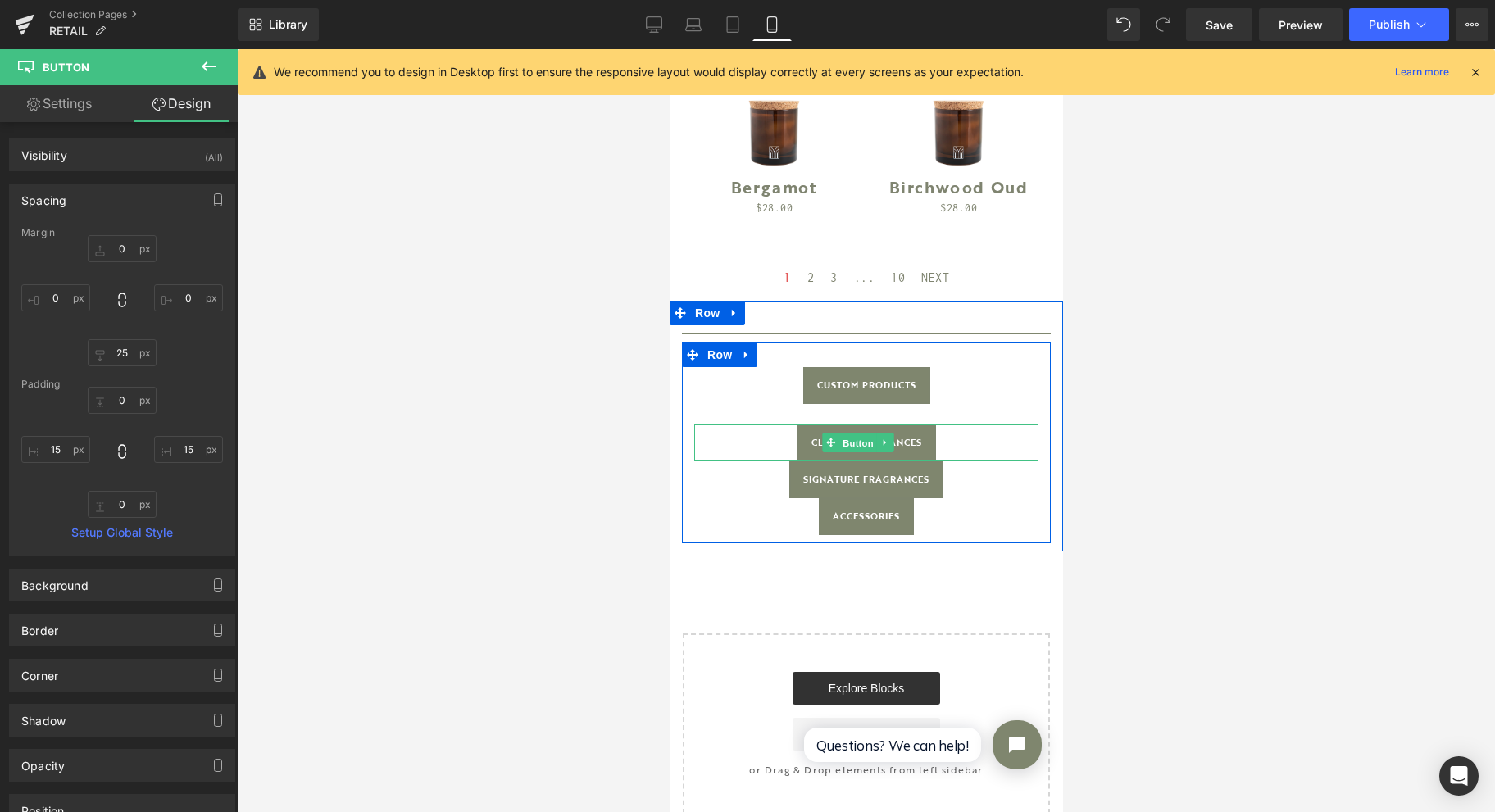
click at [855, 433] on span "Button" at bounding box center [857, 443] width 38 height 20
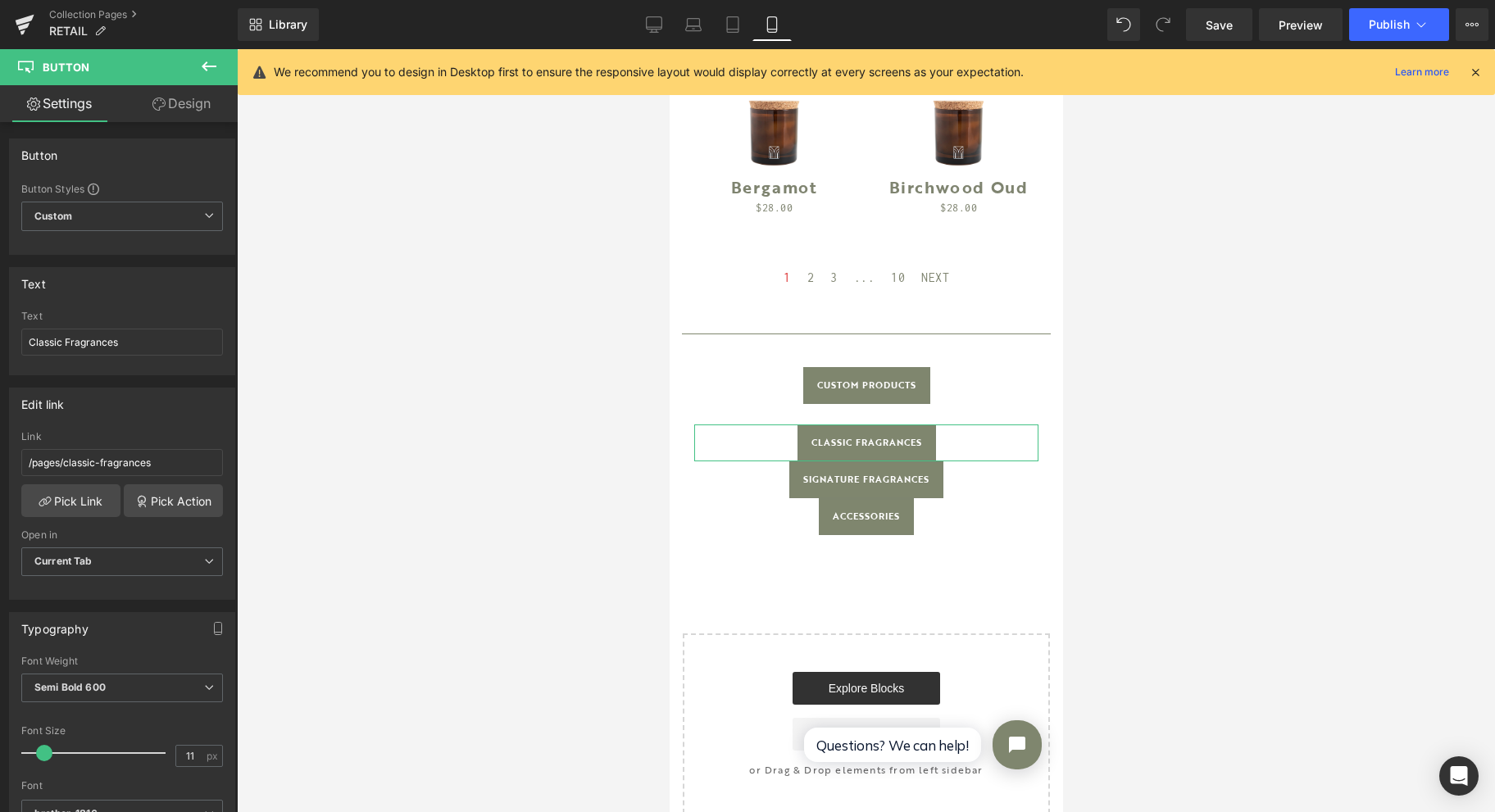
drag, startPoint x: 176, startPoint y: 98, endPoint x: 107, endPoint y: 196, distance: 119.9
click at [176, 96] on link "Design" at bounding box center [182, 103] width 119 height 37
click at [0, 0] on div "Background" at bounding box center [0, 0] width 0 height 0
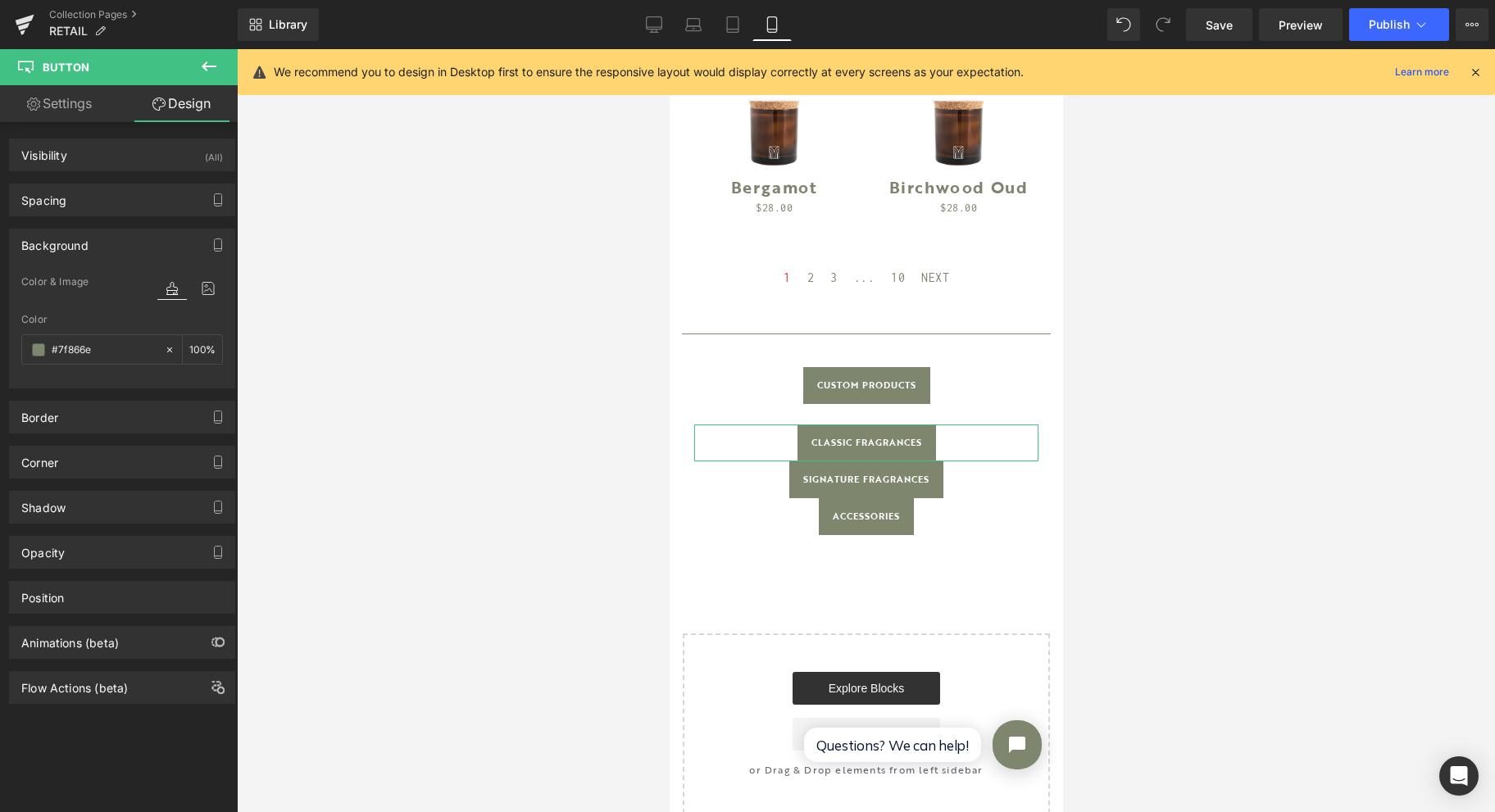
type input "#7f866e"
type input "100"
click at [110, 200] on div "Spacing" at bounding box center [122, 200] width 225 height 31
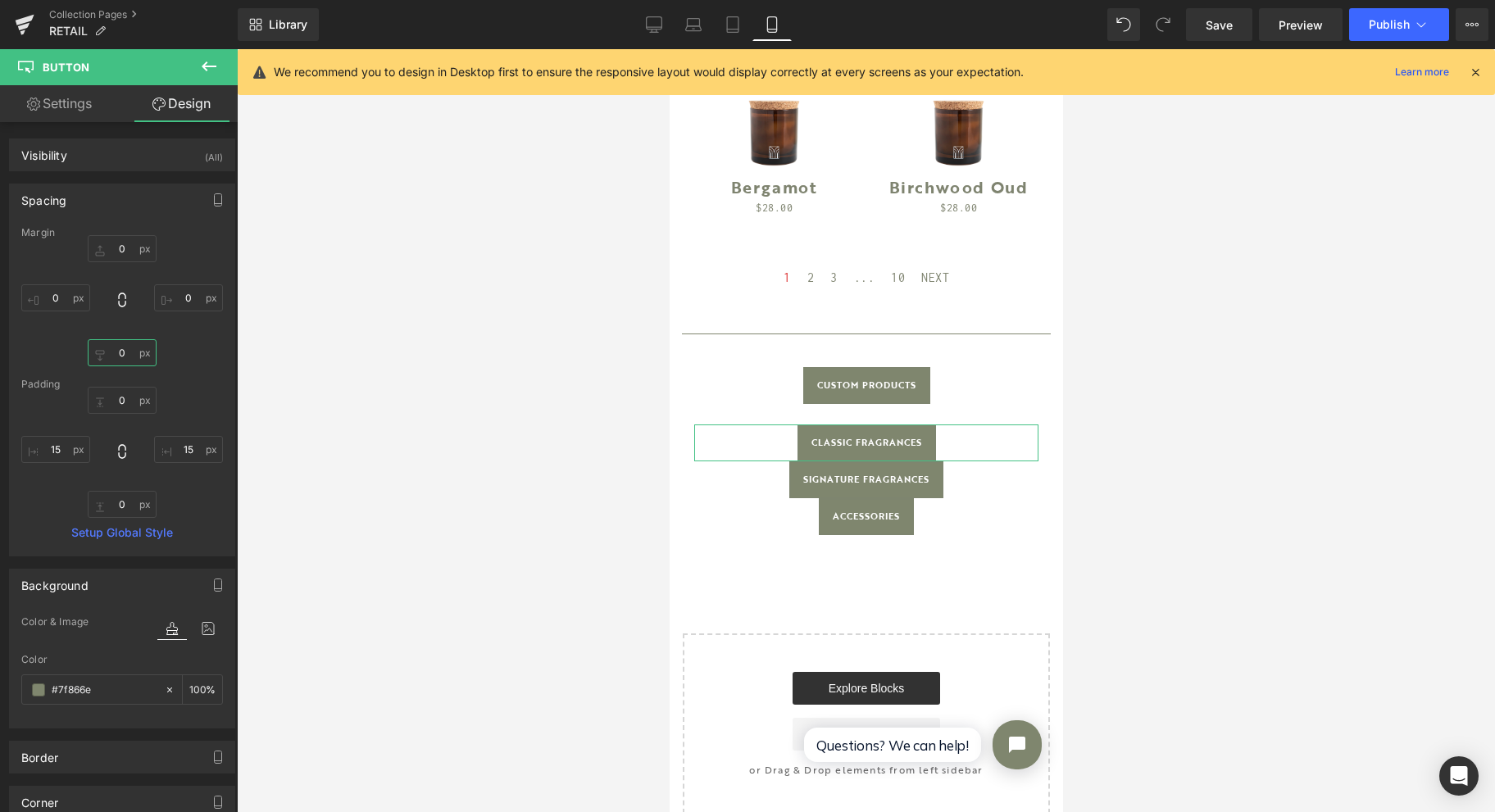
click at [121, 347] on input "0" at bounding box center [122, 353] width 69 height 27
type input "25"
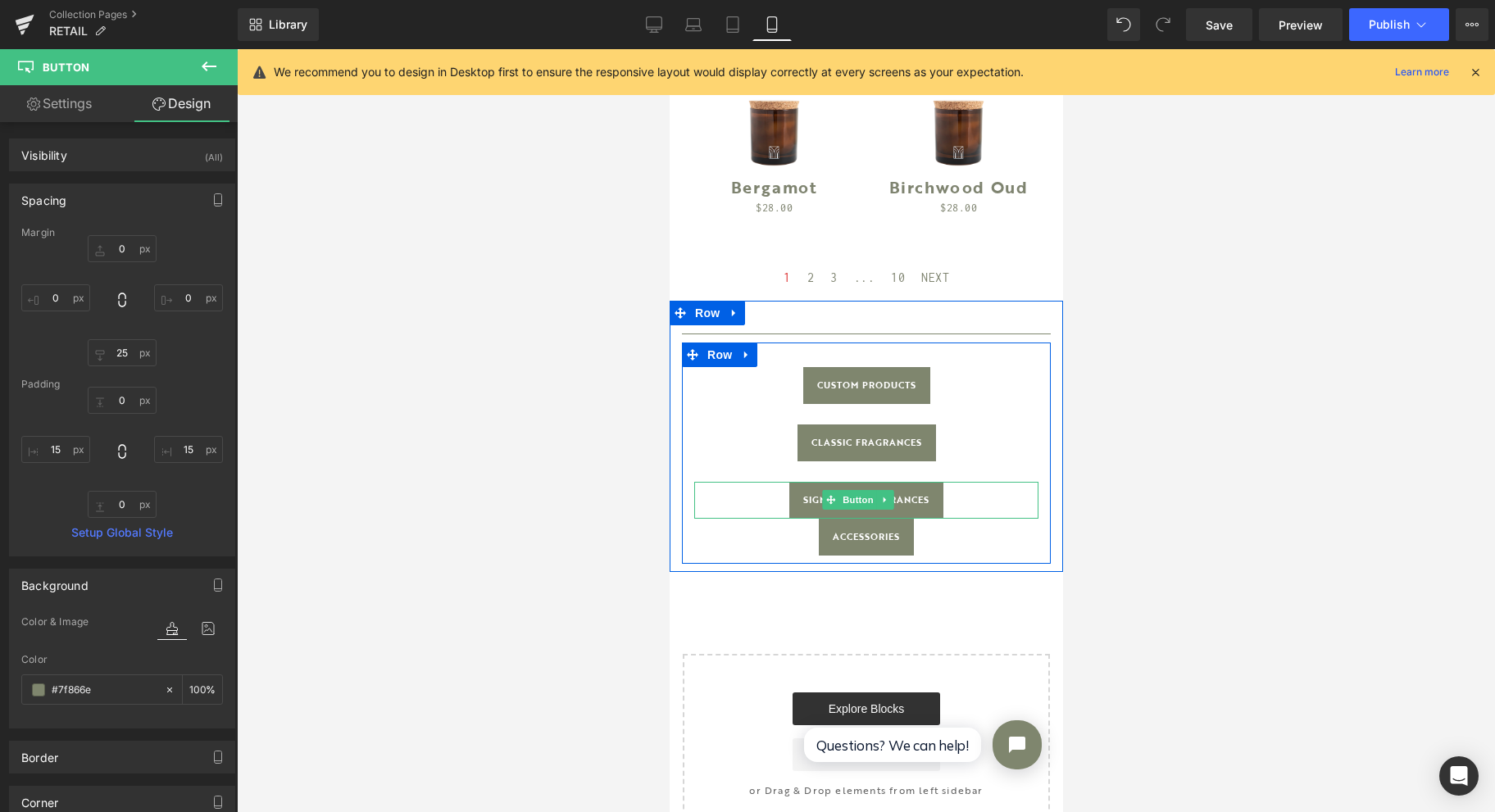
click at [860, 490] on span "Button" at bounding box center [857, 500] width 38 height 20
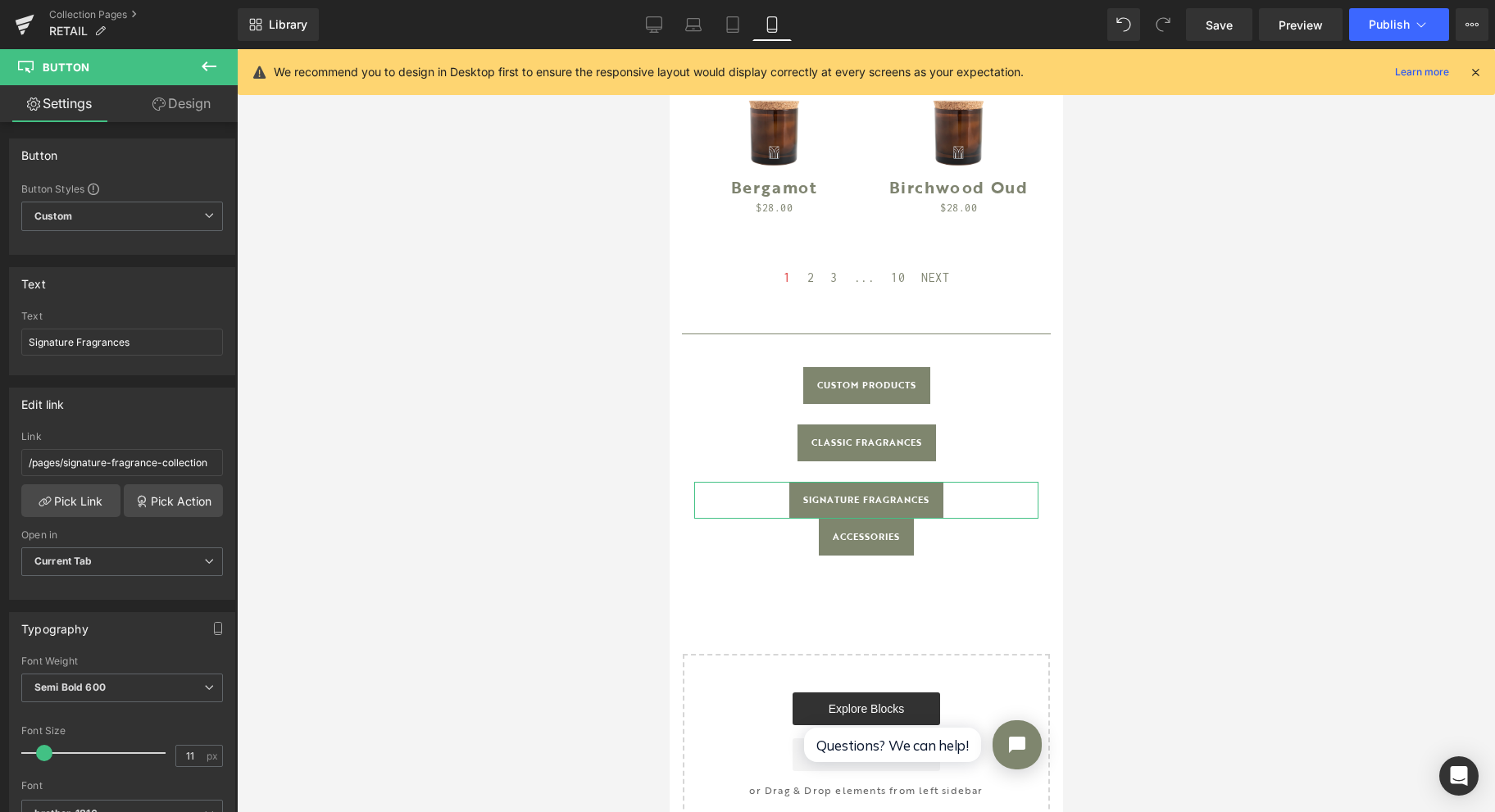
drag, startPoint x: 188, startPoint y: 104, endPoint x: 100, endPoint y: 195, distance: 126.6
click at [188, 103] on link "Design" at bounding box center [182, 103] width 119 height 37
click at [0, 0] on div "Spacing" at bounding box center [0, 0] width 0 height 0
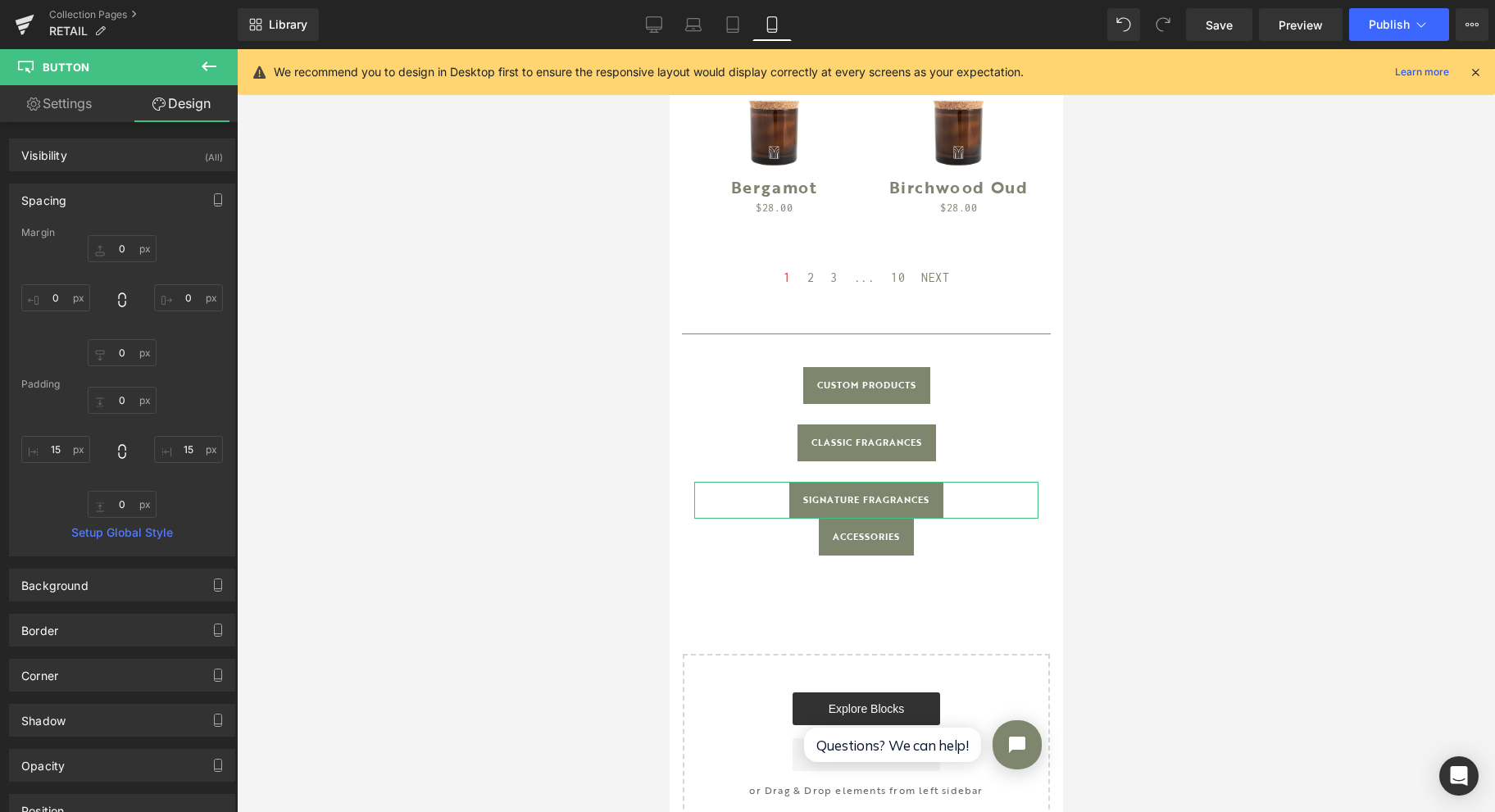
type input "0"
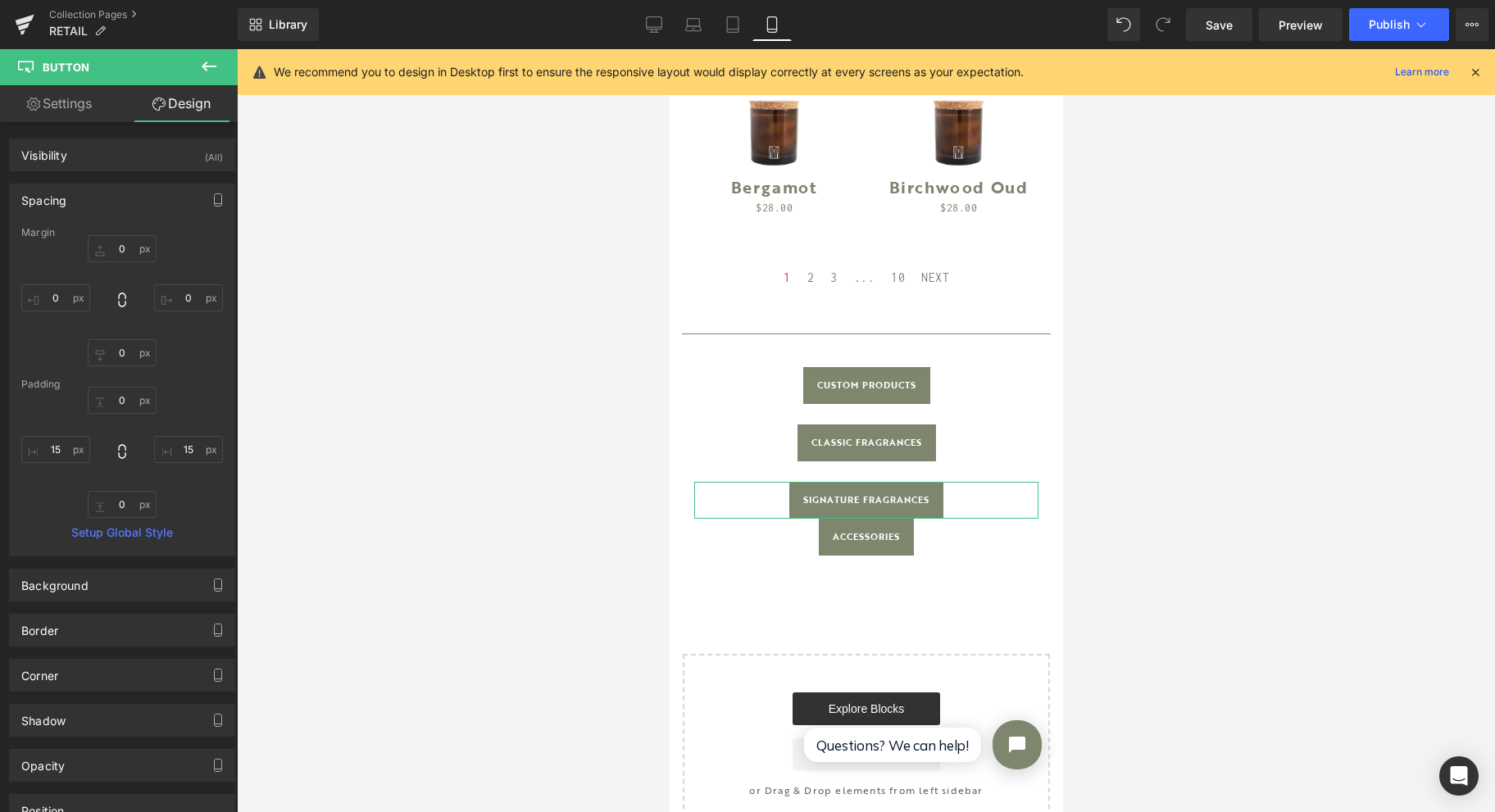
type input "15"
type input "0"
type input "15"
click at [115, 349] on input "0" at bounding box center [122, 353] width 69 height 27
type input "25"
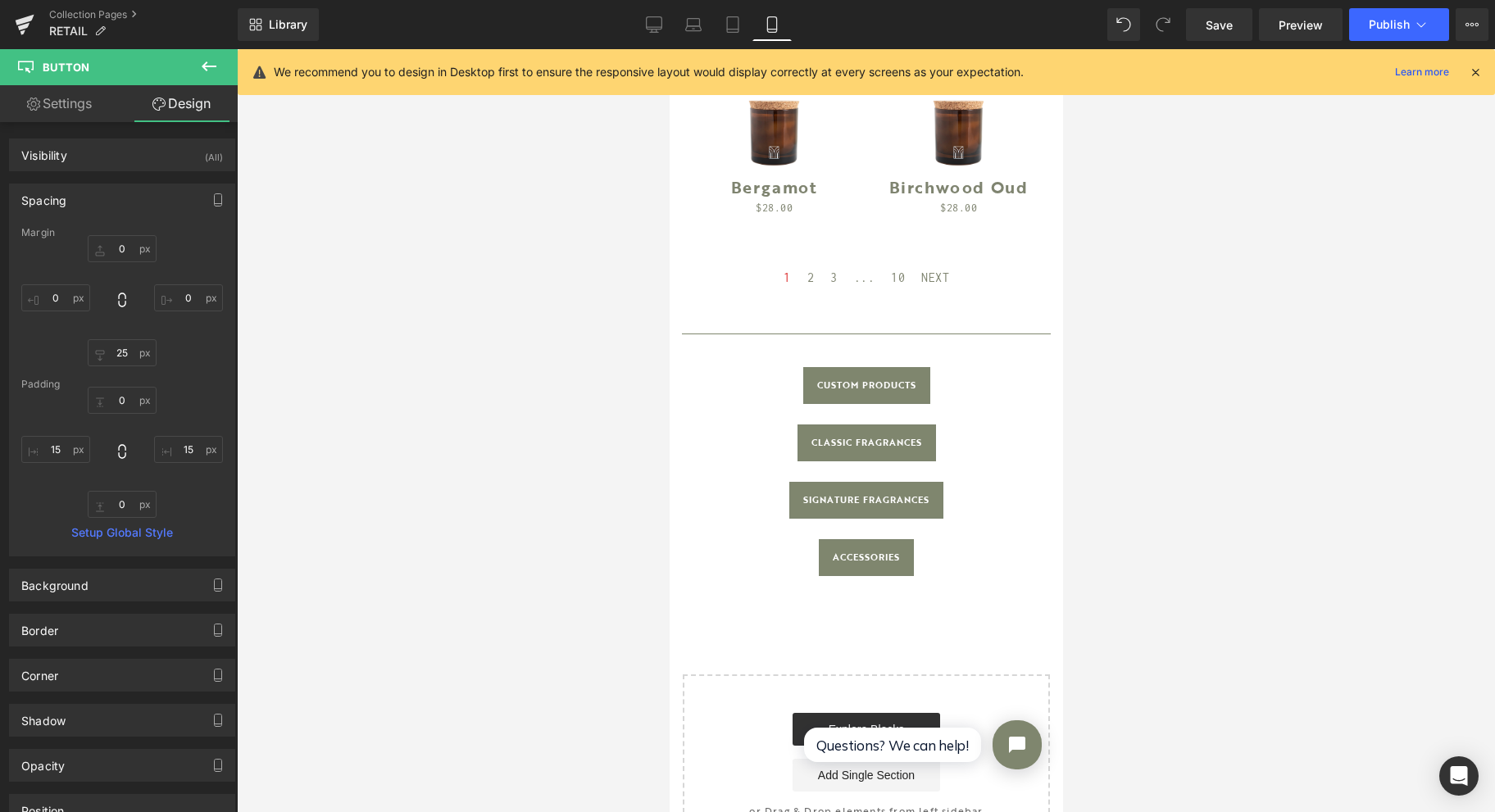
drag, startPoint x: 505, startPoint y: 405, endPoint x: 565, endPoint y: 383, distance: 63.9
click at [503, 403] on div at bounding box center [866, 430] width 1259 height 763
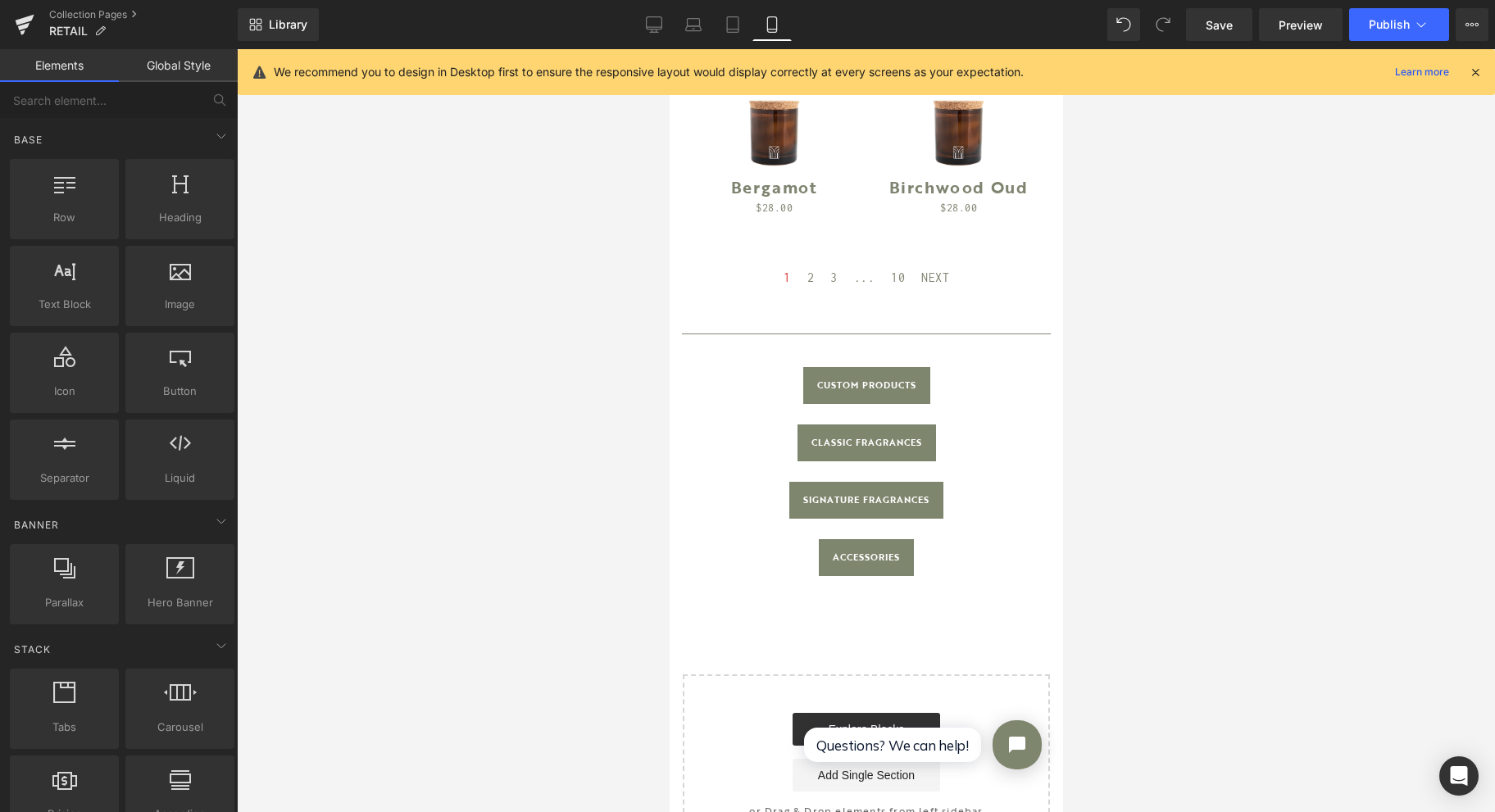
click at [1243, 20] on link "Save" at bounding box center [1220, 24] width 66 height 33
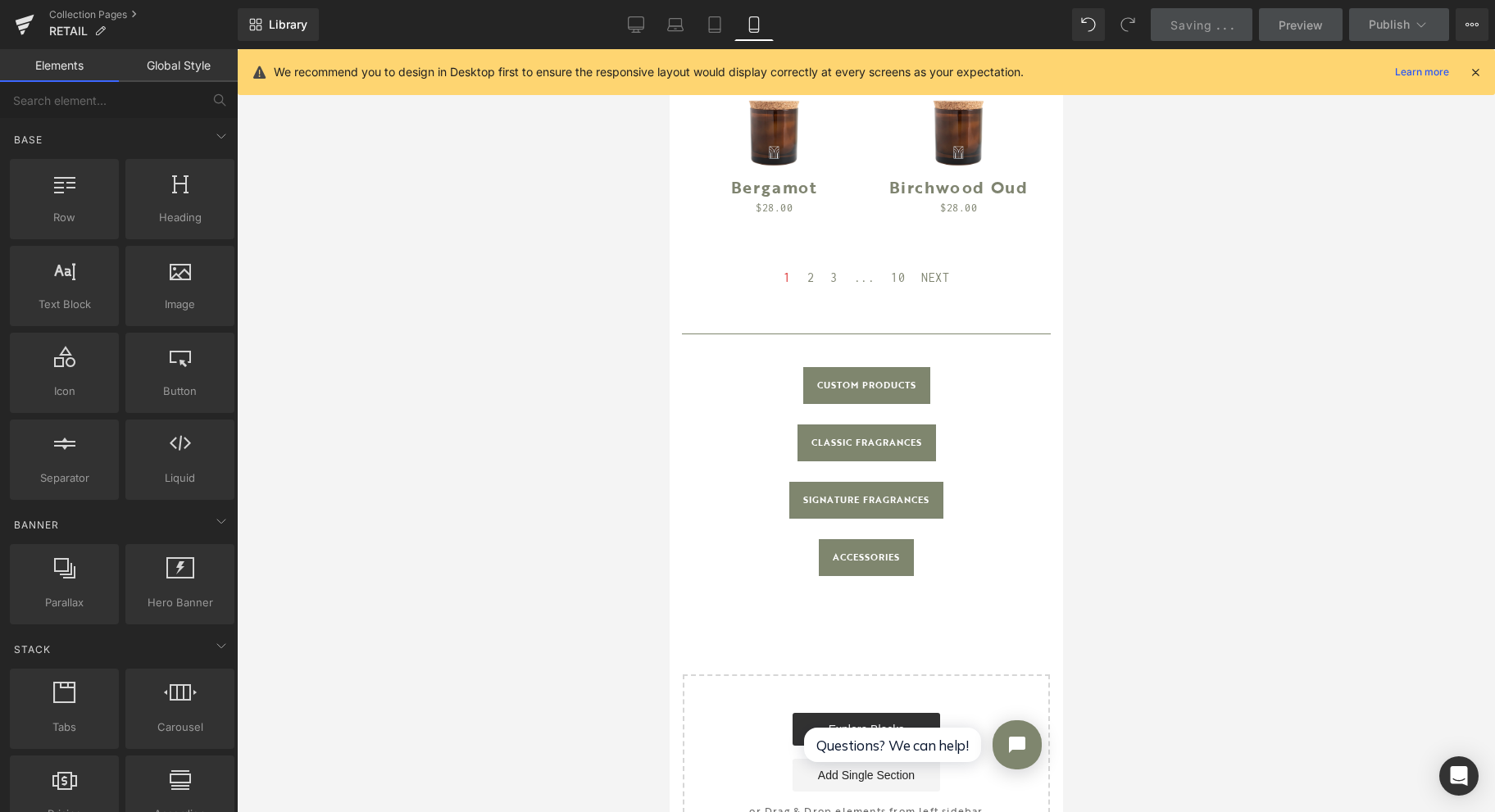
click at [627, 18] on link "Desktop" at bounding box center [636, 24] width 39 height 33
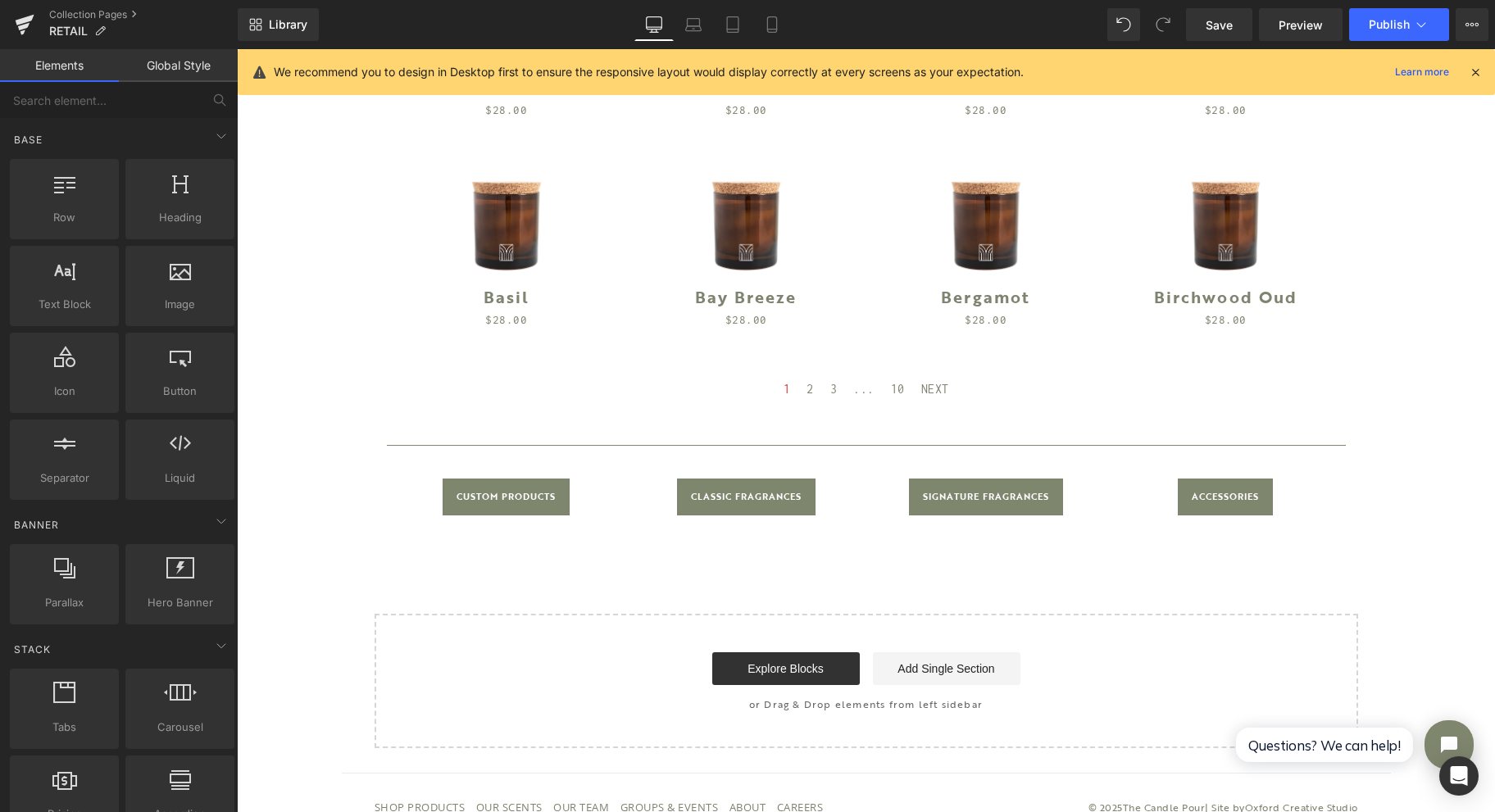
scroll to position [896, 0]
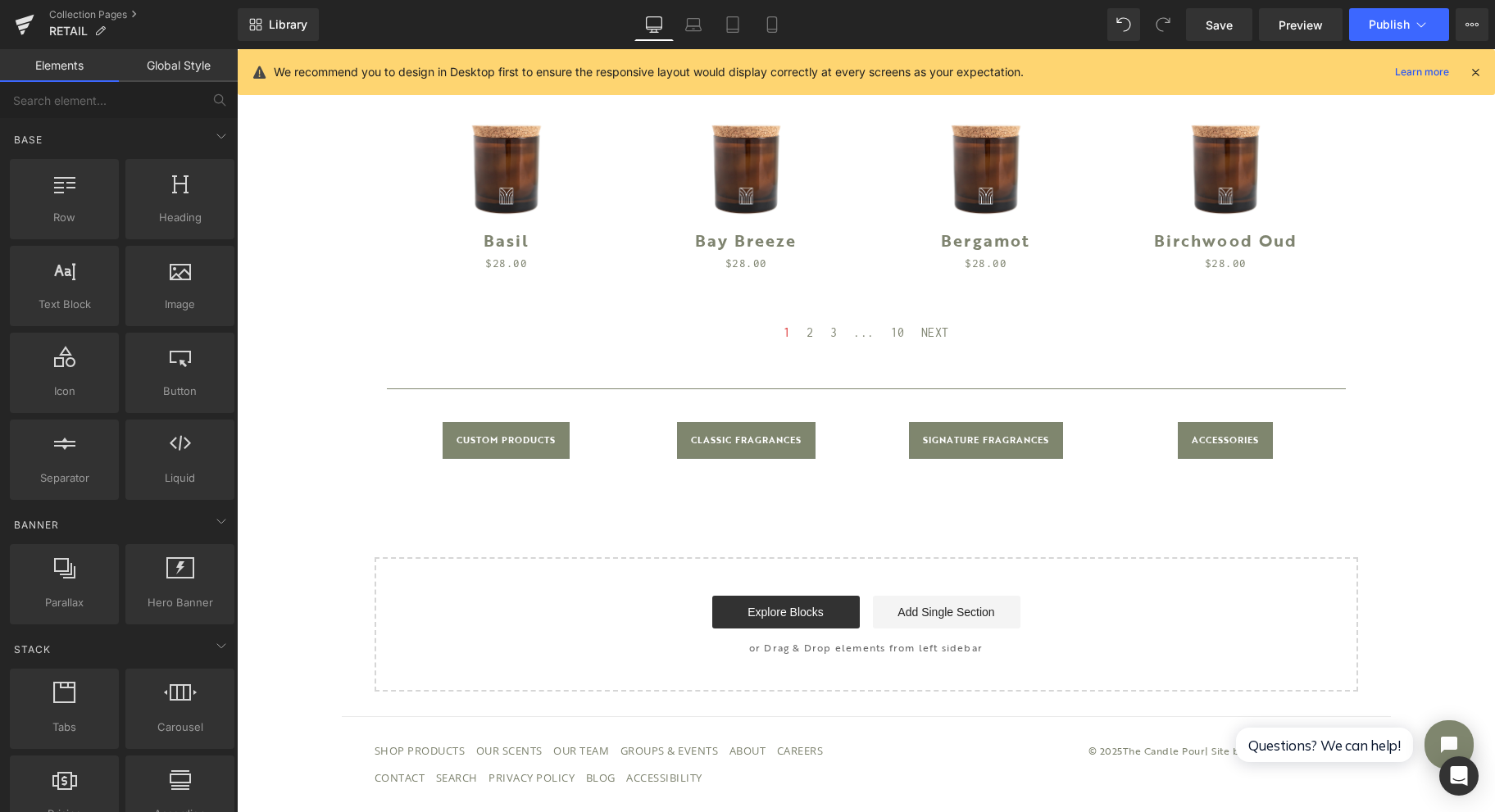
drag, startPoint x: 685, startPoint y: 17, endPoint x: 716, endPoint y: 18, distance: 31.0
click at [685, 15] on link "Laptop" at bounding box center [693, 24] width 39 height 33
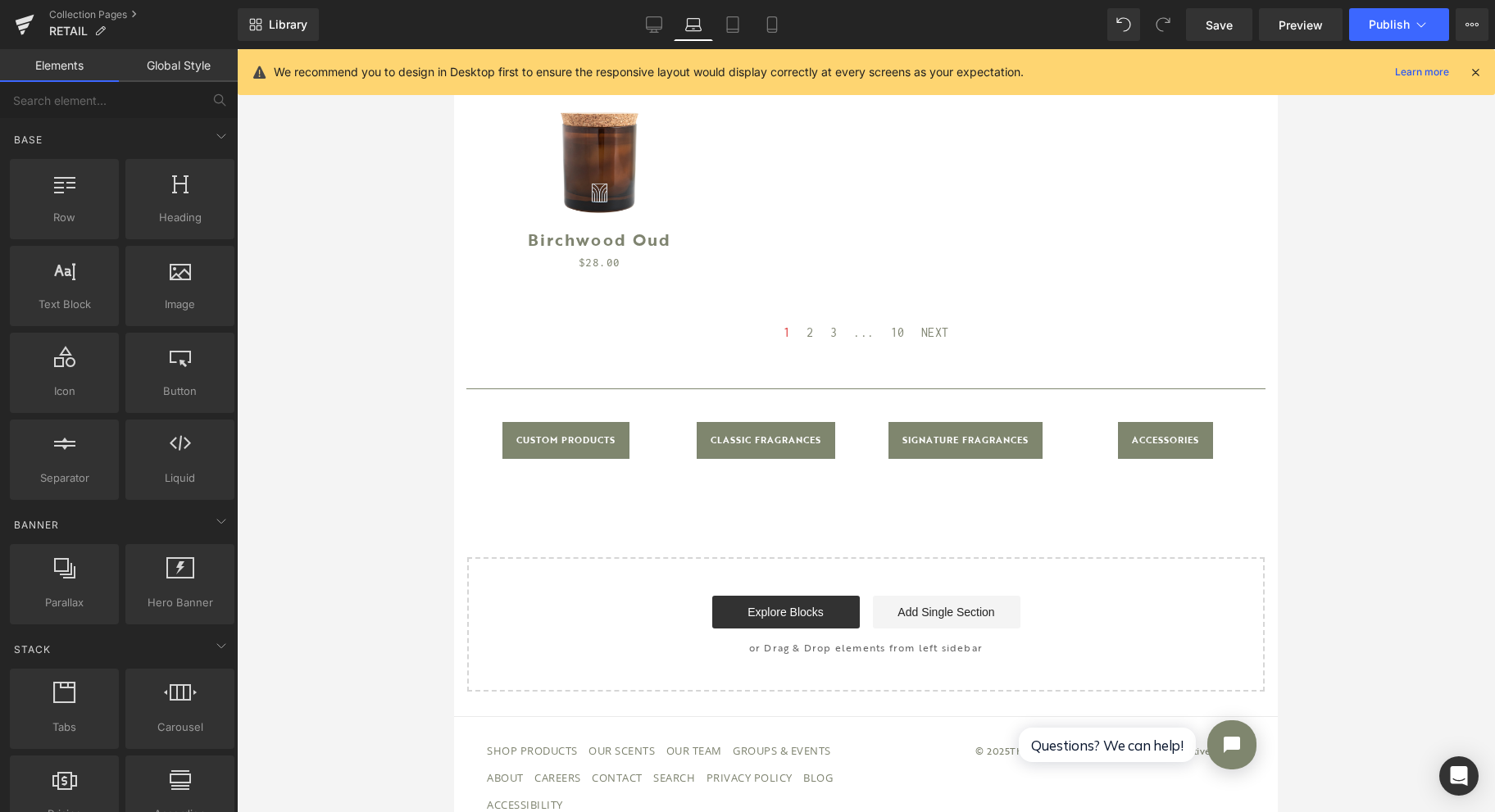
scroll to position [1436, 0]
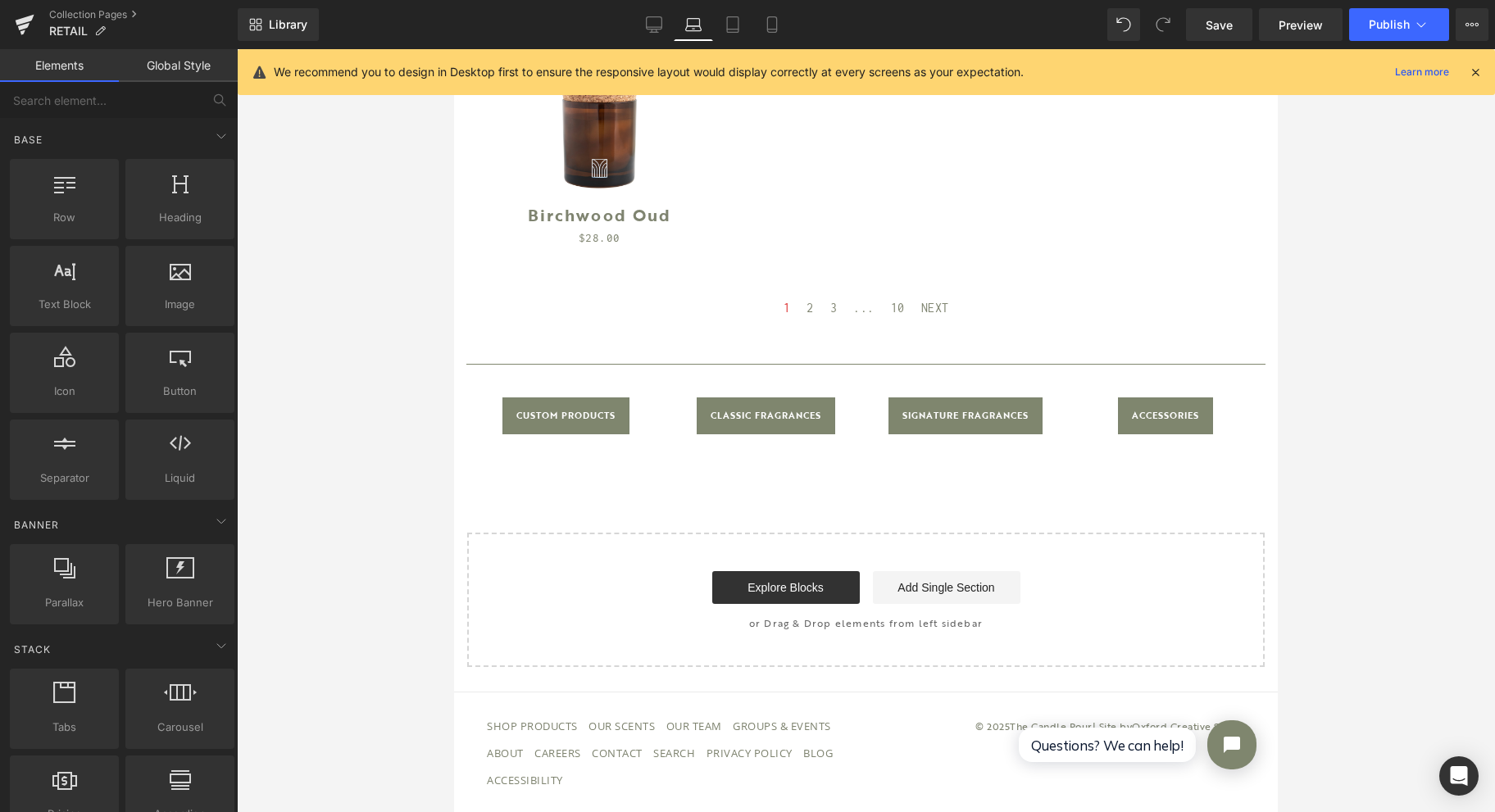
click at [738, 23] on icon at bounding box center [733, 25] width 12 height 16
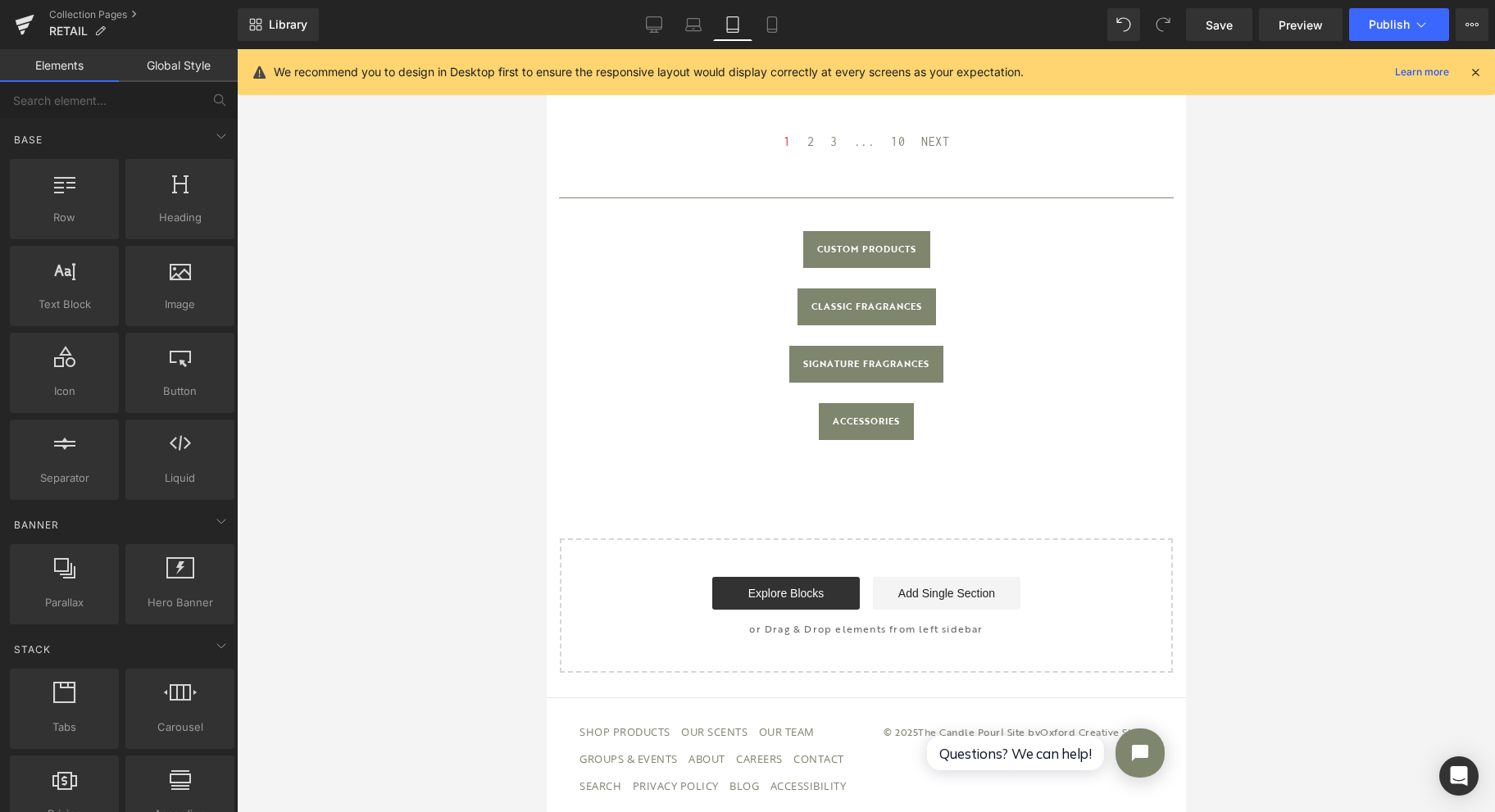
scroll to position [1389, 0]
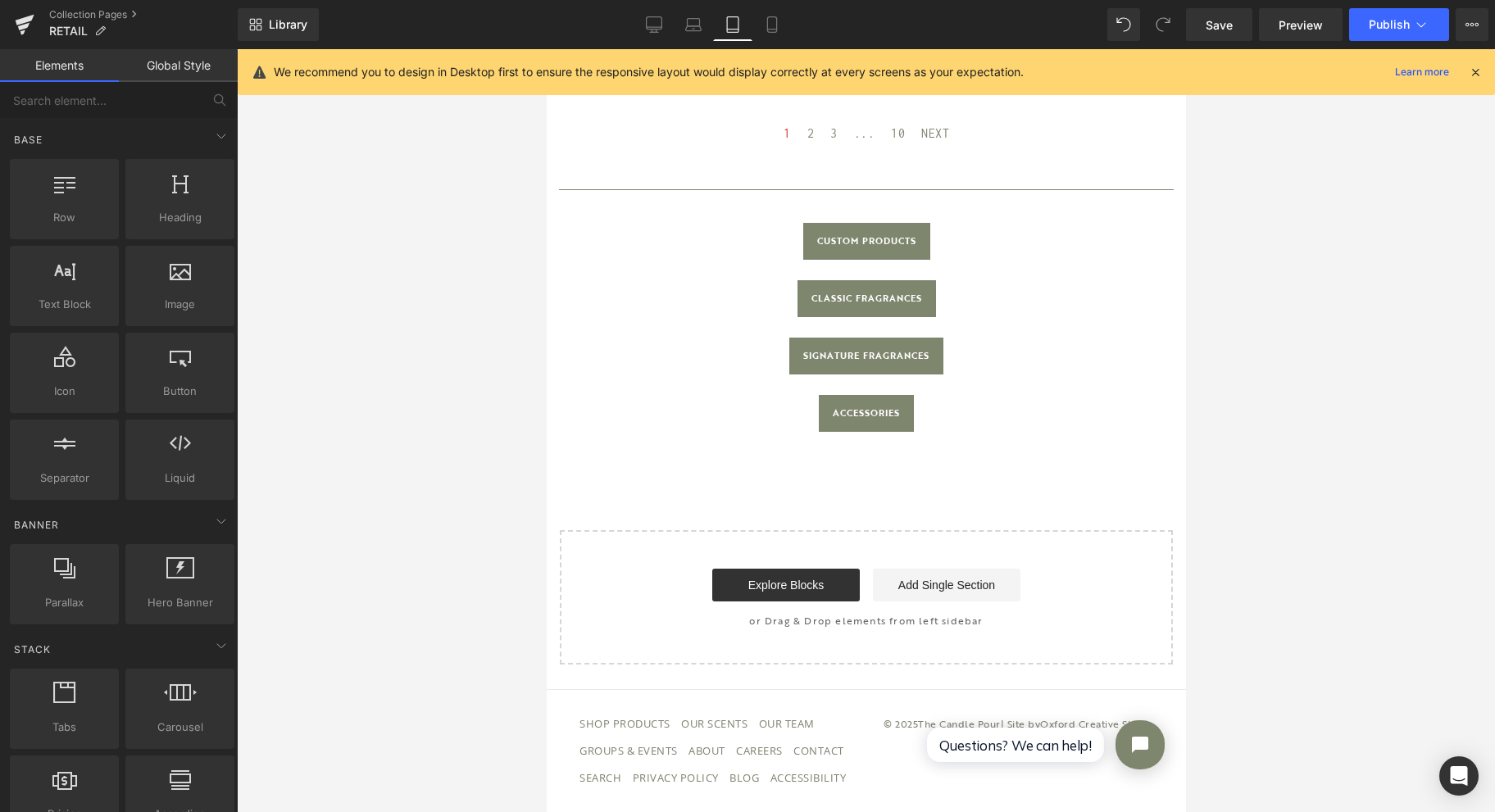
click at [766, 13] on link "Mobile" at bounding box center [772, 24] width 39 height 33
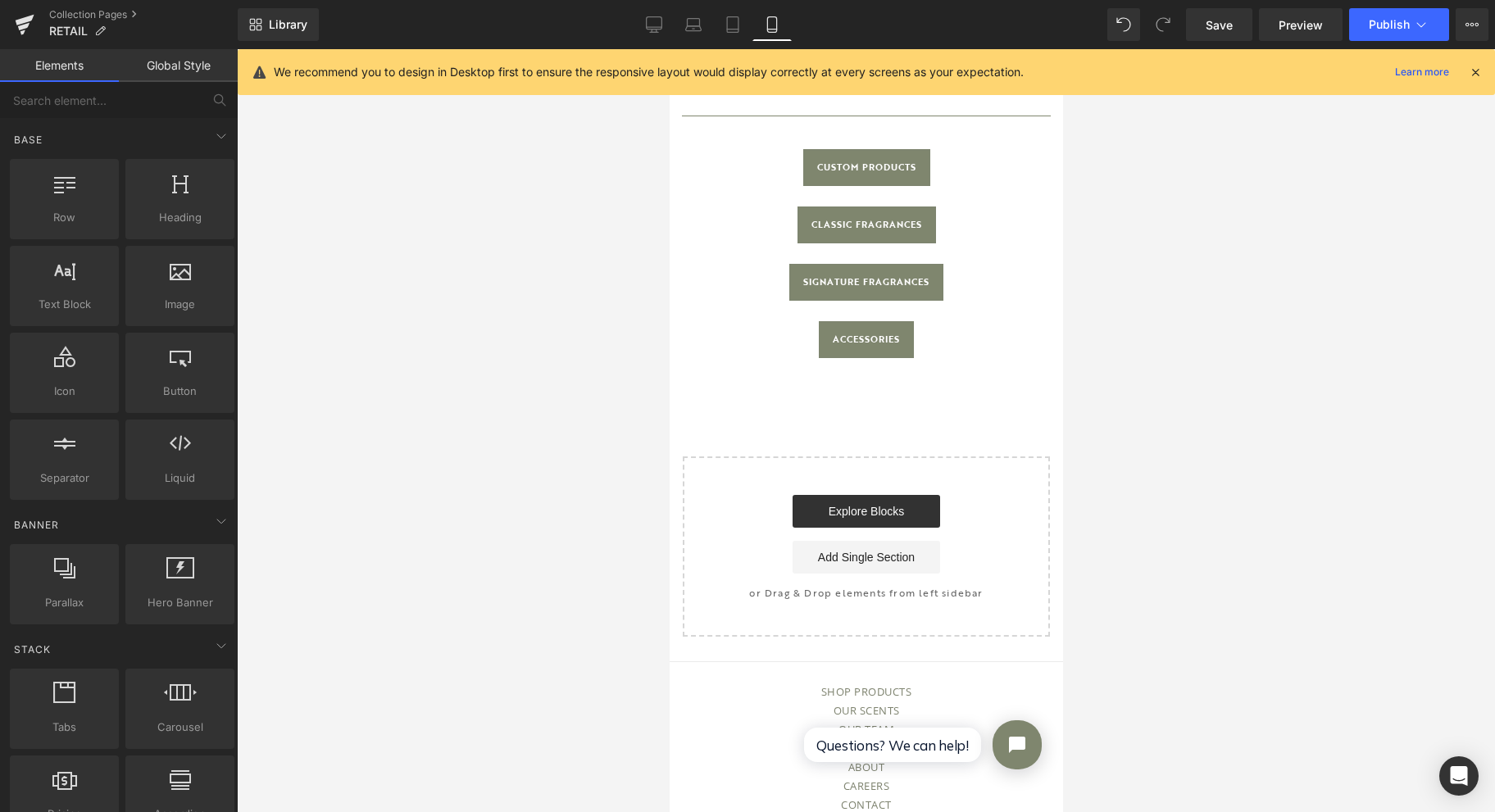
click at [662, 32] on icon at bounding box center [653, 24] width 17 height 17
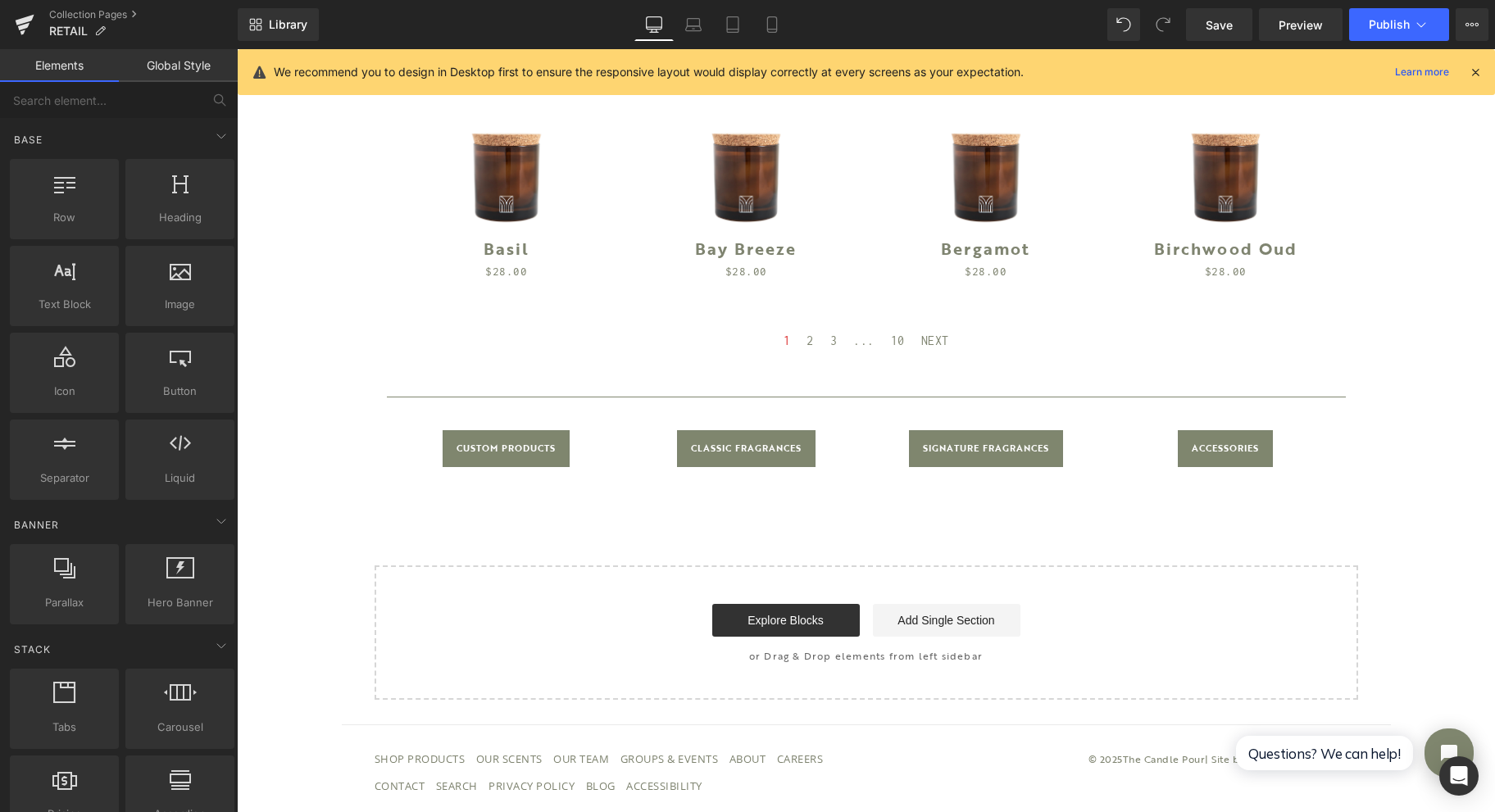
scroll to position [888, 0]
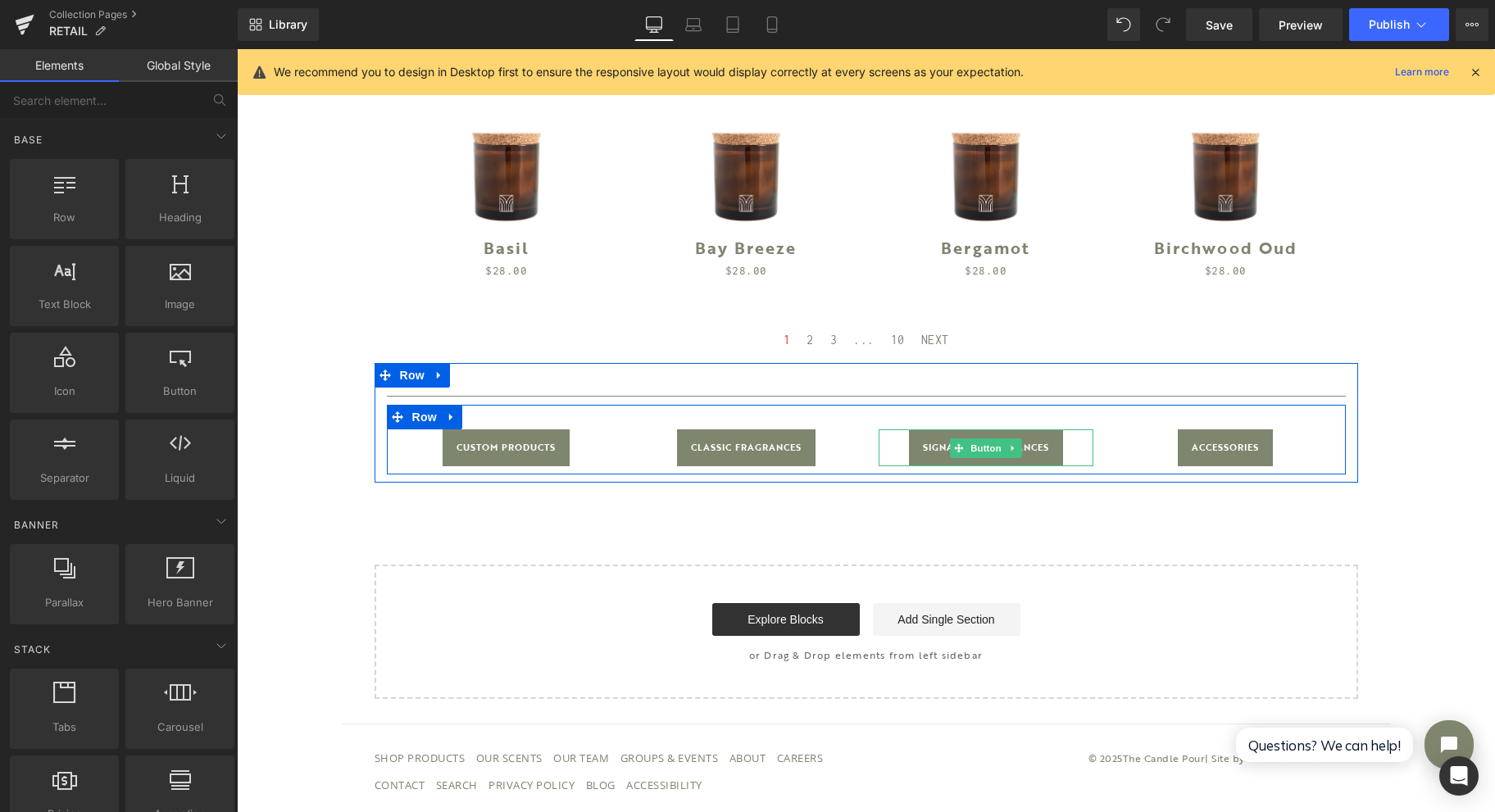
click at [980, 443] on span "Button" at bounding box center [986, 448] width 38 height 20
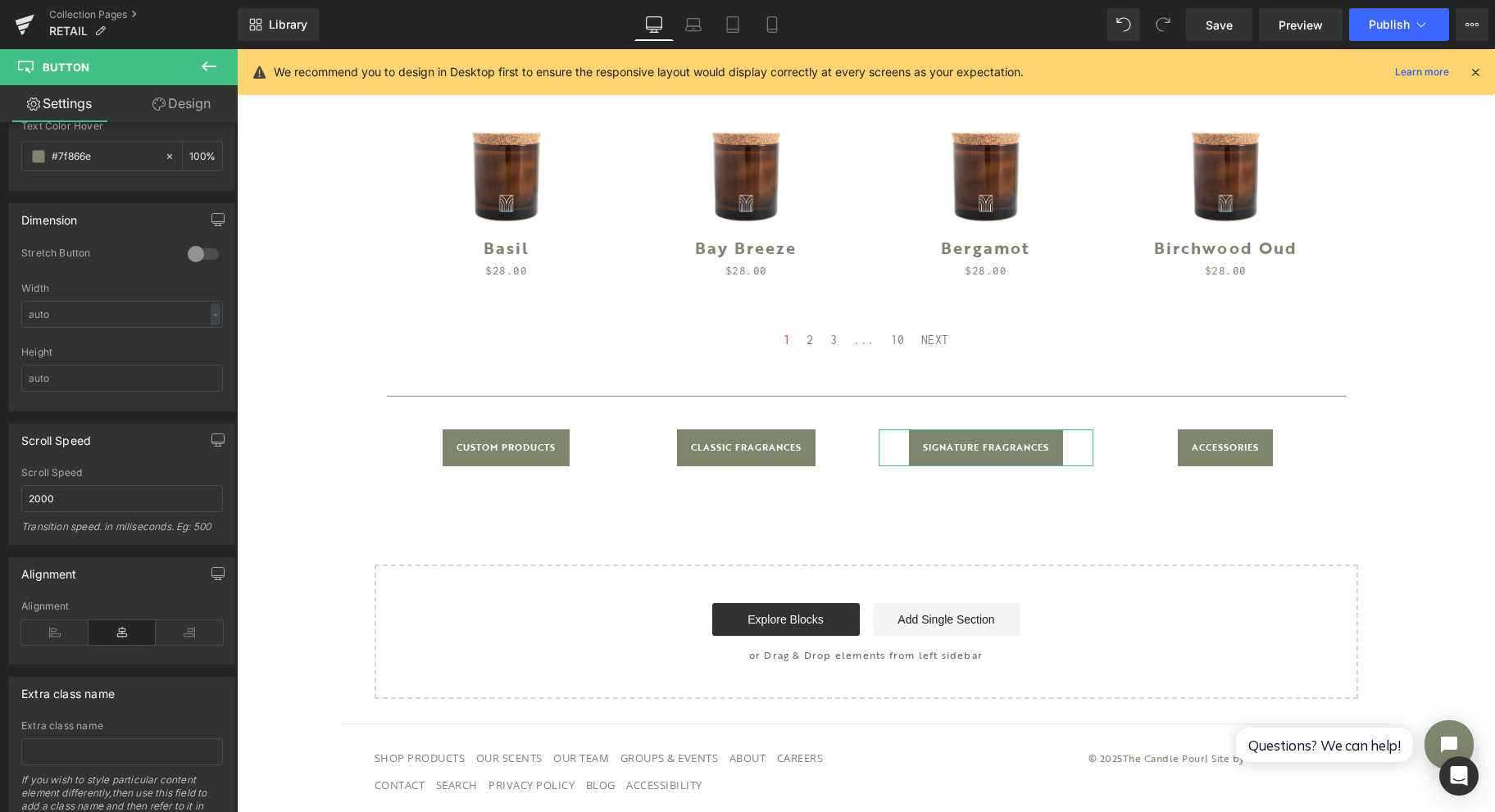
scroll to position [1092, 0]
click at [188, 242] on div at bounding box center [203, 253] width 39 height 26
drag, startPoint x: 188, startPoint y: 242, endPoint x: 171, endPoint y: 287, distance: 48.1
click at [188, 242] on div at bounding box center [203, 253] width 39 height 26
click at [169, 300] on input "text" at bounding box center [122, 313] width 202 height 27
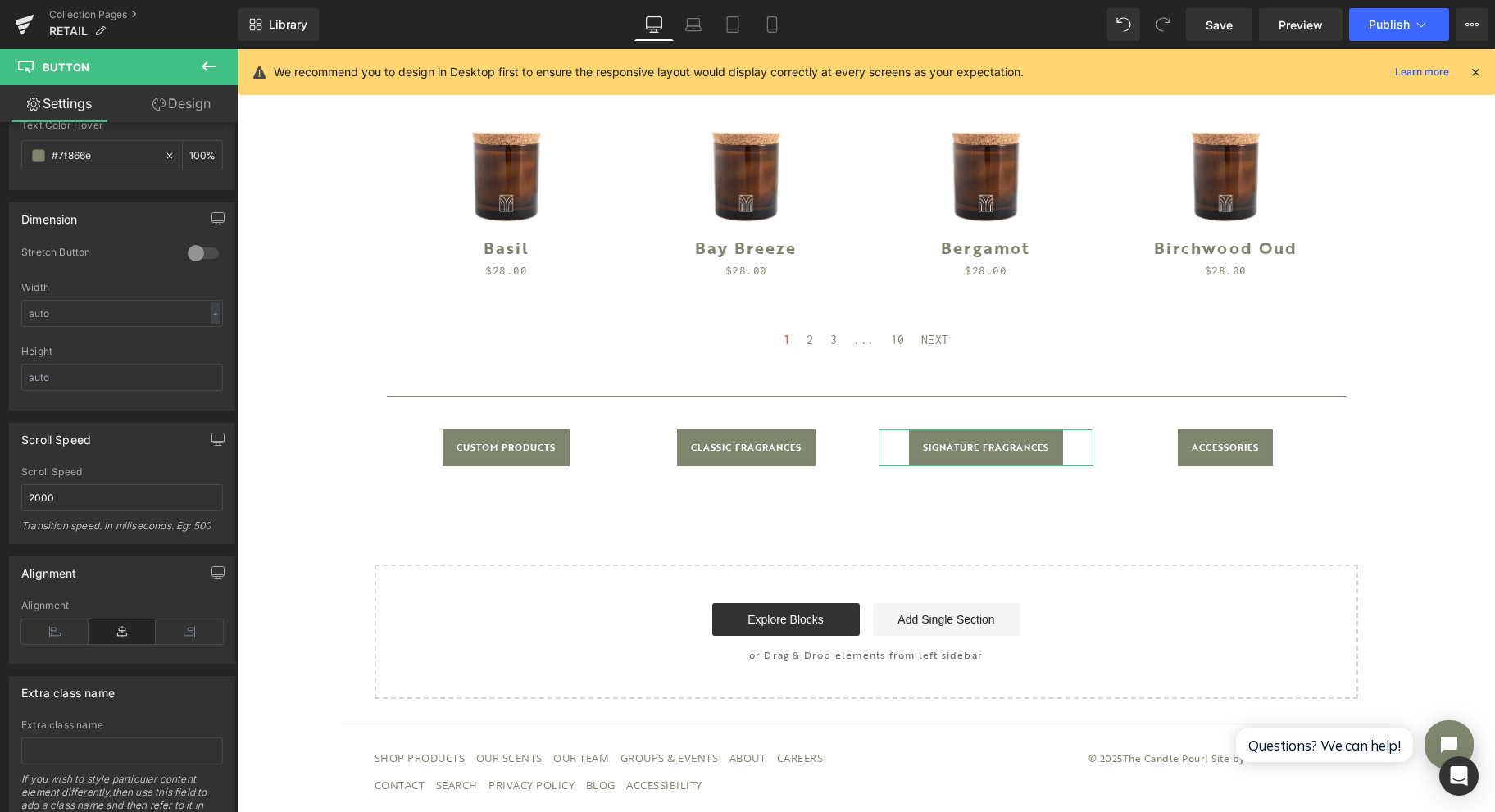
click at [189, 241] on div at bounding box center [203, 253] width 39 height 26
click at [123, 620] on icon at bounding box center [122, 631] width 67 height 24
click at [197, 240] on div at bounding box center [203, 253] width 39 height 26
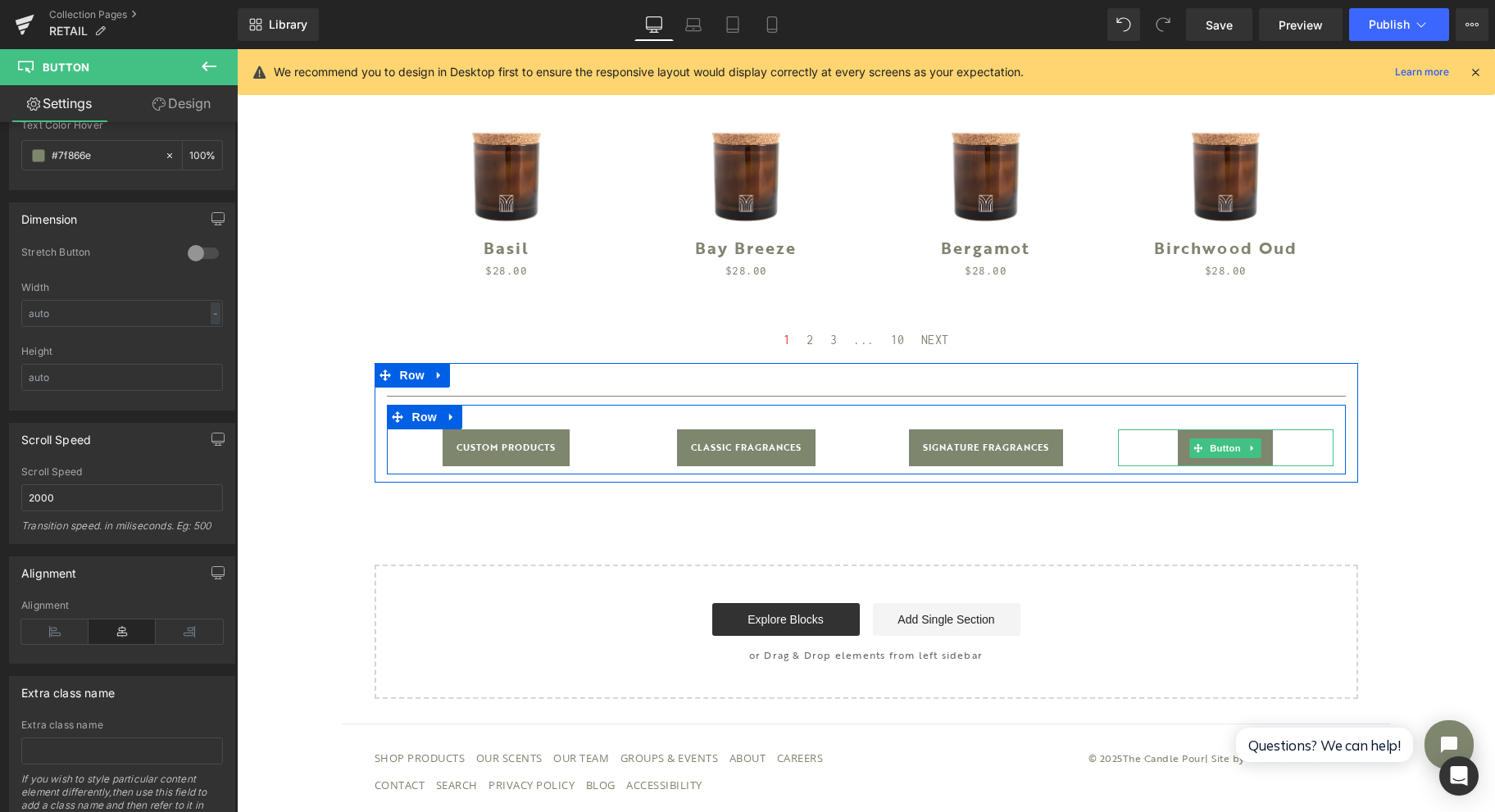
click at [1178, 446] on link "Accessories" at bounding box center [1225, 448] width 95 height 37
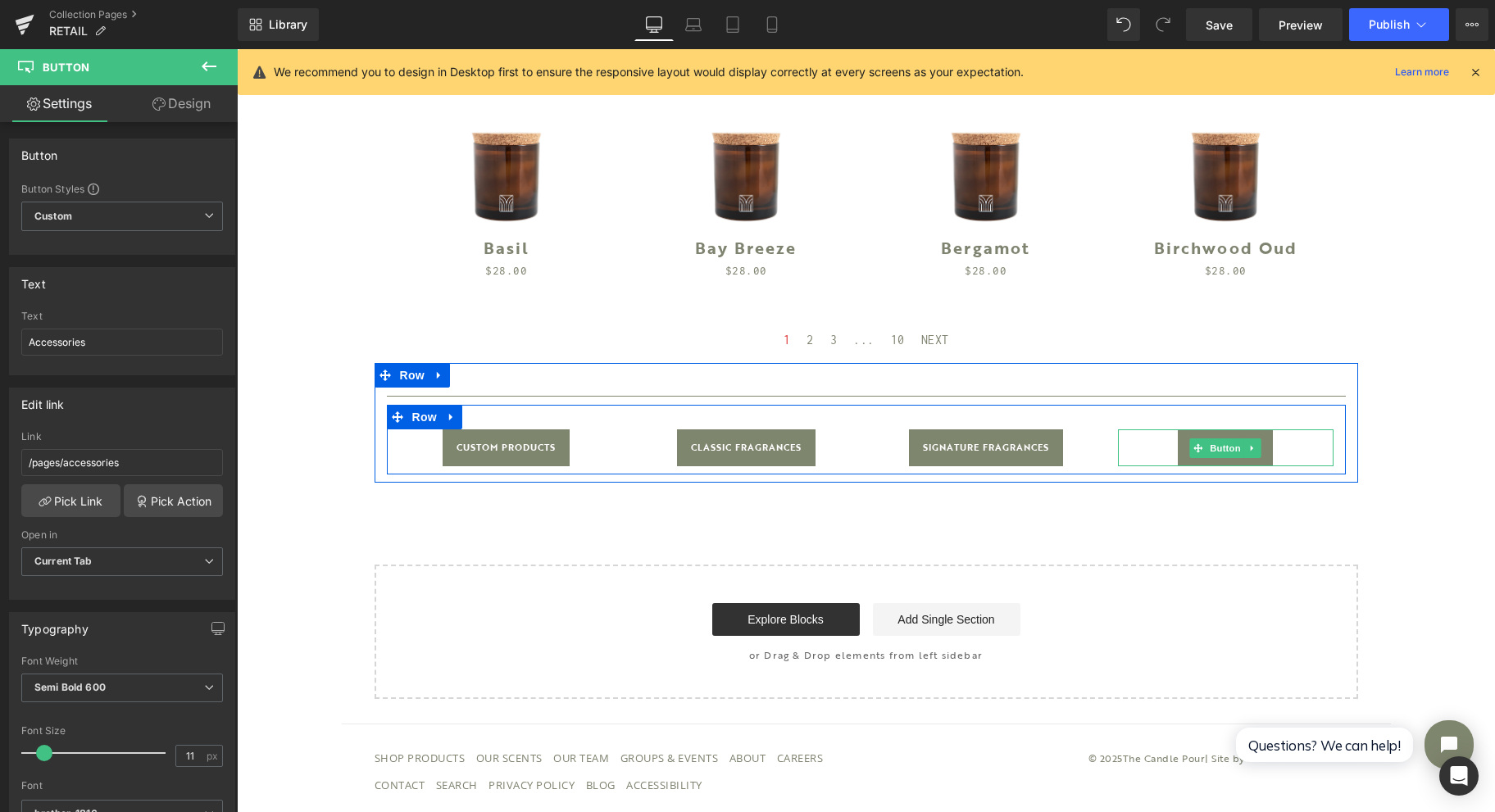
click at [1219, 452] on span "Button" at bounding box center [1225, 448] width 38 height 20
click at [1223, 447] on span "Button" at bounding box center [1225, 448] width 38 height 20
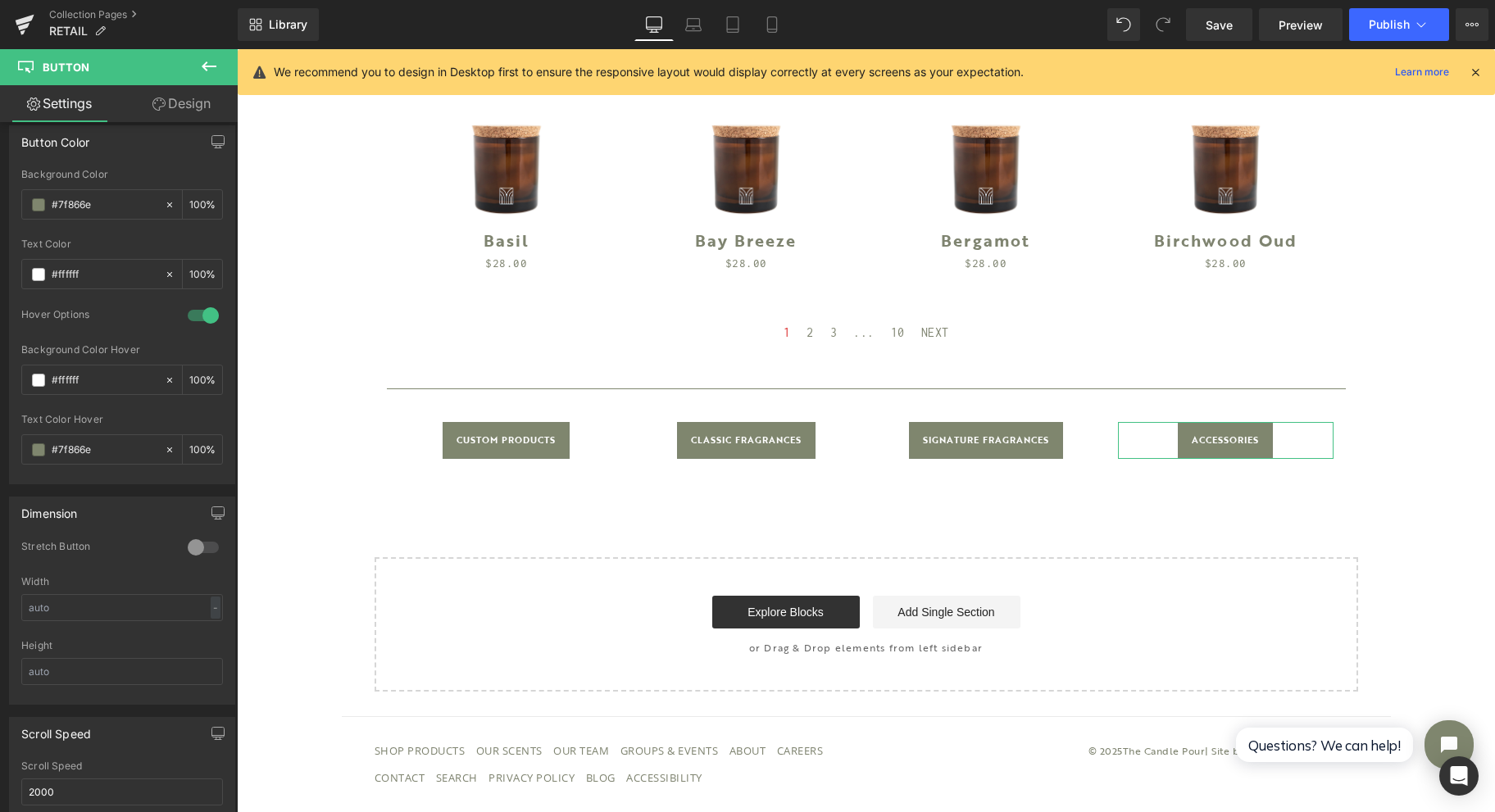
scroll to position [873, 0]
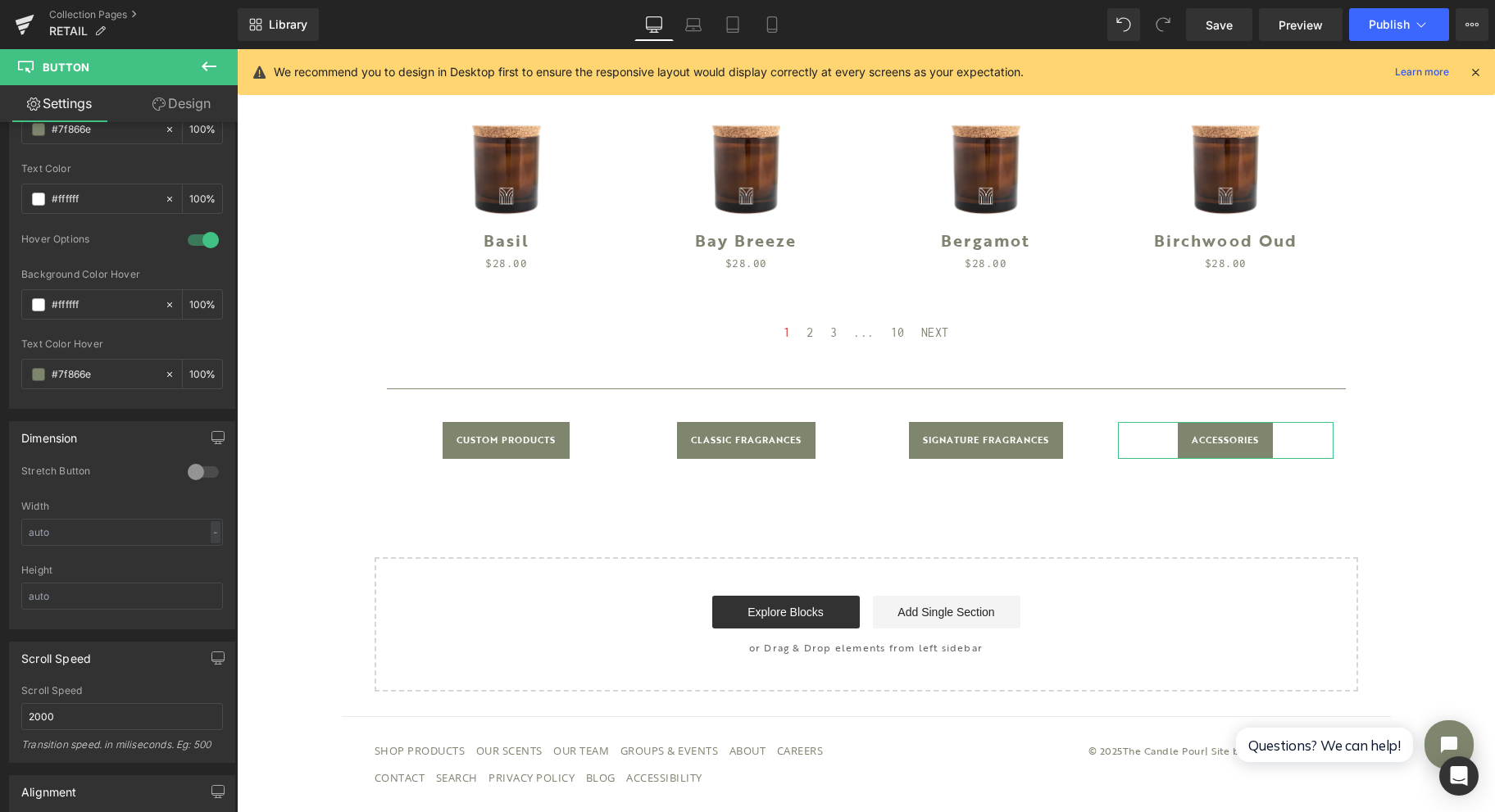
click at [187, 459] on div at bounding box center [203, 471] width 39 height 26
click at [187, 460] on div at bounding box center [203, 471] width 39 height 26
drag, startPoint x: 184, startPoint y: 107, endPoint x: 110, endPoint y: 207, distance: 124.4
click at [184, 106] on link "Design" at bounding box center [182, 103] width 119 height 37
click at [0, 0] on div "Spacing" at bounding box center [0, 0] width 0 height 0
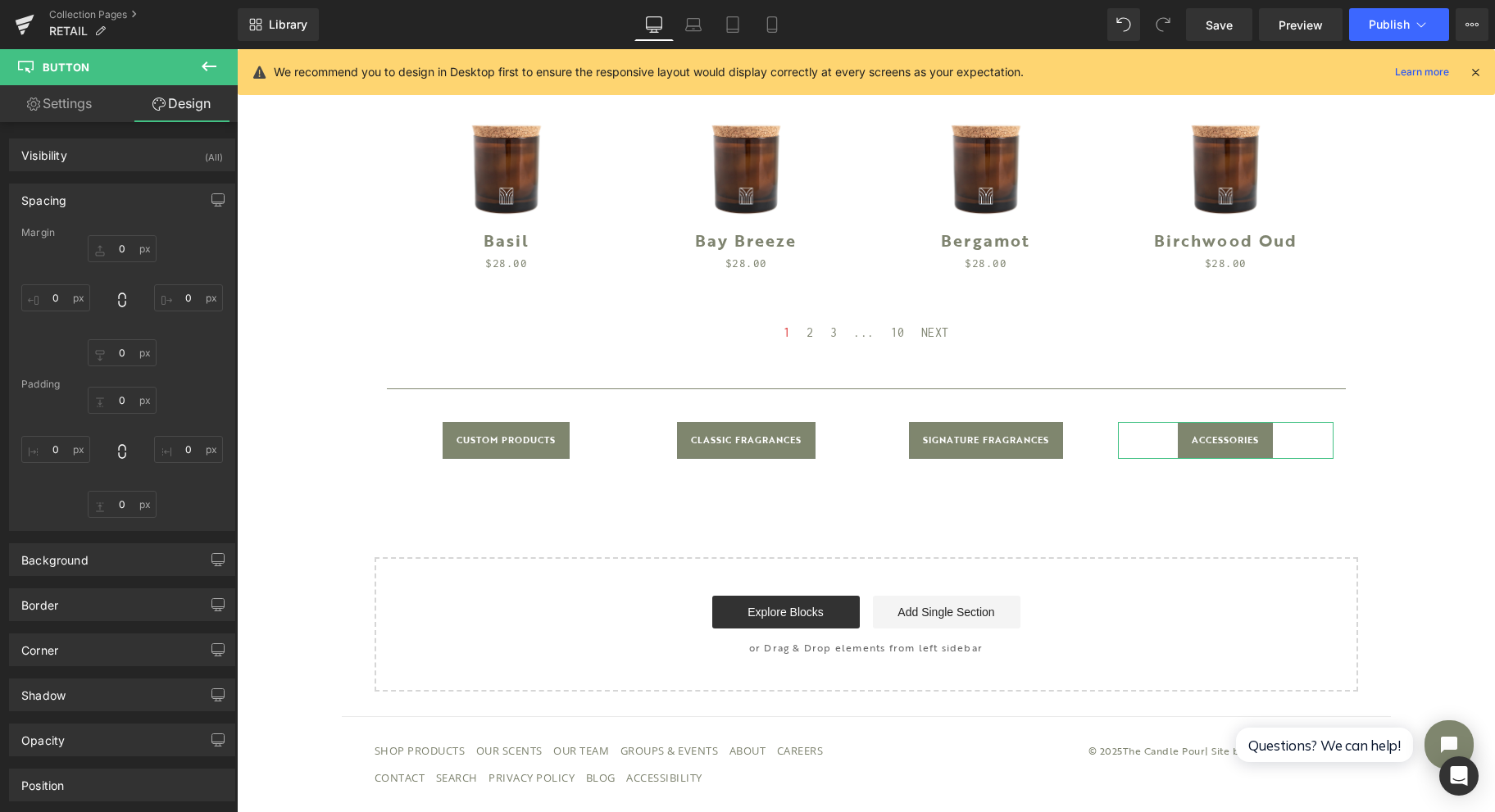
type input "0"
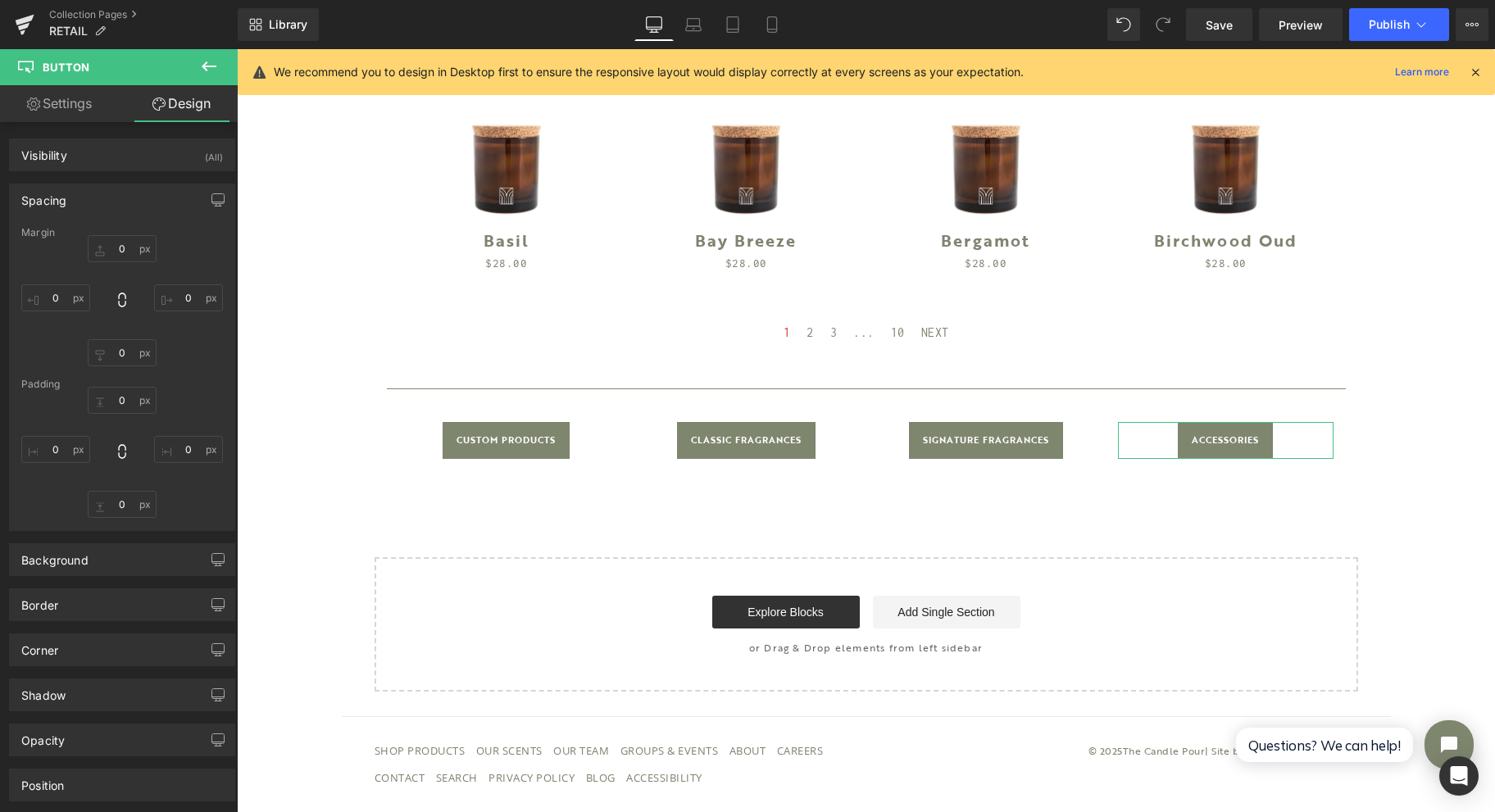
type input "15"
type input "0"
type input "15"
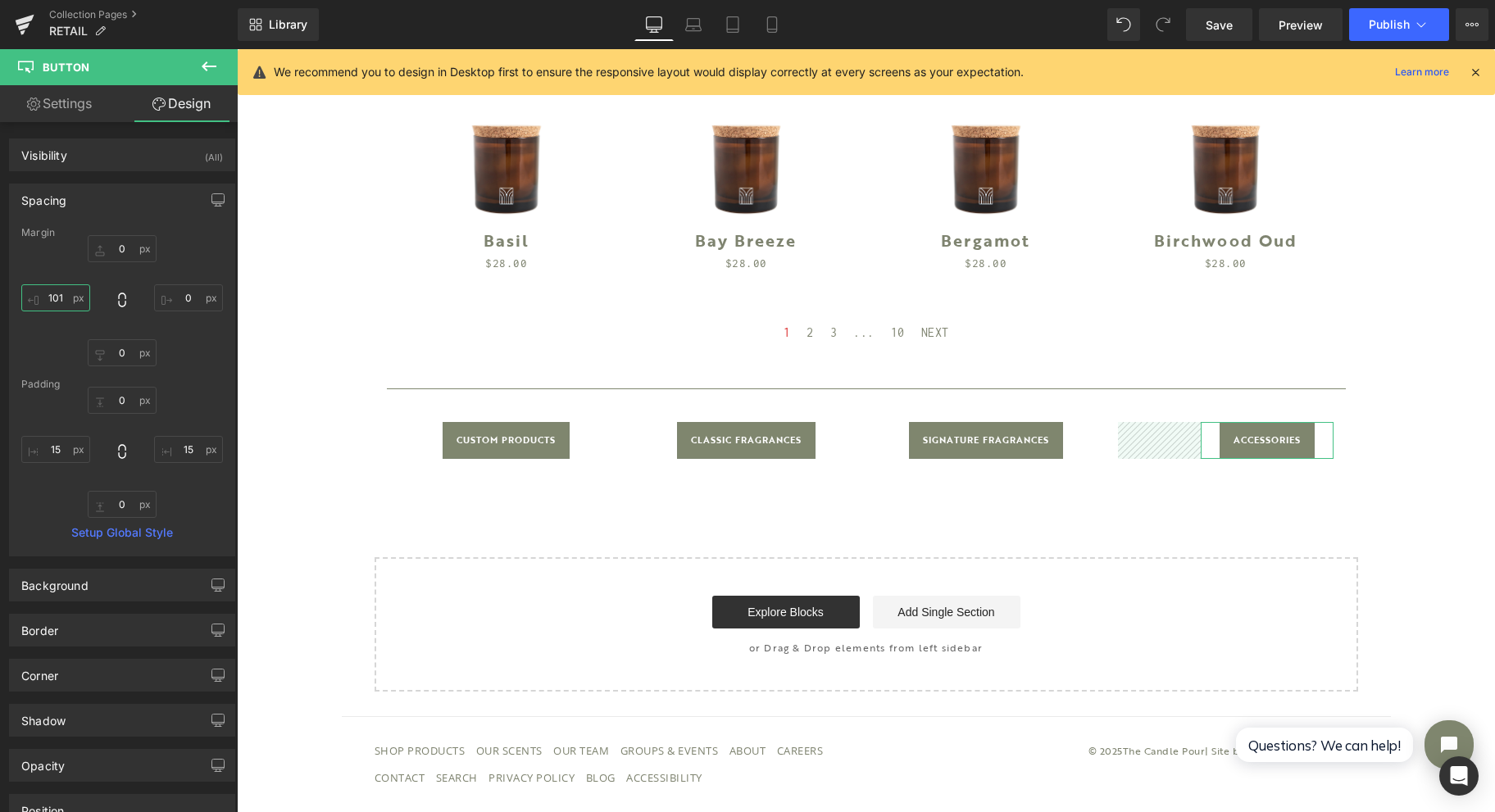
type input "101"
click at [212, 214] on div "Spacing [GEOGRAPHIC_DATA] 0px 0 0px 0 0px 0 101px 101 [GEOGRAPHIC_DATA] 0px 0 1…" at bounding box center [122, 370] width 227 height 373
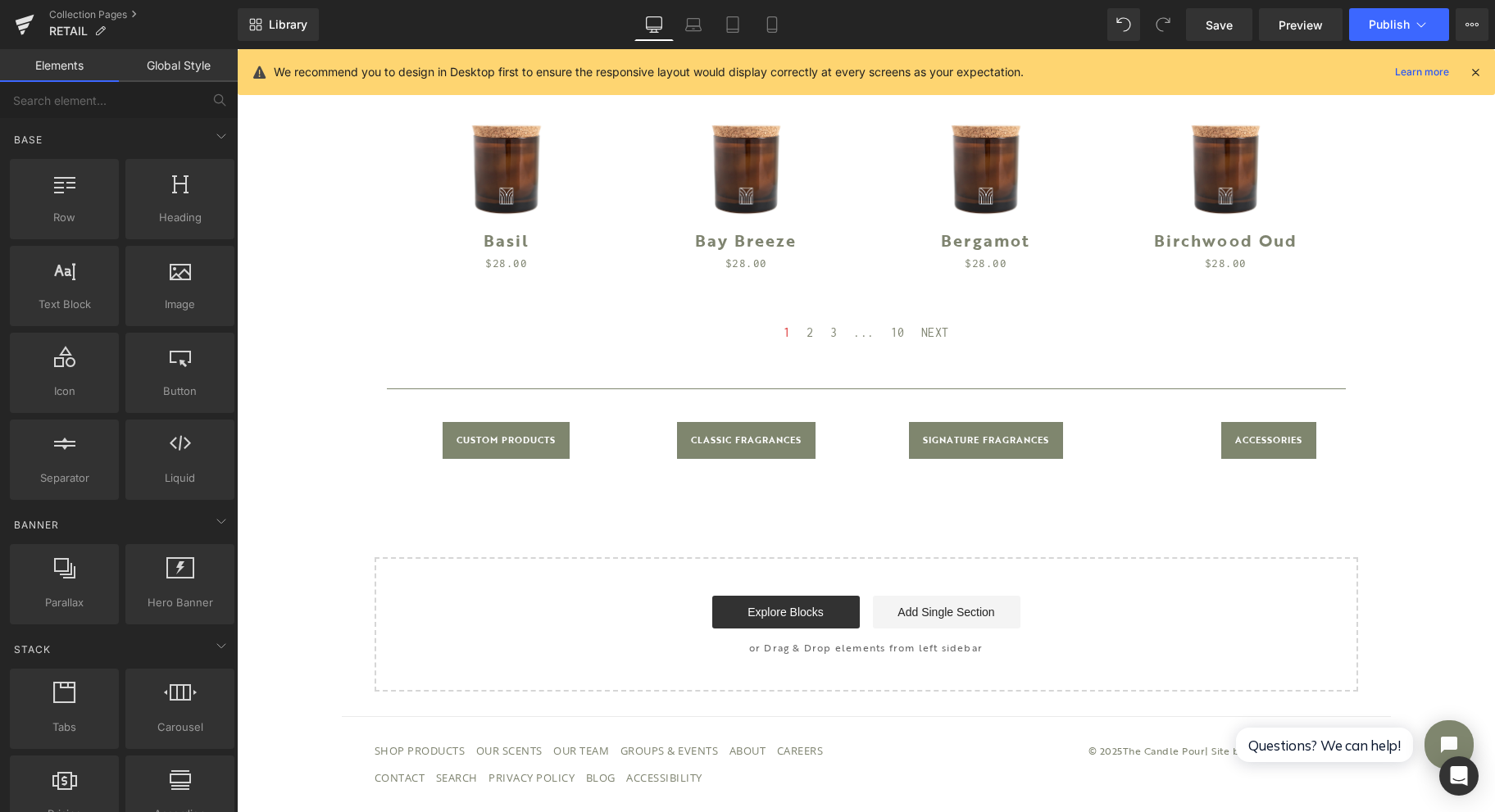
click at [318, 231] on div "Classic Fragrances Collection Title (P) Image" at bounding box center [866, 3] width 1259 height 1378
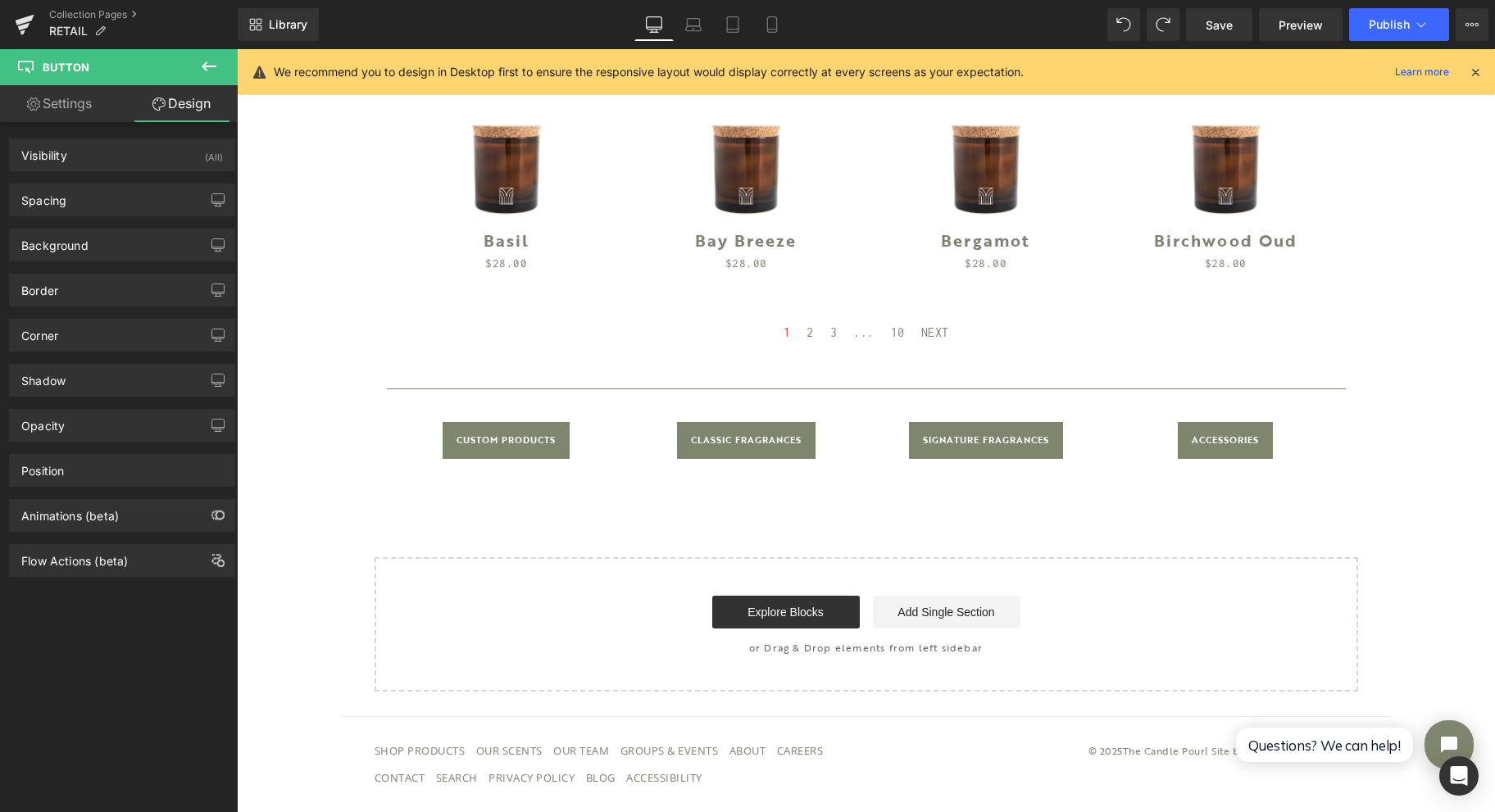
click at [1367, 23] on button "Publish" at bounding box center [1399, 24] width 100 height 33
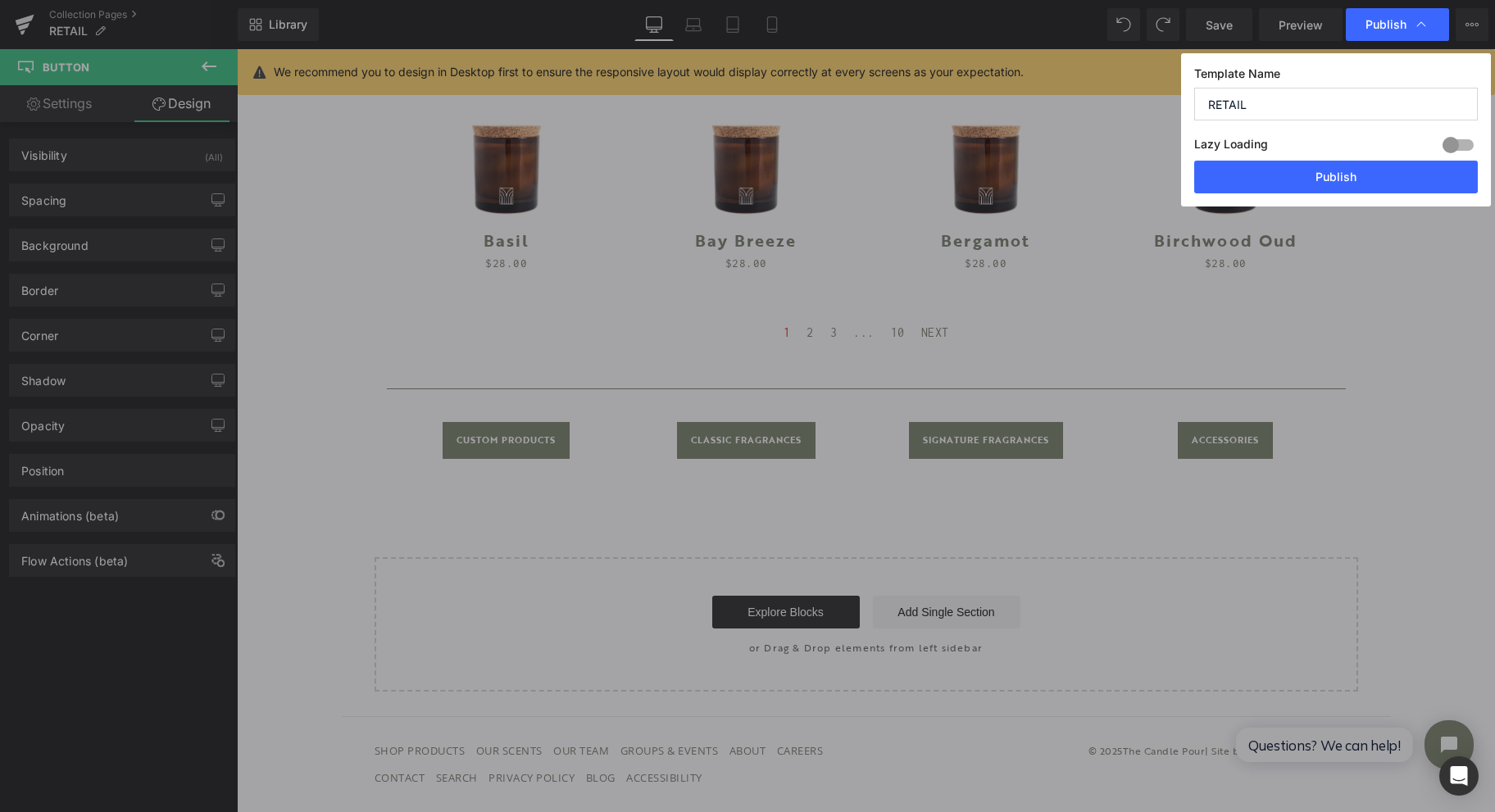
click at [1325, 174] on button "Publish" at bounding box center [1336, 178] width 283 height 33
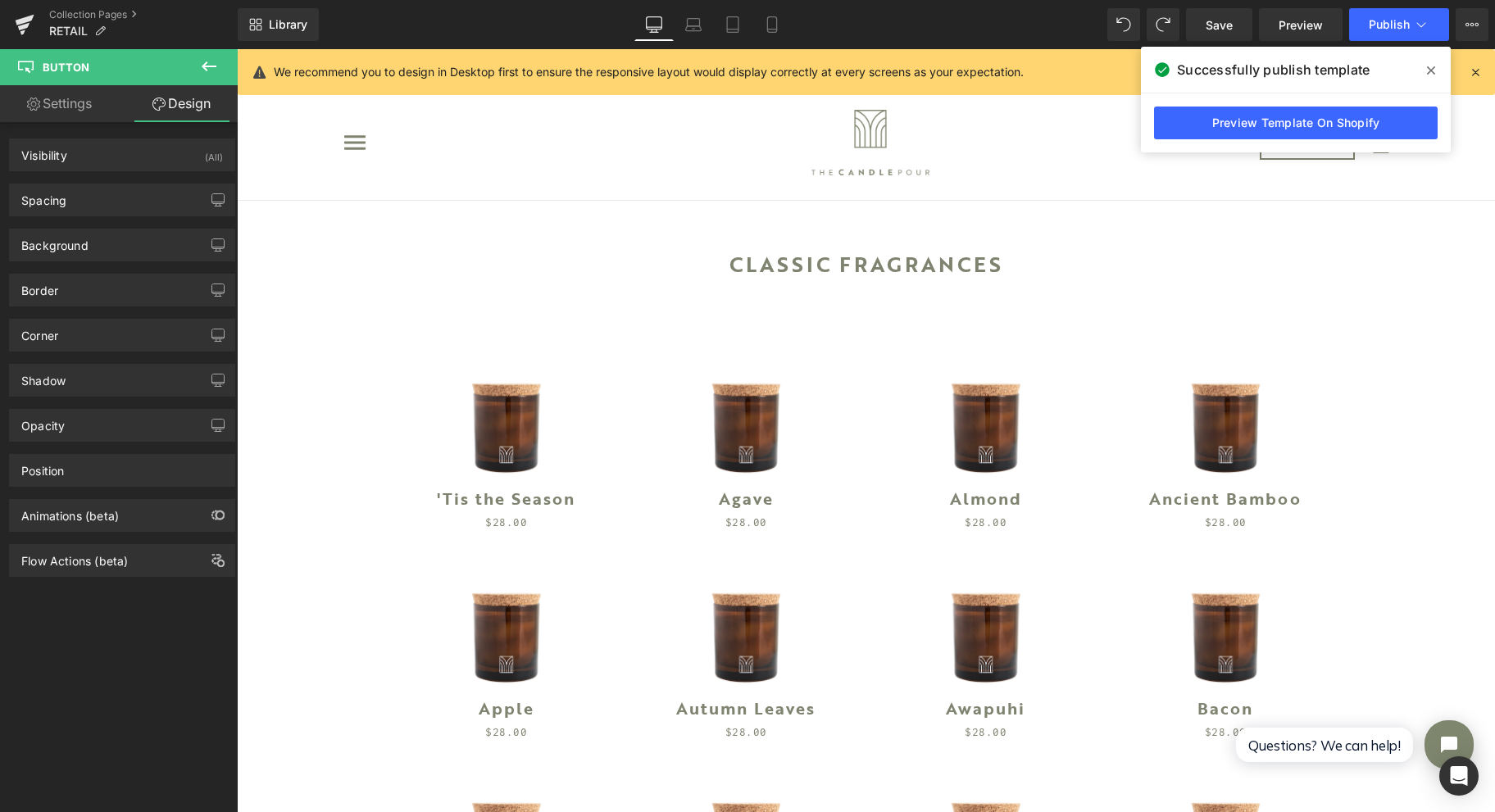
scroll to position [0, 0]
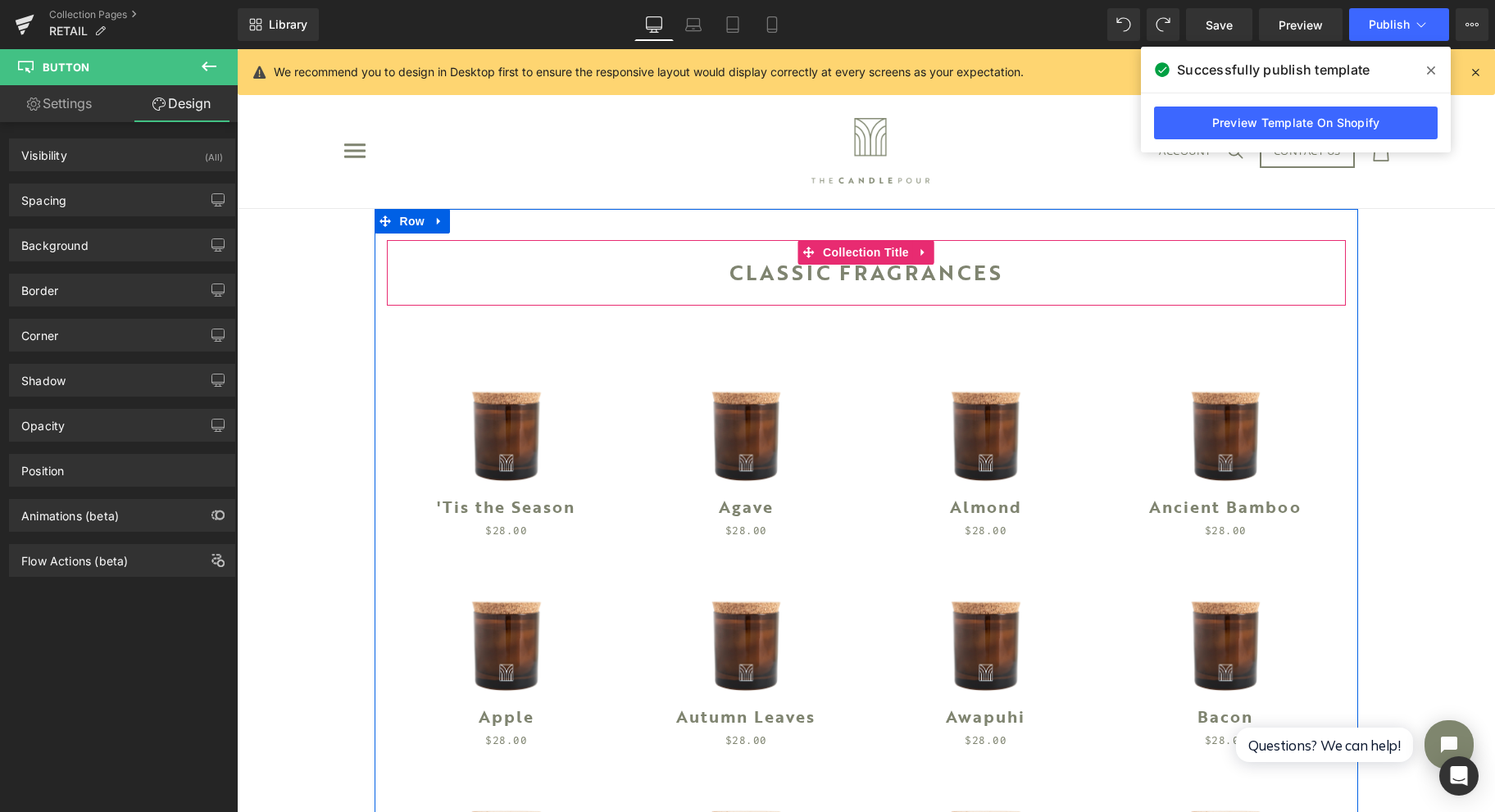
drag, startPoint x: 851, startPoint y: 276, endPoint x: 954, endPoint y: 280, distance: 103.1
click at [851, 275] on div "Classic Fragrances" at bounding box center [866, 272] width 959 height 65
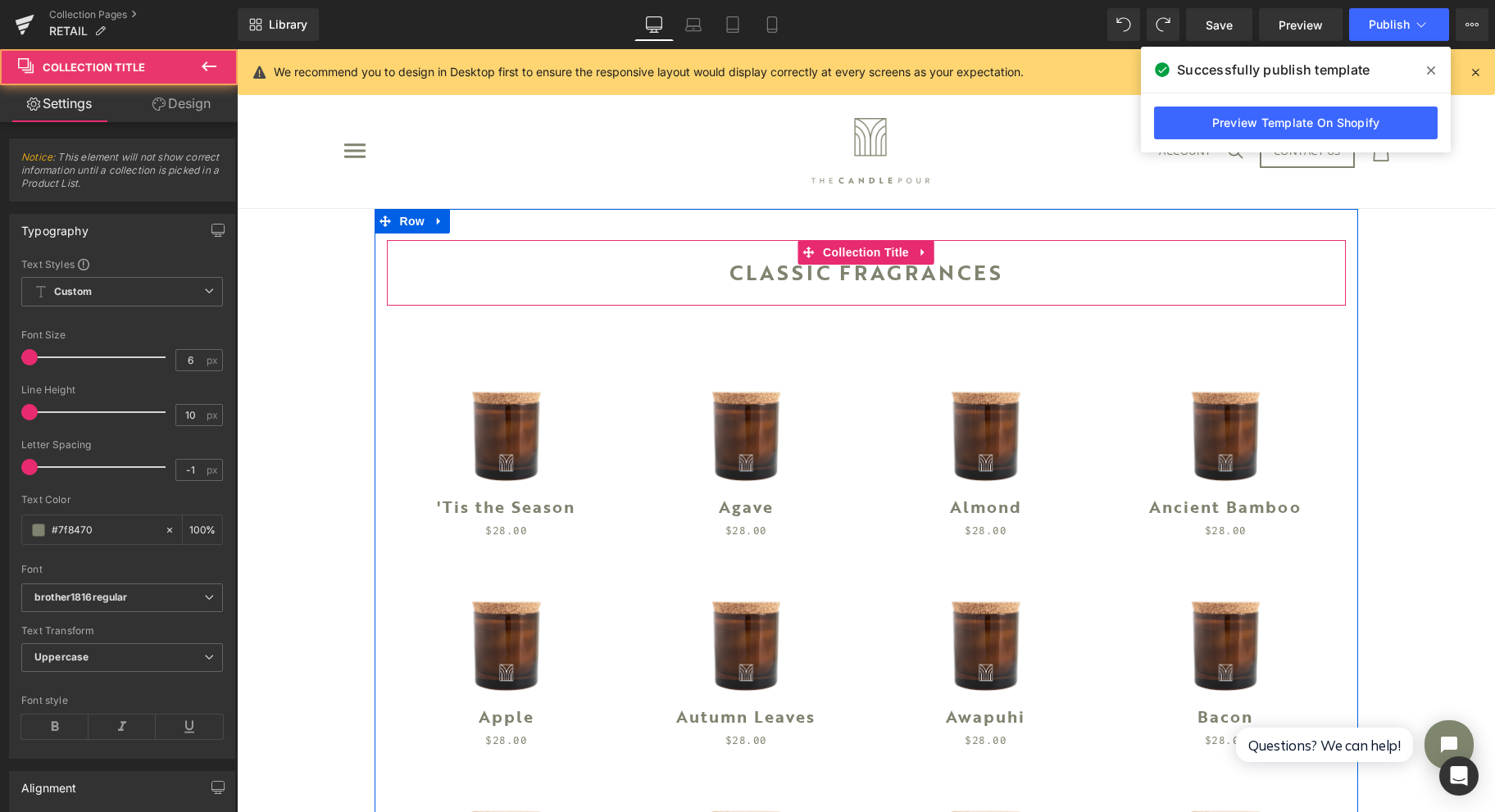
click at [981, 272] on div "Classic Fragrances" at bounding box center [866, 272] width 959 height 65
drag, startPoint x: 982, startPoint y: 272, endPoint x: 1015, endPoint y: 273, distance: 33.0
click at [1015, 273] on div "Classic Fragrances" at bounding box center [866, 272] width 959 height 65
click at [808, 263] on span at bounding box center [809, 252] width 21 height 24
click at [814, 268] on div "Classic Fragrances" at bounding box center [866, 272] width 959 height 65
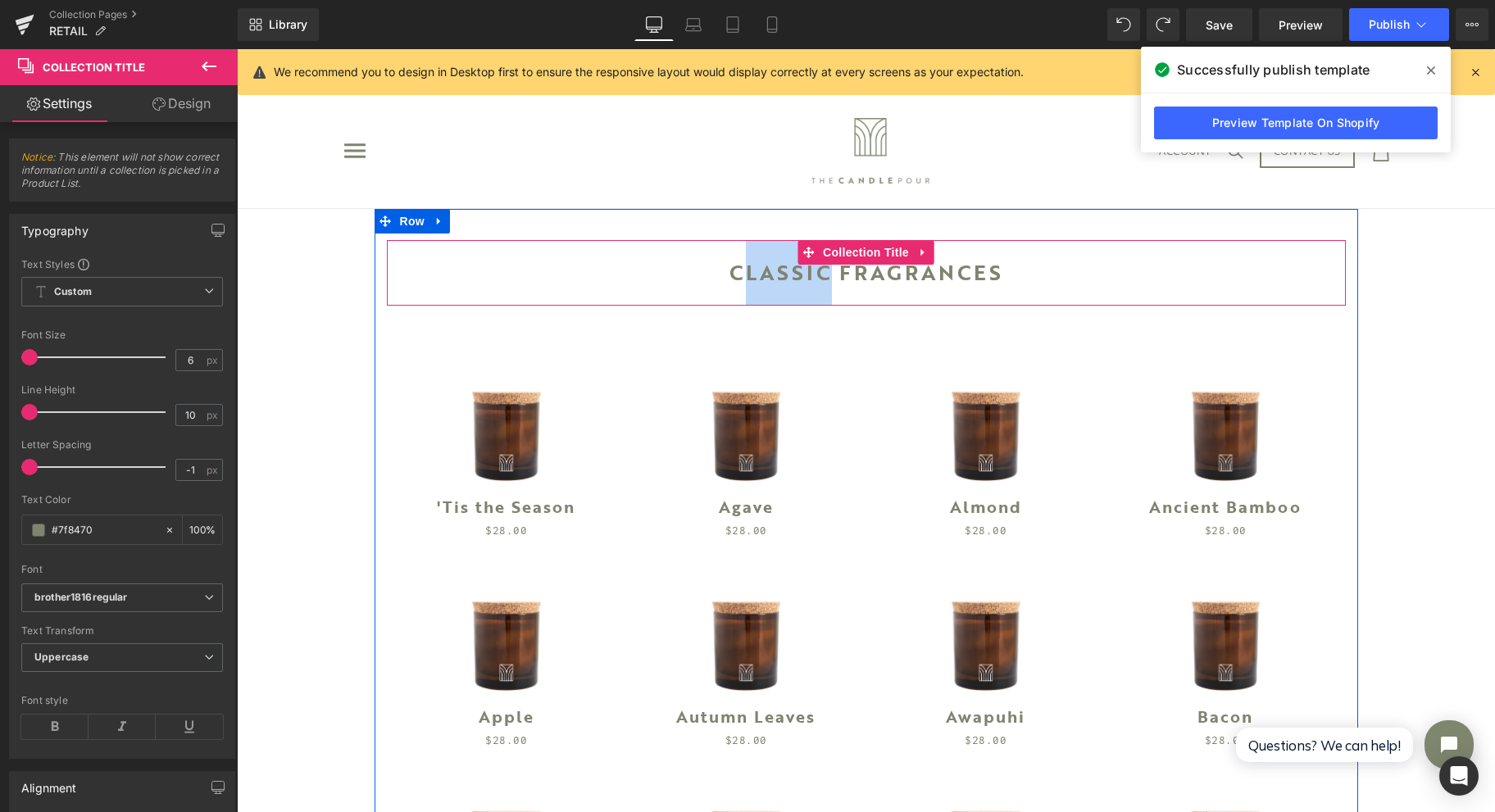
drag, startPoint x: 823, startPoint y: 275, endPoint x: 737, endPoint y: 268, distance: 86.3
click at [734, 274] on div "Classic Fragrances" at bounding box center [866, 272] width 959 height 65
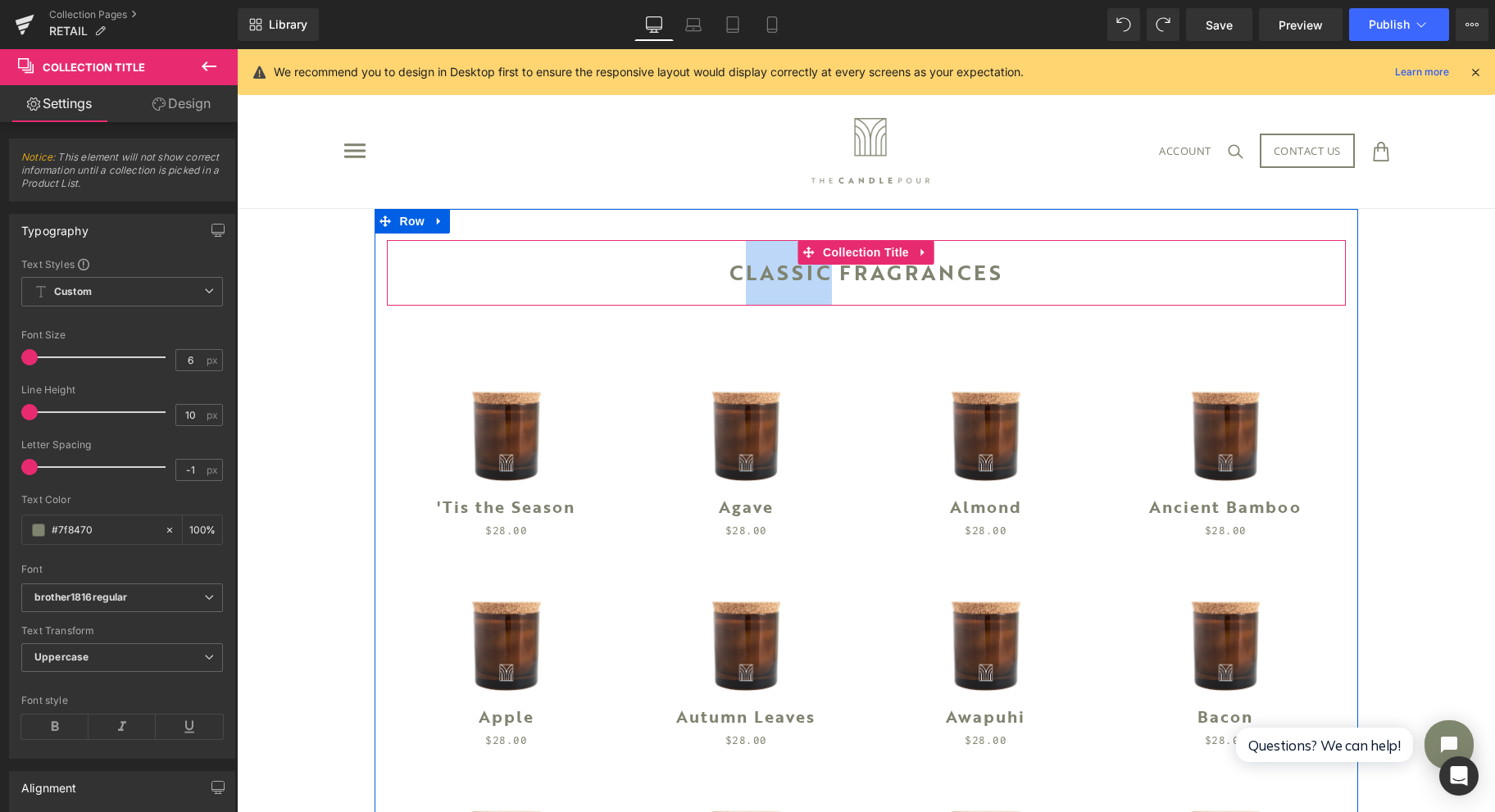
click at [765, 270] on div "Classic Fragrances" at bounding box center [866, 272] width 959 height 65
drag, startPoint x: 723, startPoint y: 275, endPoint x: 821, endPoint y: 278, distance: 98.0
click at [821, 278] on div "Classic Fragrances" at bounding box center [866, 272] width 959 height 65
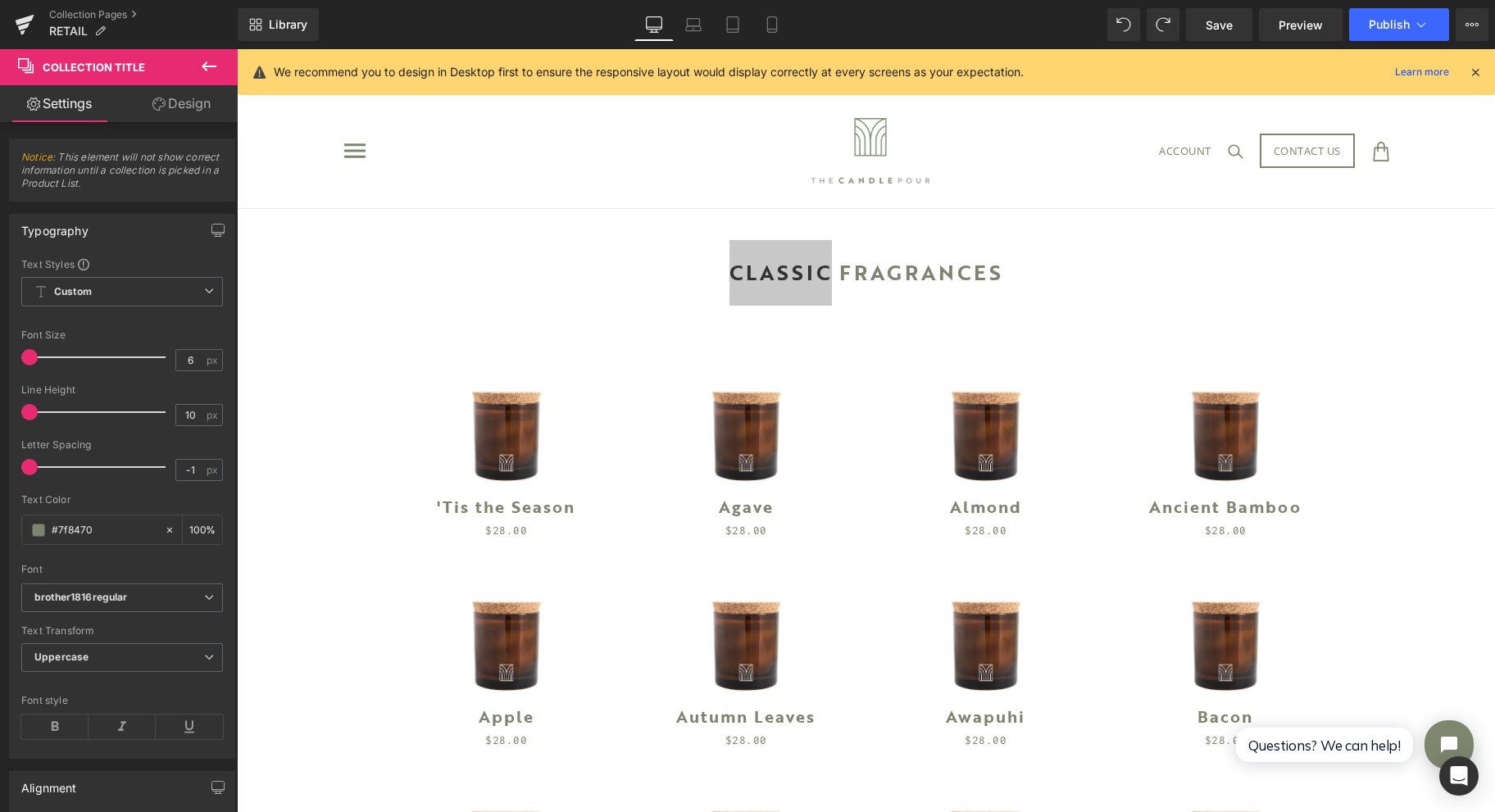
click at [1223, 28] on span "Save" at bounding box center [1220, 25] width 27 height 18
click at [202, 63] on icon at bounding box center [209, 66] width 20 height 20
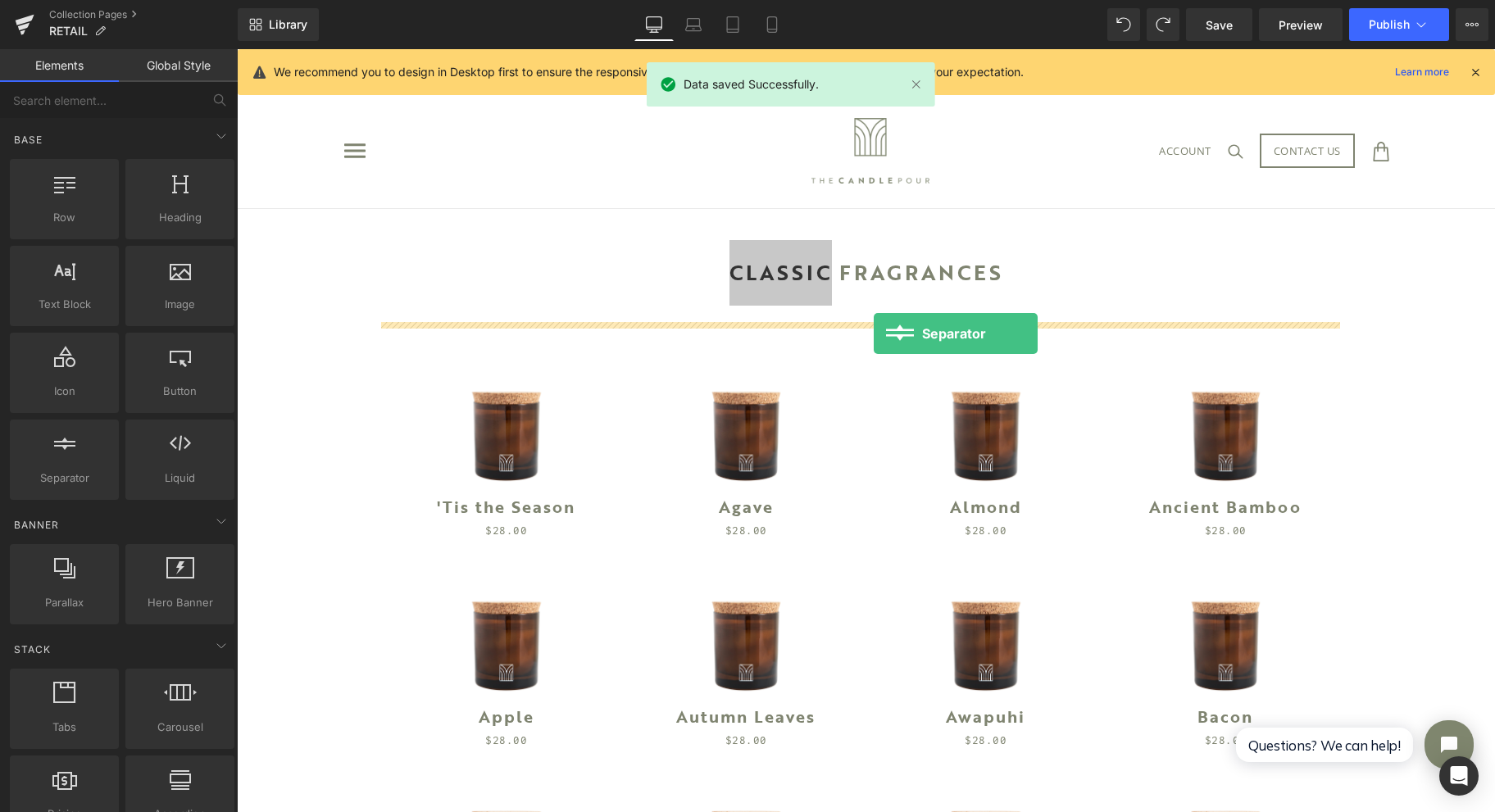
drag, startPoint x: 311, startPoint y: 503, endPoint x: 874, endPoint y: 334, distance: 587.8
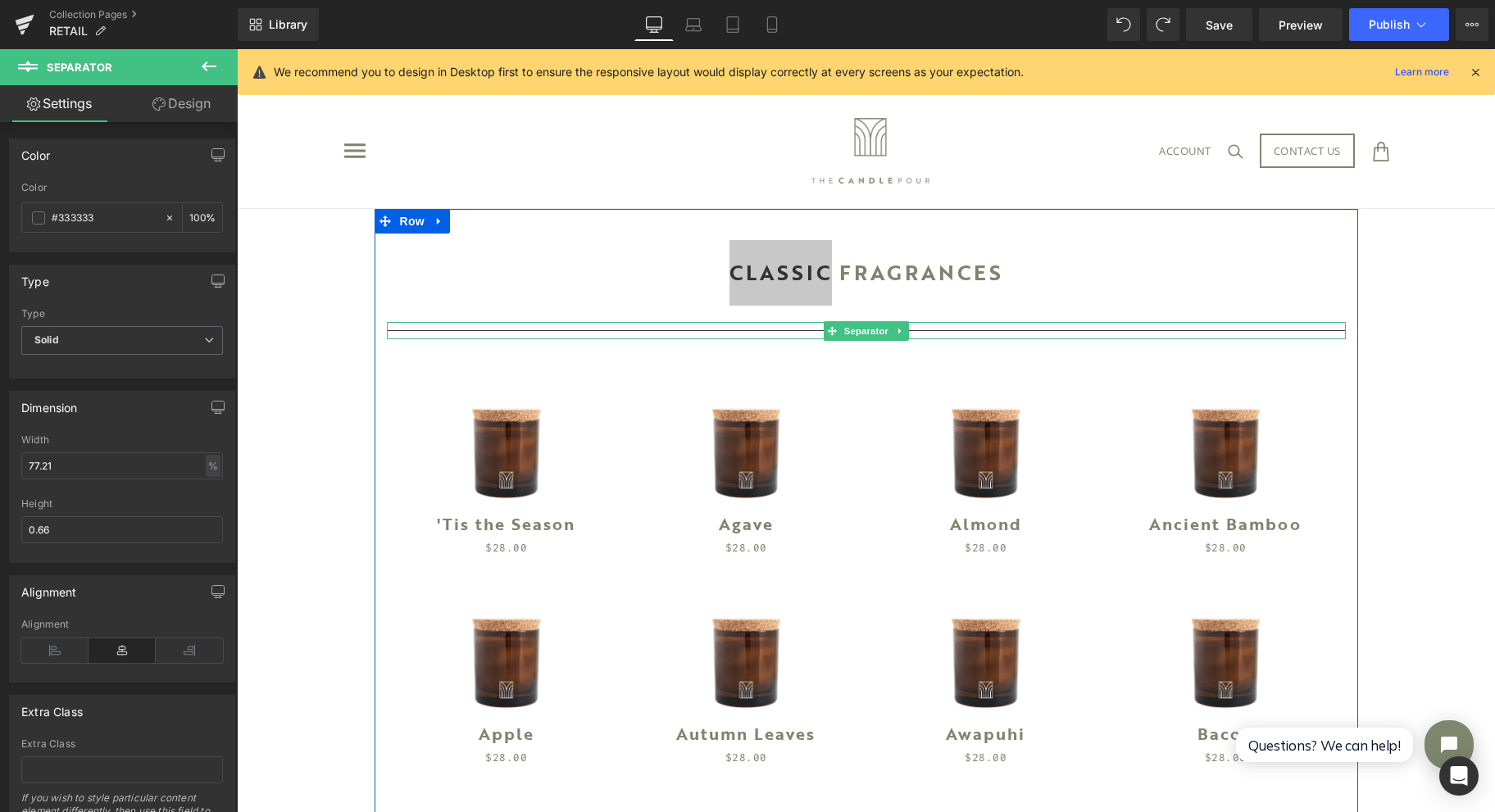
click at [840, 329] on span "Separator" at bounding box center [865, 331] width 51 height 20
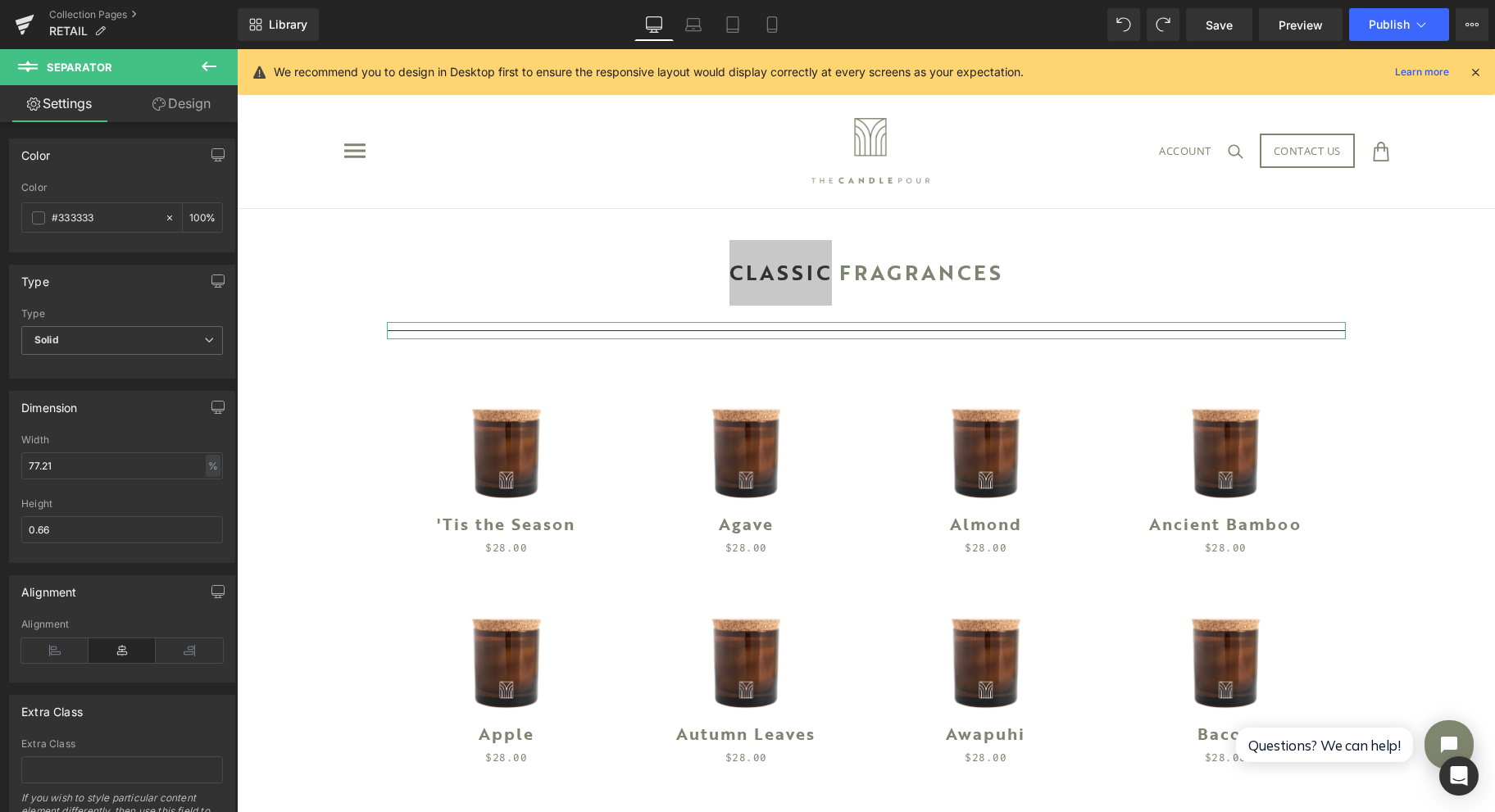
click at [119, 223] on input "#333333" at bounding box center [104, 218] width 104 height 18
drag, startPoint x: 26, startPoint y: 217, endPoint x: -11, endPoint y: 472, distance: 257.7
click at [0, 472] on html "Separator You are previewing how the will restyle your page. You can not edit E…" at bounding box center [747, 406] width 1495 height 812
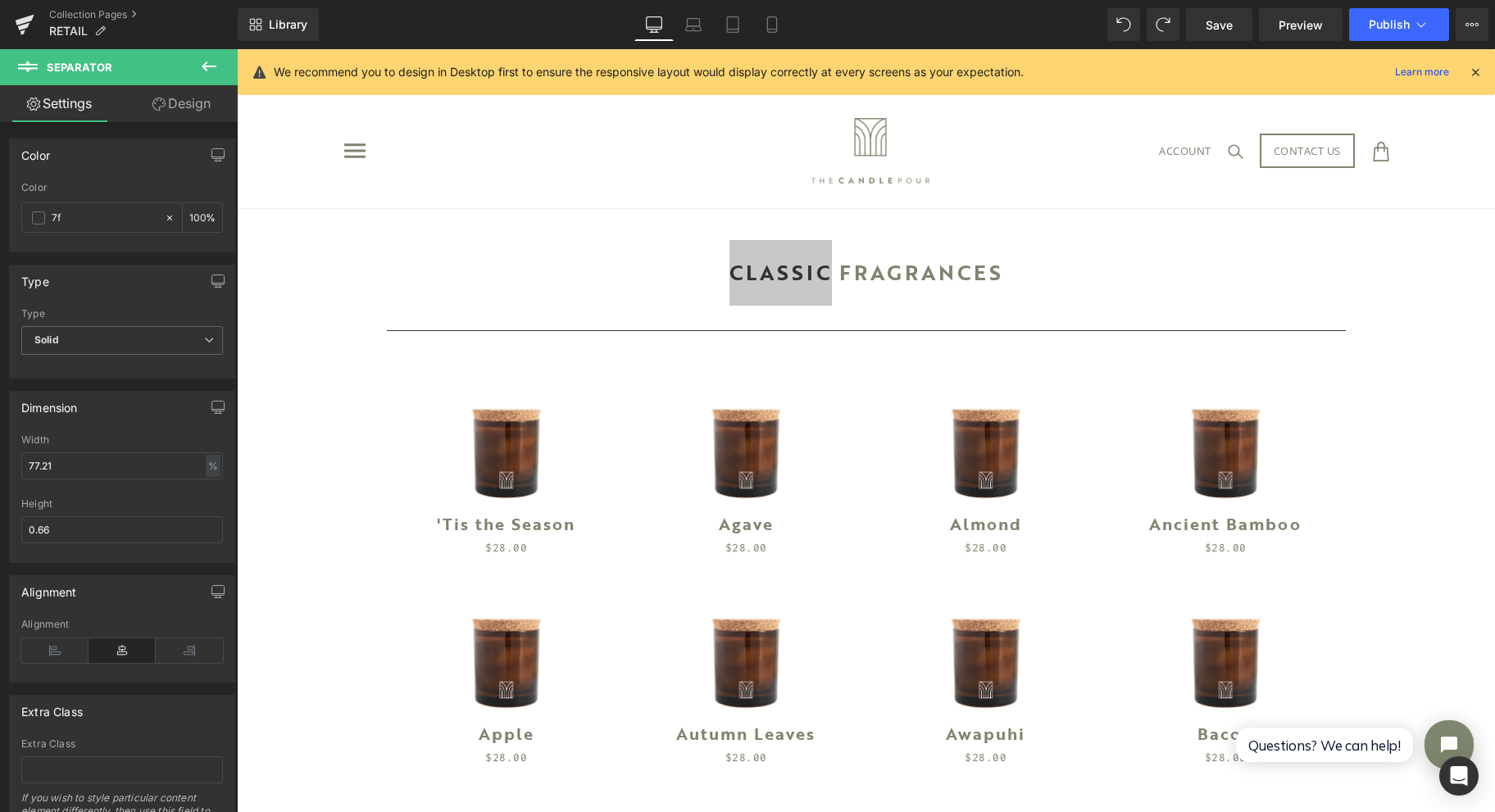
type input "7f8"
type input "100"
type input "7f866e"
type input "100"
type input "7f866e"
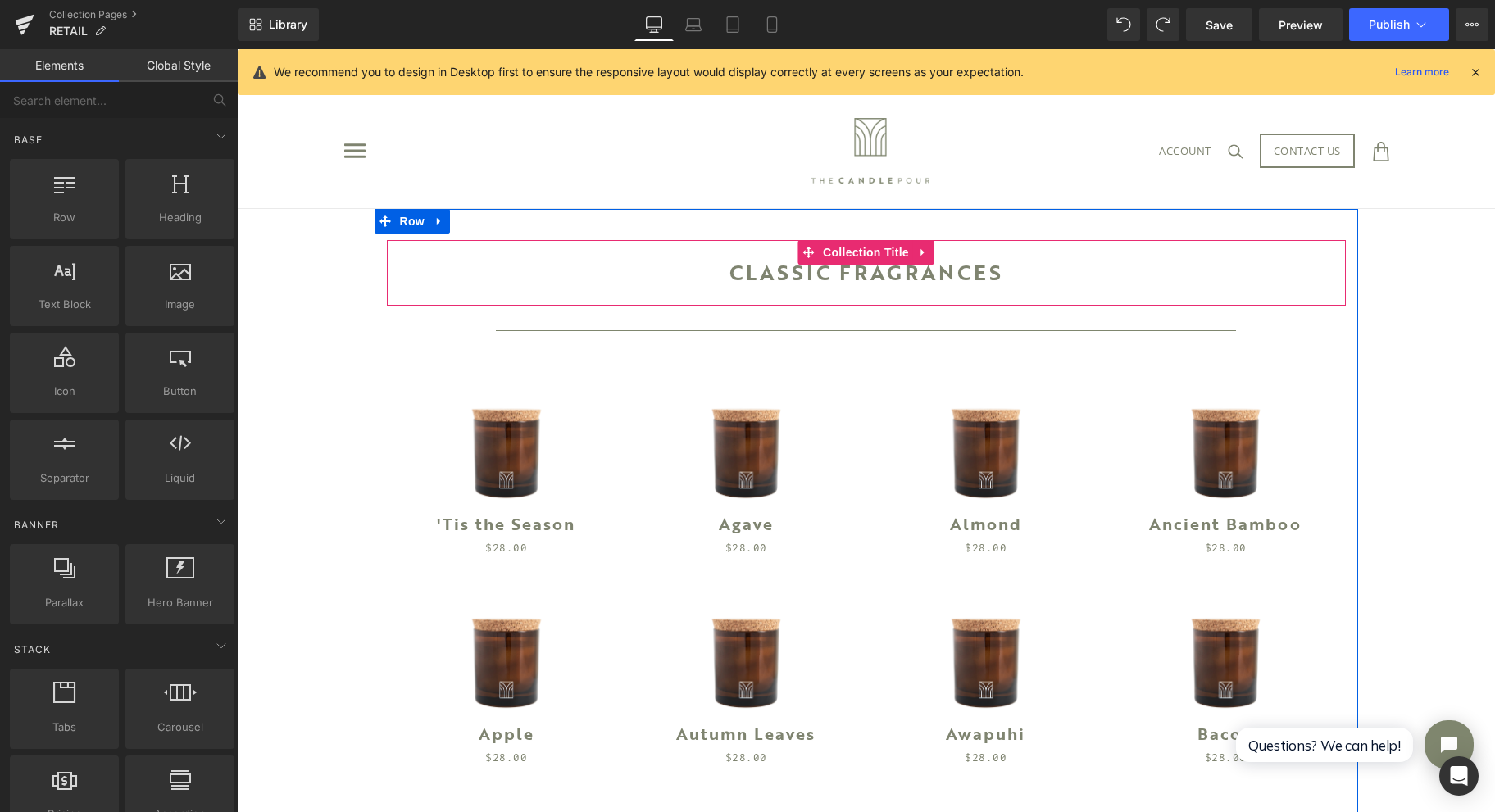
click at [860, 277] on div "Classic Fragrances" at bounding box center [866, 272] width 959 height 65
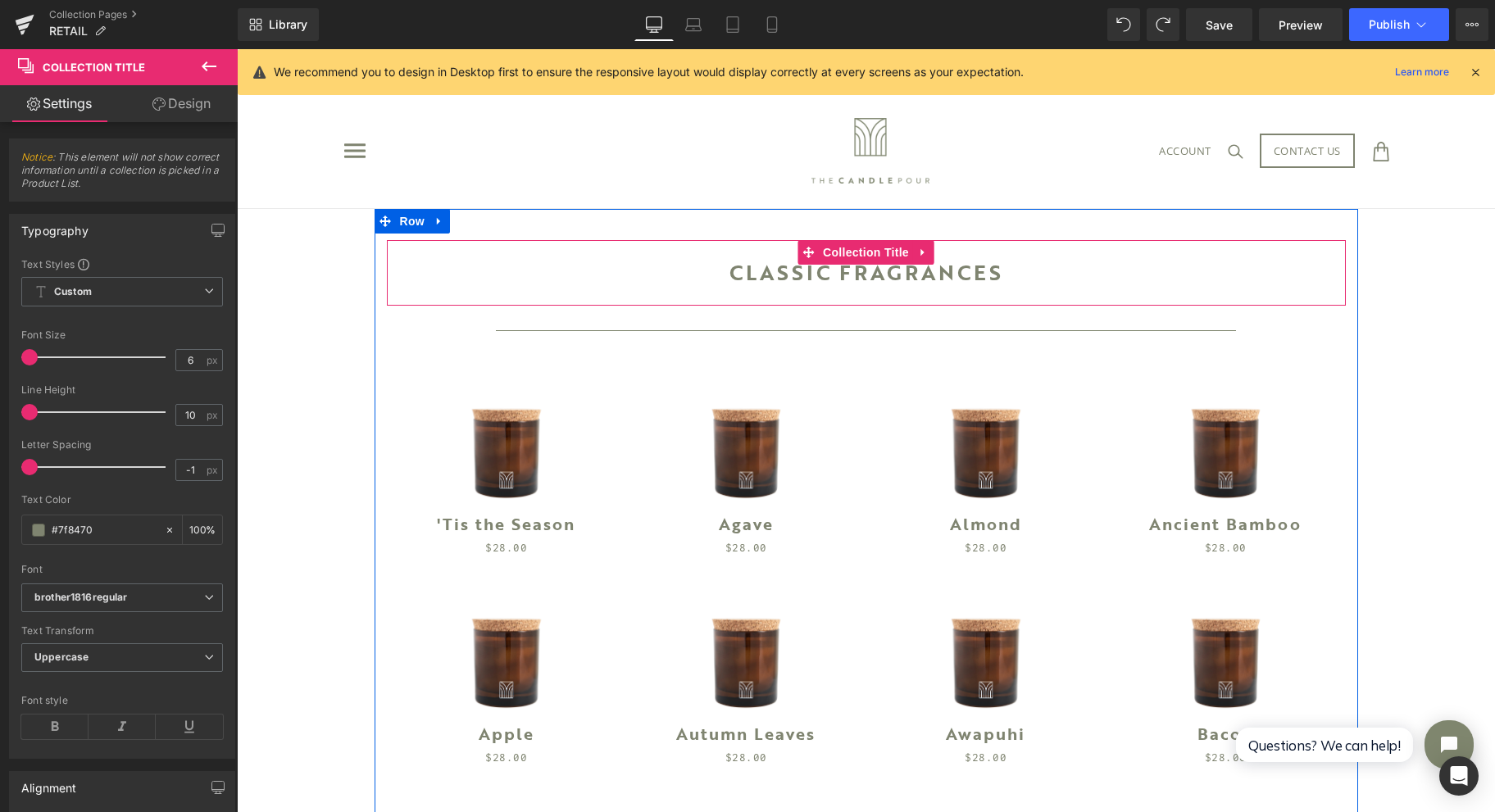
click at [870, 249] on span "Collection Title" at bounding box center [866, 252] width 95 height 24
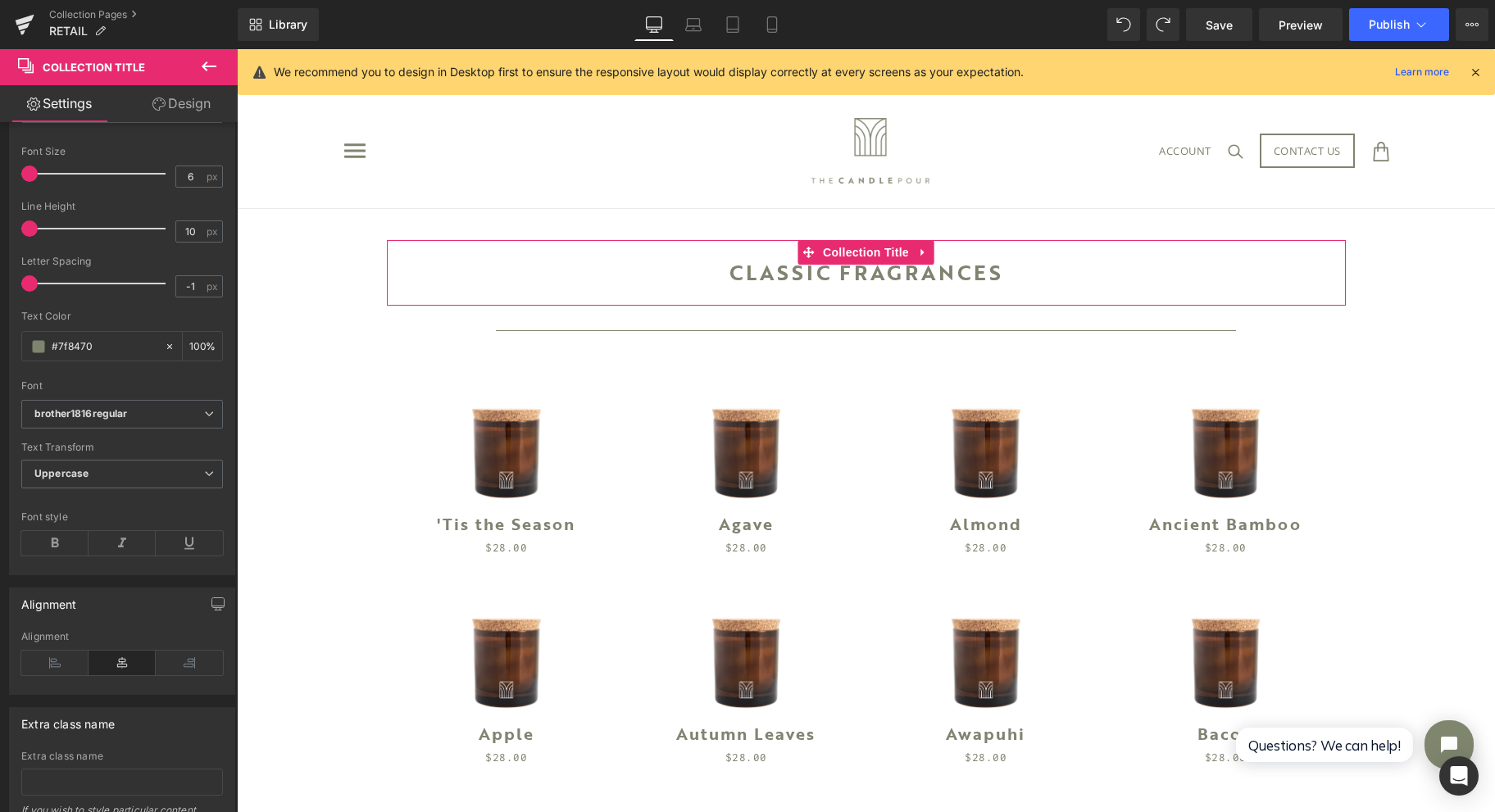
scroll to position [218, 0]
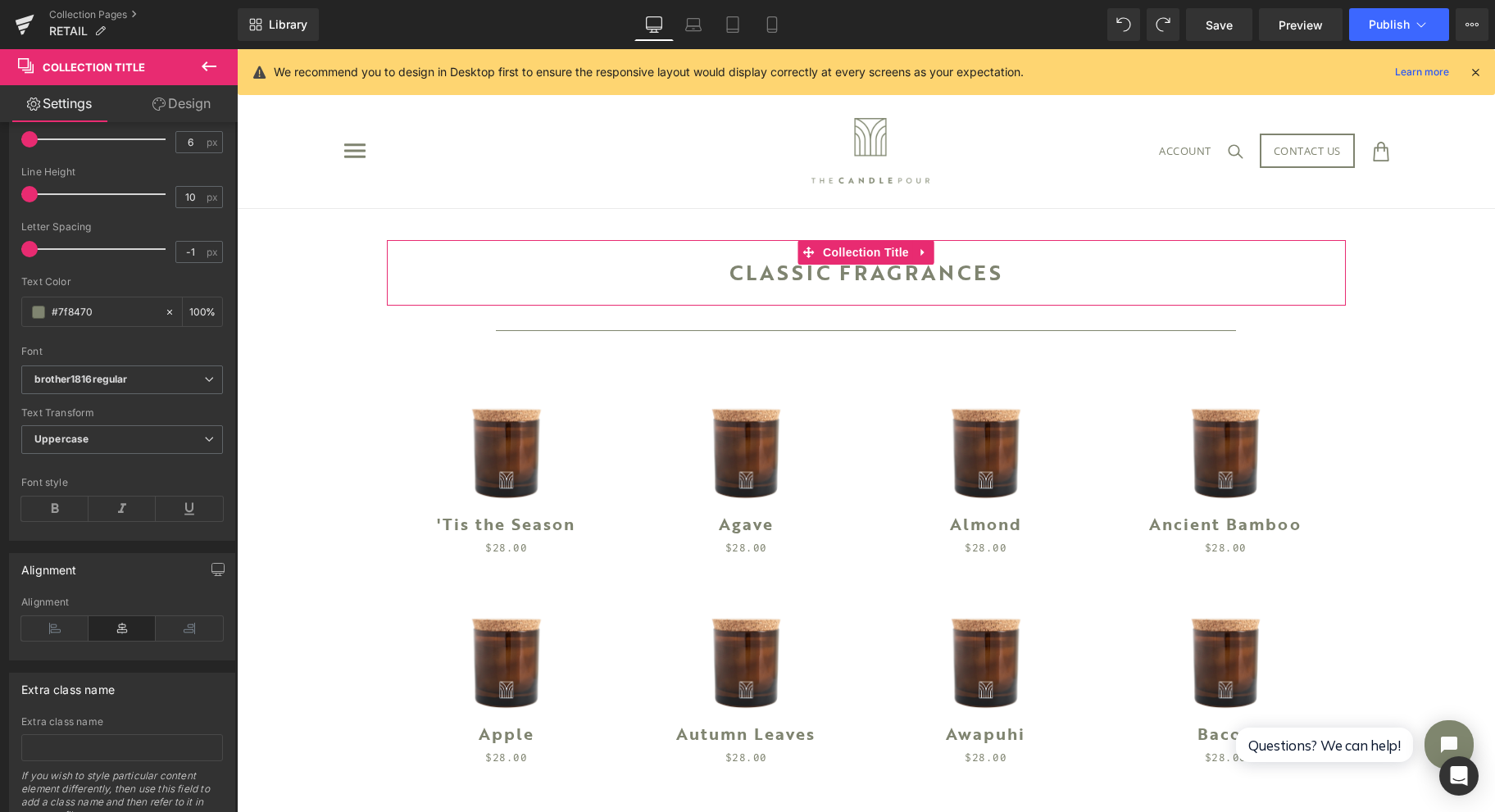
click at [149, 373] on b "brother1816regular" at bounding box center [119, 380] width 170 height 14
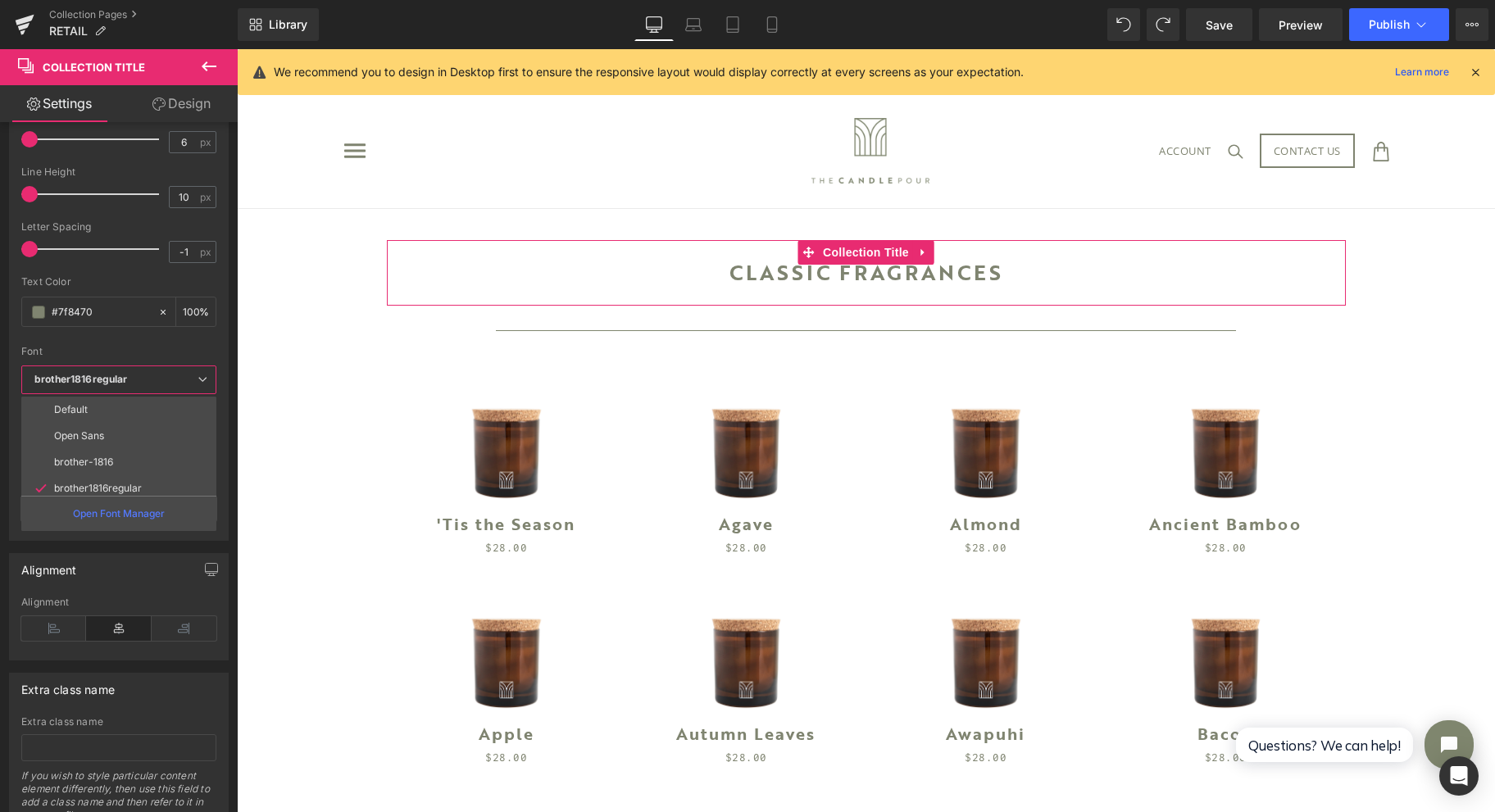
click at [141, 460] on li "brother-1816" at bounding box center [122, 462] width 202 height 26
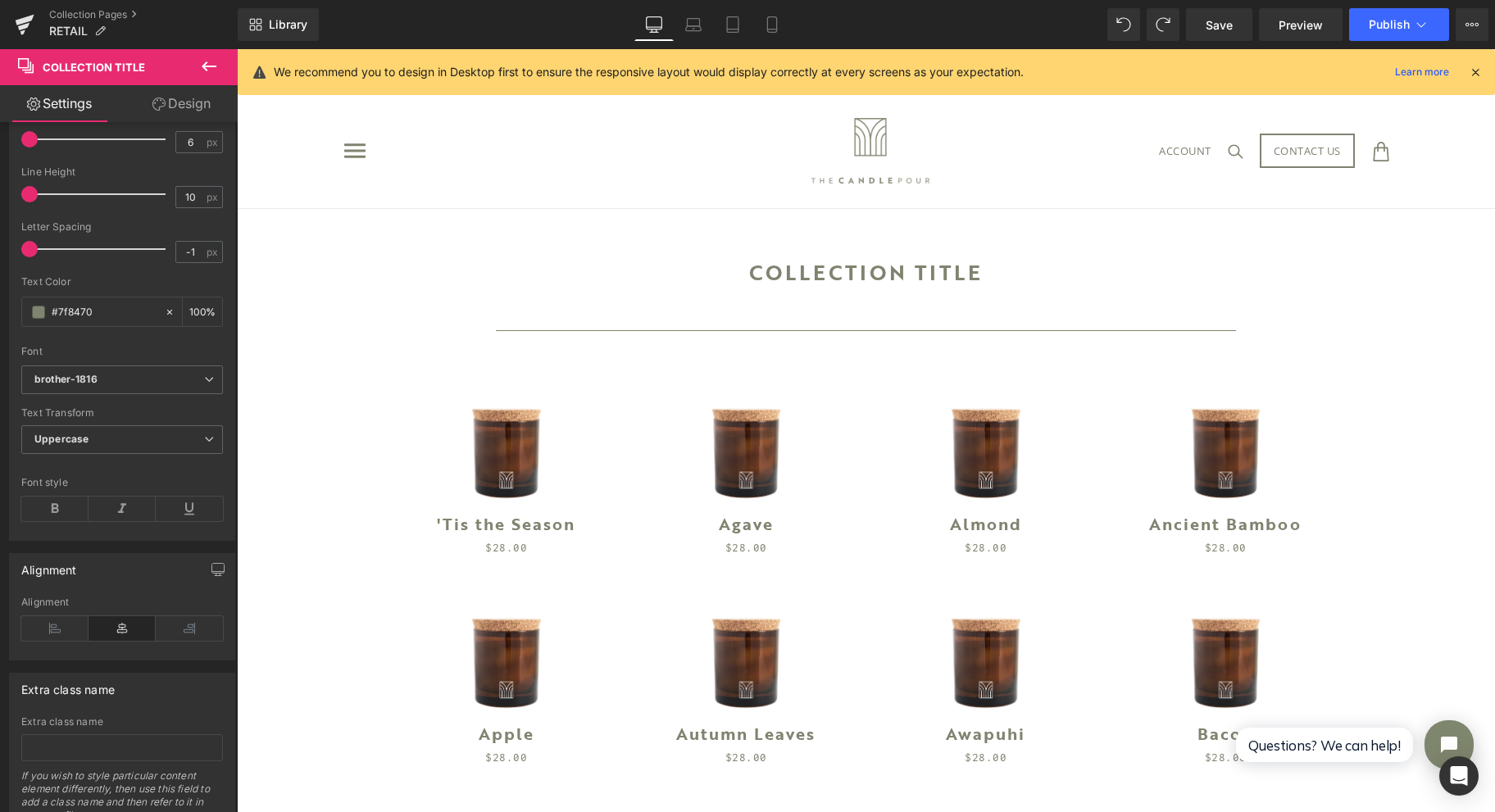
click at [150, 379] on b "brother-1816" at bounding box center [119, 380] width 170 height 14
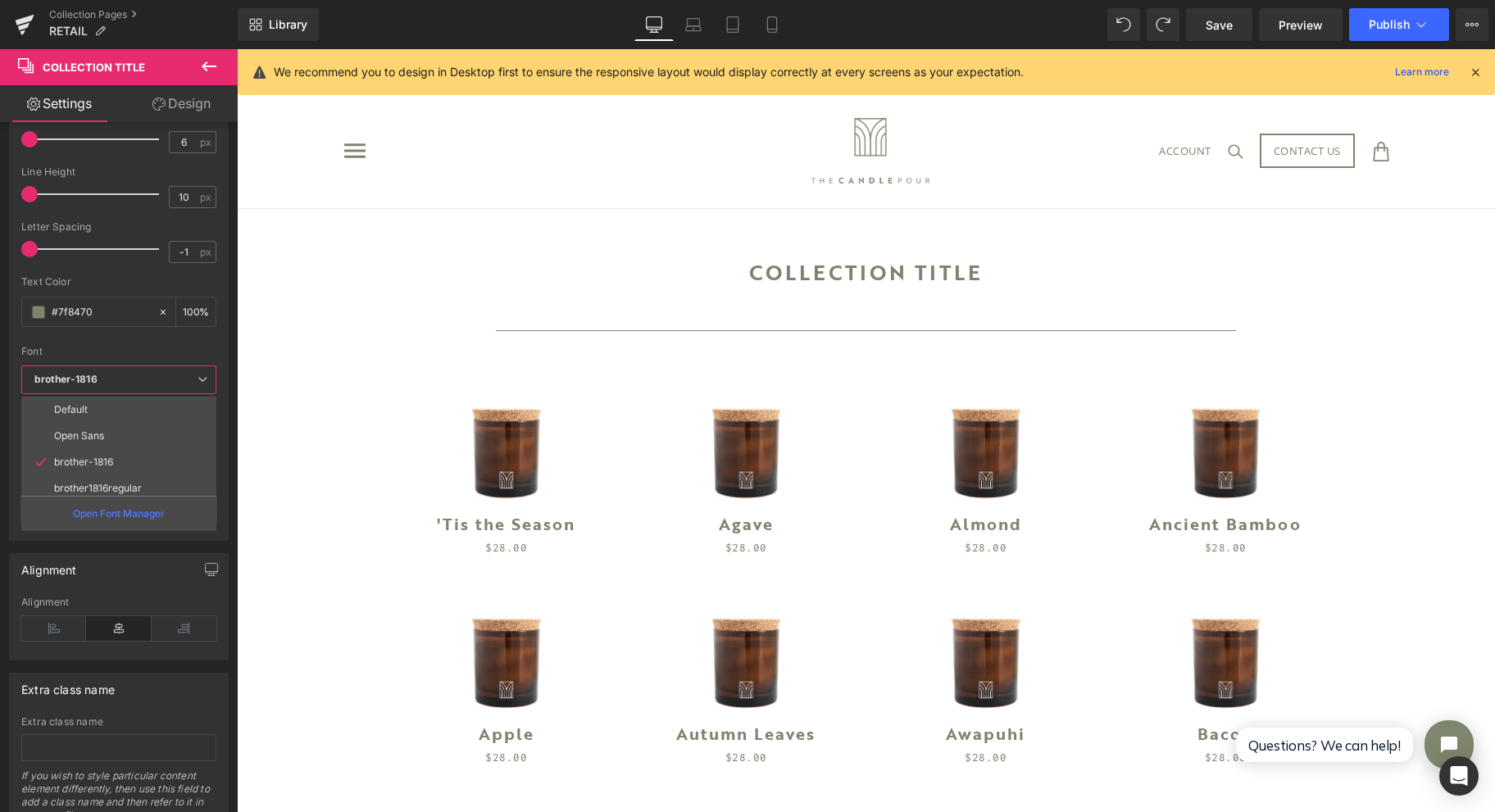
click at [137, 482] on p "brother1816regular" at bounding box center [98, 488] width 88 height 12
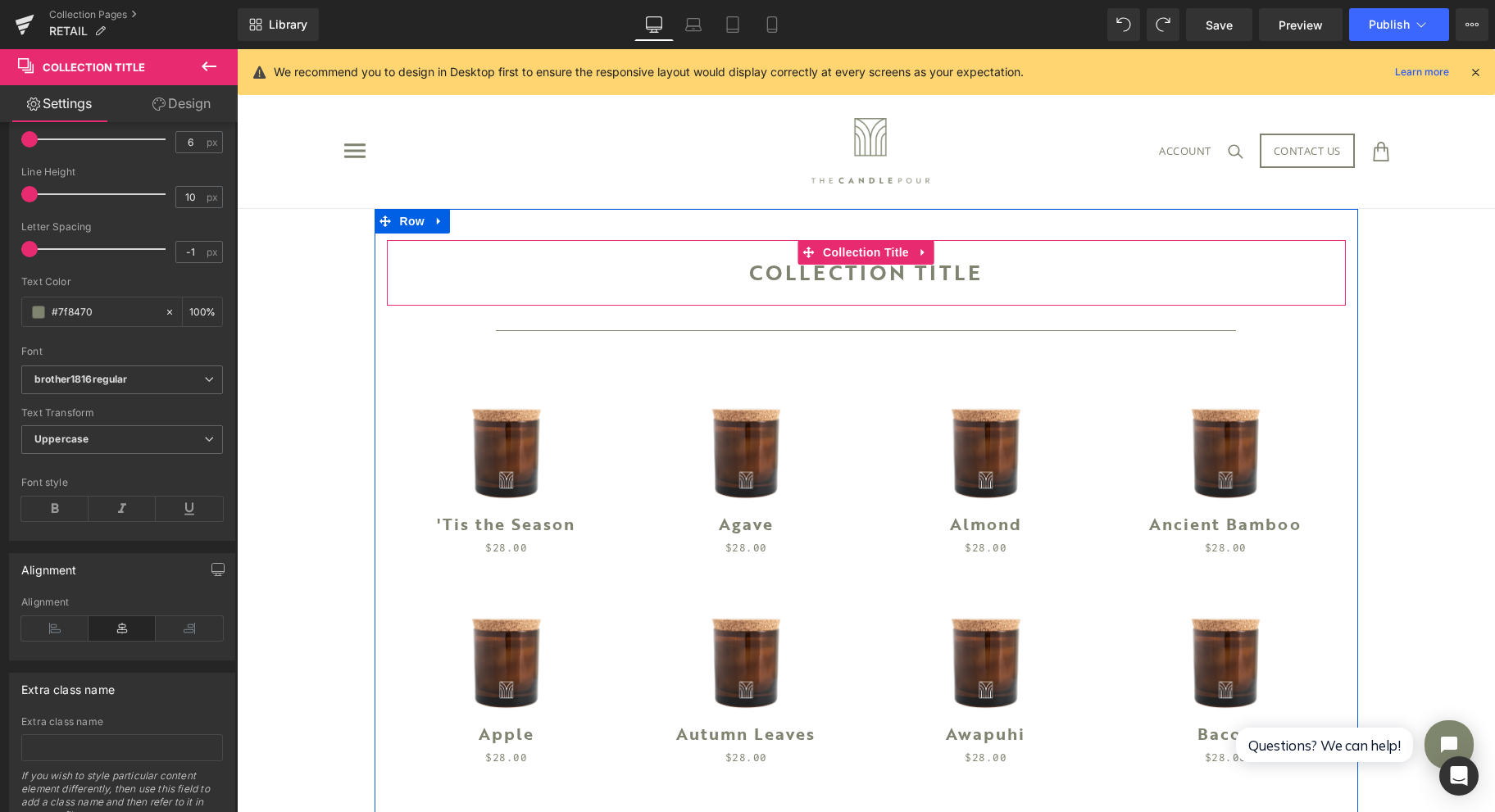
click at [858, 267] on div "Collection title" at bounding box center [866, 272] width 959 height 65
click at [858, 244] on span "Collection Title" at bounding box center [866, 252] width 95 height 24
click at [857, 275] on div "Collection title" at bounding box center [866, 272] width 959 height 65
click at [984, 264] on div "Collection title" at bounding box center [866, 272] width 959 height 65
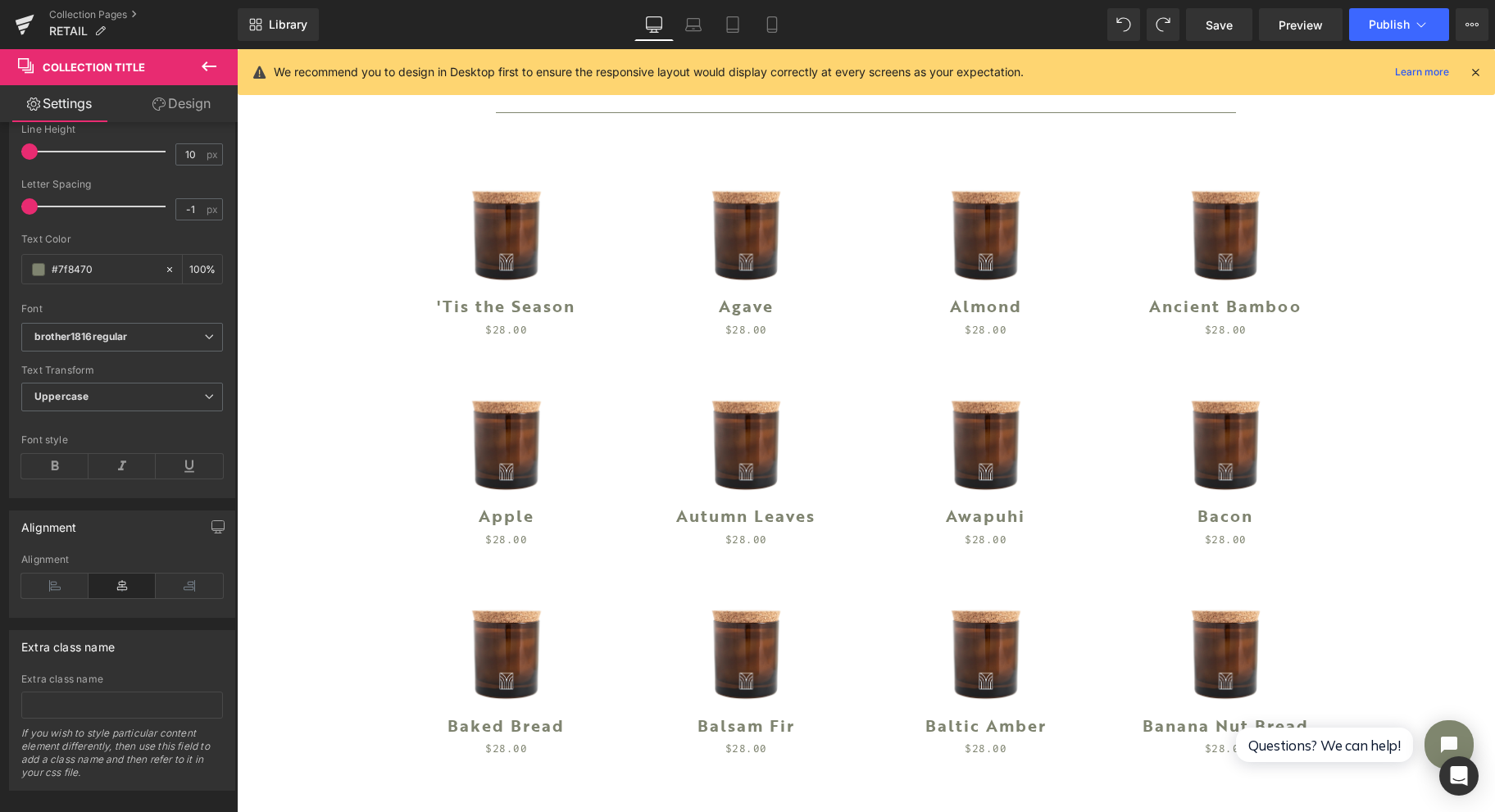
scroll to position [283, 0]
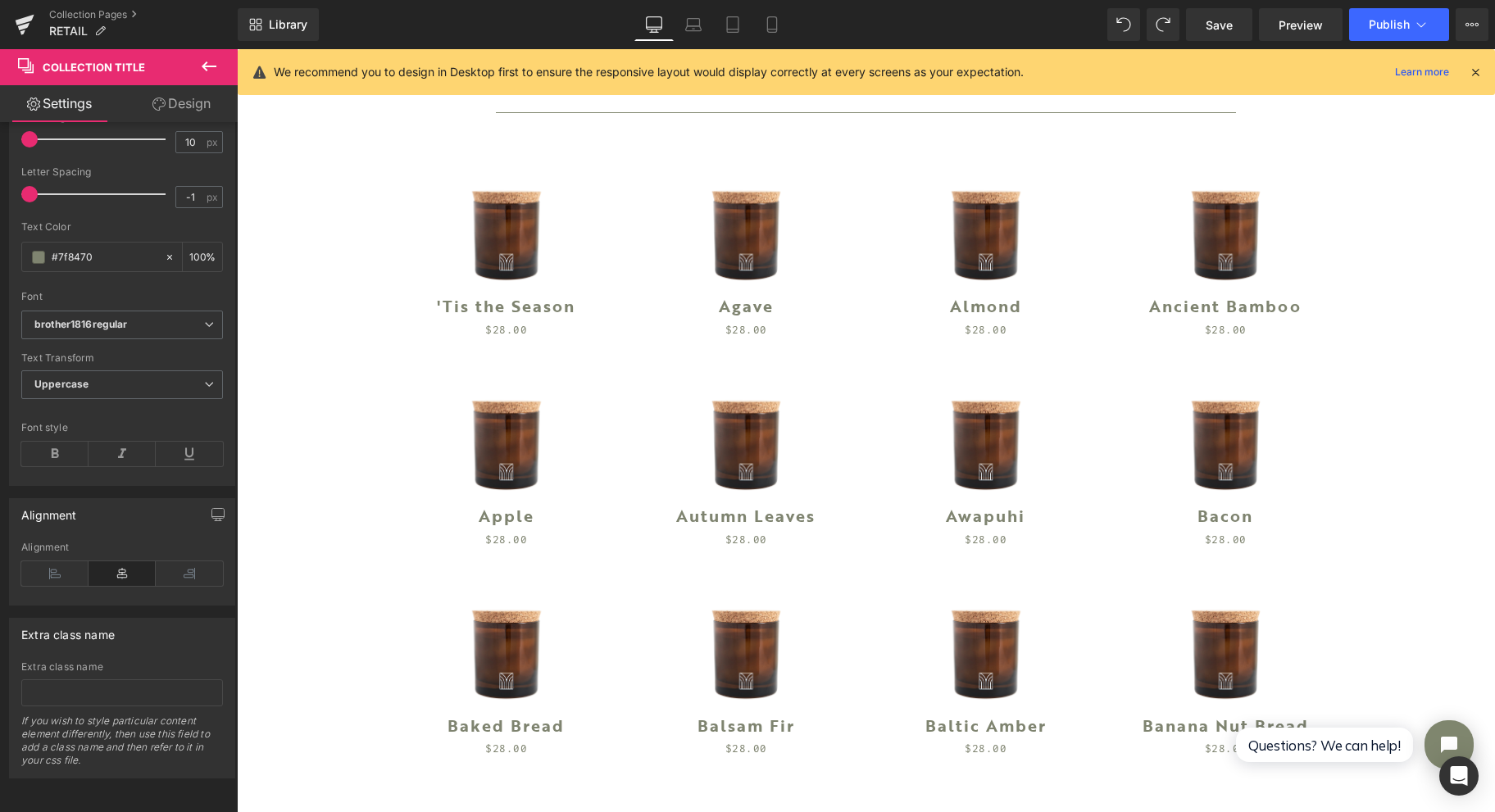
click at [77, 441] on icon at bounding box center [55, 453] width 67 height 24
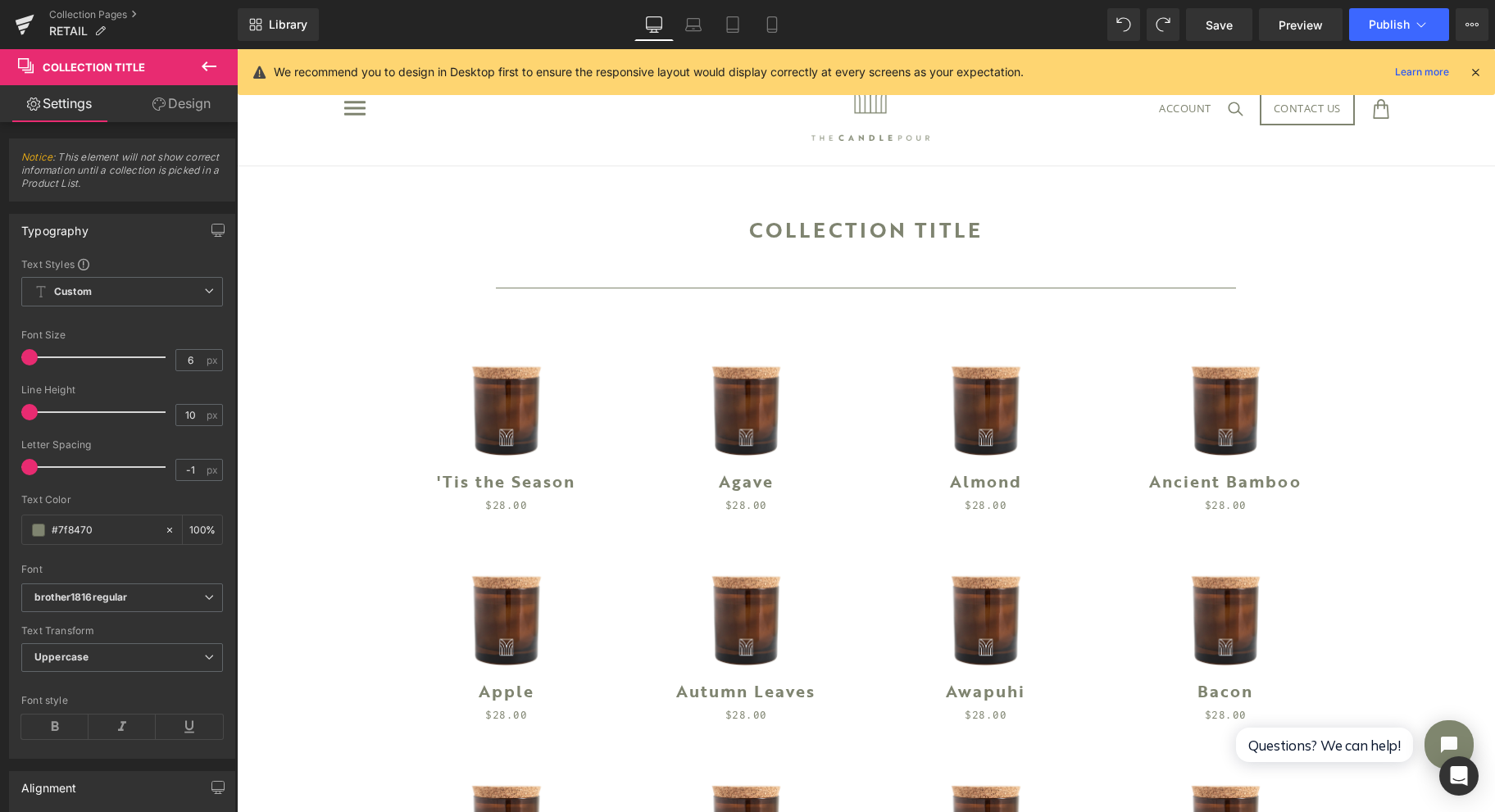
scroll to position [0, 0]
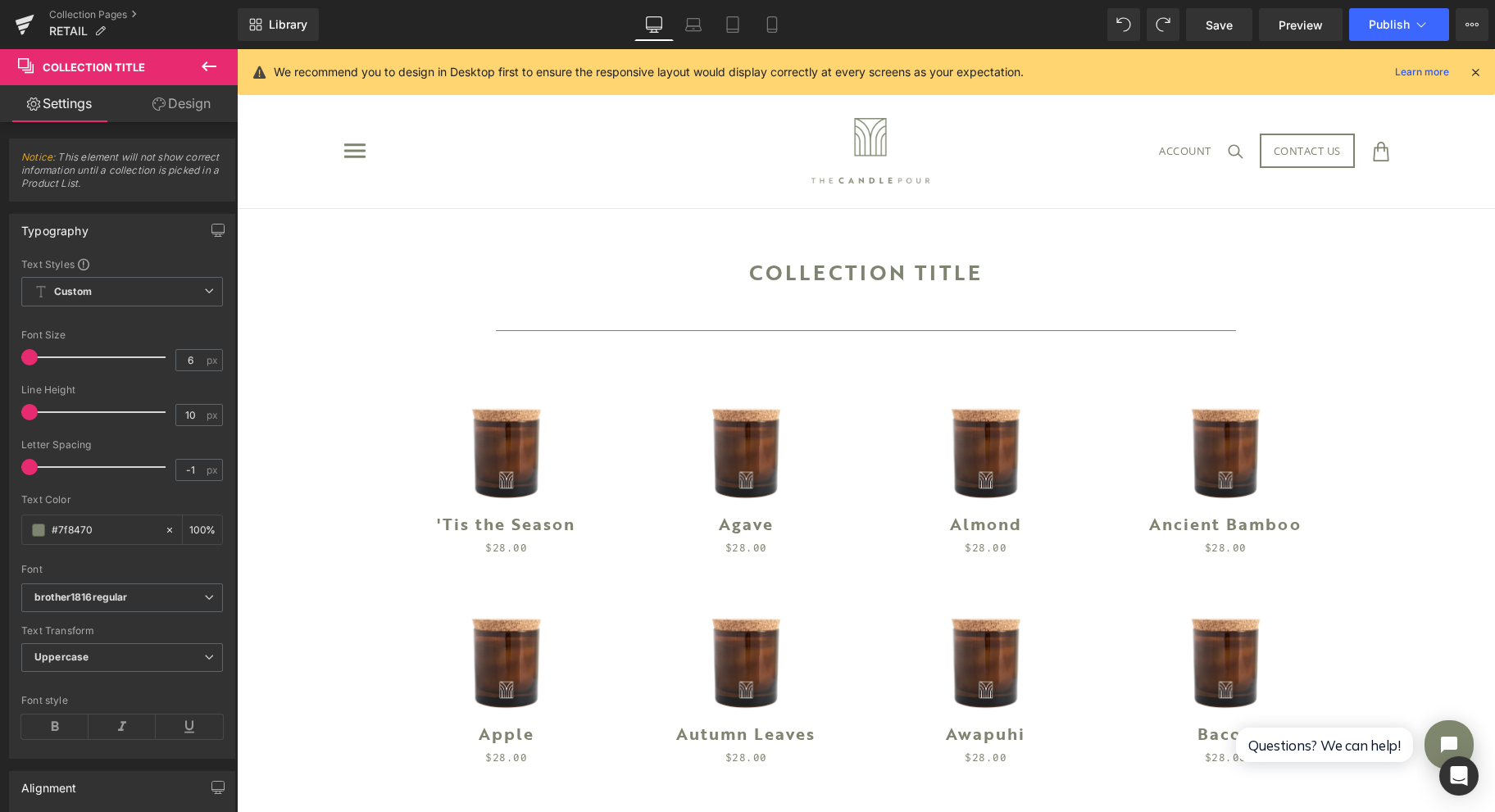
click at [1224, 19] on span "Save" at bounding box center [1220, 25] width 27 height 18
click at [1377, 13] on button "Publish" at bounding box center [1399, 24] width 100 height 33
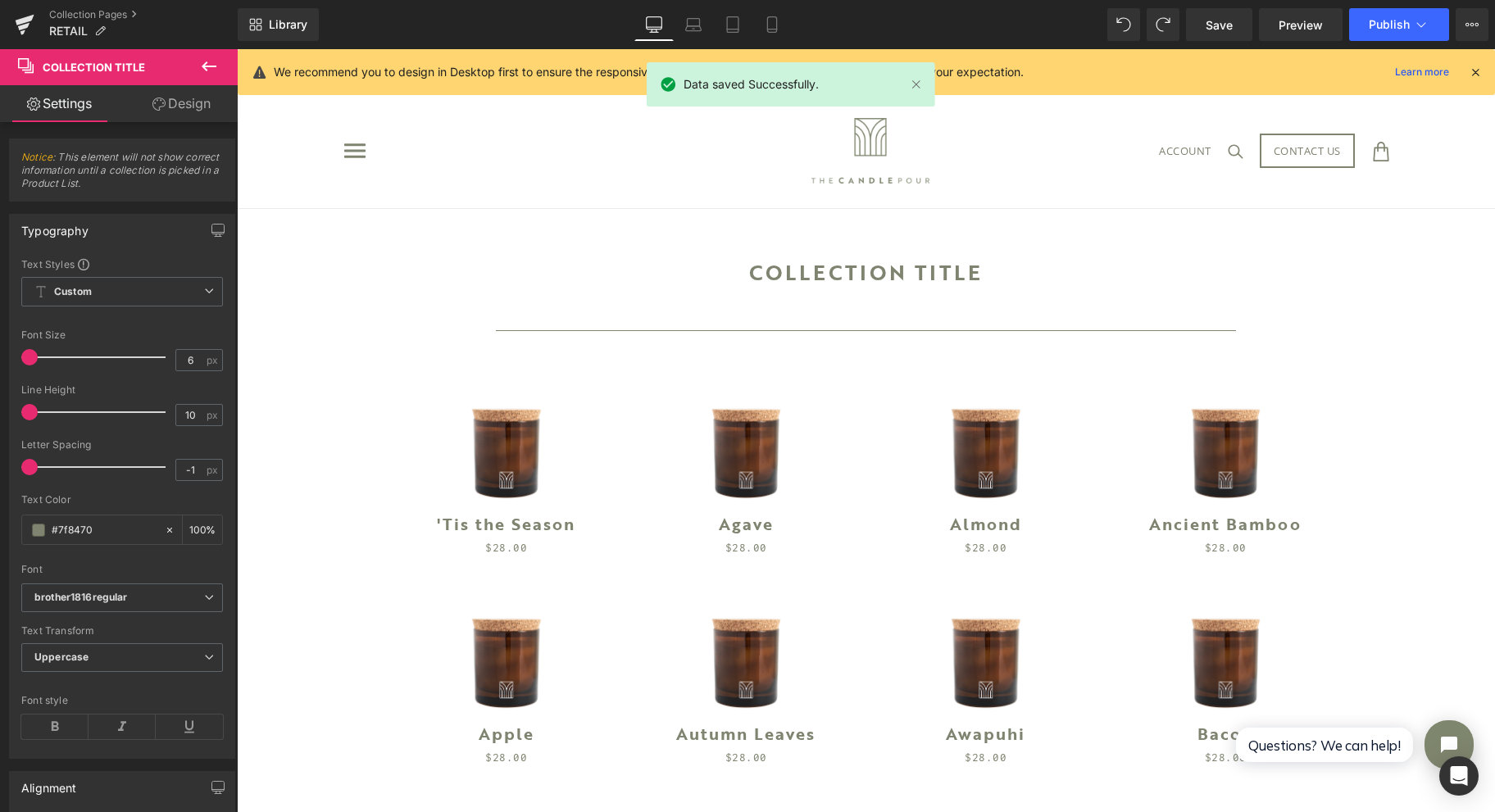
click at [1386, 18] on span "Publish" at bounding box center [1390, 23] width 41 height 13
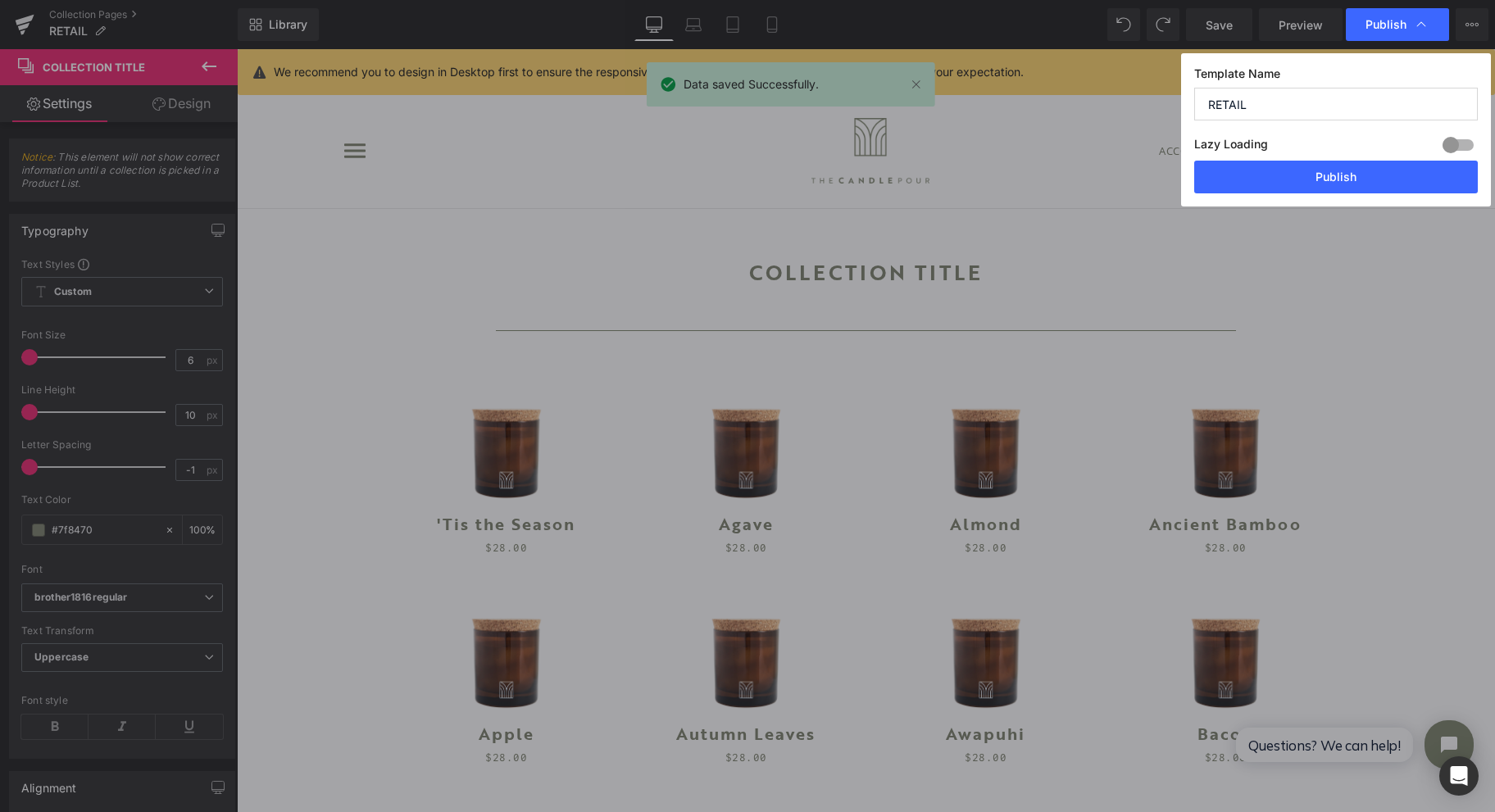
click at [1306, 186] on button "Publish" at bounding box center [1336, 178] width 283 height 33
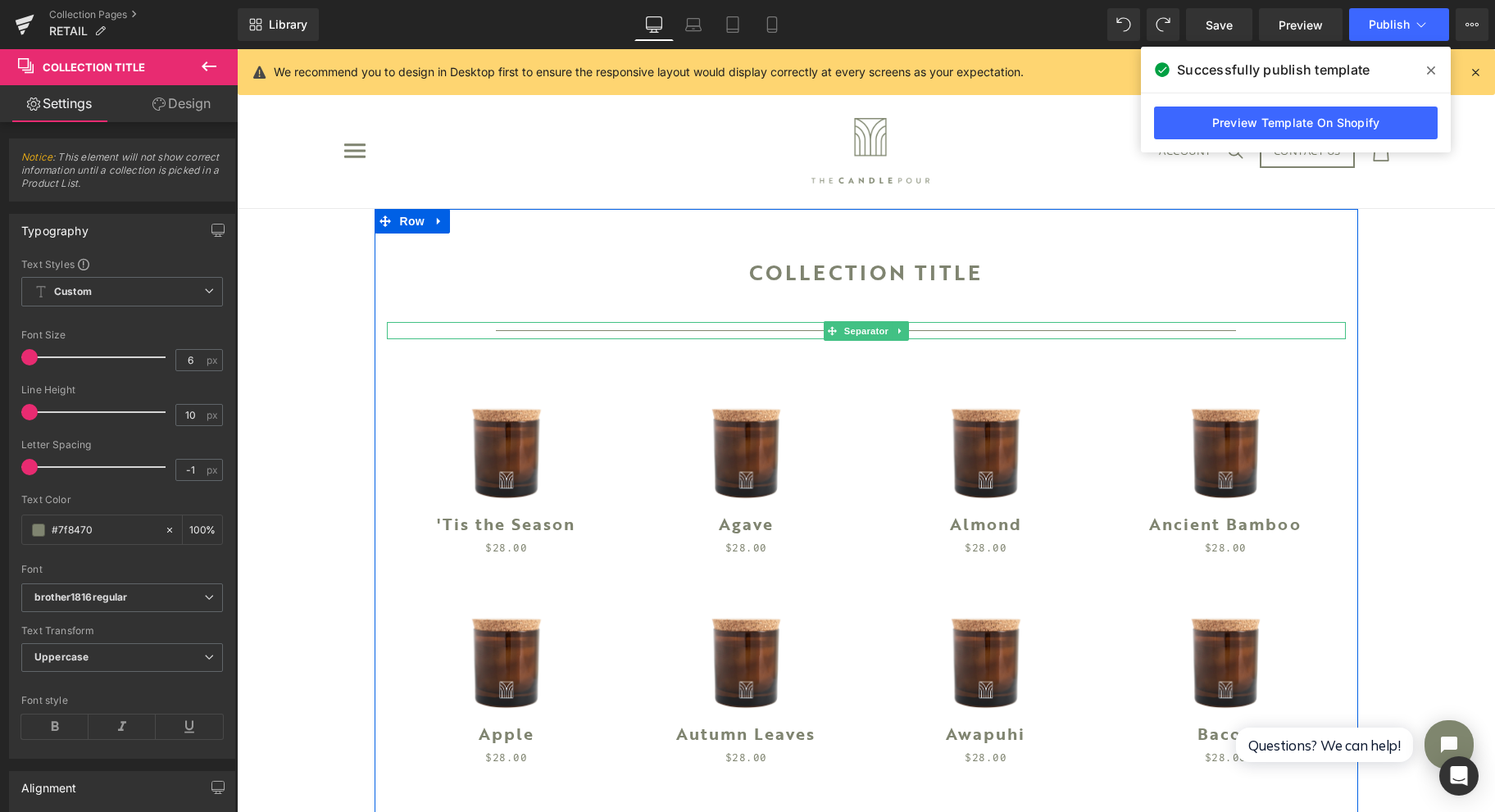
click at [840, 325] on span "Separator" at bounding box center [865, 331] width 51 height 20
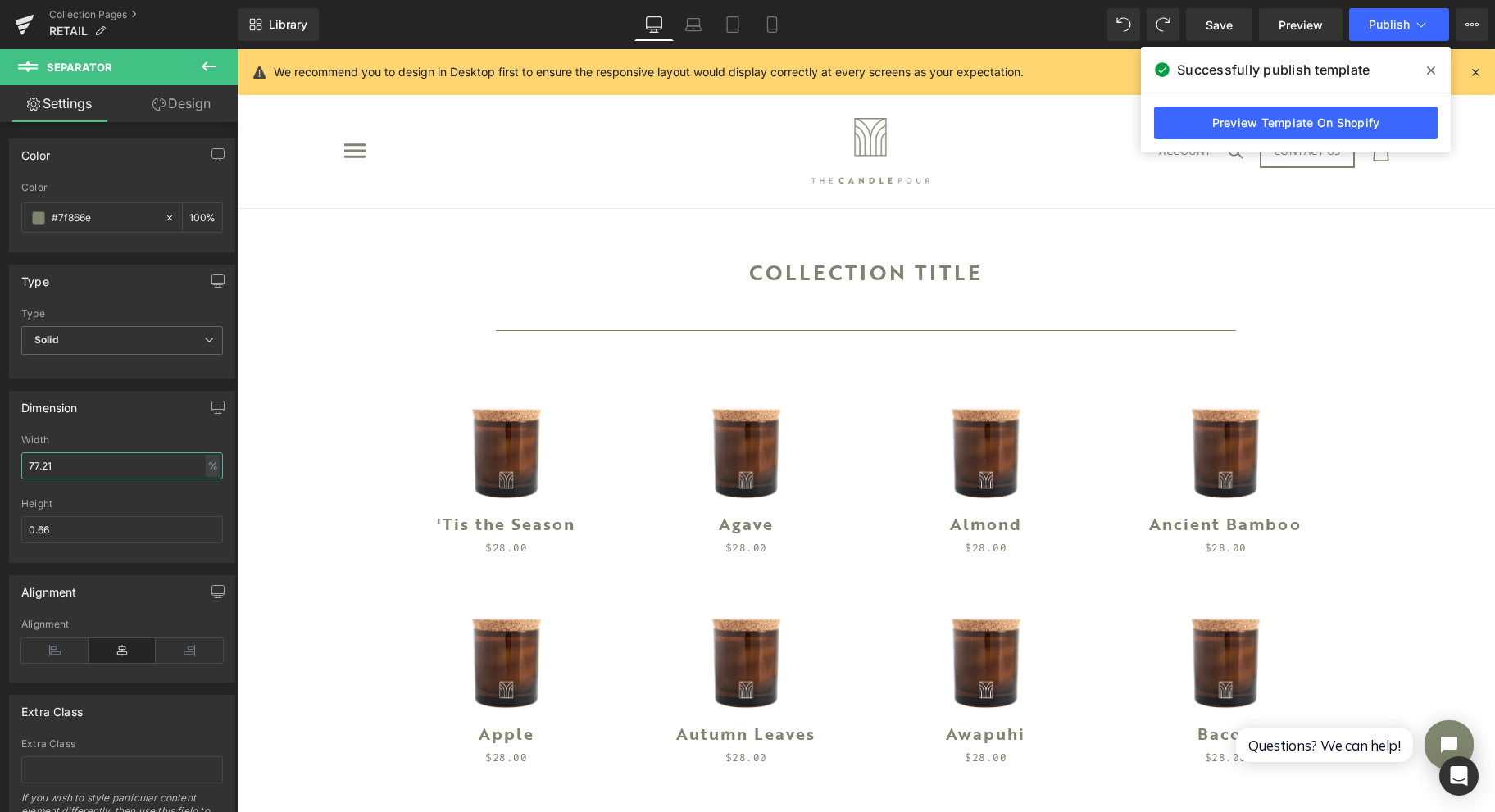
drag, startPoint x: 186, startPoint y: 461, endPoint x: -36, endPoint y: 483, distance: 223.1
click at [0, 483] on html "Separator You are previewing how the will restyle your page. You can not edit E…" at bounding box center [747, 406] width 1495 height 812
click at [1223, 17] on span "Save" at bounding box center [1220, 25] width 27 height 18
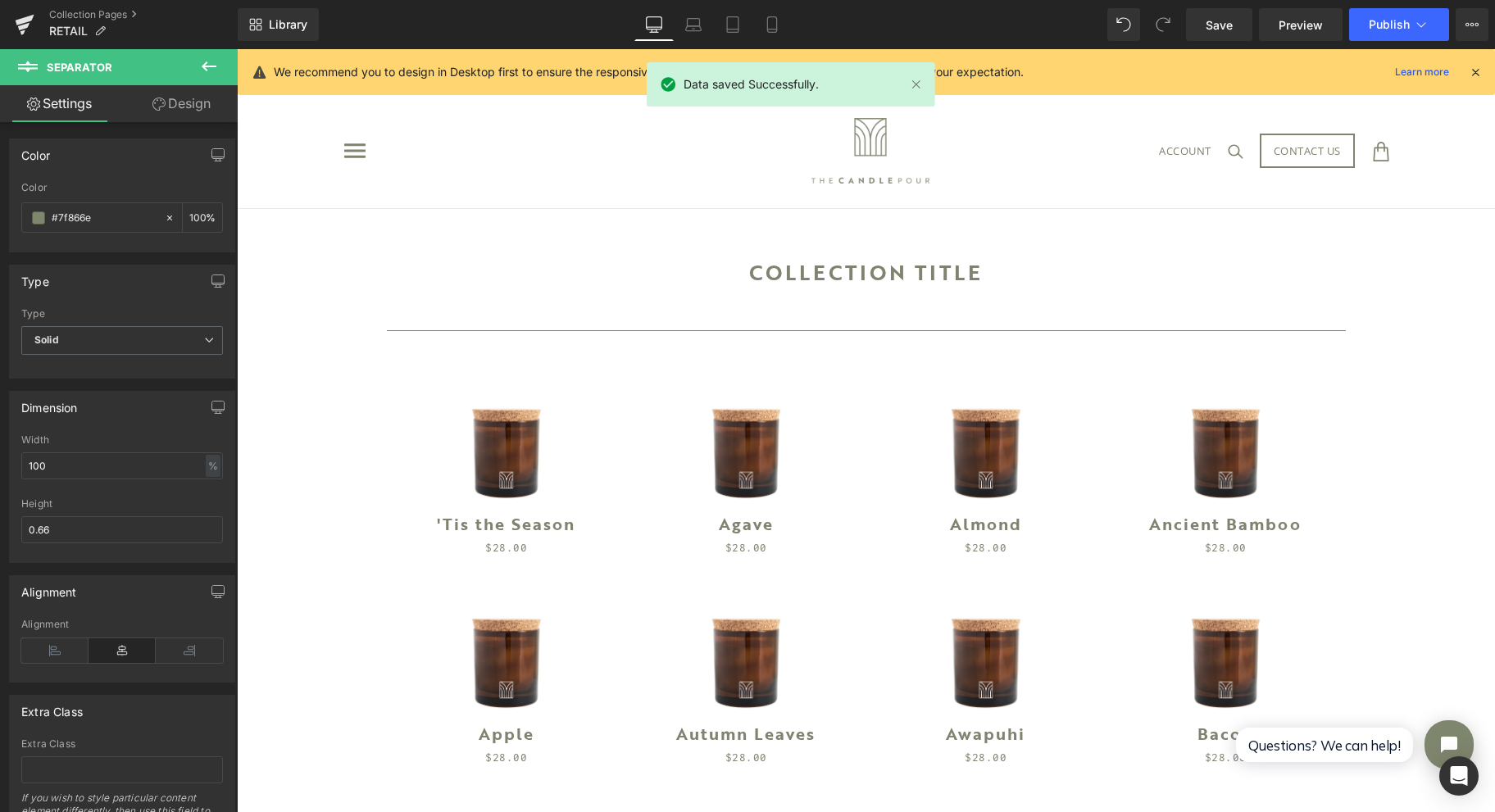
click at [1377, 19] on span "Publish" at bounding box center [1390, 23] width 41 height 13
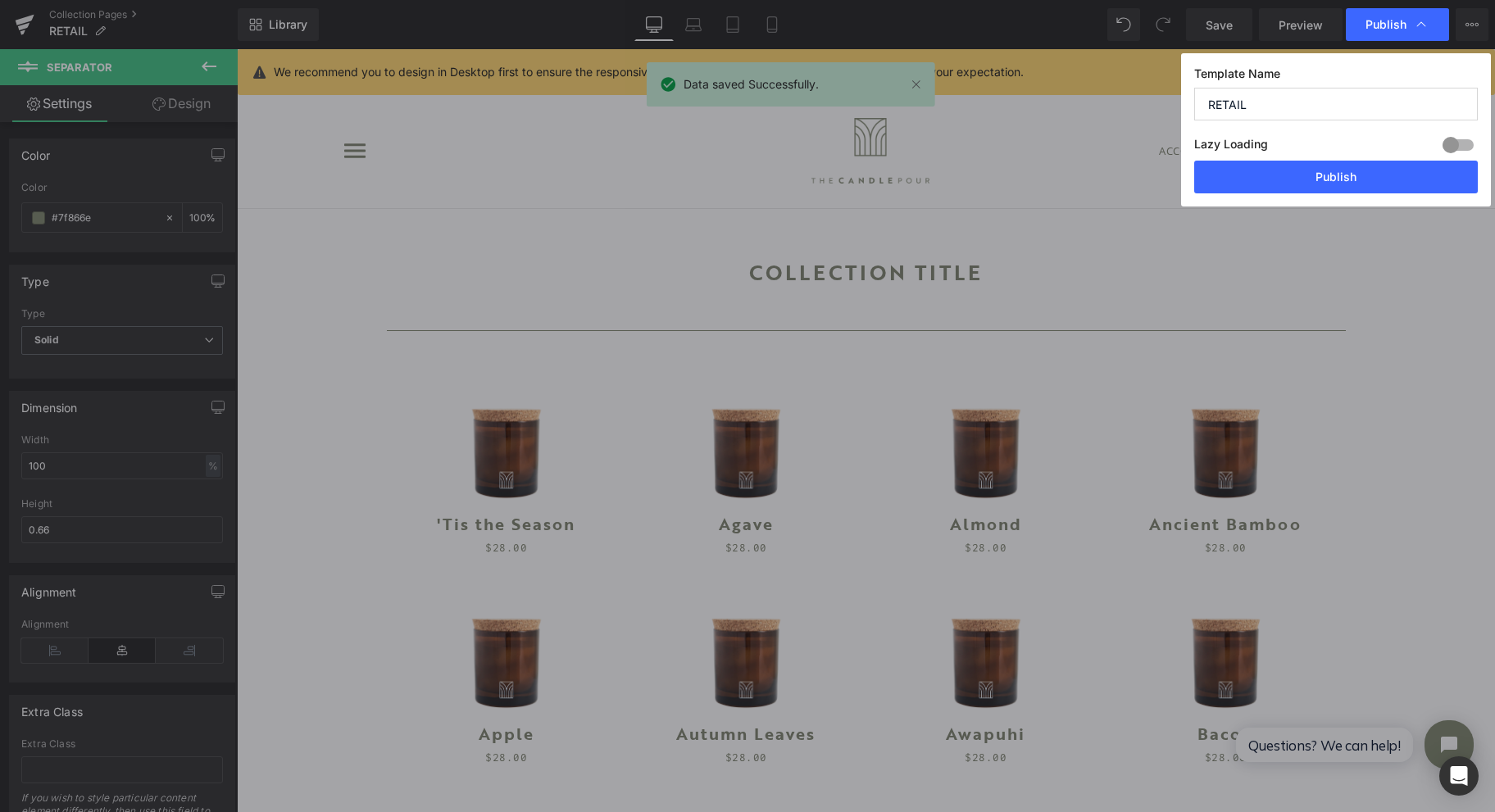
click at [1346, 181] on button "Publish" at bounding box center [1336, 178] width 283 height 33
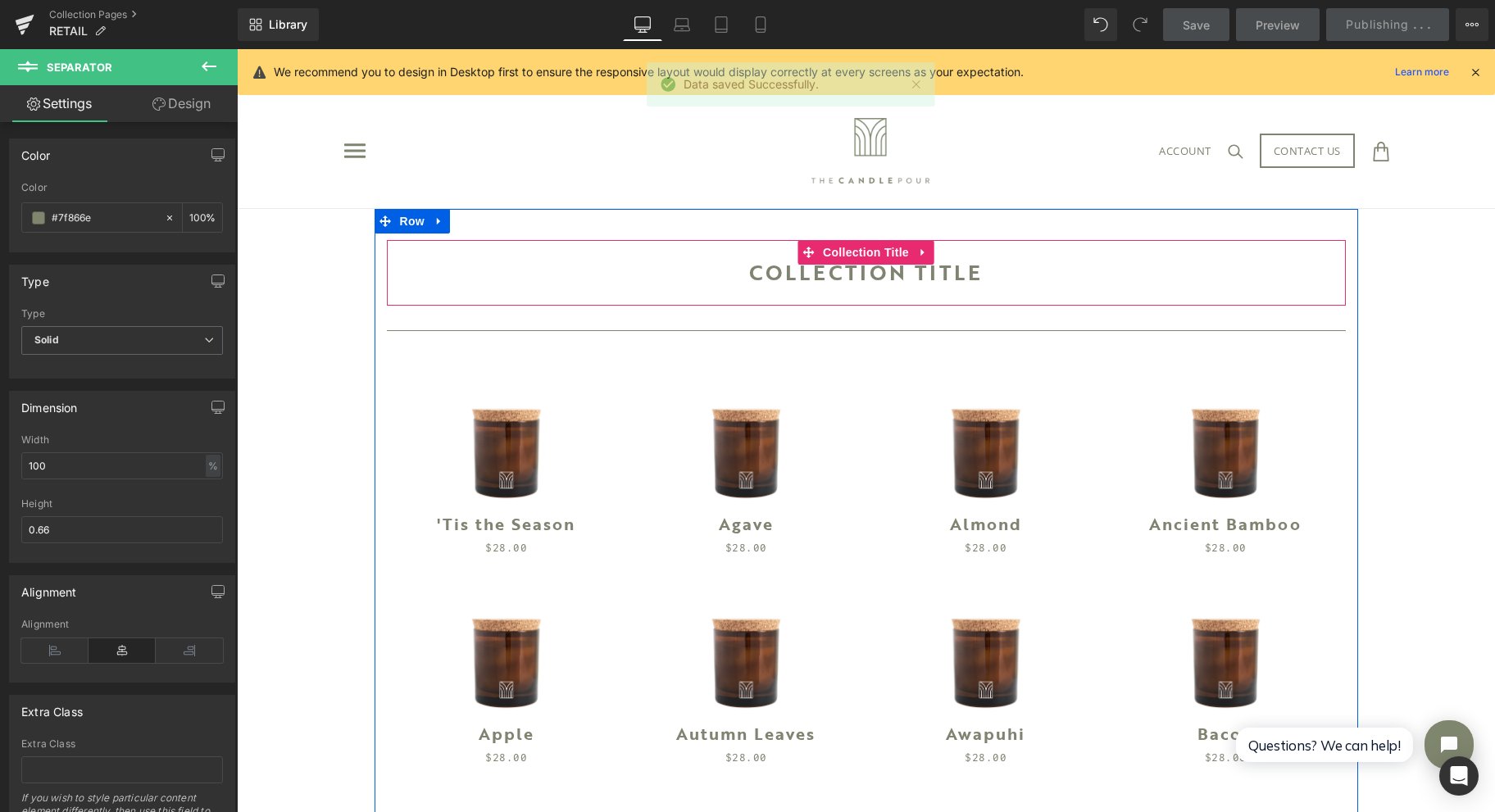
click at [850, 270] on div "Collection title" at bounding box center [866, 272] width 959 height 65
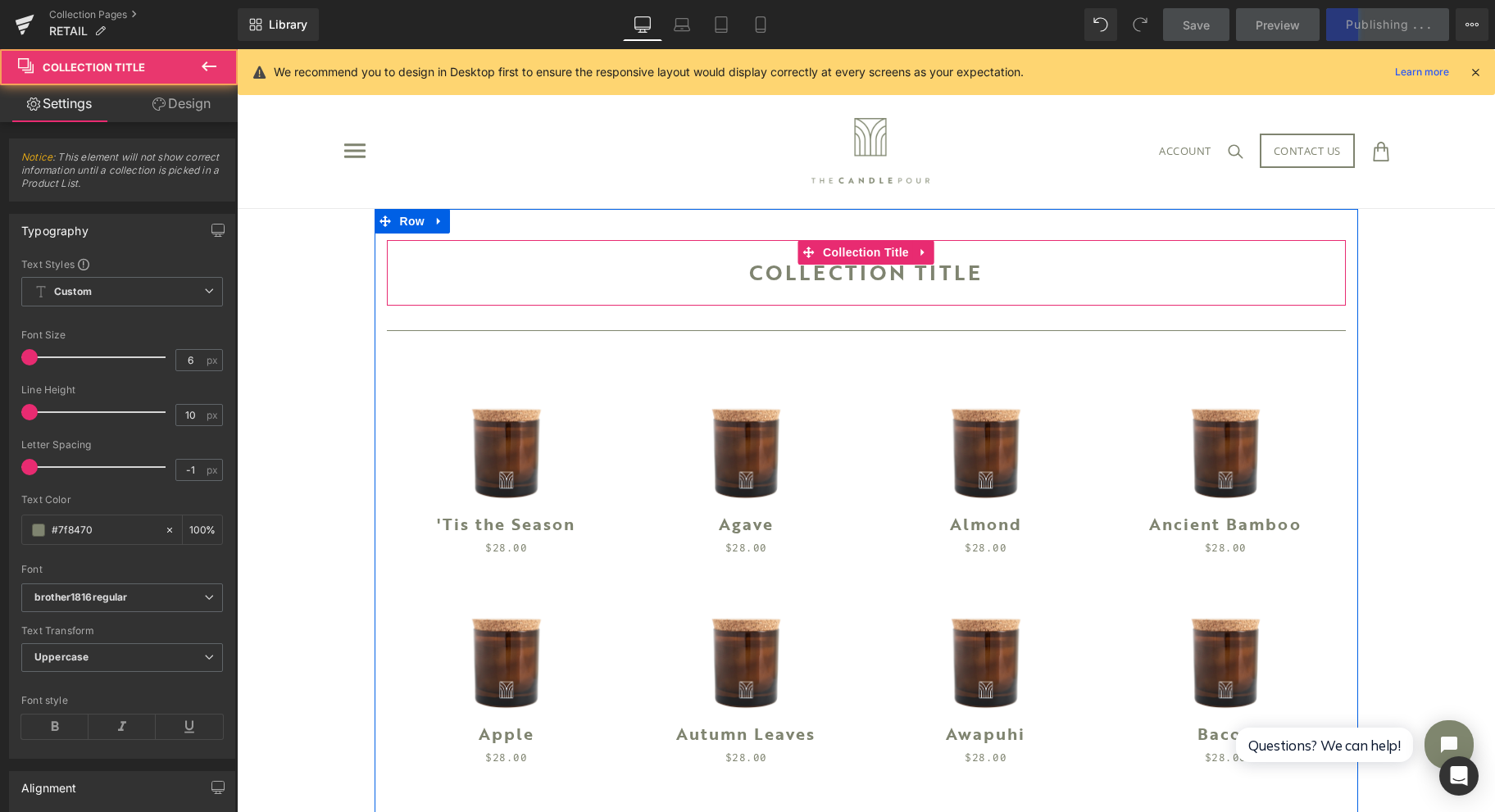
click at [852, 253] on span "Collection Title" at bounding box center [866, 252] width 95 height 24
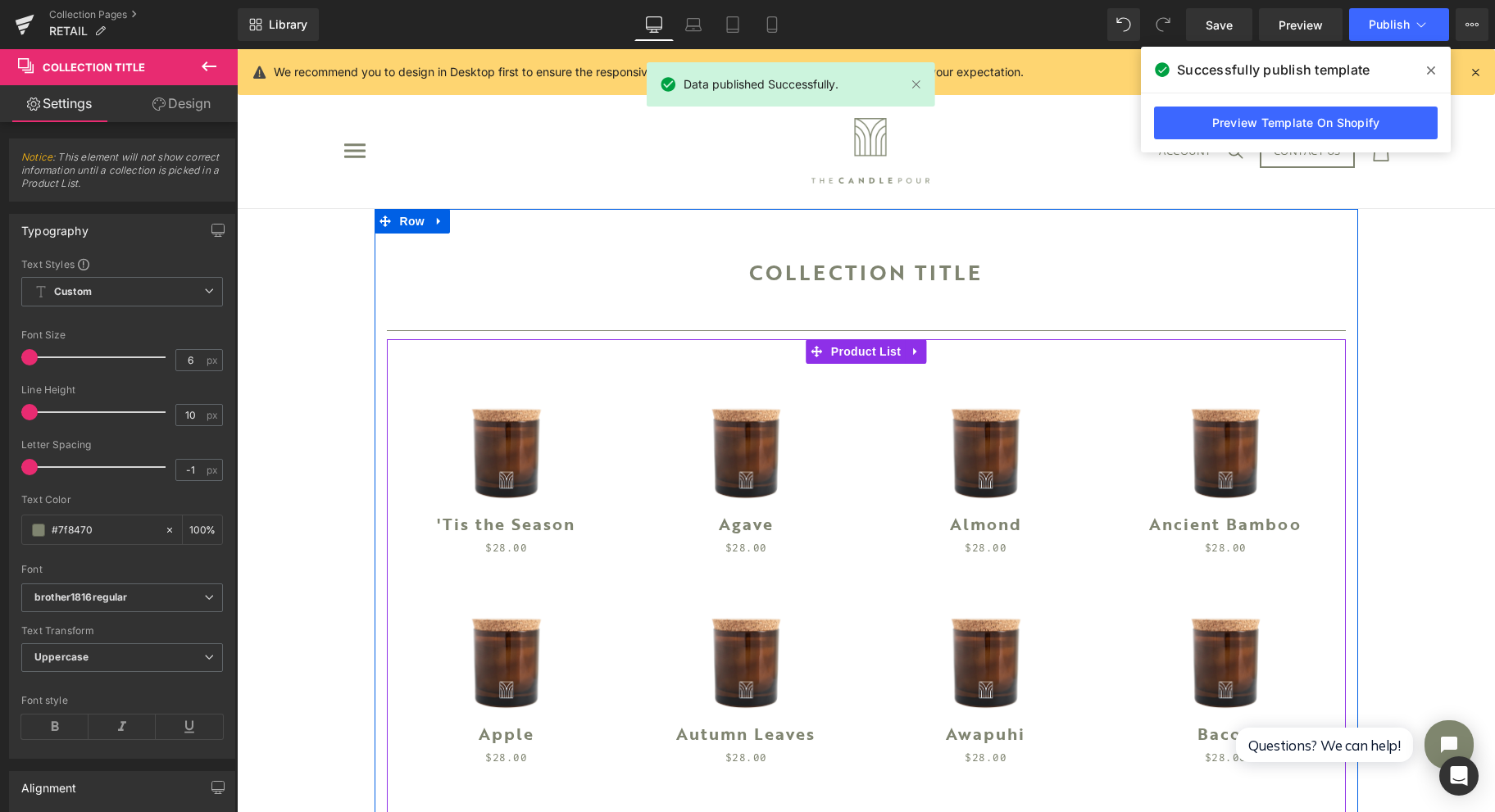
click at [845, 349] on span "Product List" at bounding box center [866, 351] width 78 height 24
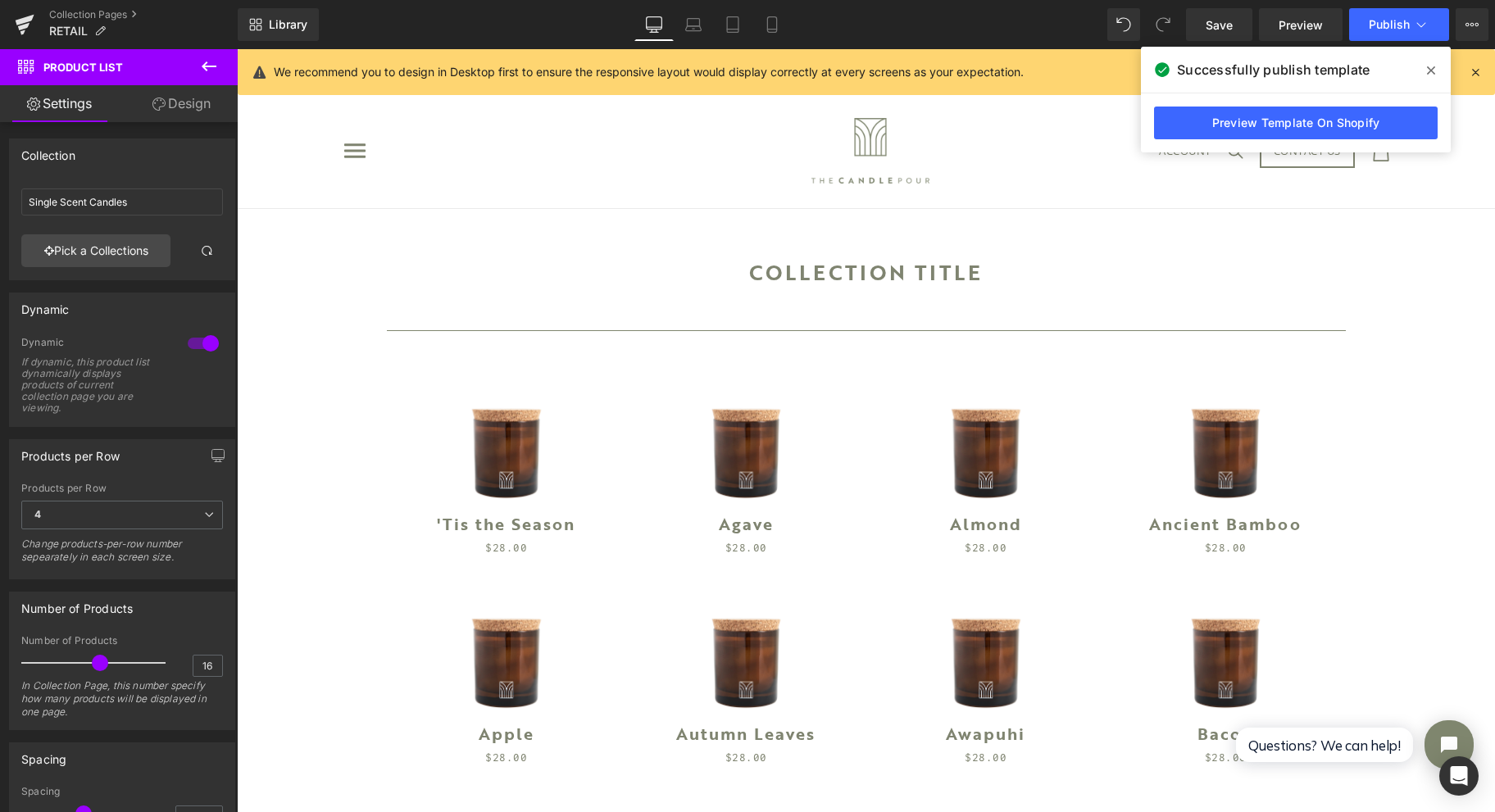
click at [1428, 59] on span at bounding box center [1431, 70] width 26 height 26
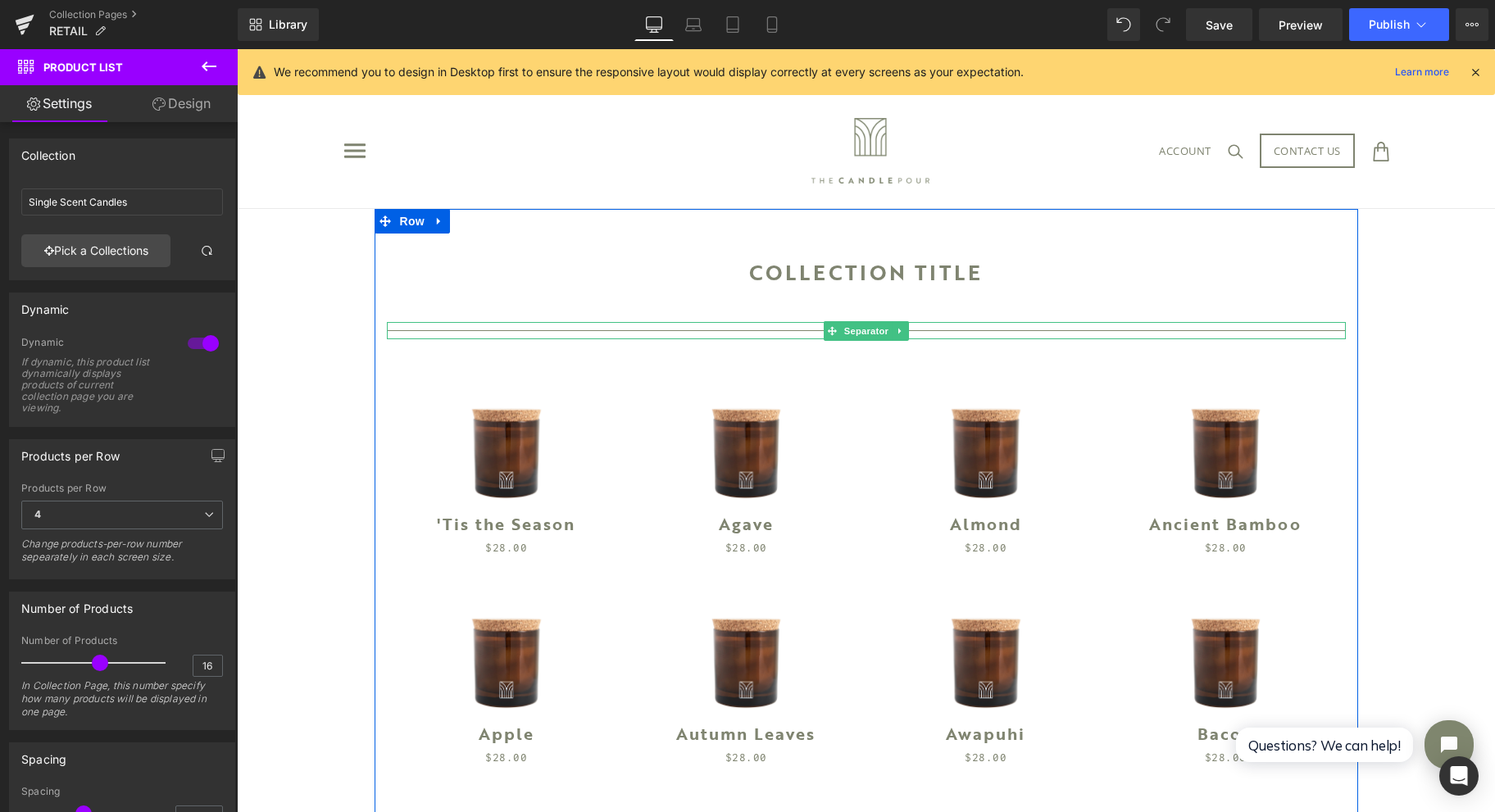
click at [988, 328] on div at bounding box center [866, 331] width 959 height 18
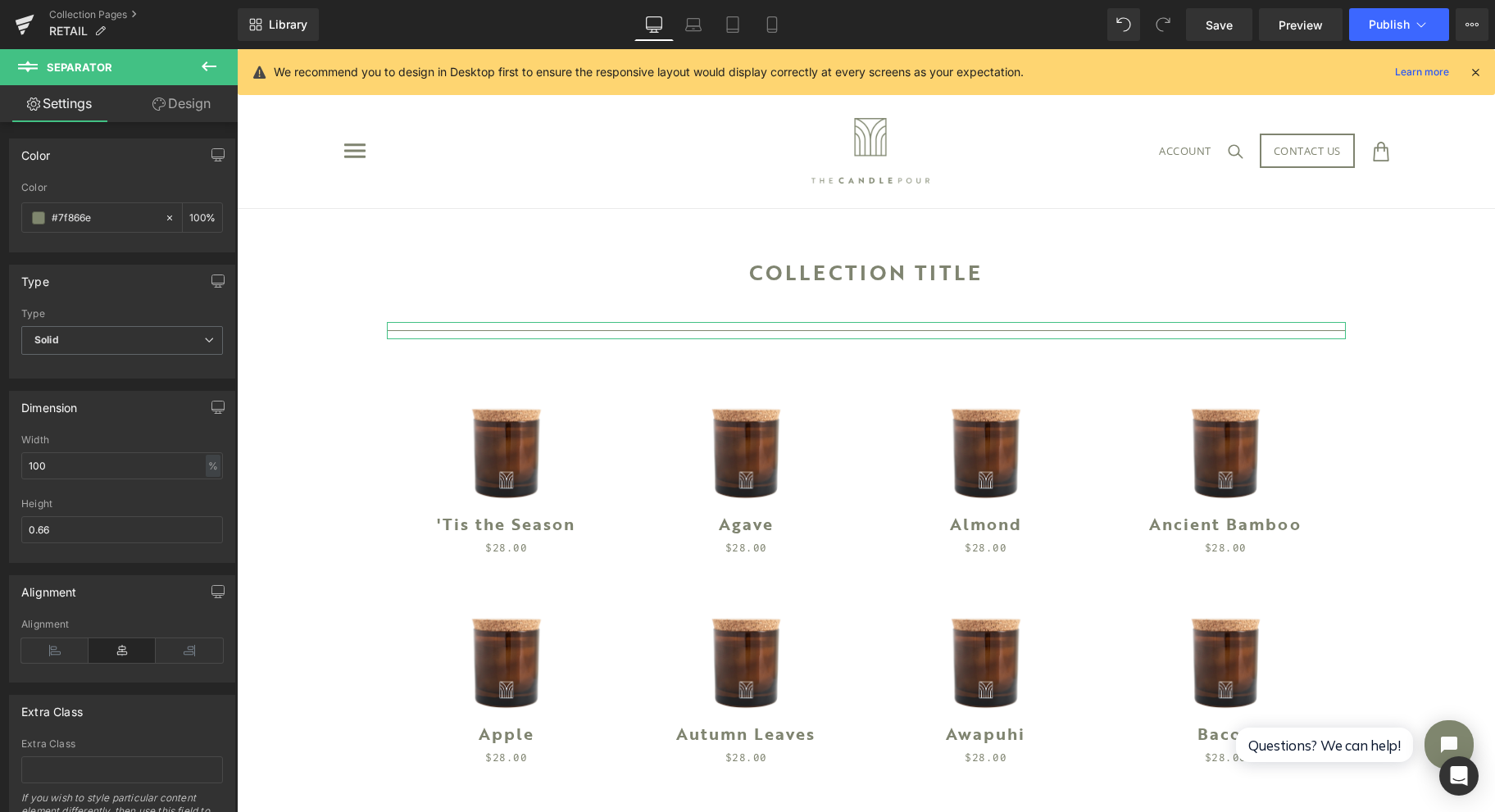
scroll to position [85, 0]
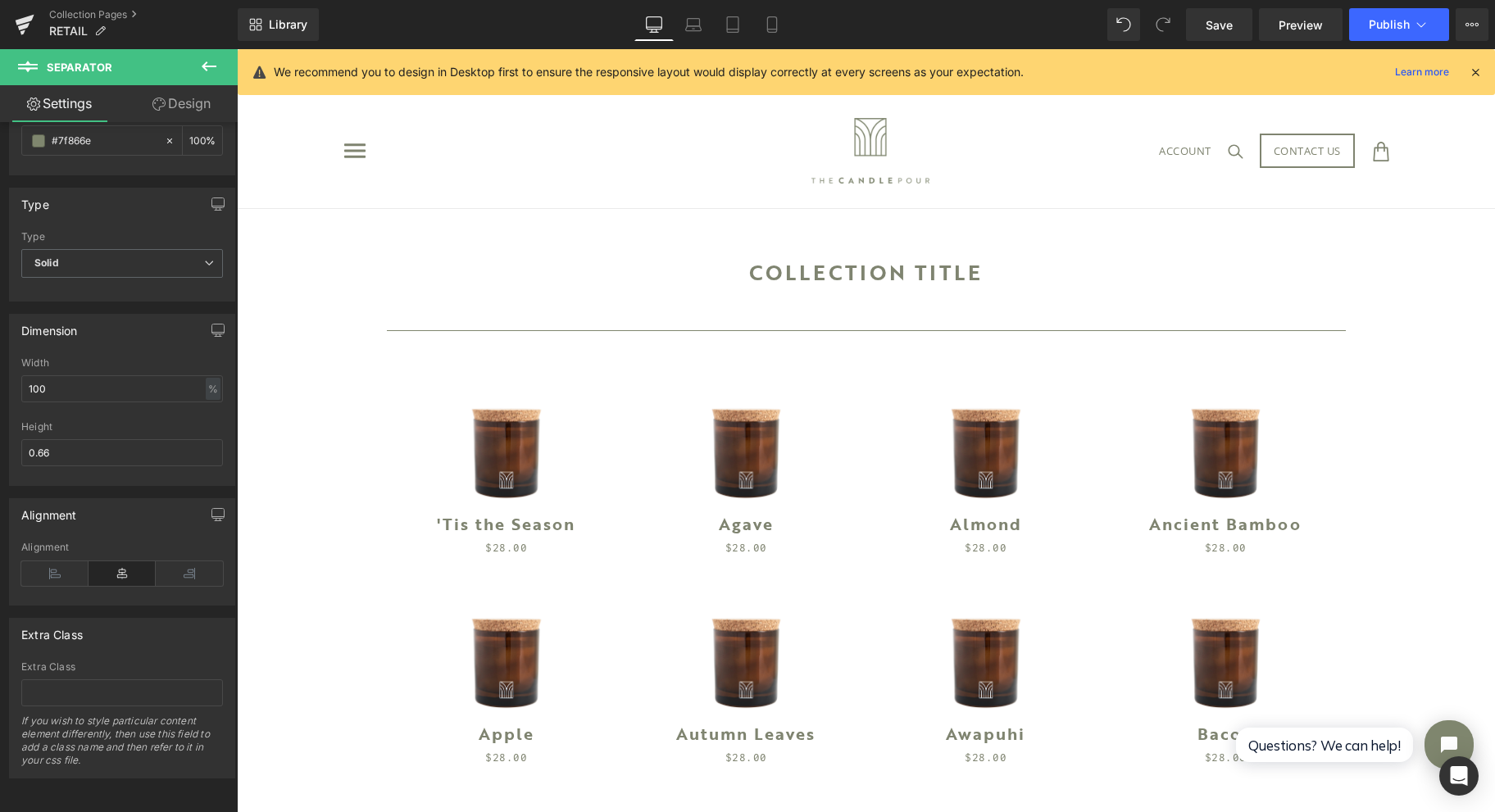
click at [821, 273] on div "Collection title" at bounding box center [866, 272] width 959 height 65
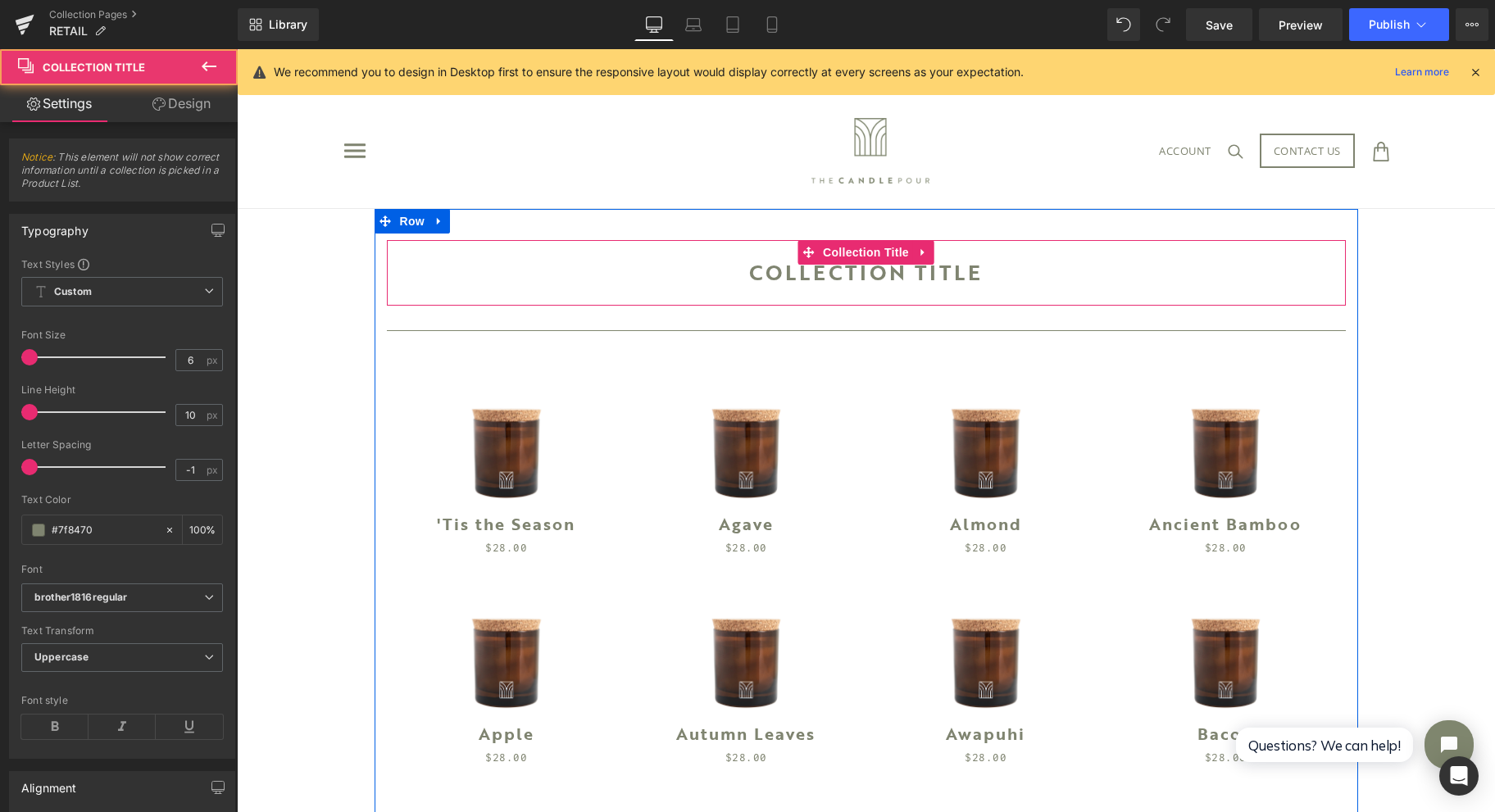
click at [918, 249] on icon at bounding box center [924, 253] width 12 height 13
click at [827, 253] on span "Collection Title" at bounding box center [866, 253] width 95 height 24
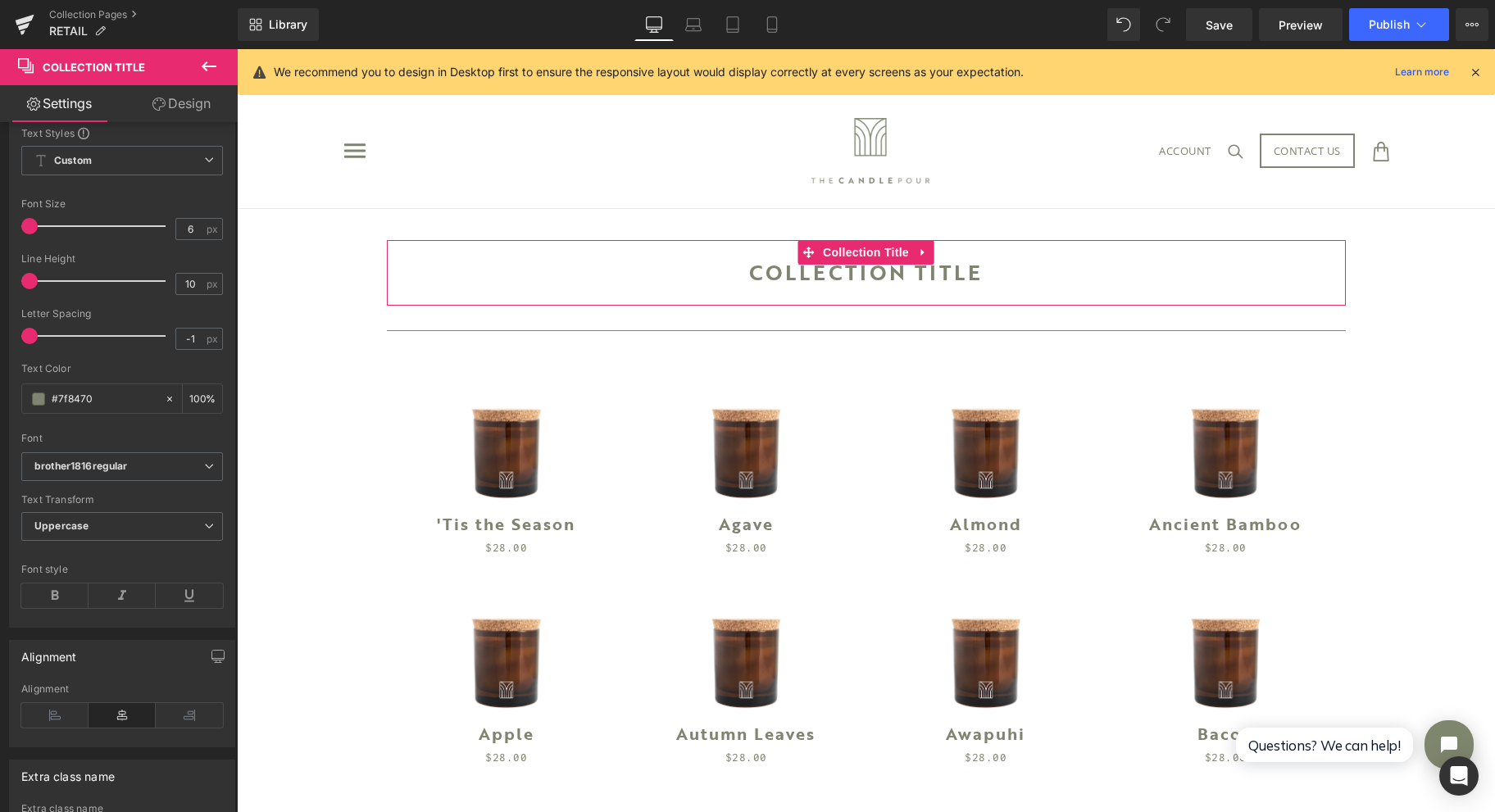
scroll to position [0, 0]
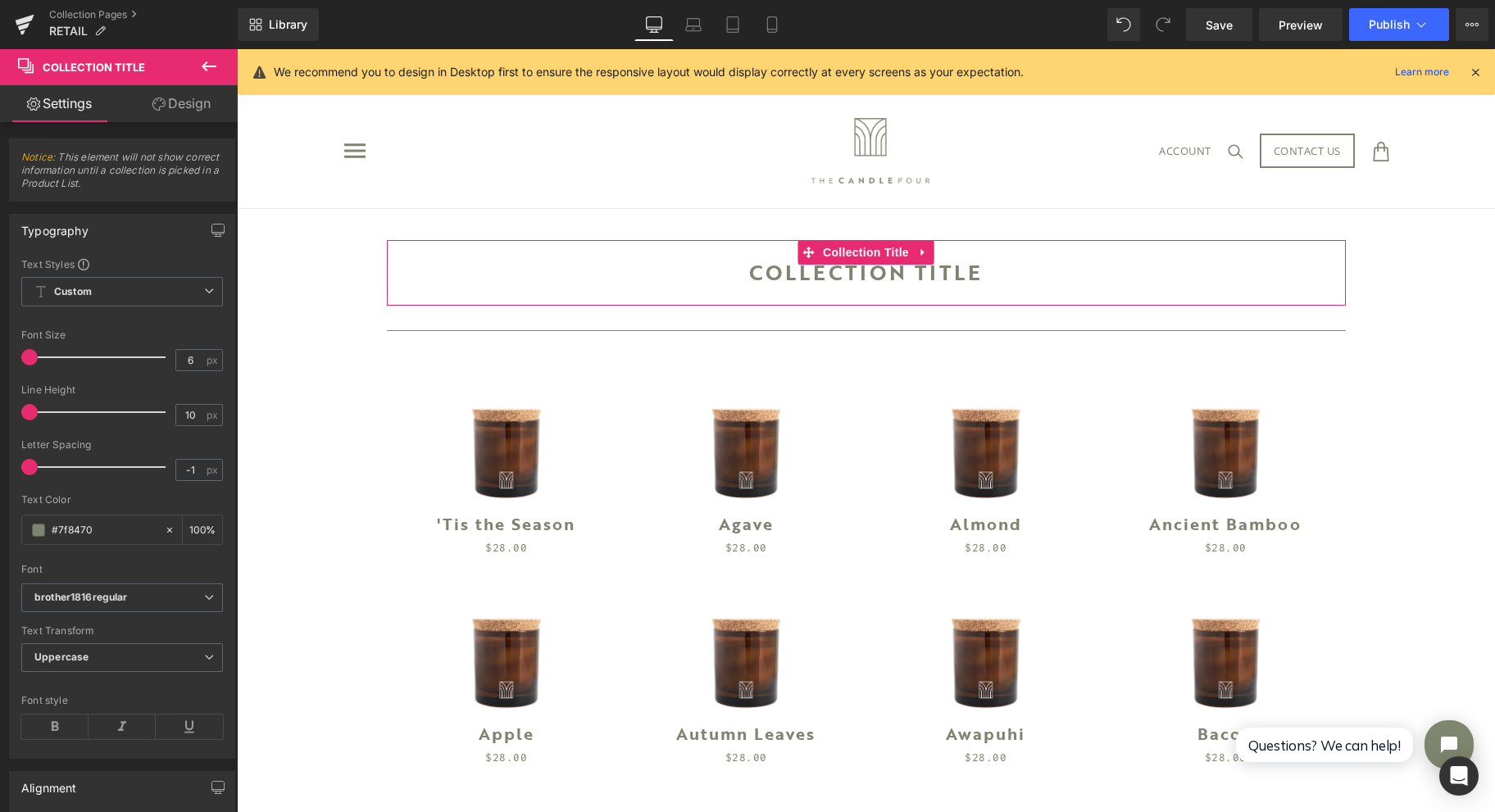
click at [115, 274] on div "Text Styles Custom Custom Setup Global Style Custom Setup Global Style 6px Font…" at bounding box center [122, 508] width 225 height 501
click at [118, 284] on span "Custom Setup Global Style" at bounding box center [122, 292] width 202 height 29
click at [118, 283] on span "Custom Setup Global Style" at bounding box center [119, 292] width 195 height 29
click at [117, 178] on span "Notice : This element will not show correct information until a collection is p…" at bounding box center [122, 175] width 202 height 50
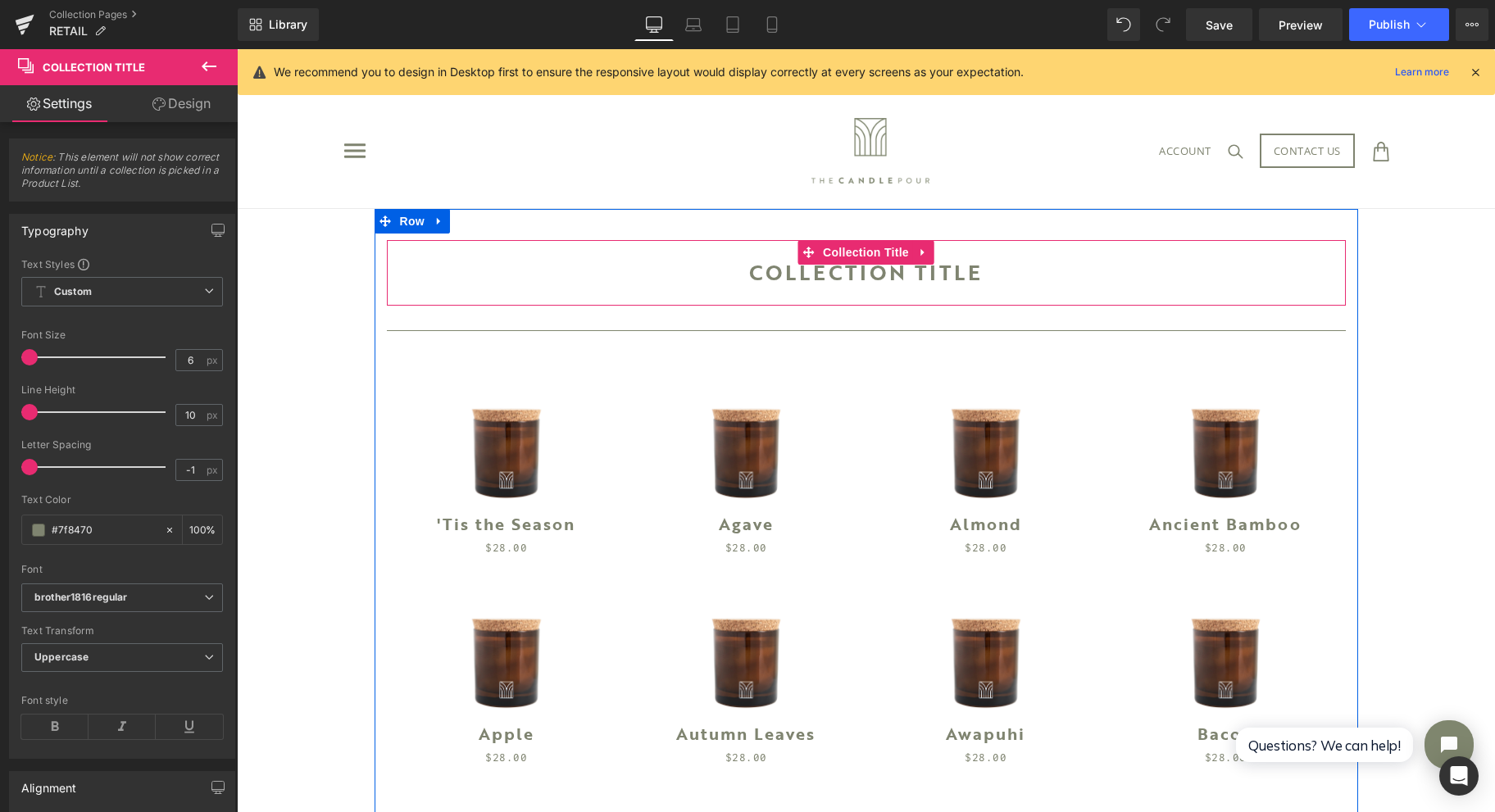
click at [921, 253] on icon at bounding box center [924, 253] width 12 height 13
click at [924, 253] on link at bounding box center [934, 252] width 21 height 24
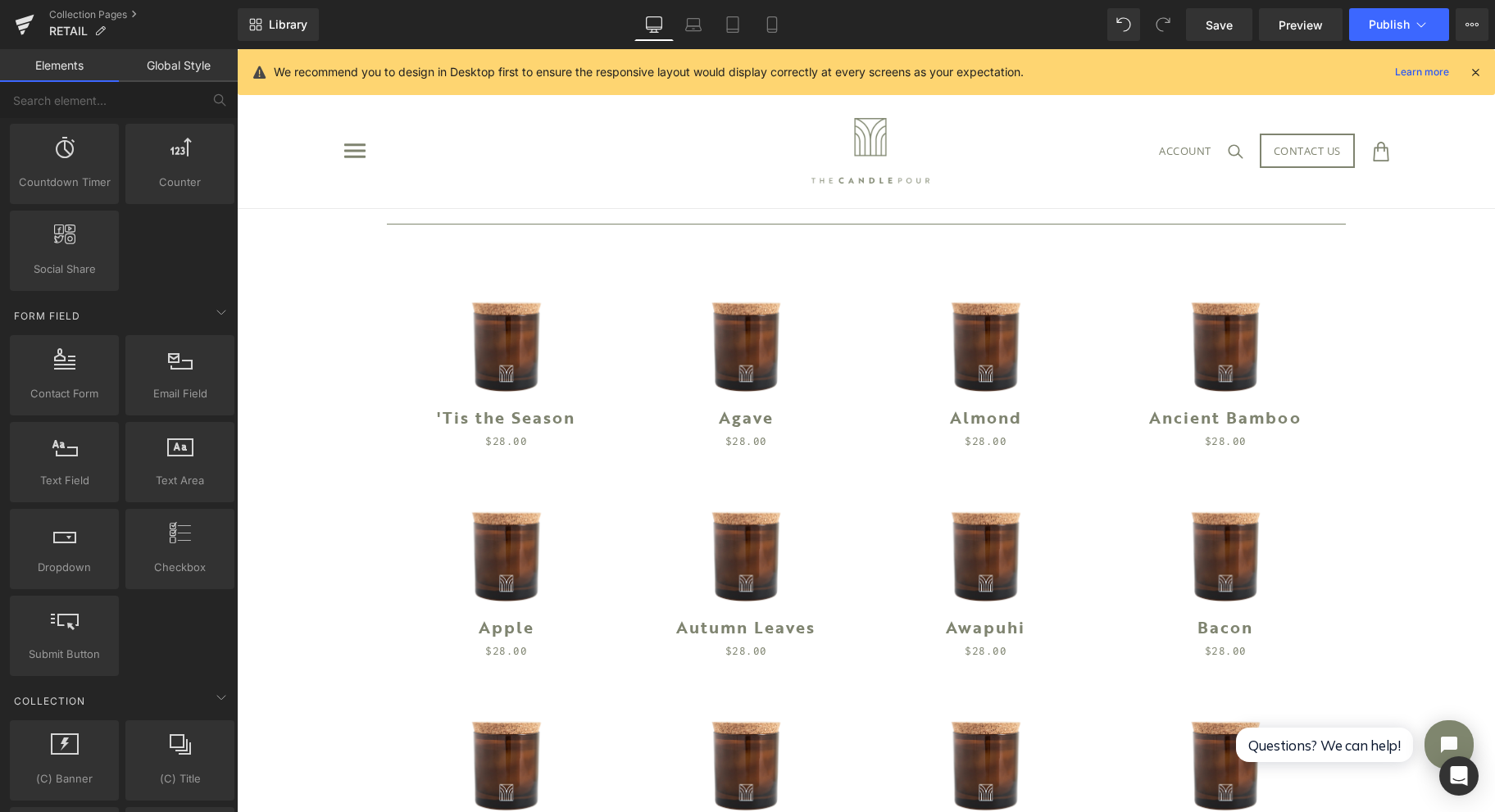
scroll to position [2403, 0]
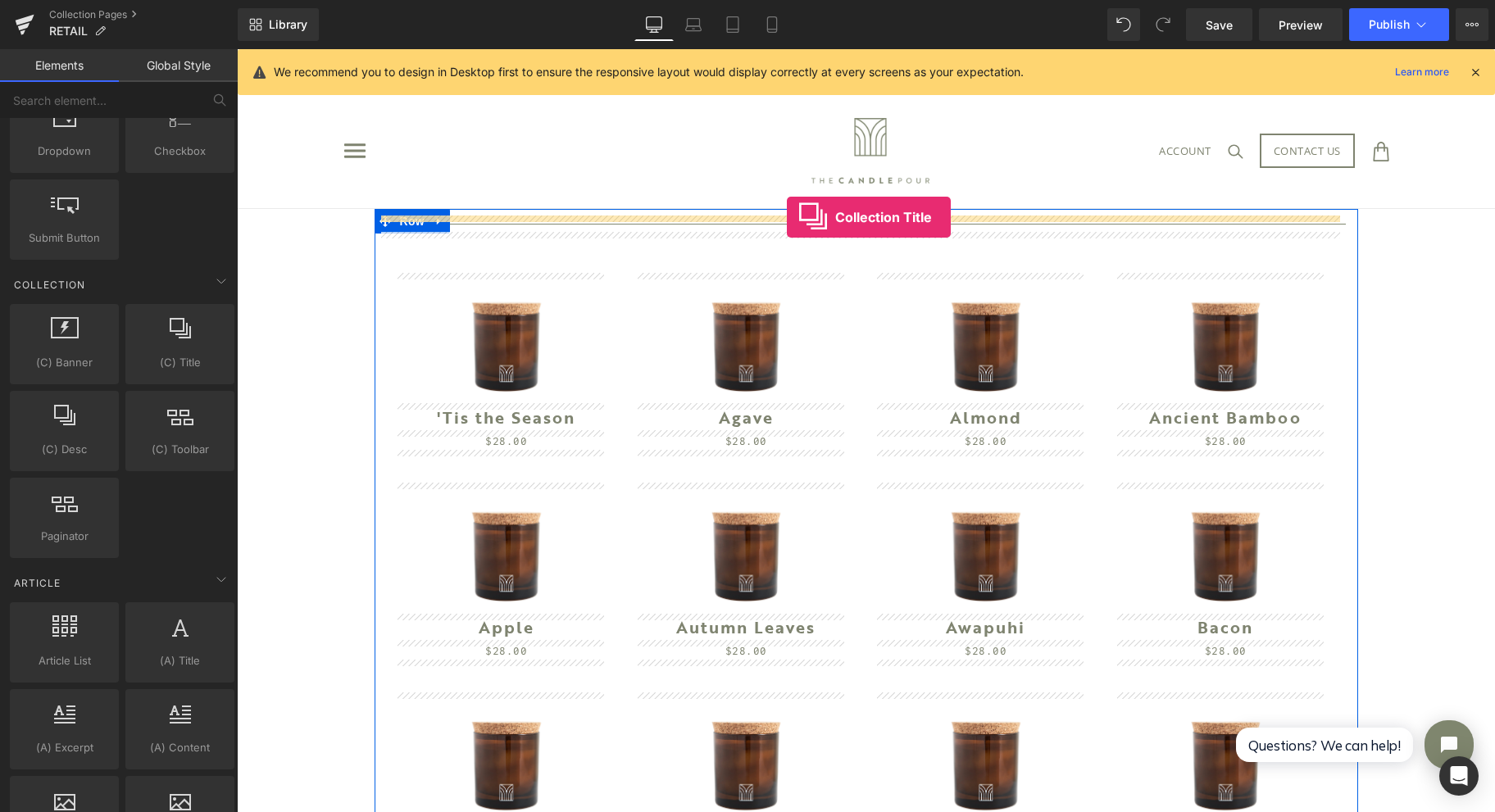
drag, startPoint x: 419, startPoint y: 377, endPoint x: 787, endPoint y: 217, distance: 401.3
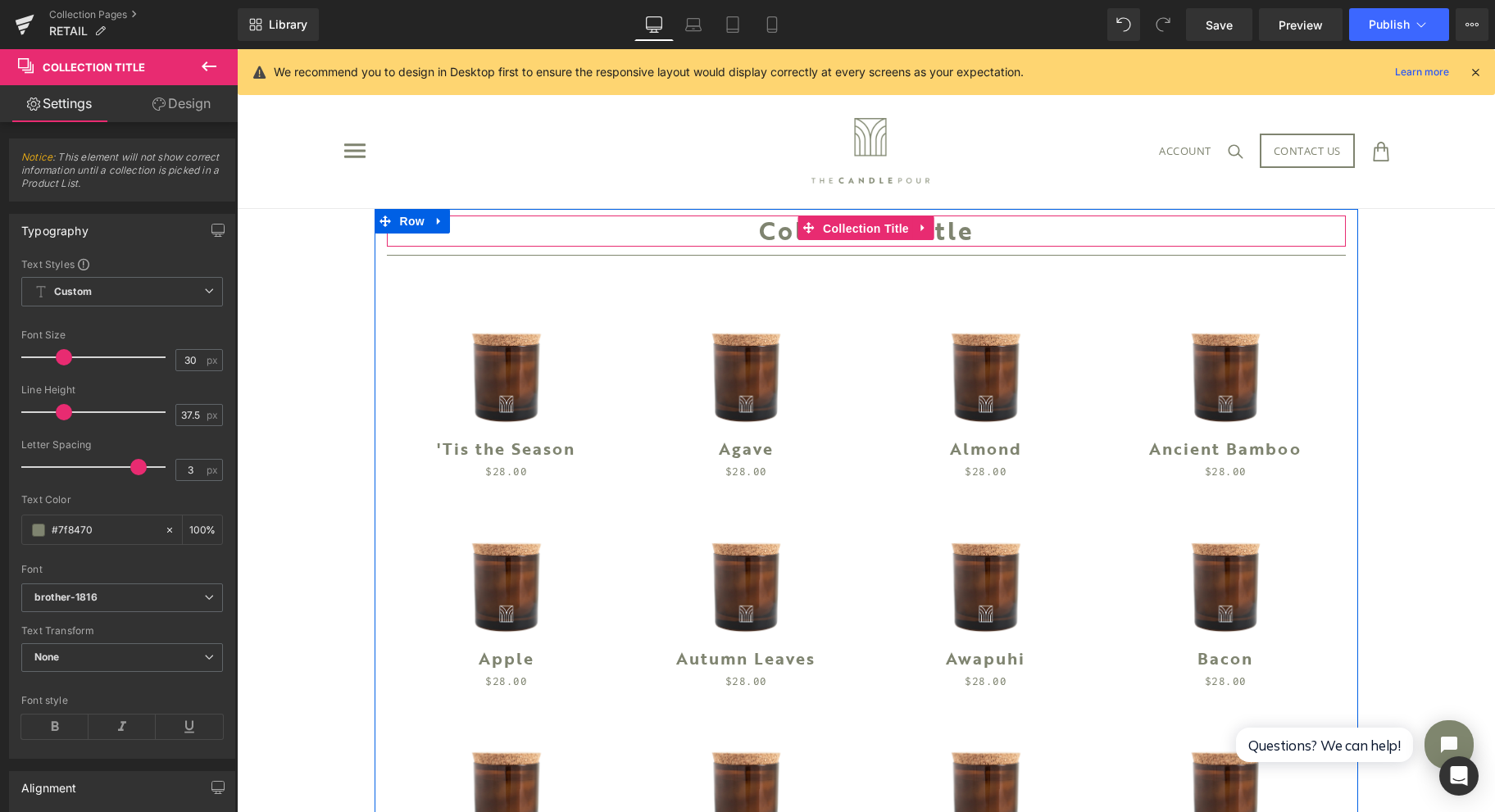
click at [848, 234] on span "Collection Title" at bounding box center [866, 228] width 95 height 24
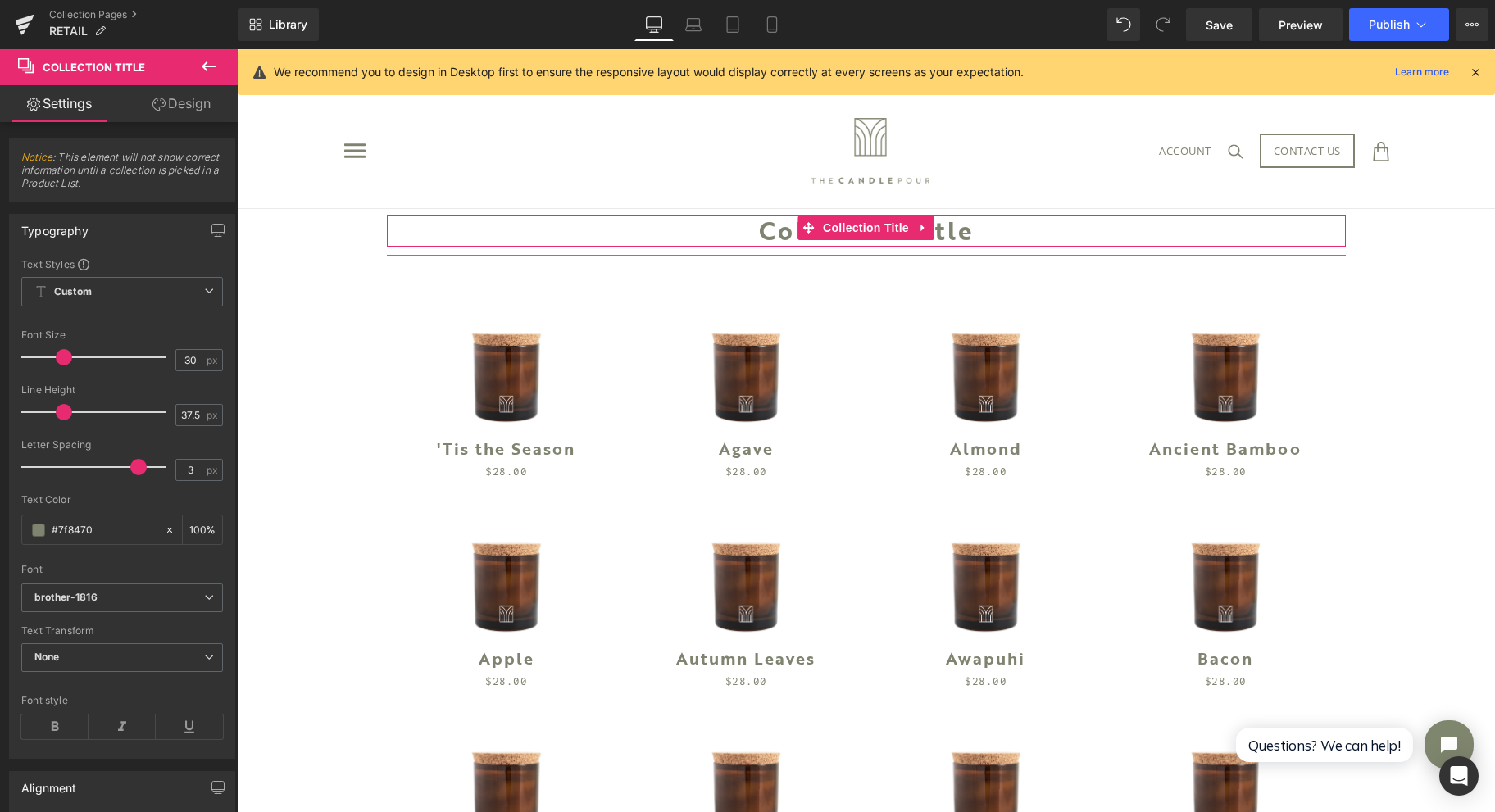
click at [171, 102] on link "Design" at bounding box center [182, 103] width 119 height 37
click at [0, 0] on div "Spacing" at bounding box center [0, 0] width 0 height 0
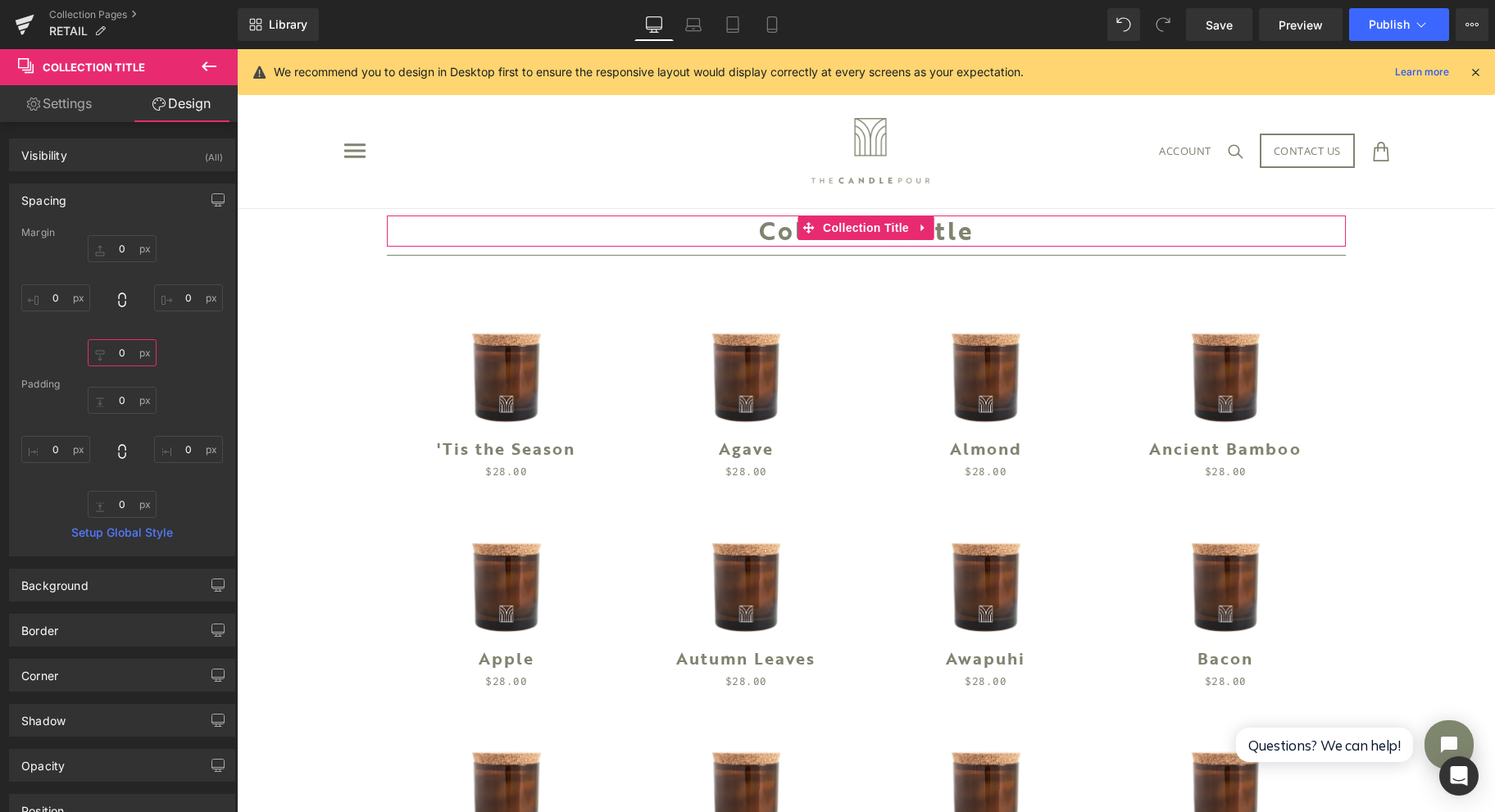
click at [132, 343] on input "0" at bounding box center [122, 353] width 69 height 27
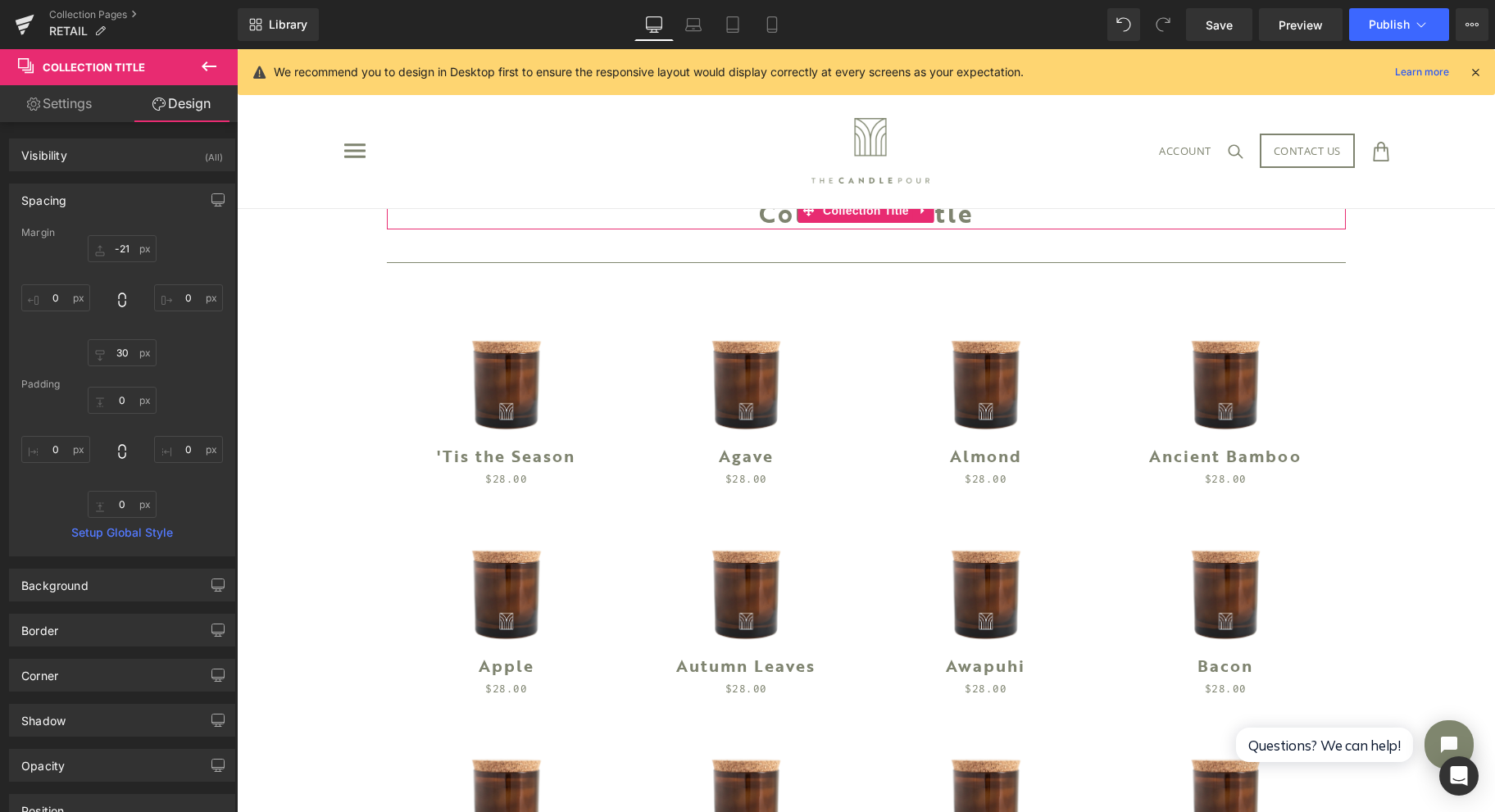
click at [846, 210] on span "Collection Title" at bounding box center [866, 210] width 95 height 24
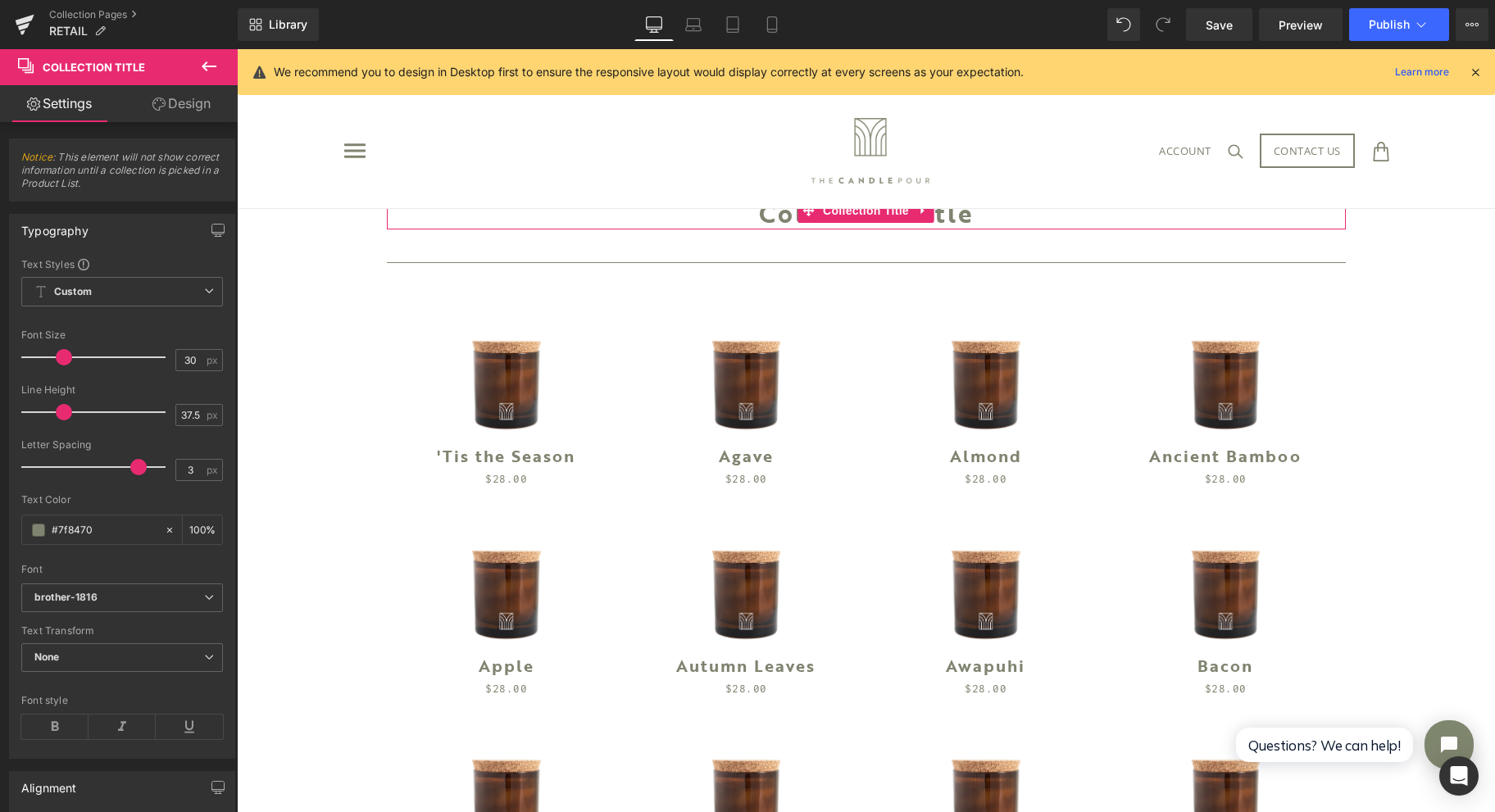
click at [202, 117] on link "Design" at bounding box center [182, 103] width 119 height 37
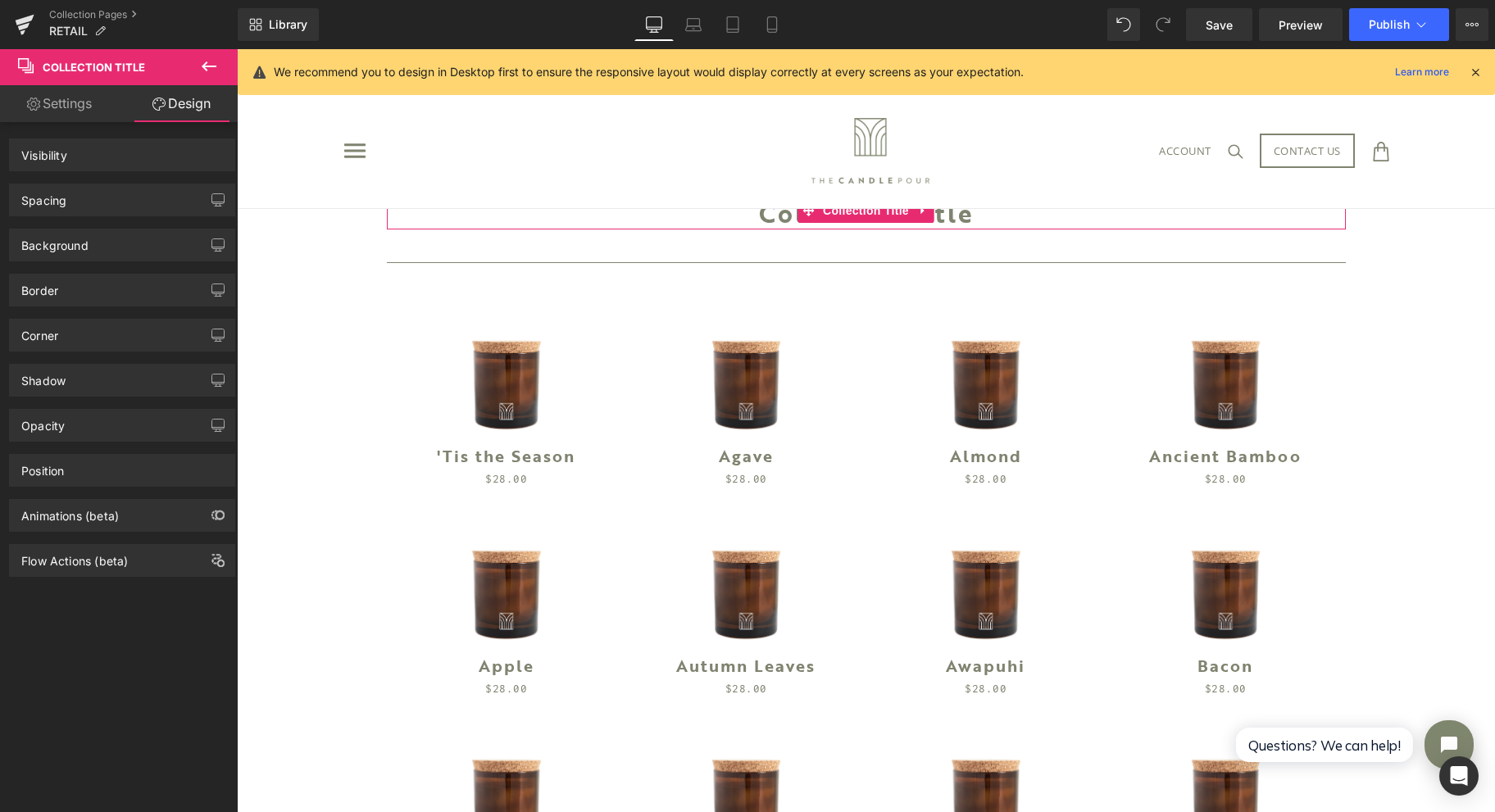
click at [119, 192] on div "Spacing" at bounding box center [122, 200] width 225 height 31
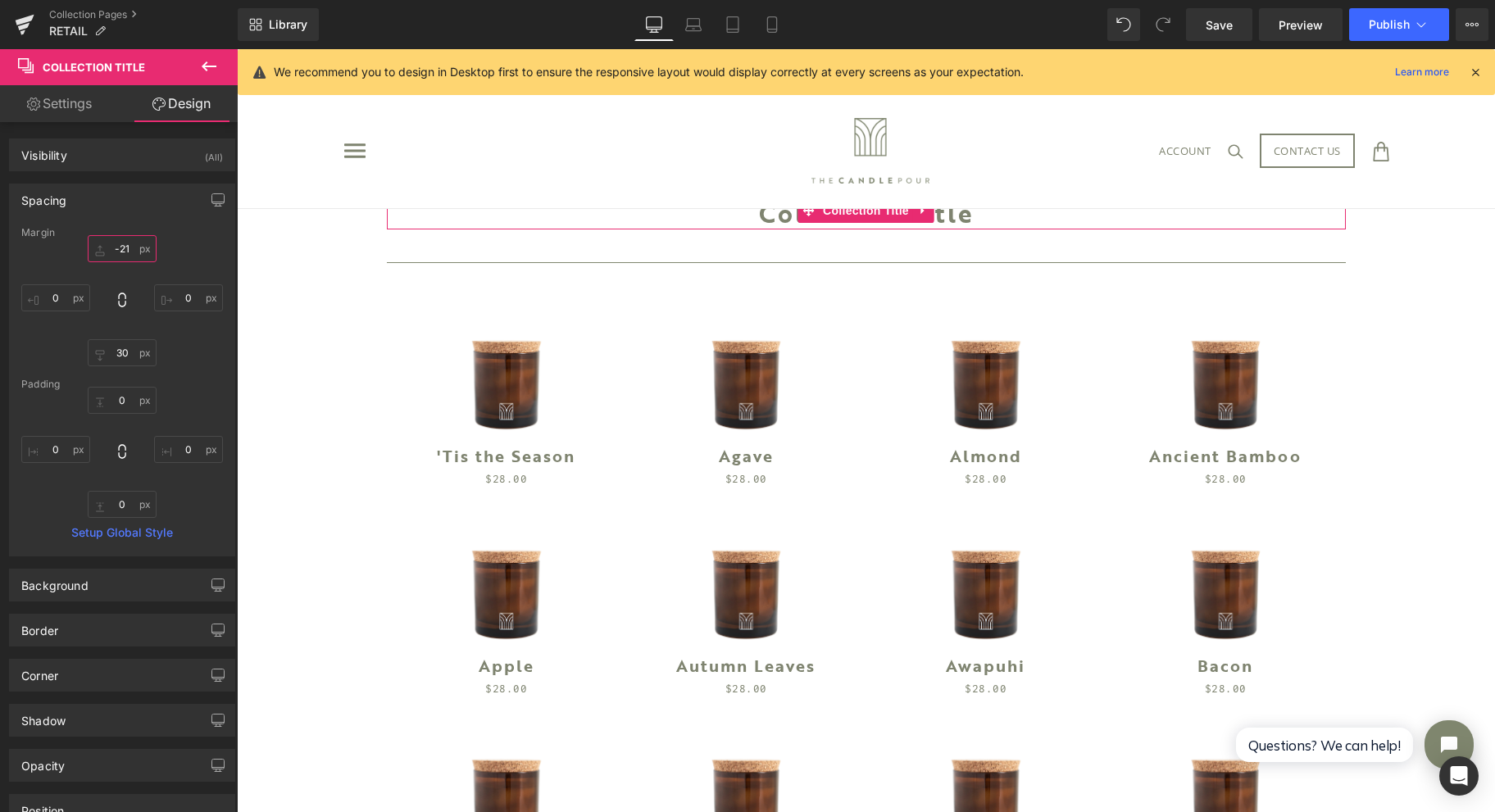
click at [124, 249] on input "-21" at bounding box center [122, 249] width 69 height 27
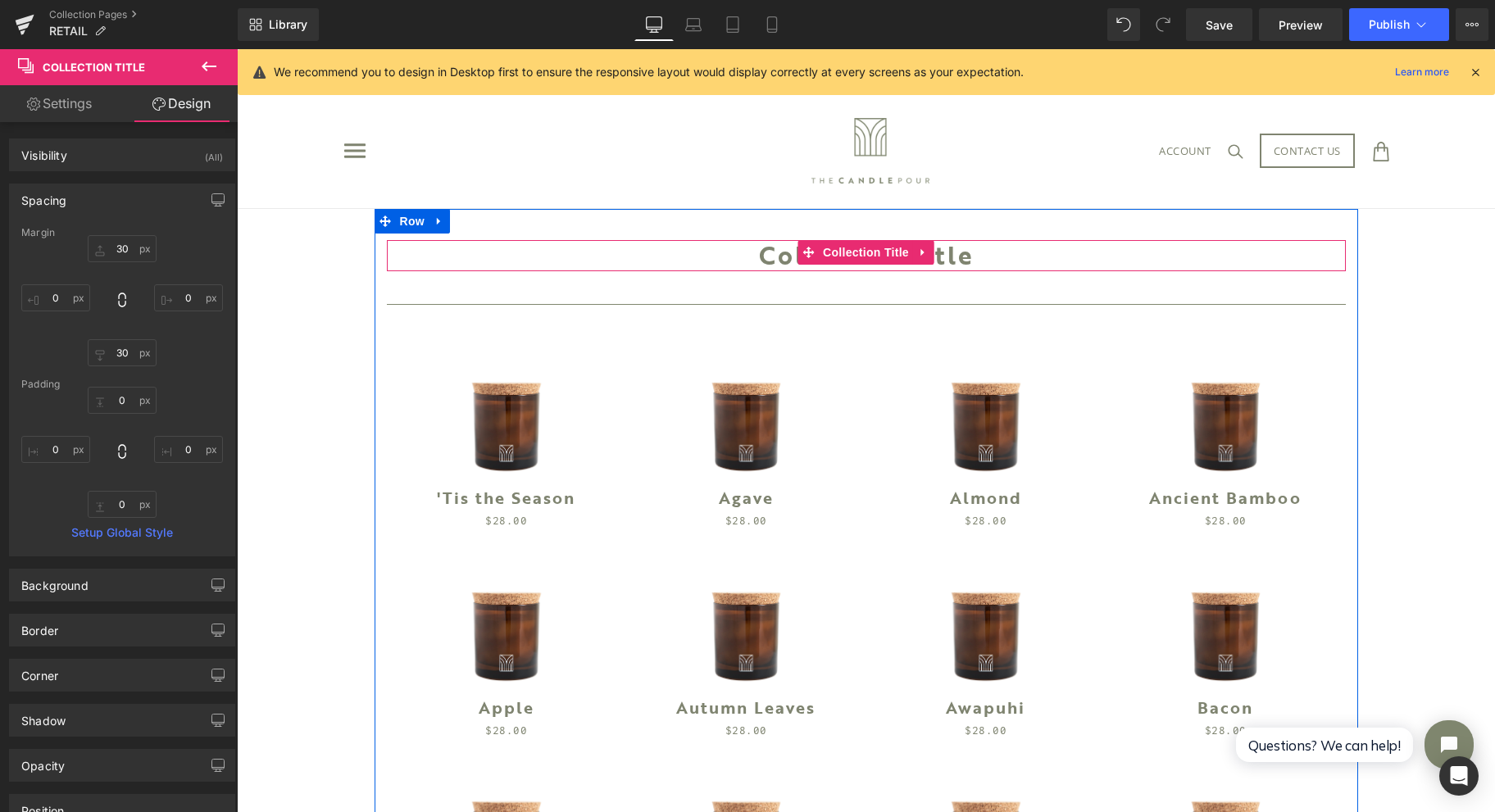
click at [848, 248] on span "Collection Title" at bounding box center [866, 252] width 95 height 24
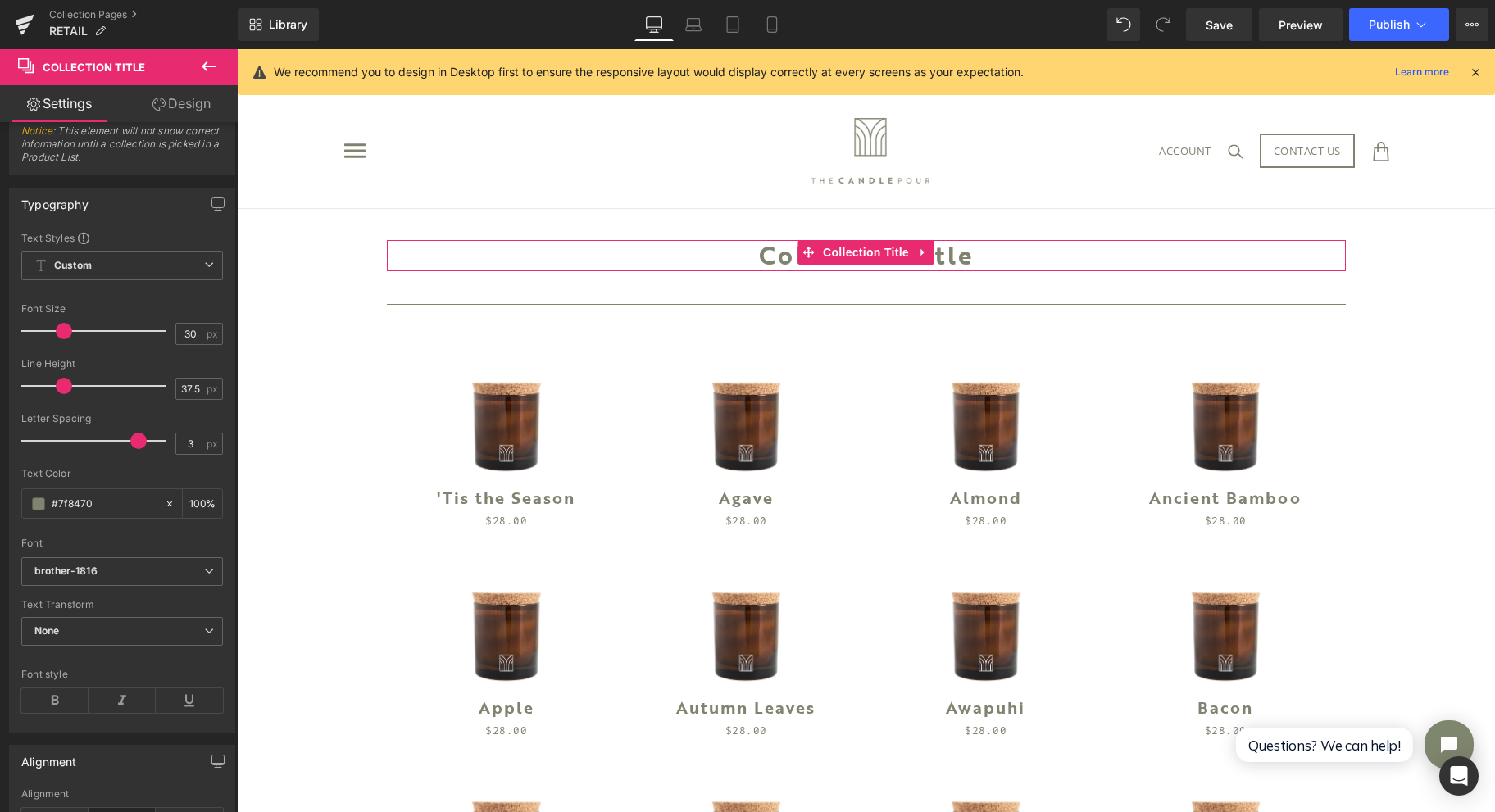
scroll to position [0, 0]
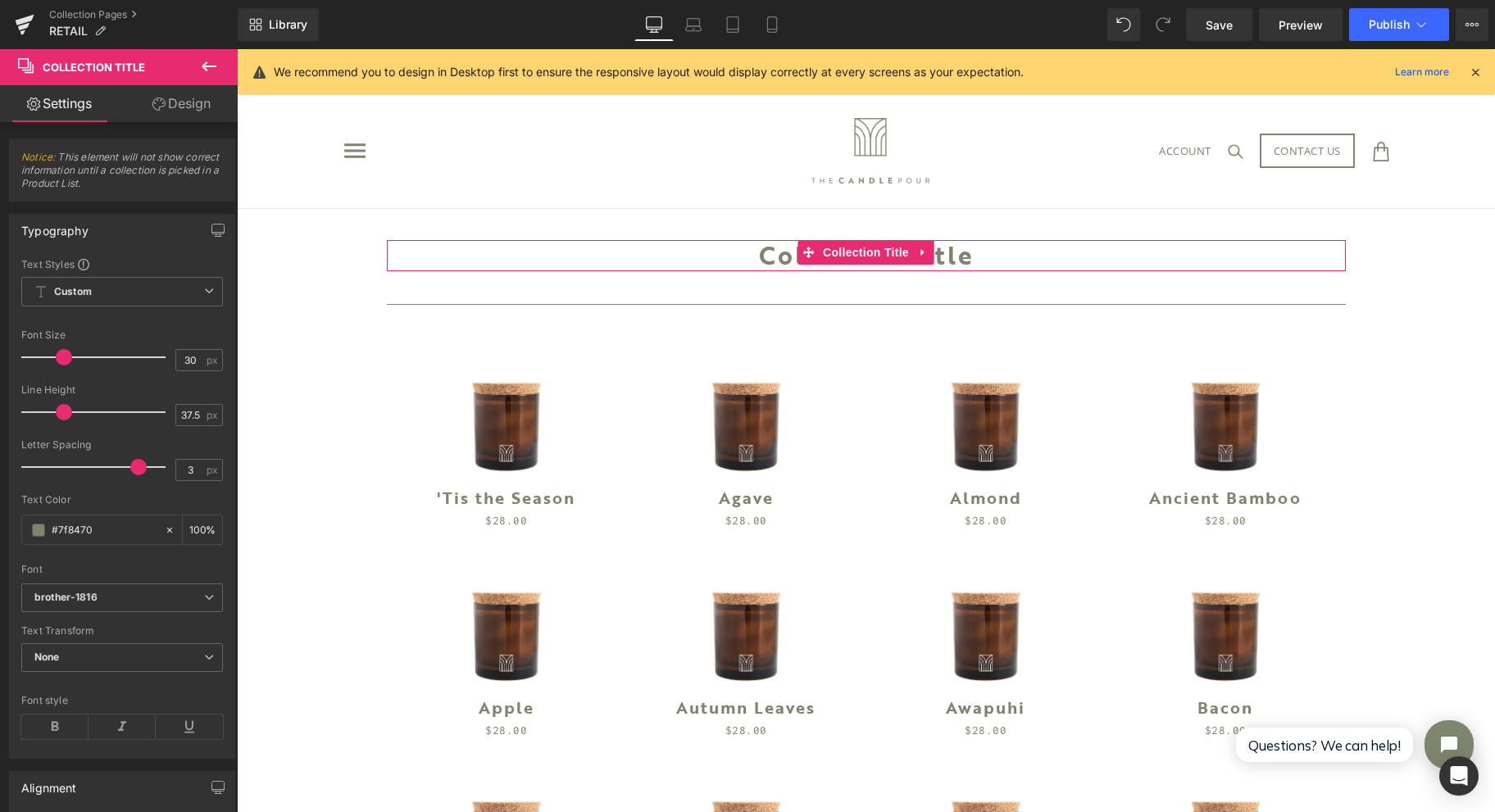
click at [103, 651] on span "None" at bounding box center [122, 657] width 202 height 28
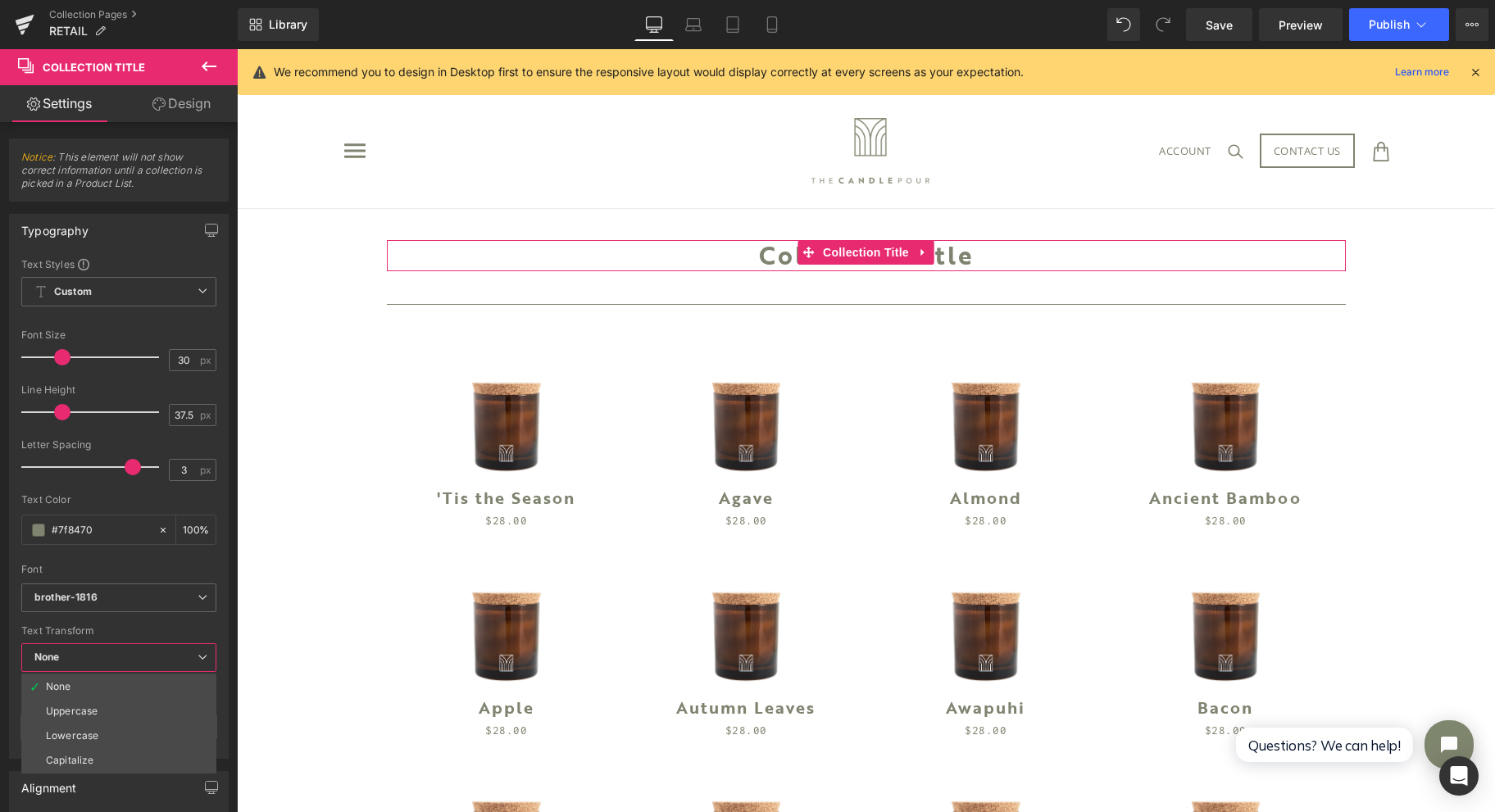
click at [113, 712] on li "Uppercase" at bounding box center [119, 710] width 195 height 24
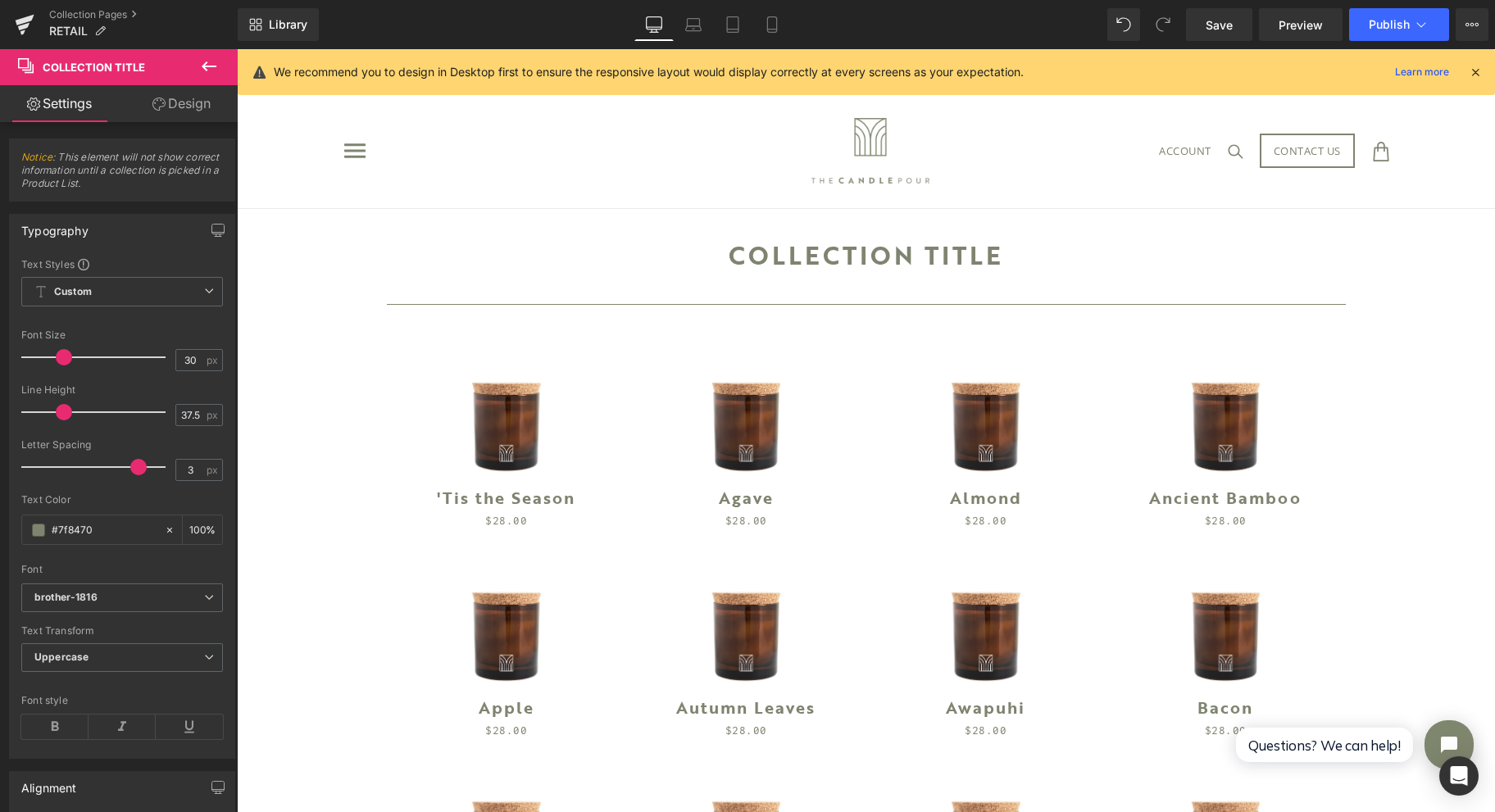
click at [132, 594] on b "brother-1816" at bounding box center [119, 597] width 170 height 14
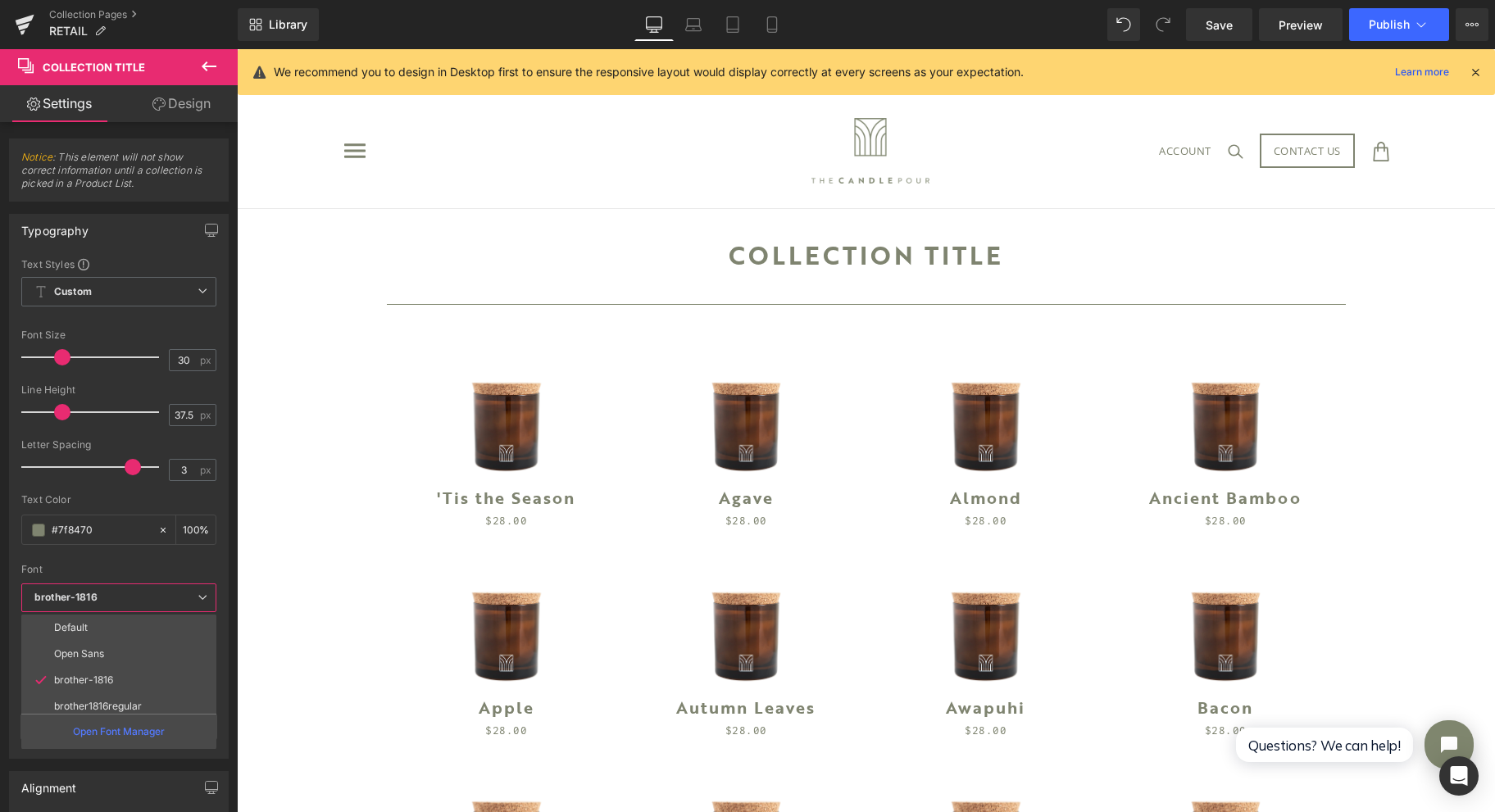
click at [131, 680] on li "brother-1816" at bounding box center [122, 679] width 202 height 26
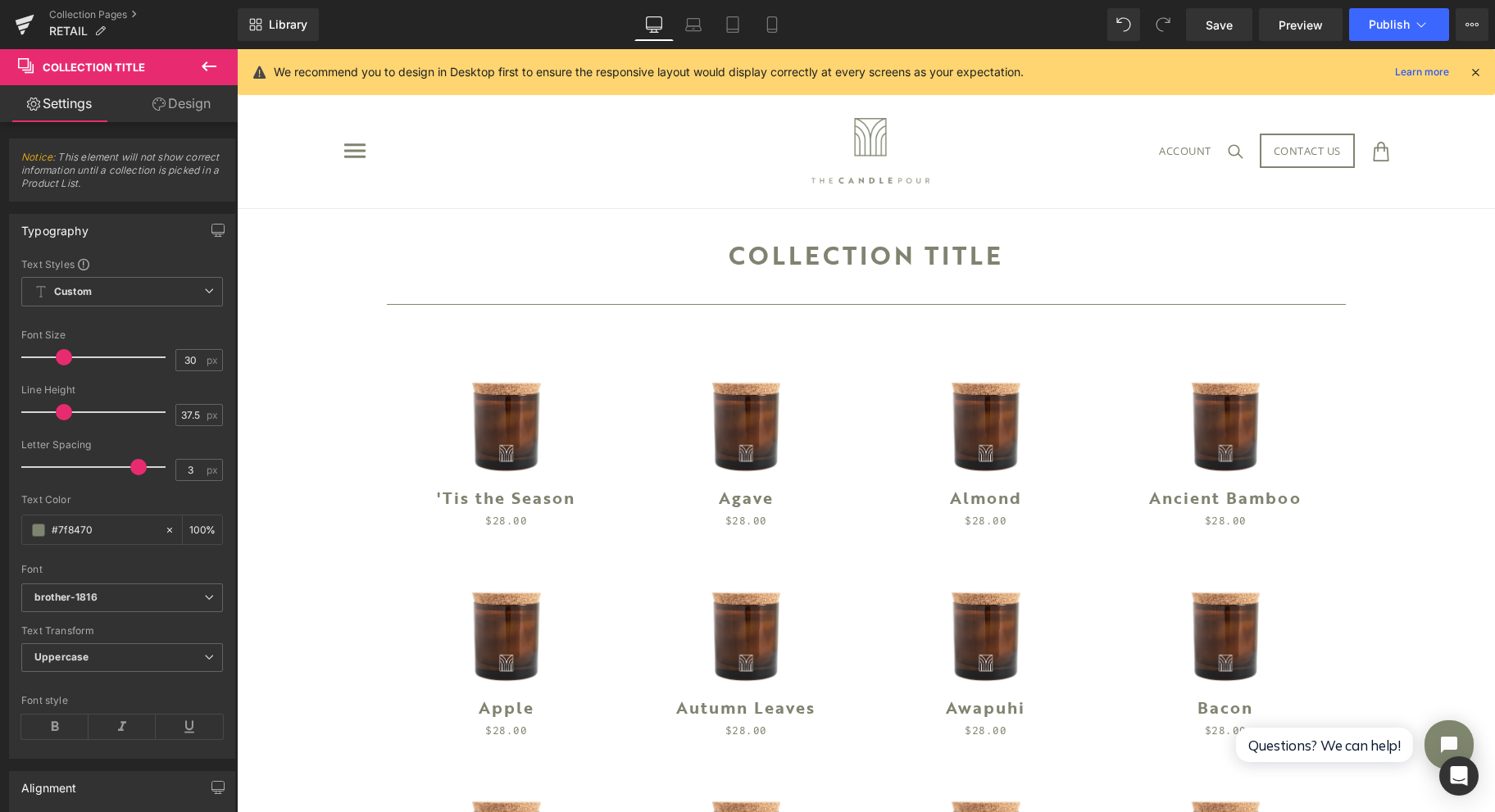
click at [180, 288] on span "Custom Setup Global Style" at bounding box center [122, 292] width 202 height 29
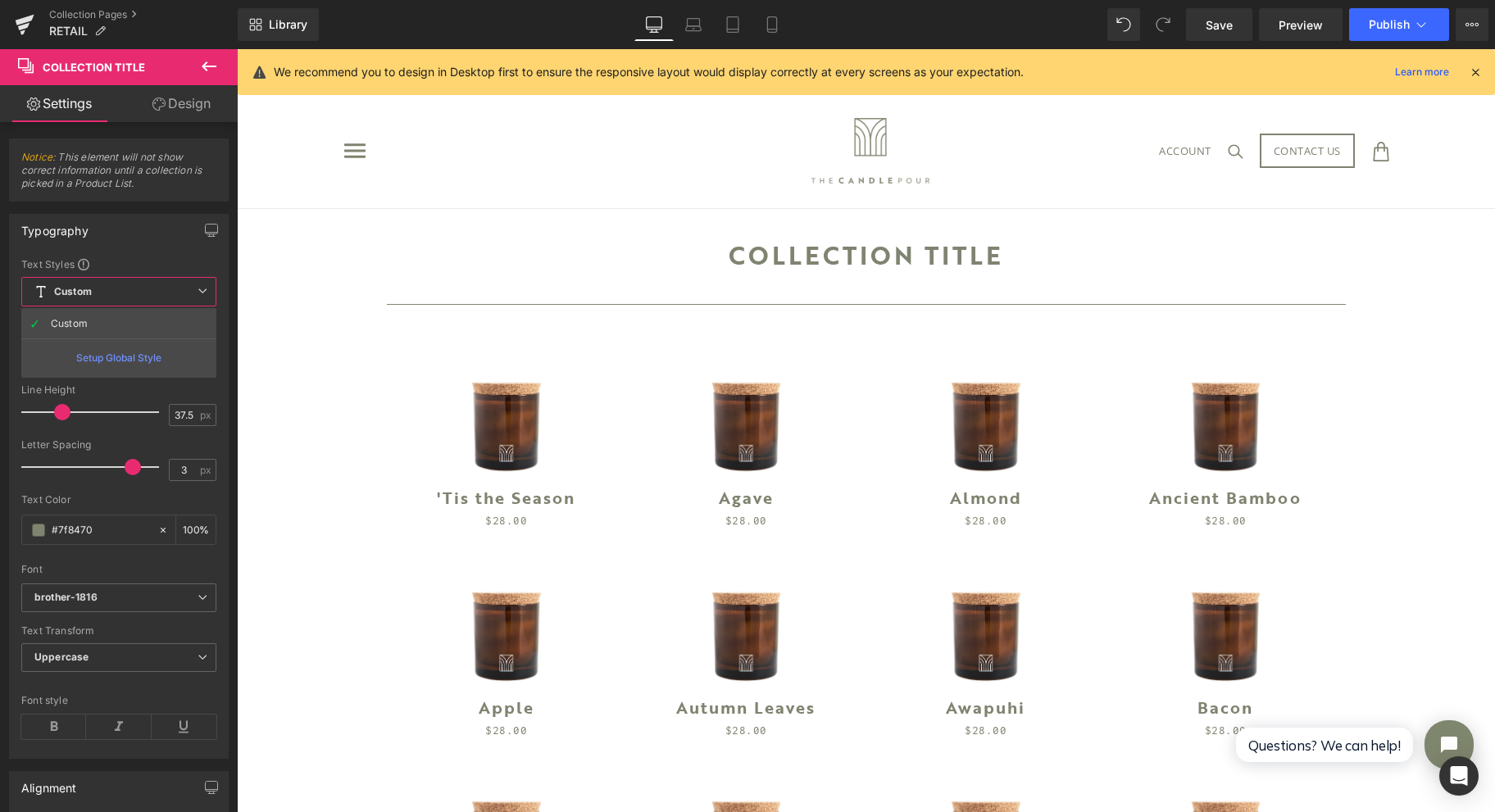
click at [180, 288] on span "Custom Setup Global Style" at bounding box center [119, 292] width 195 height 29
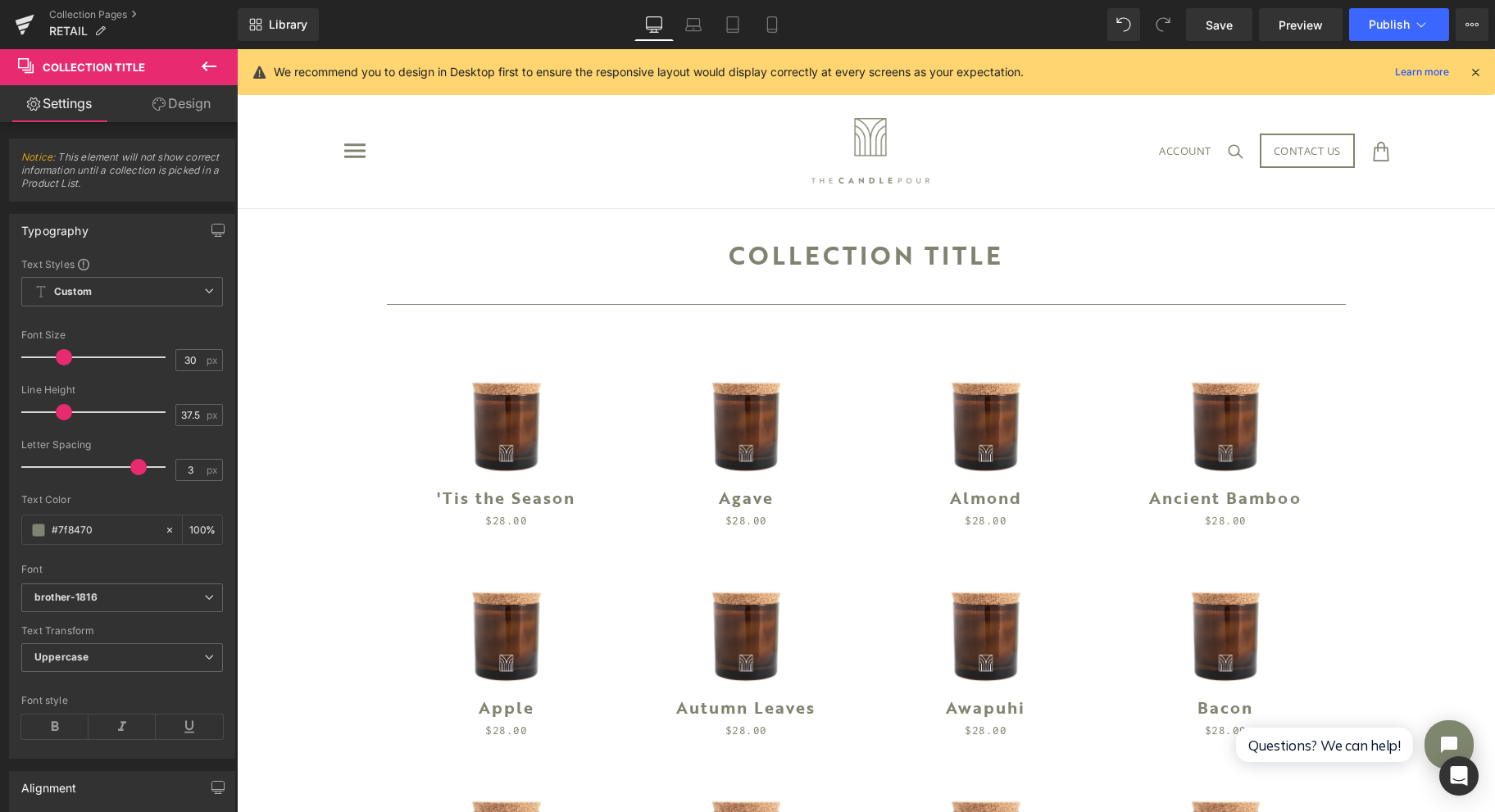
click at [1225, 18] on span "Save" at bounding box center [1220, 25] width 27 height 18
click at [1372, 17] on button "Publish" at bounding box center [1399, 24] width 100 height 33
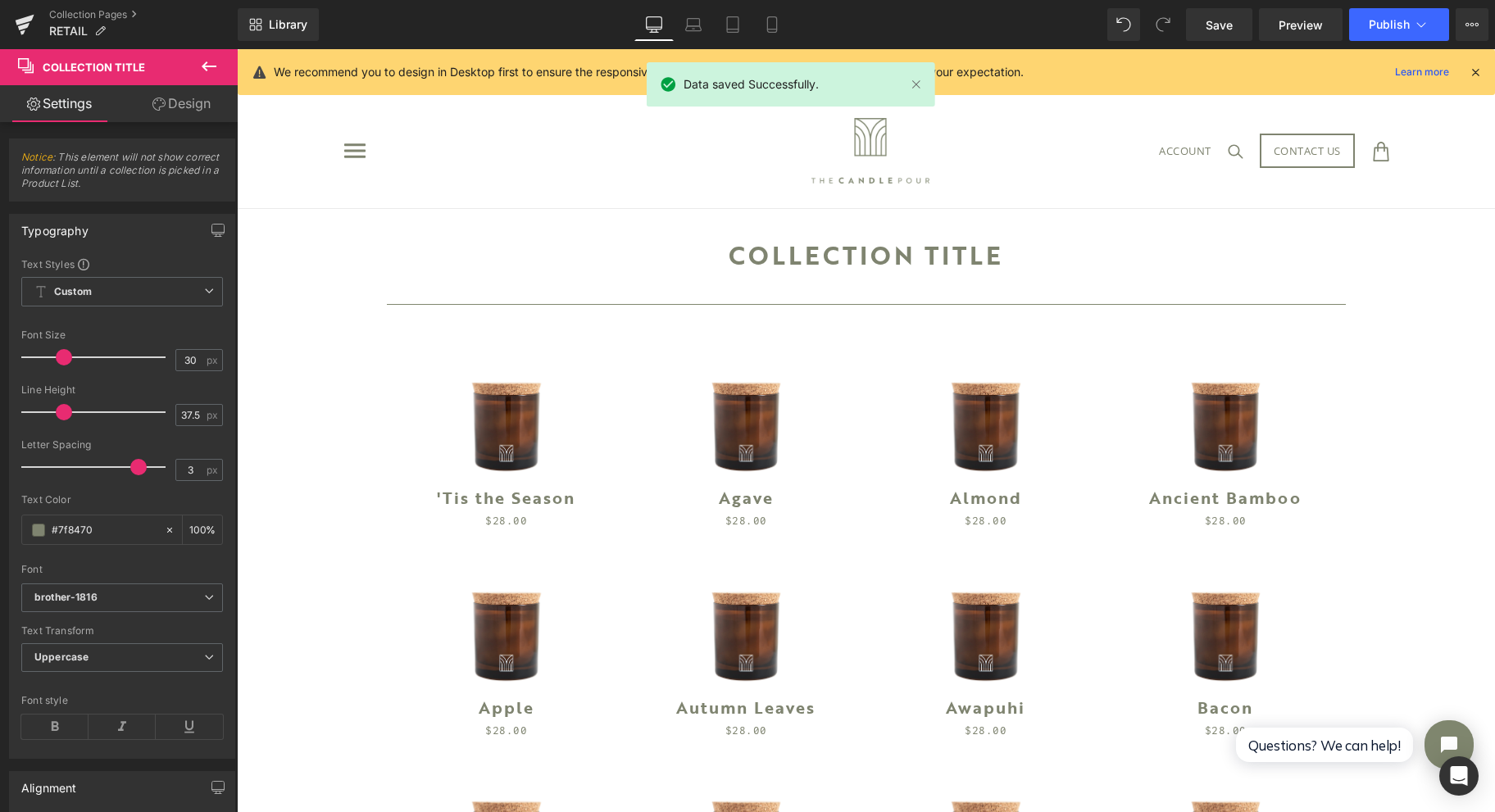
click at [1376, 21] on span "Publish" at bounding box center [1390, 23] width 41 height 13
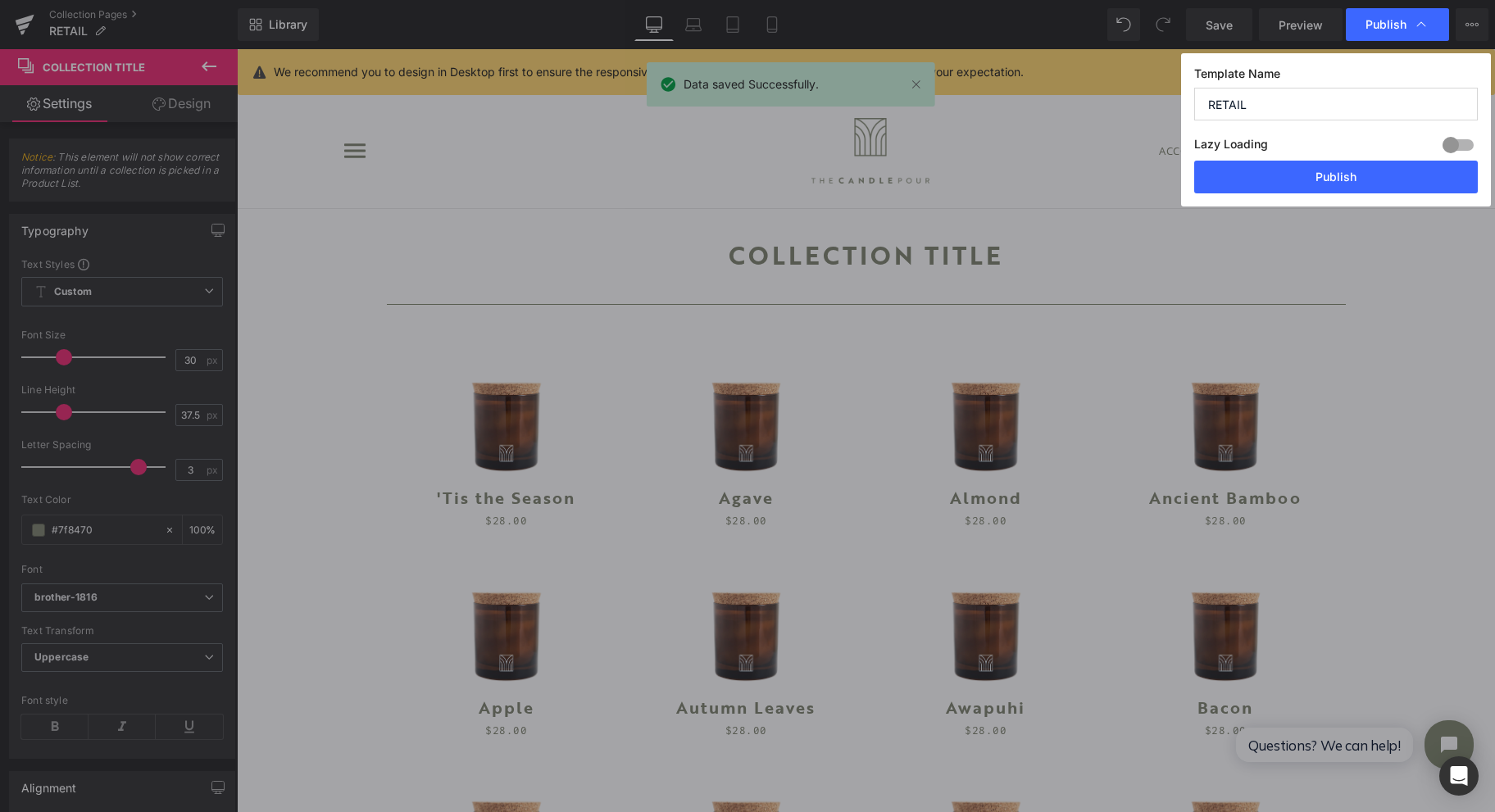
click at [1389, 182] on button "Publish" at bounding box center [1336, 178] width 283 height 33
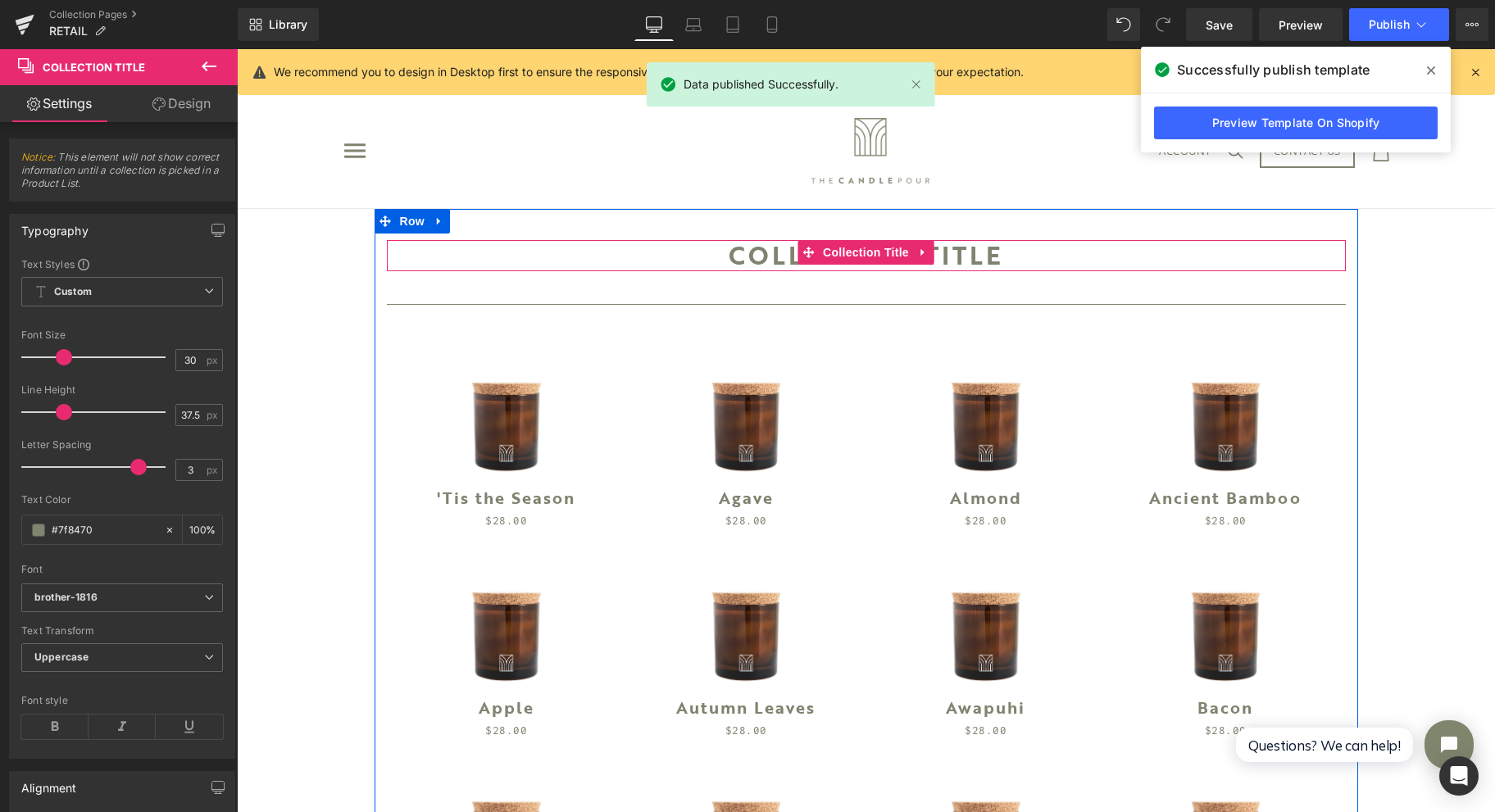
click at [849, 252] on span "Collection Title" at bounding box center [866, 252] width 95 height 24
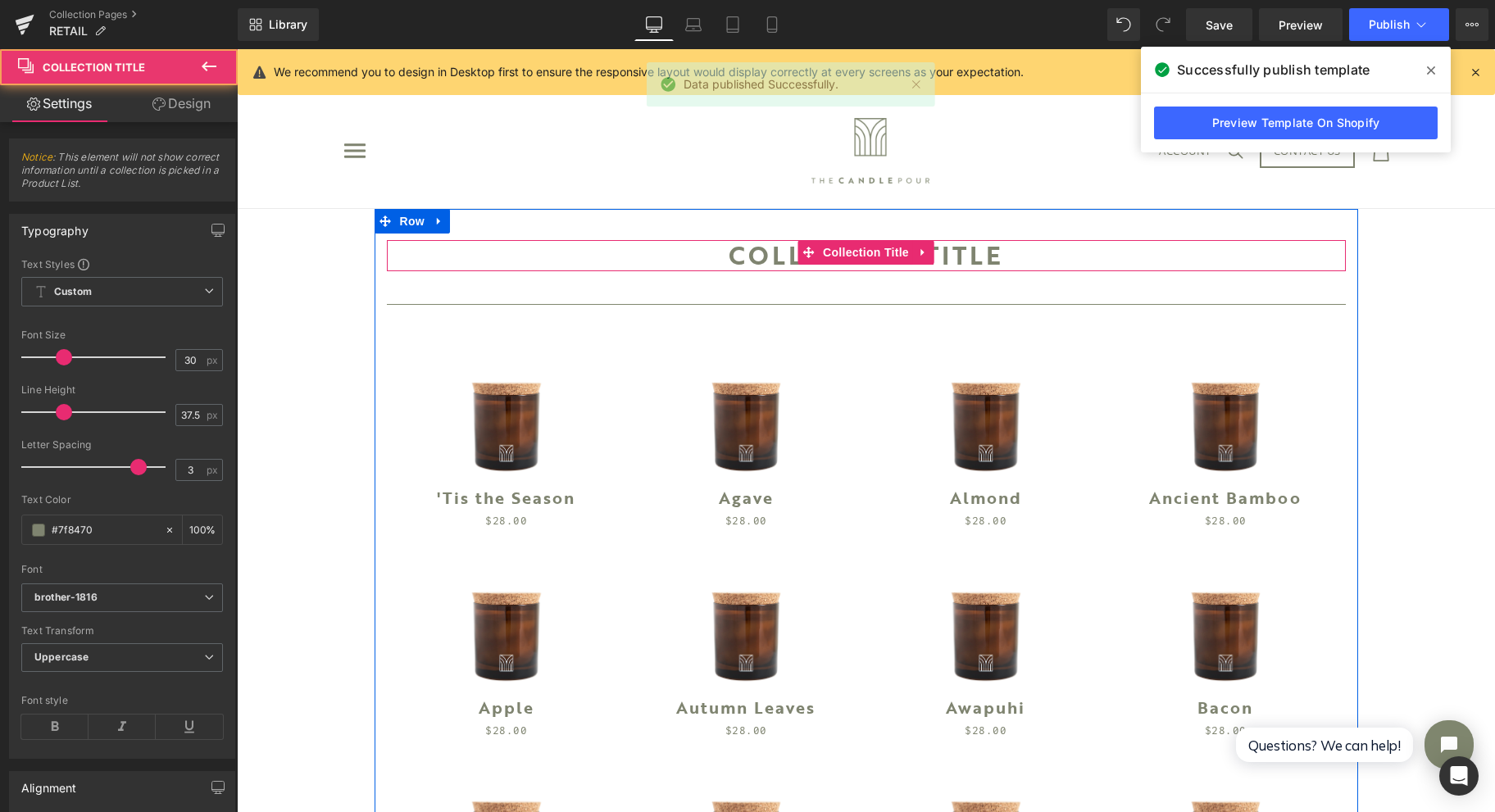
click at [743, 250] on h1 "Collection title" at bounding box center [866, 256] width 959 height 31
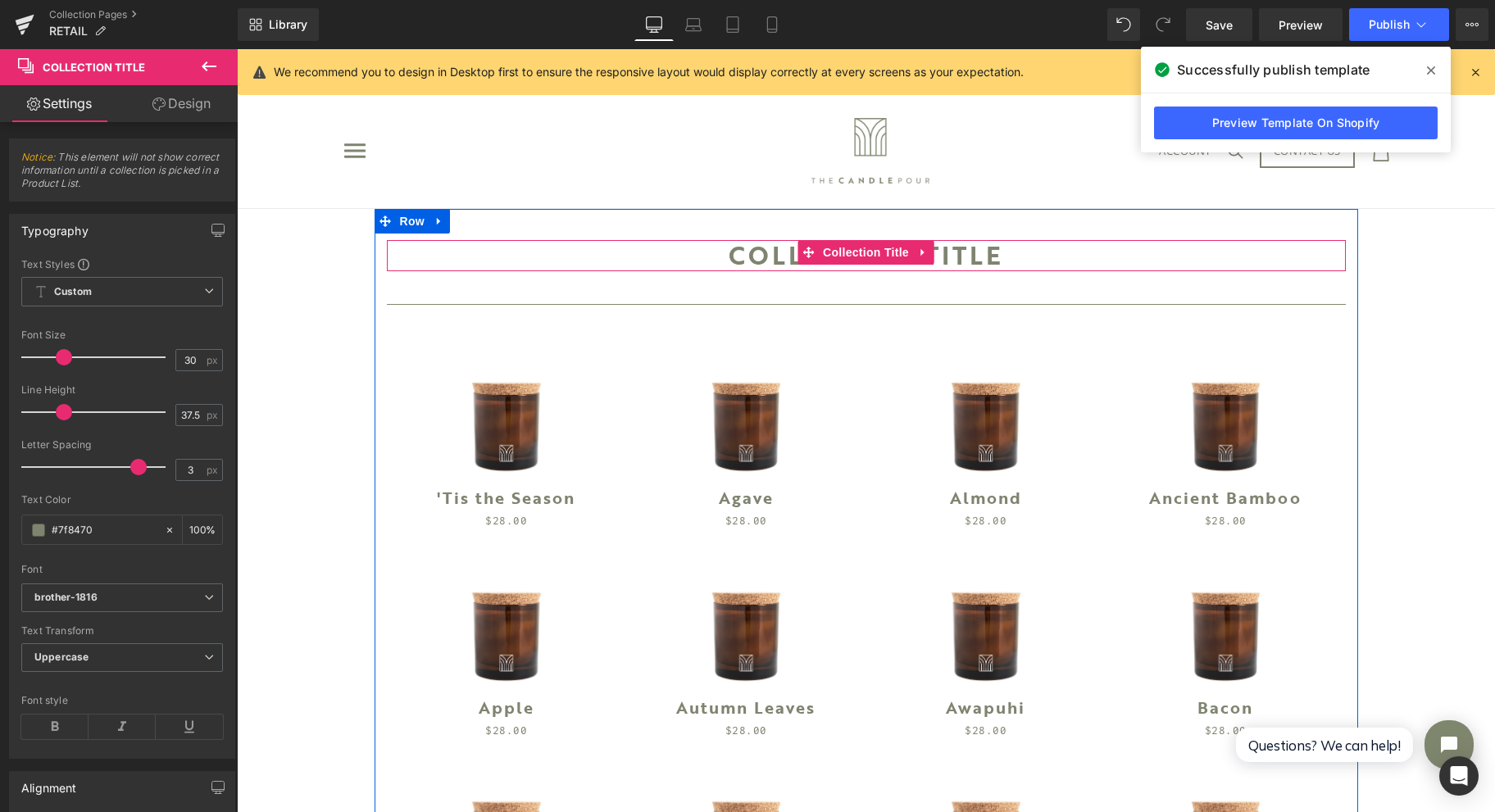
click at [723, 252] on h1 "Collection title" at bounding box center [866, 256] width 959 height 31
click at [723, 251] on h1 "Collection title" at bounding box center [866, 256] width 959 height 31
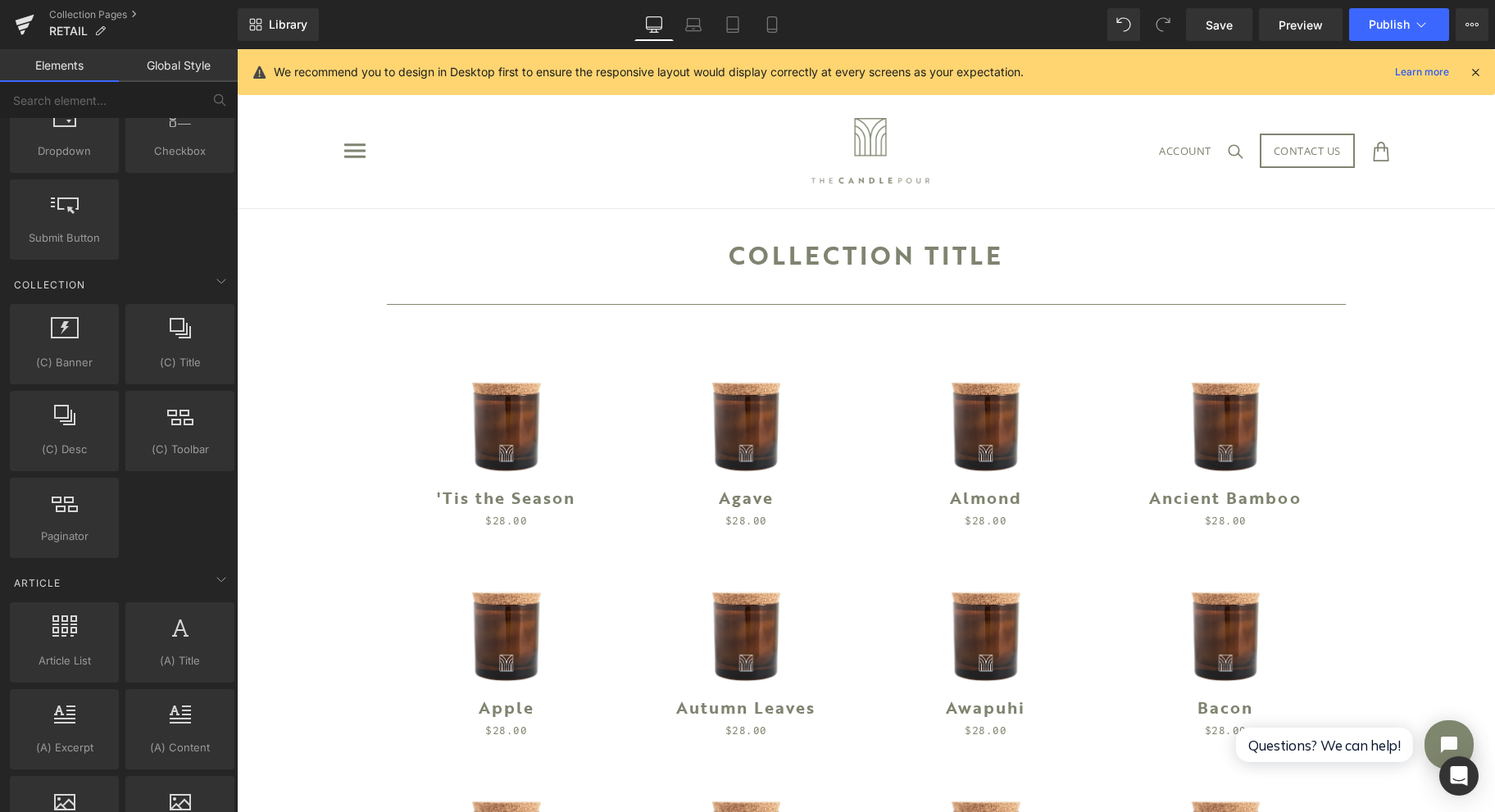
click at [1307, 25] on span "Preview" at bounding box center [1301, 25] width 44 height 18
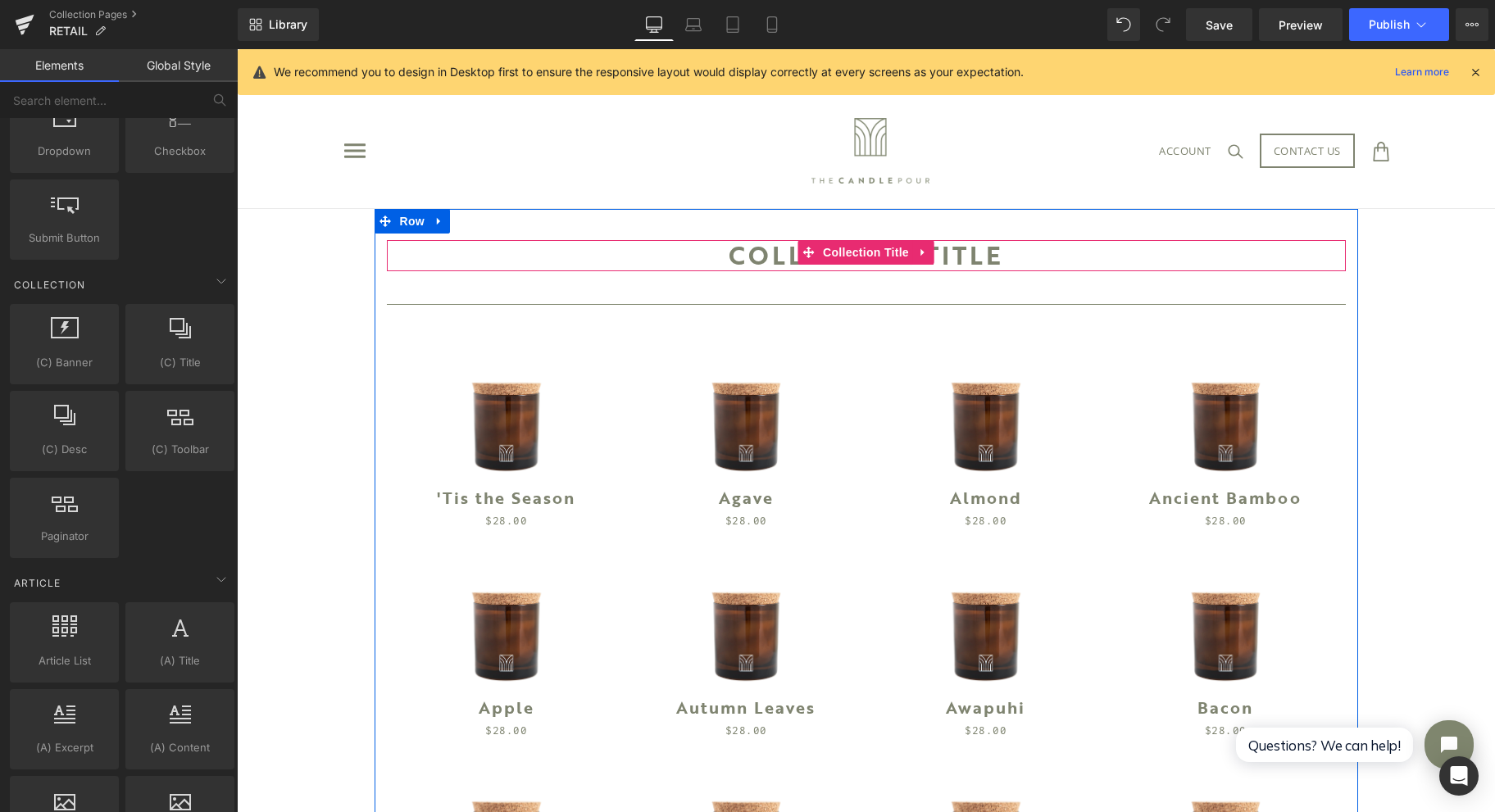
click at [857, 248] on span "Collection Title" at bounding box center [866, 252] width 95 height 24
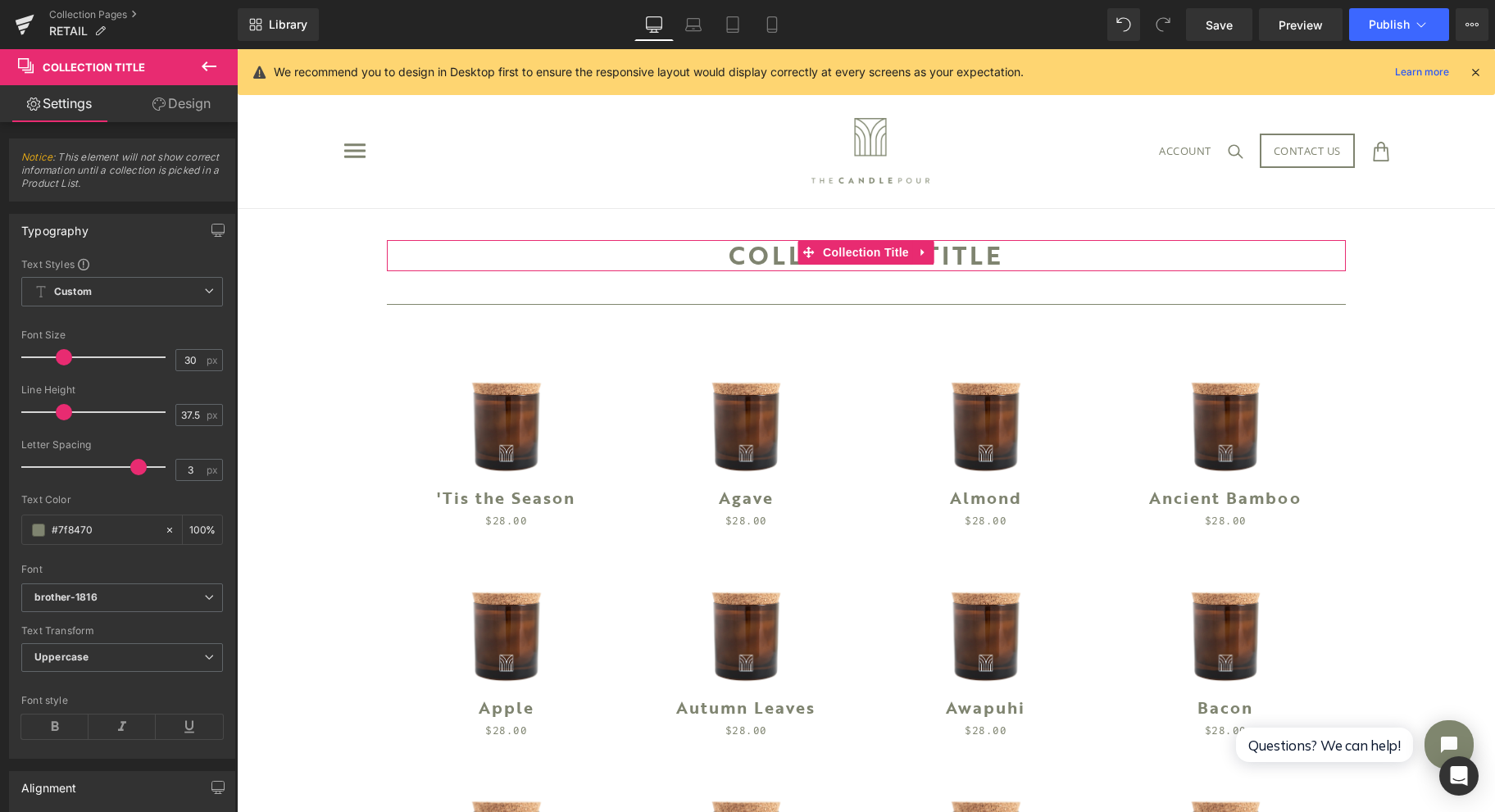
click at [106, 295] on span "Custom Setup Global Style" at bounding box center [122, 292] width 202 height 29
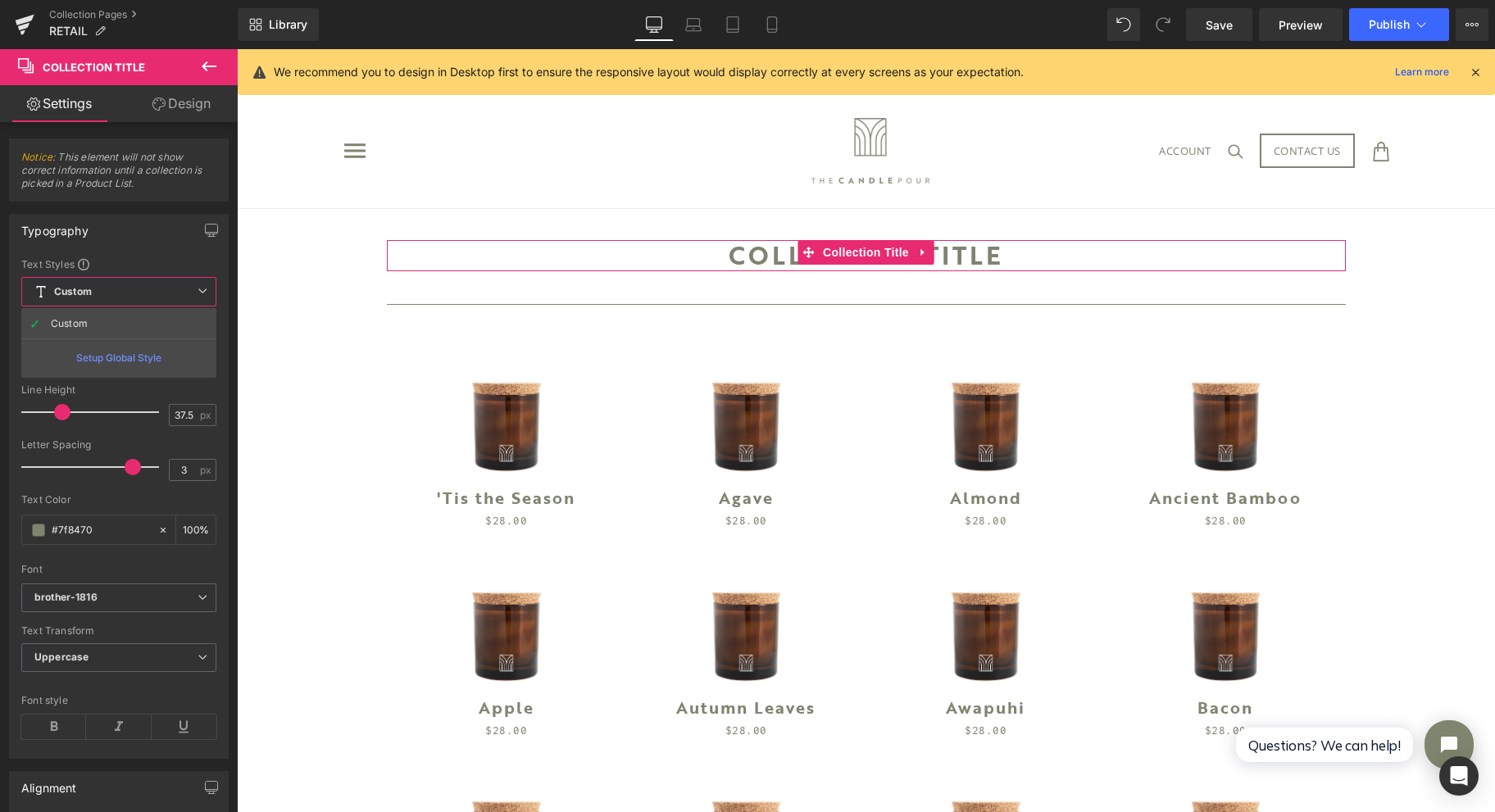
click at [106, 295] on span "Custom Setup Global Style" at bounding box center [119, 292] width 195 height 29
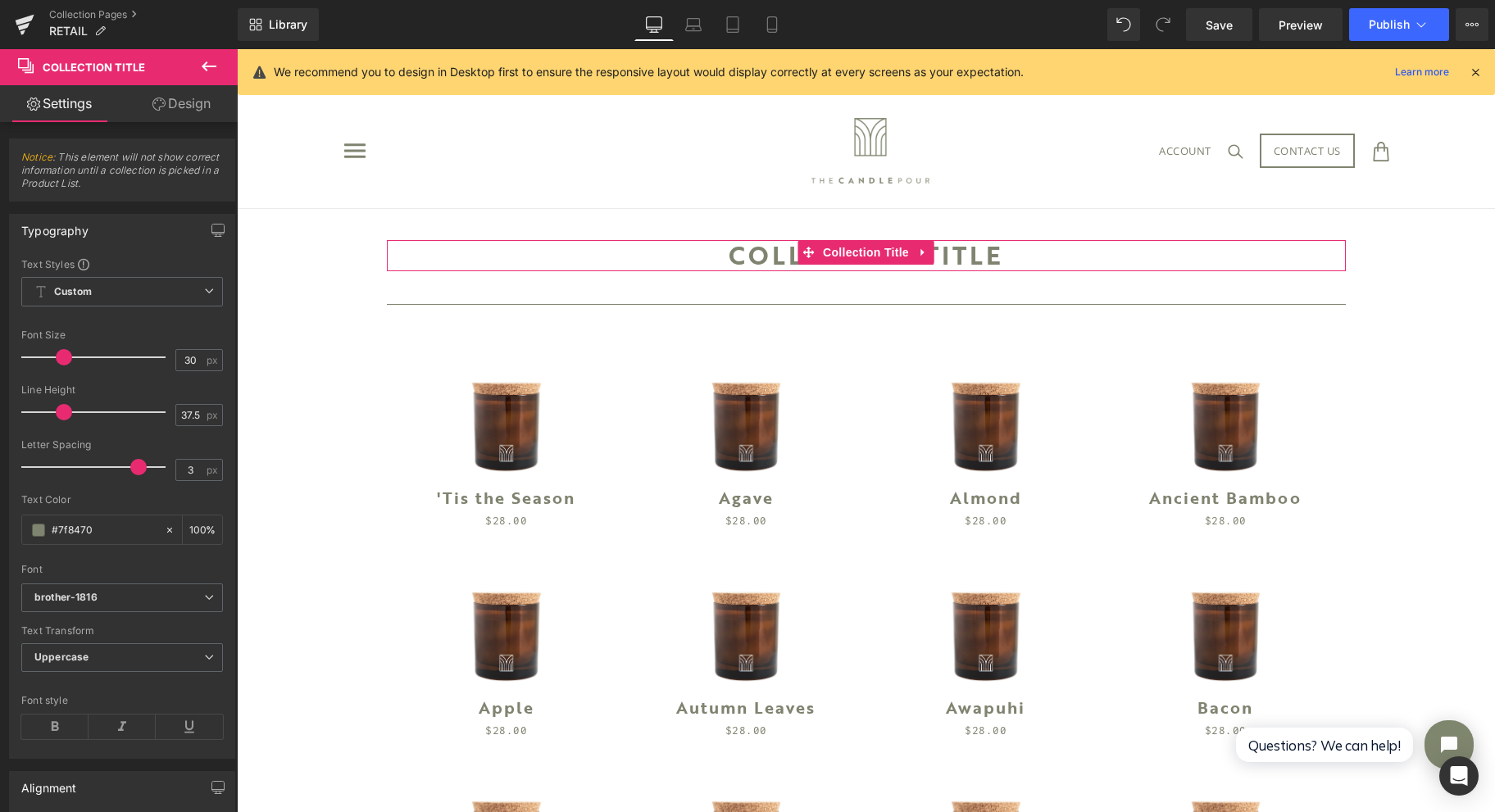
click at [101, 598] on b "brother-1816" at bounding box center [119, 597] width 170 height 14
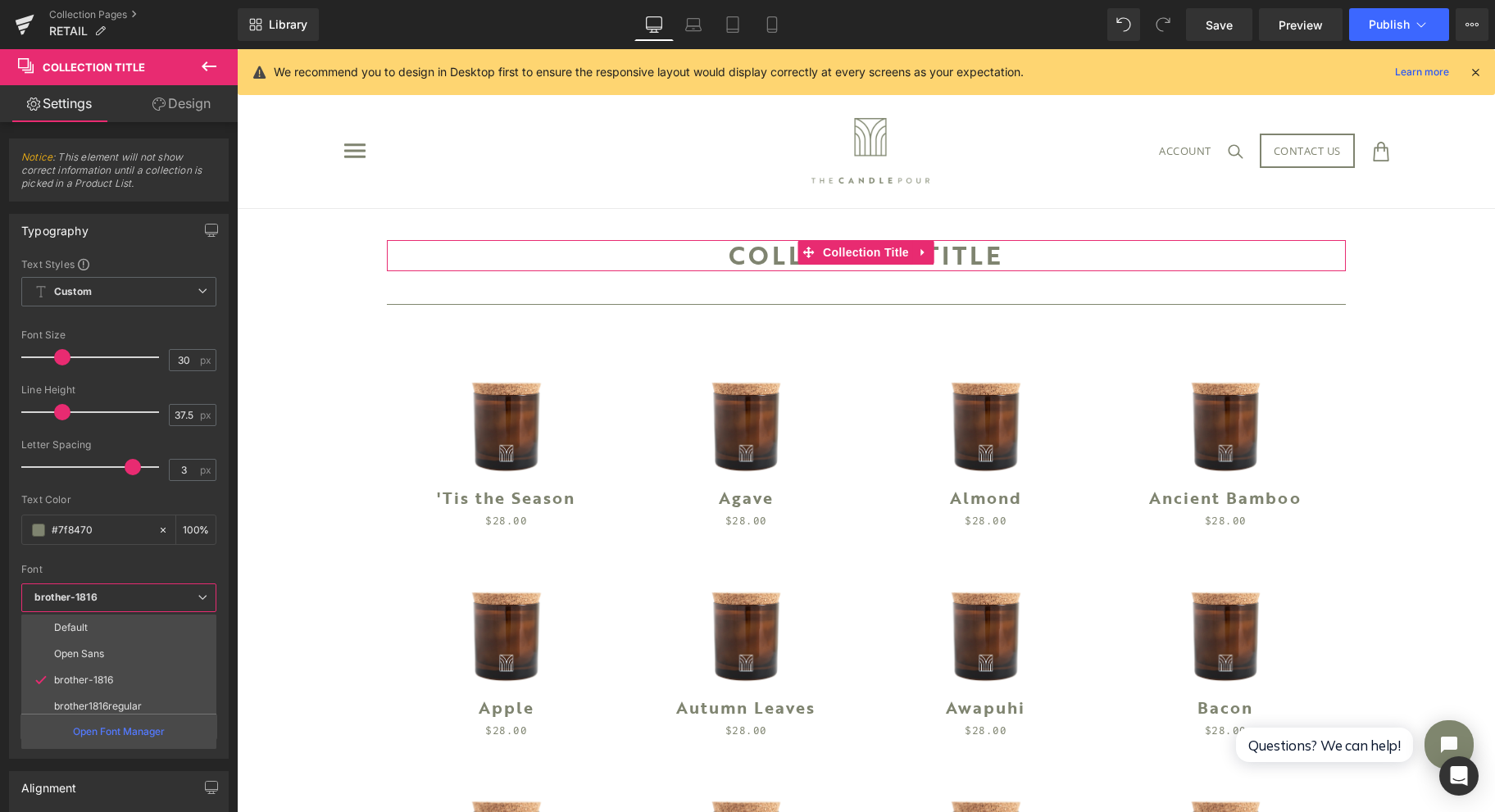
scroll to position [109, 0]
click at [169, 643] on li "brother1816bold" at bounding box center [122, 649] width 202 height 26
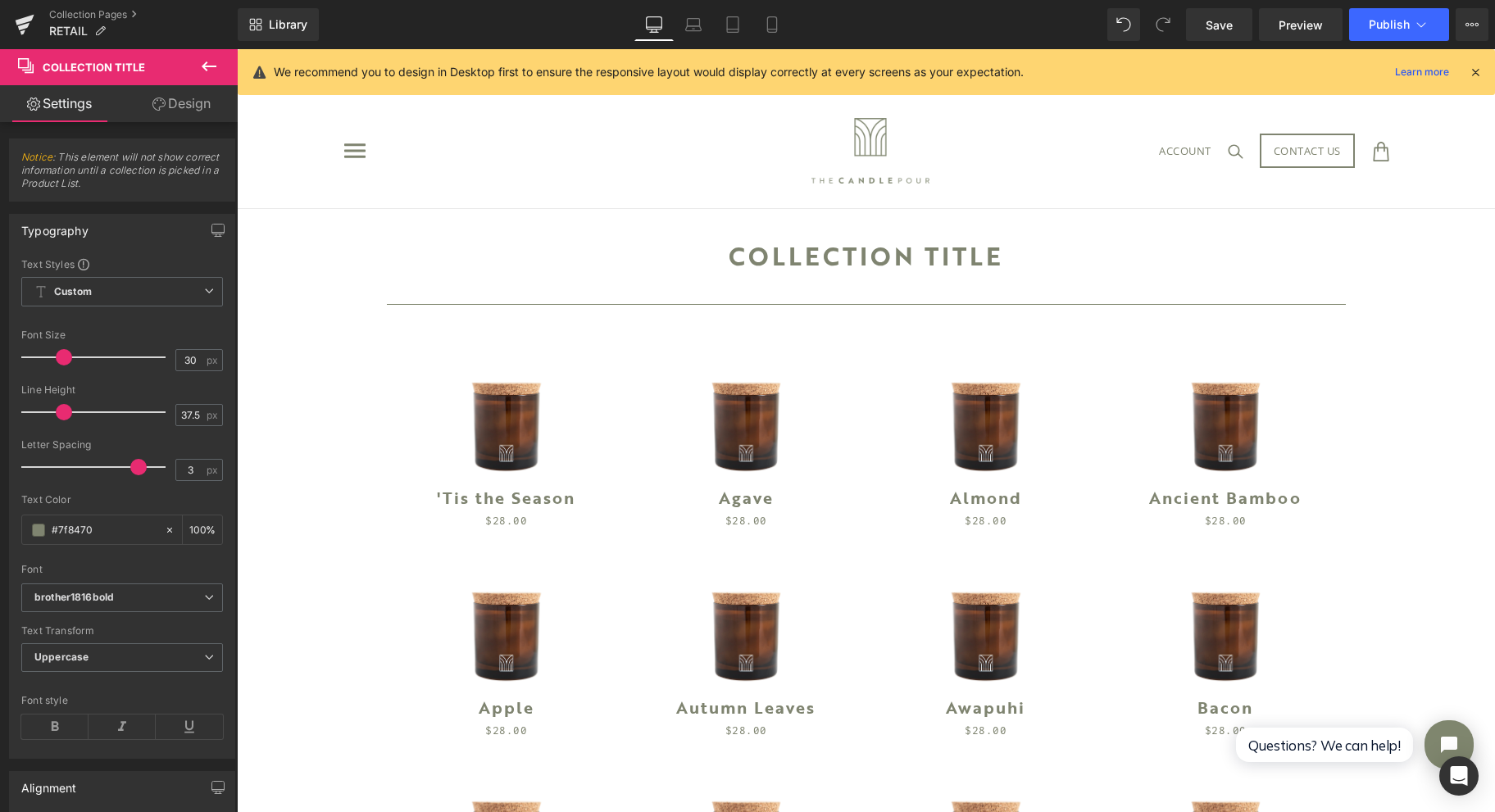
click at [157, 601] on b "brother1816bold" at bounding box center [119, 597] width 170 height 14
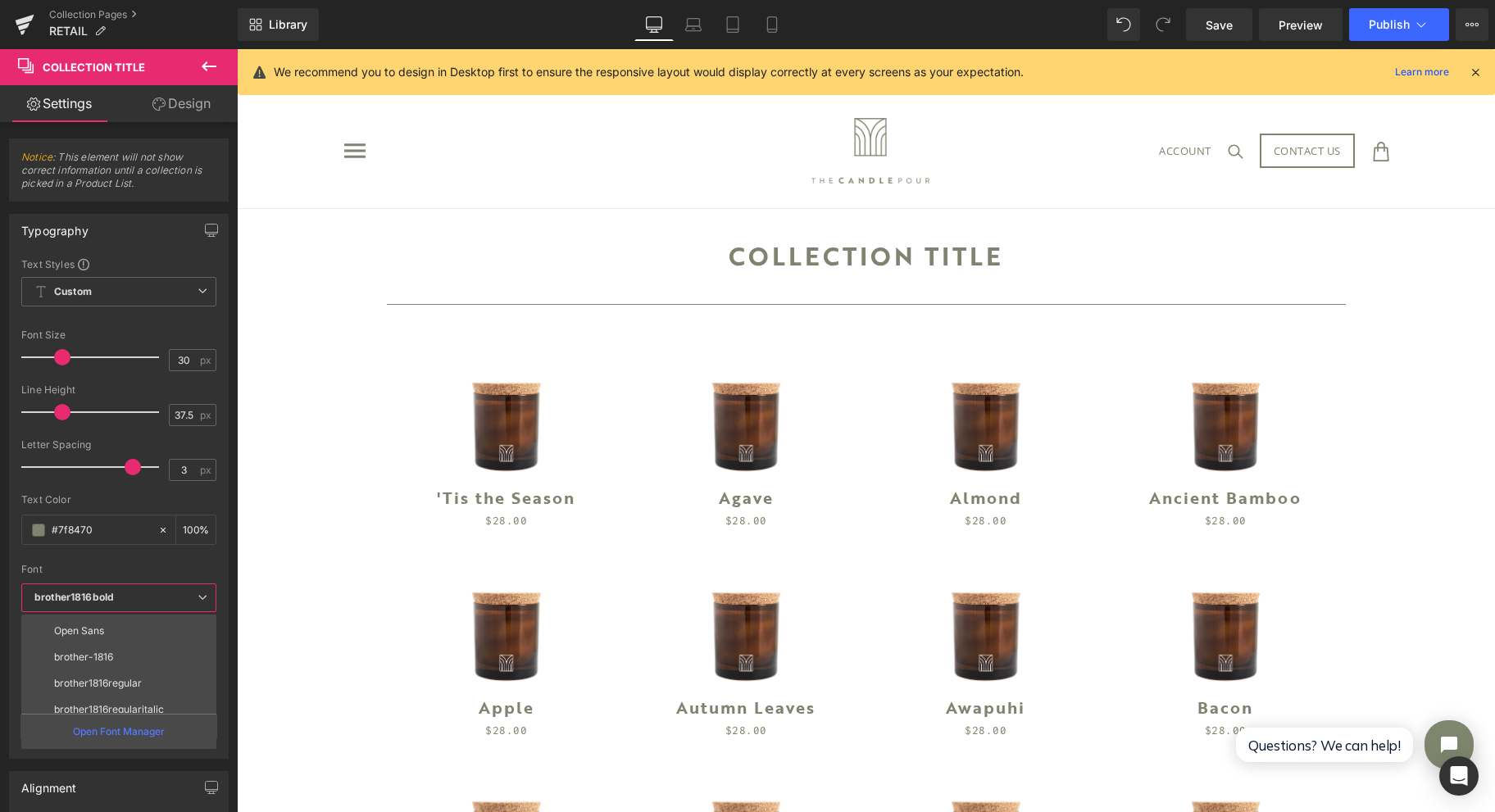
scroll to position [0, 0]
click at [154, 674] on li "brother-1816" at bounding box center [122, 679] width 202 height 26
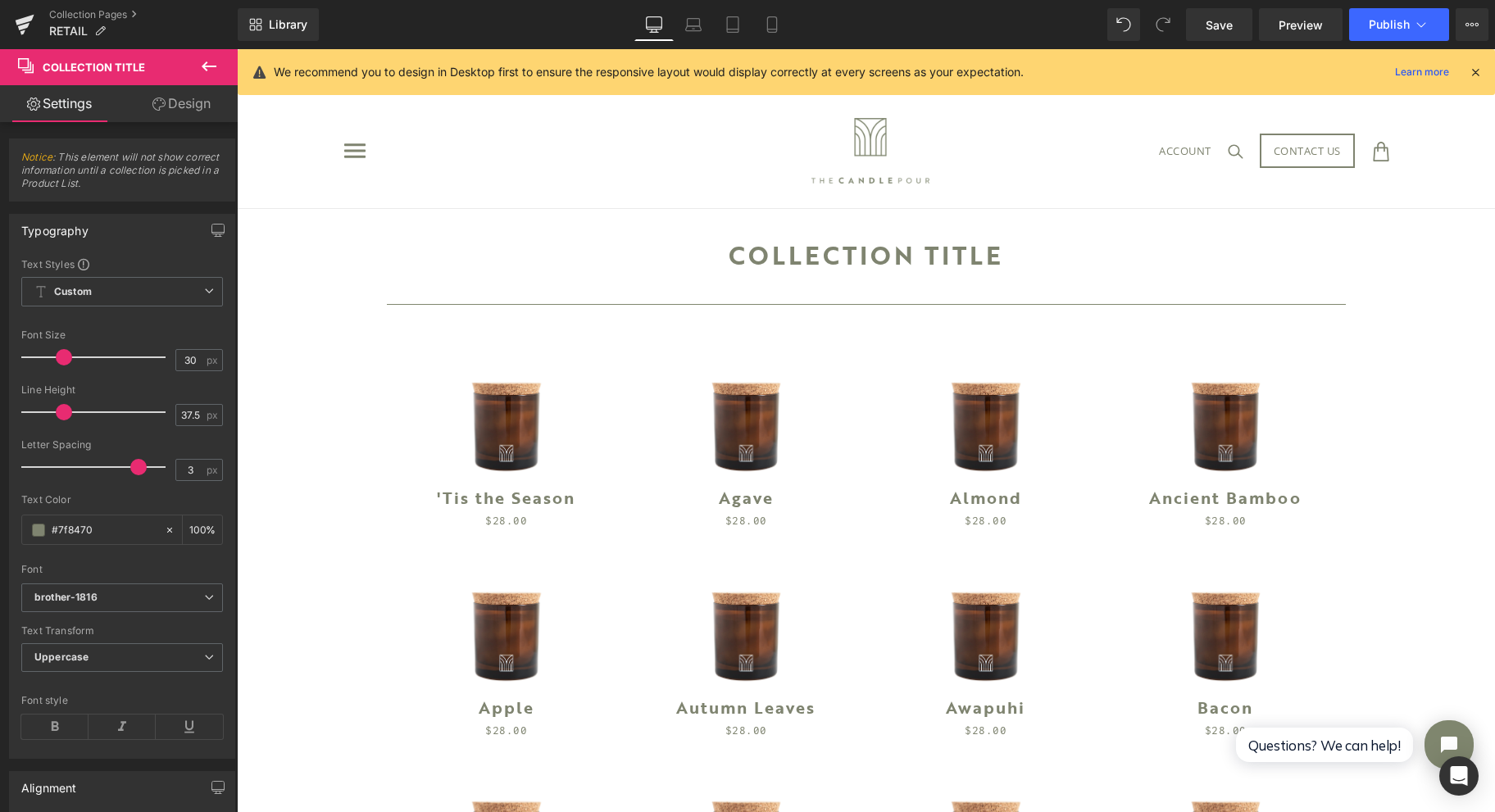
click at [180, 594] on b "brother-1816" at bounding box center [119, 597] width 170 height 14
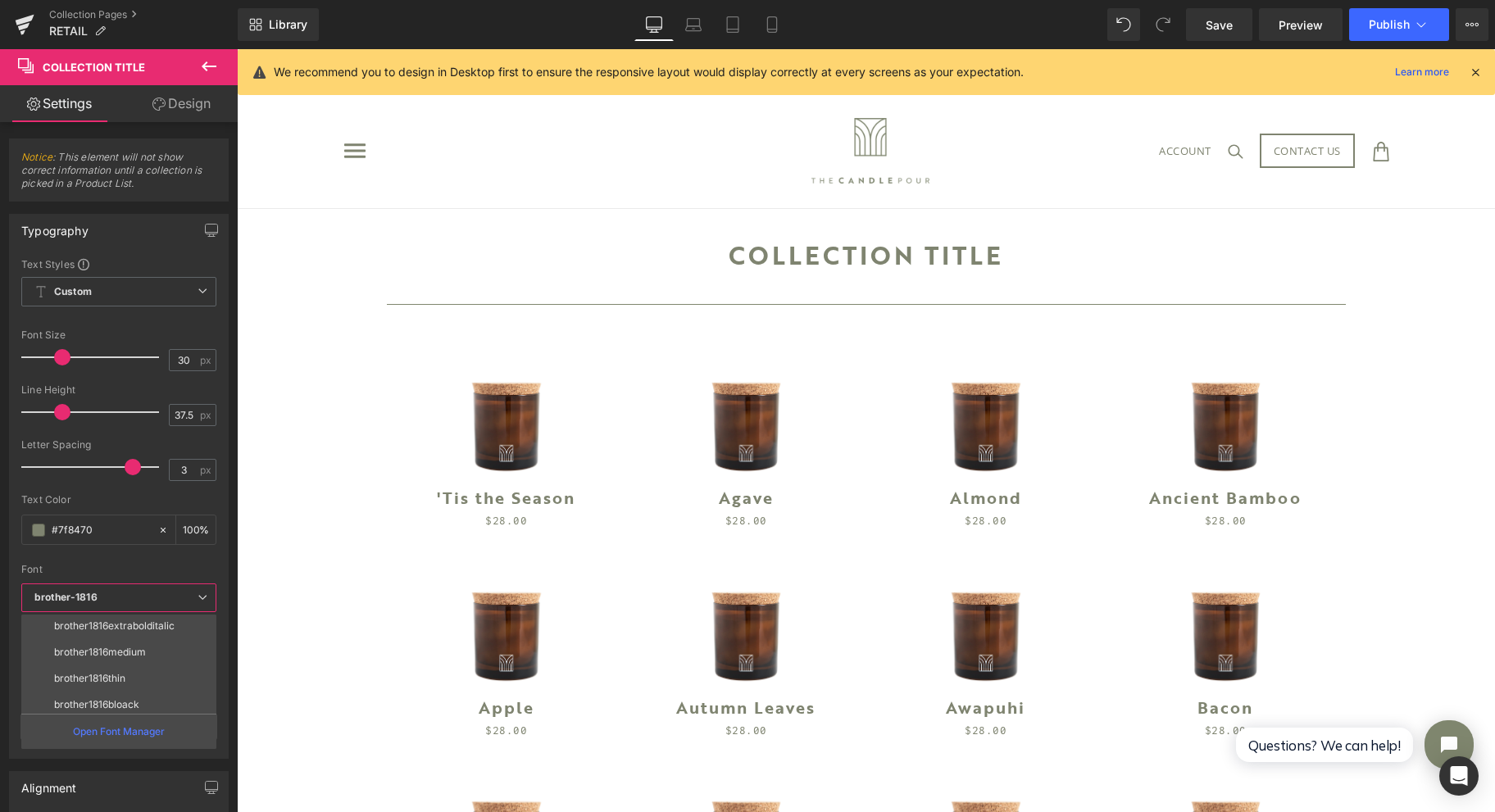
scroll to position [233, 0]
click at [161, 706] on li "brother1816book" at bounding box center [122, 709] width 202 height 26
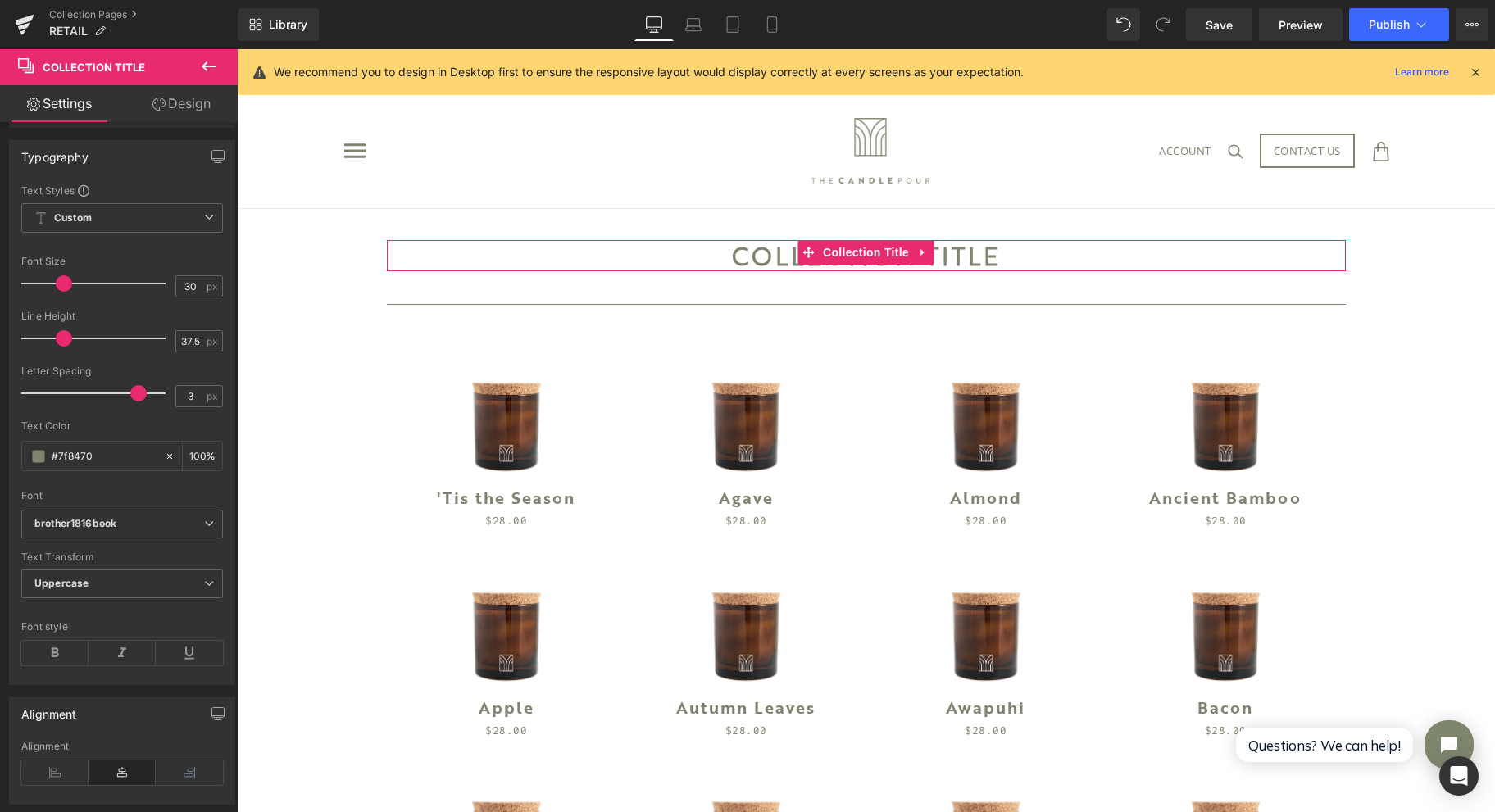
scroll to position [0, 0]
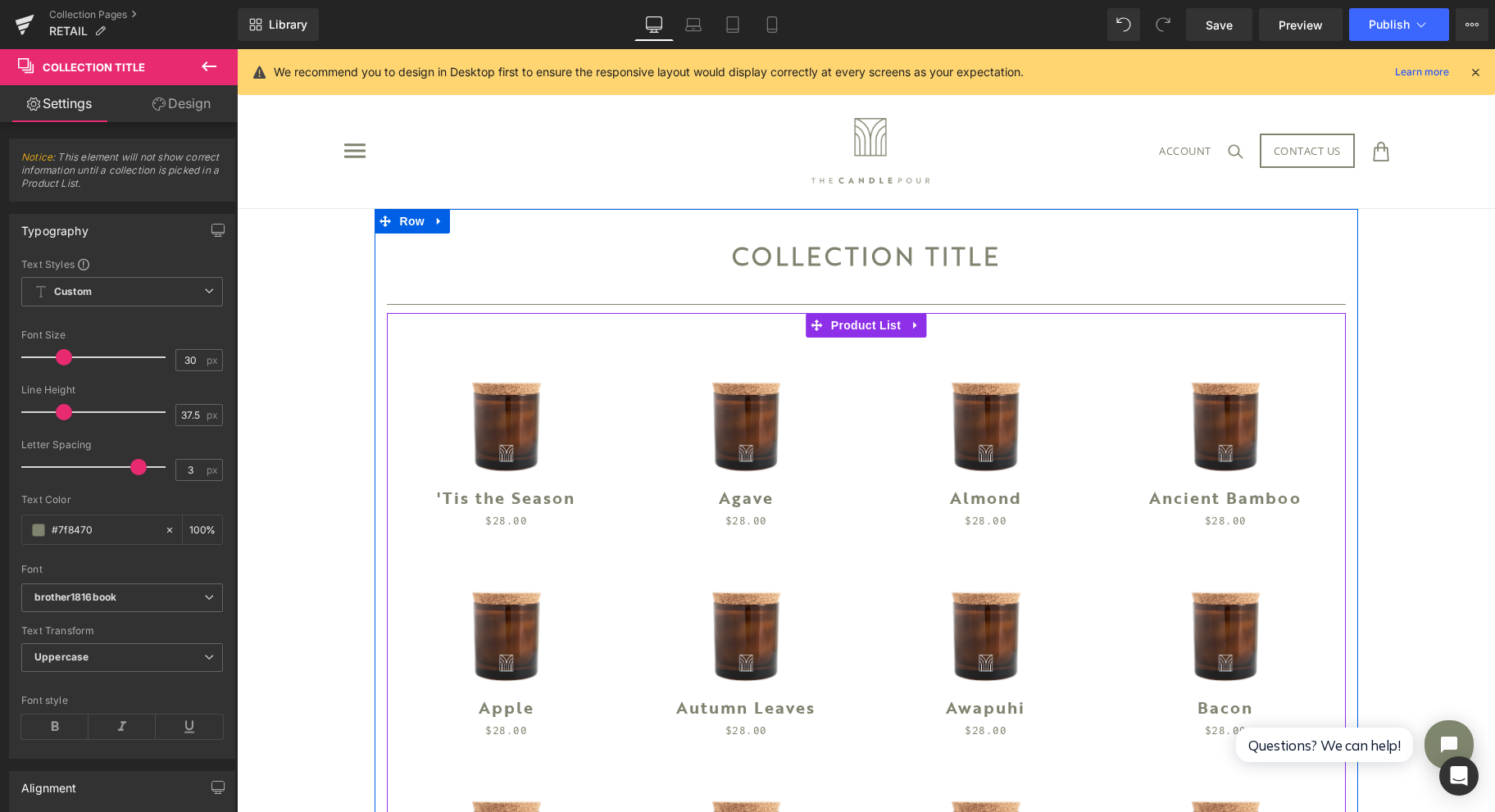
click at [845, 329] on span "Product List" at bounding box center [866, 325] width 78 height 24
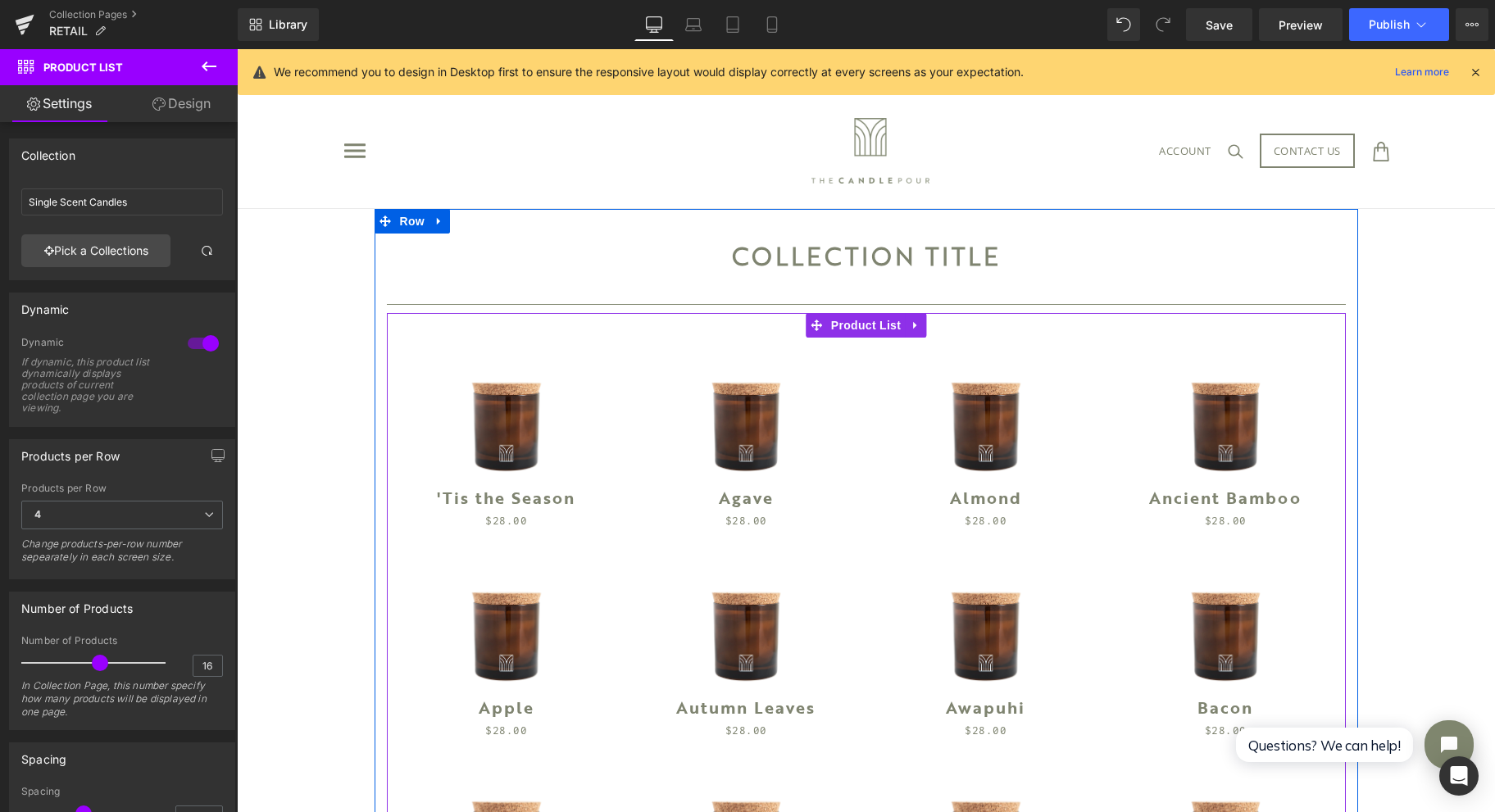
click at [860, 324] on span "Product List" at bounding box center [866, 325] width 78 height 24
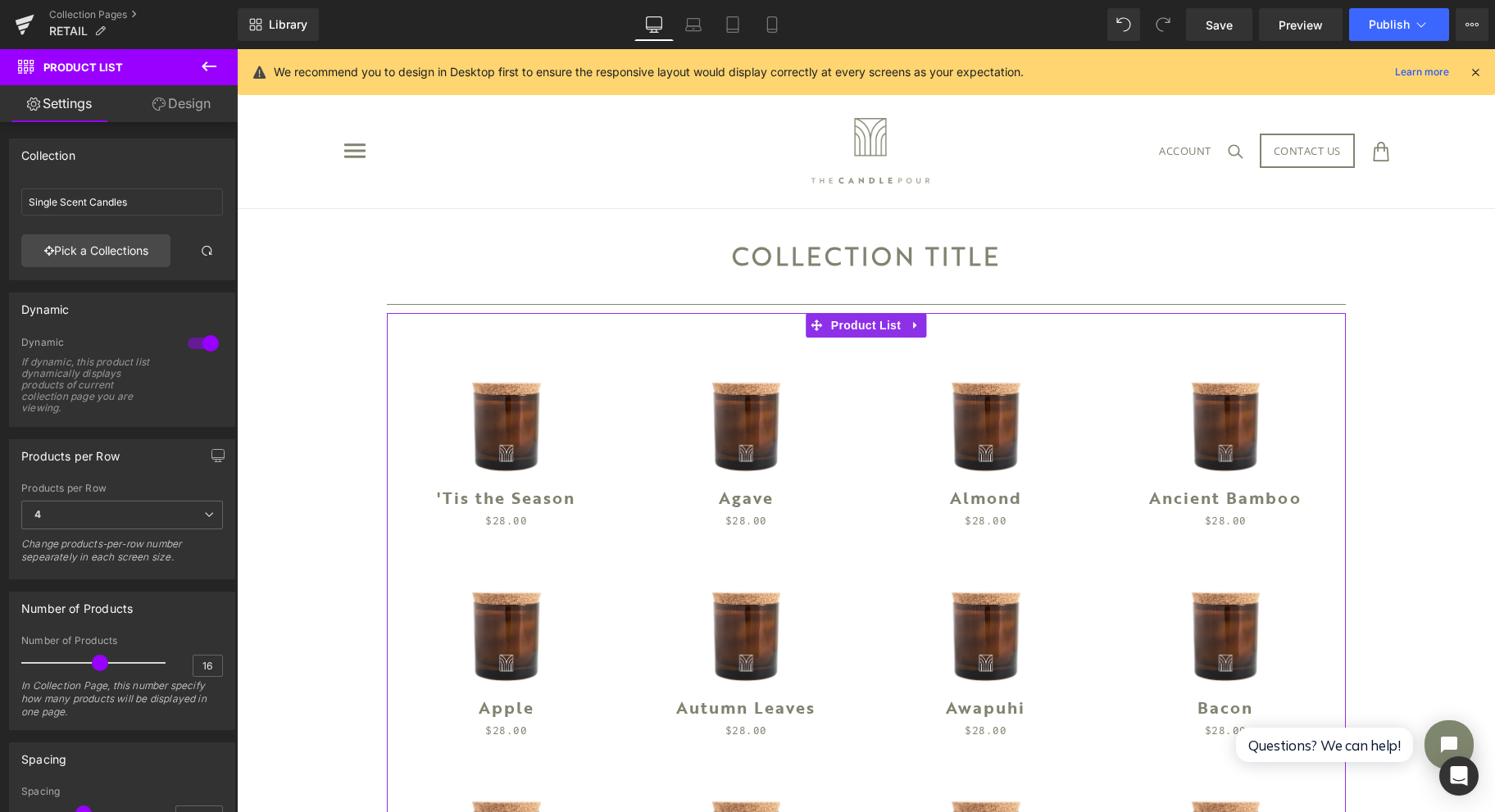
click at [70, 253] on link "Pick a Collections" at bounding box center [96, 251] width 149 height 33
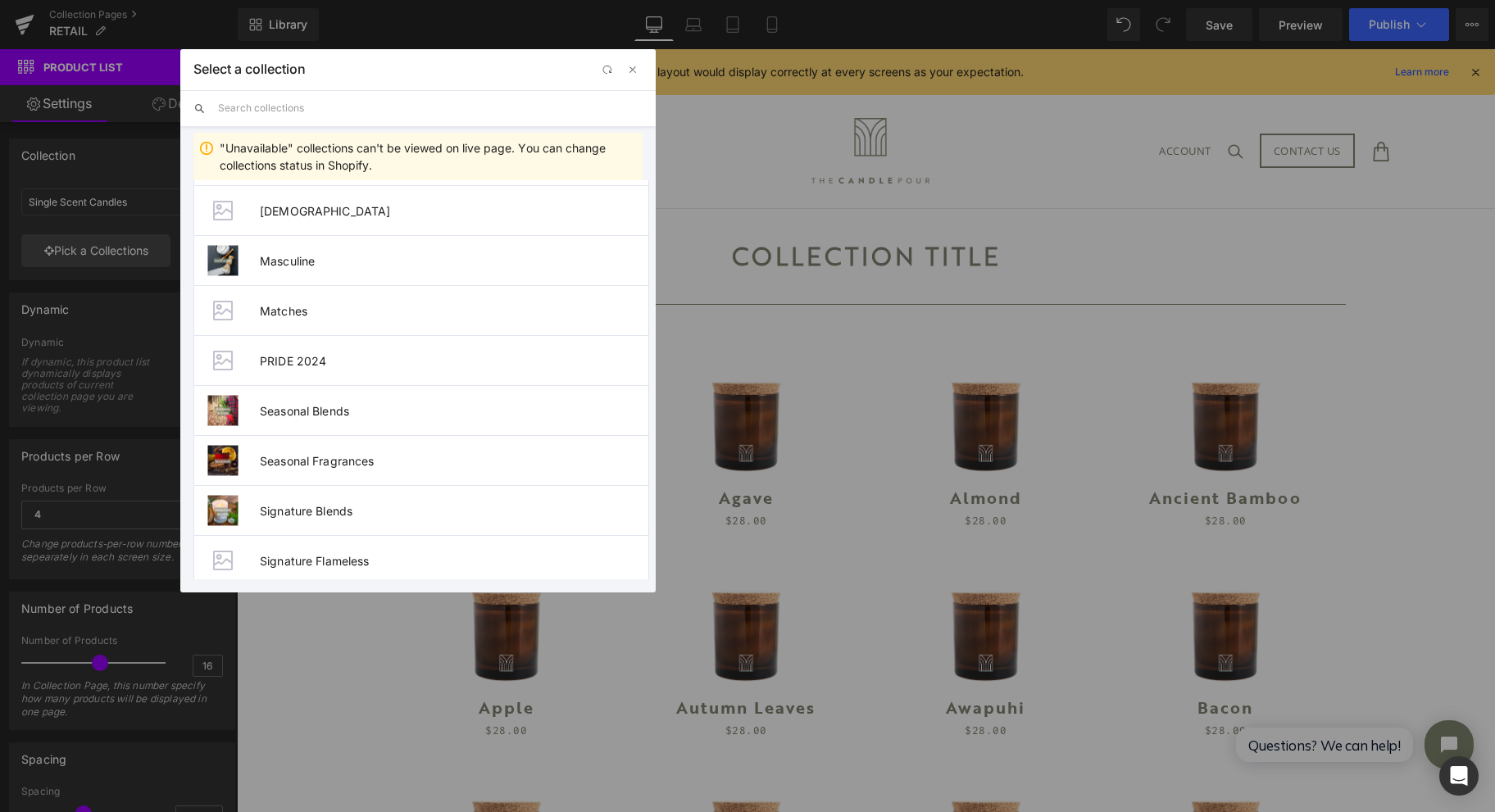
scroll to position [1501, 0]
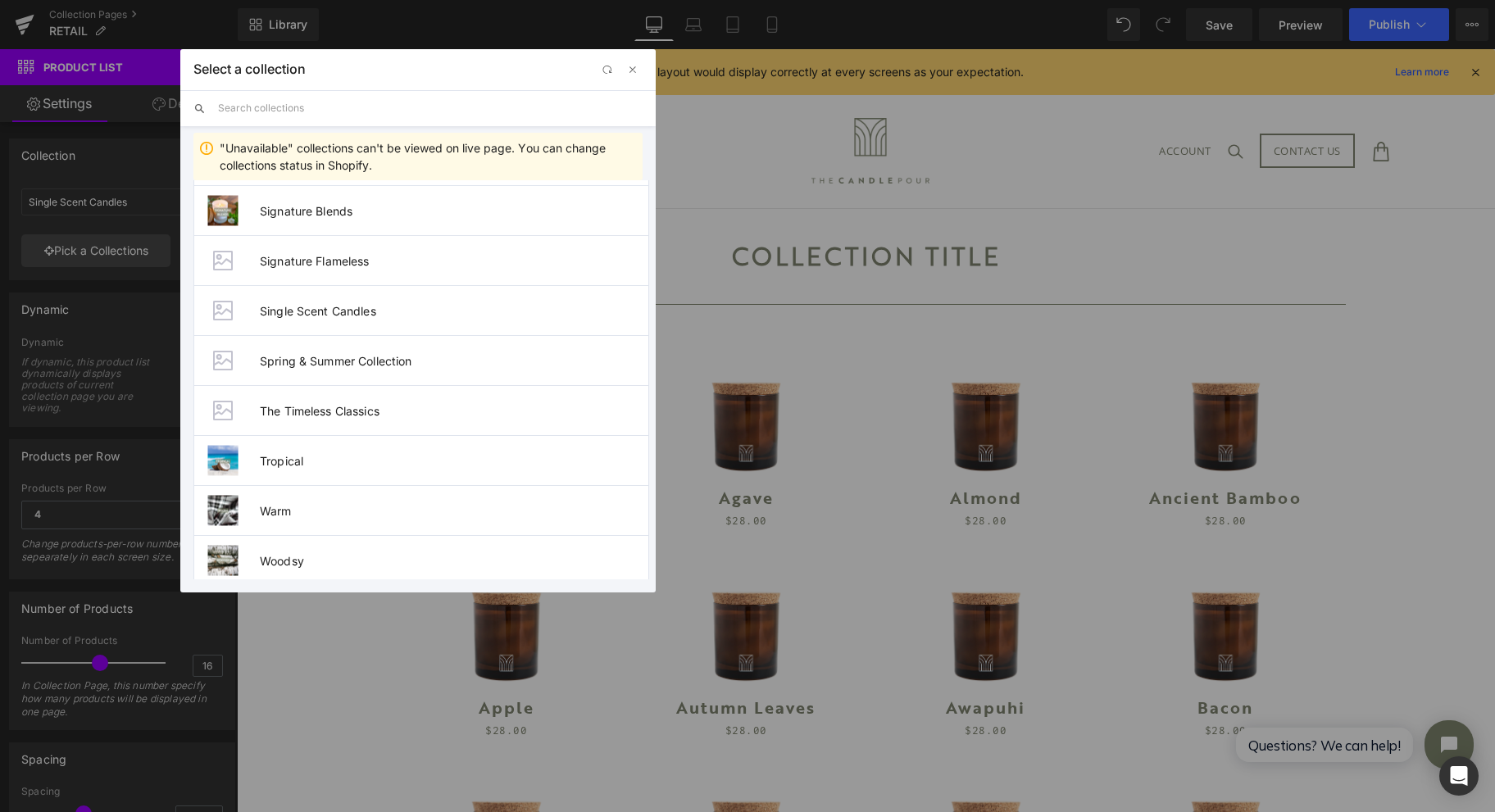
click at [366, 304] on span "Single Scent Candles" at bounding box center [454, 310] width 389 height 14
